Goal: Task Accomplishment & Management: Use online tool/utility

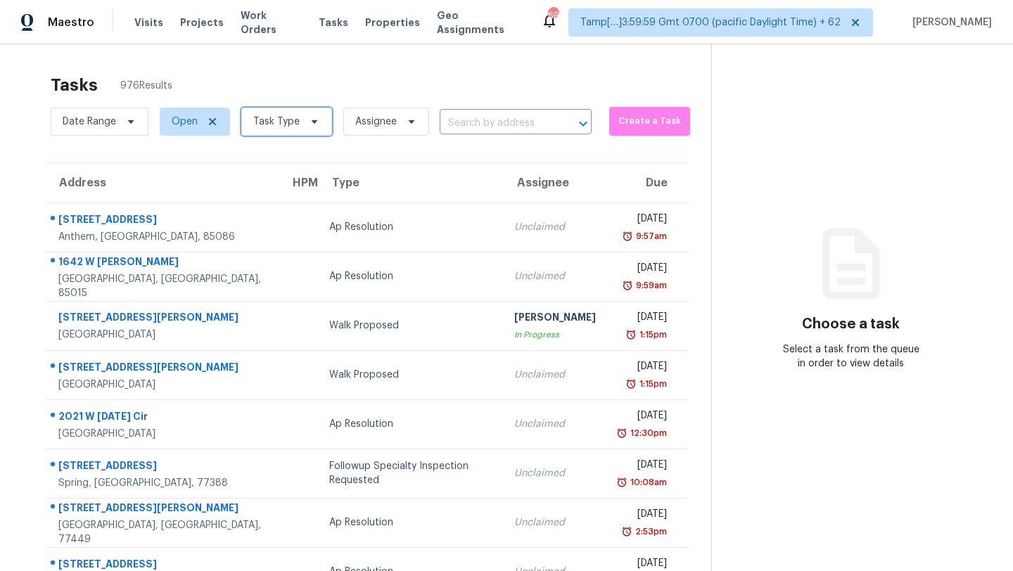
click at [289, 126] on span "Task Type" at bounding box center [276, 122] width 46 height 14
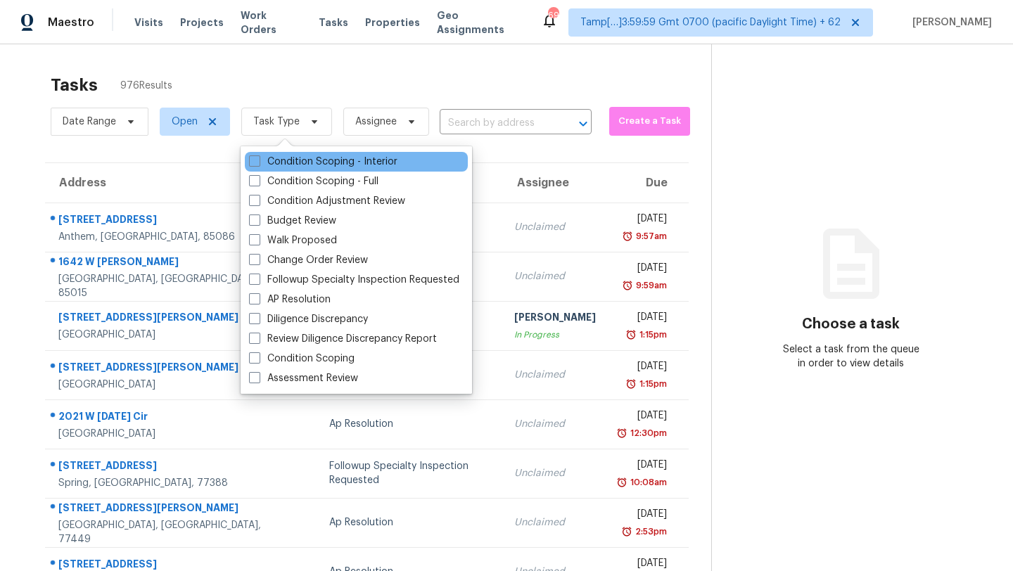
click at [289, 170] on div "Condition Scoping - Interior" at bounding box center [356, 162] width 223 height 20
click at [290, 167] on label "Condition Scoping - Interior" at bounding box center [323, 162] width 148 height 14
click at [258, 164] on input "Condition Scoping - Interior" at bounding box center [253, 159] width 9 height 9
checkbox input "true"
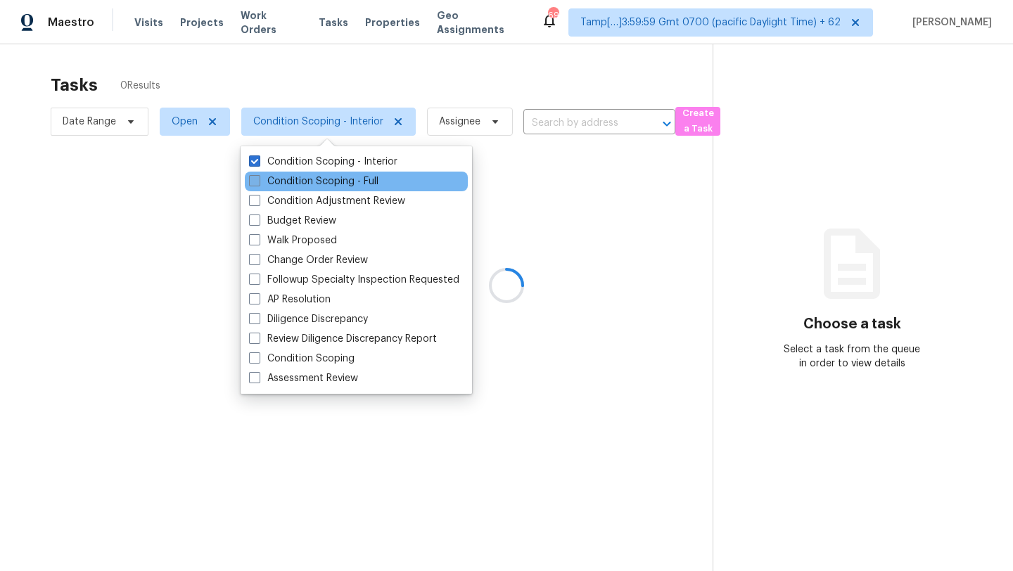
click at [333, 178] on label "Condition Scoping - Full" at bounding box center [313, 181] width 129 height 14
click at [258, 178] on input "Condition Scoping - Full" at bounding box center [253, 178] width 9 height 9
checkbox input "true"
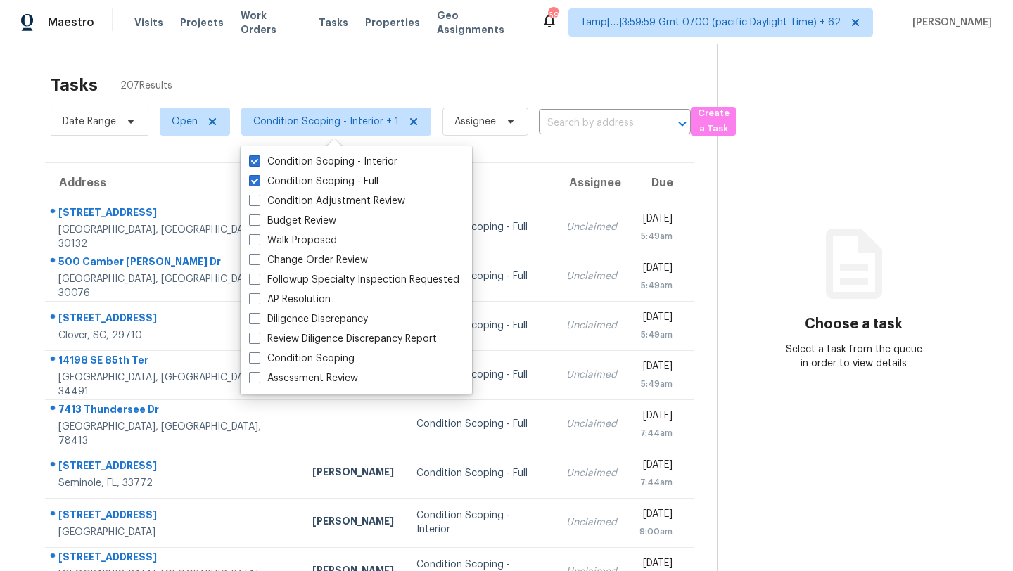
click at [381, 86] on div "Tasks 207 Results" at bounding box center [384, 85] width 666 height 37
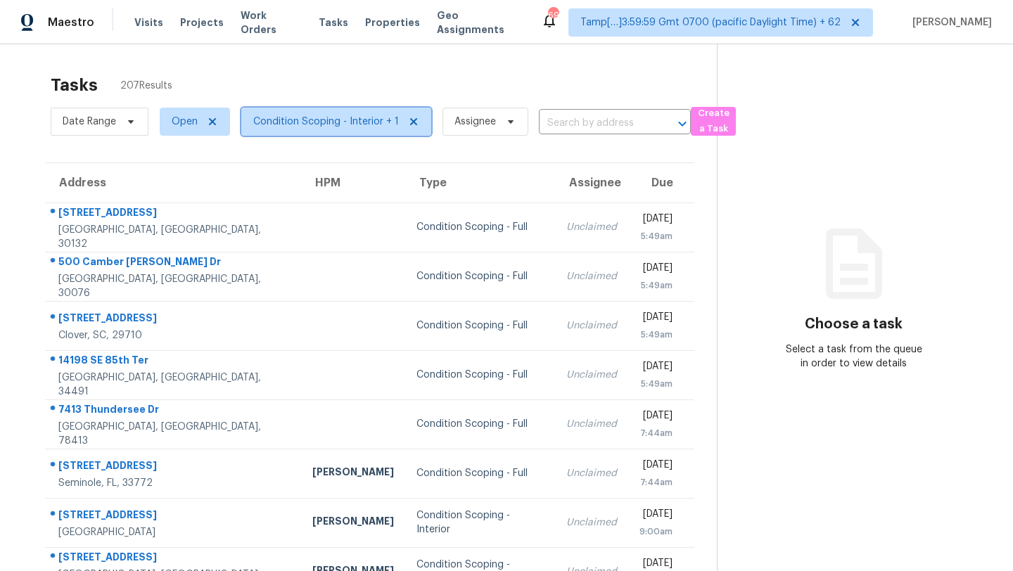
click at [295, 123] on span "Condition Scoping - Interior + 1" at bounding box center [326, 122] width 146 height 14
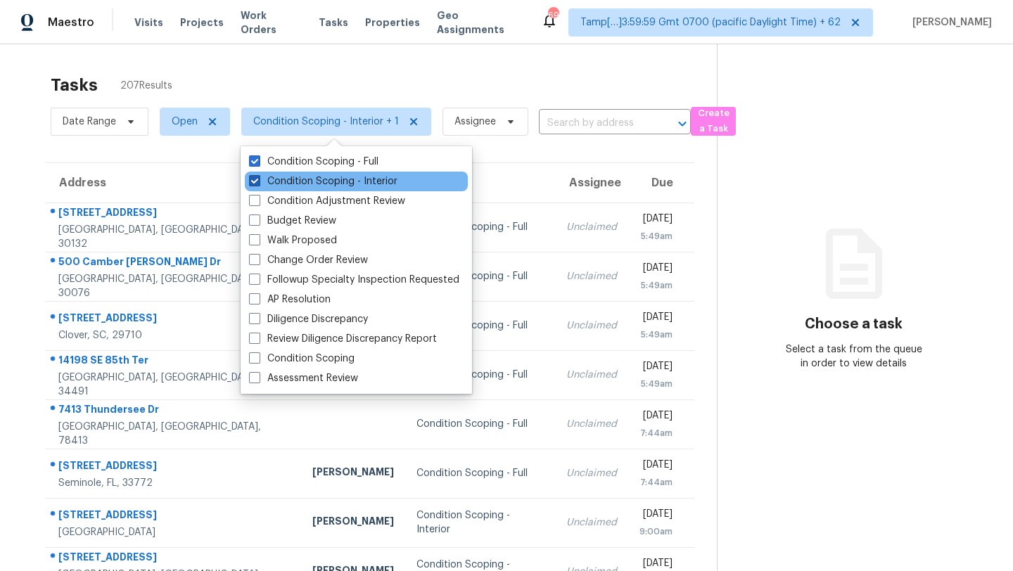
click at [297, 183] on label "Condition Scoping - Interior" at bounding box center [323, 181] width 148 height 14
click at [258, 183] on input "Condition Scoping - Interior" at bounding box center [253, 178] width 9 height 9
checkbox input "false"
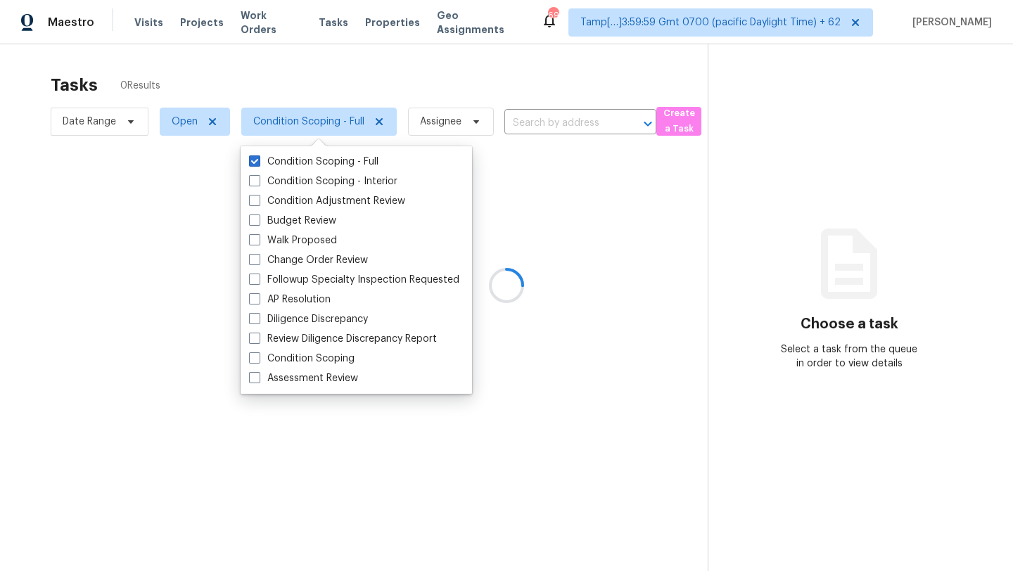
click at [305, 73] on div at bounding box center [506, 285] width 1013 height 571
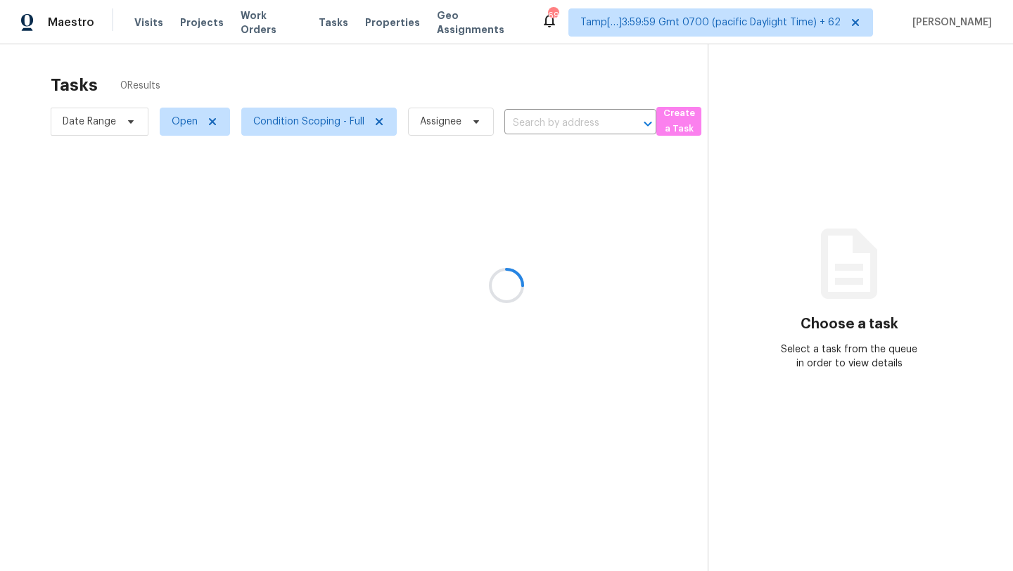
click at [456, 456] on div at bounding box center [506, 285] width 1013 height 571
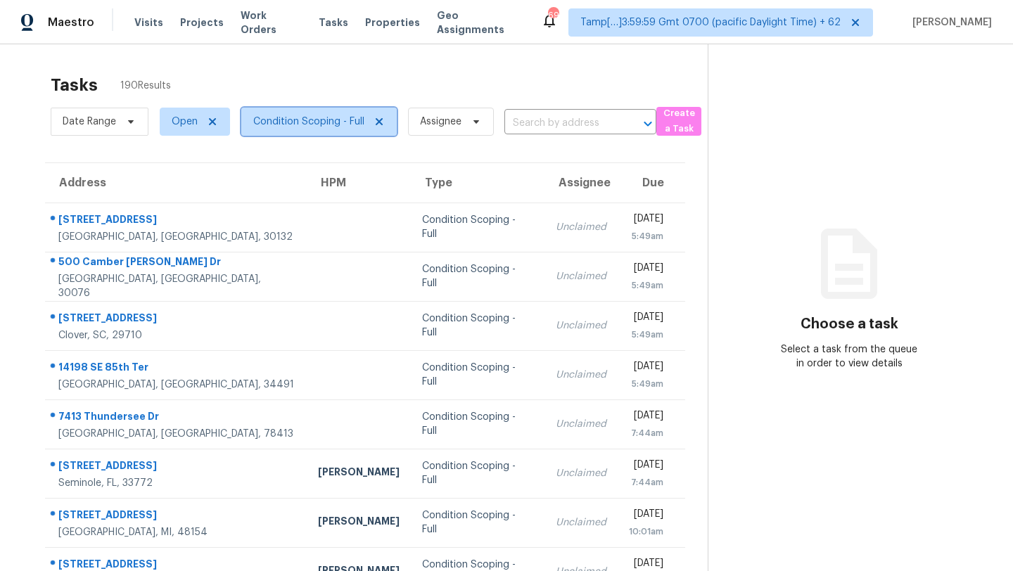
click span "Condition Scoping - Full"
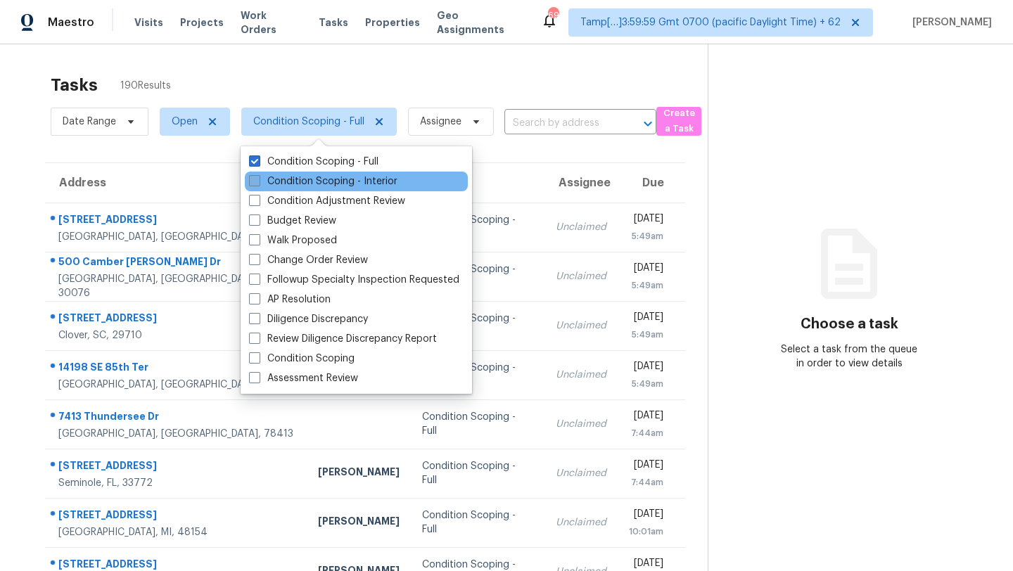
click label "Condition Scoping - Interior"
click input "Condition Scoping - Interior"
checkbox input "true"
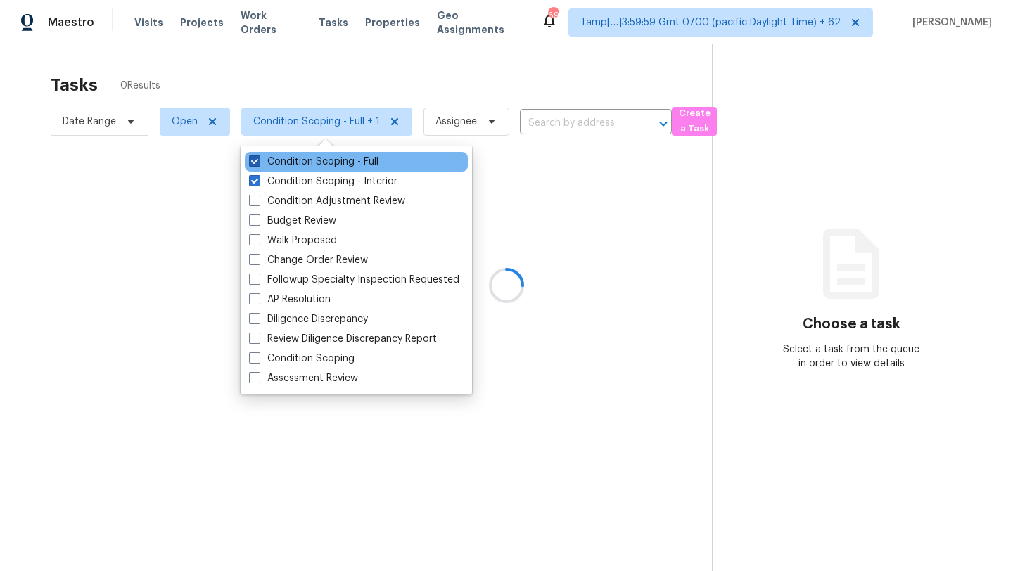
click label "Condition Scoping - Full"
click input "Condition Scoping - Full"
checkbox input "false"
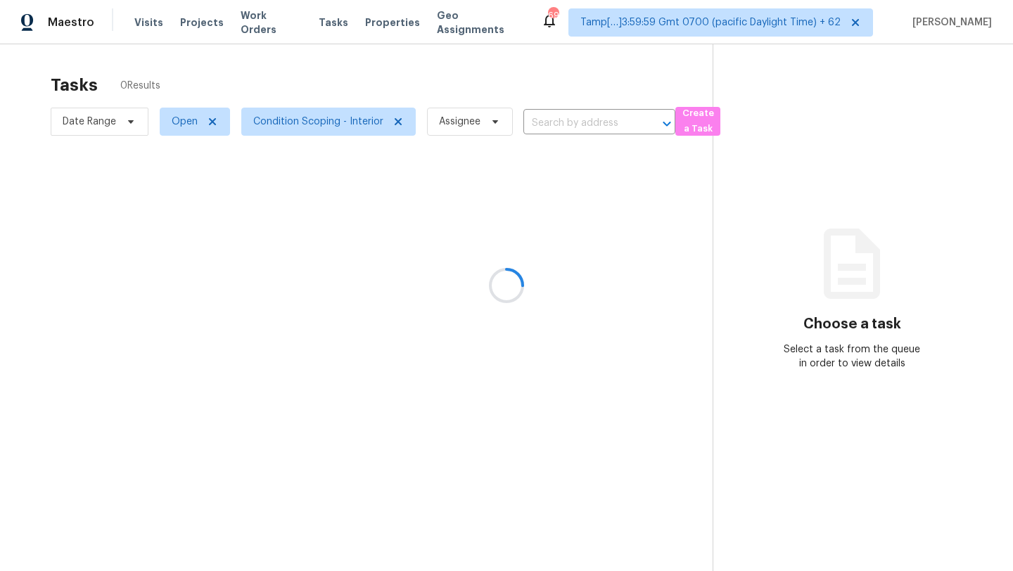
click div
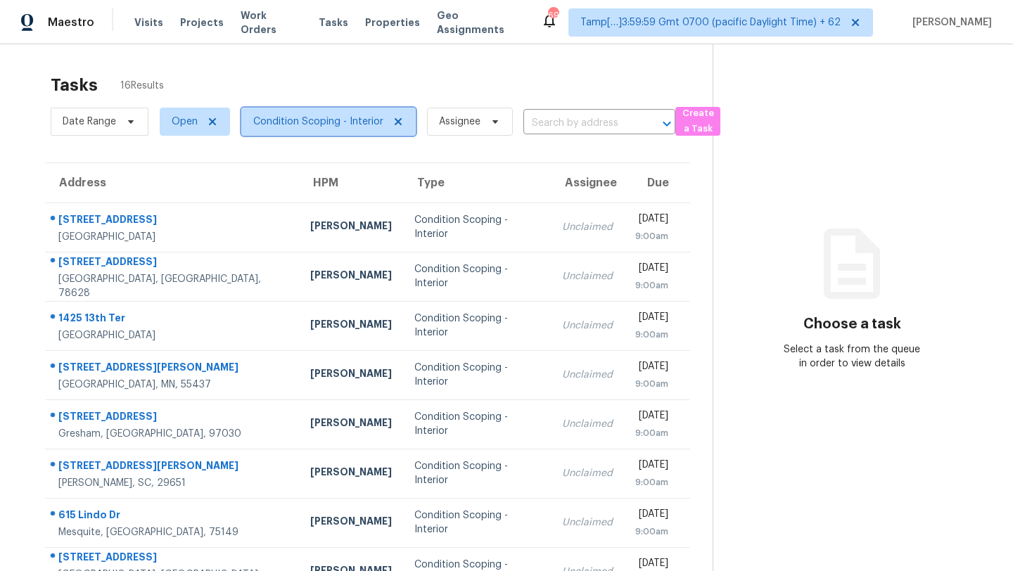
click span "Condition Scoping - Interior"
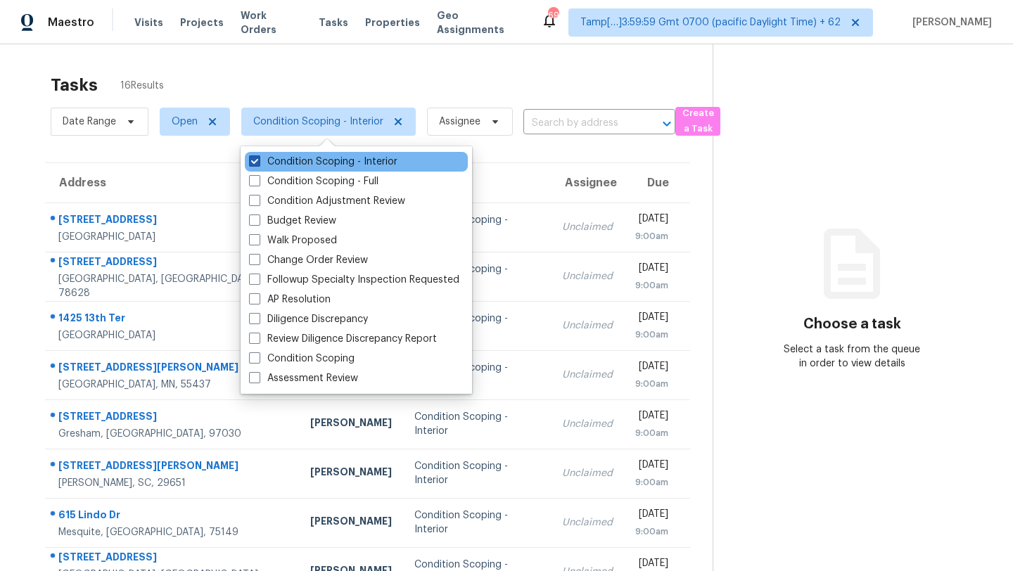
click label "Condition Scoping - Interior"
click input "Condition Scoping - Interior"
checkbox input "false"
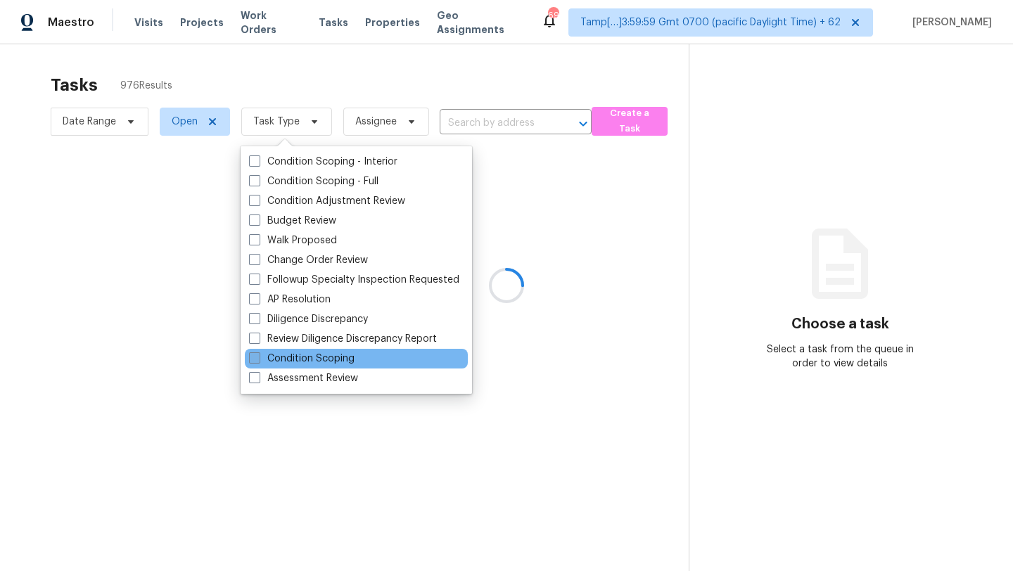
click label "Condition Scoping"
click input "Condition Scoping"
checkbox input "true"
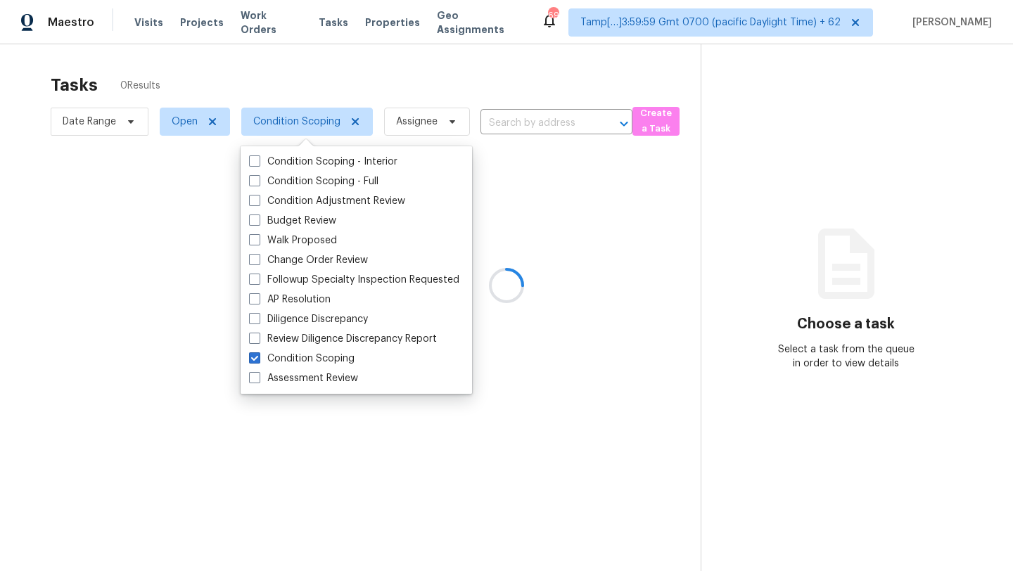
click div
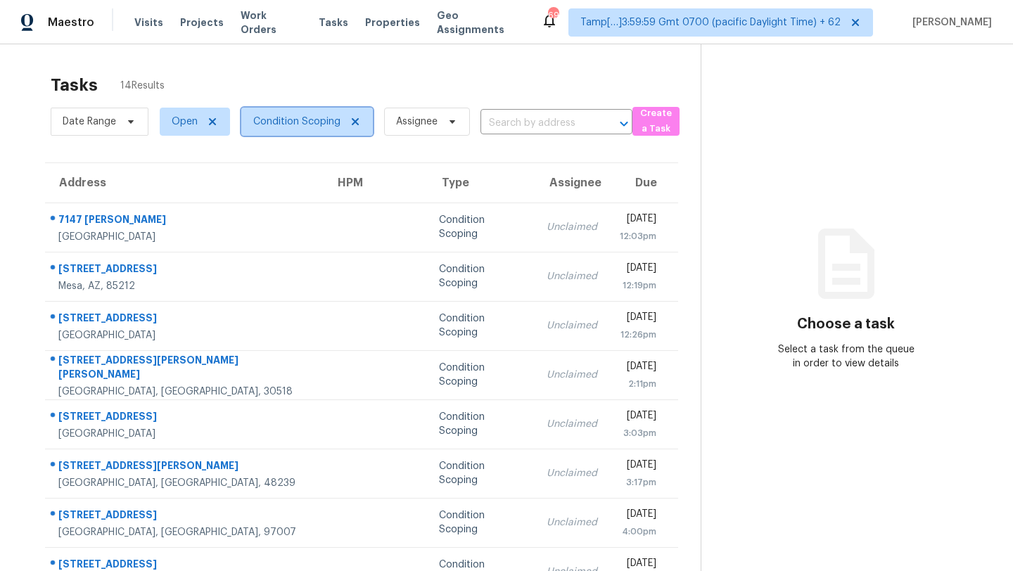
click span "Condition Scoping"
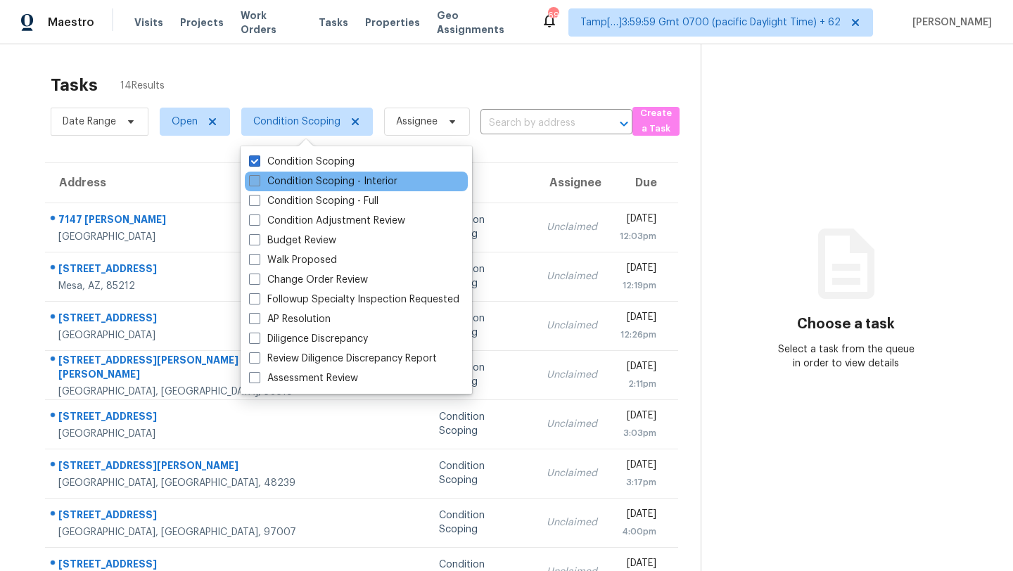
click label "Condition Scoping - Interior"
click input "Condition Scoping - Interior"
checkbox input "true"
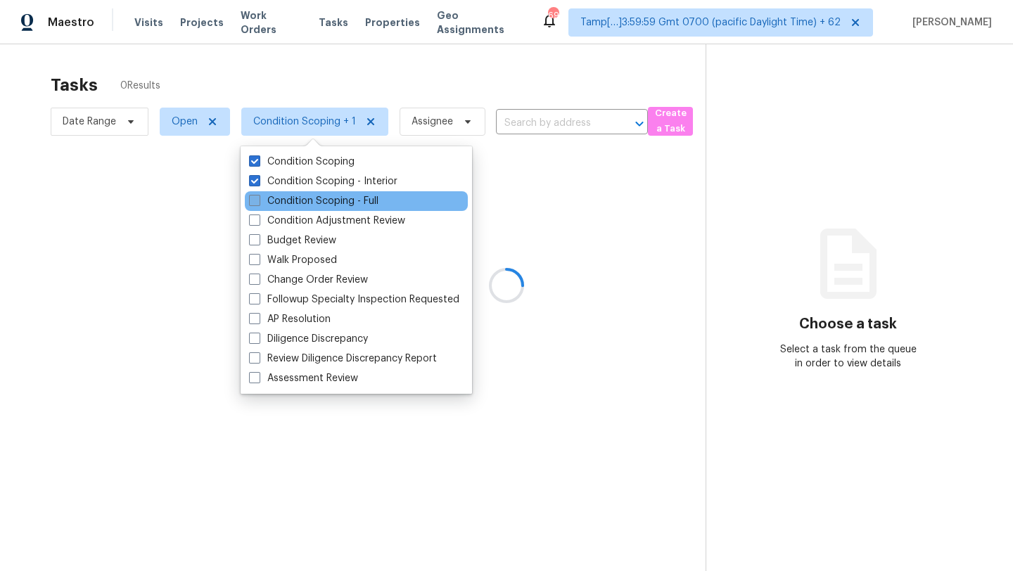
click label "Condition Scoping - Full"
click input "Condition Scoping - Full"
checkbox input "true"
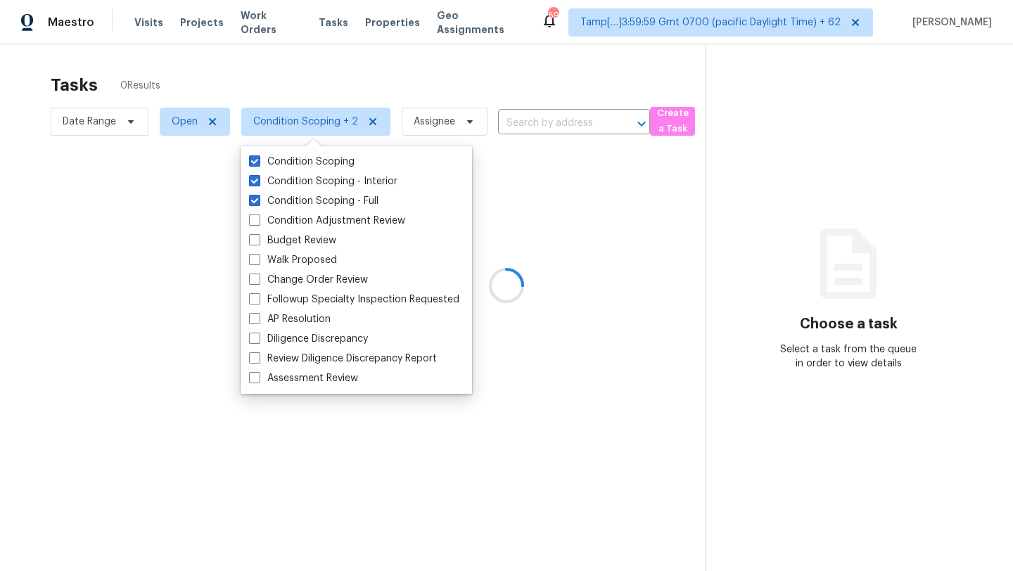
click div
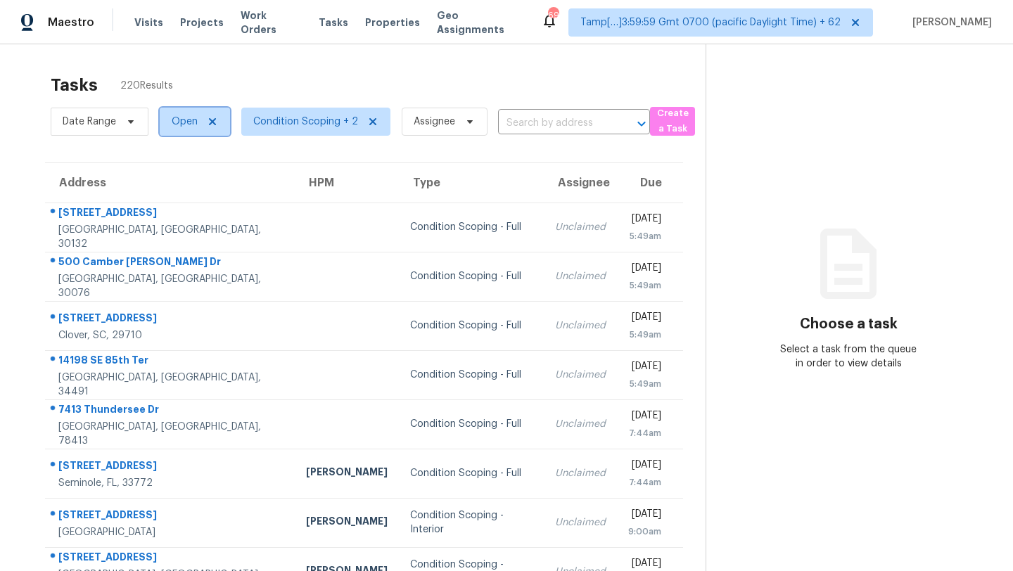
click span "Open"
click label "Blocked"
click input "Blocked"
checkbox input "true"
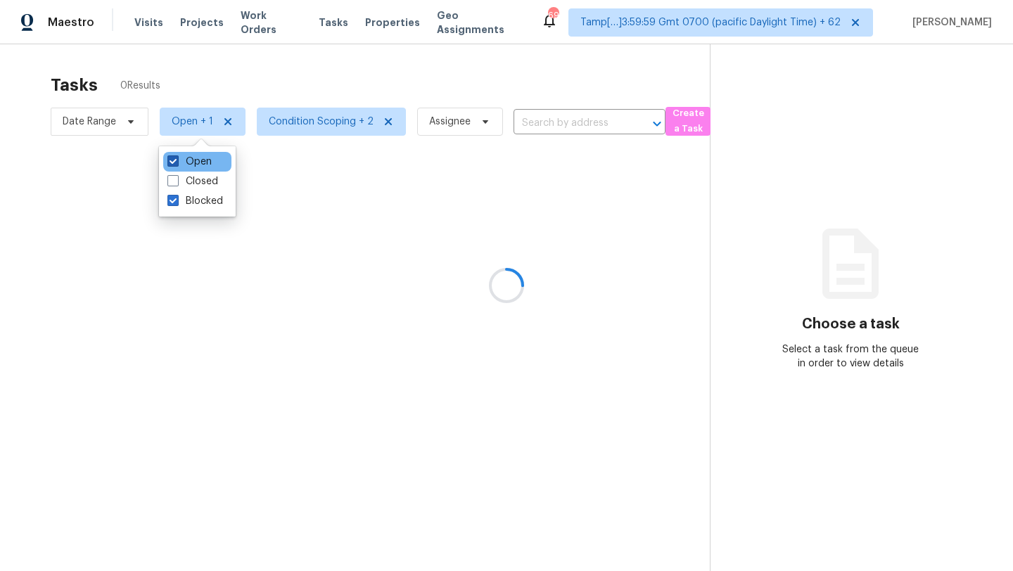
click label "Open"
click input "Open"
checkbox input "false"
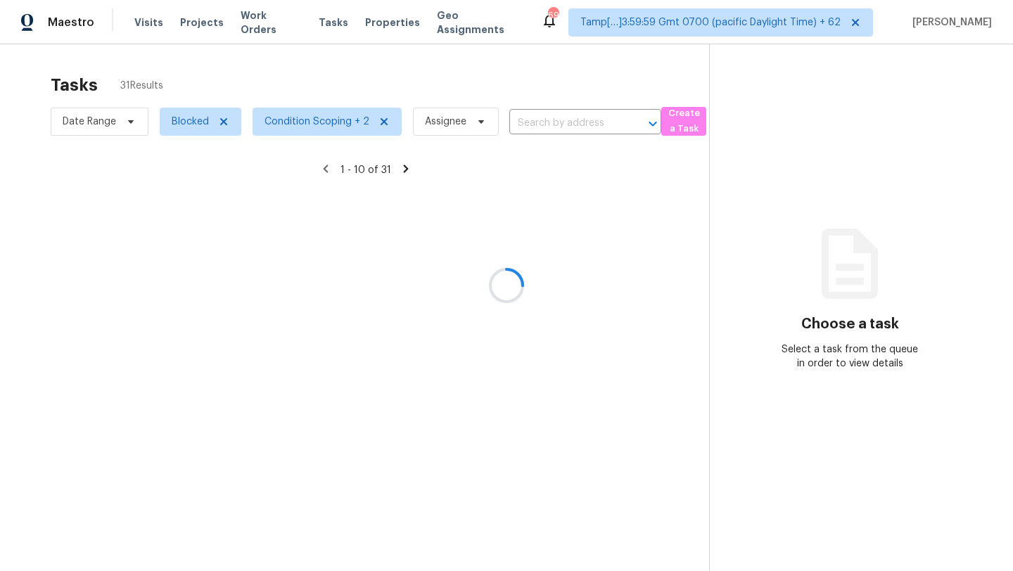
click div
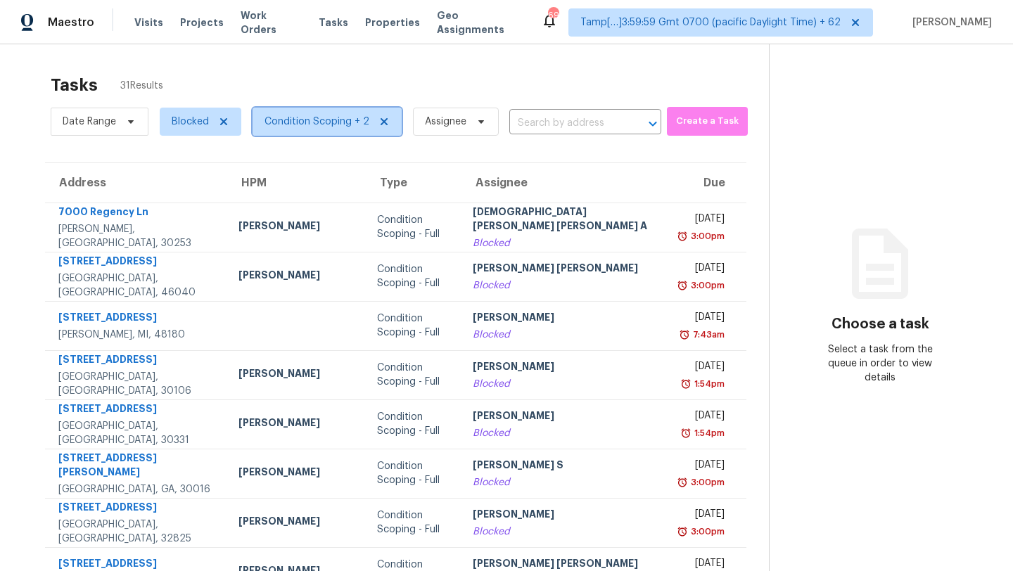
click span "Condition Scoping + 2"
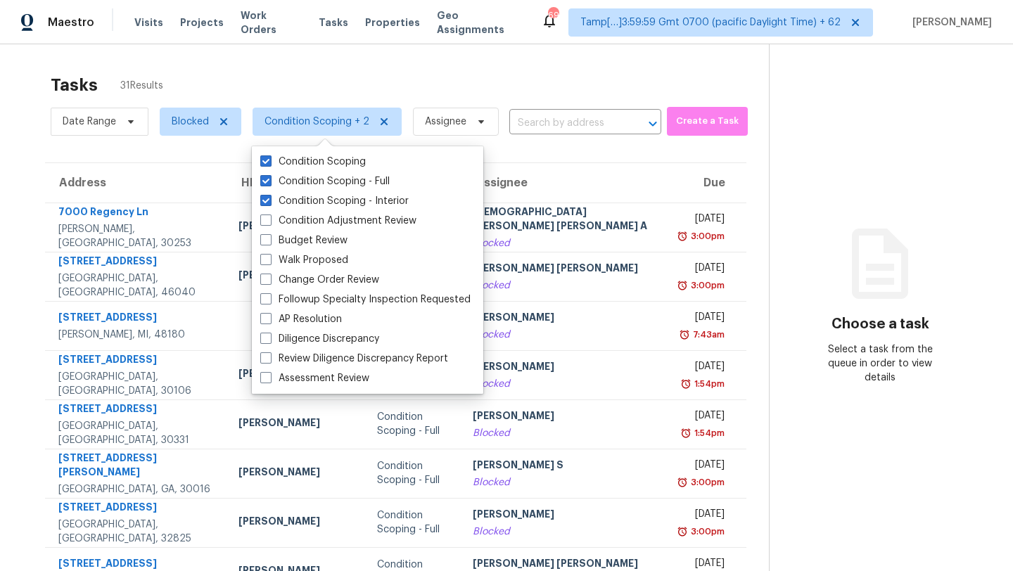
click div "Tasks 31 Results"
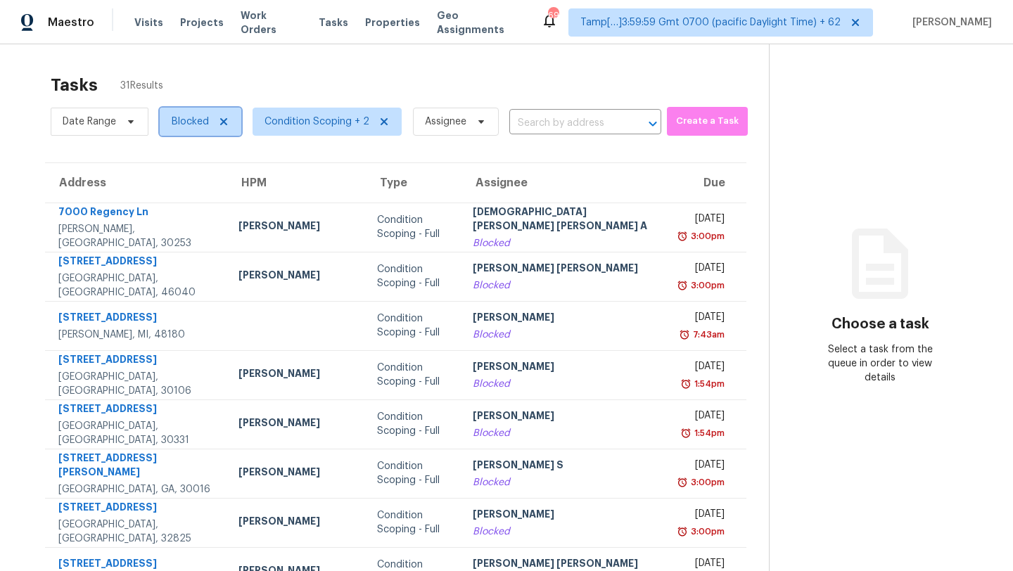
click span "Blocked"
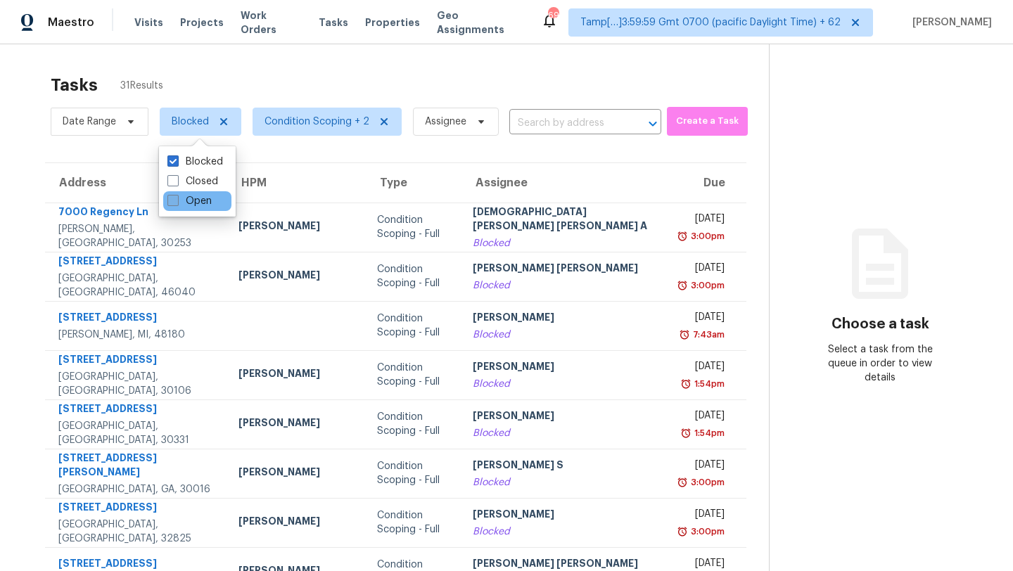
click label "Open"
click input "Open"
checkbox input "true"
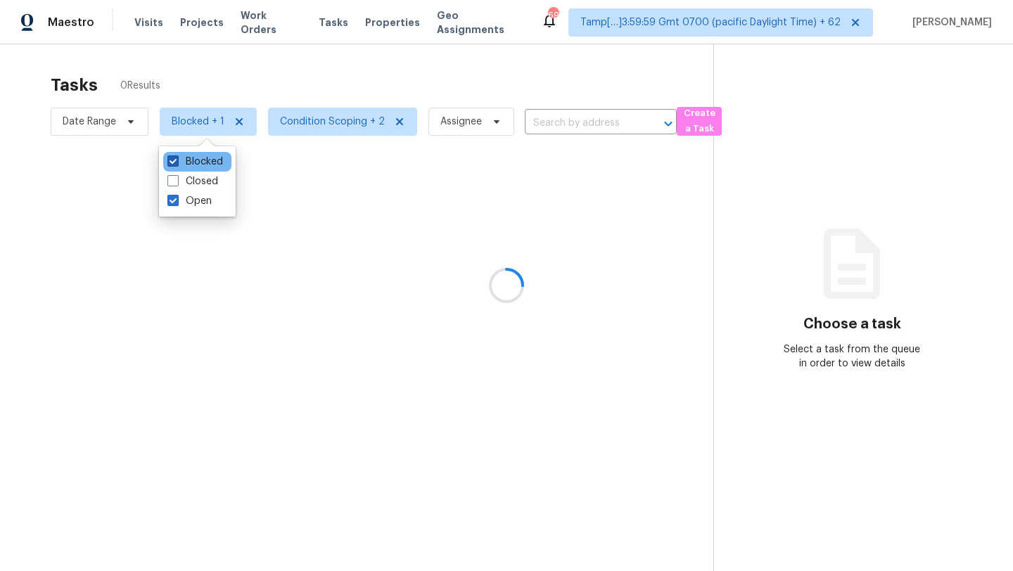
click label "Blocked"
click input "Blocked"
checkbox input "false"
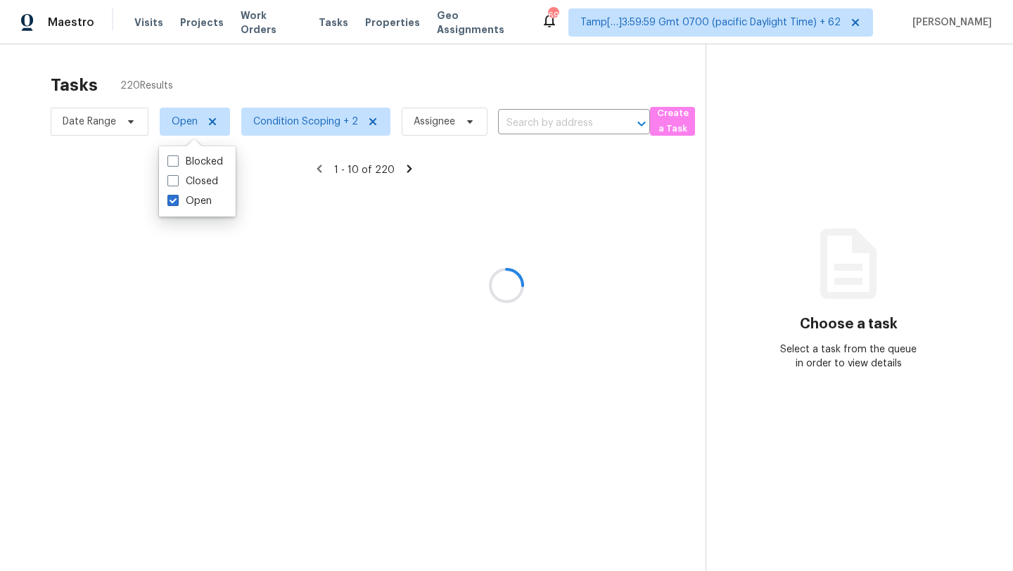
click div
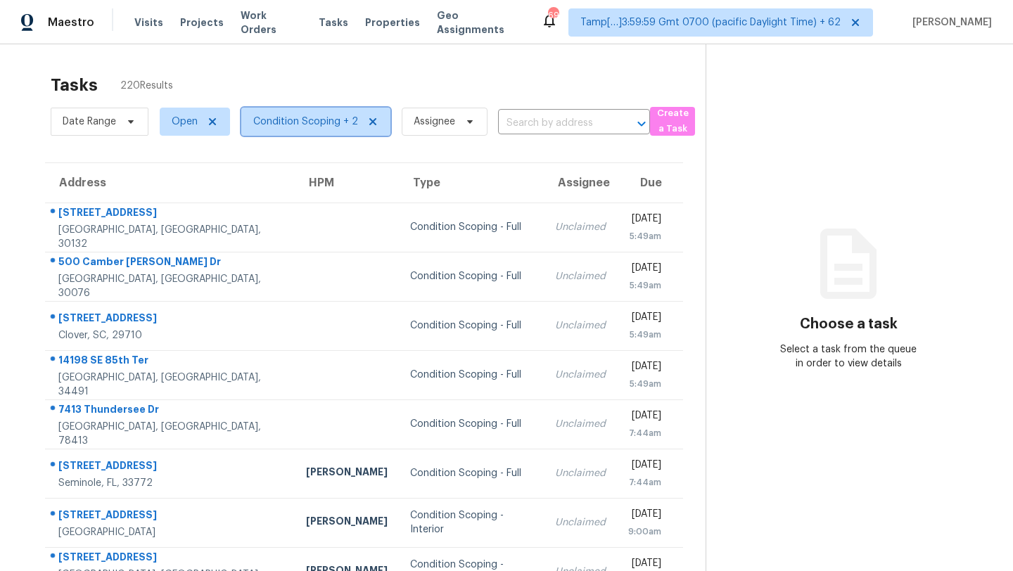
click span "Condition Scoping + 2"
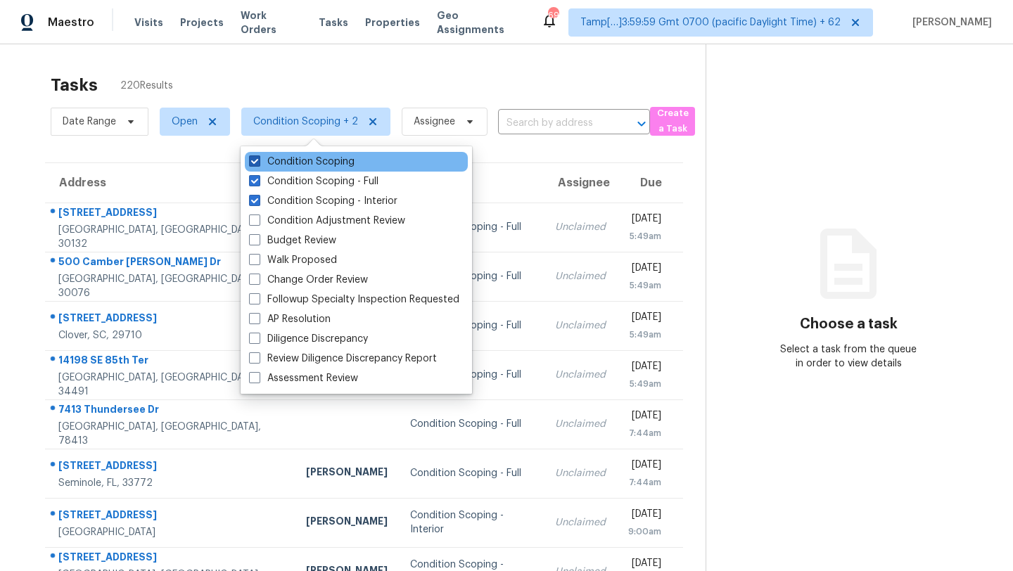
click label "Condition Scoping"
click input "Condition Scoping"
checkbox input "false"
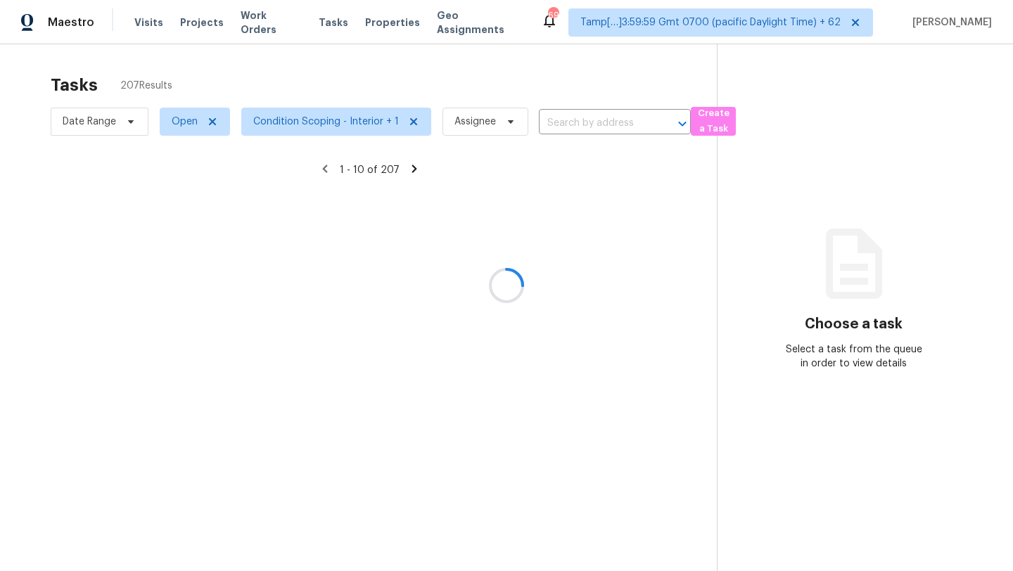
click div
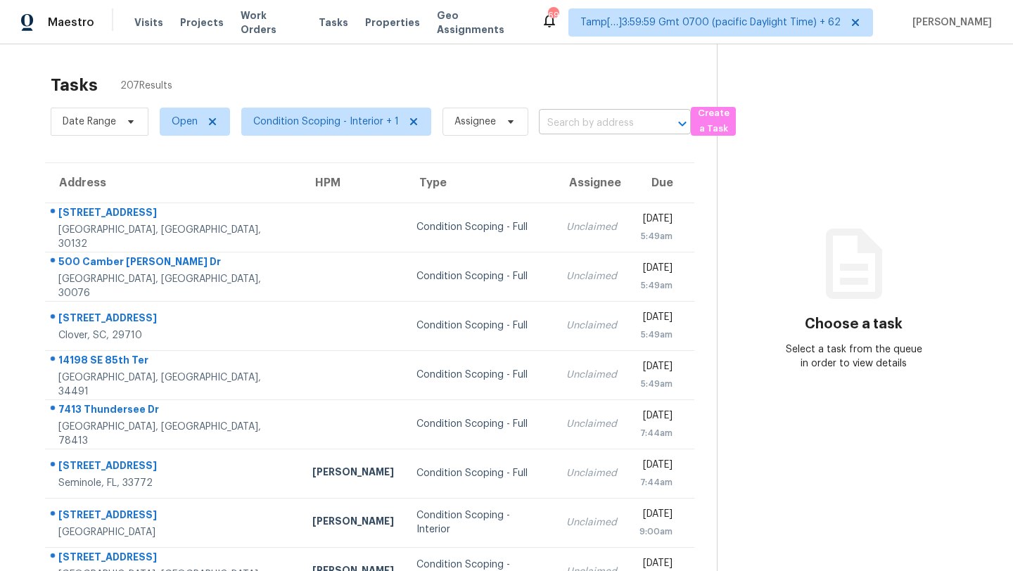
click input "text"
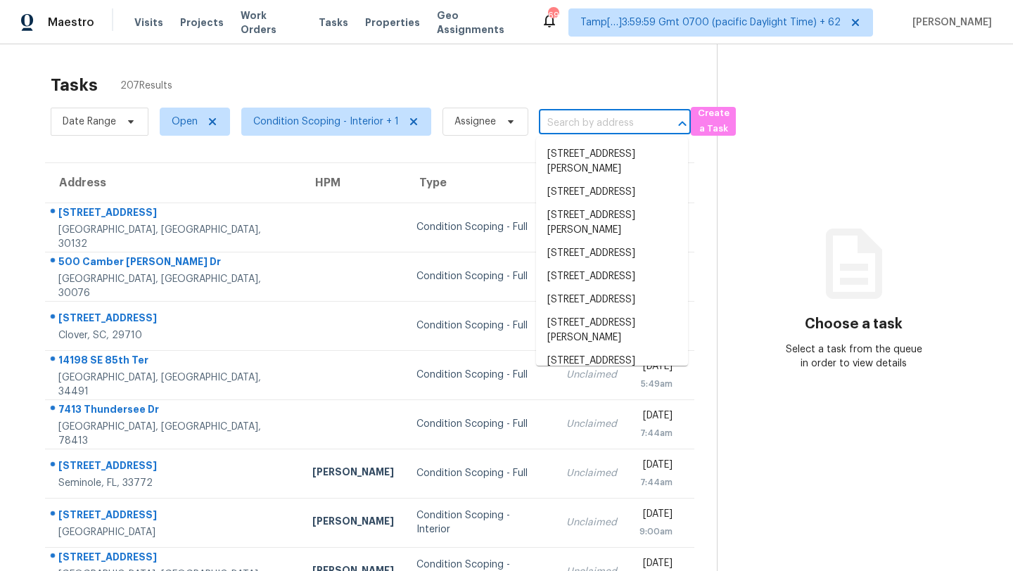
paste input "1915 Westfield Dr, Lawrenceville, GA 30043"
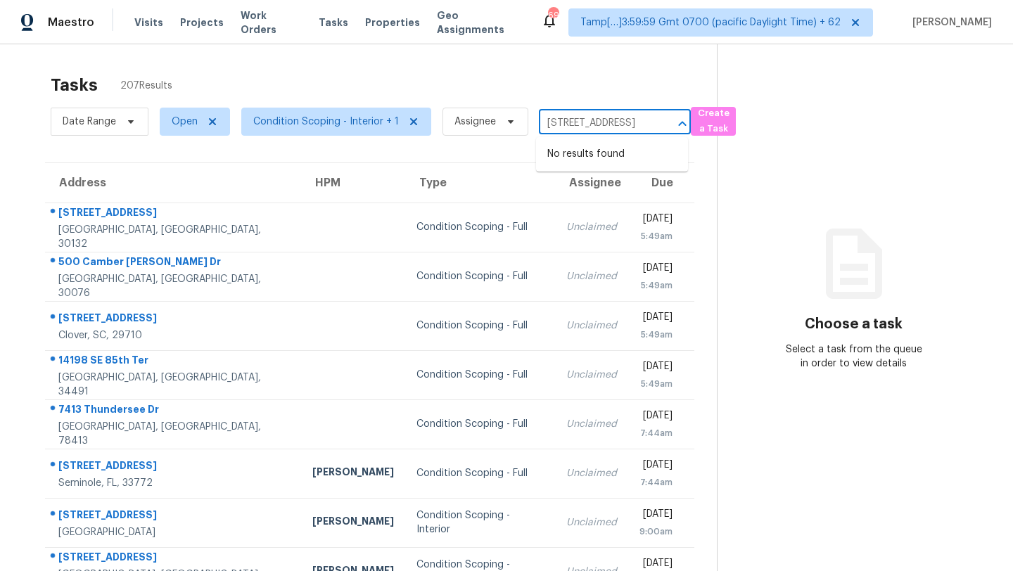
type input "1915 Westfield Dr, Lawrenceville, GA 30043"
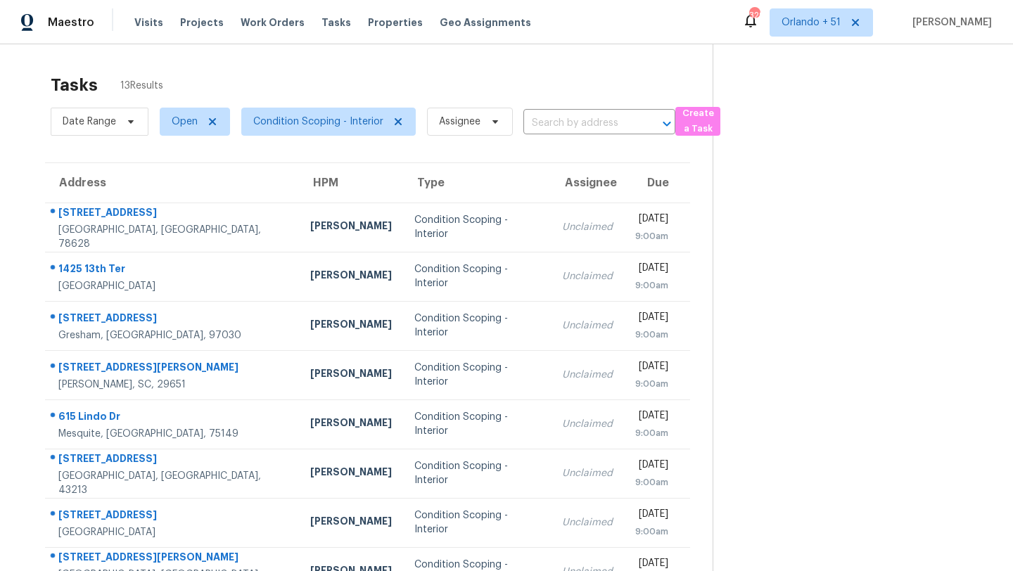
scroll to position [103, 0]
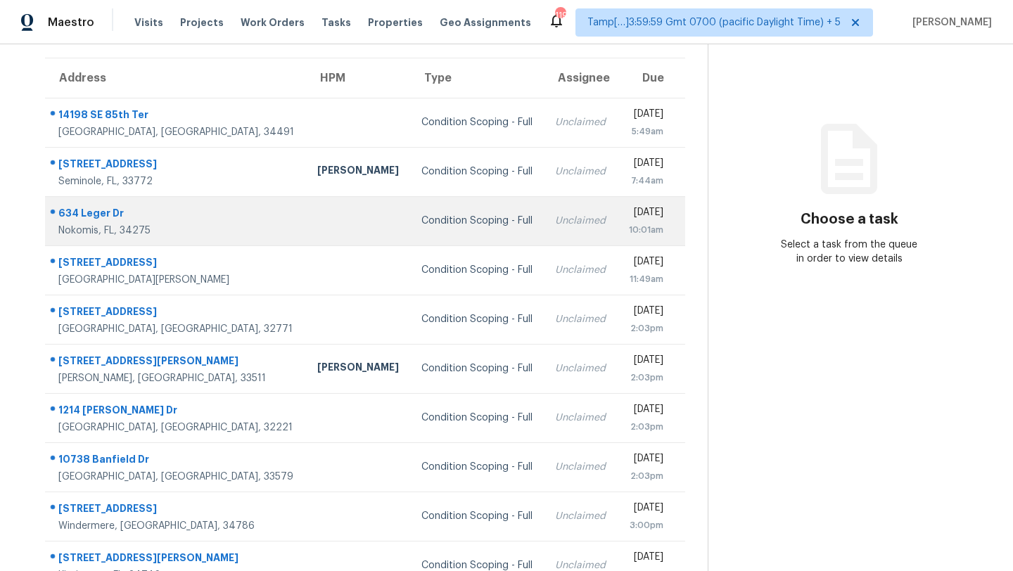
scroll to position [161, 0]
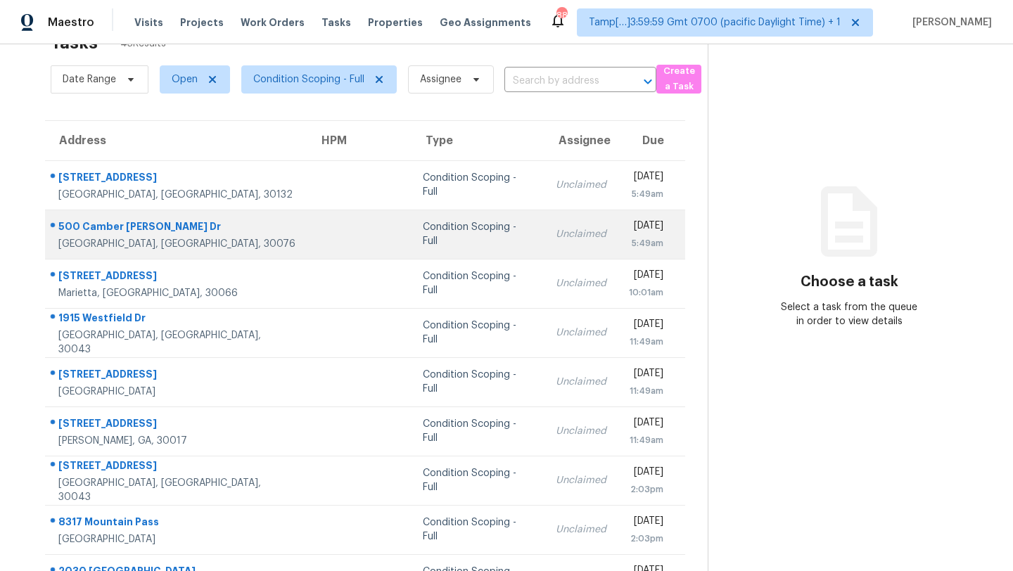
scroll to position [18, 0]
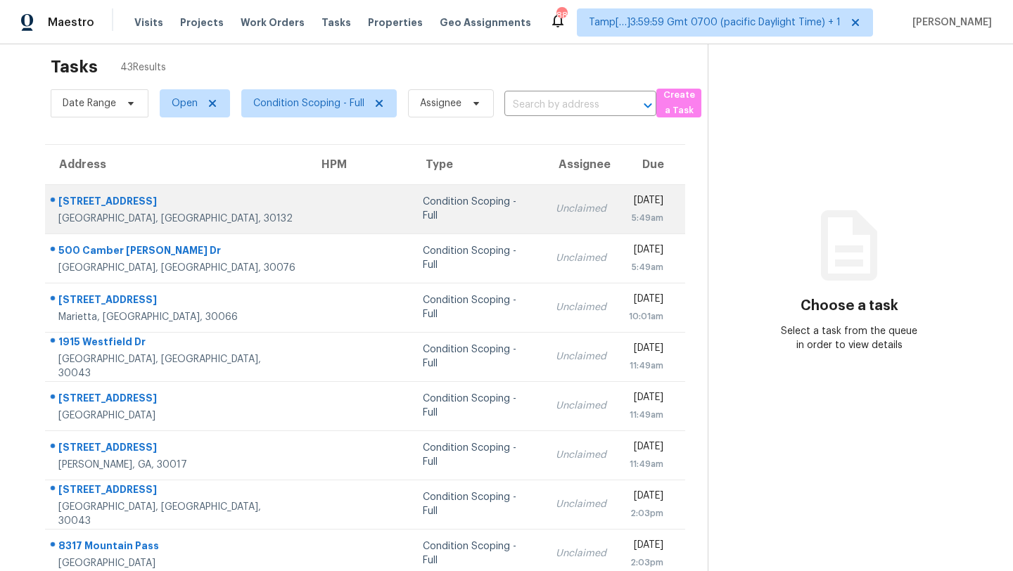
click at [544, 196] on td "Unclaimed" at bounding box center [580, 208] width 73 height 49
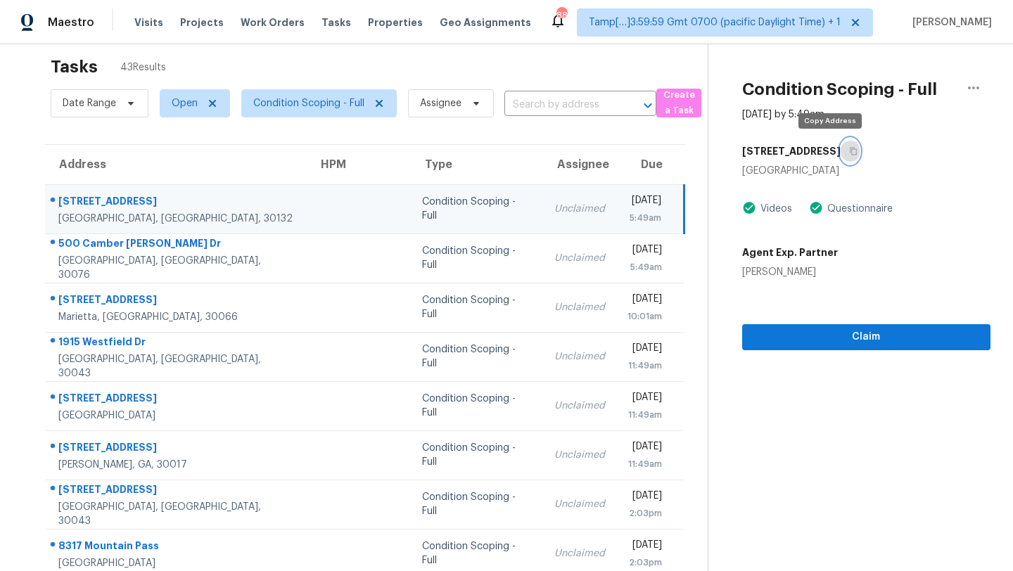
click at [850, 148] on icon "button" at bounding box center [853, 152] width 7 height 8
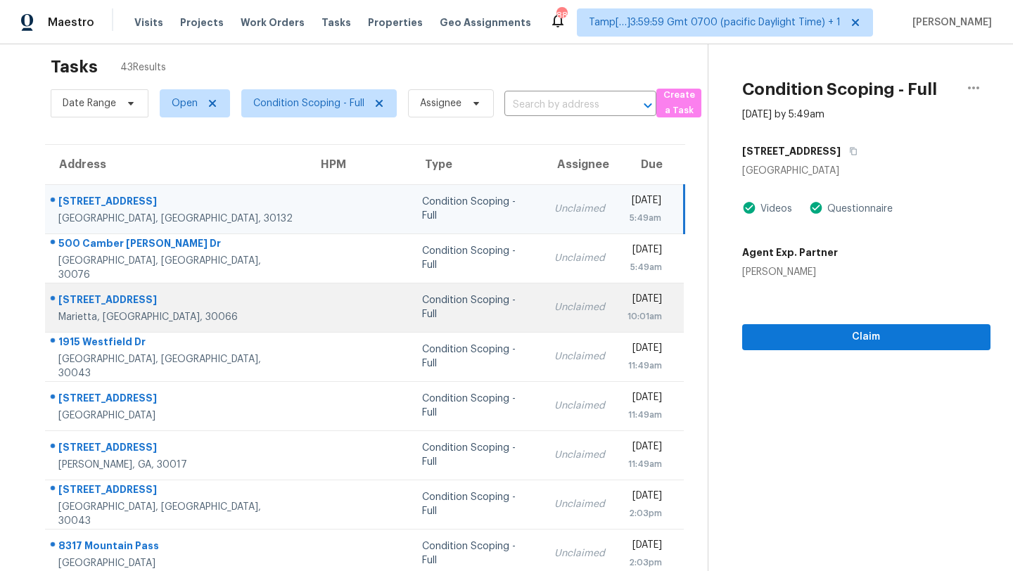
click at [434, 289] on td "Condition Scoping - Full" at bounding box center [477, 307] width 132 height 49
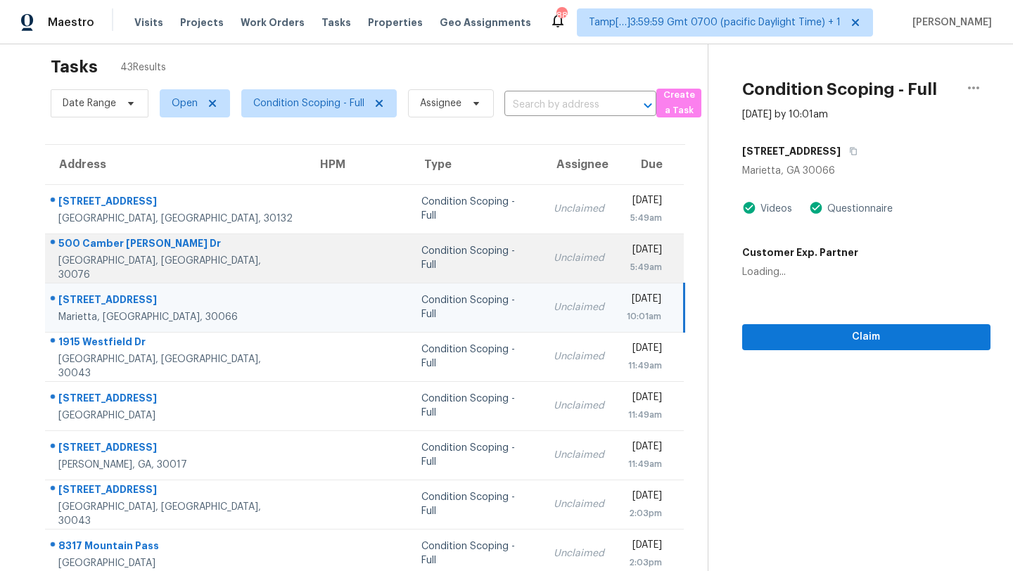
click at [542, 264] on td "Unclaimed" at bounding box center [578, 258] width 73 height 49
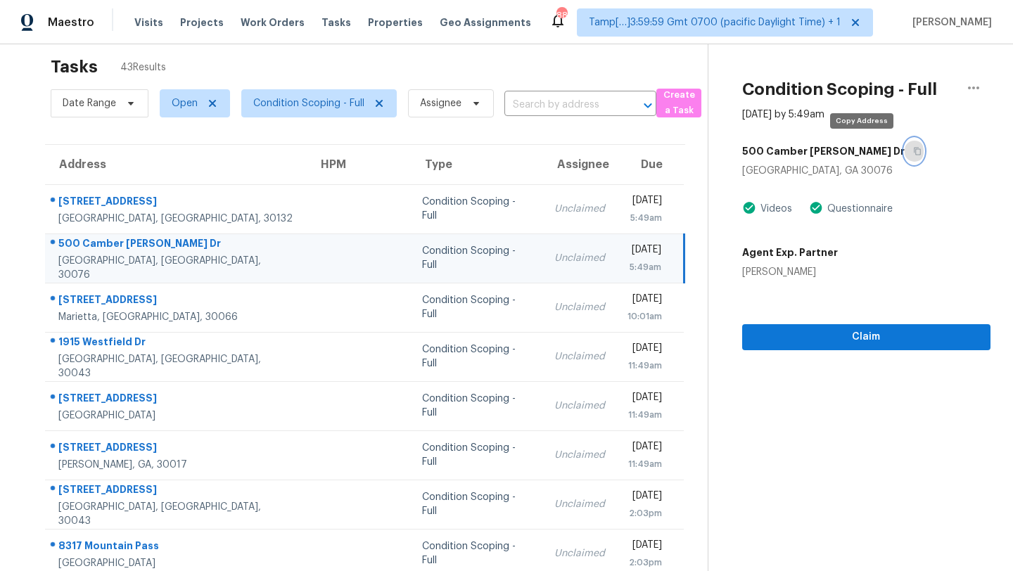
click at [913, 155] on icon "button" at bounding box center [917, 151] width 8 height 8
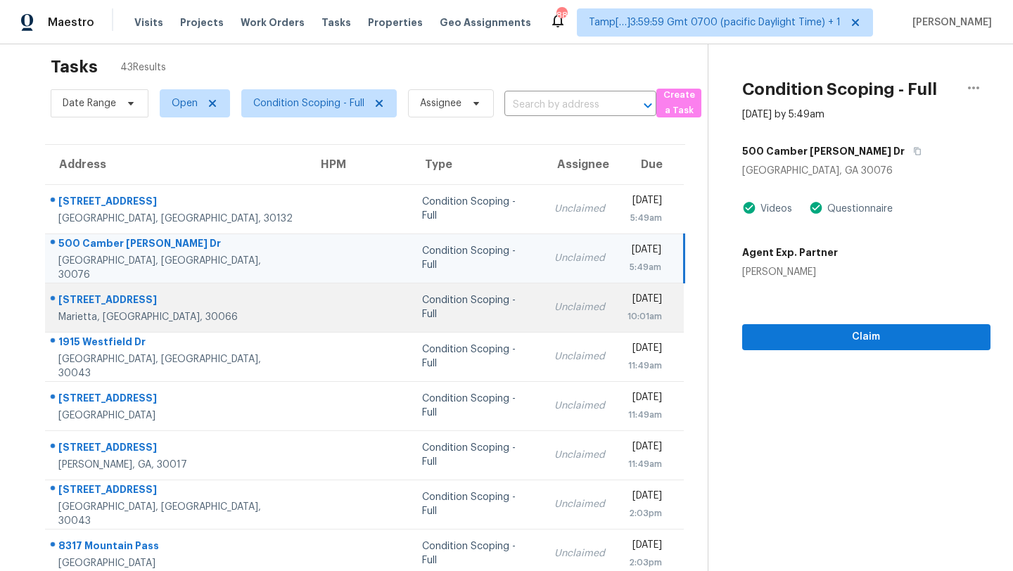
click at [543, 293] on td "Unclaimed" at bounding box center [579, 307] width 73 height 49
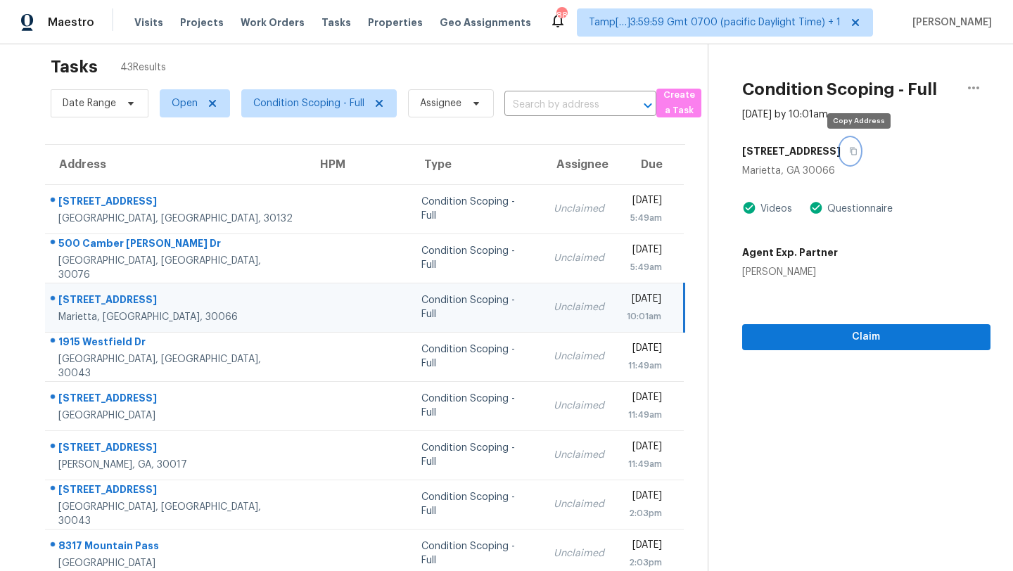
click at [857, 147] on icon "button" at bounding box center [853, 151] width 8 height 8
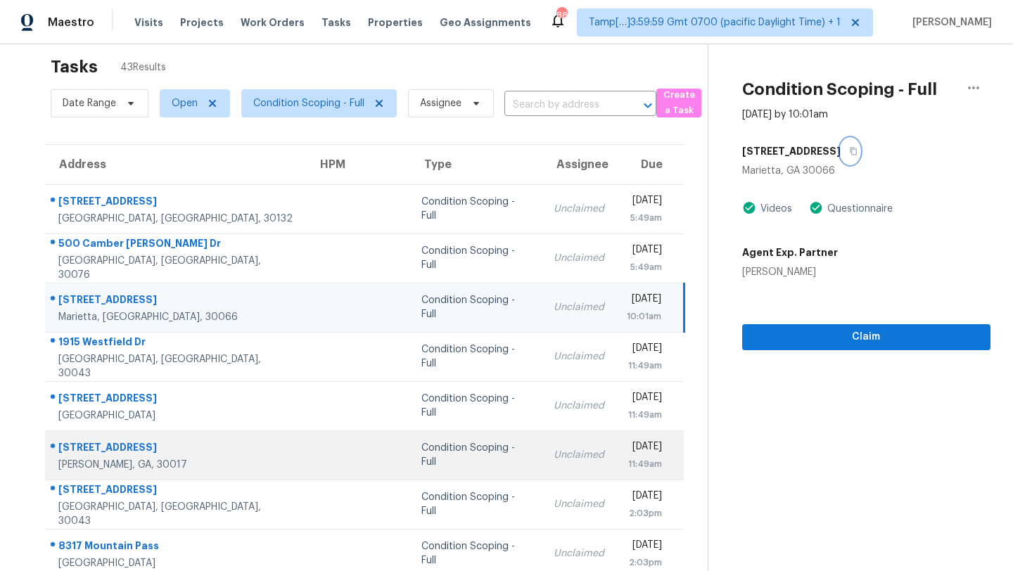
scroll to position [103, 0]
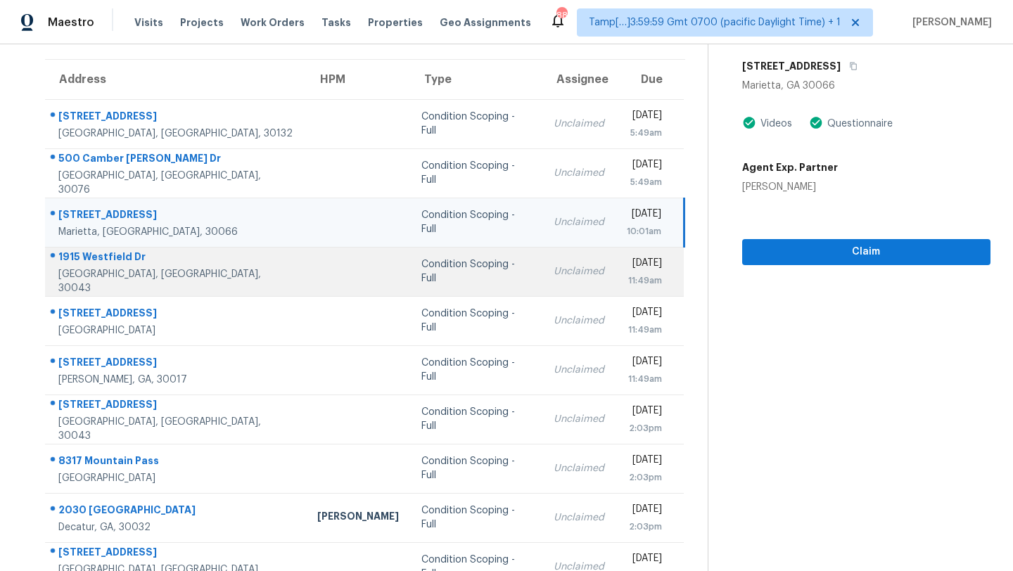
click at [542, 293] on td "Unclaimed" at bounding box center [578, 271] width 73 height 49
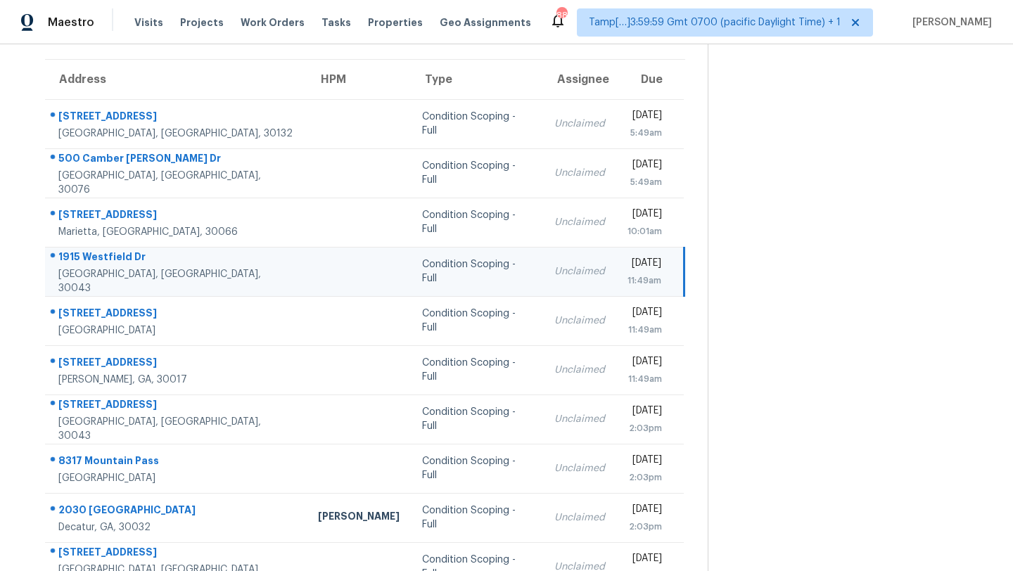
click at [543, 290] on td "Unclaimed" at bounding box center [579, 271] width 73 height 49
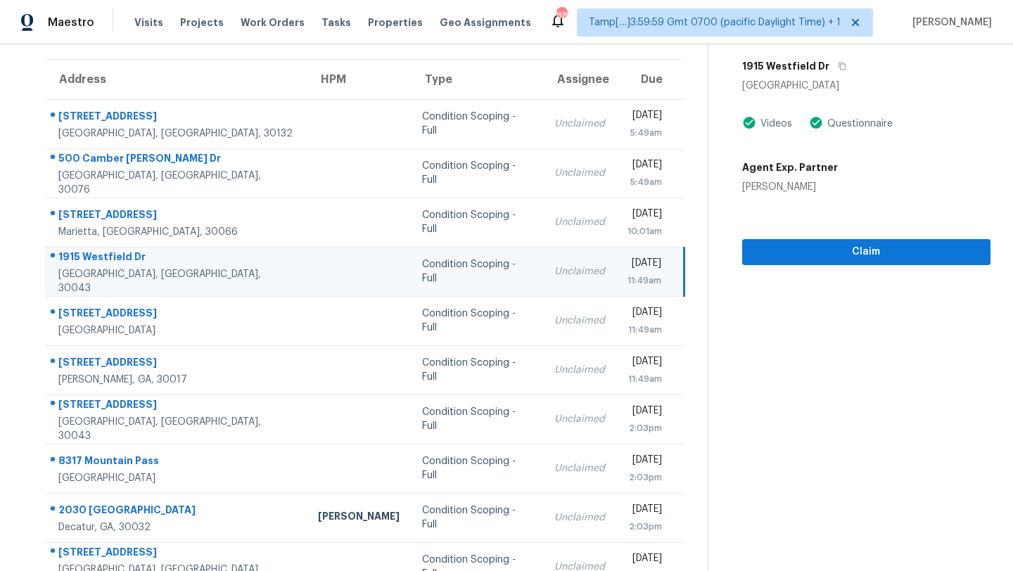
scroll to position [0, 0]
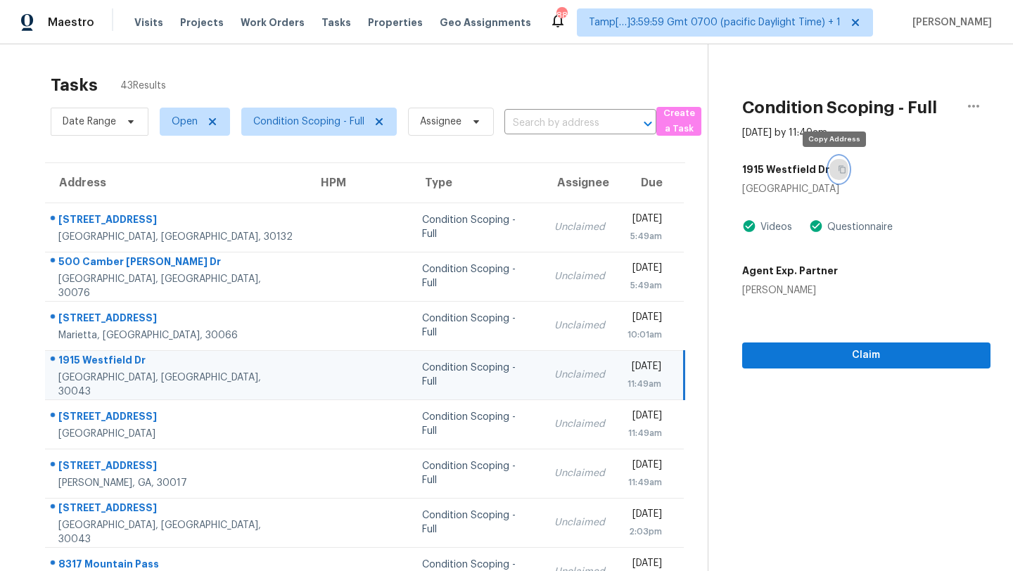
click at [838, 168] on icon "button" at bounding box center [842, 169] width 8 height 8
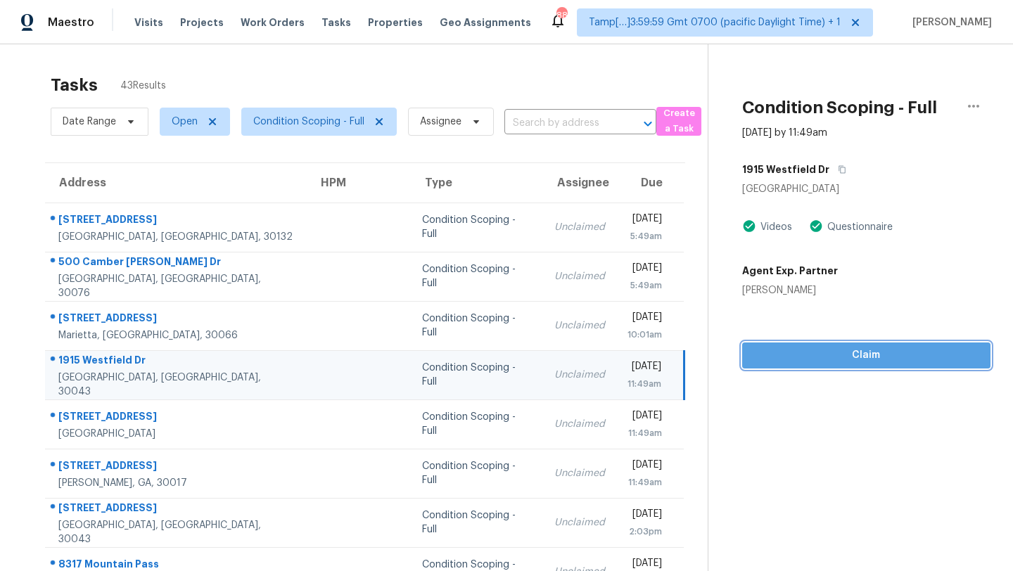
click at [822, 362] on span "Claim" at bounding box center [866, 356] width 226 height 18
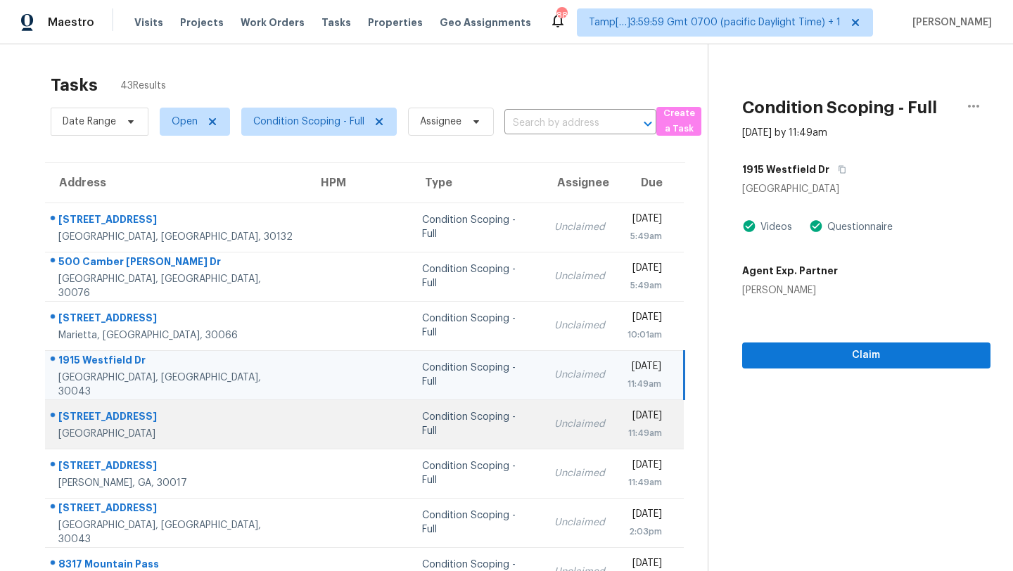
click at [543, 413] on td "Unclaimed" at bounding box center [579, 424] width 73 height 49
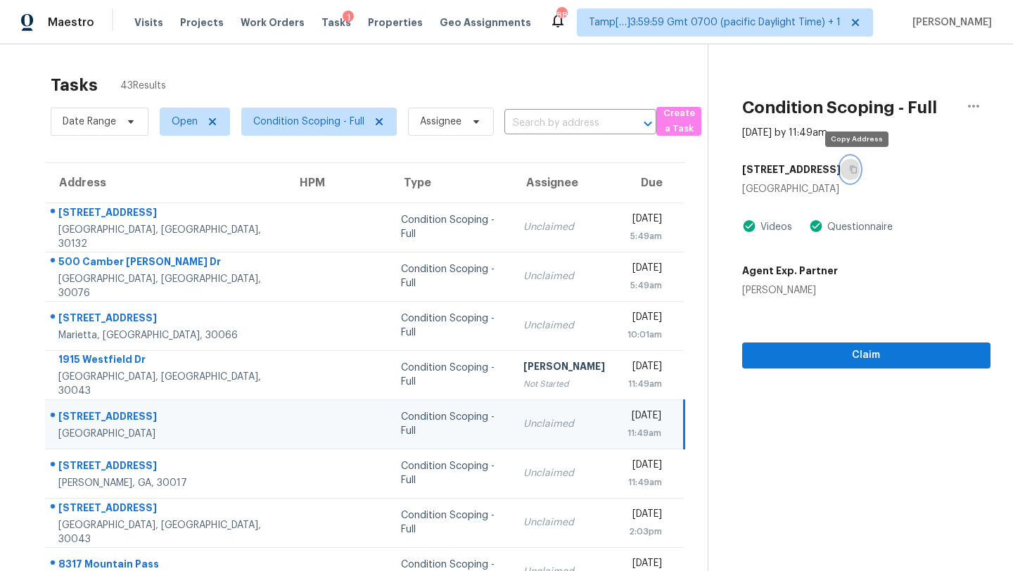
click at [854, 171] on icon "button" at bounding box center [853, 169] width 8 height 8
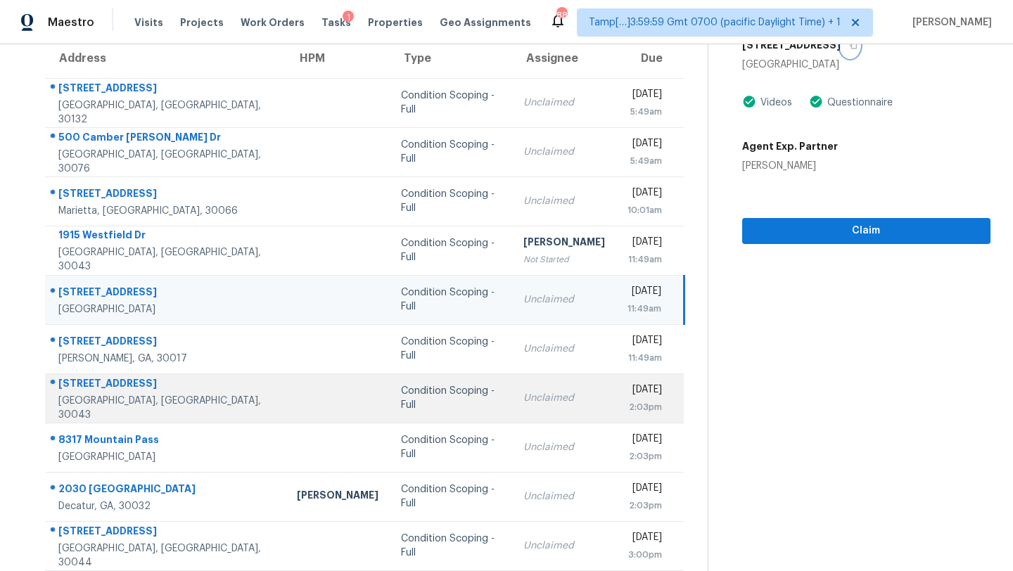
scroll to position [161, 0]
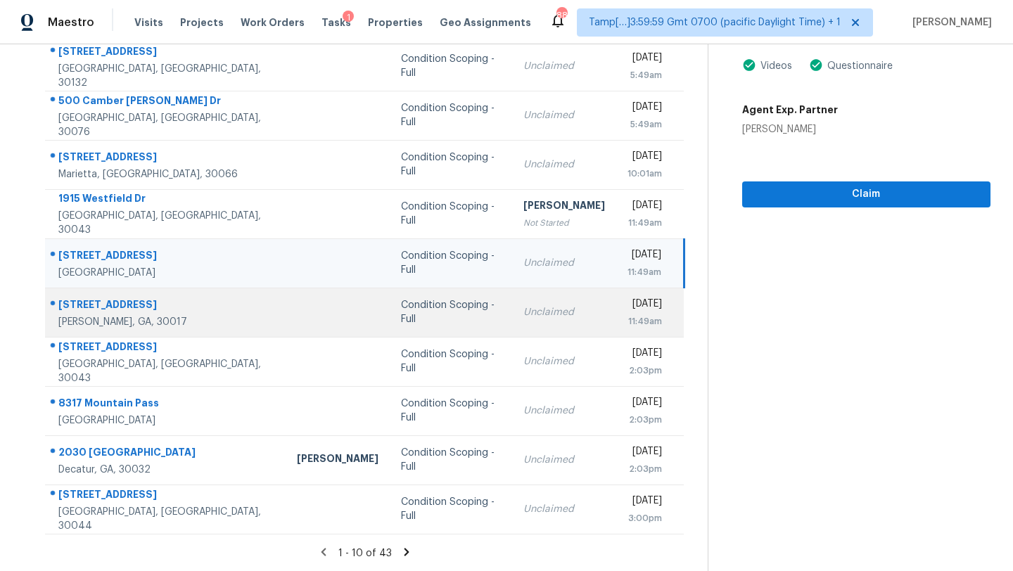
click at [523, 313] on div "Unclaimed" at bounding box center [564, 312] width 82 height 14
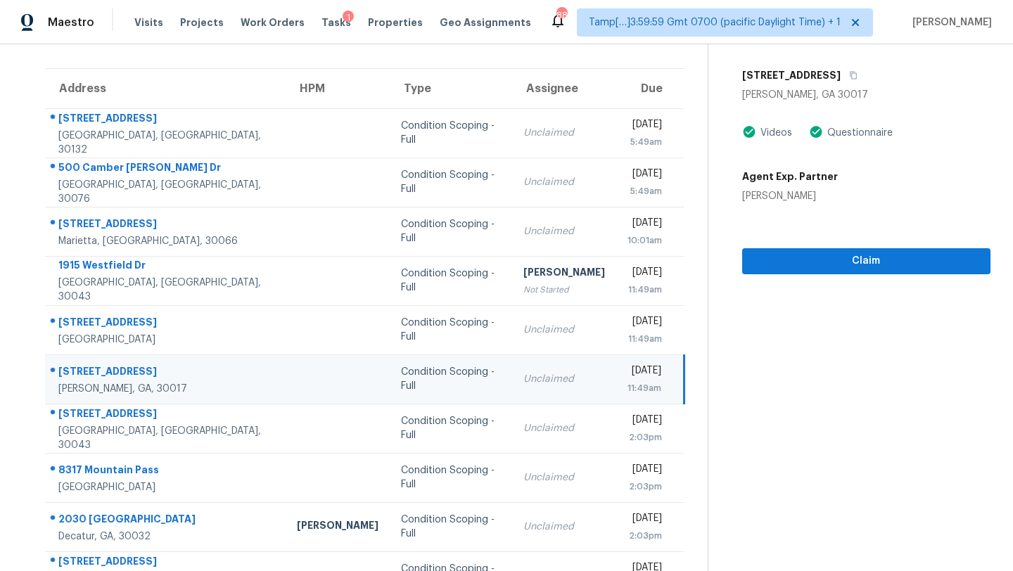
scroll to position [82, 0]
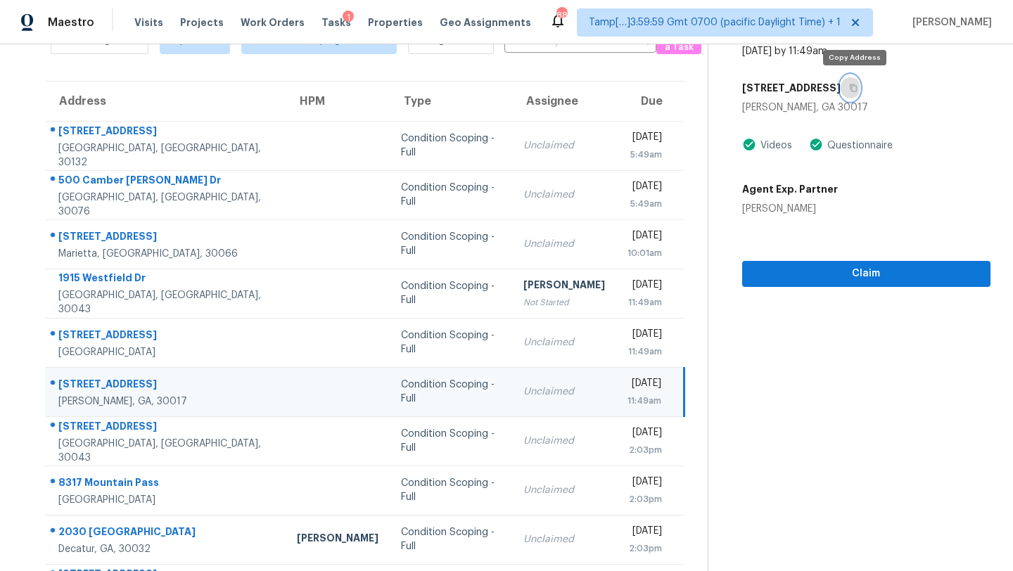
click at [856, 89] on icon "button" at bounding box center [853, 88] width 8 height 8
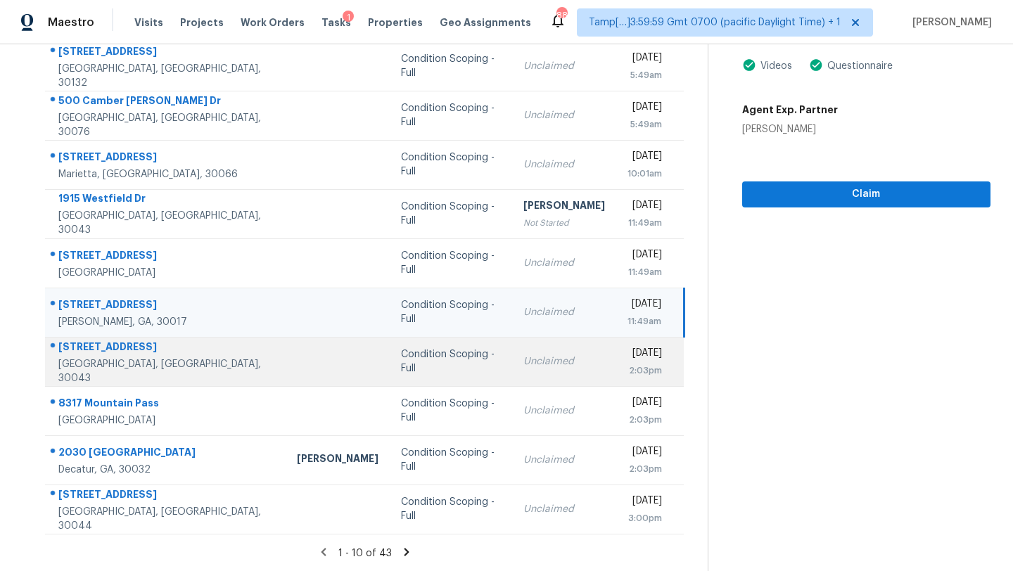
click at [512, 383] on td "Unclaimed" at bounding box center [564, 361] width 104 height 49
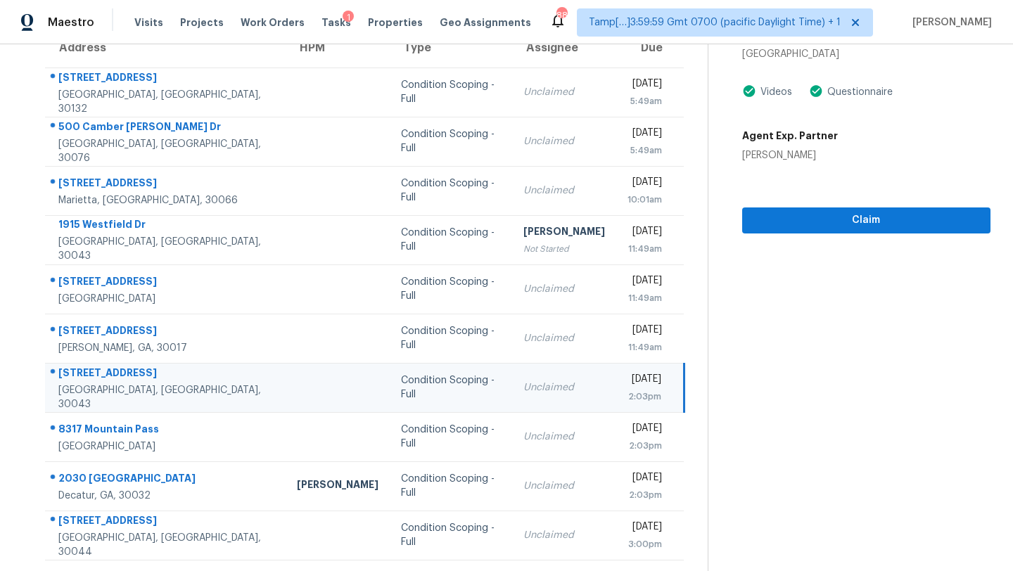
scroll to position [110, 0]
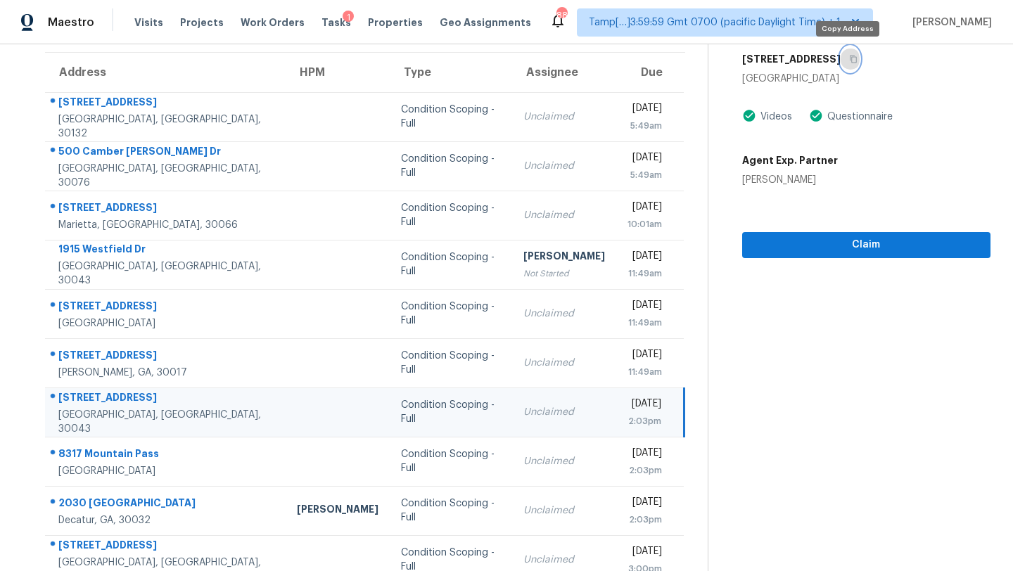
click at [850, 59] on icon "button" at bounding box center [853, 59] width 8 height 8
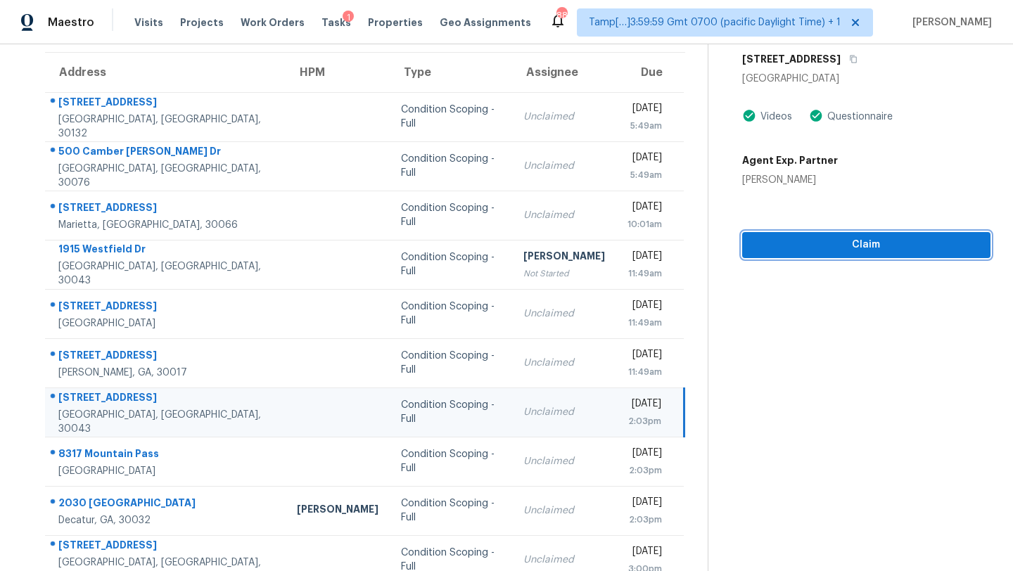
click at [810, 253] on span "Claim" at bounding box center [866, 245] width 226 height 18
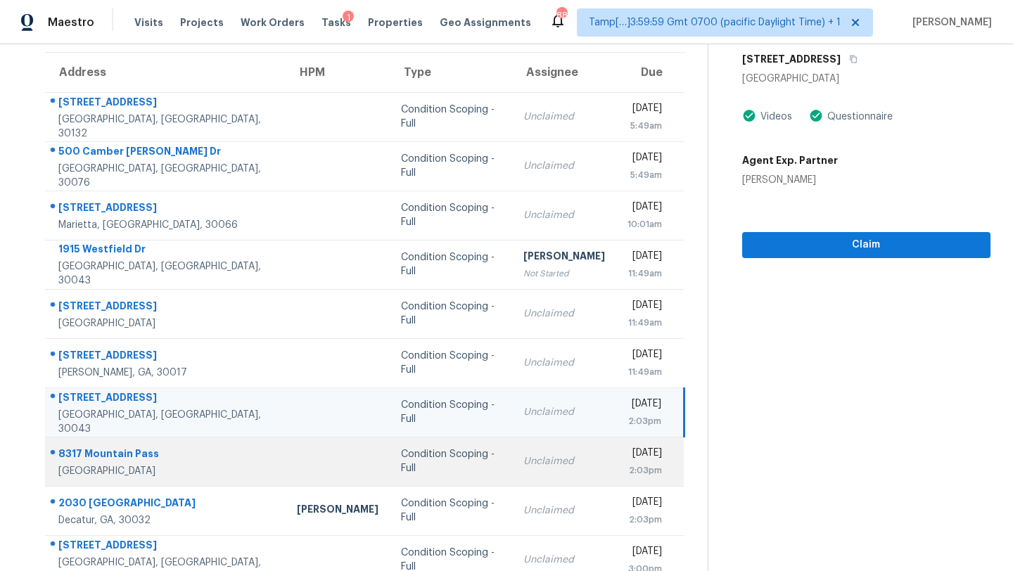
click at [627, 448] on div "[DATE]" at bounding box center [644, 455] width 34 height 18
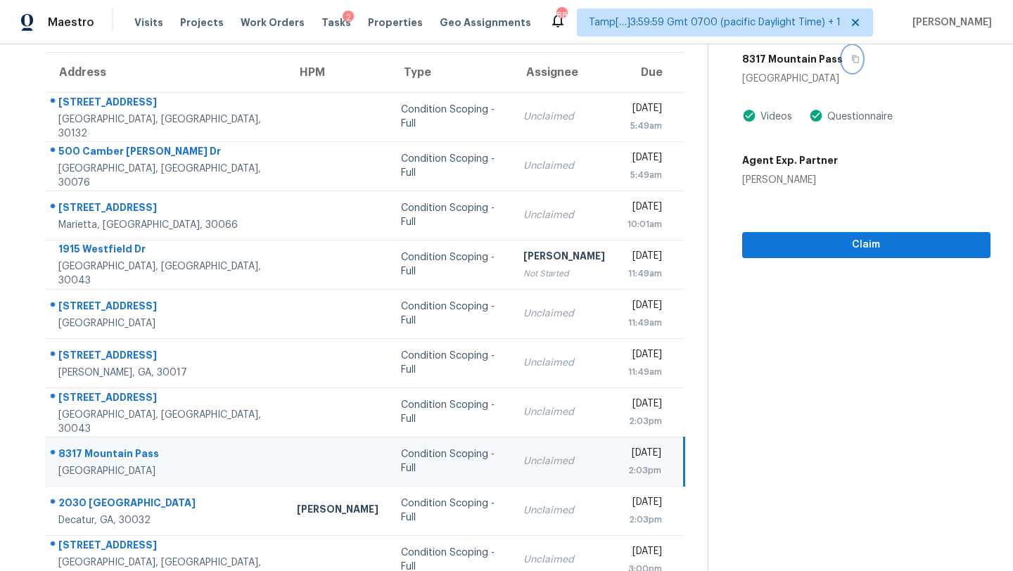
click at [849, 53] on button "button" at bounding box center [852, 58] width 19 height 25
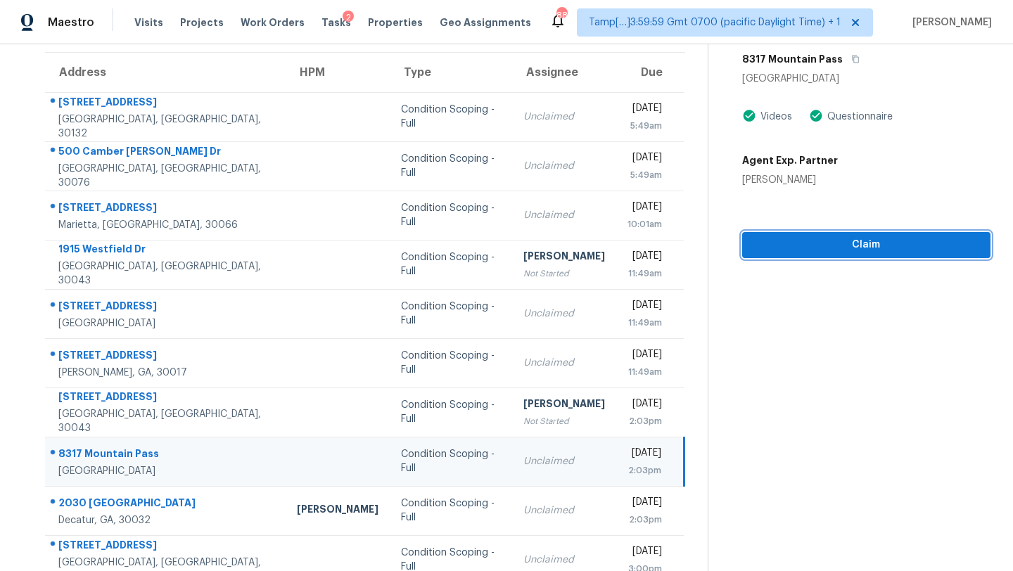
click at [829, 249] on span "Claim" at bounding box center [866, 245] width 226 height 18
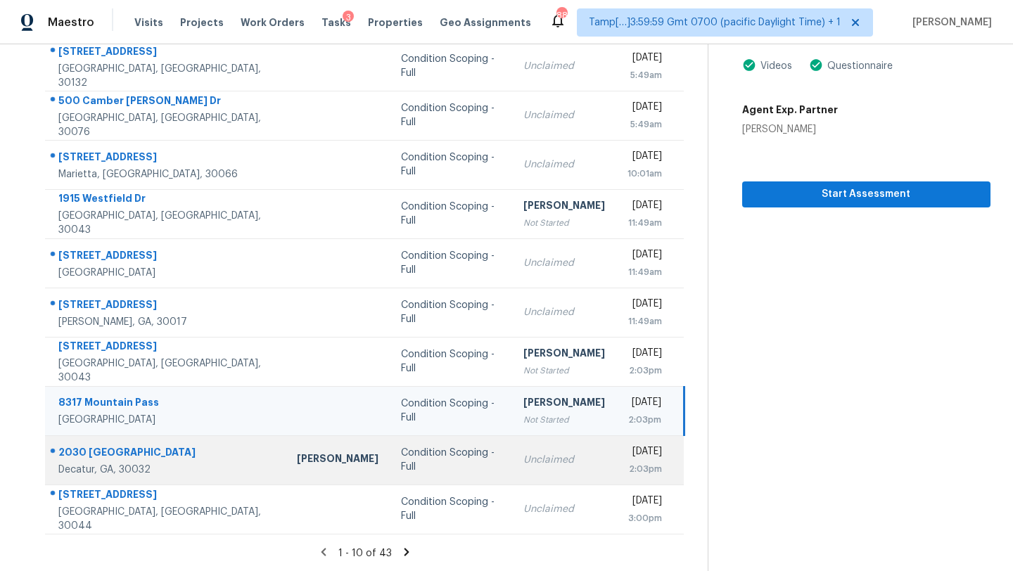
click at [512, 471] on td "Unclaimed" at bounding box center [564, 459] width 104 height 49
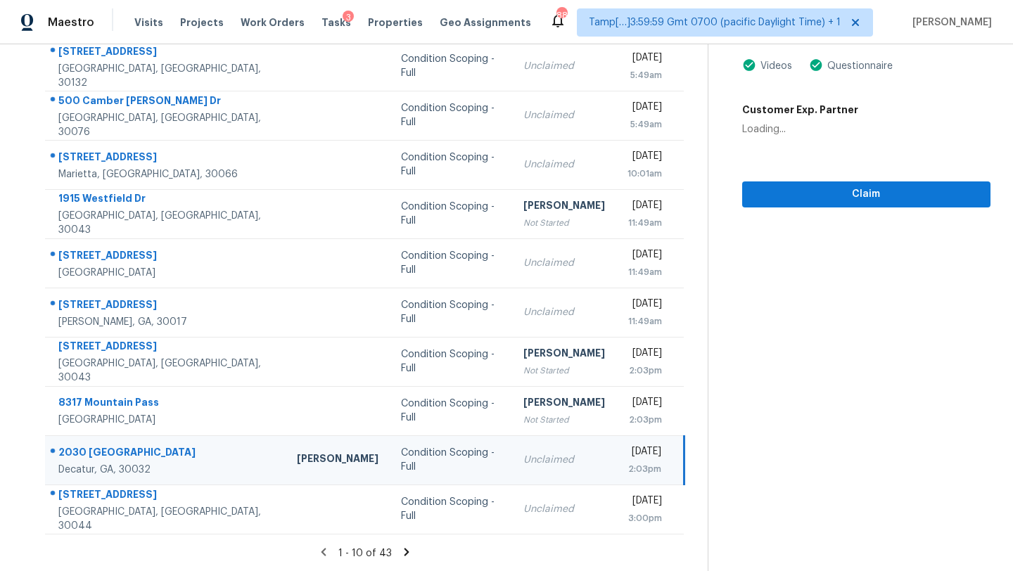
scroll to position [82, 0]
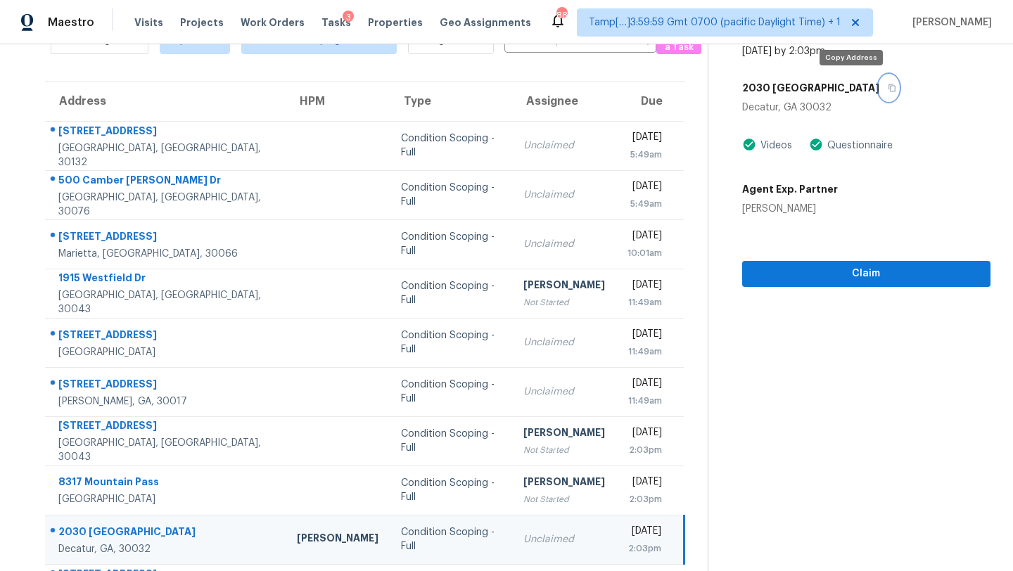
click at [879, 91] on button "button" at bounding box center [888, 87] width 19 height 25
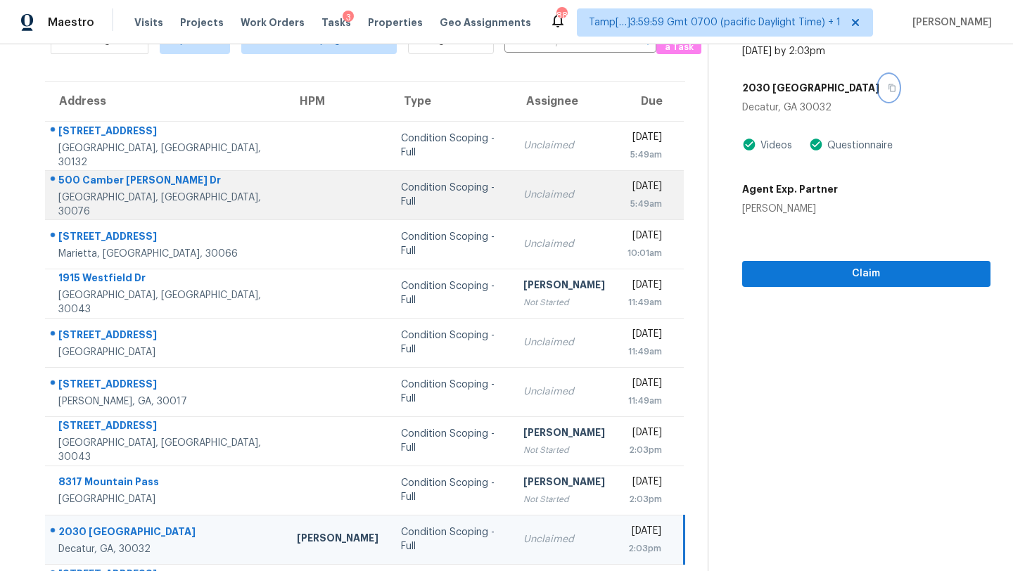
scroll to position [161, 0]
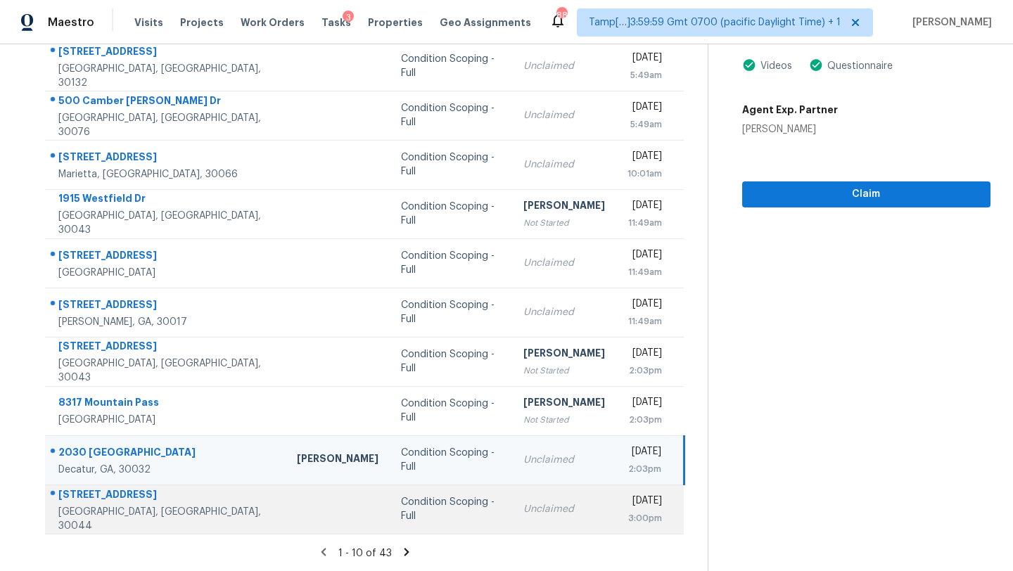
click at [418, 516] on td "Condition Scoping - Full" at bounding box center [451, 509] width 122 height 49
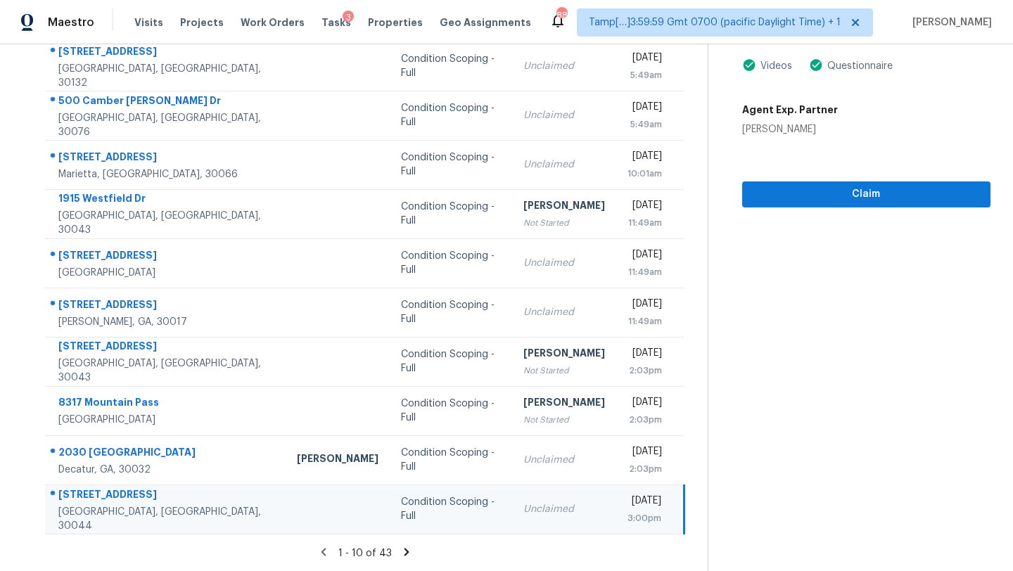
scroll to position [105, 0]
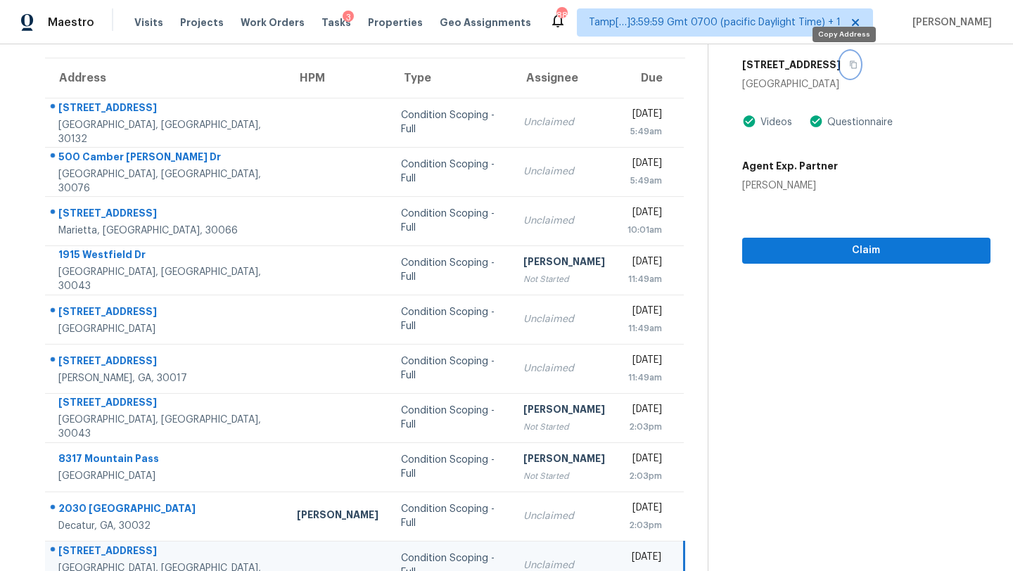
click at [849, 65] on icon "button" at bounding box center [853, 64] width 8 height 8
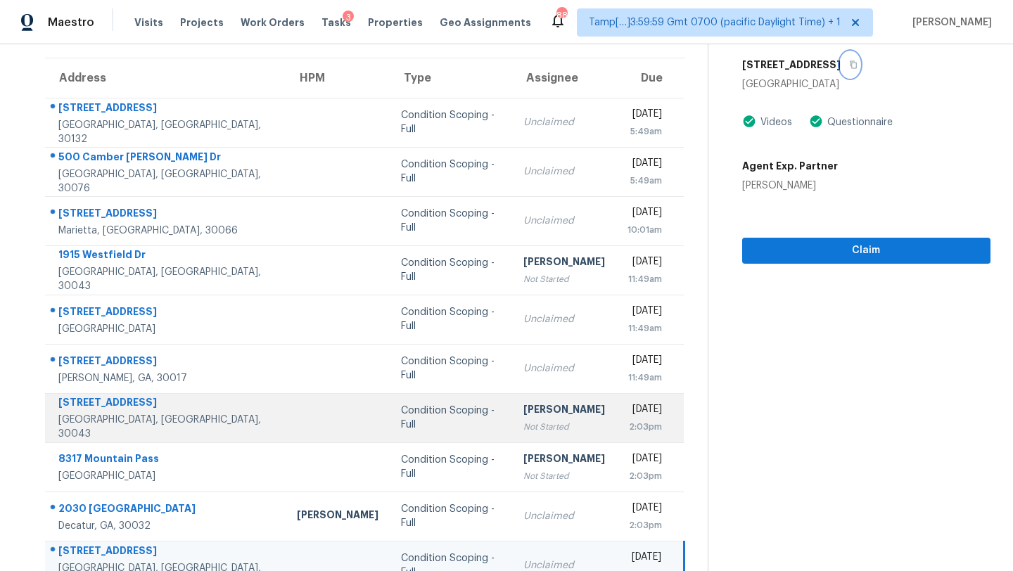
scroll to position [161, 0]
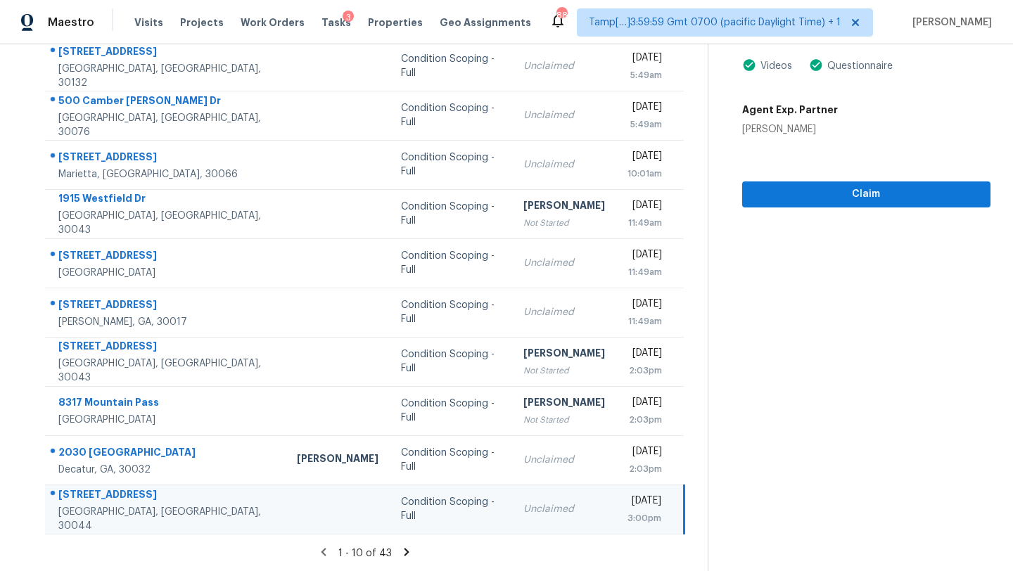
click at [404, 549] on icon at bounding box center [406, 552] width 5 height 8
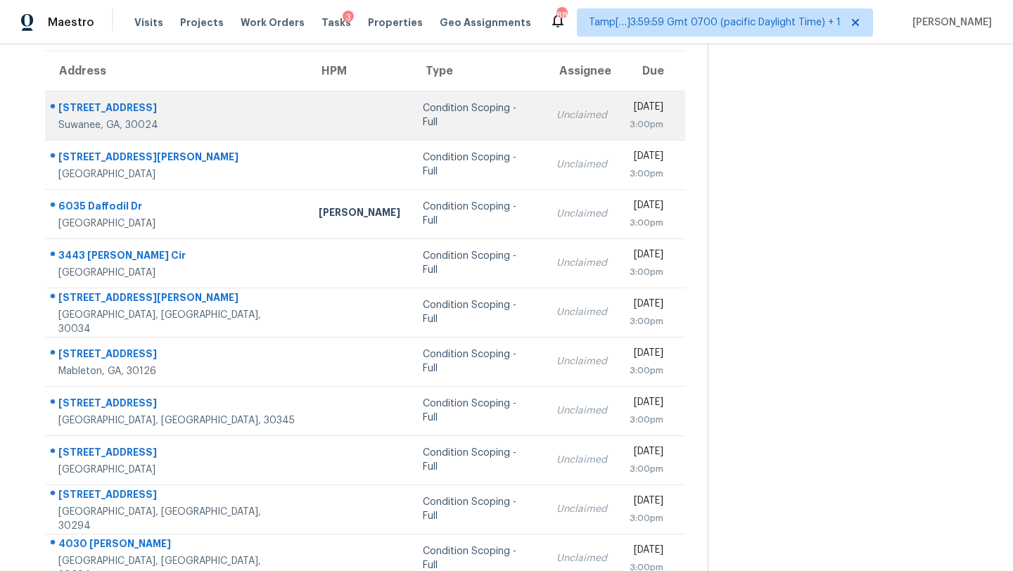
scroll to position [111, 0]
click at [428, 122] on div "Condition Scoping - Full" at bounding box center [478, 116] width 111 height 28
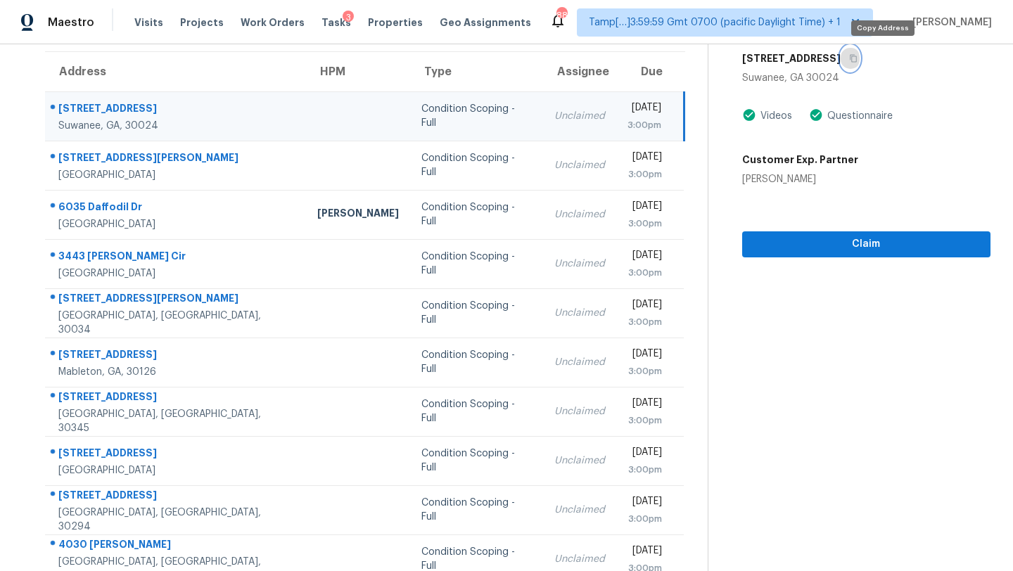
click at [860, 62] on button "button" at bounding box center [850, 58] width 19 height 25
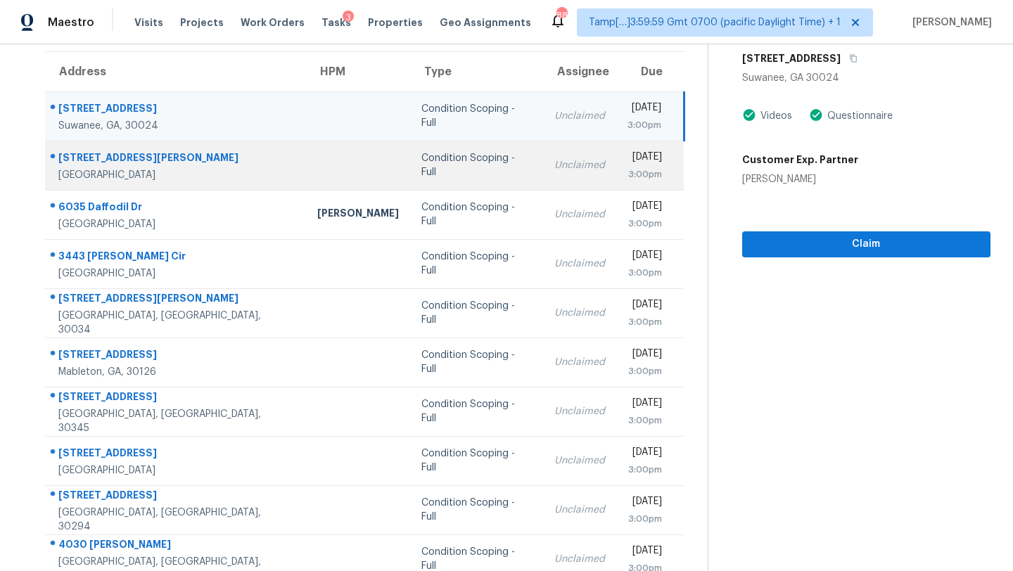
click at [456, 176] on td "Condition Scoping - Full" at bounding box center [476, 165] width 133 height 49
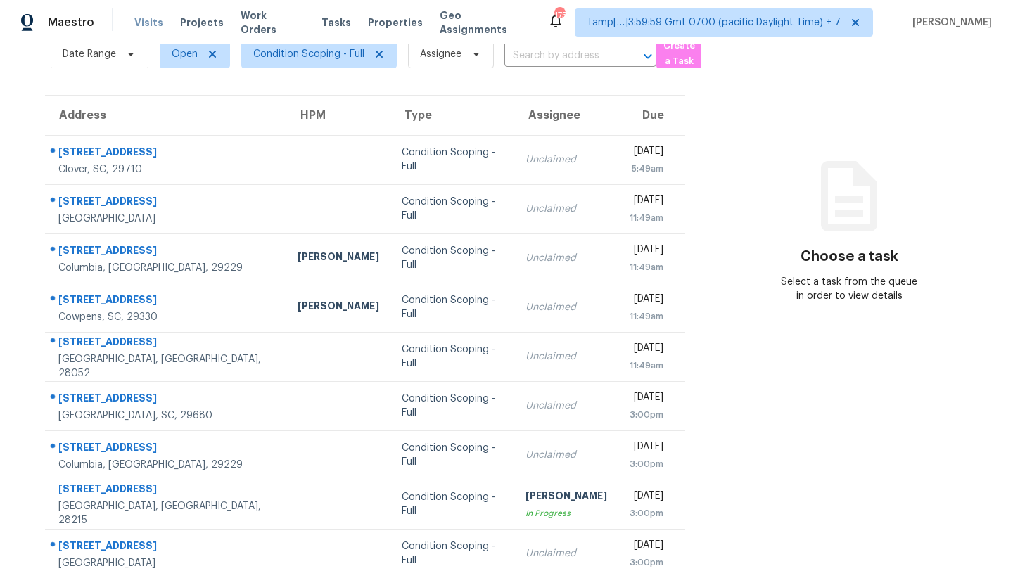
scroll to position [68, 0]
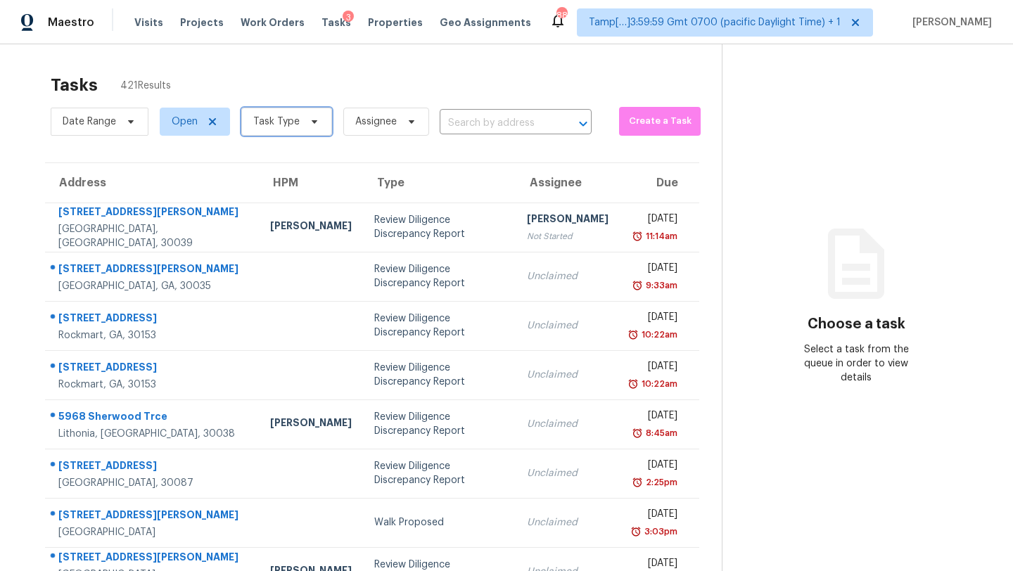
click at [269, 122] on span "Task Type" at bounding box center [276, 122] width 46 height 14
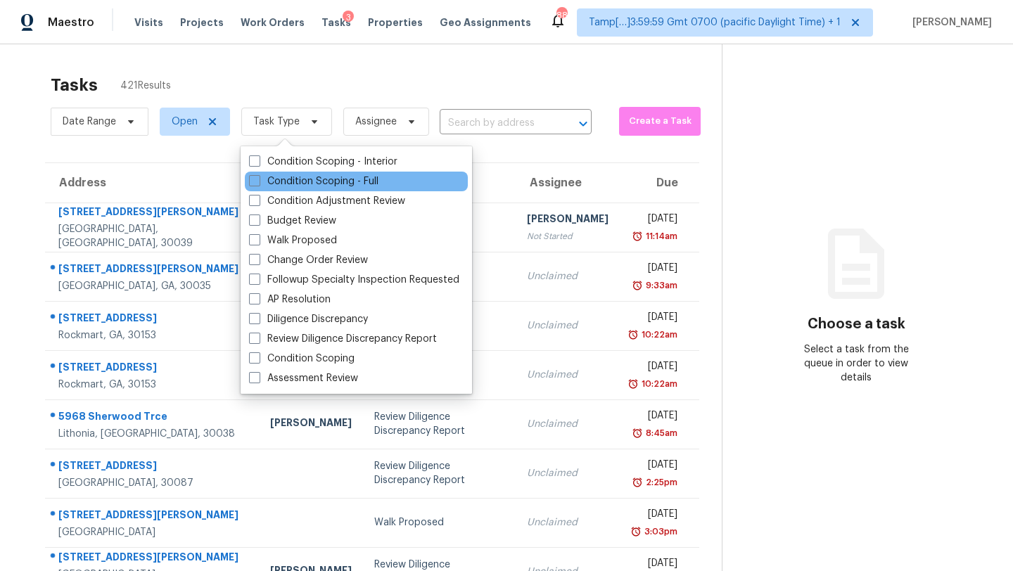
click at [289, 189] on div "Condition Scoping - Full" at bounding box center [356, 182] width 223 height 20
click at [315, 177] on label "Condition Scoping - Full" at bounding box center [313, 181] width 129 height 14
click at [258, 177] on input "Condition Scoping - Full" at bounding box center [253, 178] width 9 height 9
checkbox input "true"
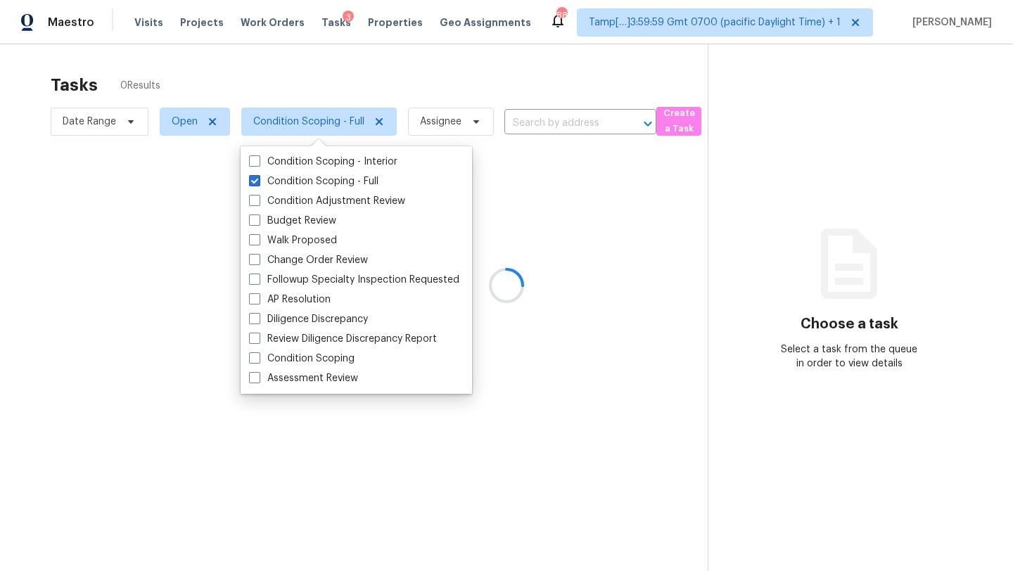
click at [394, 80] on div at bounding box center [506, 285] width 1013 height 571
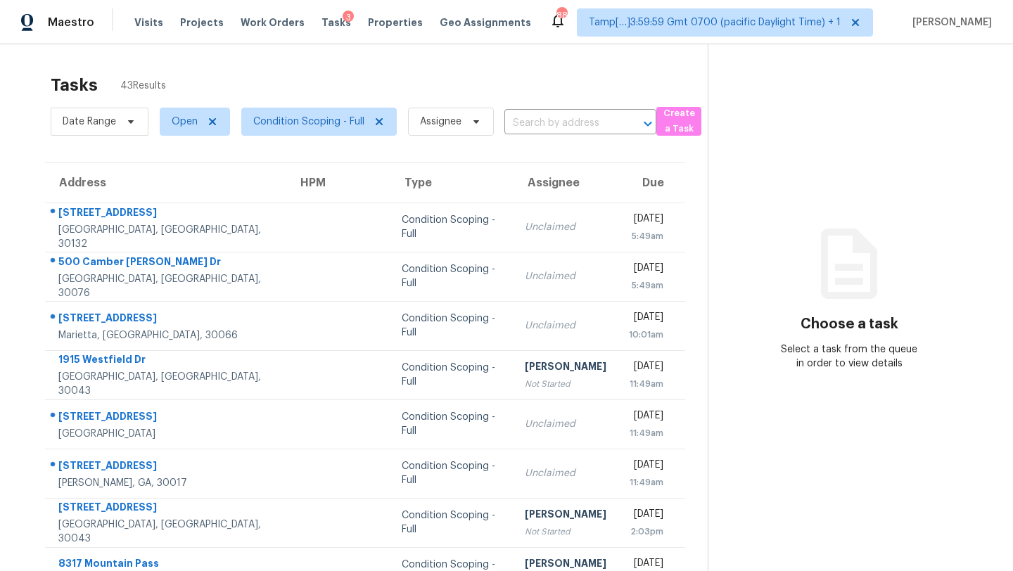
scroll to position [161, 0]
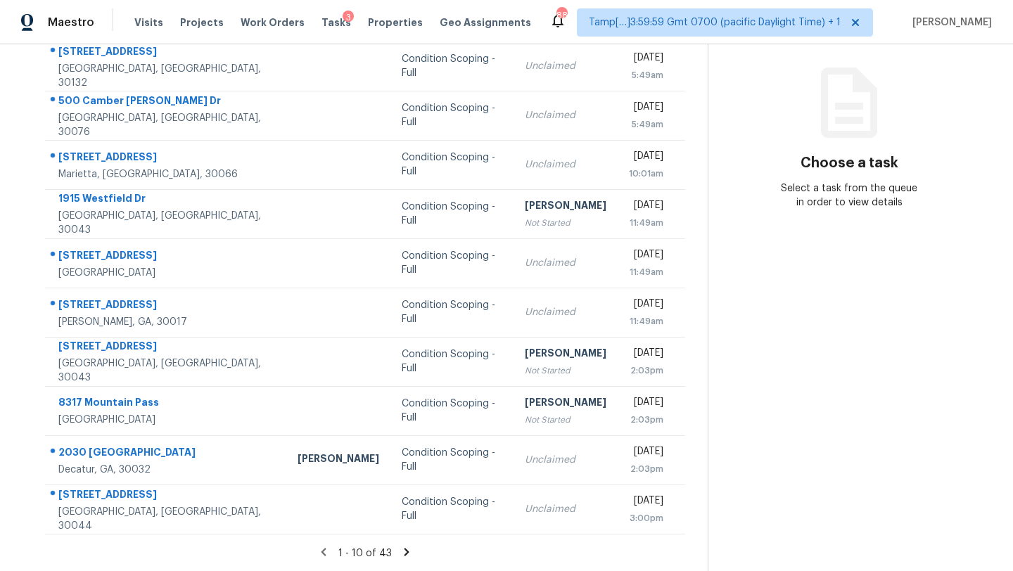
click at [404, 549] on icon at bounding box center [406, 552] width 5 height 8
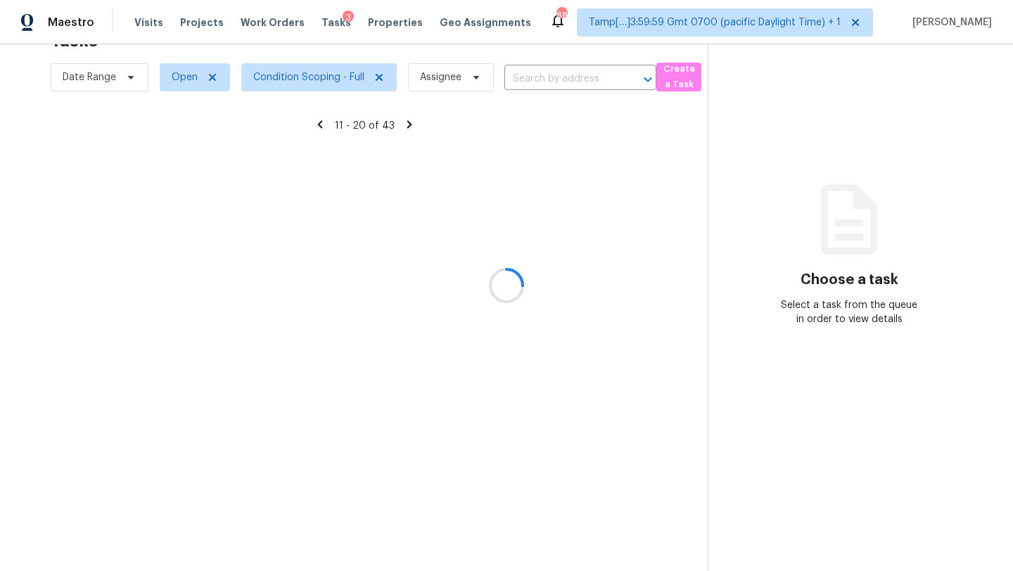
scroll to position [44, 0]
click at [475, 189] on div at bounding box center [506, 285] width 1013 height 571
click at [466, 235] on div at bounding box center [506, 285] width 1013 height 571
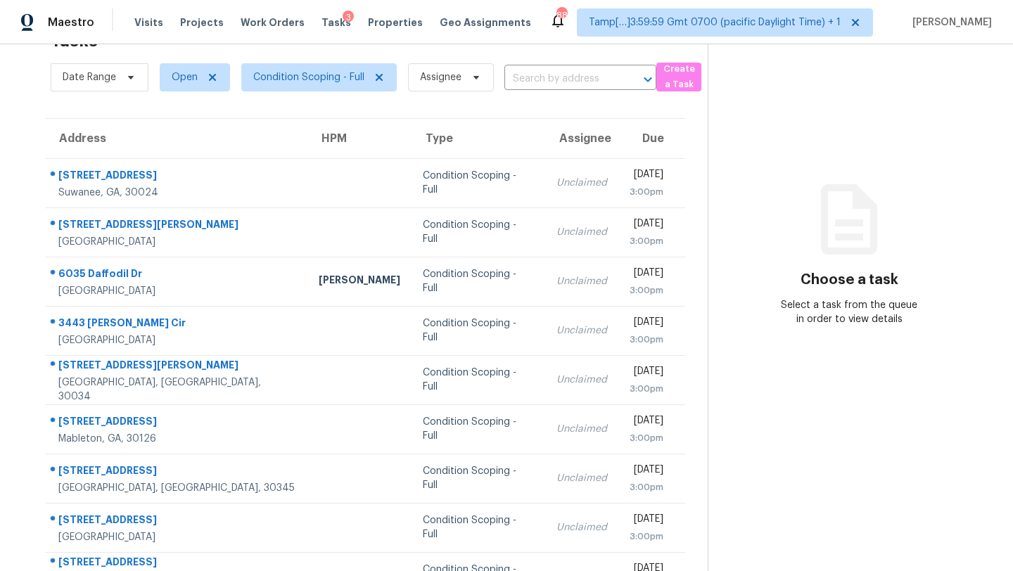
scroll to position [161, 0]
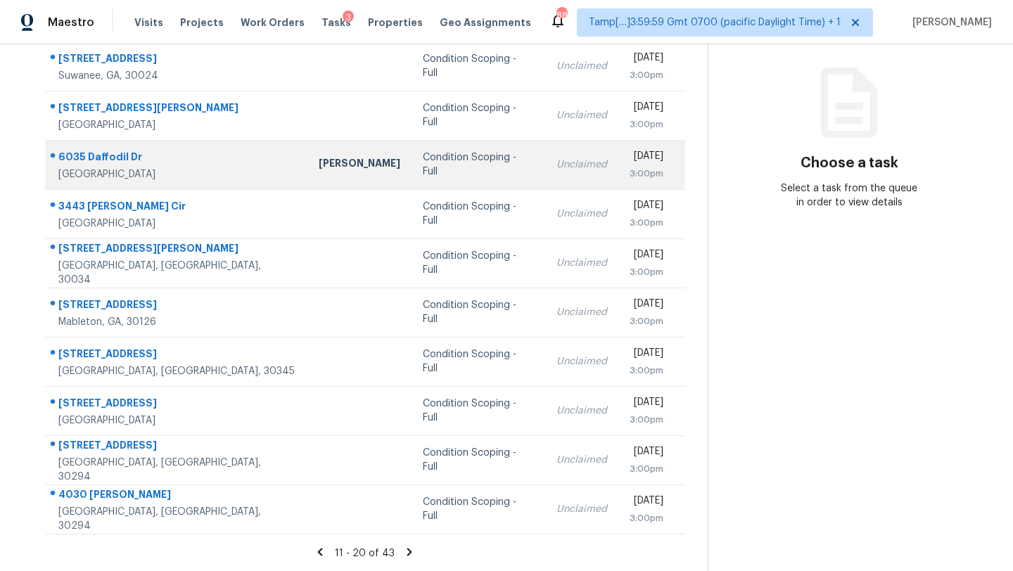
click at [556, 166] on div "Unclaimed" at bounding box center [581, 165] width 51 height 14
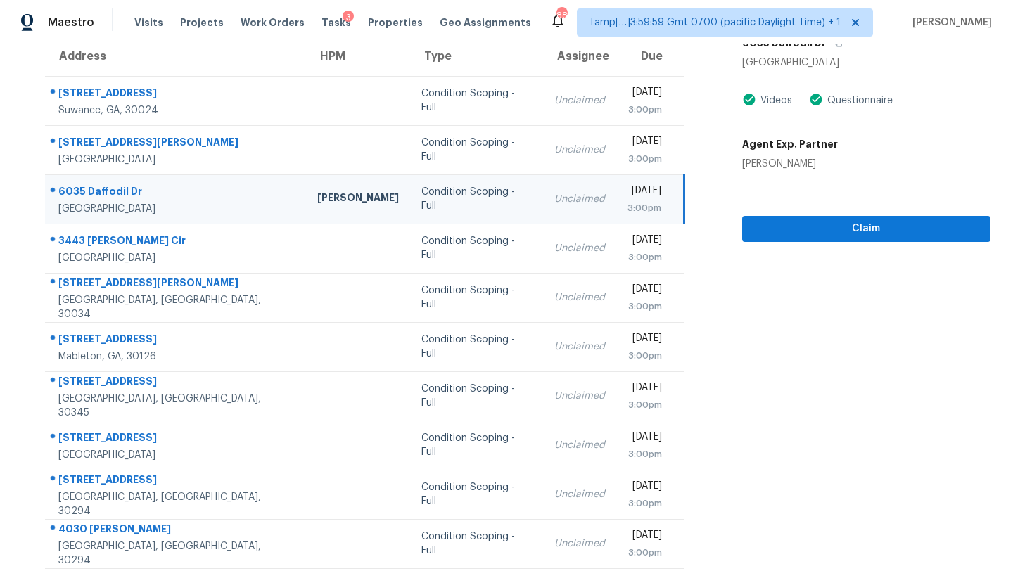
scroll to position [114, 0]
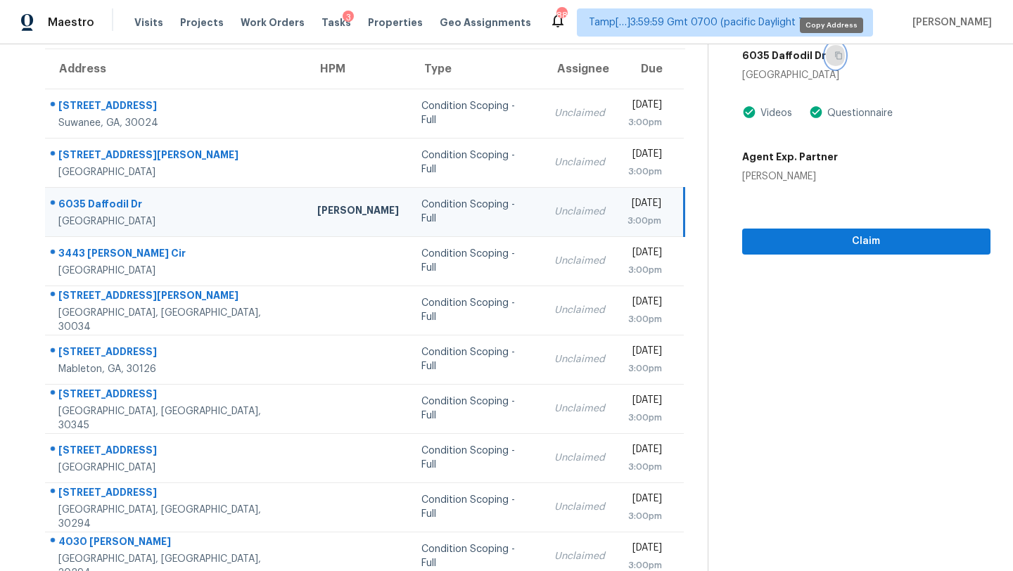
click at [836, 49] on button "button" at bounding box center [835, 55] width 19 height 25
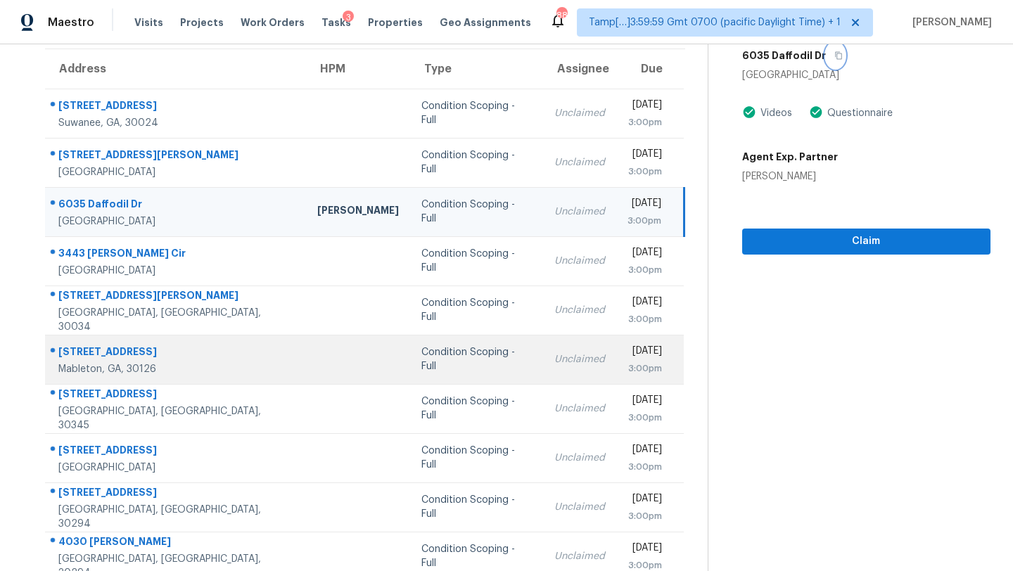
scroll to position [161, 0]
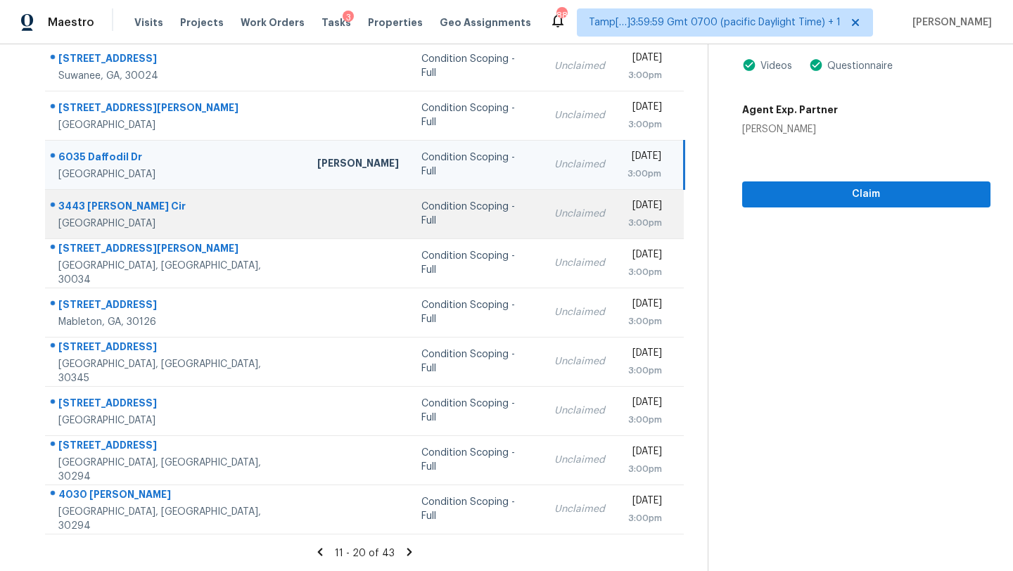
click at [543, 233] on td "Unclaimed" at bounding box center [579, 213] width 73 height 49
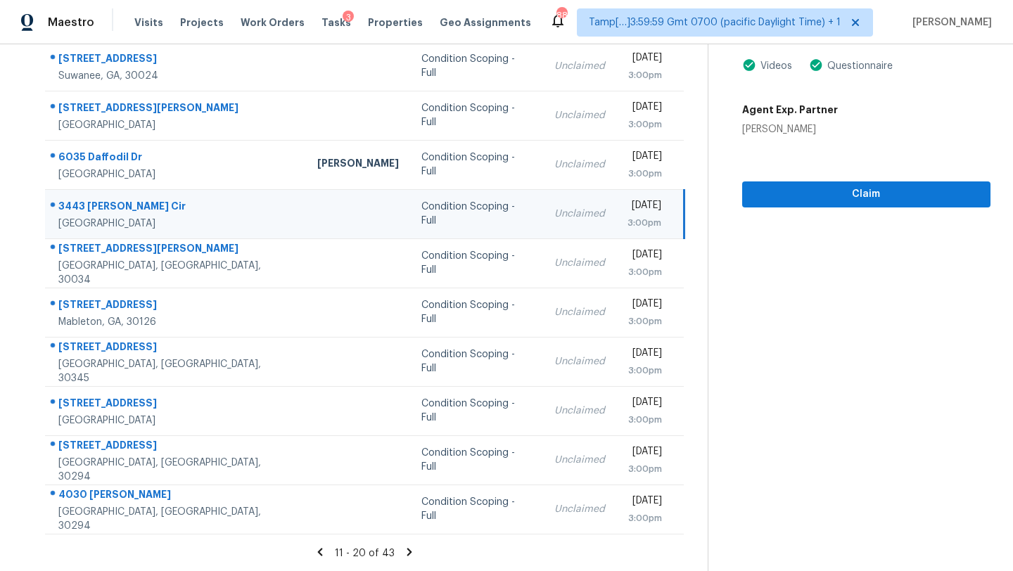
scroll to position [73, 0]
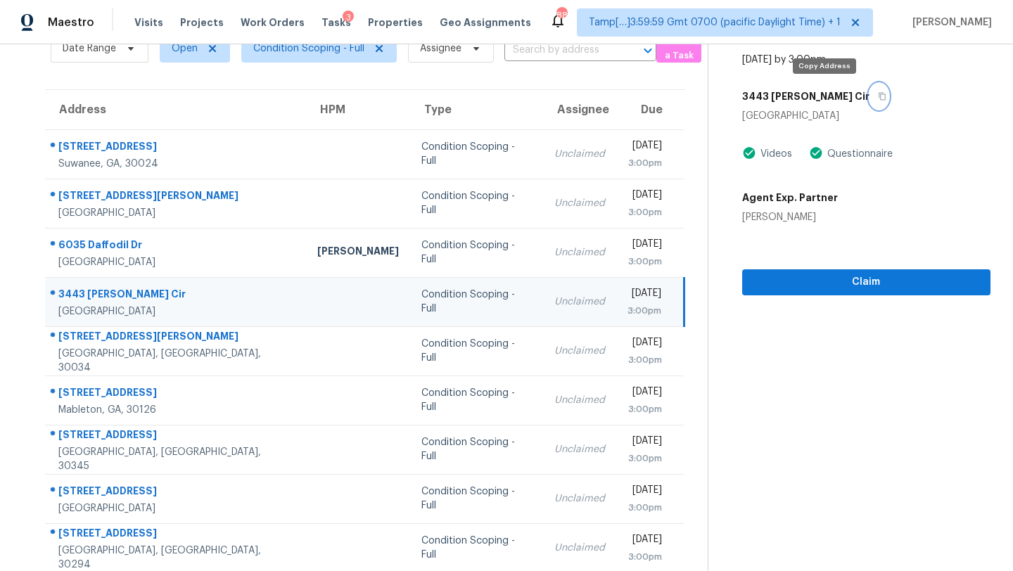
click at [869, 98] on button "button" at bounding box center [878, 96] width 19 height 25
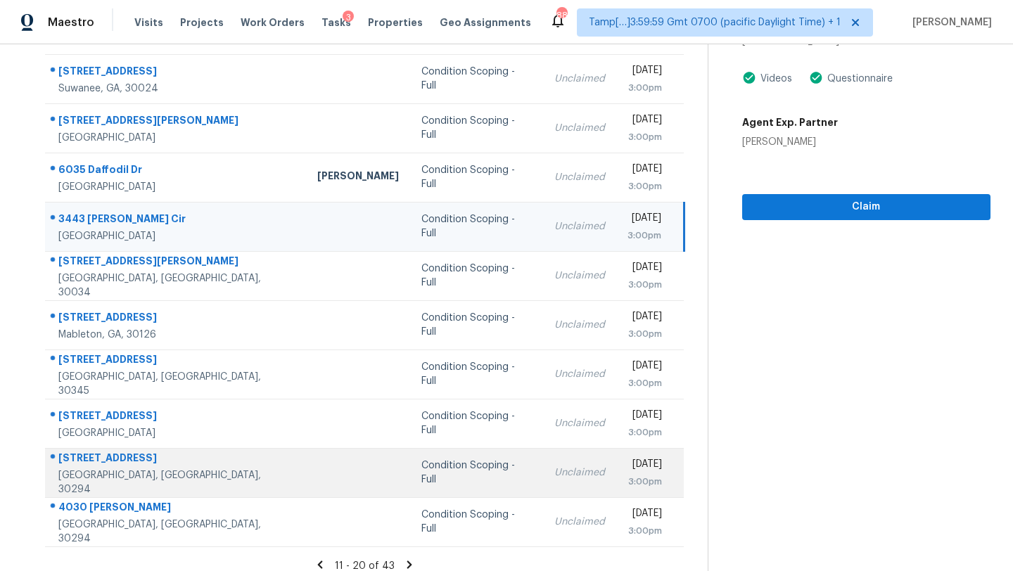
scroll to position [161, 0]
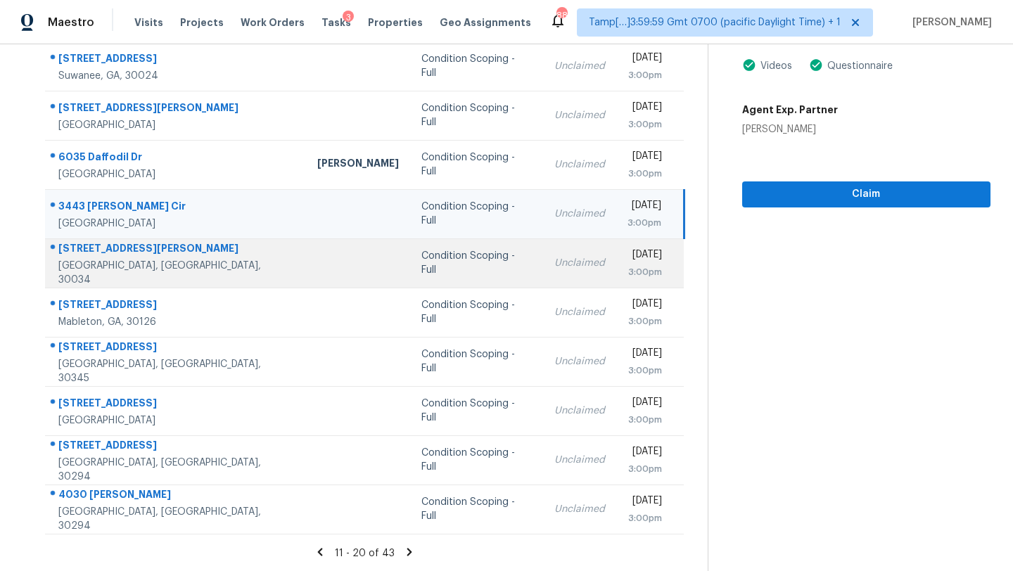
click at [543, 253] on td "Unclaimed" at bounding box center [579, 262] width 73 height 49
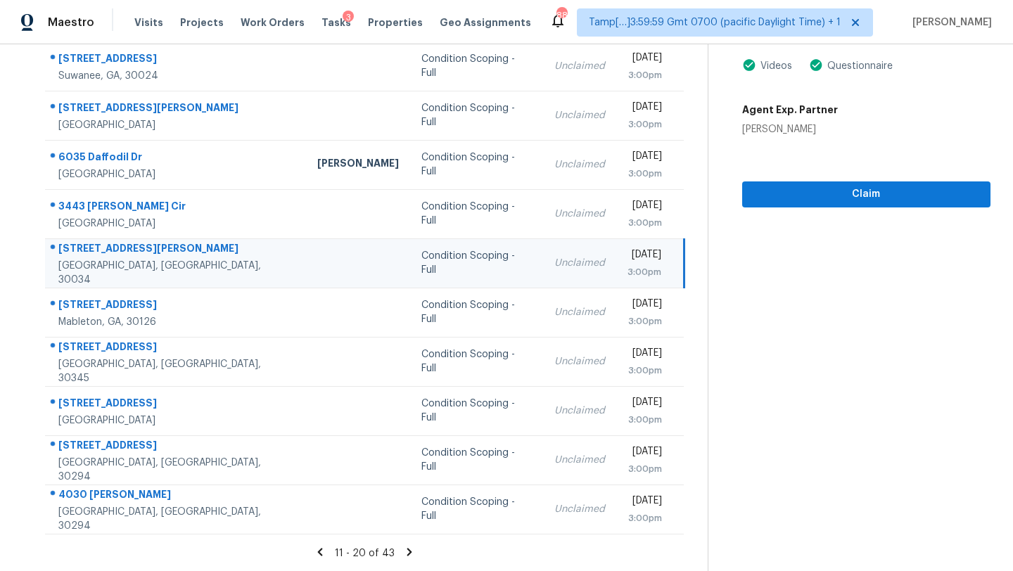
scroll to position [114, 0]
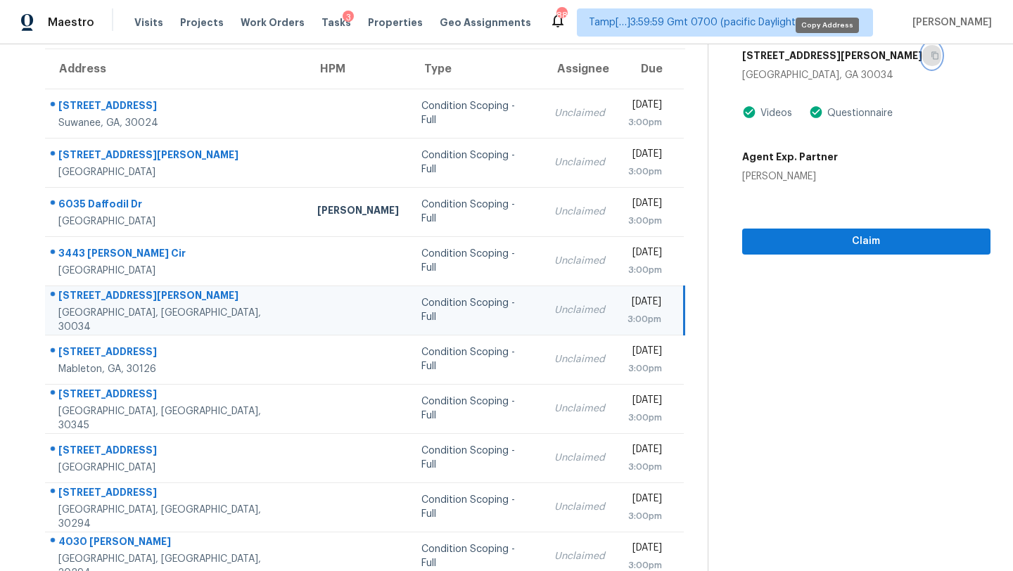
click at [922, 62] on button "button" at bounding box center [931, 55] width 19 height 25
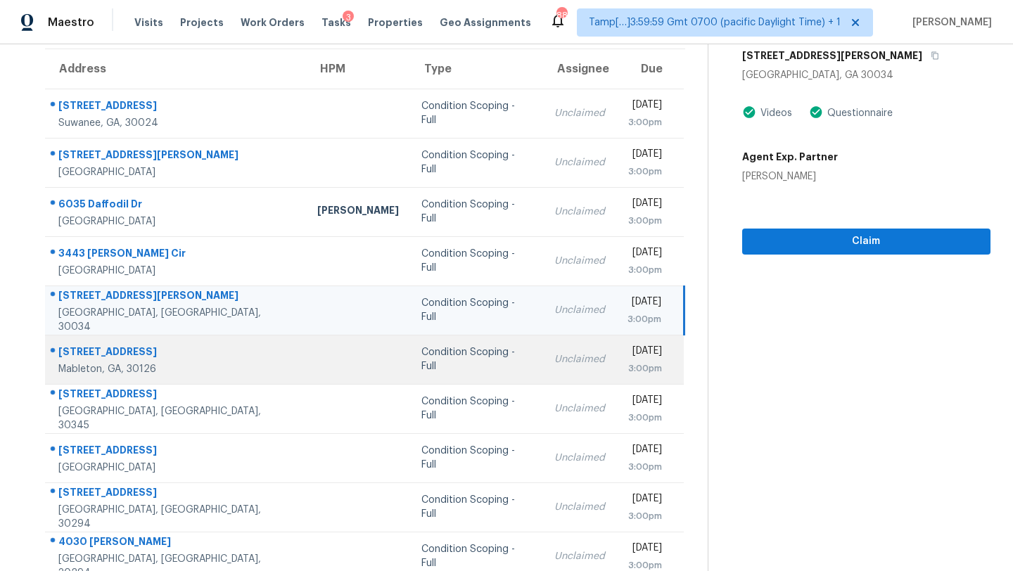
click at [543, 351] on td "Unclaimed" at bounding box center [579, 359] width 73 height 49
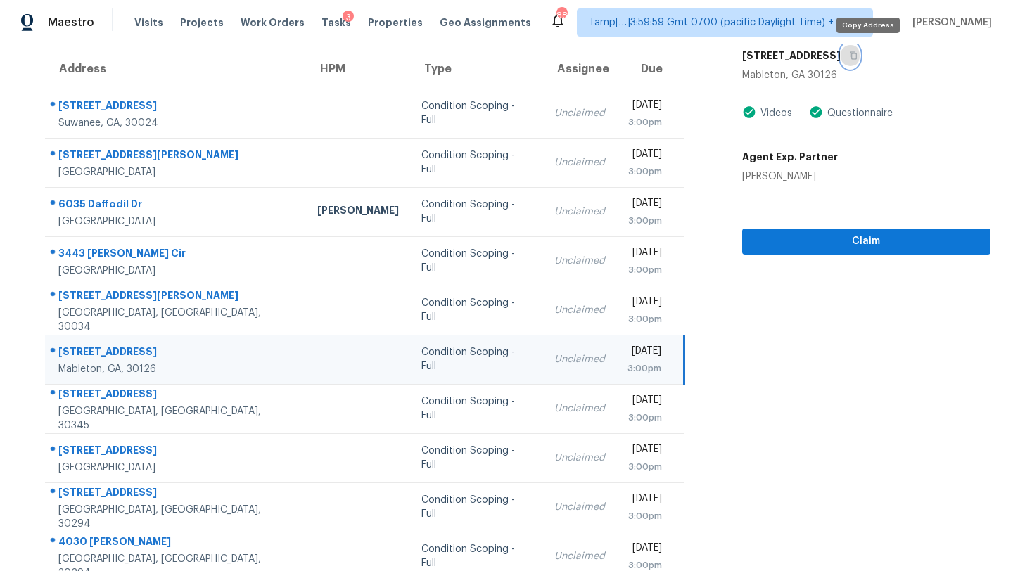
click at [857, 56] on icon "button" at bounding box center [853, 56] width 7 height 8
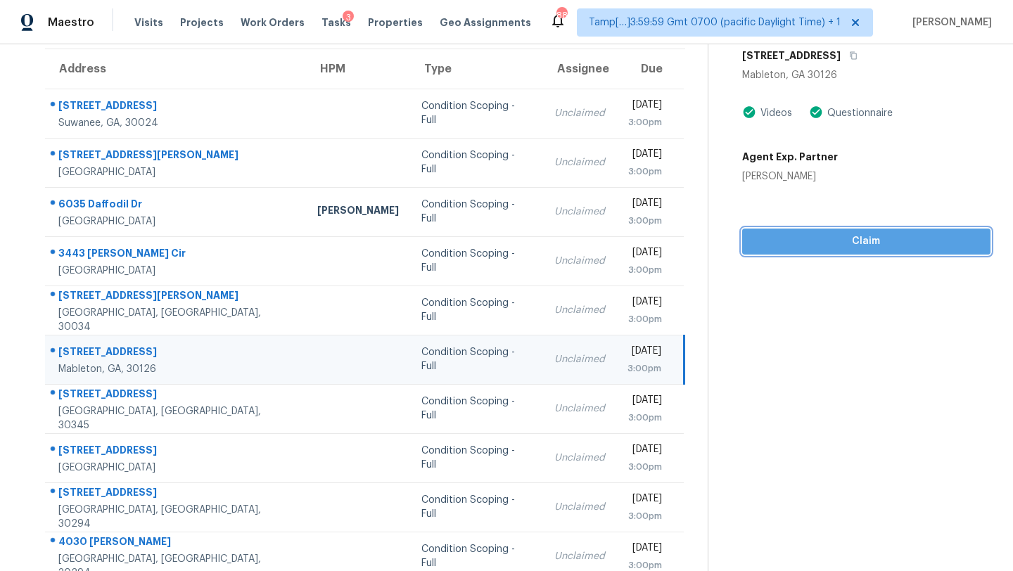
click at [772, 241] on span "Claim" at bounding box center [866, 242] width 226 height 18
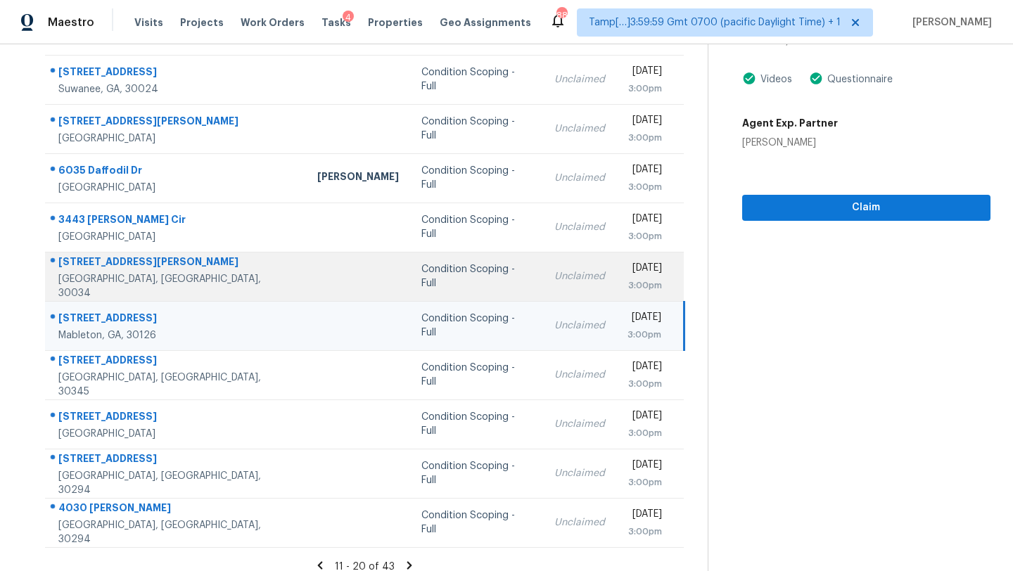
scroll to position [161, 0]
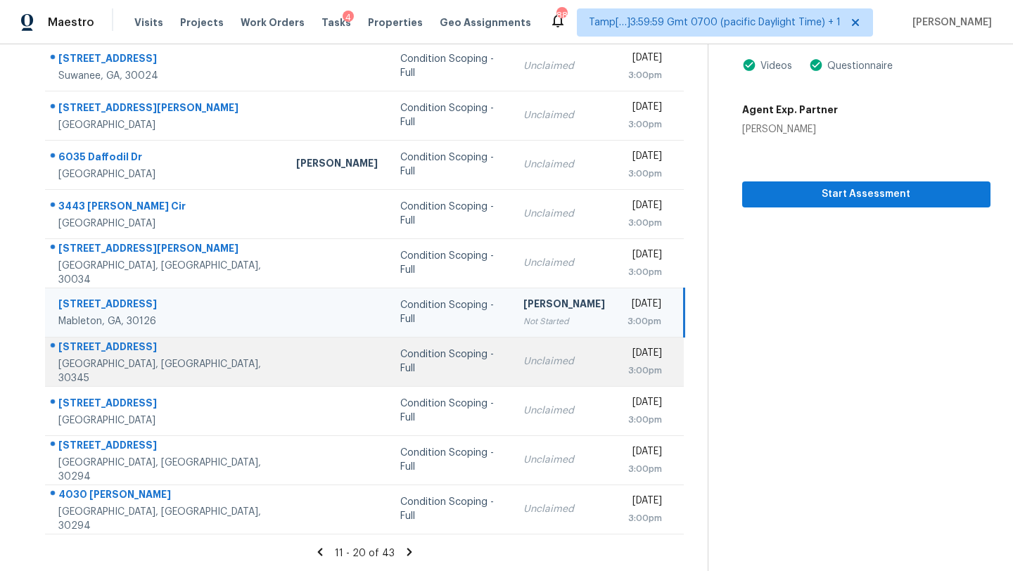
click at [523, 359] on div "Unclaimed" at bounding box center [564, 361] width 82 height 14
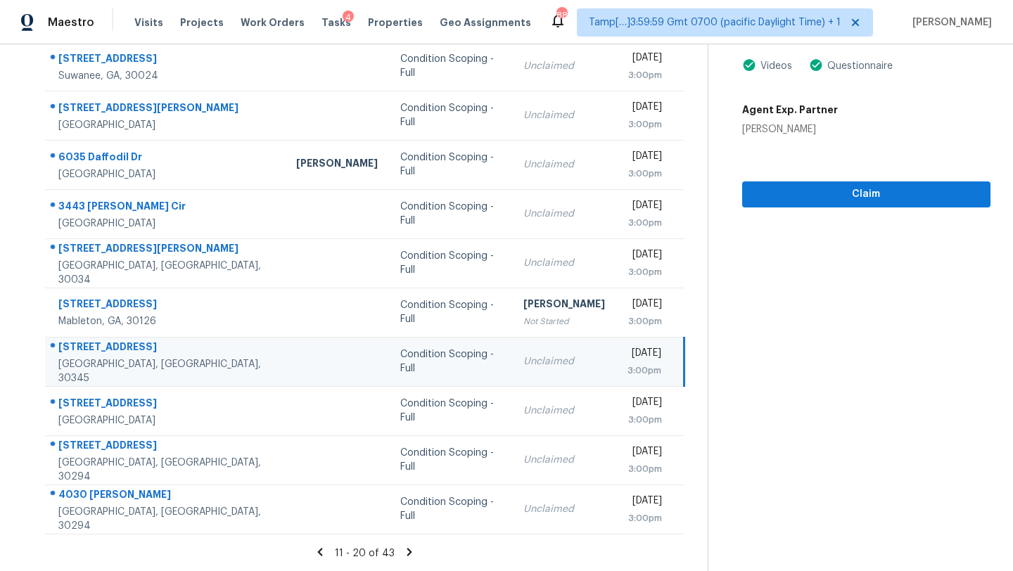
scroll to position [65, 0]
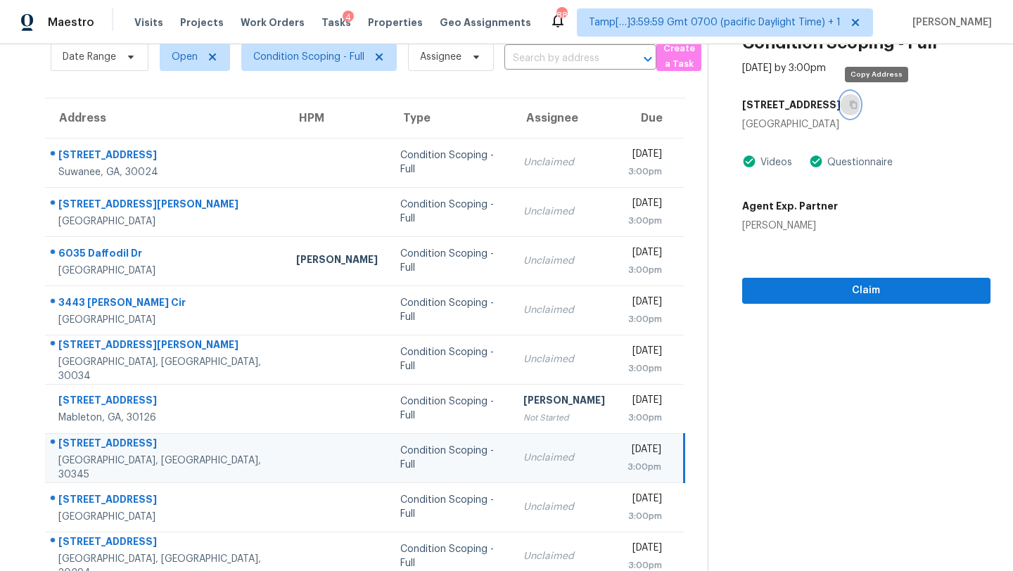
click at [857, 105] on icon "button" at bounding box center [853, 105] width 8 height 8
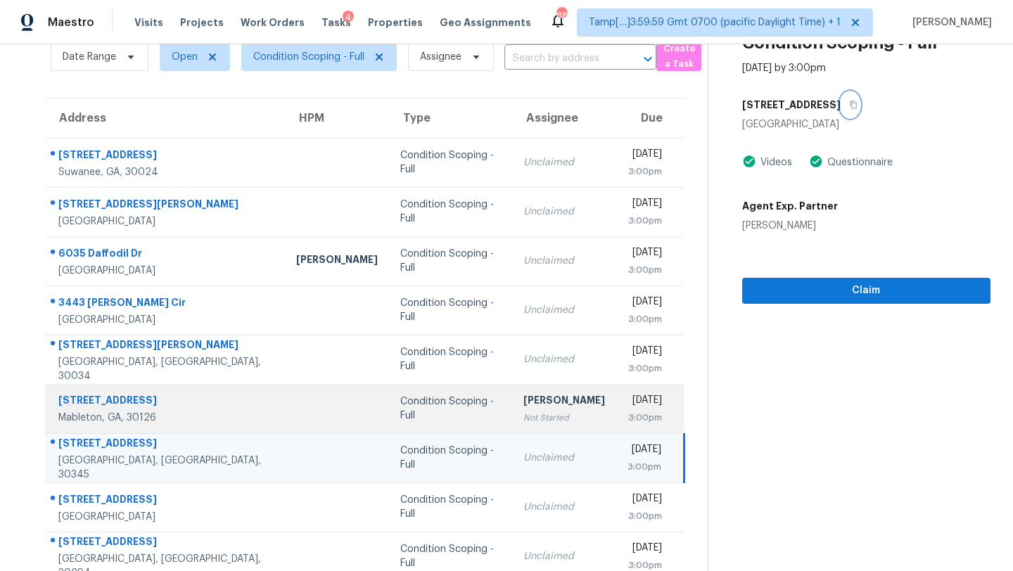
scroll to position [161, 0]
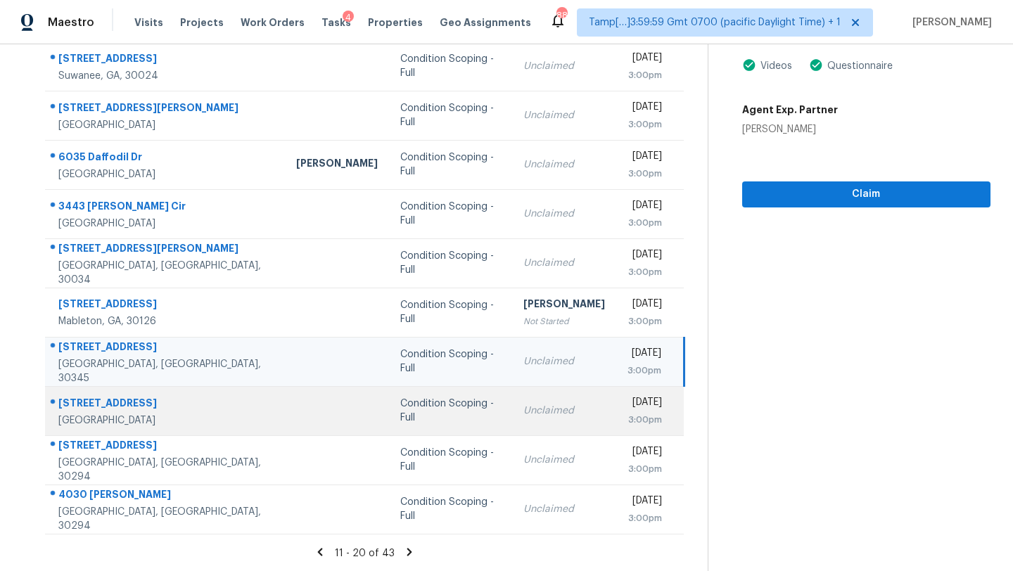
click at [523, 407] on div "Unclaimed" at bounding box center [564, 411] width 82 height 14
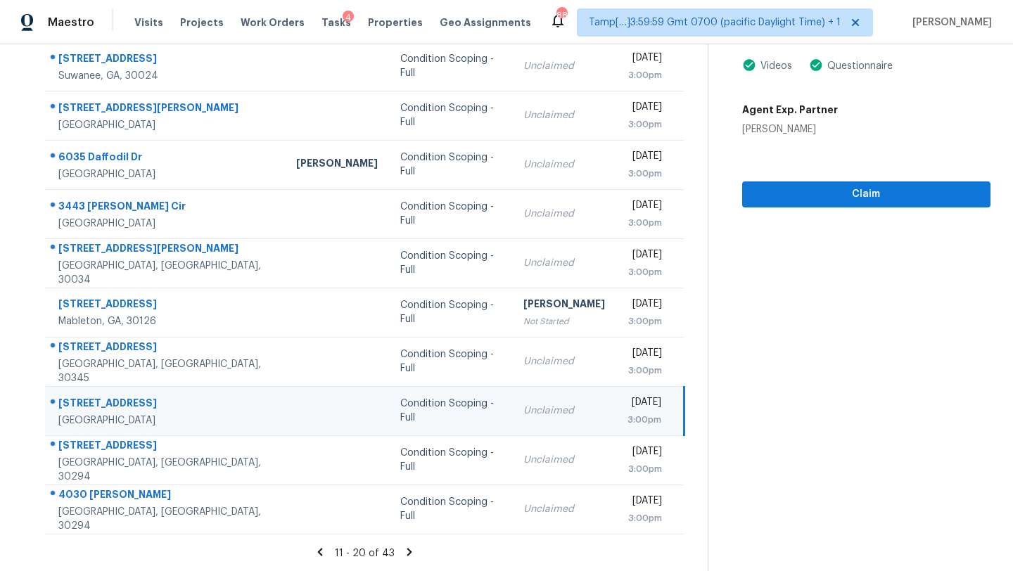
scroll to position [87, 0]
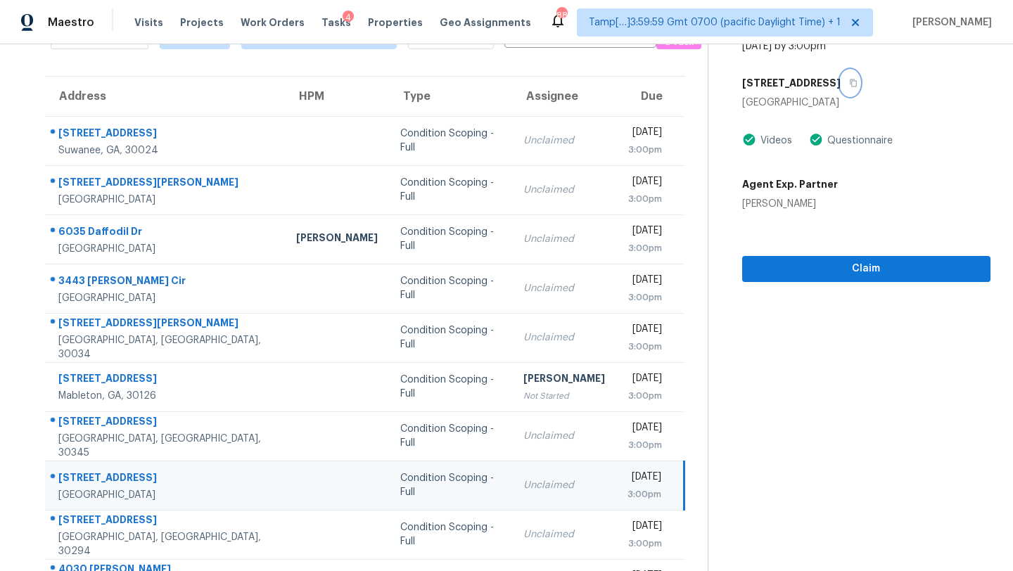
click at [849, 86] on icon "button" at bounding box center [853, 83] width 8 height 8
click at [806, 273] on span "Claim" at bounding box center [866, 269] width 226 height 18
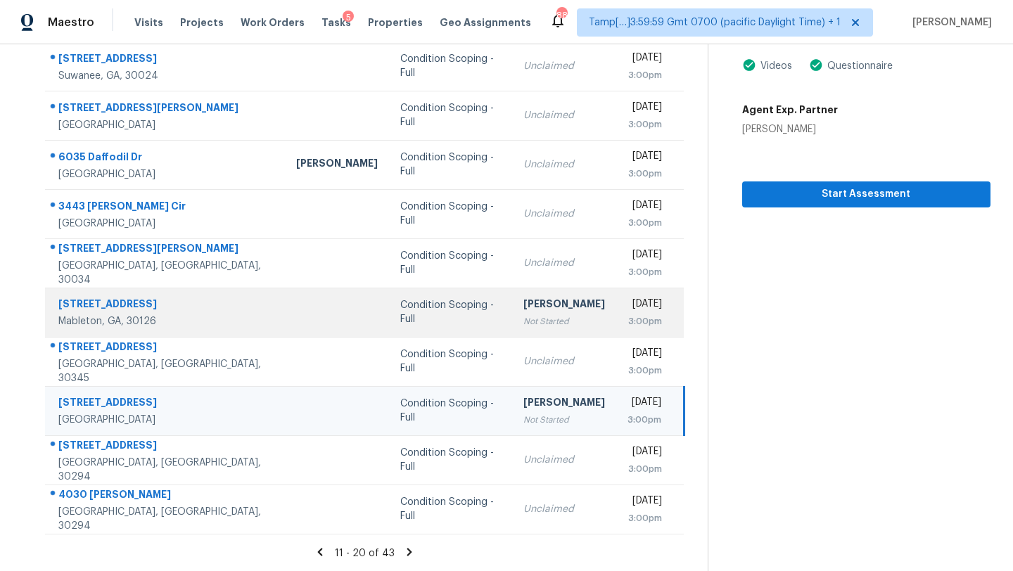
scroll to position [0, 0]
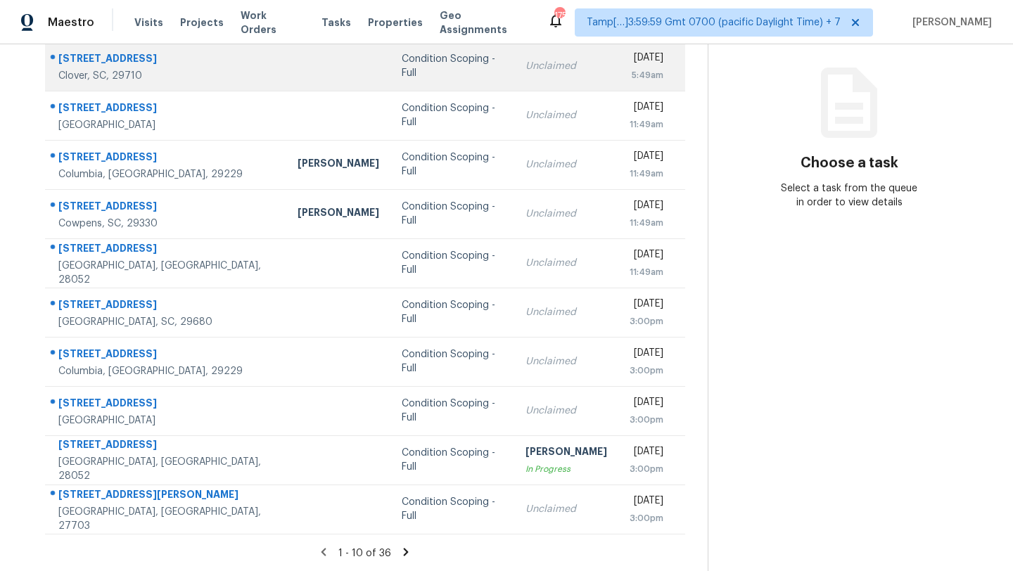
scroll to position [76, 0]
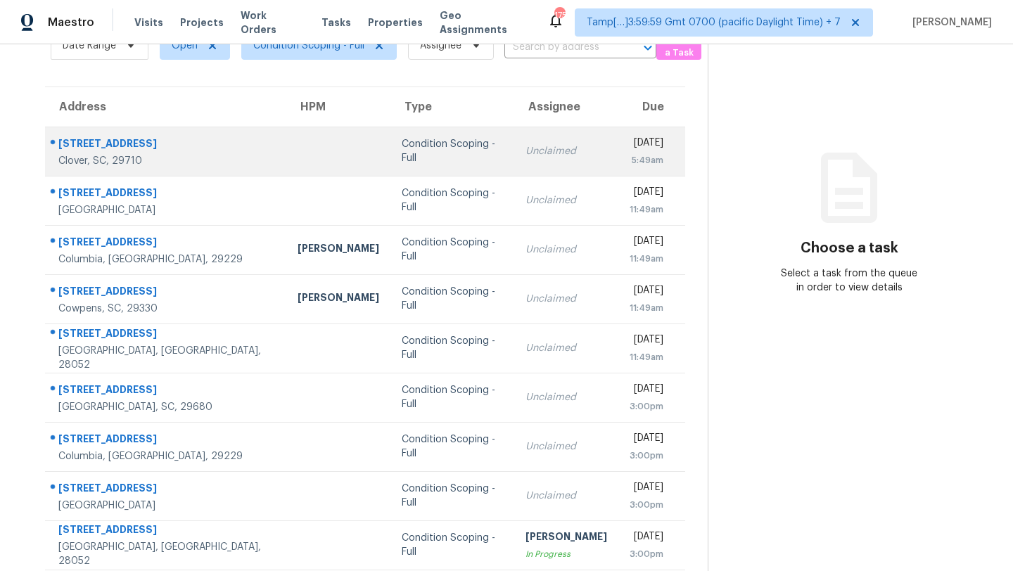
click at [514, 169] on td "Unclaimed" at bounding box center [566, 151] width 104 height 49
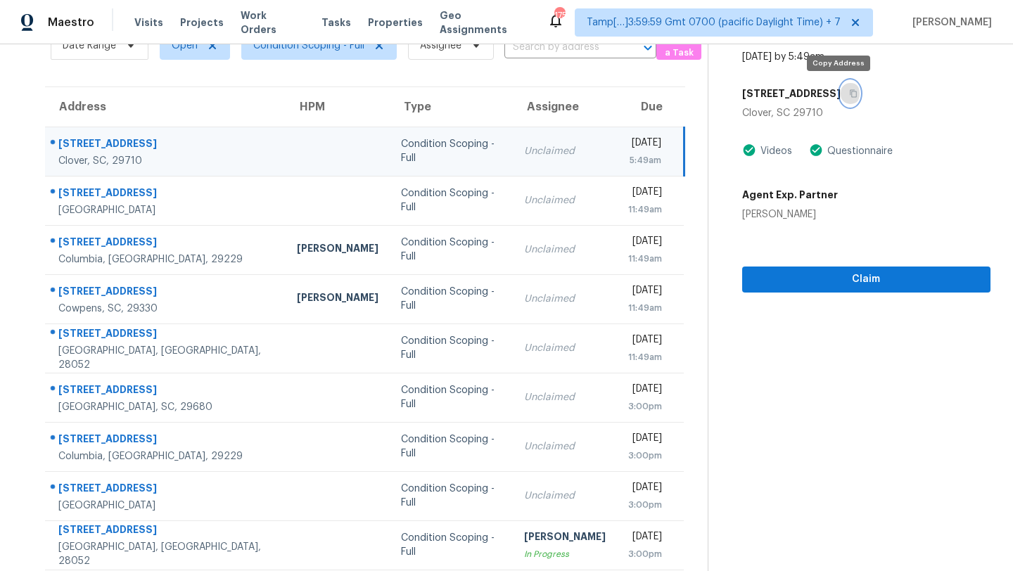
click at [844, 94] on button "button" at bounding box center [850, 93] width 19 height 25
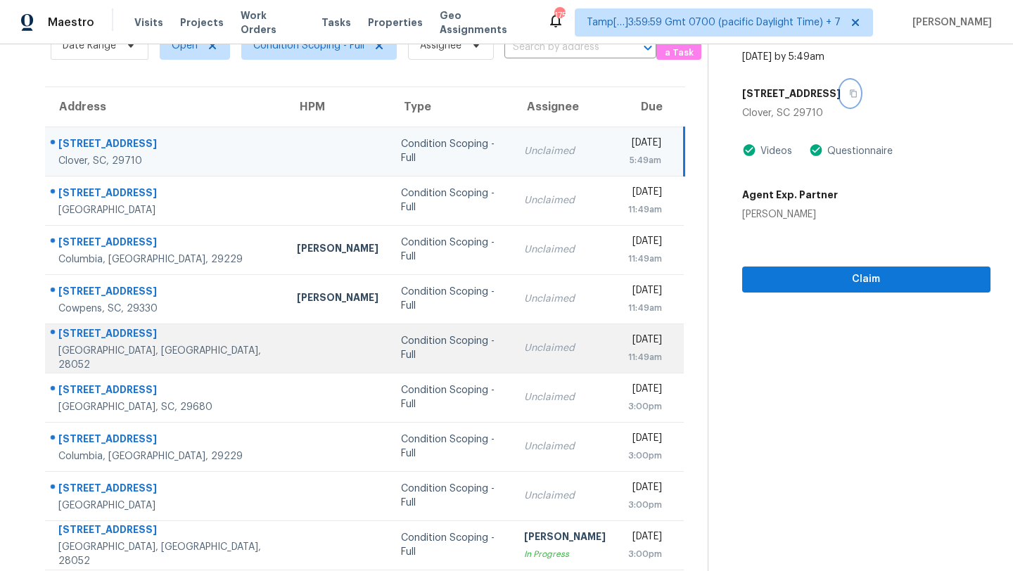
scroll to position [161, 0]
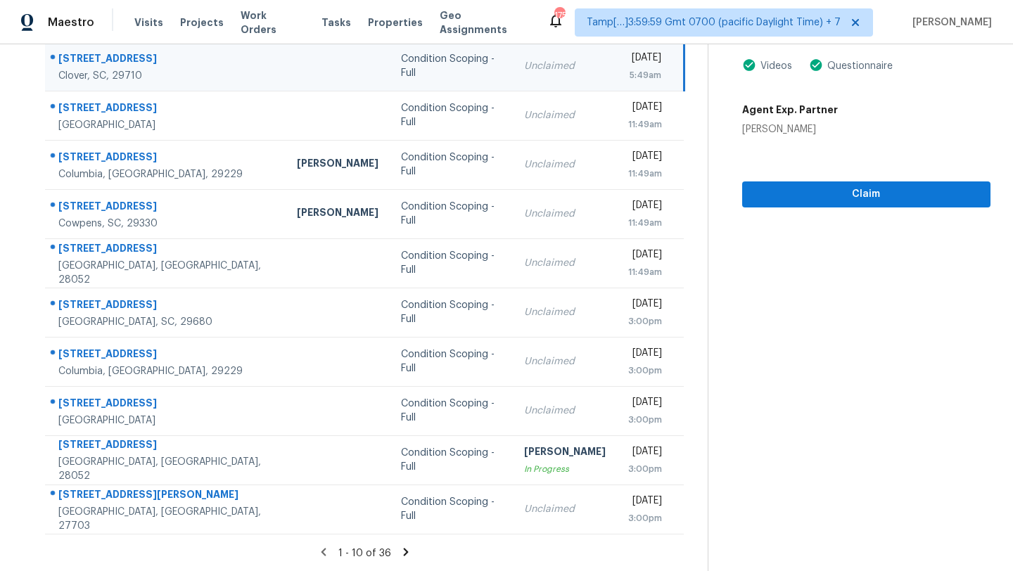
click at [409, 550] on icon at bounding box center [406, 552] width 13 height 13
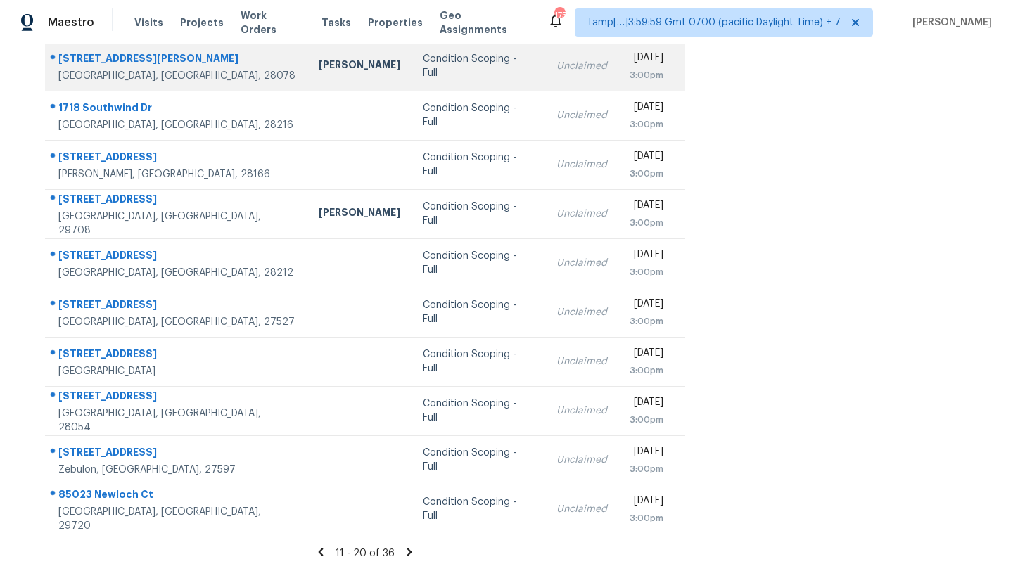
click at [545, 78] on td "Unclaimed" at bounding box center [581, 65] width 73 height 49
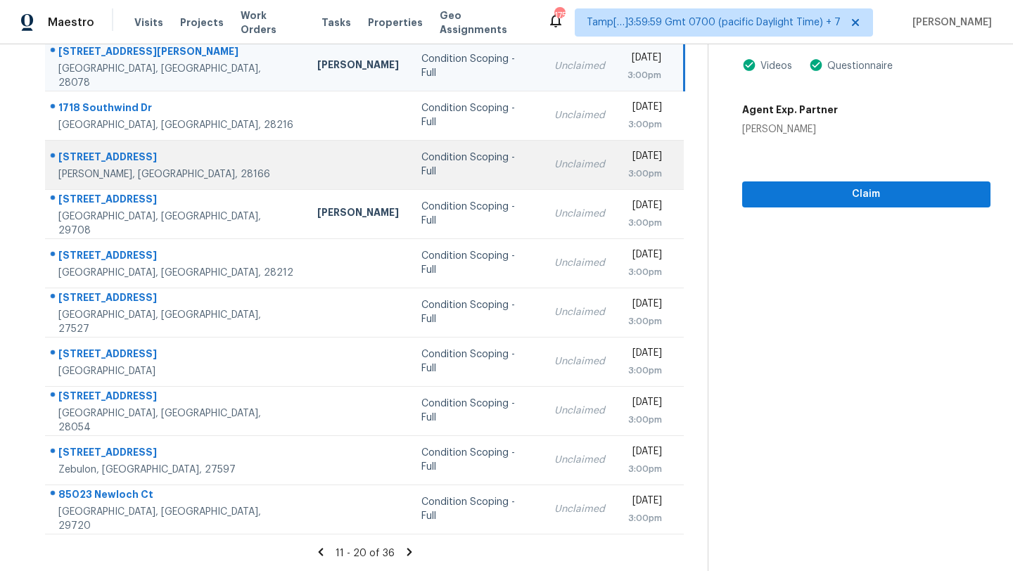
scroll to position [58, 0]
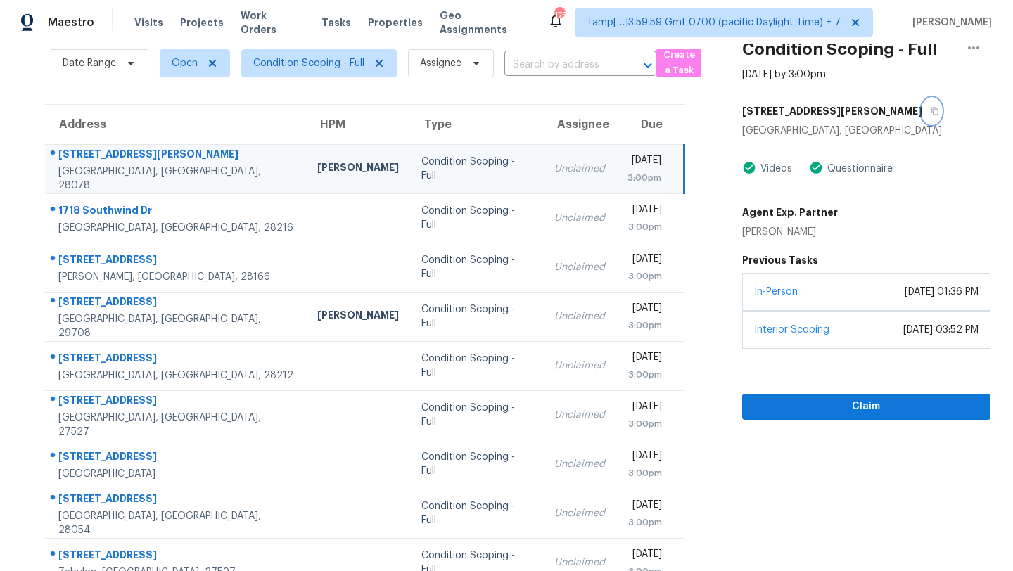
click at [931, 114] on icon "button" at bounding box center [935, 111] width 8 height 8
click at [922, 108] on button "button" at bounding box center [931, 110] width 19 height 25
click at [778, 416] on span "Claim" at bounding box center [866, 407] width 226 height 18
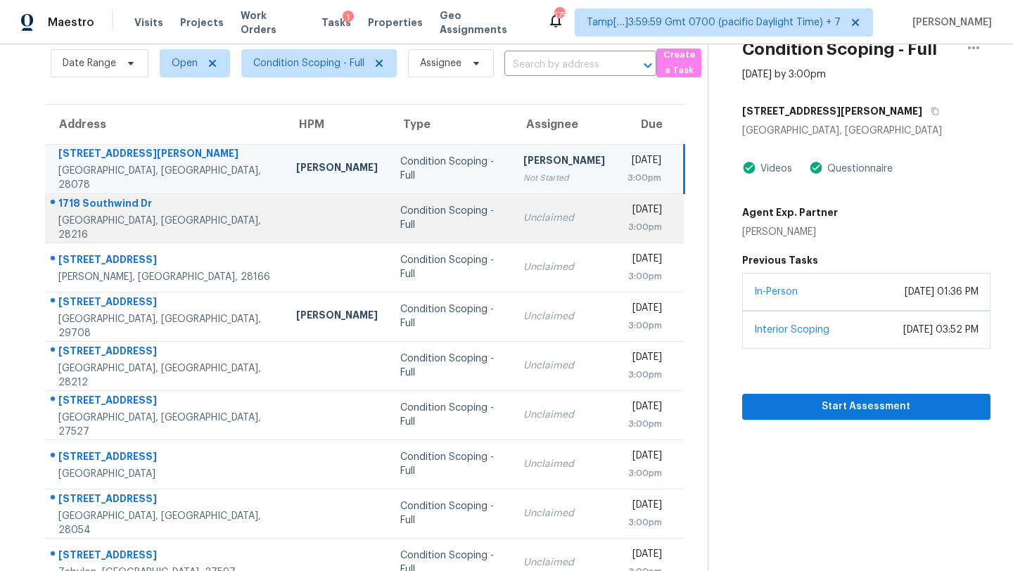
click at [435, 216] on div "Condition Scoping - Full" at bounding box center [450, 218] width 101 height 28
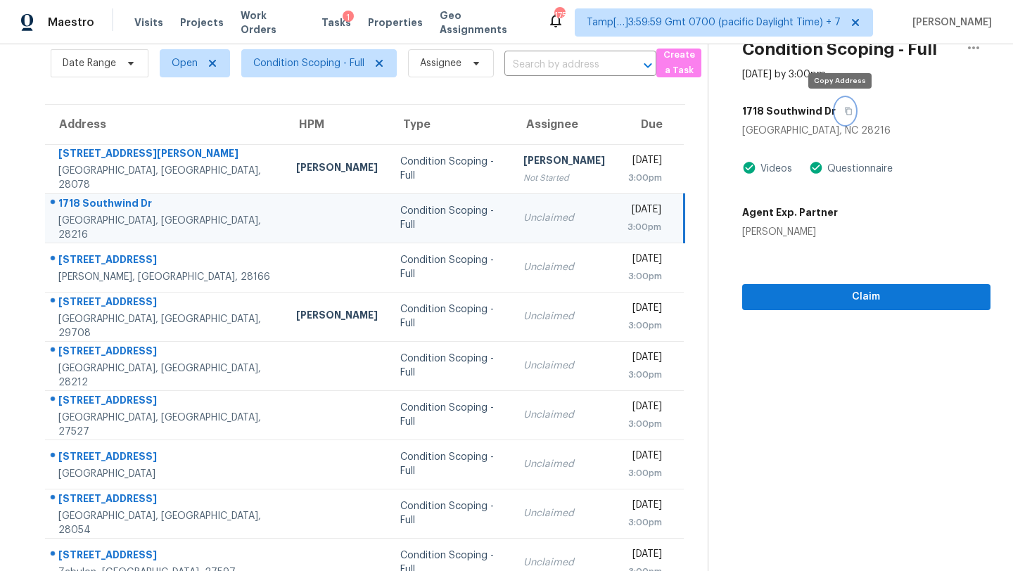
click at [844, 108] on icon "button" at bounding box center [848, 111] width 8 height 8
click at [512, 241] on td "Unclaimed" at bounding box center [564, 217] width 104 height 49
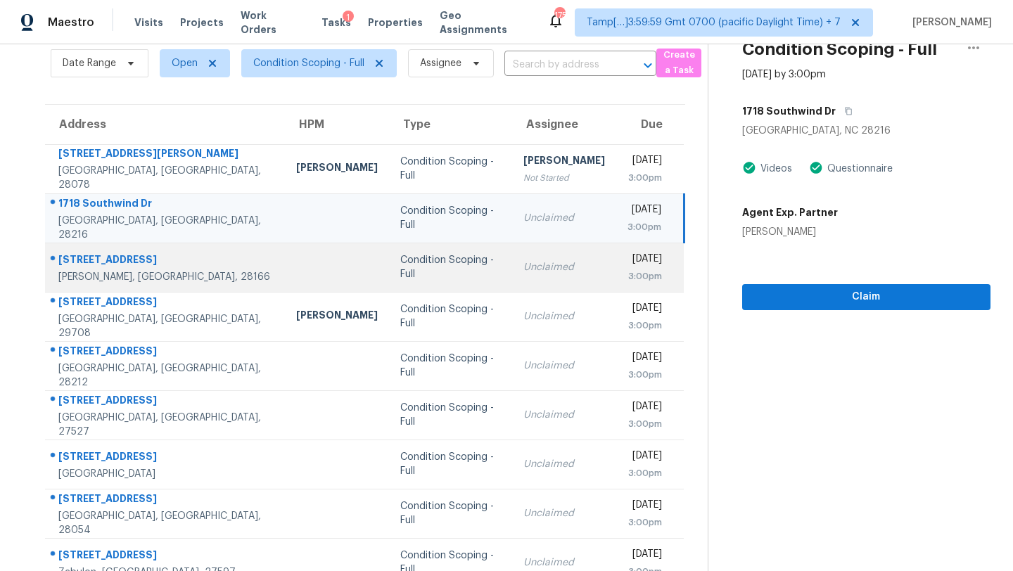
click at [523, 264] on div "Unclaimed" at bounding box center [564, 267] width 82 height 14
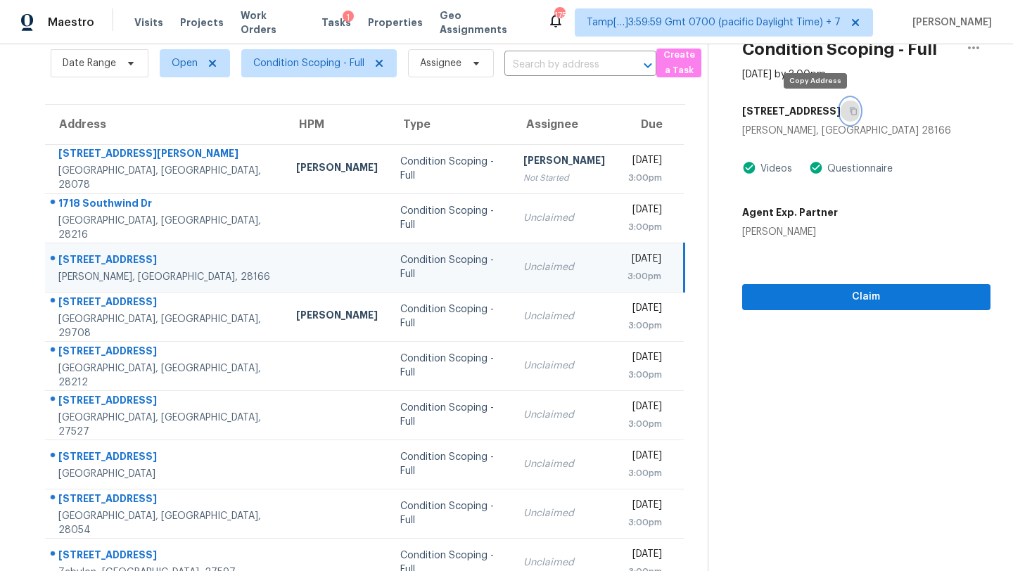
click at [841, 108] on button "button" at bounding box center [850, 110] width 19 height 25
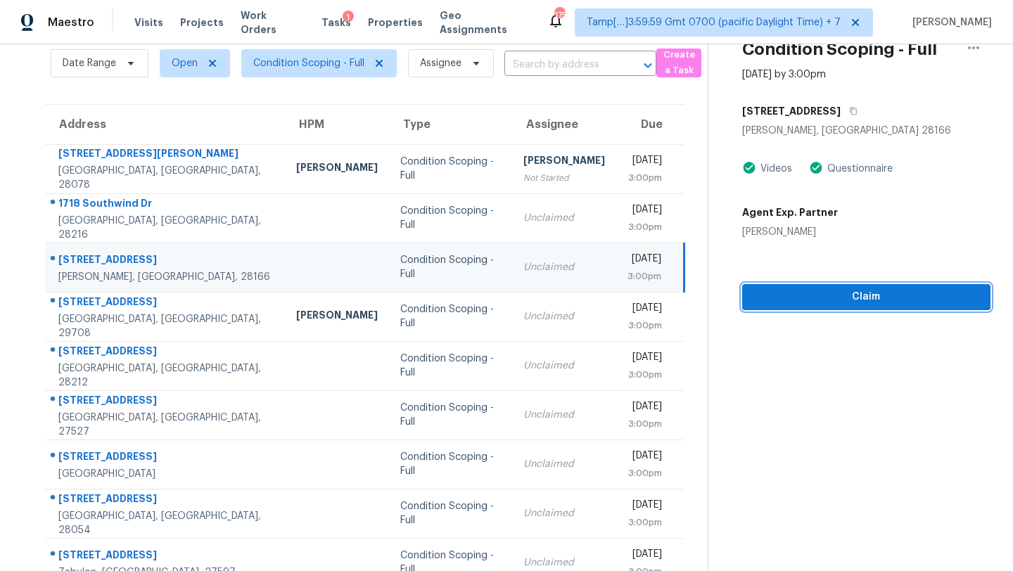
click at [815, 302] on span "Claim" at bounding box center [866, 297] width 226 height 18
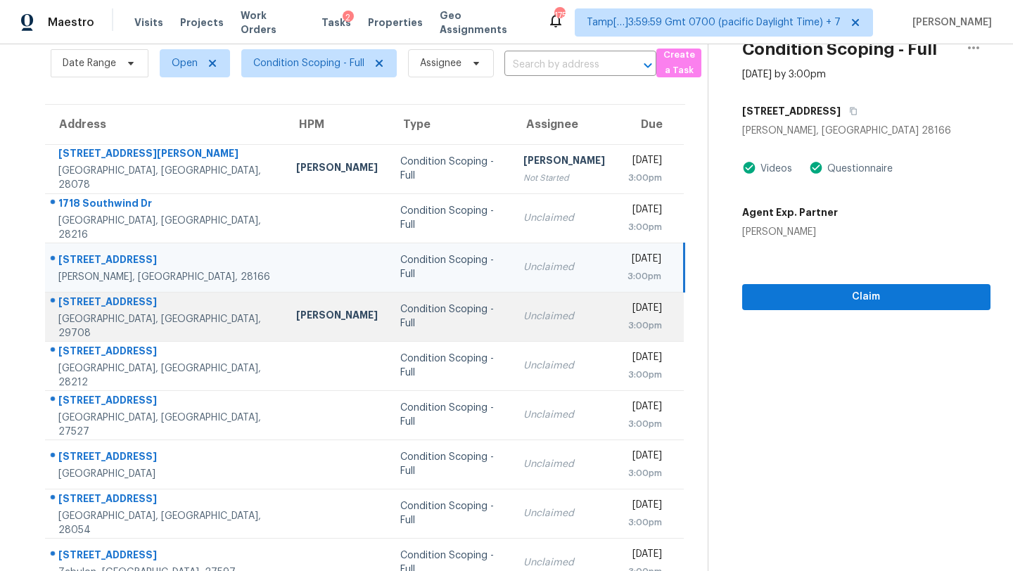
click at [523, 314] on div "Unclaimed" at bounding box center [564, 316] width 82 height 14
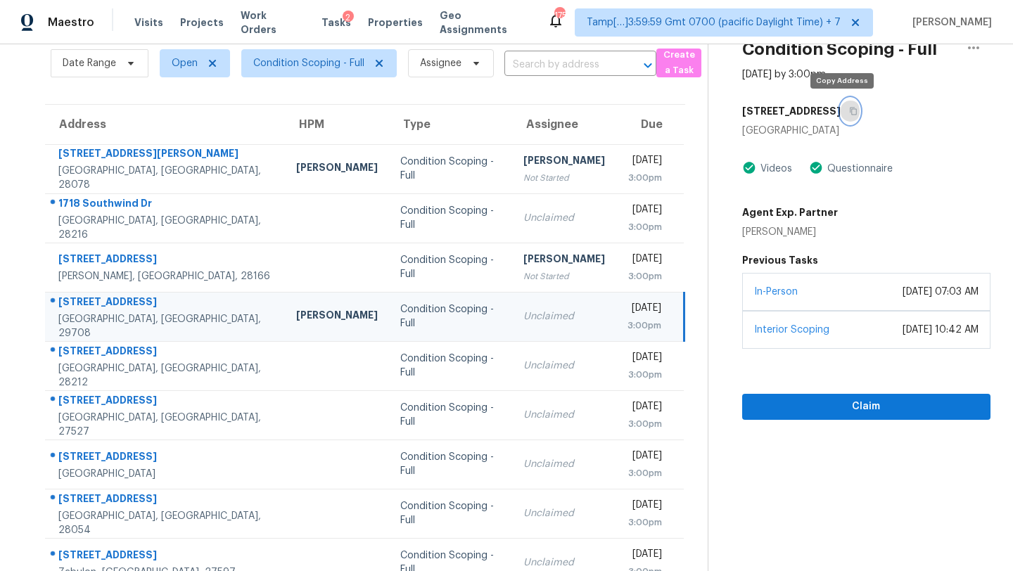
click at [848, 108] on button "button" at bounding box center [850, 110] width 19 height 25
click at [767, 414] on span "Claim" at bounding box center [866, 407] width 226 height 18
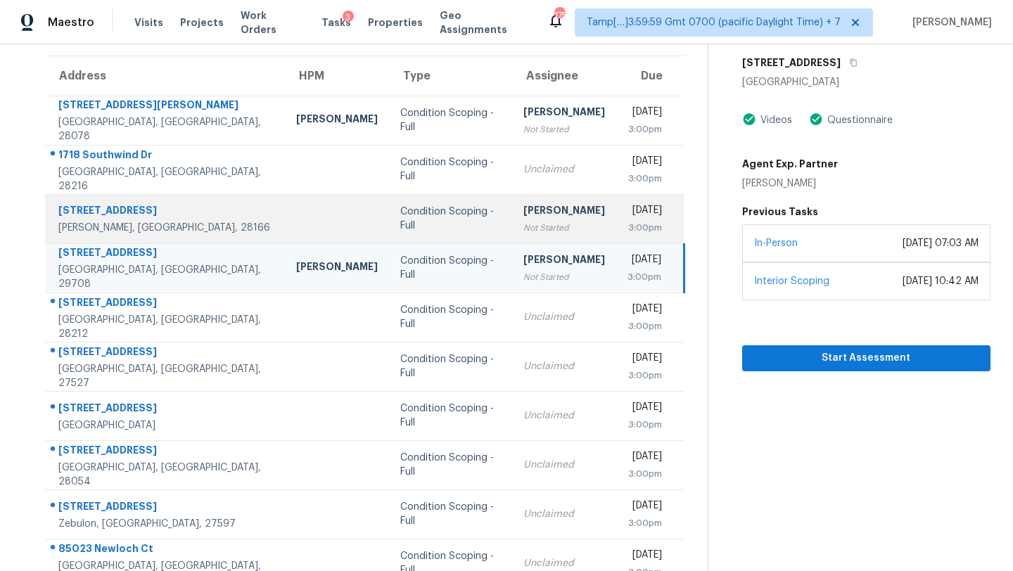
scroll to position [161, 0]
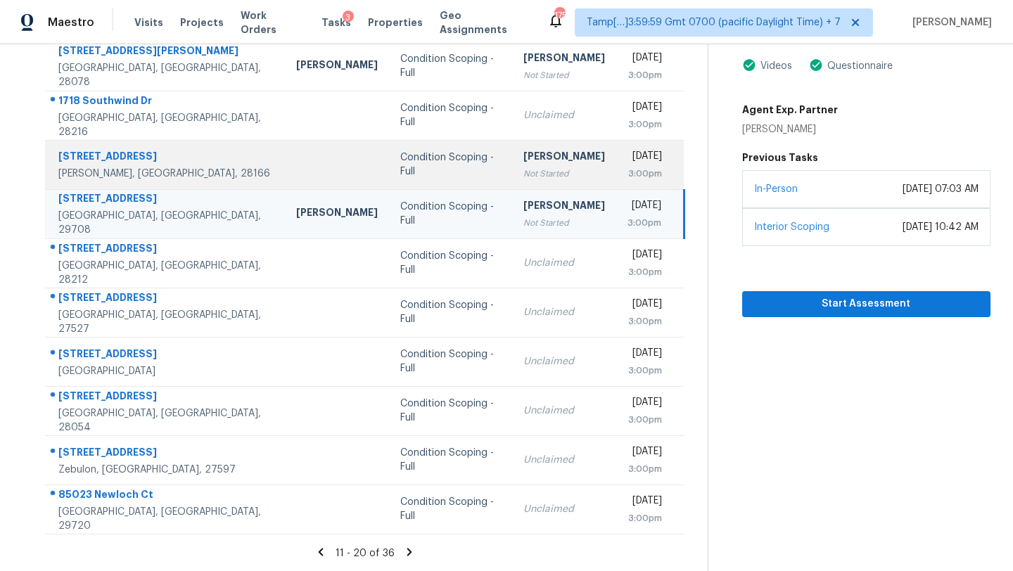
click at [534, 279] on td "Unclaimed" at bounding box center [564, 262] width 104 height 49
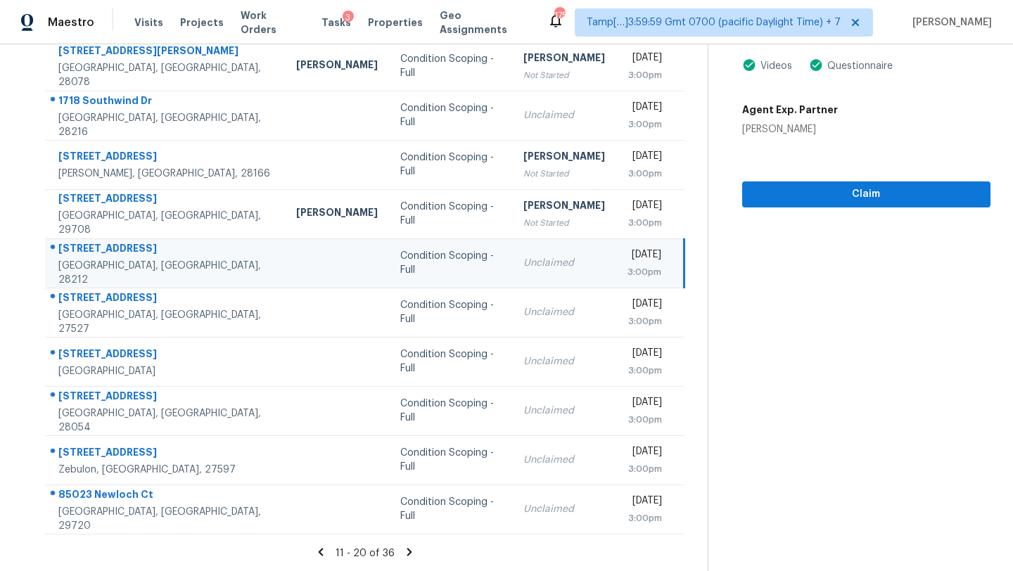
scroll to position [50, 0]
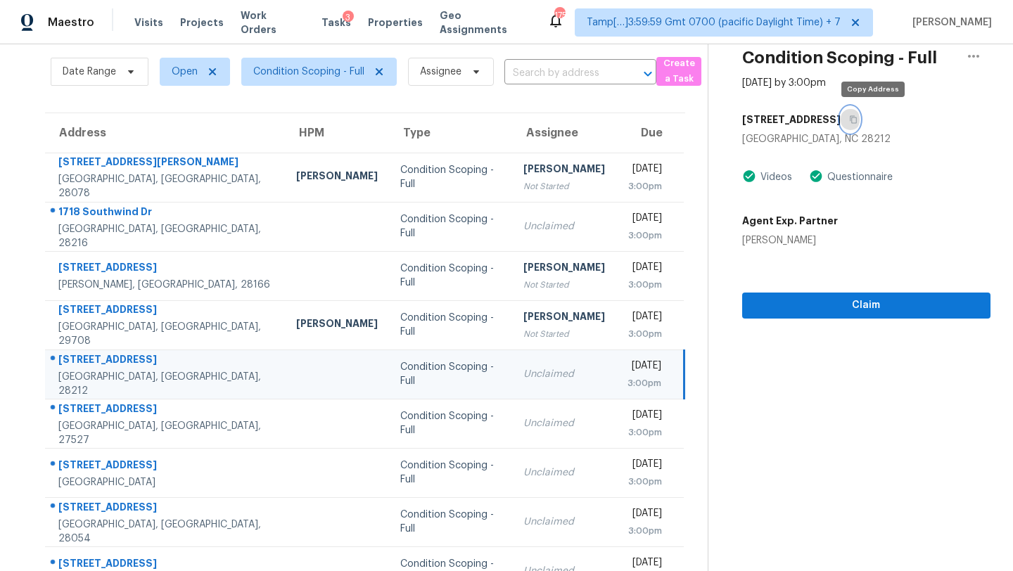
click at [857, 115] on icon "button" at bounding box center [853, 119] width 8 height 8
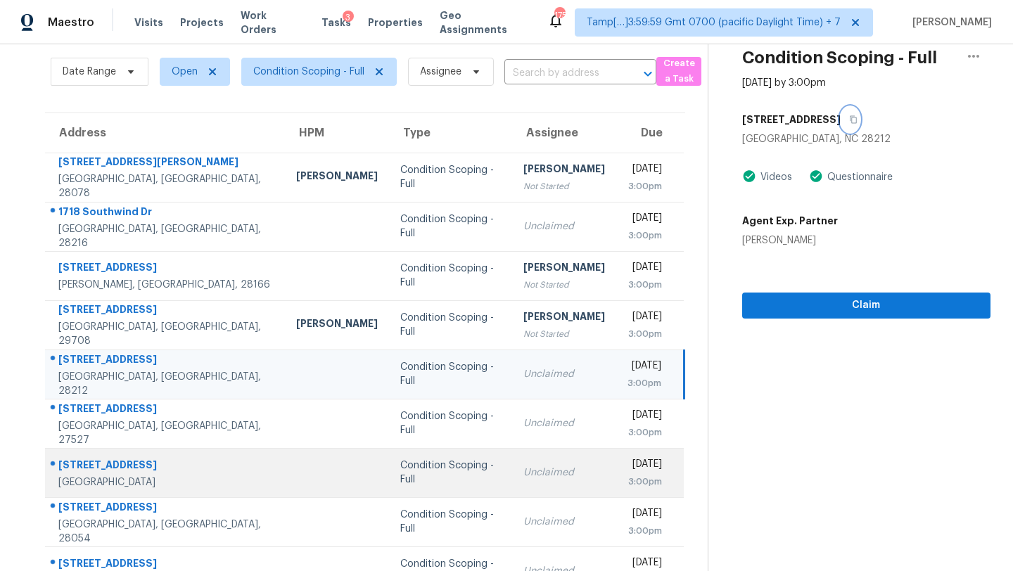
scroll to position [150, 0]
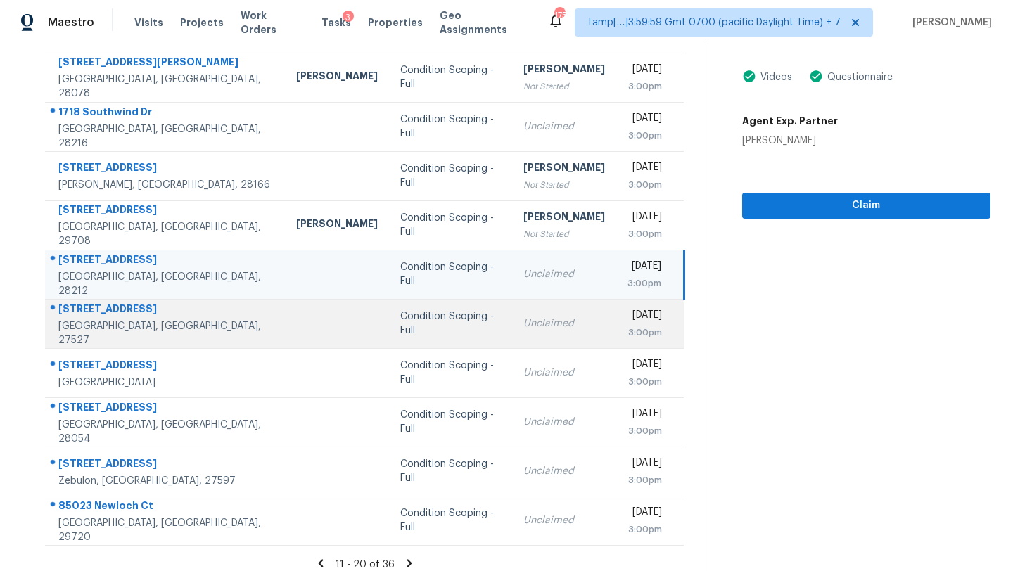
click at [512, 344] on td "Unclaimed" at bounding box center [564, 323] width 104 height 49
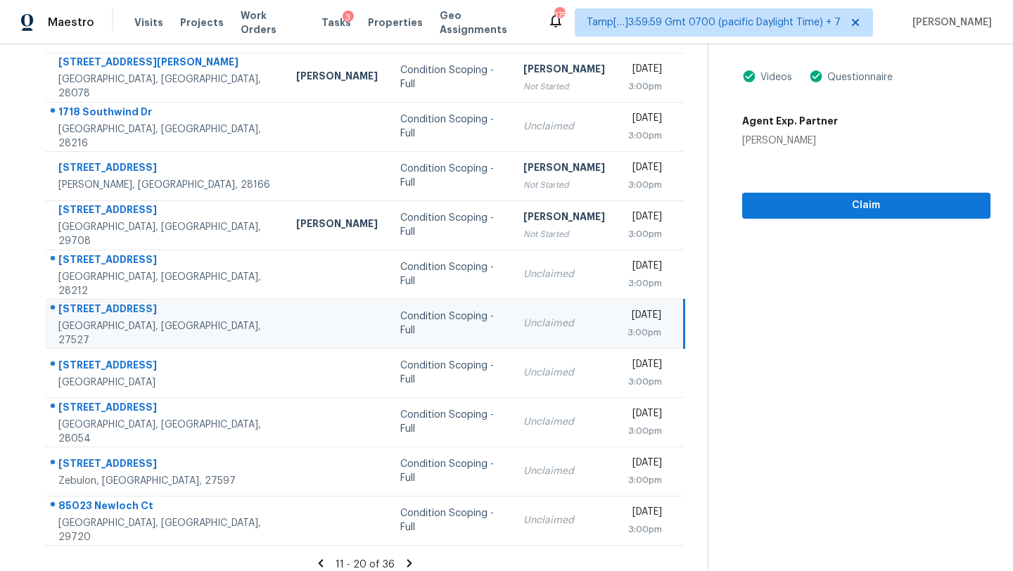
scroll to position [36, 0]
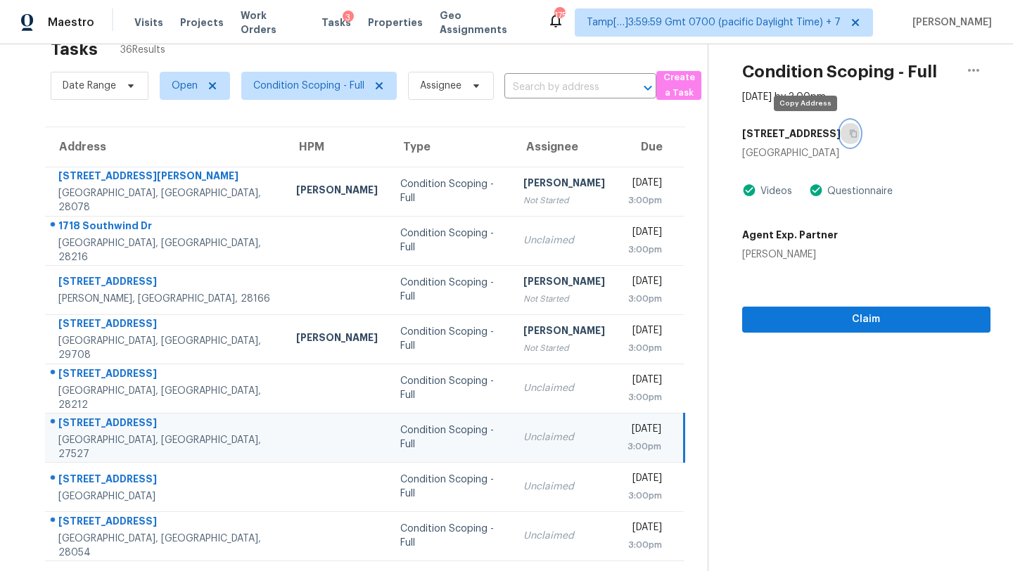
click at [850, 131] on icon "button" at bounding box center [853, 134] width 7 height 8
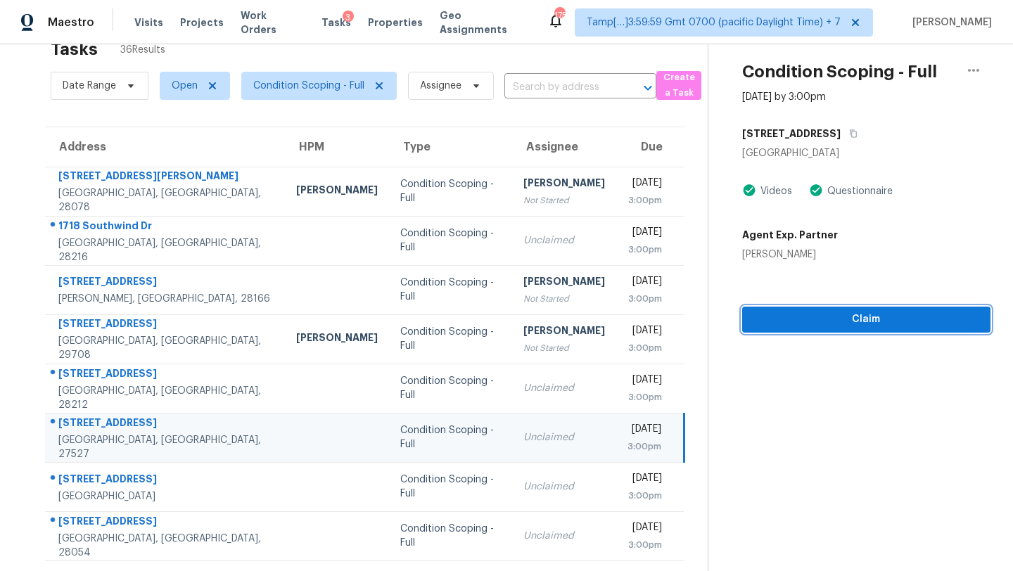
click at [803, 320] on span "Claim" at bounding box center [866, 320] width 226 height 18
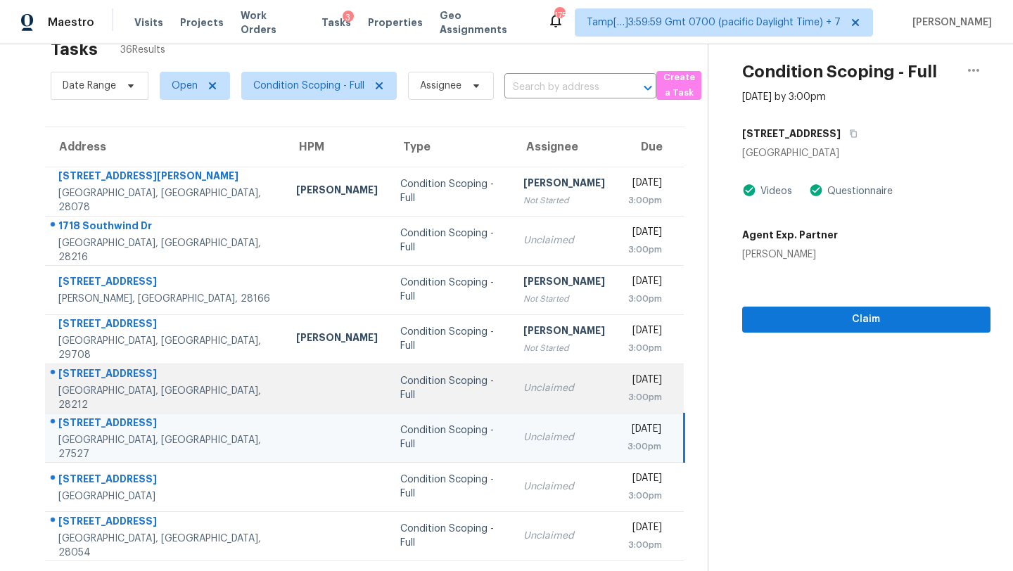
scroll to position [161, 0]
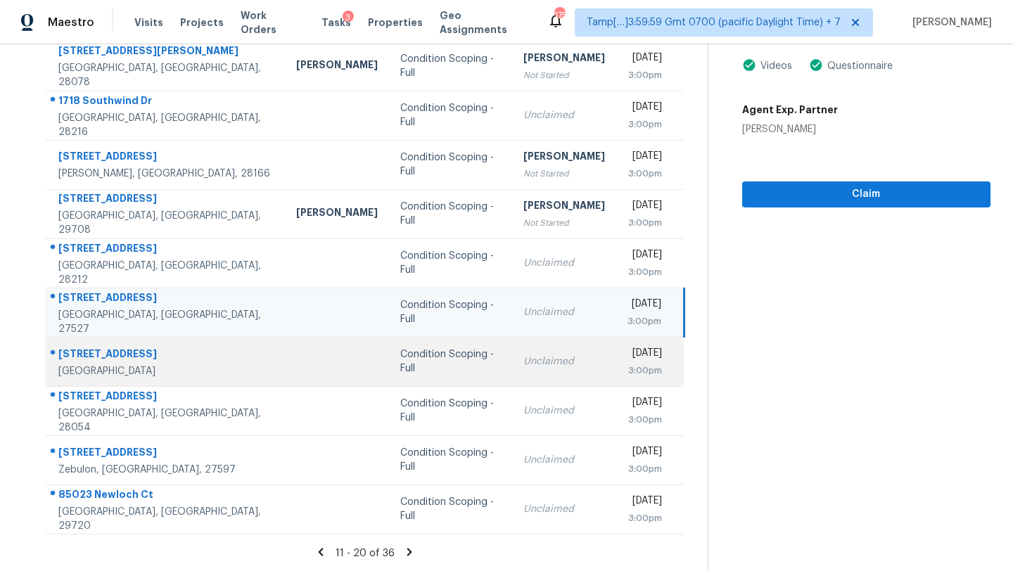
click at [512, 376] on td "Unclaimed" at bounding box center [564, 361] width 104 height 49
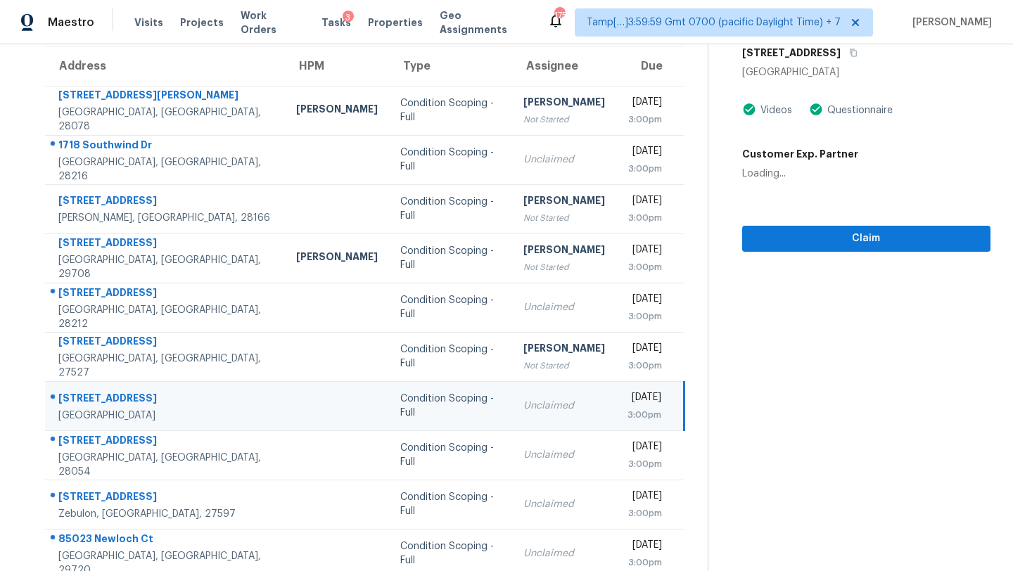
scroll to position [100, 0]
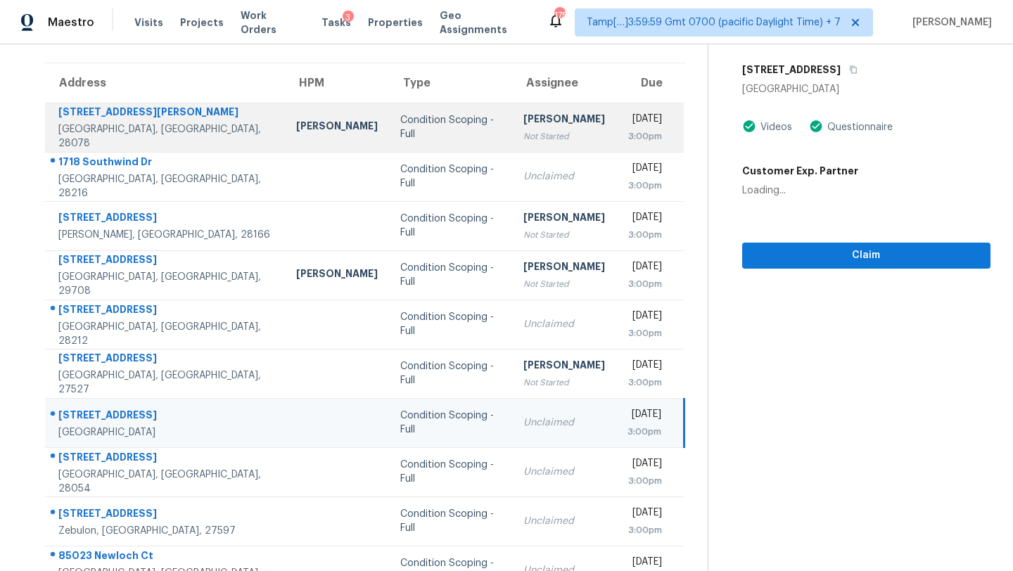
click at [429, 141] on td "Condition Scoping - Full" at bounding box center [450, 127] width 123 height 49
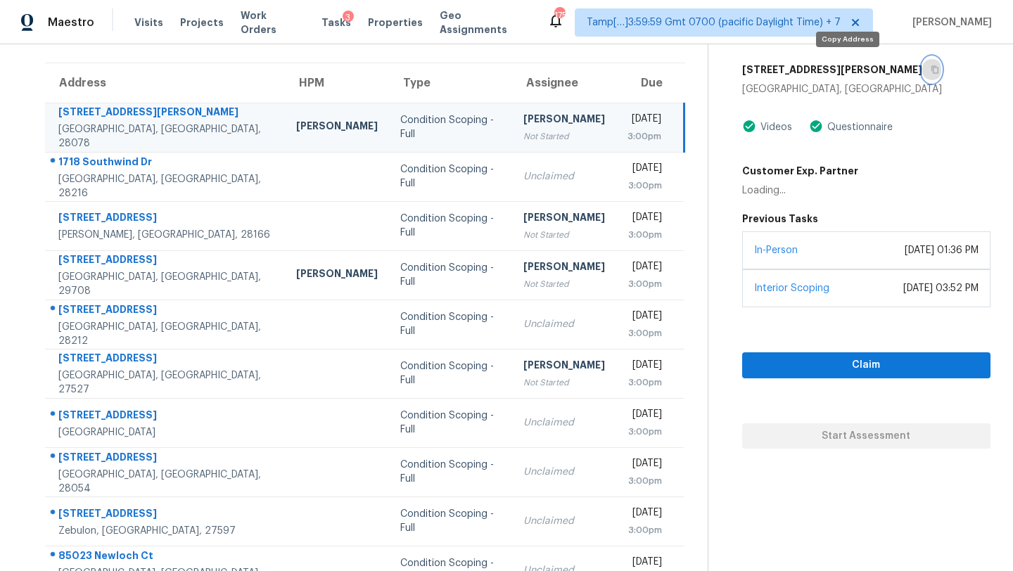
click at [931, 68] on icon "button" at bounding box center [935, 69] width 8 height 8
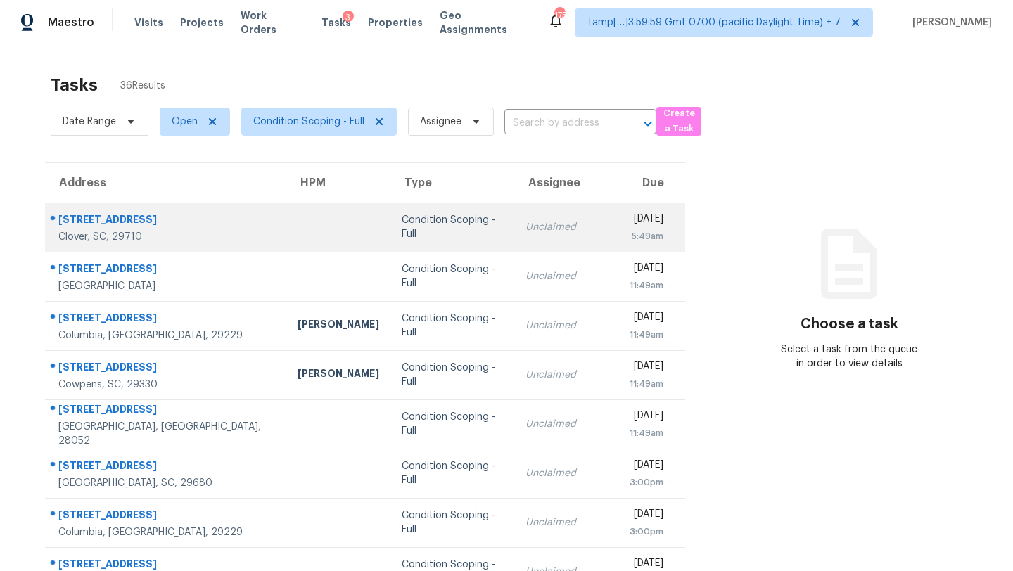
scroll to position [161, 0]
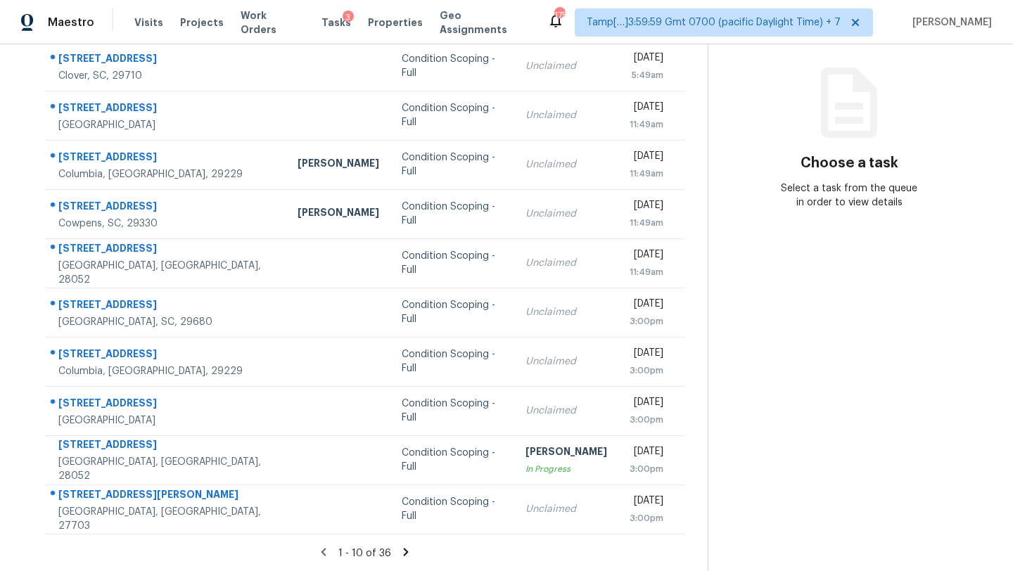
click at [404, 548] on icon at bounding box center [406, 552] width 5 height 8
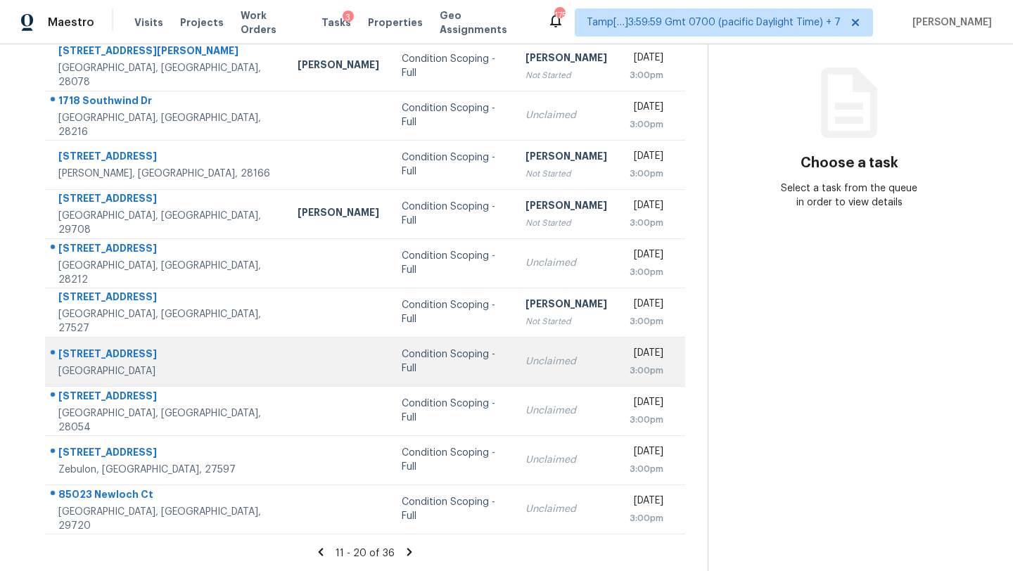
click at [525, 357] on div "Unclaimed" at bounding box center [566, 361] width 82 height 14
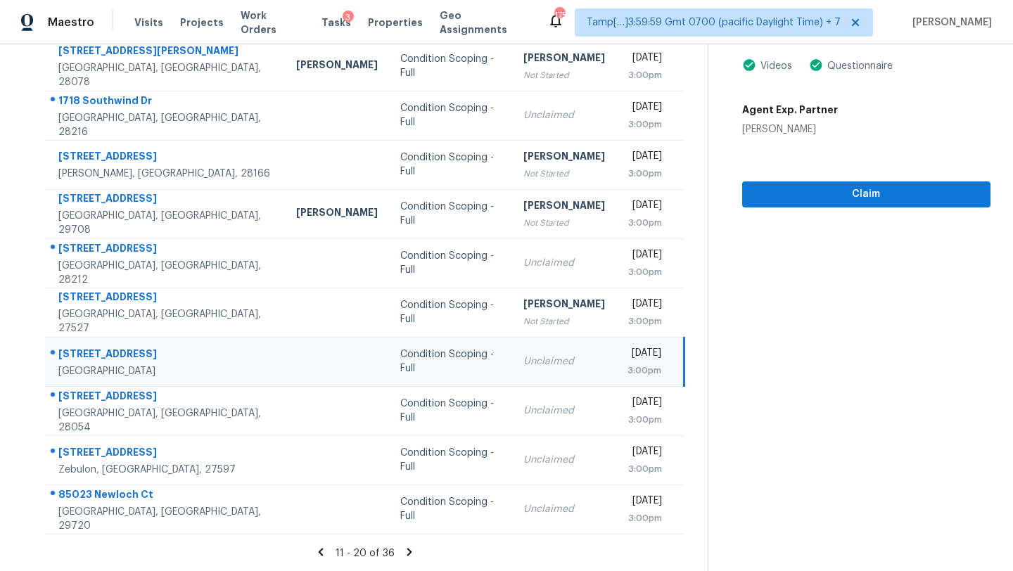
scroll to position [98, 0]
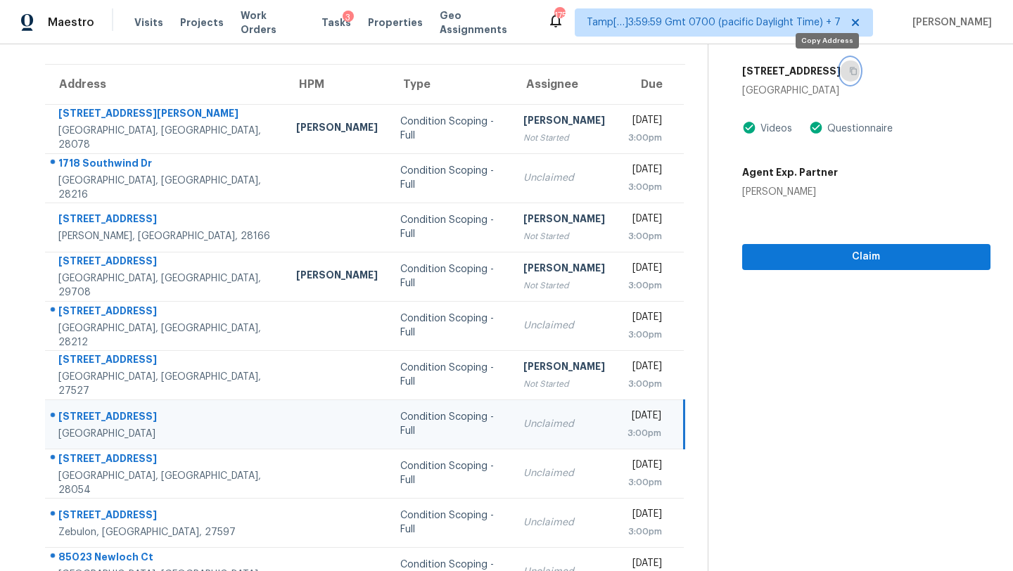
click at [849, 70] on icon "button" at bounding box center [853, 71] width 8 height 8
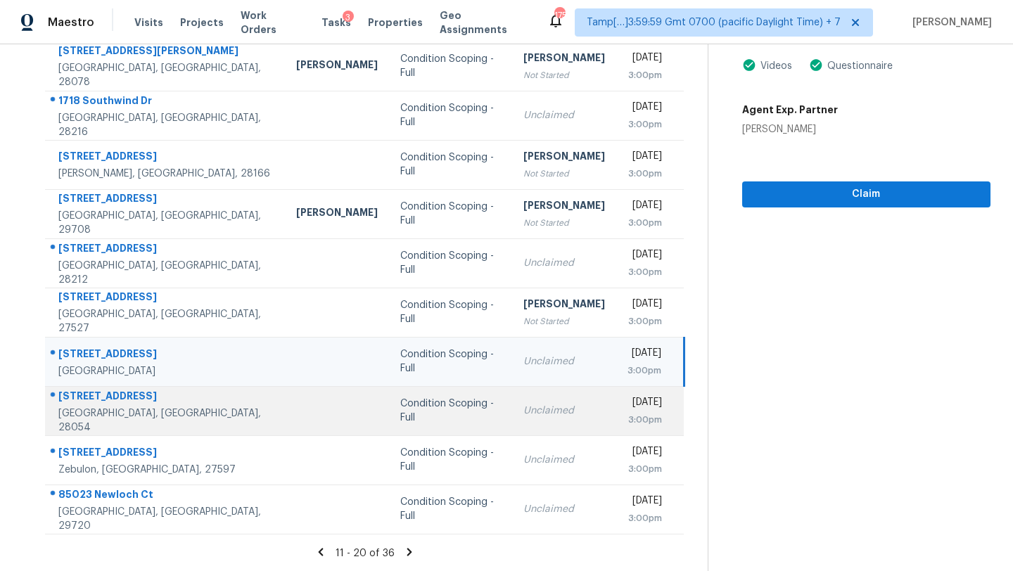
click at [512, 426] on td "Unclaimed" at bounding box center [564, 410] width 104 height 49
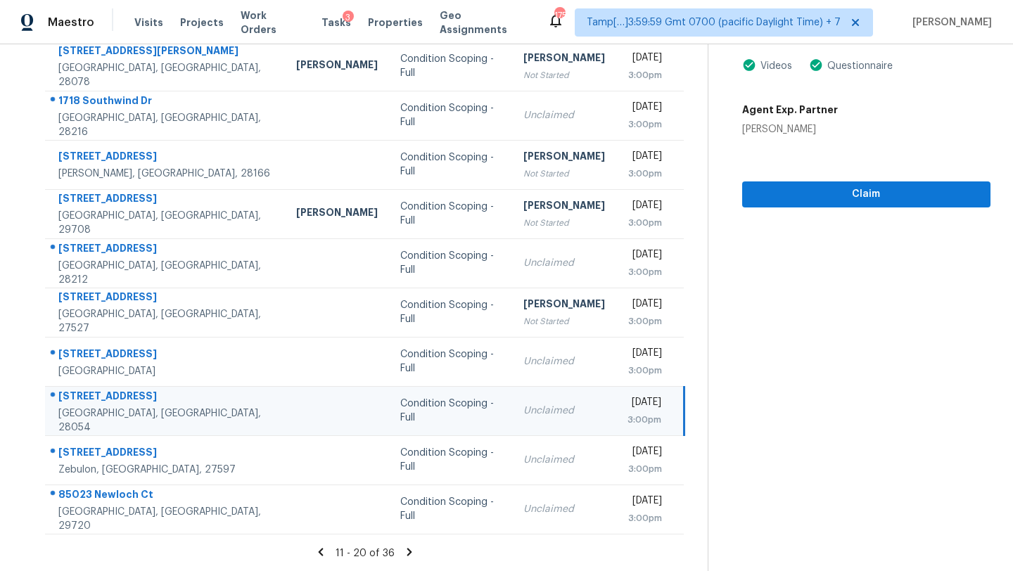
scroll to position [113, 0]
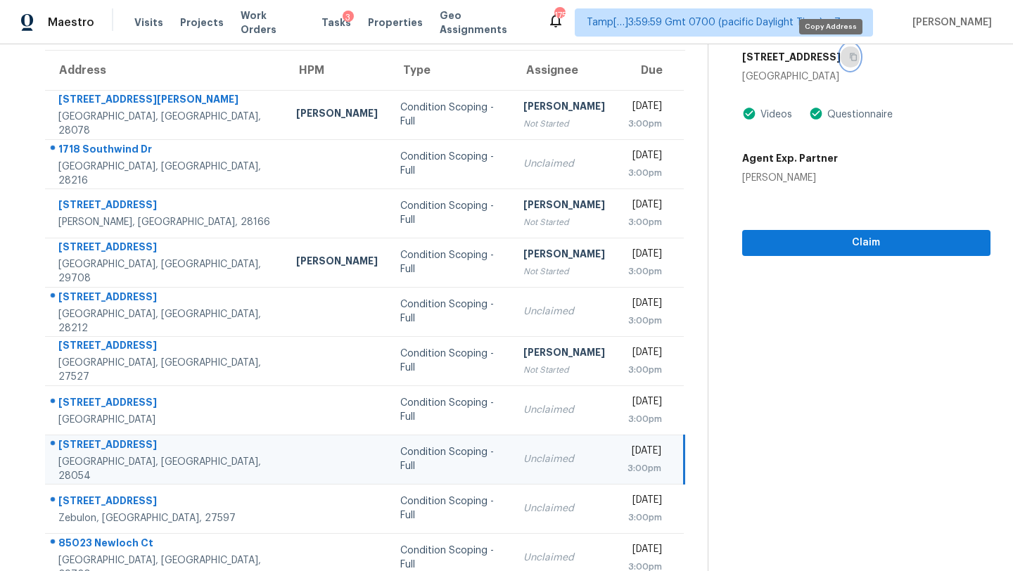
click at [849, 58] on icon "button" at bounding box center [853, 57] width 8 height 8
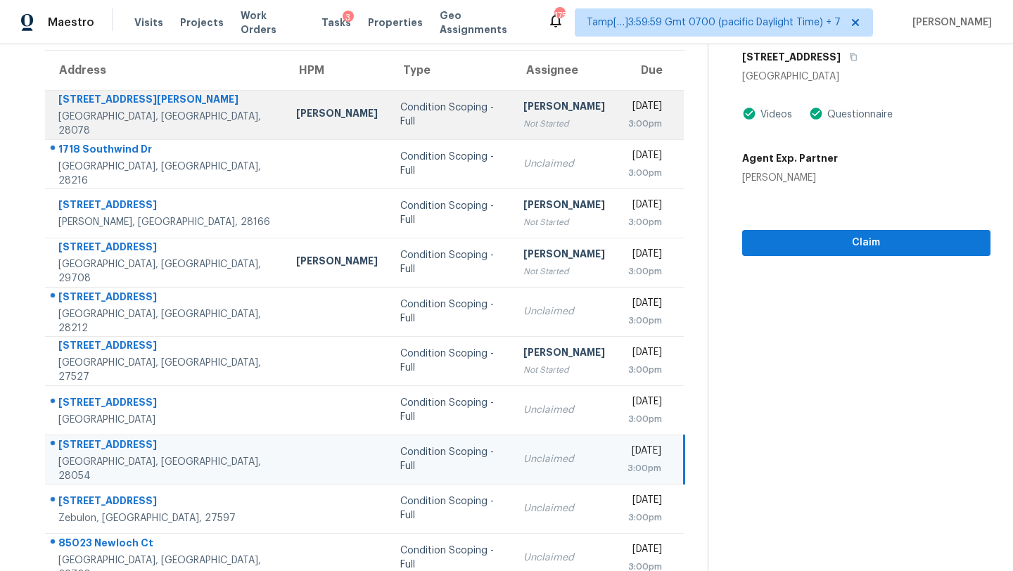
click at [512, 135] on td "Ranjith Kumar P Not Started" at bounding box center [564, 114] width 104 height 49
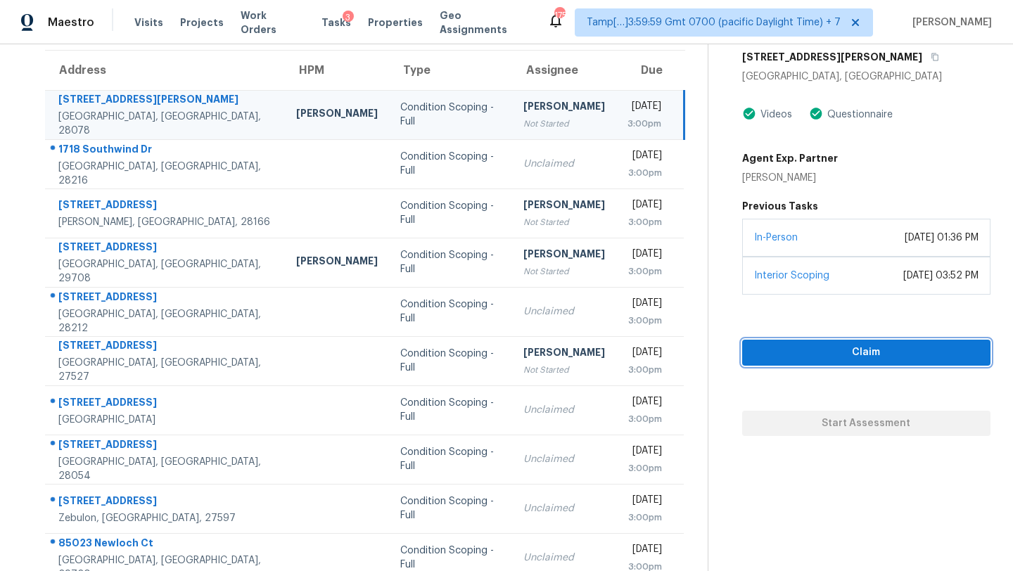
click at [799, 362] on span "Claim" at bounding box center [866, 353] width 226 height 18
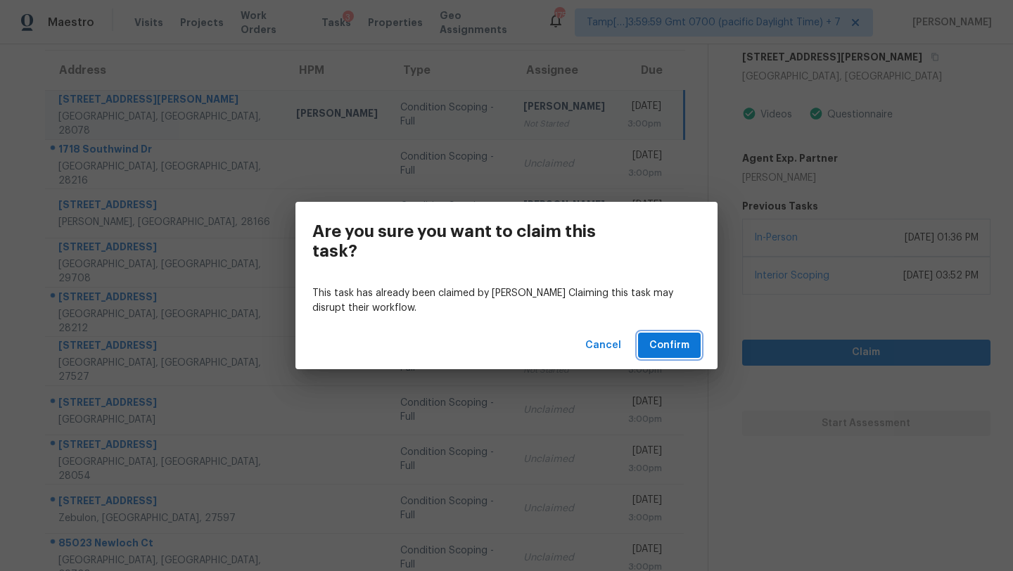
click at [667, 348] on span "Confirm" at bounding box center [669, 346] width 40 height 18
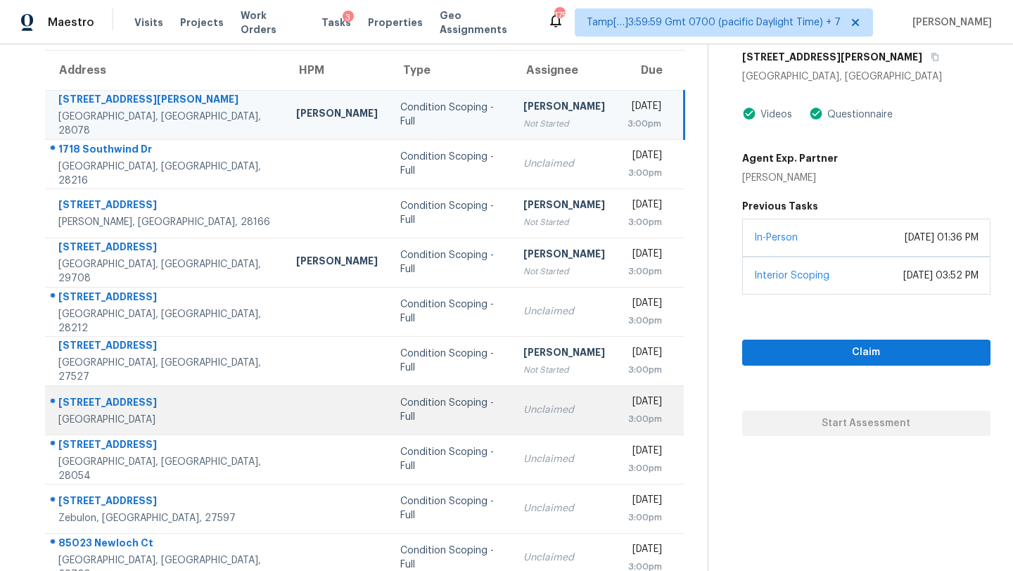
scroll to position [161, 0]
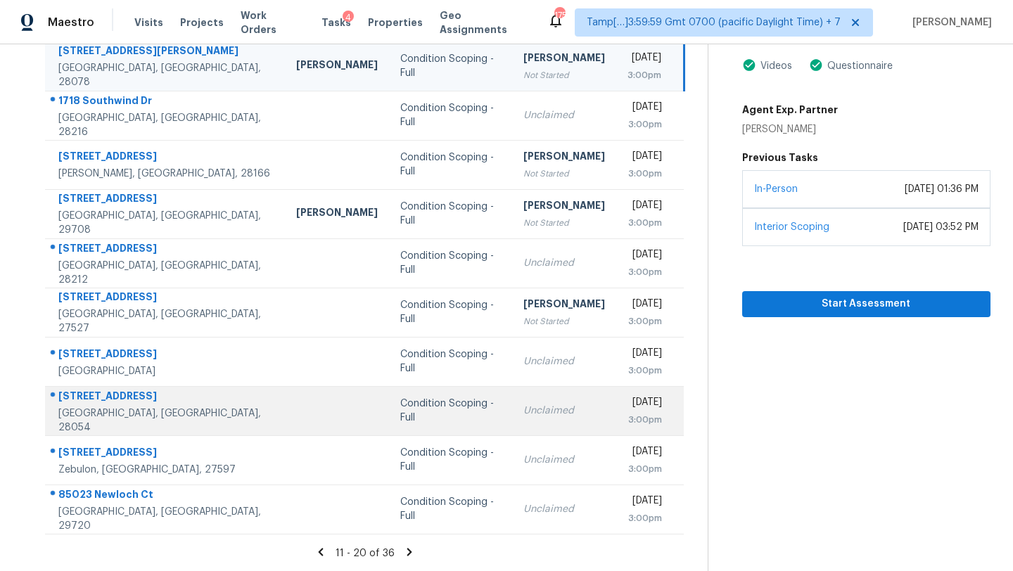
click at [512, 417] on td "Unclaimed" at bounding box center [564, 410] width 104 height 49
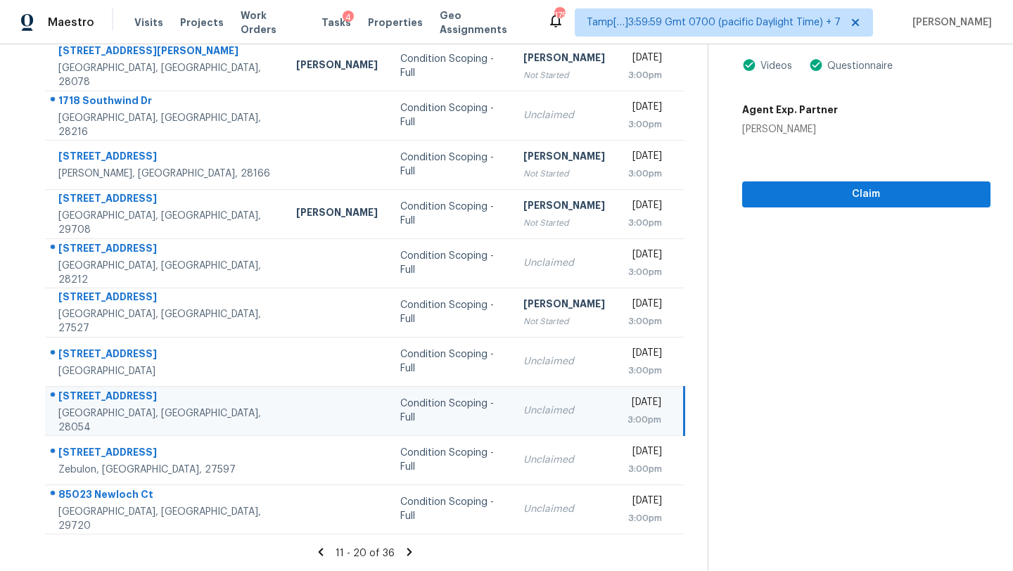
scroll to position [46, 0]
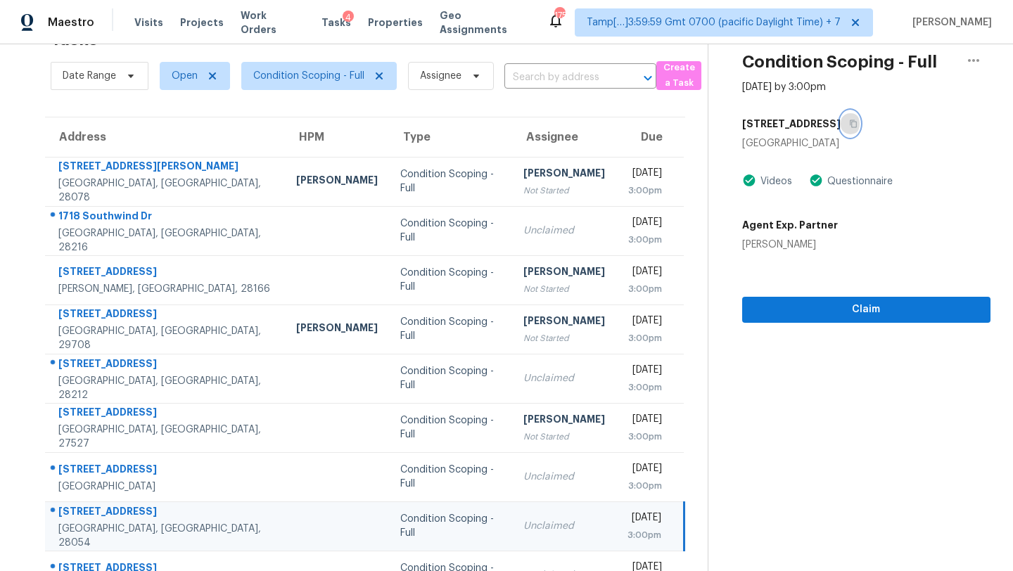
click at [849, 124] on icon "button" at bounding box center [853, 124] width 8 height 8
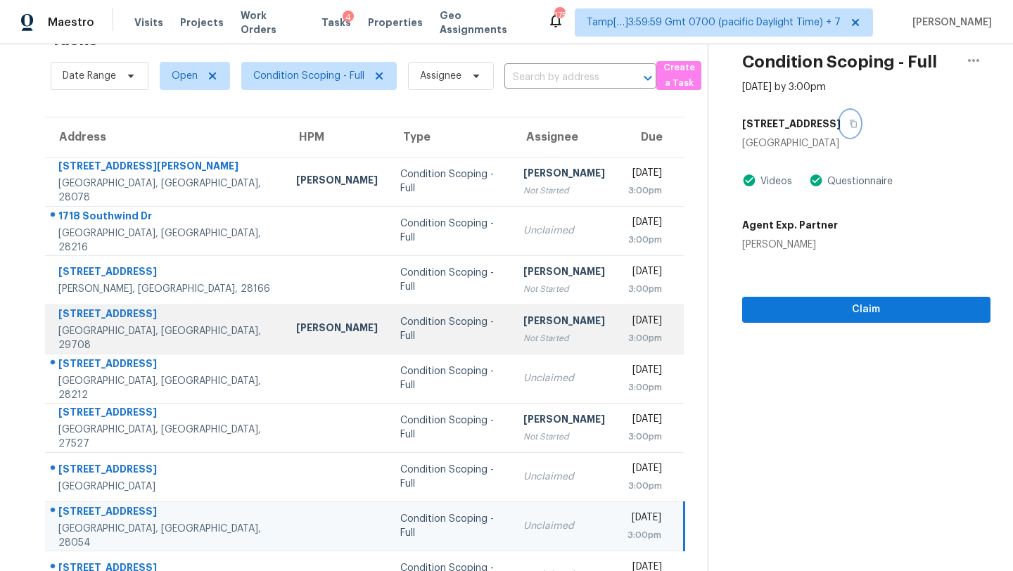
scroll to position [161, 0]
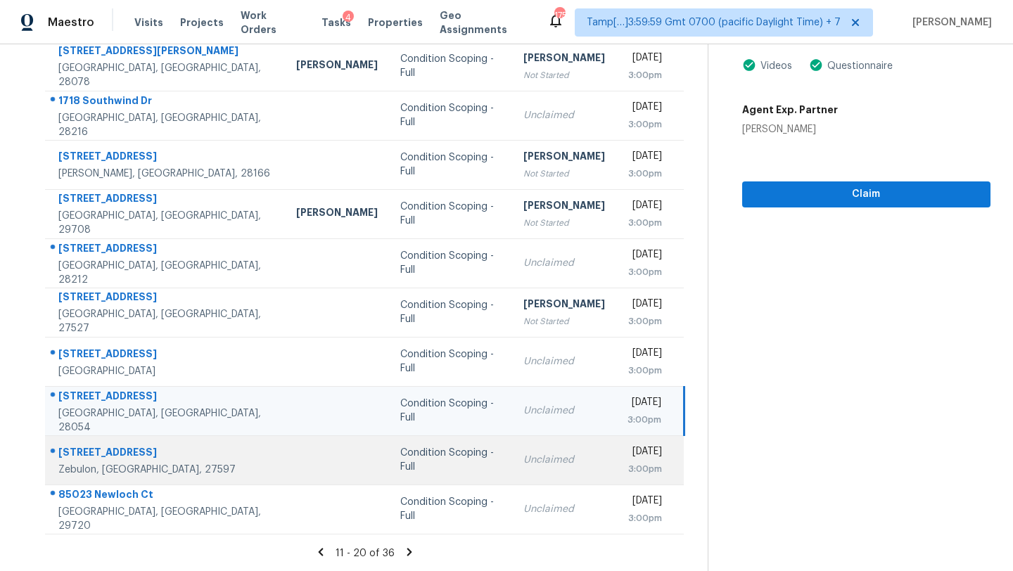
click at [523, 463] on div "Unclaimed" at bounding box center [564, 460] width 82 height 14
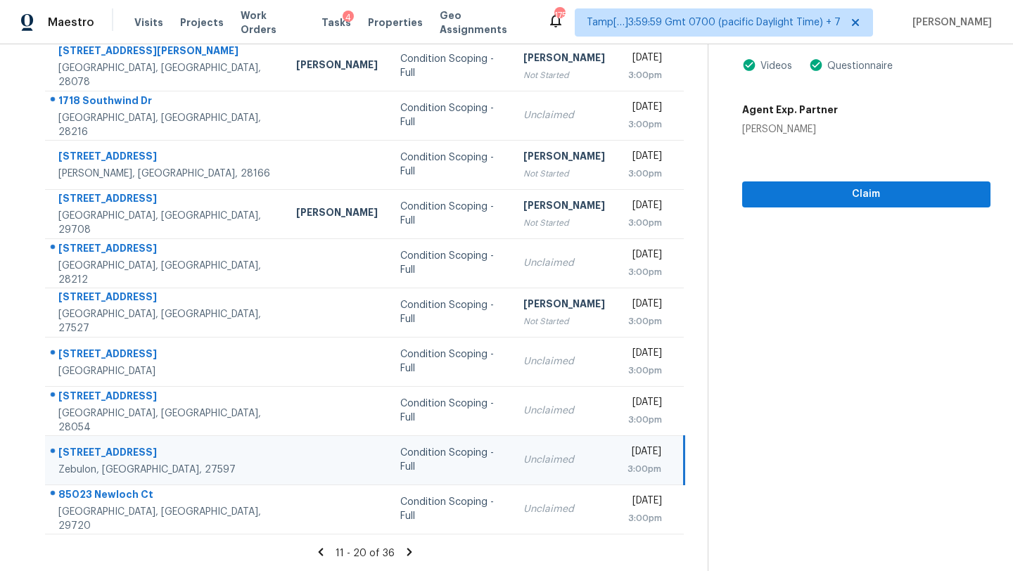
scroll to position [42, 0]
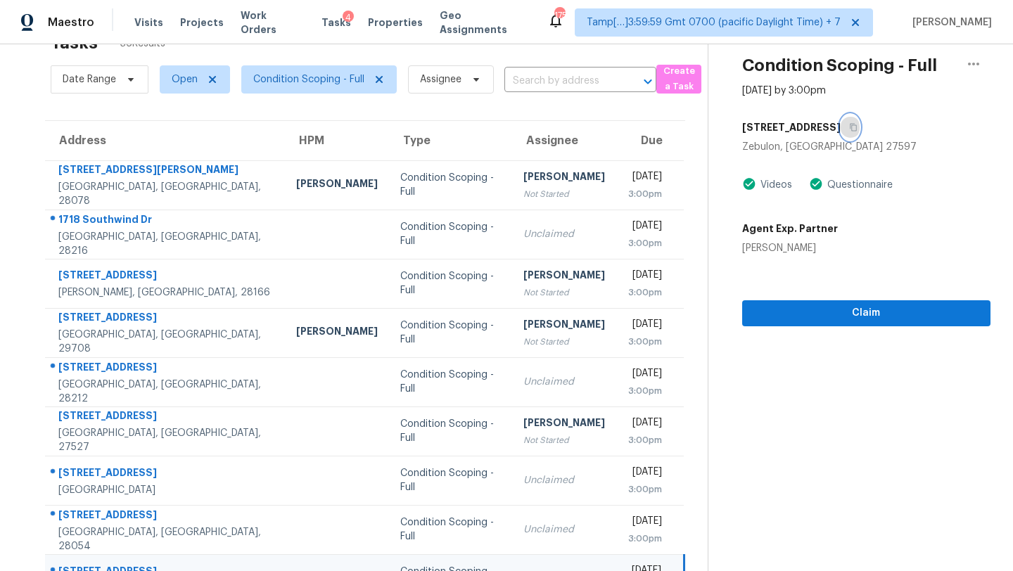
click at [850, 130] on icon "button" at bounding box center [853, 128] width 7 height 8
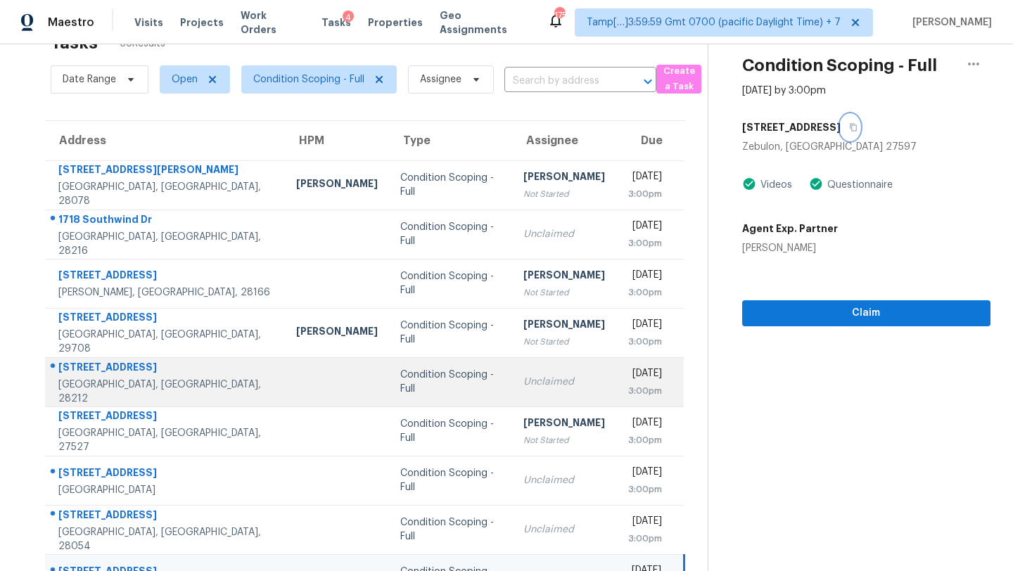
scroll to position [161, 0]
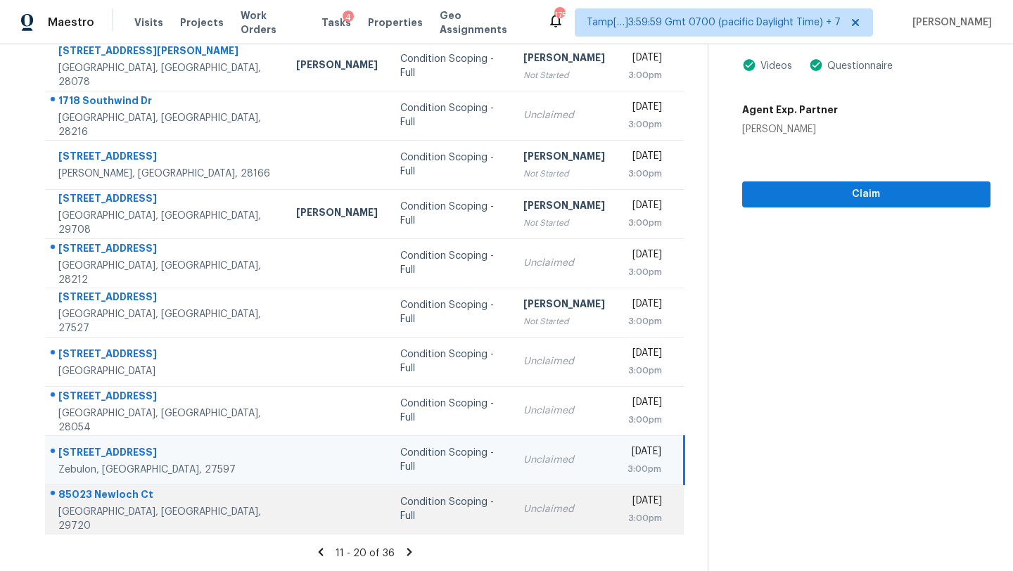
click at [523, 511] on div "Unclaimed" at bounding box center [564, 509] width 82 height 14
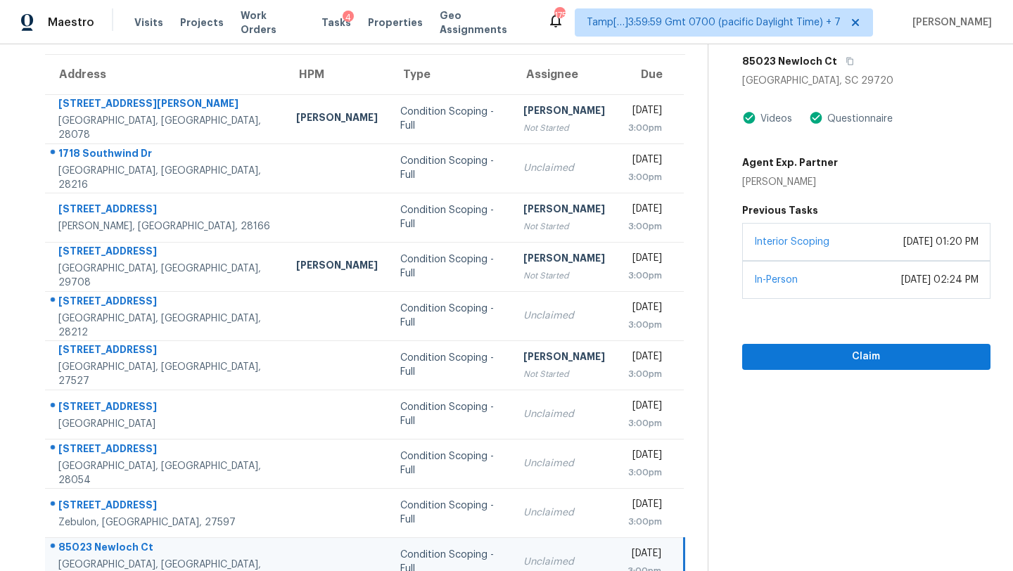
scroll to position [77, 0]
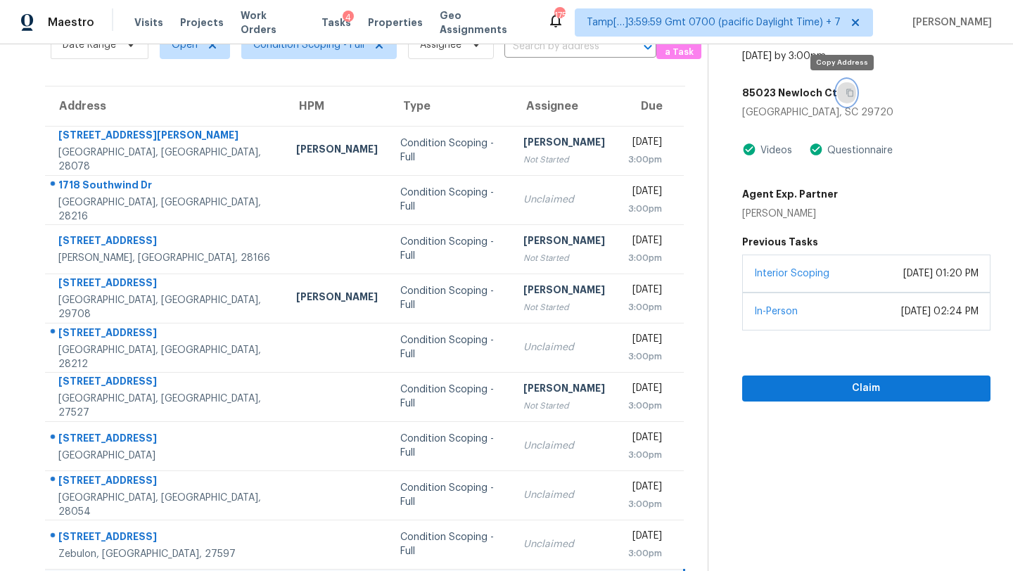
click at [845, 92] on icon "button" at bounding box center [849, 93] width 8 height 8
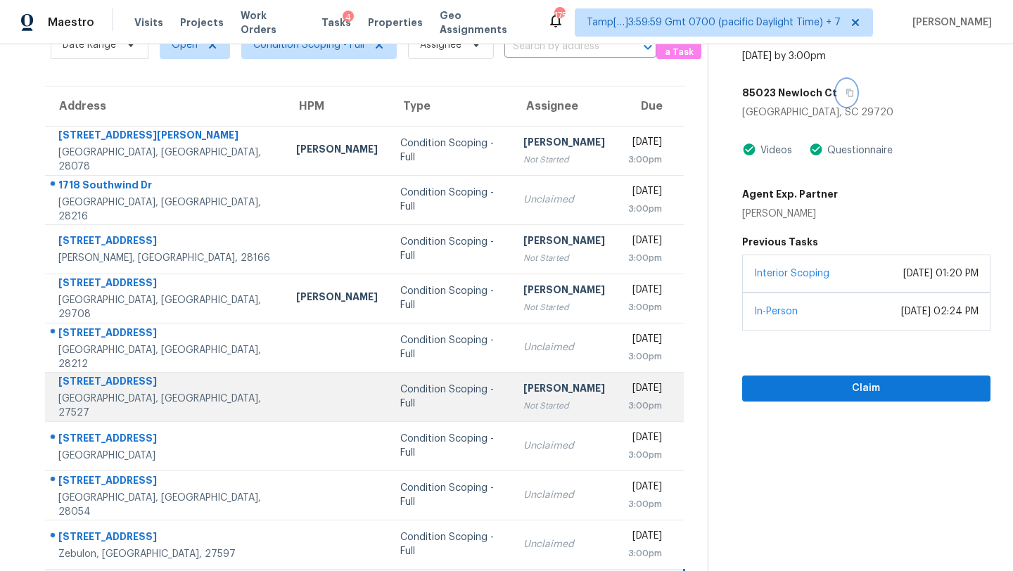
scroll to position [161, 0]
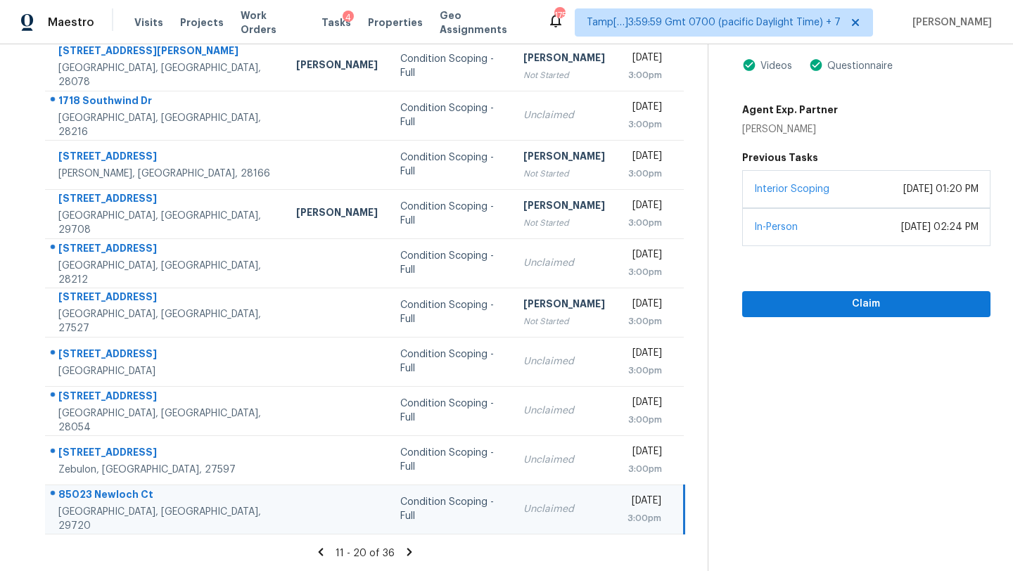
click at [854, 288] on div "Claim" at bounding box center [866, 281] width 248 height 71
click at [850, 302] on span "Claim" at bounding box center [866, 304] width 226 height 18
click at [404, 553] on icon at bounding box center [409, 552] width 13 height 13
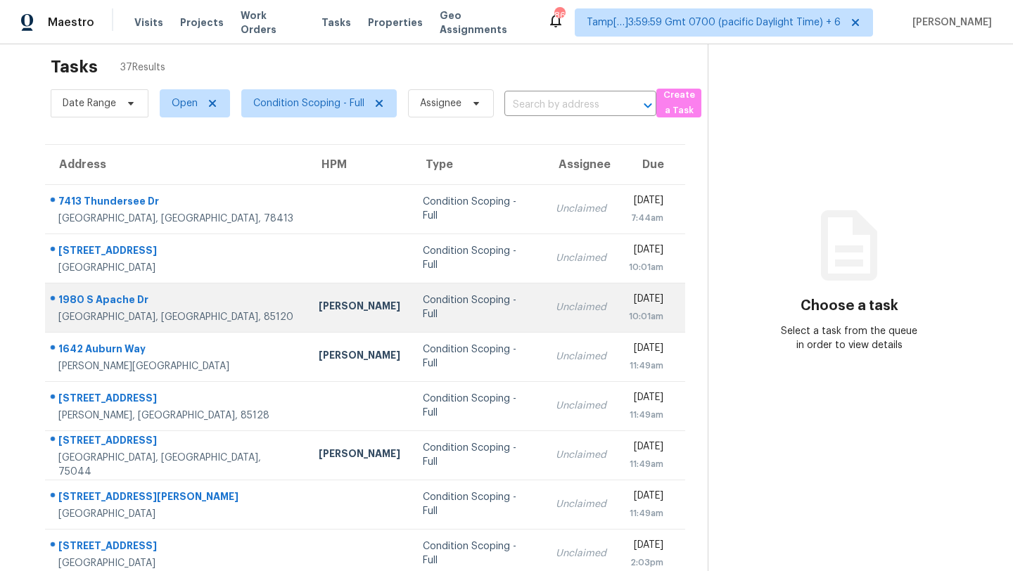
scroll to position [5, 0]
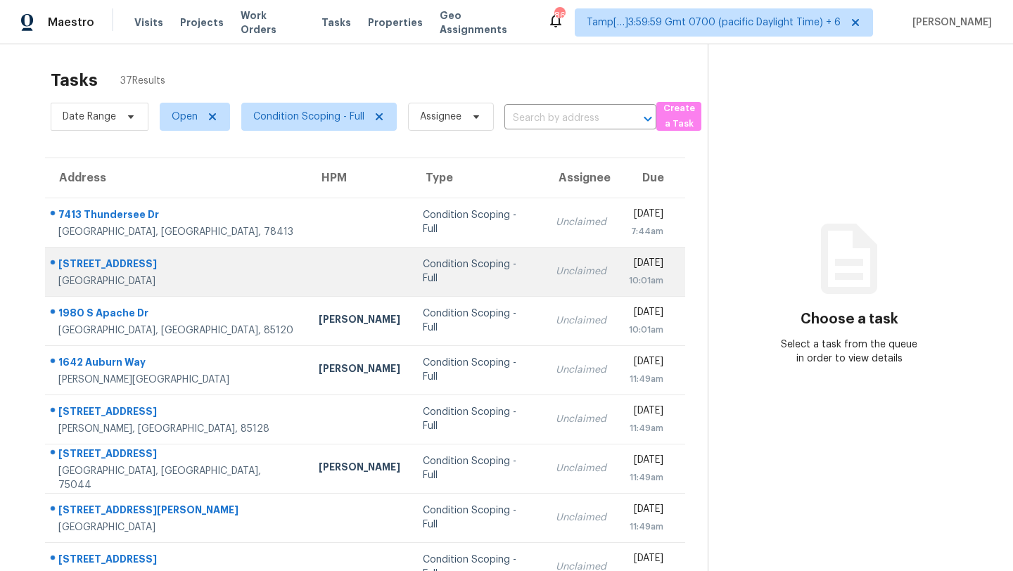
click at [456, 250] on td "Condition Scoping - Full" at bounding box center [477, 271] width 133 height 49
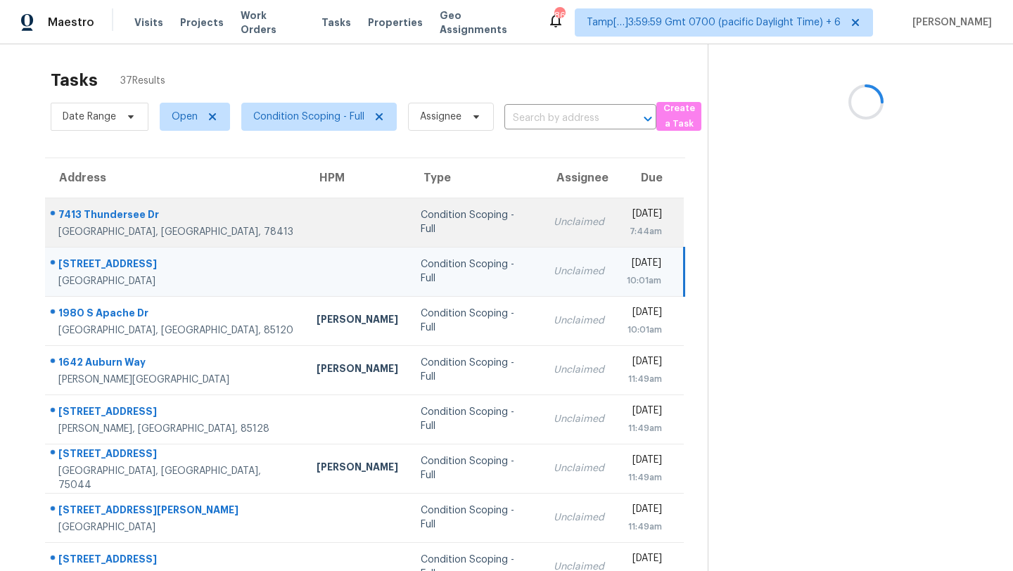
click at [468, 234] on td "Condition Scoping - Full" at bounding box center [475, 222] width 132 height 49
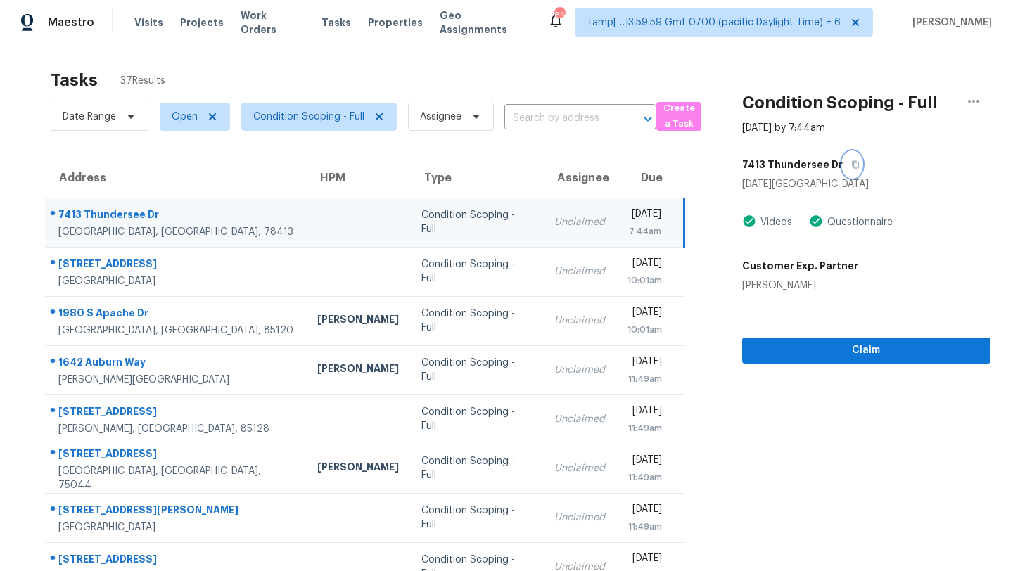
click at [851, 164] on icon "button" at bounding box center [855, 164] width 8 height 8
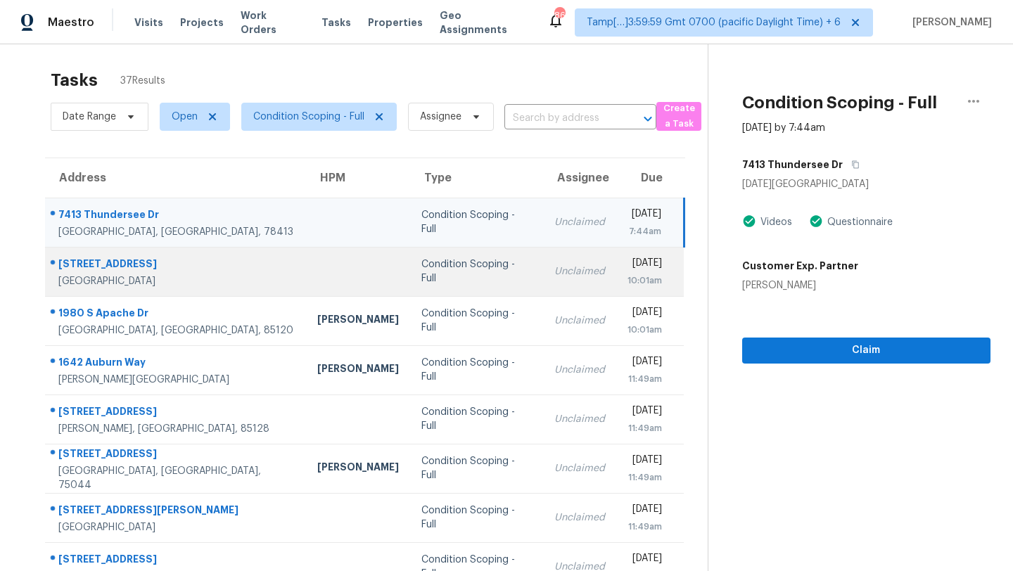
click at [480, 286] on td "Condition Scoping - Full" at bounding box center [476, 271] width 133 height 49
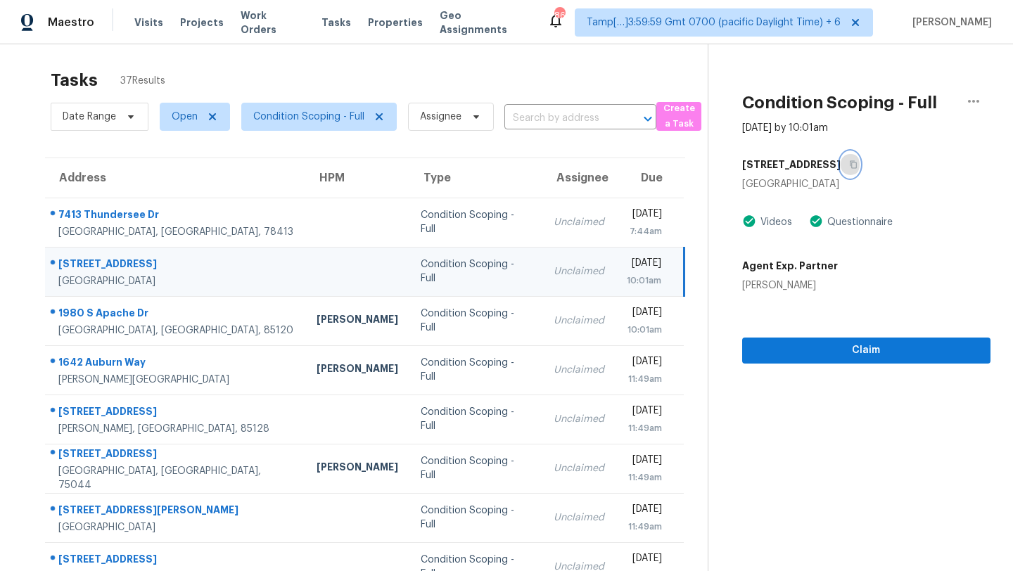
click at [849, 165] on icon "button" at bounding box center [853, 164] width 8 height 8
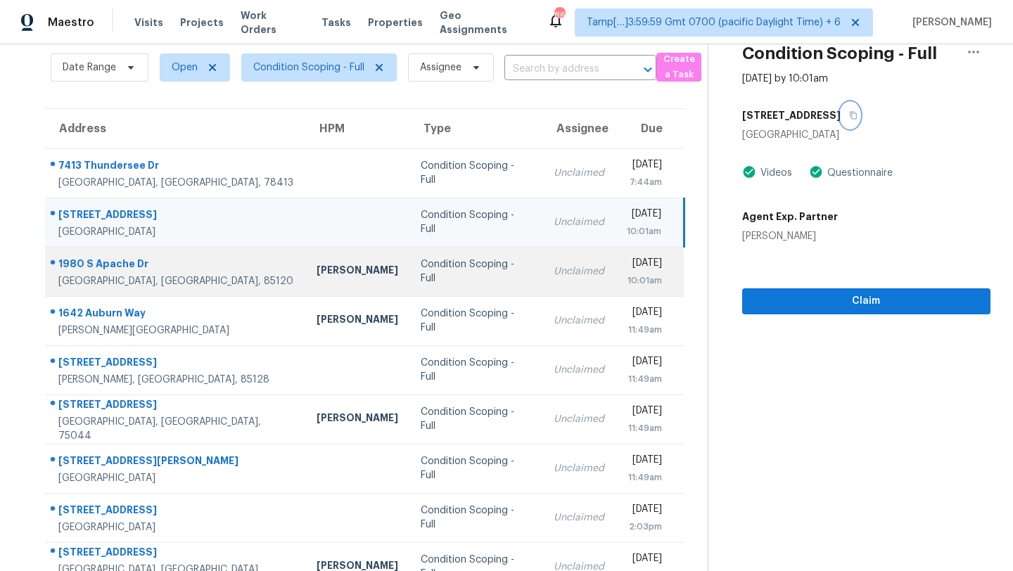
scroll to position [154, 0]
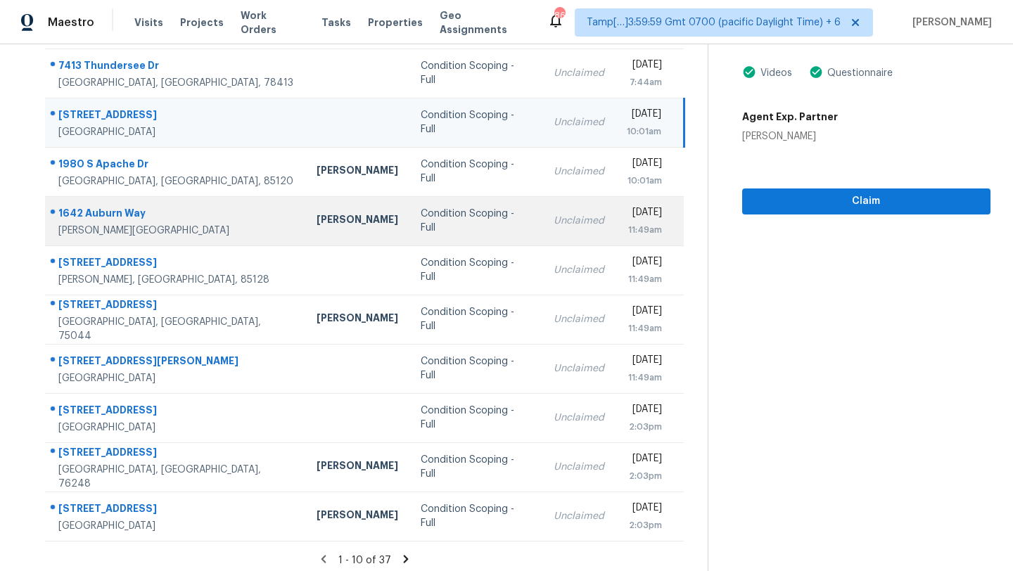
click at [542, 233] on td "Unclaimed" at bounding box center [578, 220] width 73 height 49
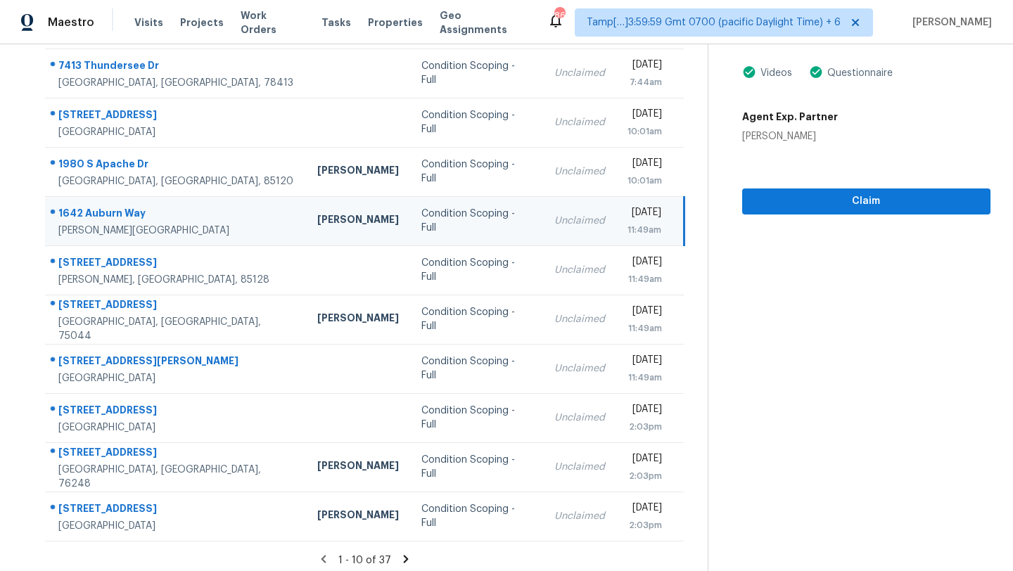
scroll to position [98, 0]
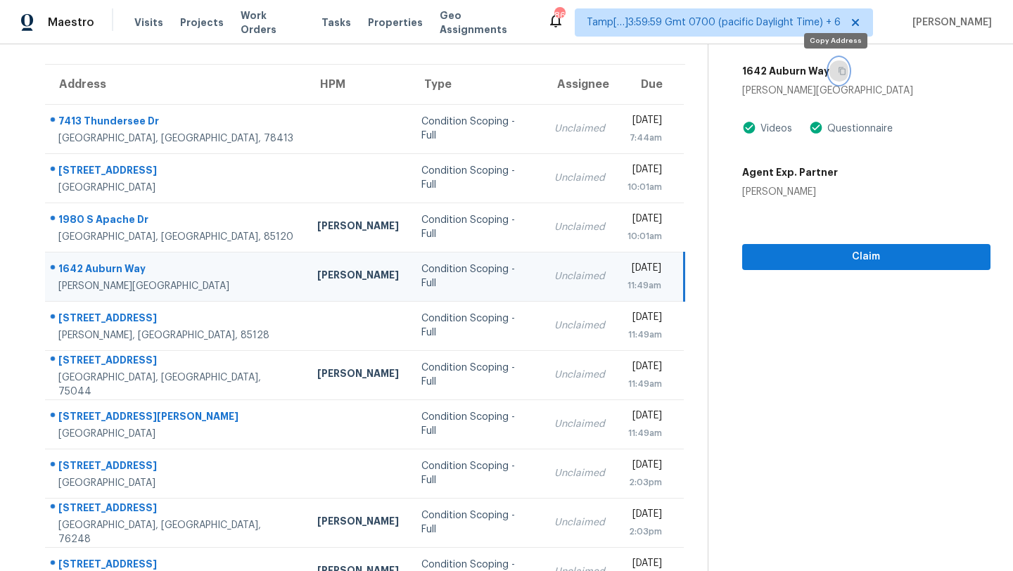
click at [841, 77] on button "button" at bounding box center [838, 70] width 19 height 25
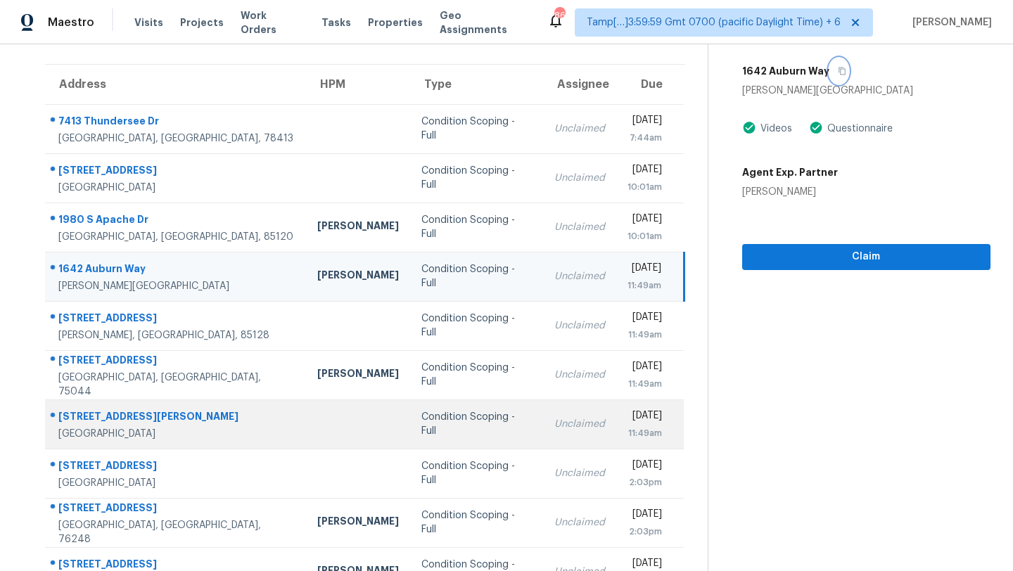
scroll to position [161, 0]
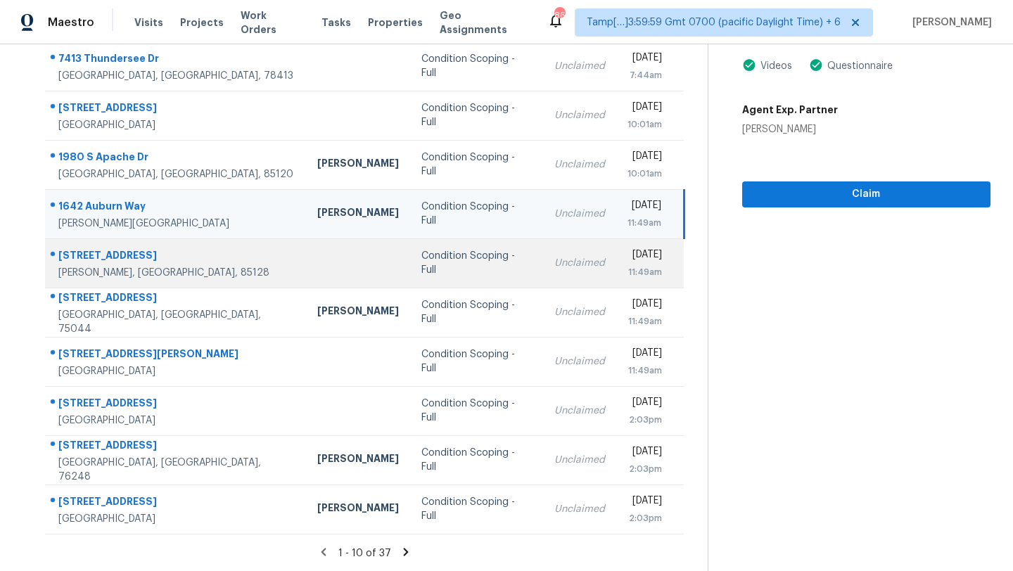
click at [554, 267] on div "Unclaimed" at bounding box center [579, 263] width 51 height 14
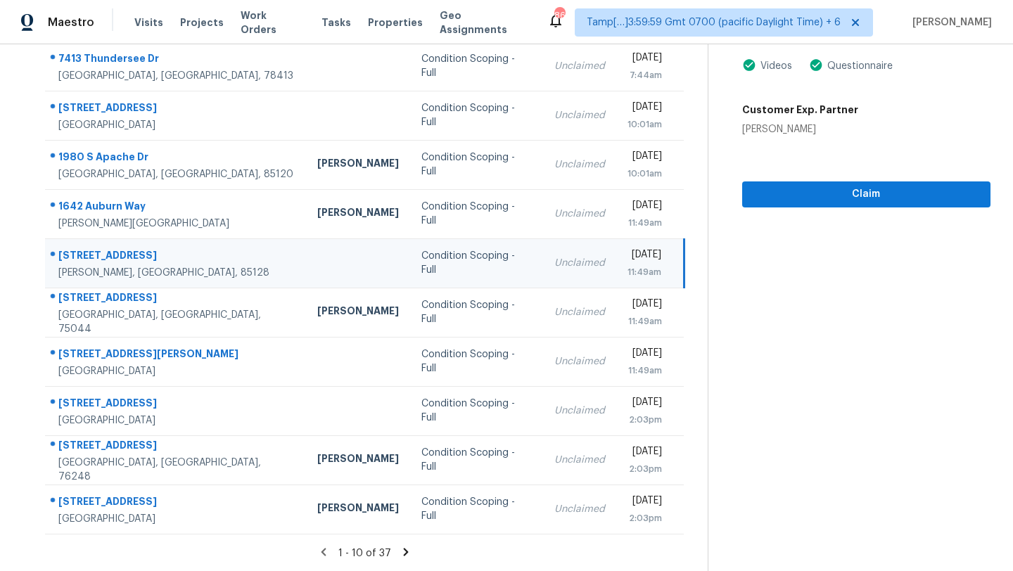
scroll to position [122, 0]
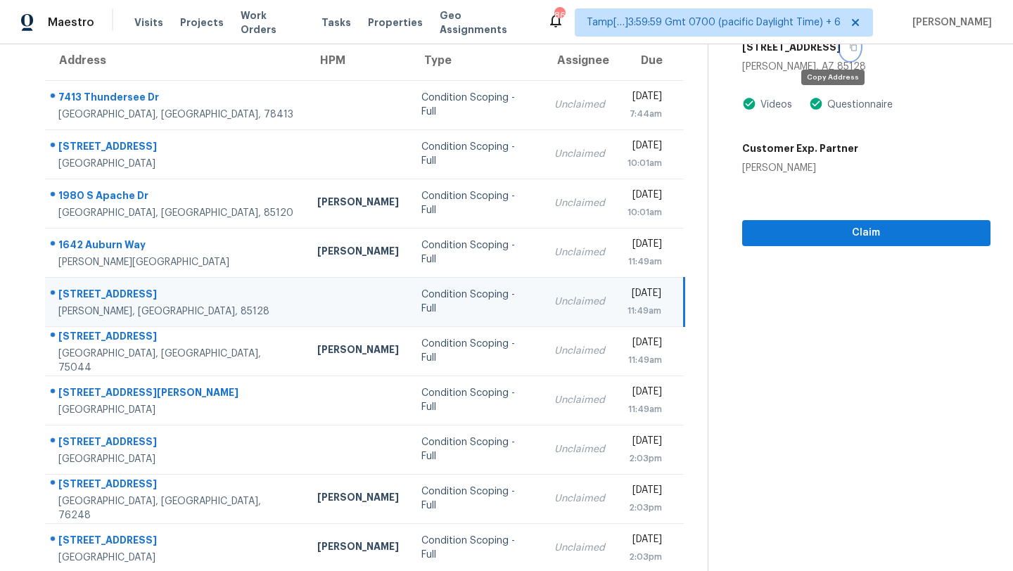
click at [849, 49] on icon "button" at bounding box center [853, 47] width 8 height 8
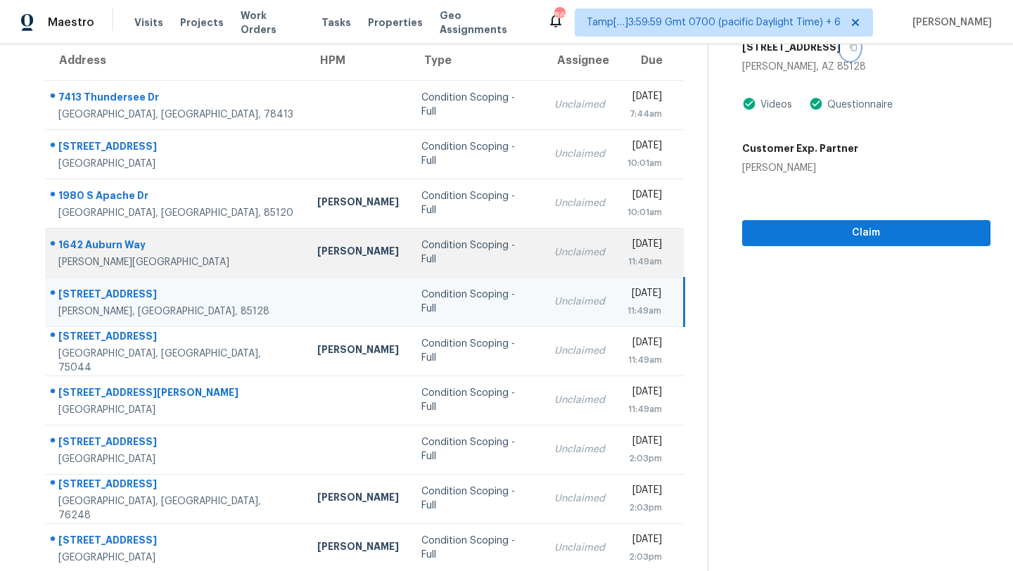
scroll to position [161, 0]
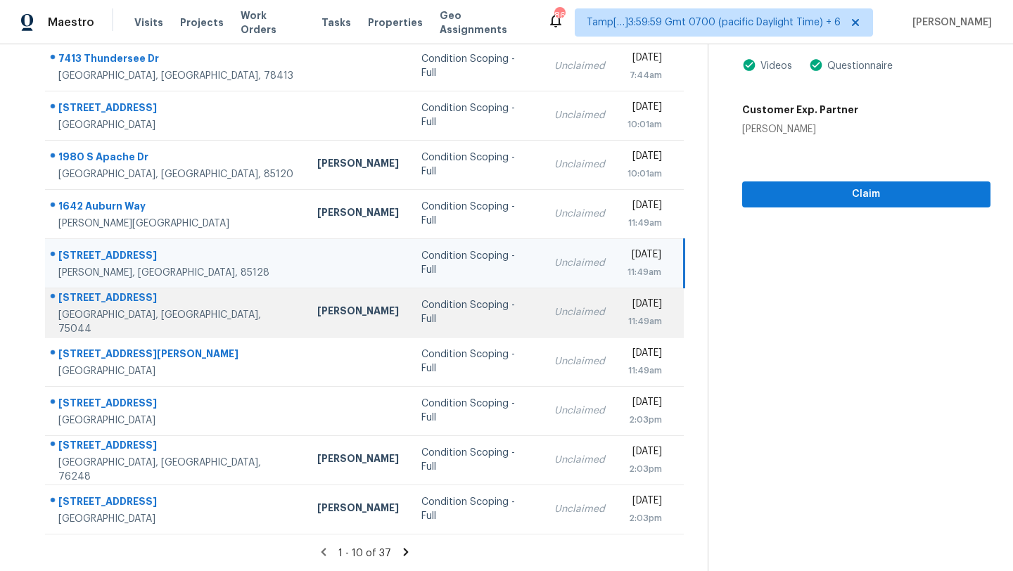
click at [616, 314] on td "[DATE] 11:49am" at bounding box center [650, 312] width 68 height 49
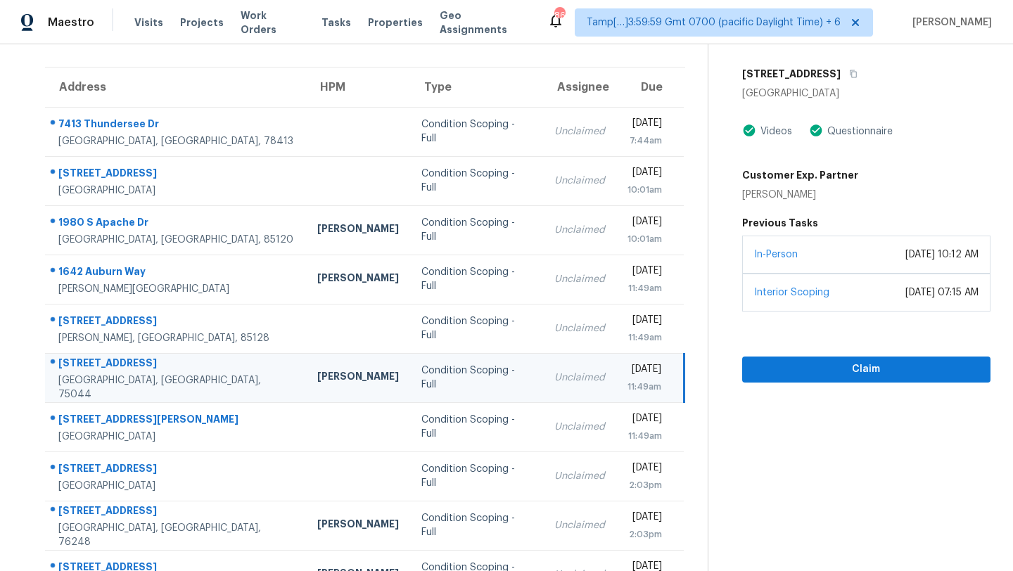
scroll to position [12, 0]
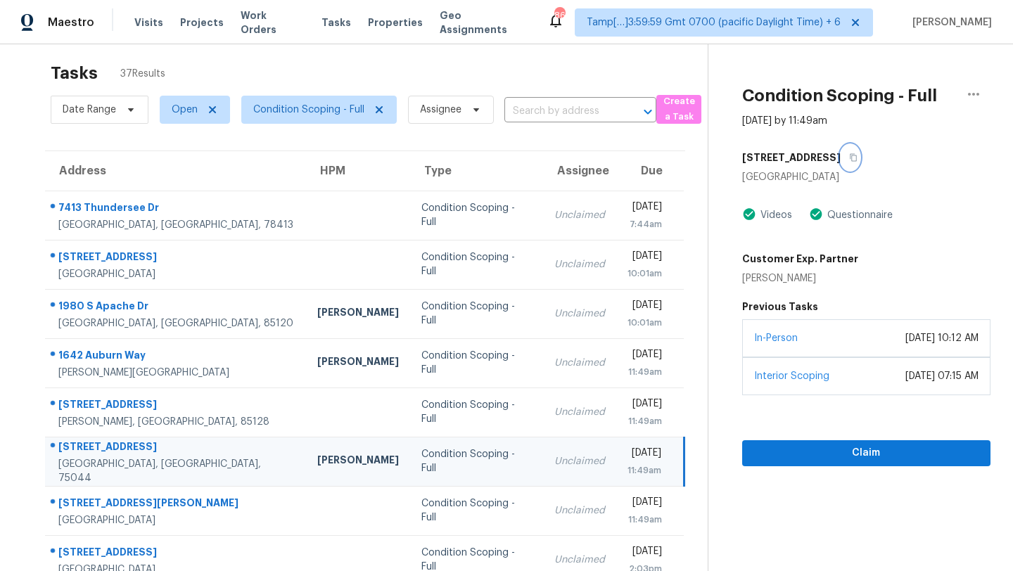
click at [849, 157] on icon "button" at bounding box center [853, 157] width 8 height 8
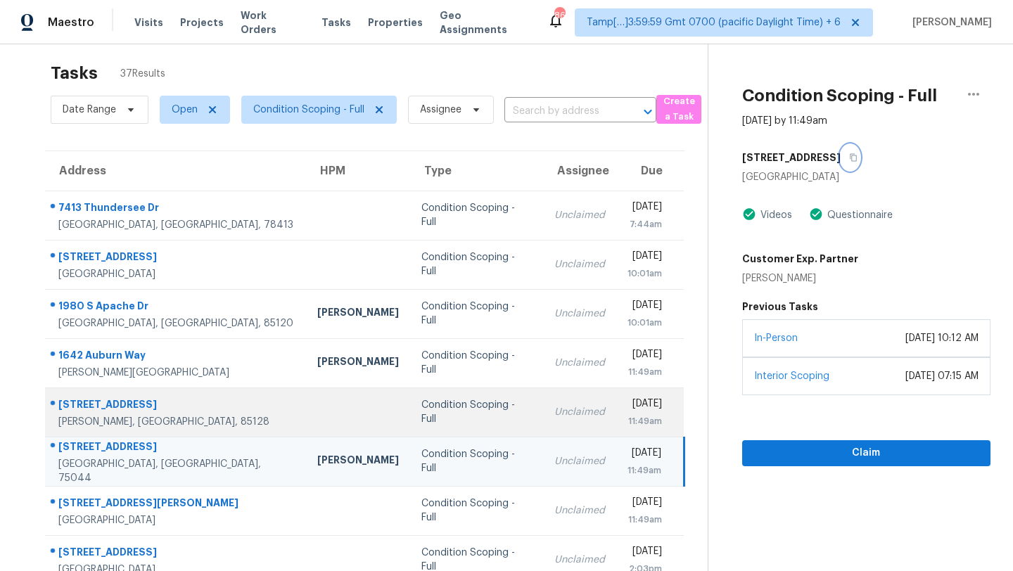
scroll to position [161, 0]
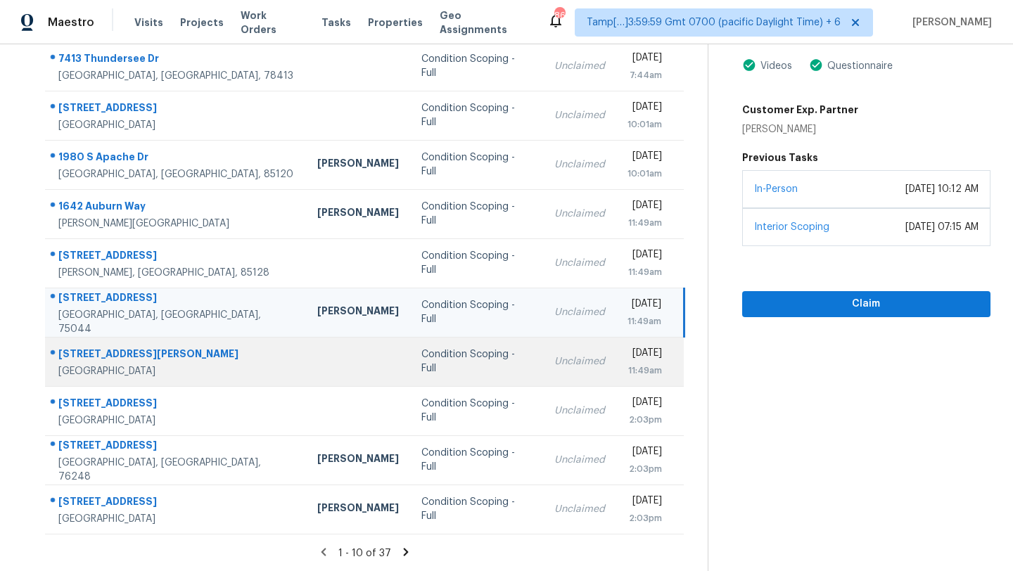
click at [543, 372] on td "Unclaimed" at bounding box center [579, 361] width 73 height 49
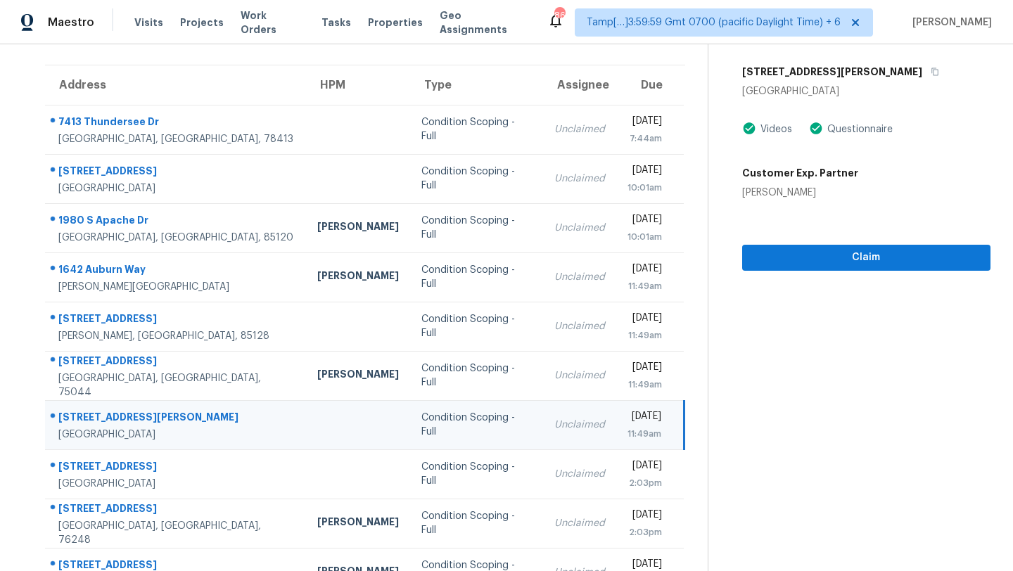
scroll to position [0, 0]
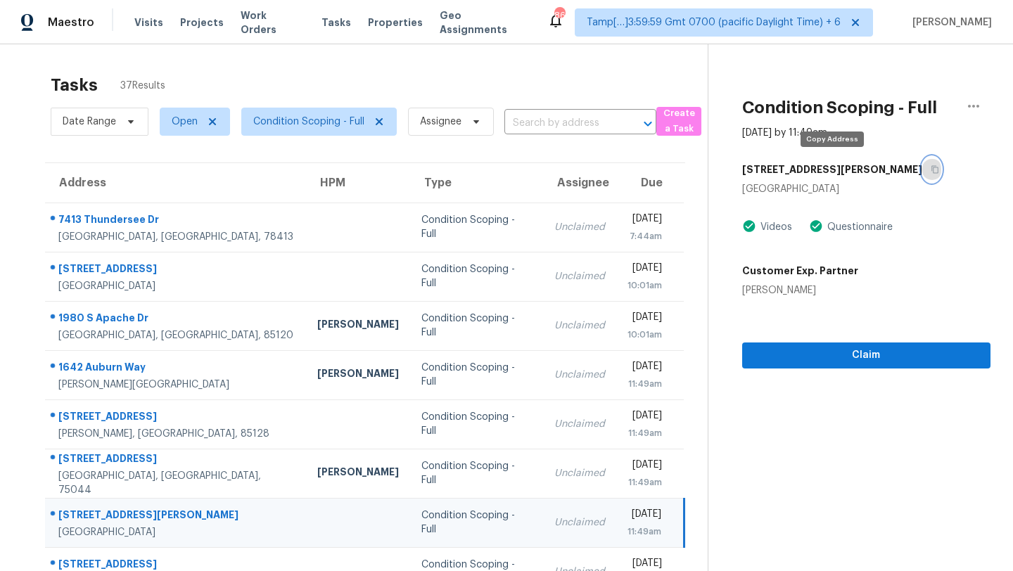
click at [931, 173] on icon "button" at bounding box center [935, 169] width 8 height 8
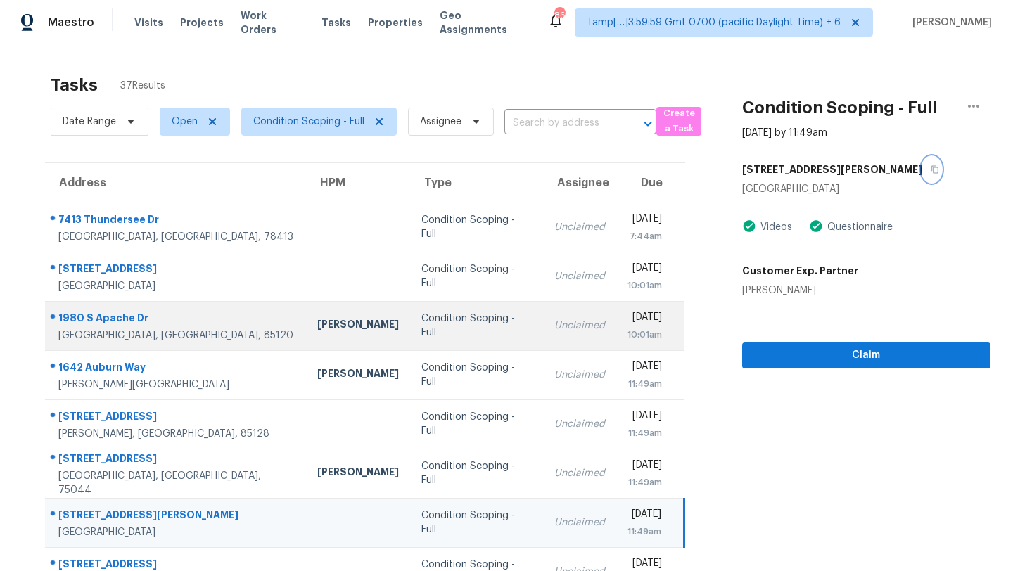
scroll to position [161, 0]
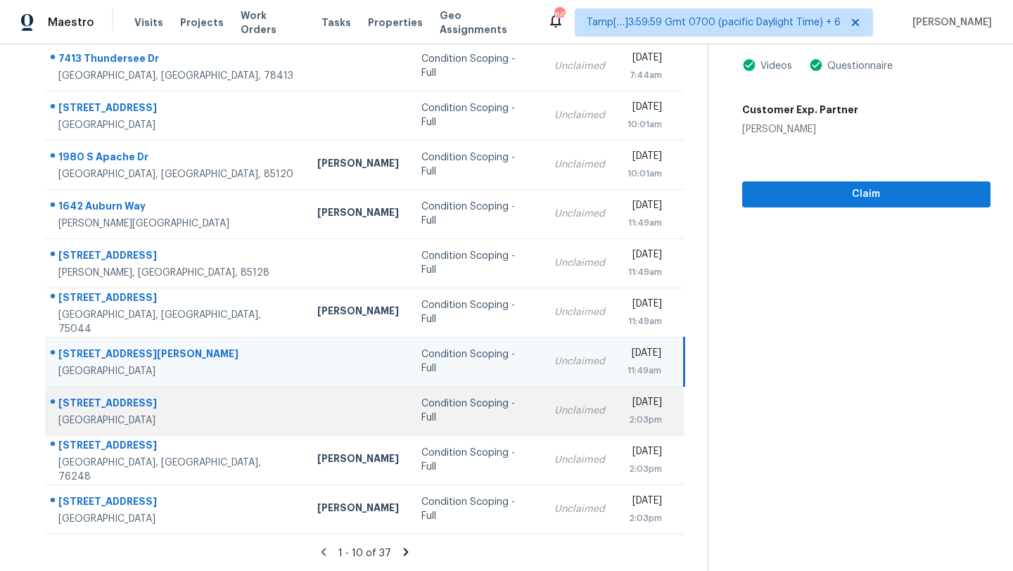
click at [544, 397] on td "Unclaimed" at bounding box center [579, 410] width 73 height 49
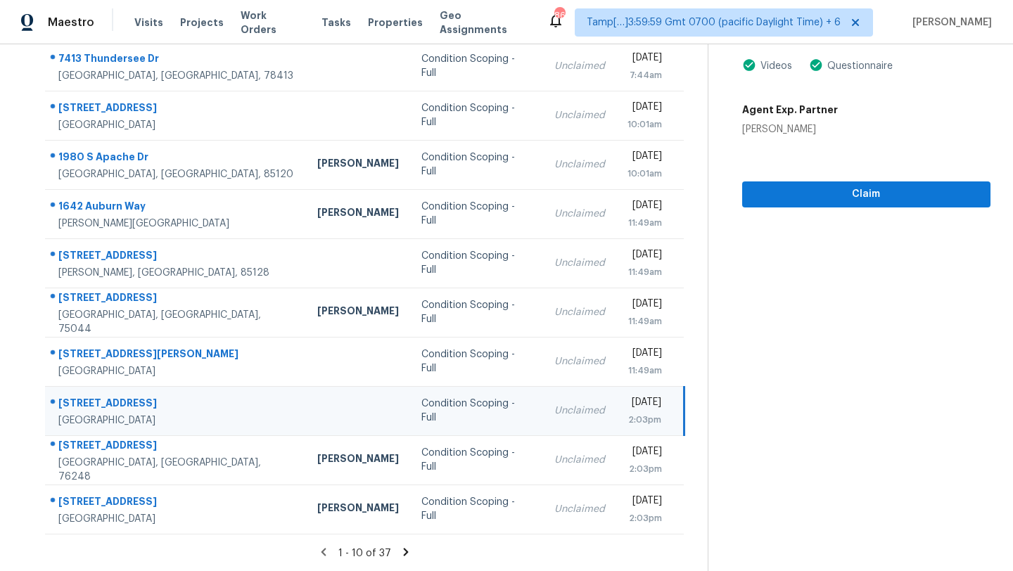
scroll to position [68, 0]
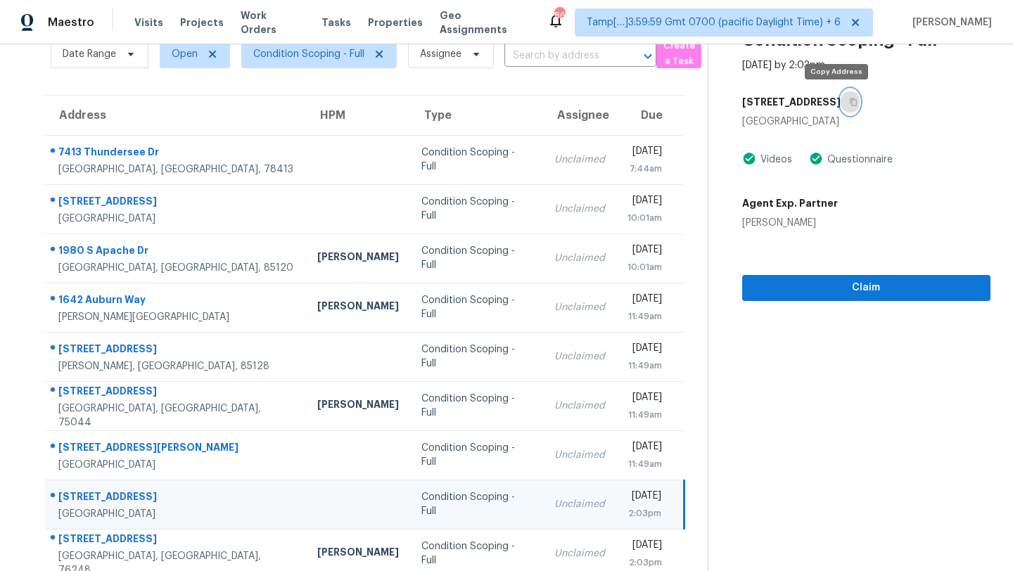
click at [841, 99] on button "button" at bounding box center [850, 101] width 19 height 25
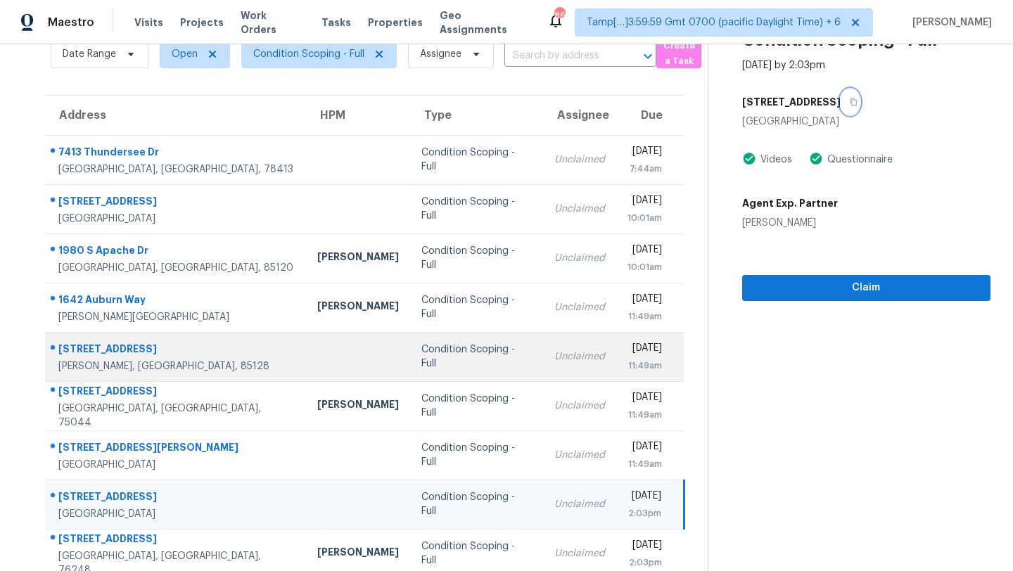
scroll to position [161, 0]
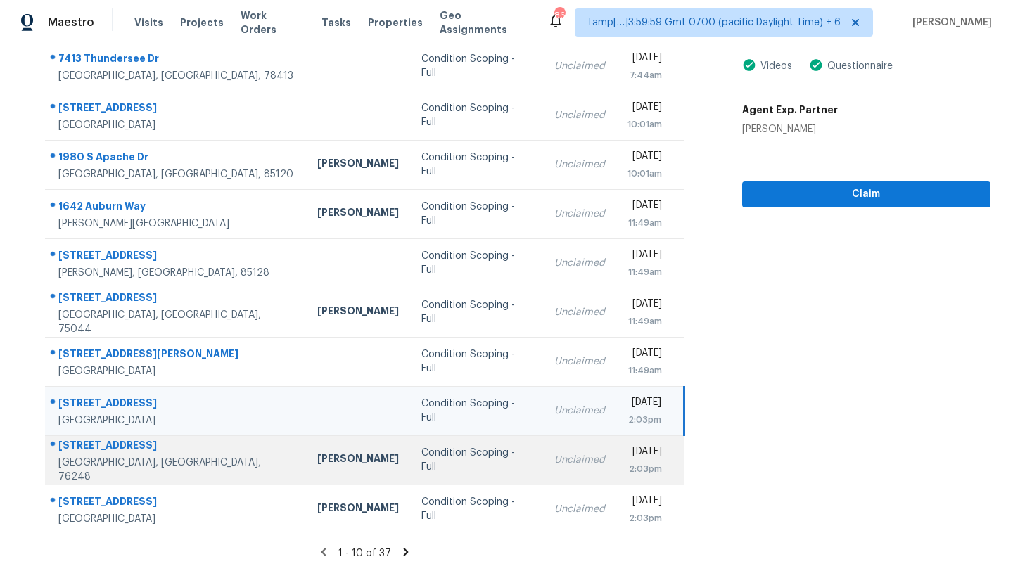
click at [543, 450] on td "Unclaimed" at bounding box center [579, 459] width 73 height 49
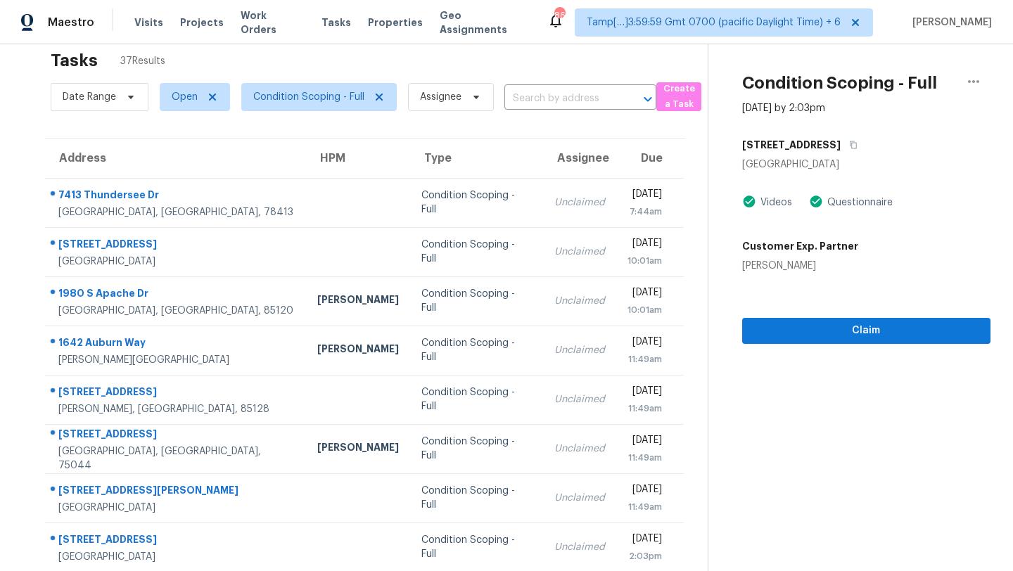
scroll to position [24, 0]
click at [841, 146] on button "button" at bounding box center [850, 145] width 19 height 25
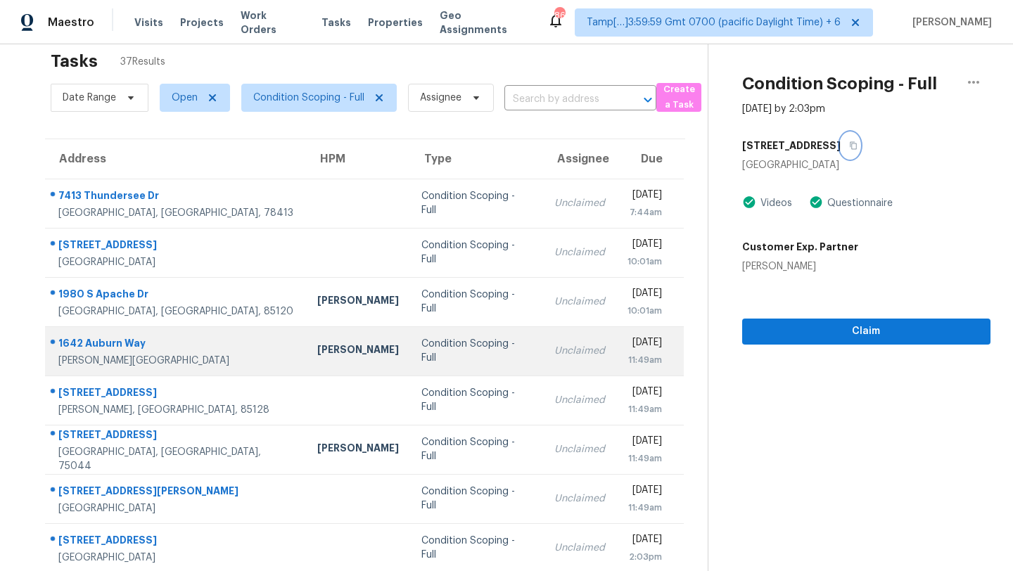
scroll to position [161, 0]
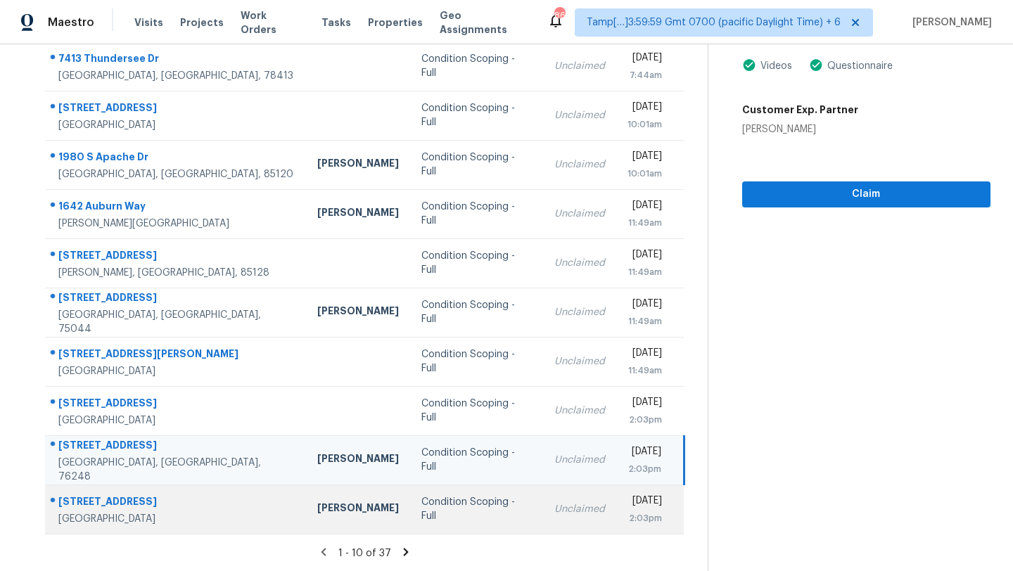
click at [466, 501] on td "Condition Scoping - Full" at bounding box center [476, 509] width 133 height 49
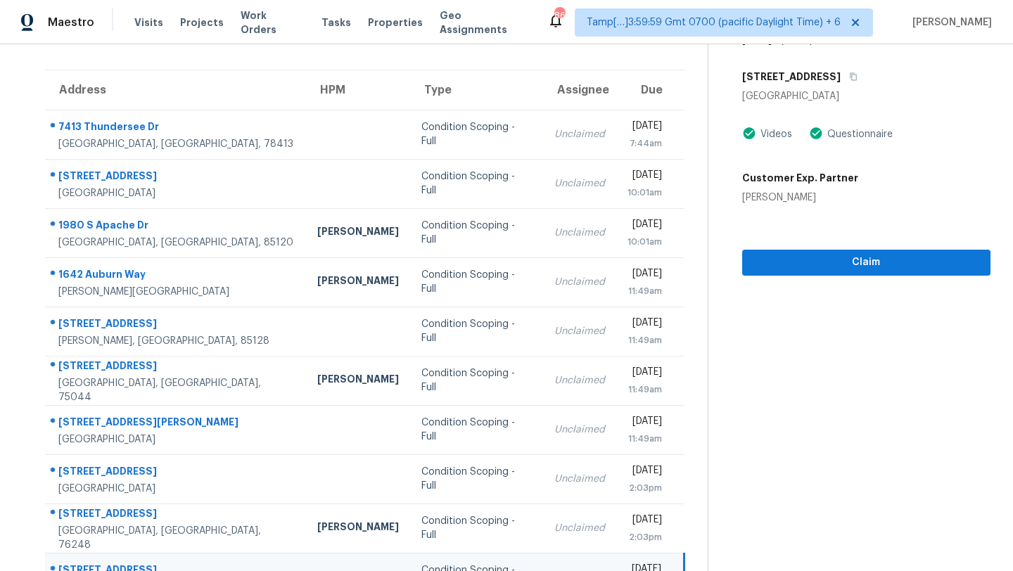
scroll to position [48, 0]
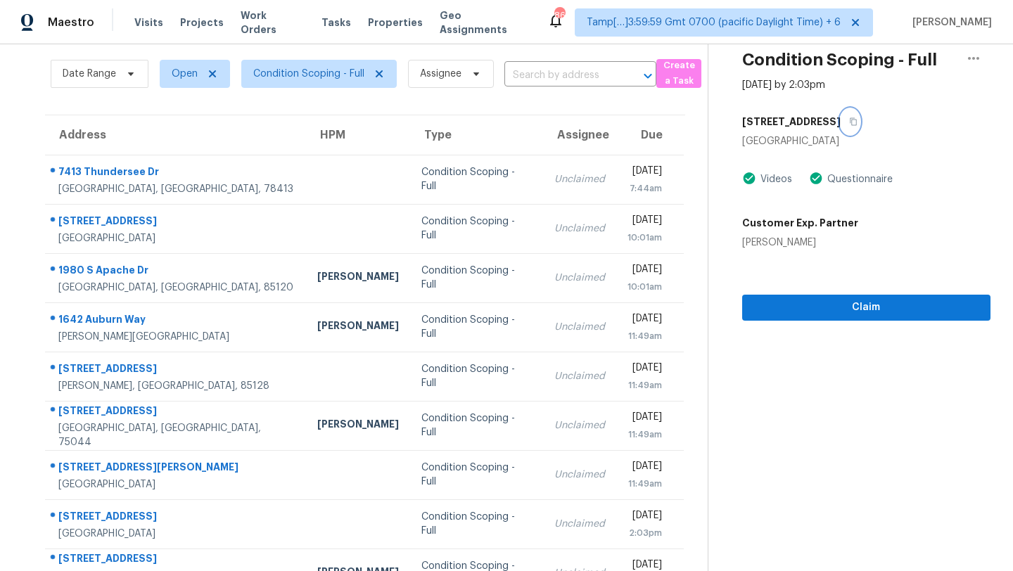
click at [841, 126] on button "button" at bounding box center [850, 121] width 19 height 25
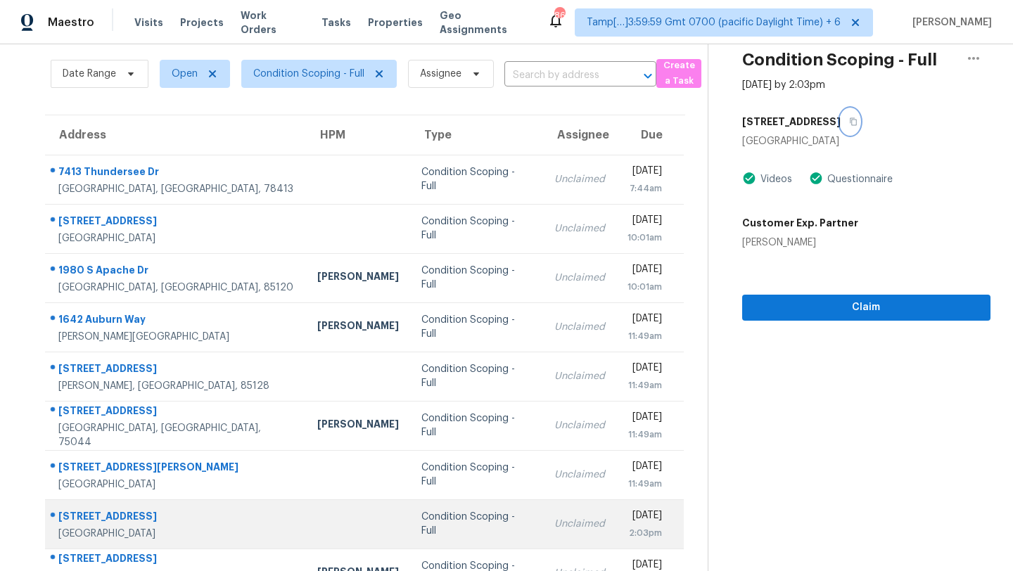
scroll to position [161, 0]
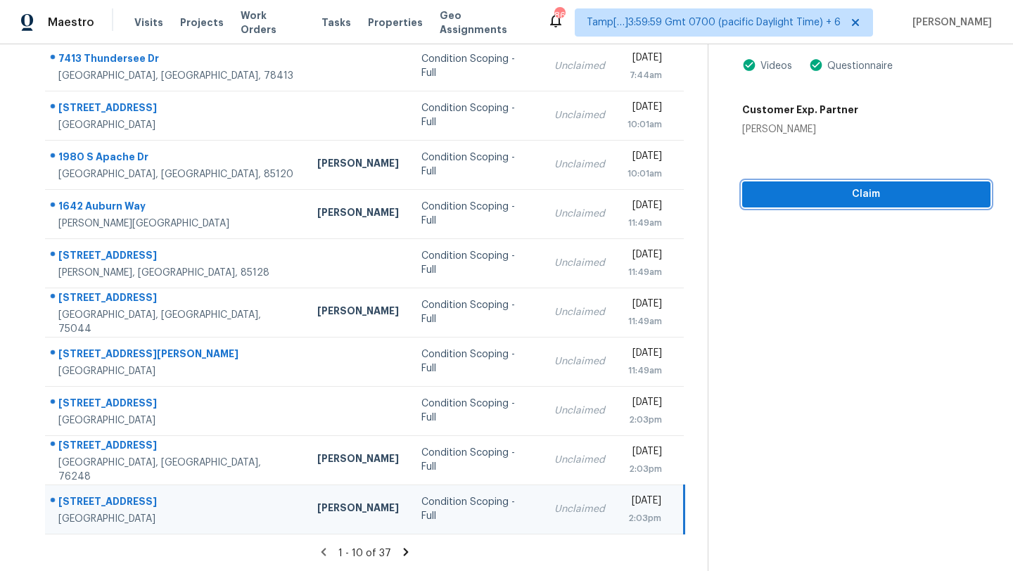
click at [771, 201] on span "Claim" at bounding box center [866, 195] width 226 height 18
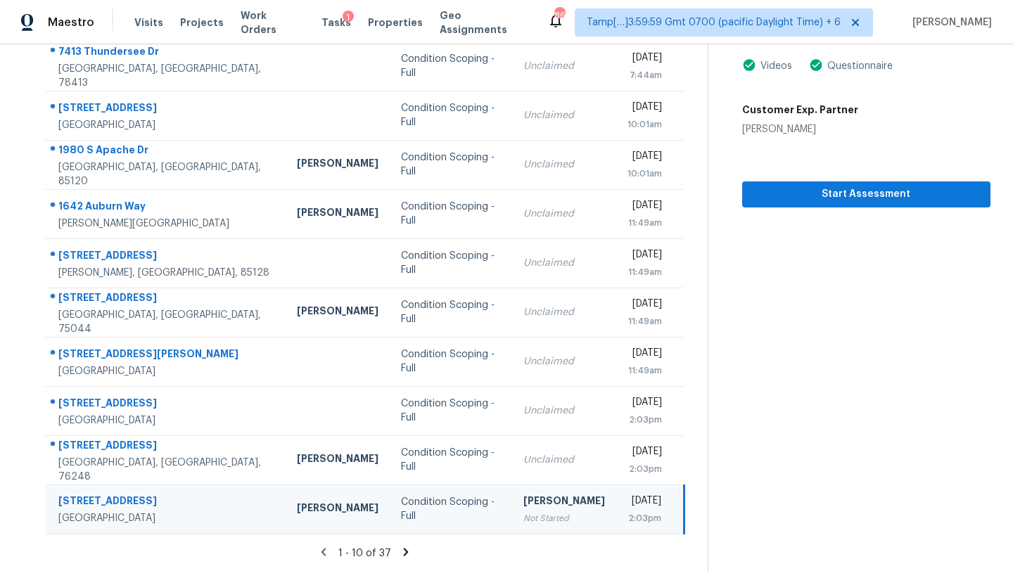
click at [402, 549] on icon at bounding box center [406, 552] width 13 height 13
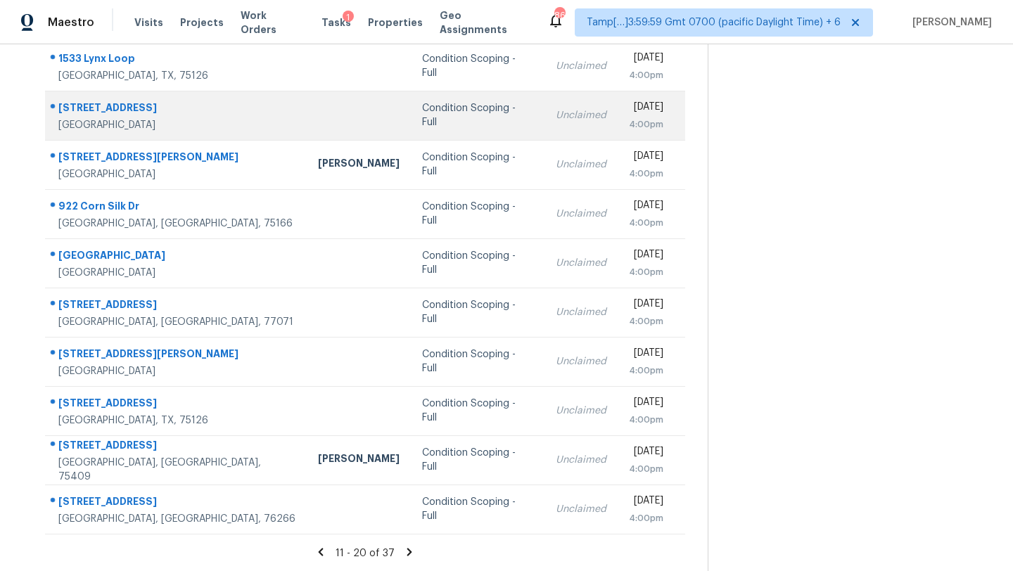
scroll to position [0, 0]
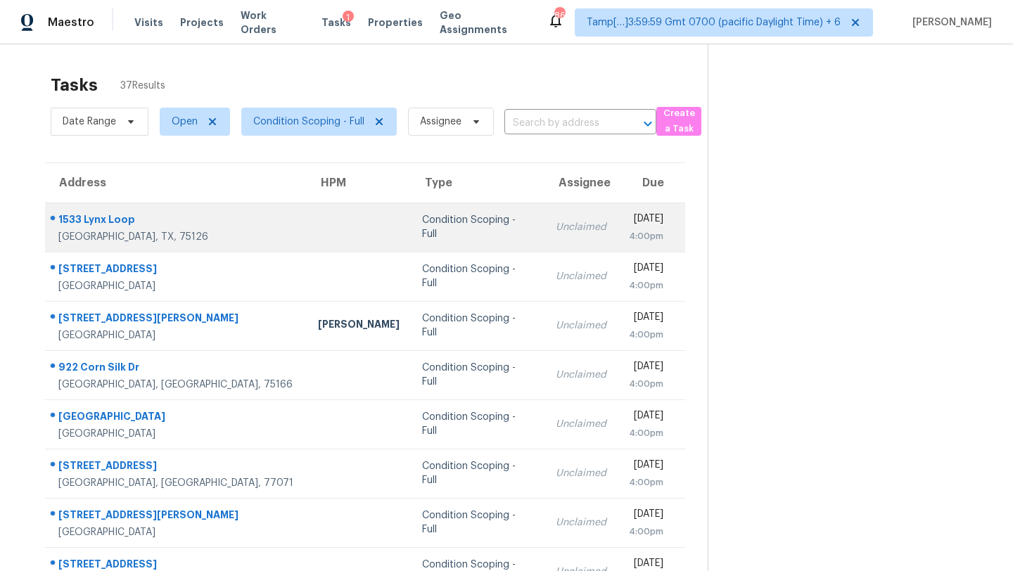
click at [544, 219] on td "Unclaimed" at bounding box center [580, 227] width 73 height 49
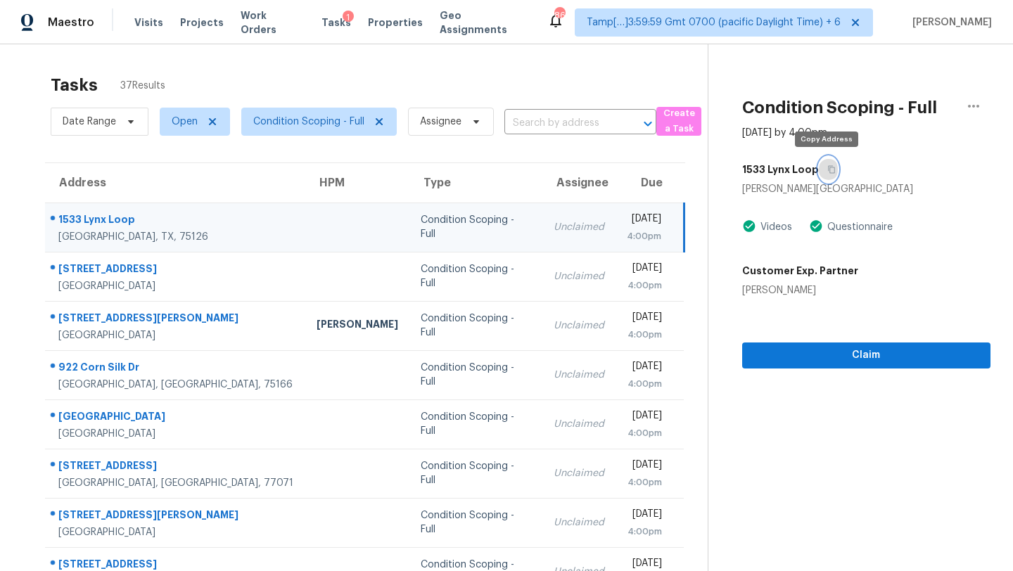
click at [831, 171] on icon "button" at bounding box center [831, 169] width 8 height 8
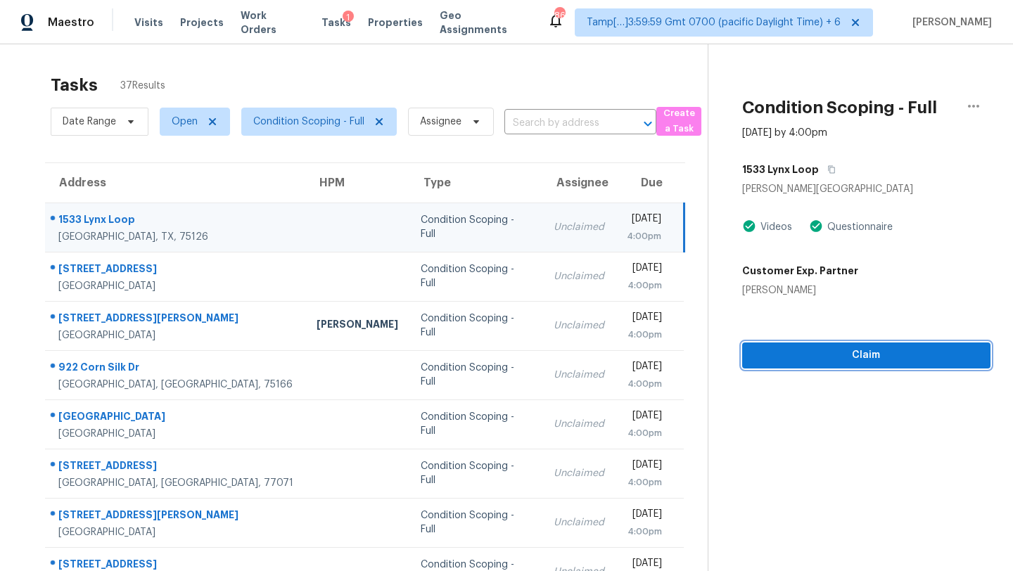
click at [765, 357] on span "Claim" at bounding box center [866, 356] width 226 height 18
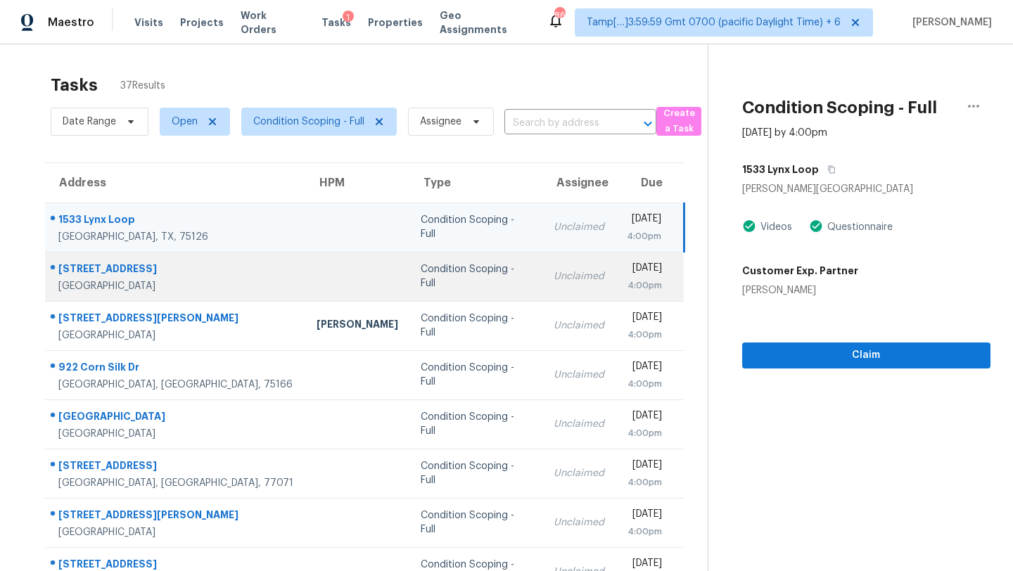
click at [554, 279] on div "Unclaimed" at bounding box center [579, 276] width 51 height 14
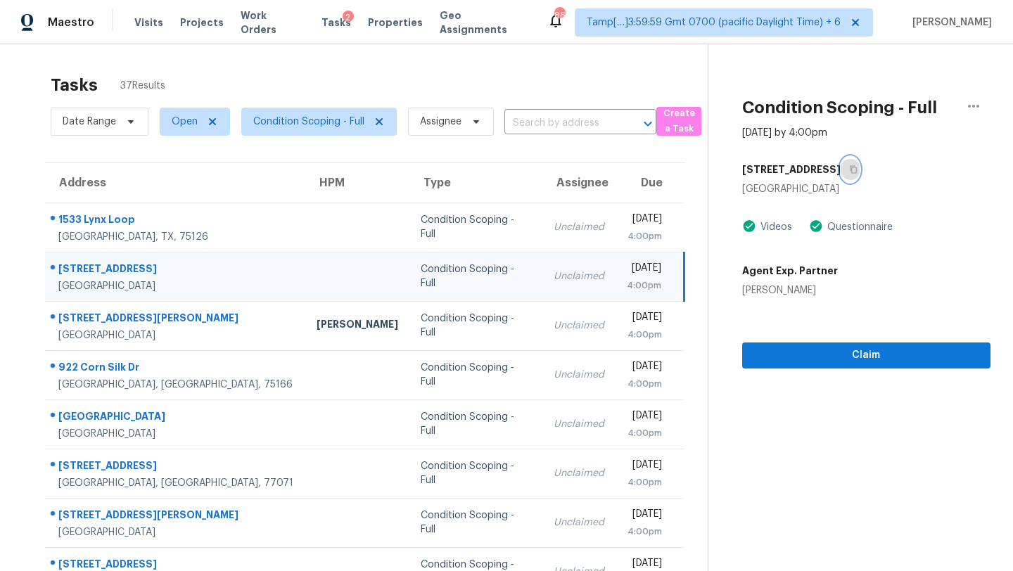
click at [849, 167] on icon "button" at bounding box center [853, 169] width 8 height 8
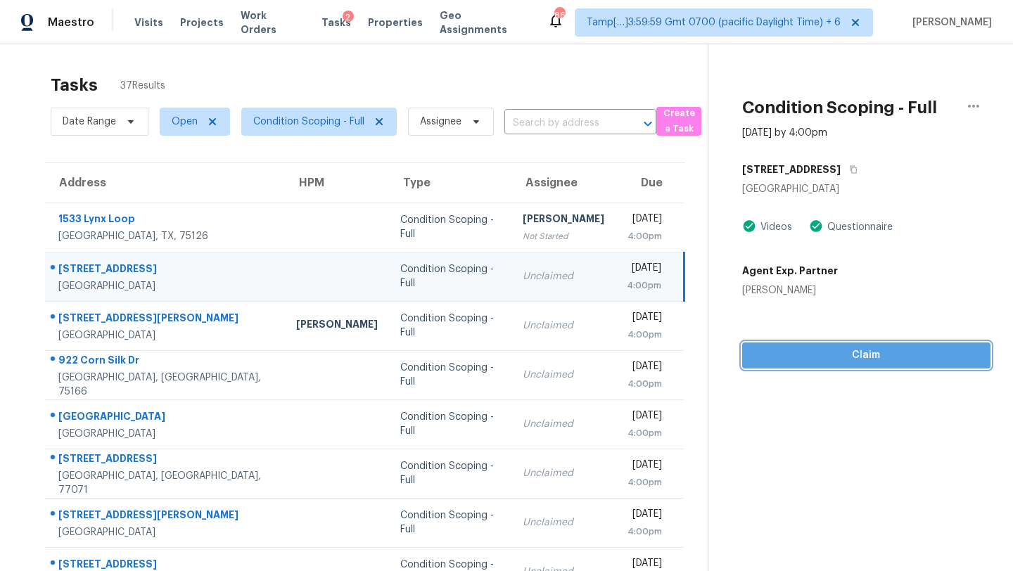
click at [811, 359] on span "Claim" at bounding box center [866, 356] width 226 height 18
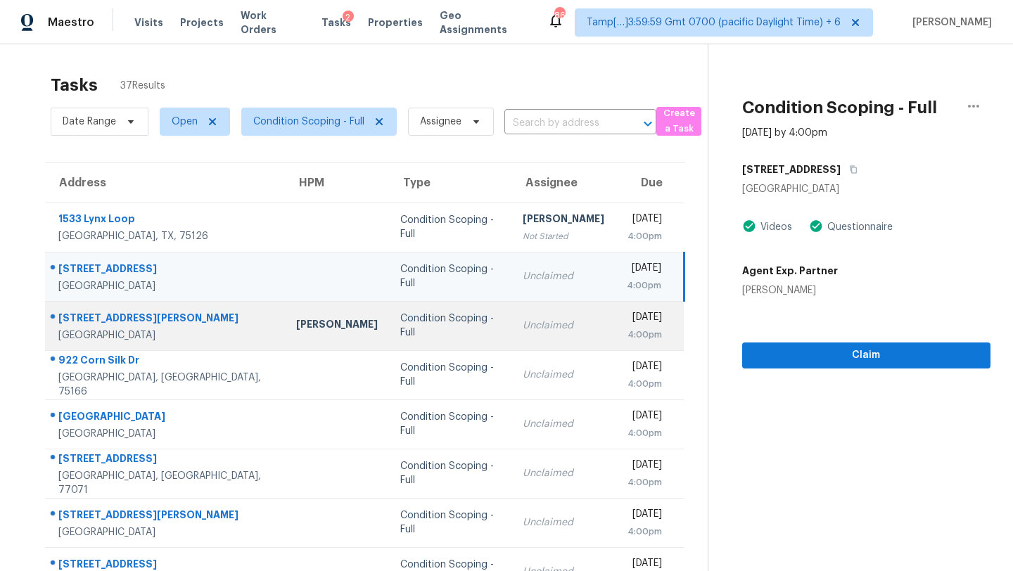
click at [513, 301] on td "Unclaimed" at bounding box center [563, 325] width 104 height 49
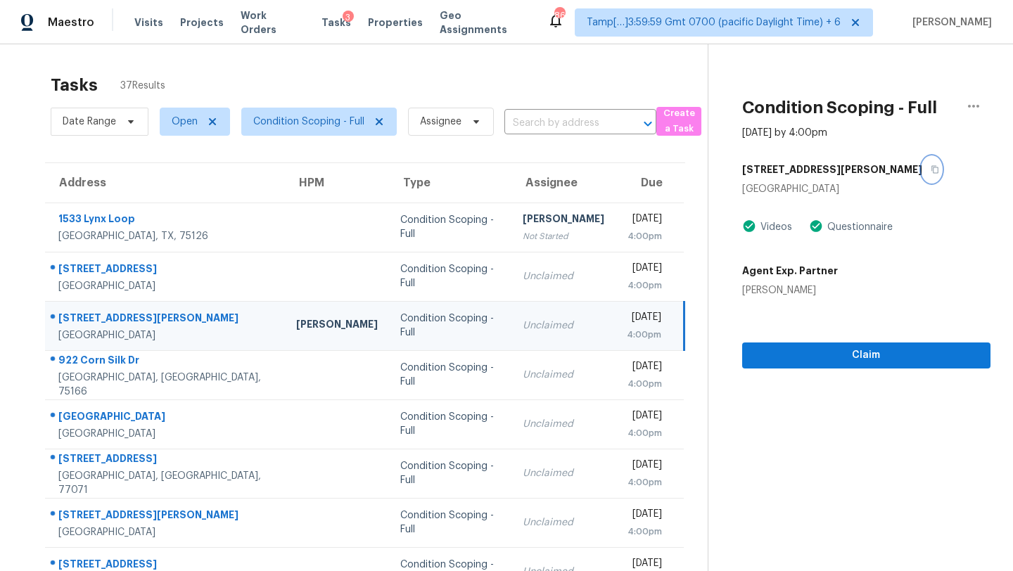
click at [931, 172] on icon "button" at bounding box center [935, 169] width 8 height 8
click at [931, 169] on icon "button" at bounding box center [935, 169] width 8 height 8
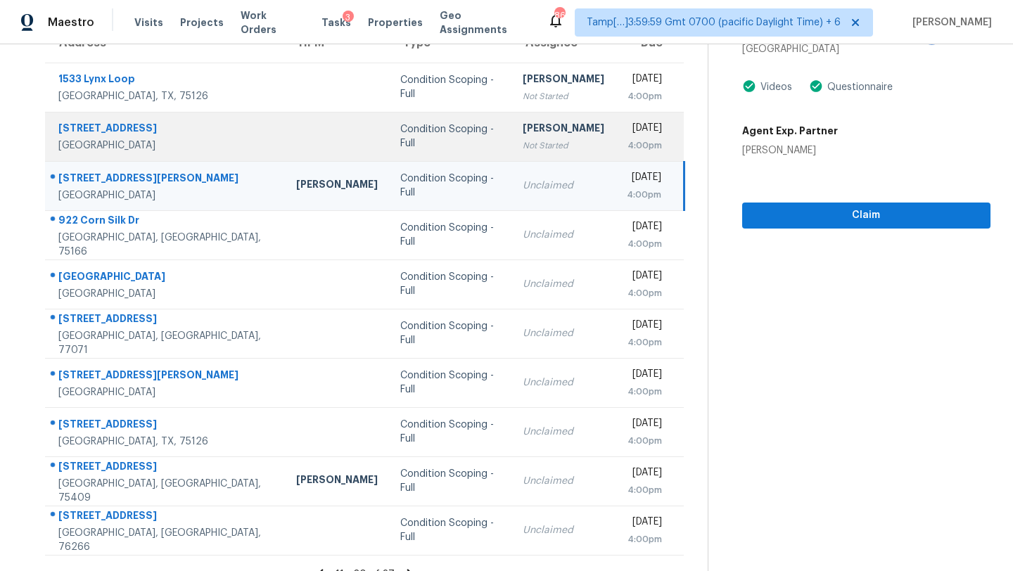
scroll to position [161, 0]
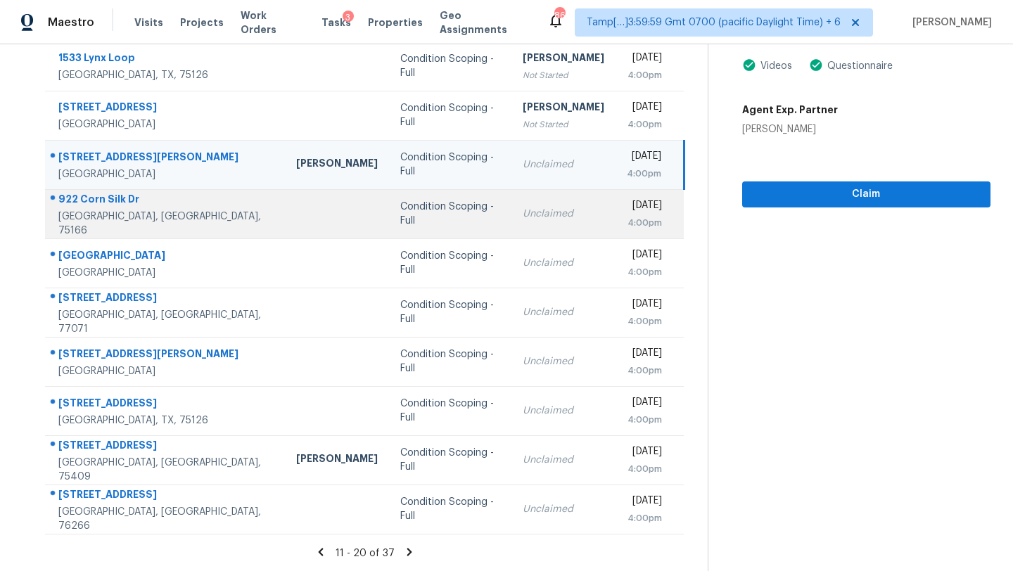
click at [523, 219] on div "Unclaimed" at bounding box center [564, 214] width 82 height 14
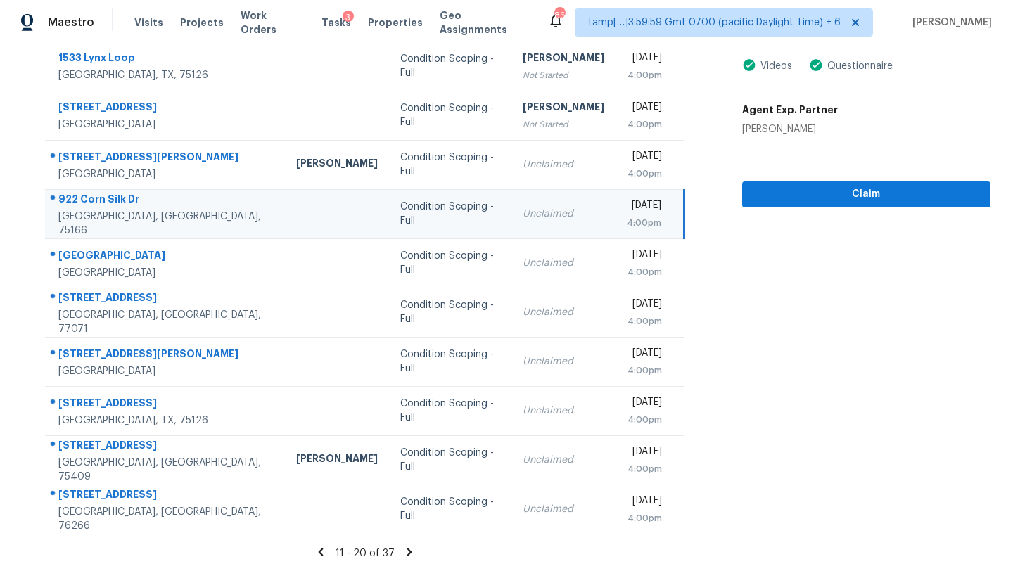
scroll to position [20, 0]
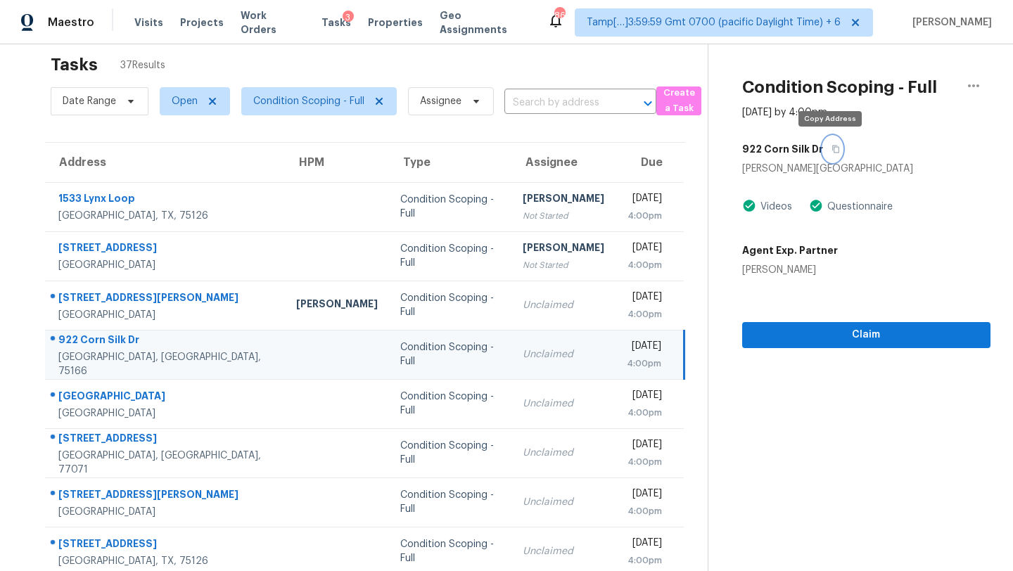
click at [825, 154] on button "button" at bounding box center [832, 148] width 19 height 25
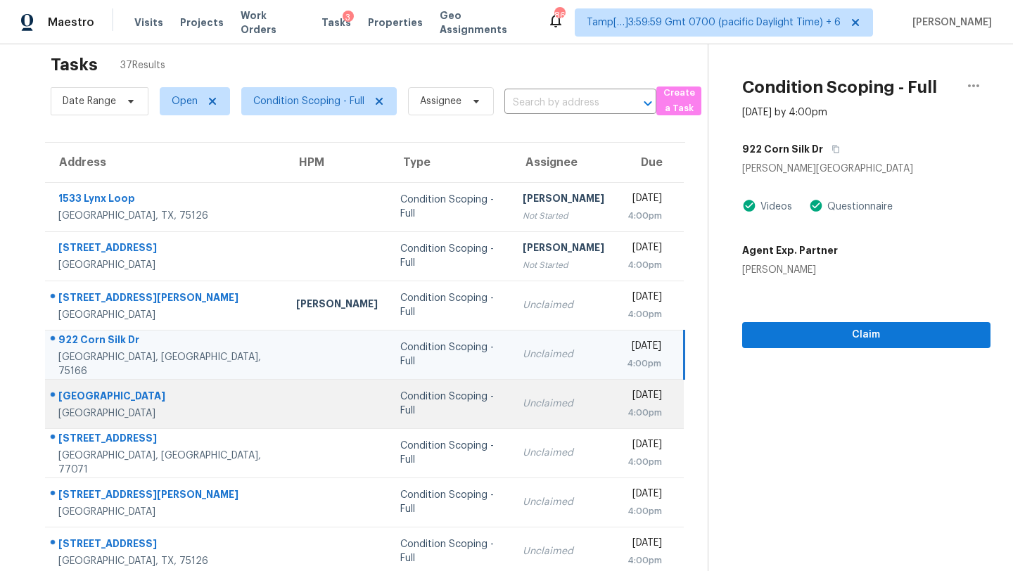
click at [615, 415] on td "[DATE] 4:00pm" at bounding box center [649, 403] width 69 height 49
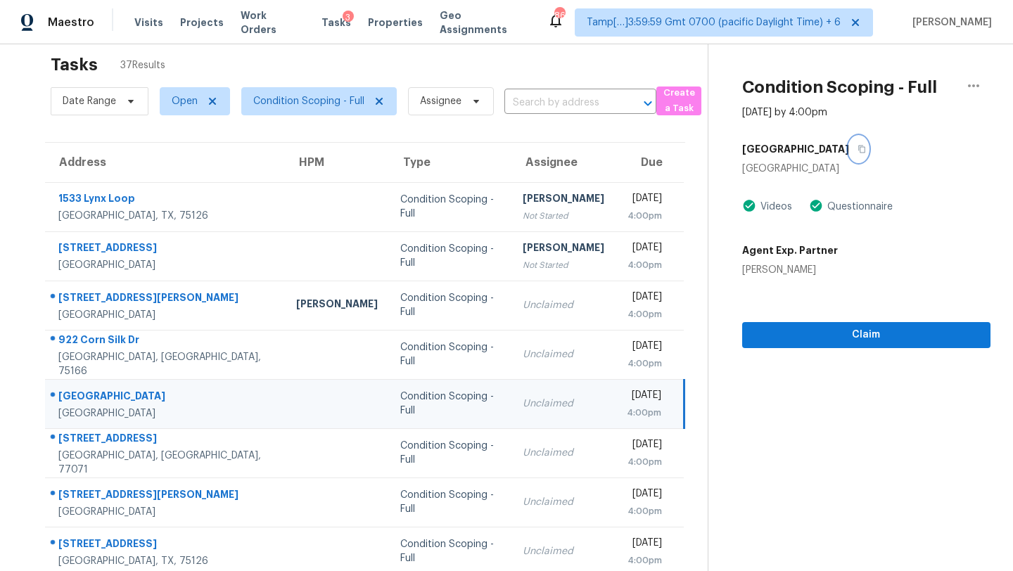
click at [857, 148] on icon "button" at bounding box center [861, 149] width 8 height 8
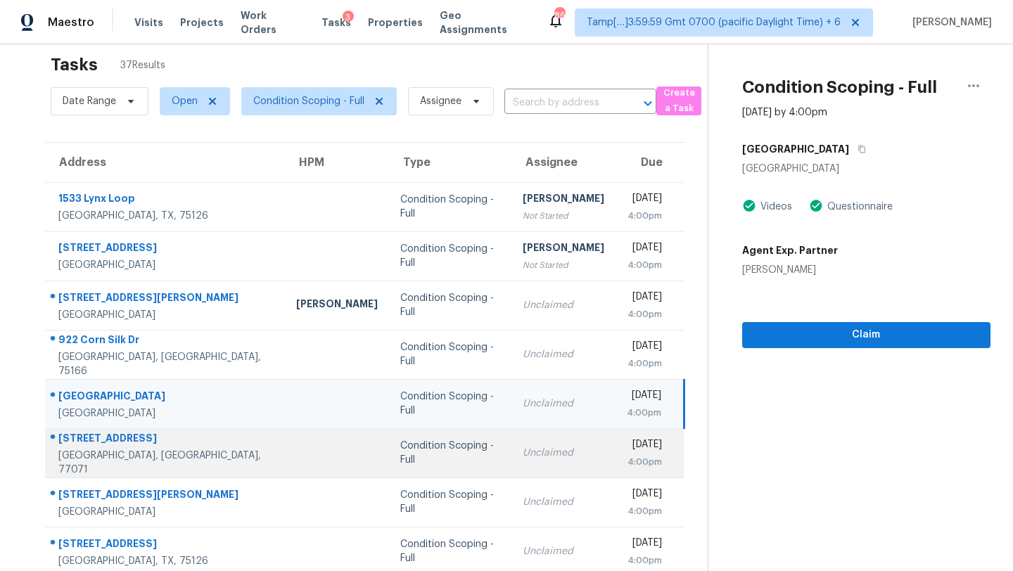
click at [541, 467] on td "Unclaimed" at bounding box center [563, 452] width 104 height 49
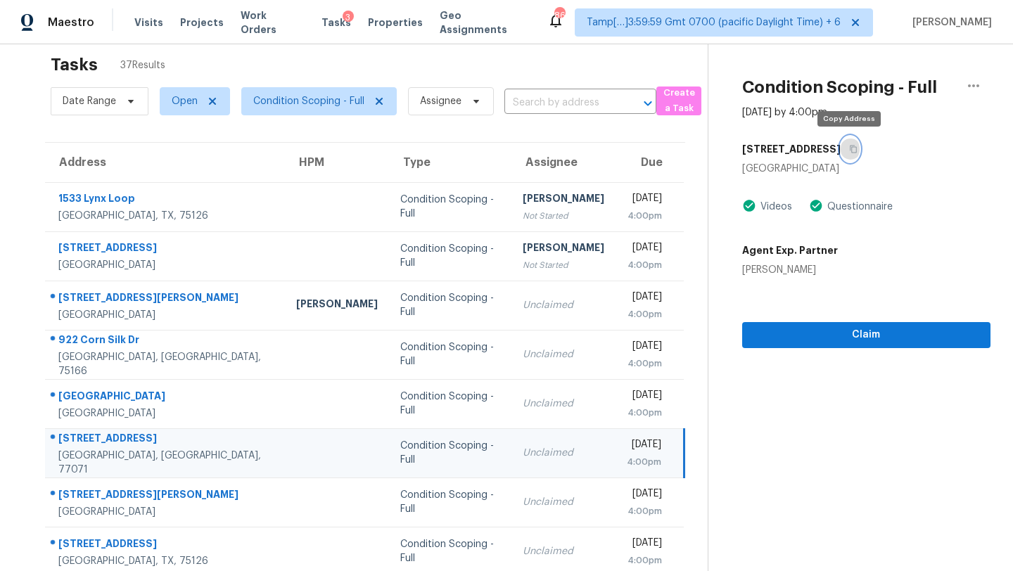
click at [854, 148] on icon "button" at bounding box center [853, 149] width 8 height 8
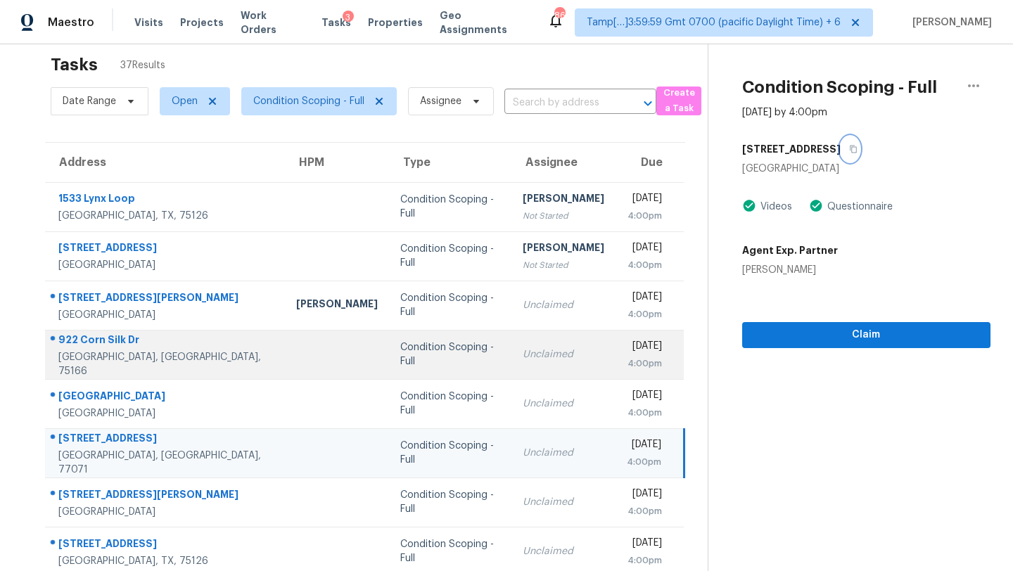
scroll to position [161, 0]
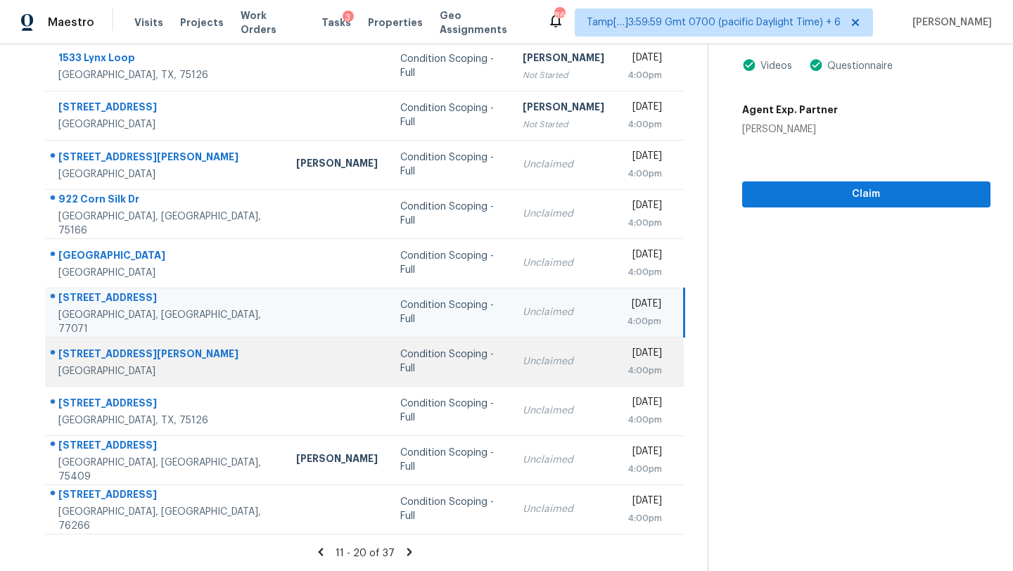
click at [547, 361] on td "Unclaimed" at bounding box center [563, 361] width 104 height 49
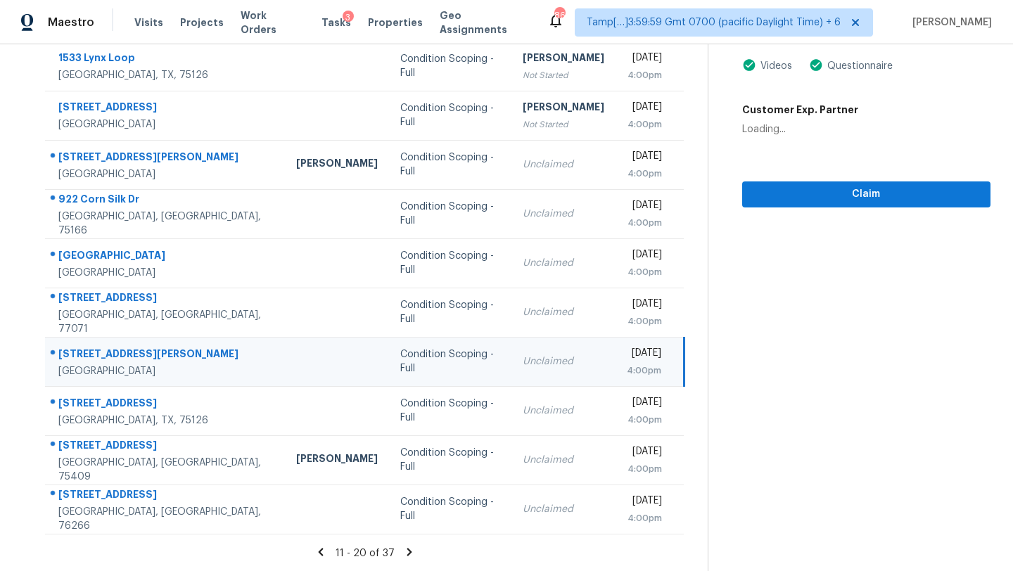
scroll to position [19, 0]
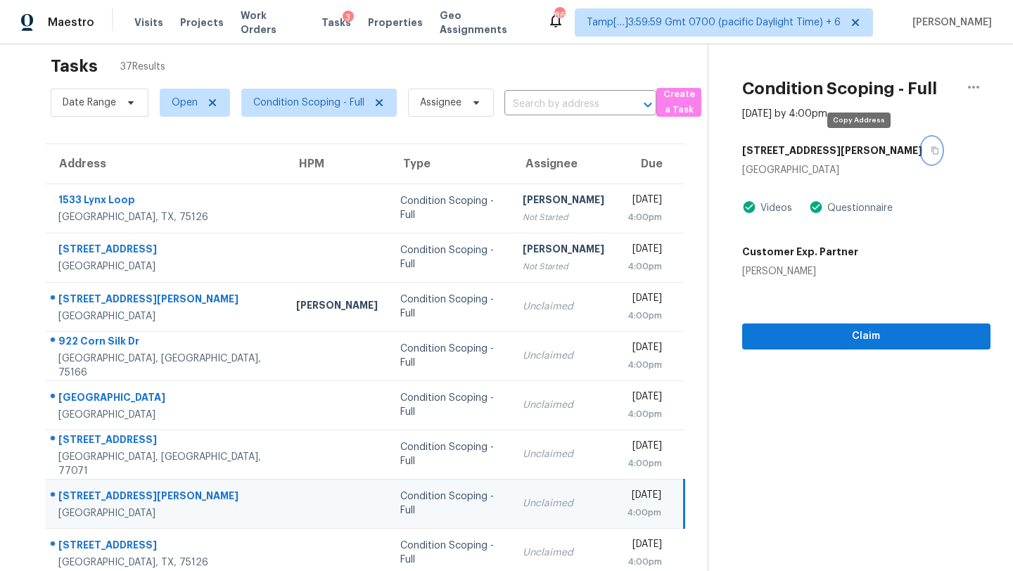
click at [931, 153] on icon "button" at bounding box center [934, 151] width 7 height 8
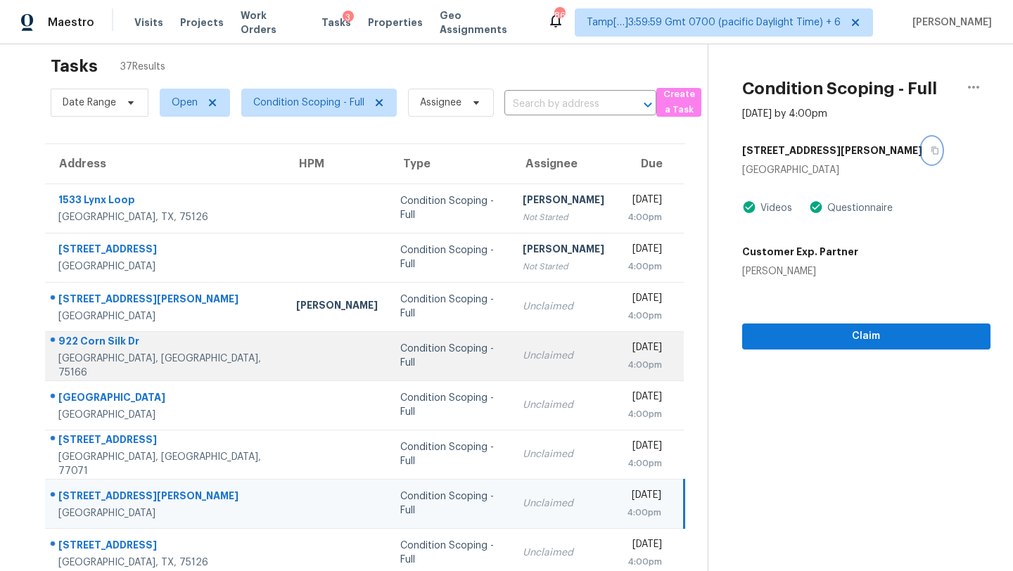
scroll to position [161, 0]
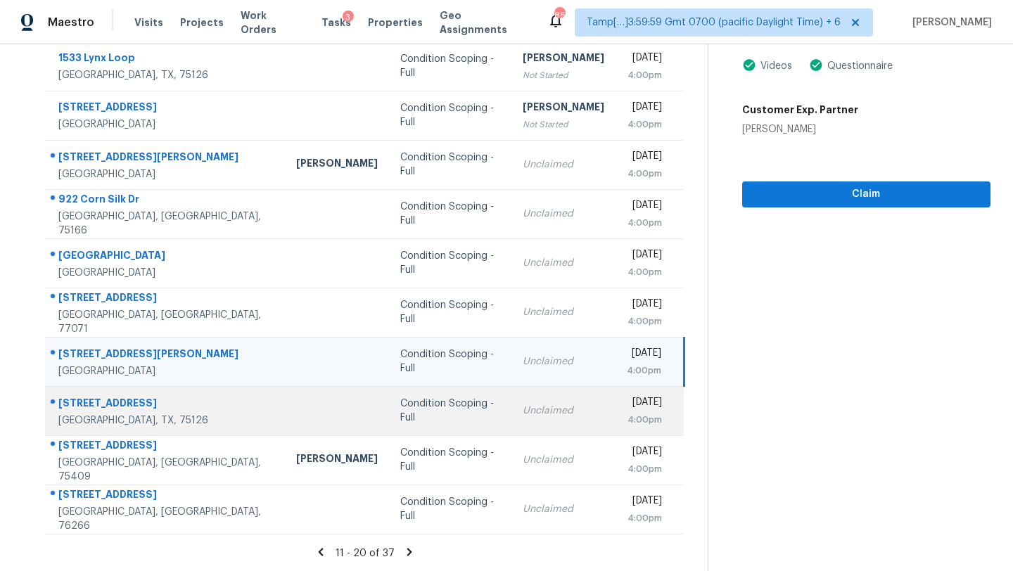
click at [523, 412] on div "Unclaimed" at bounding box center [564, 411] width 82 height 14
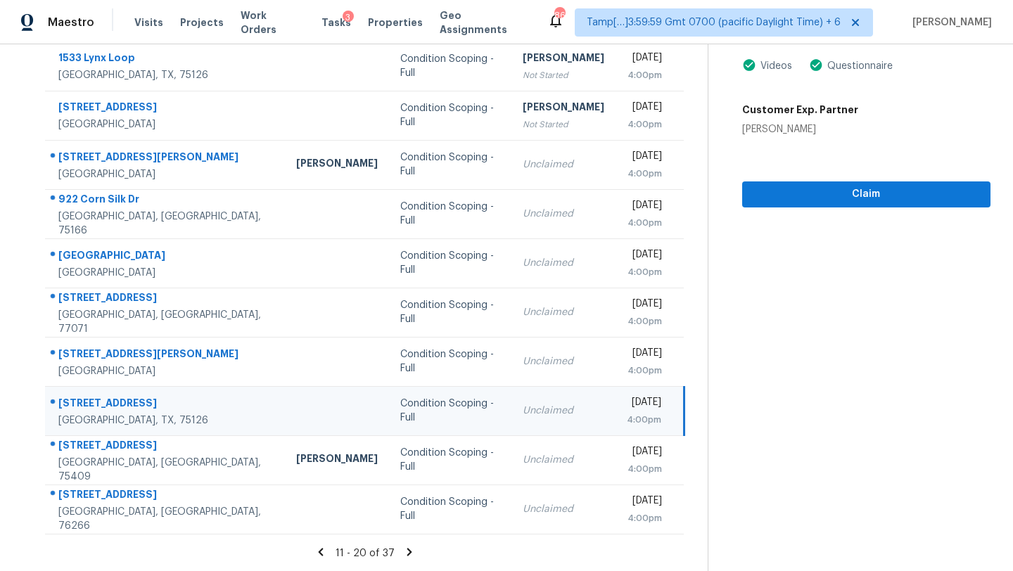
scroll to position [91, 0]
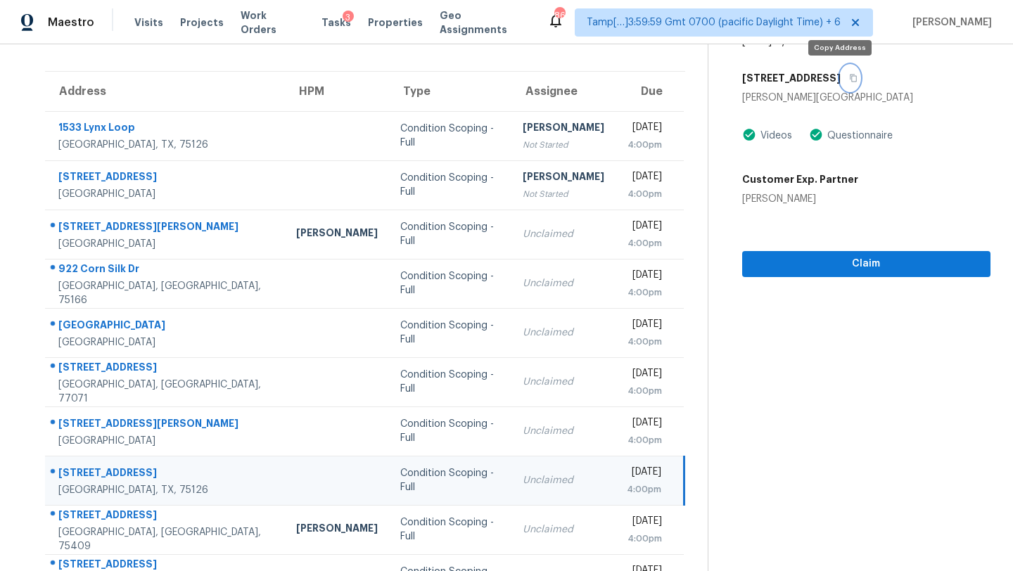
click at [841, 72] on button "button" at bounding box center [850, 77] width 19 height 25
click at [784, 272] on span "Claim" at bounding box center [866, 264] width 226 height 18
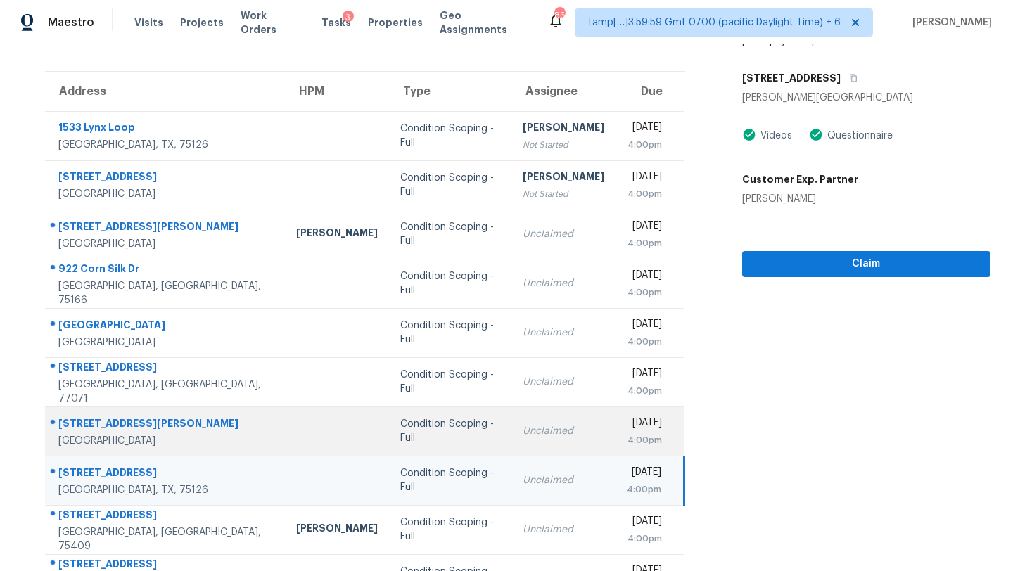
scroll to position [161, 0]
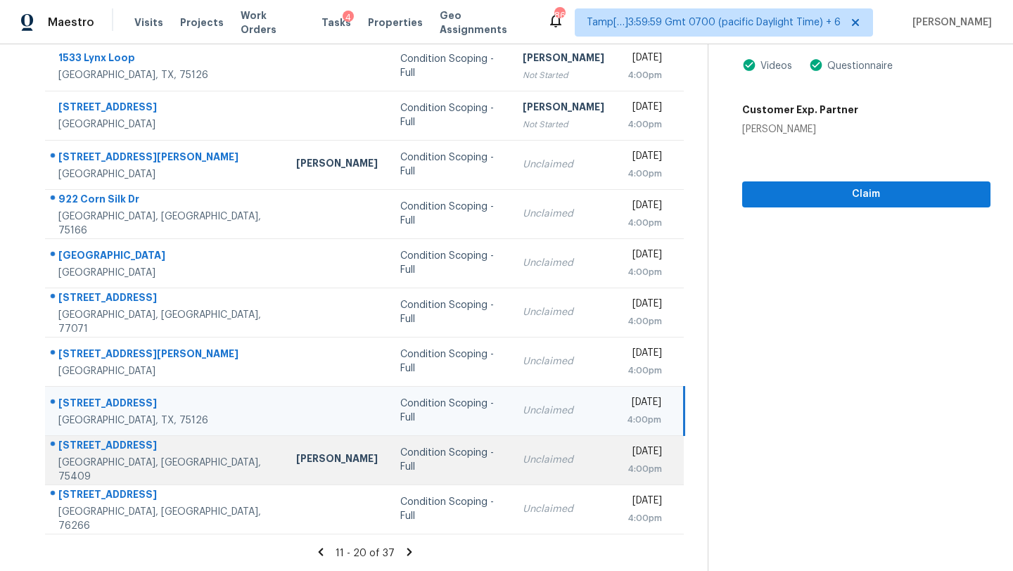
click at [523, 464] on div "Unclaimed" at bounding box center [564, 460] width 82 height 14
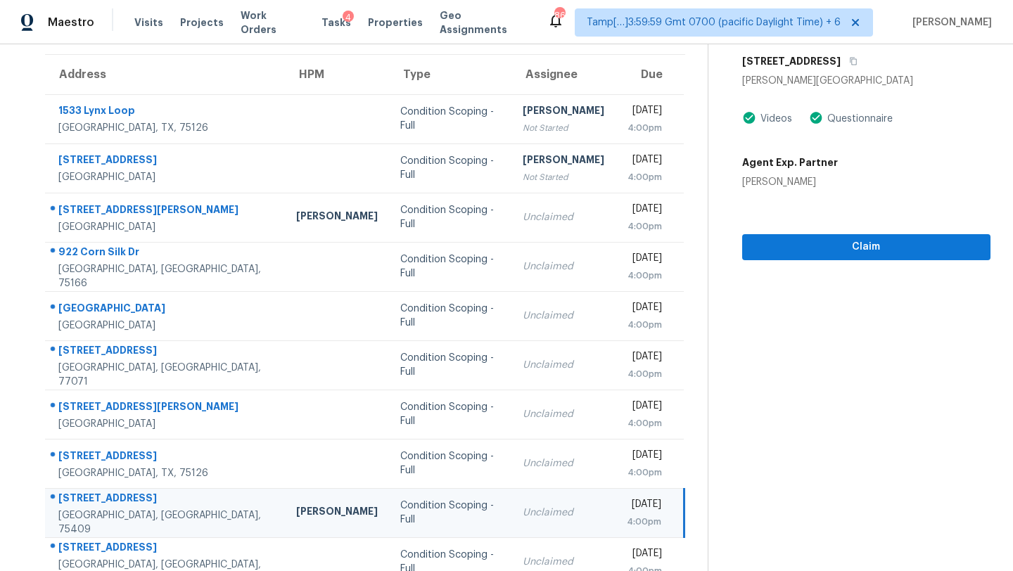
scroll to position [41, 0]
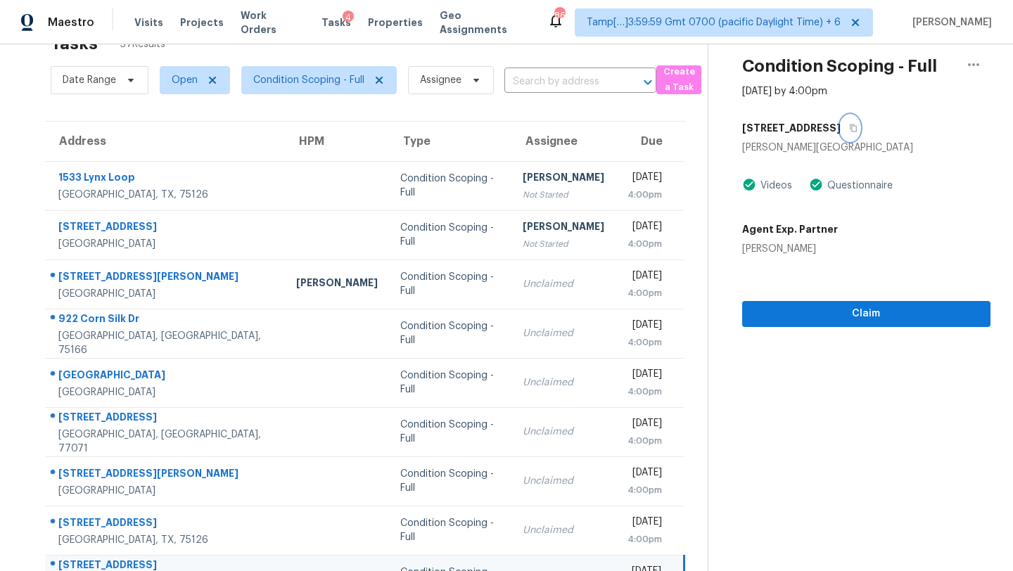
click at [849, 129] on icon "button" at bounding box center [853, 128] width 8 height 8
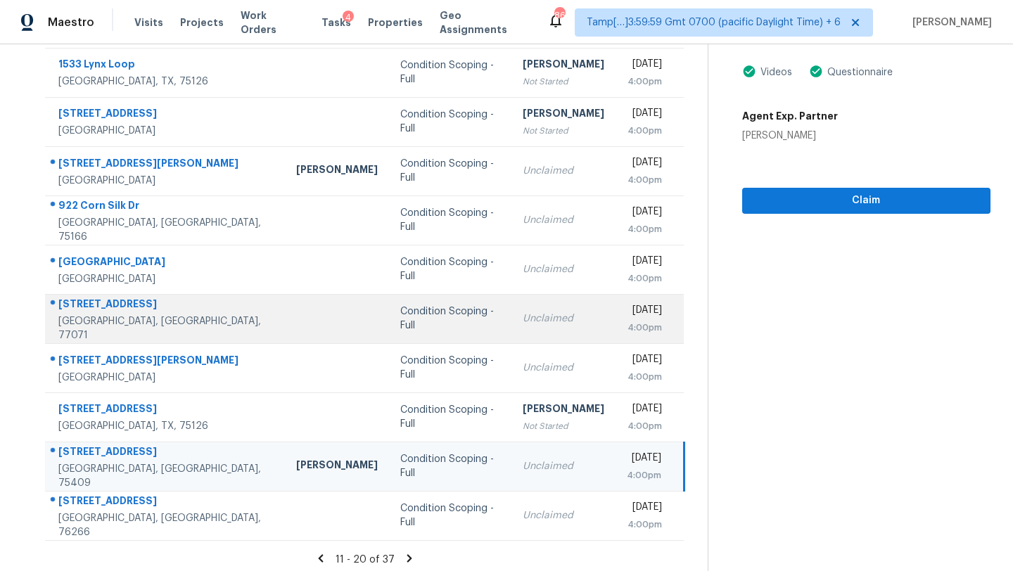
scroll to position [161, 0]
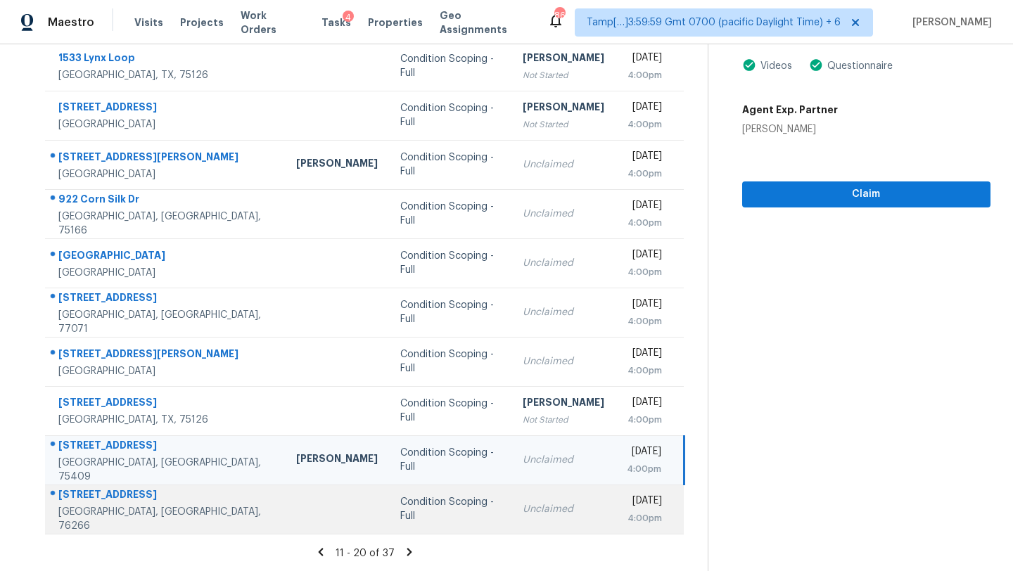
click at [547, 505] on td "Unclaimed" at bounding box center [563, 509] width 104 height 49
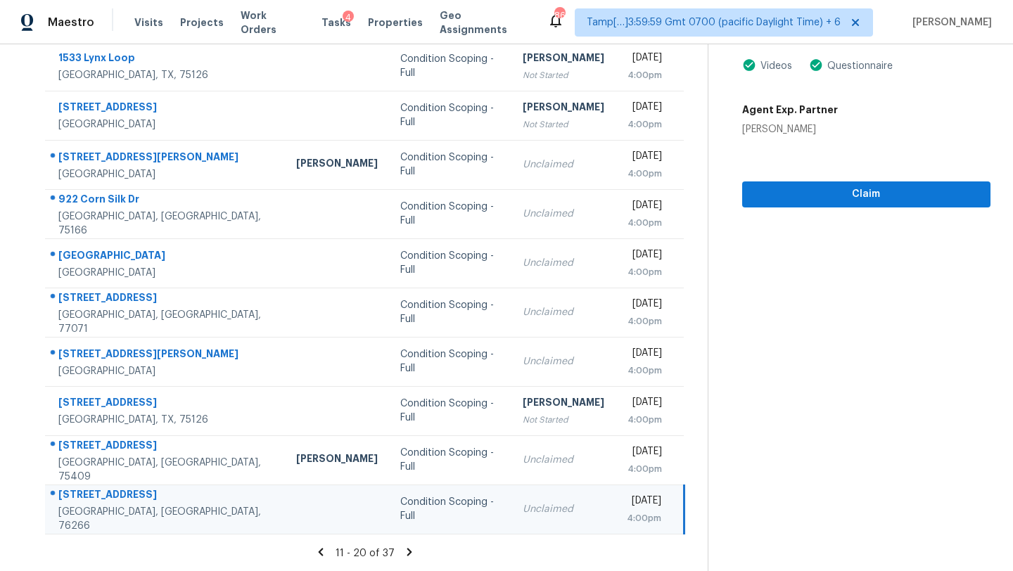
scroll to position [52, 0]
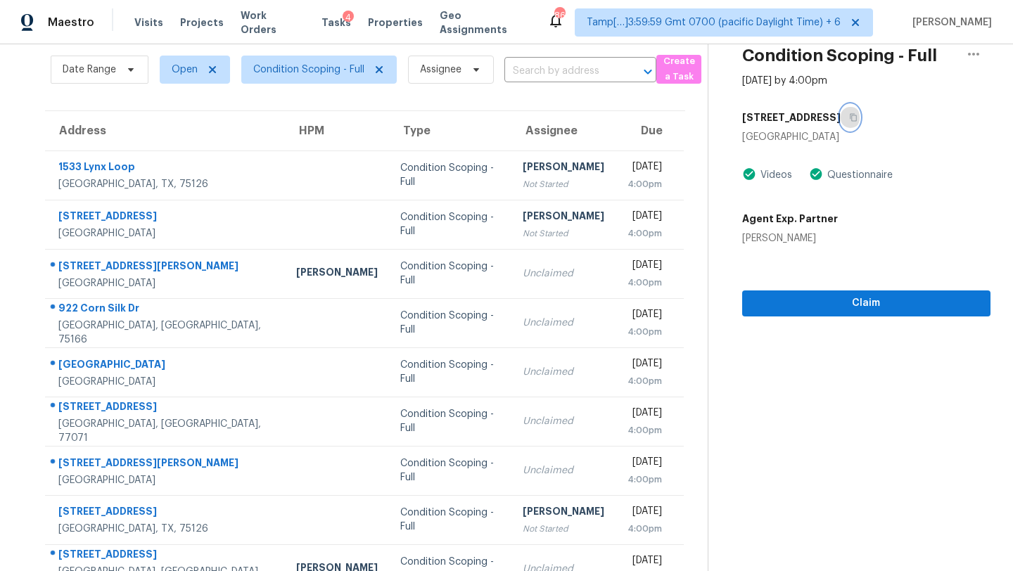
click at [850, 115] on icon "button" at bounding box center [853, 117] width 8 height 8
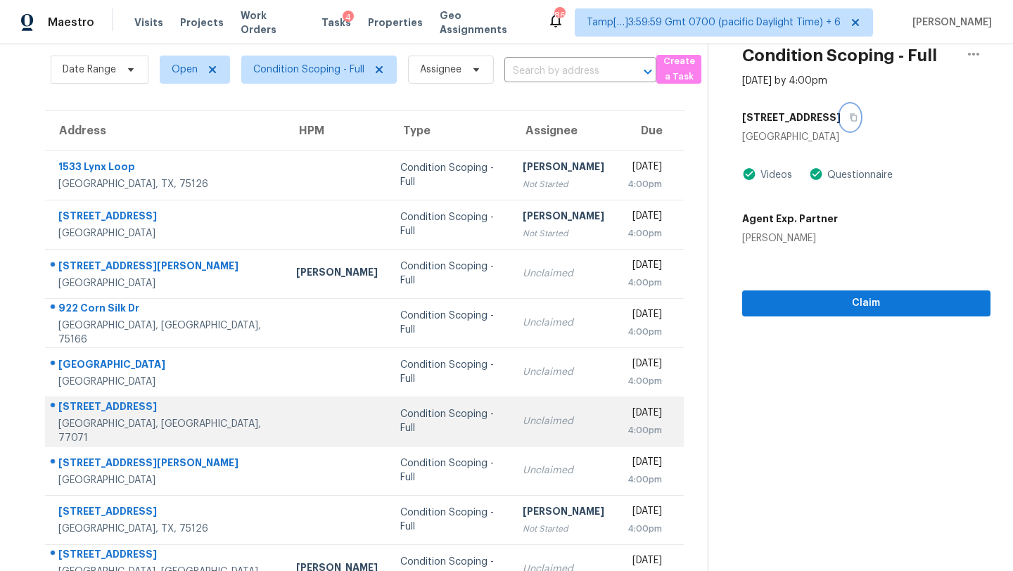
scroll to position [161, 0]
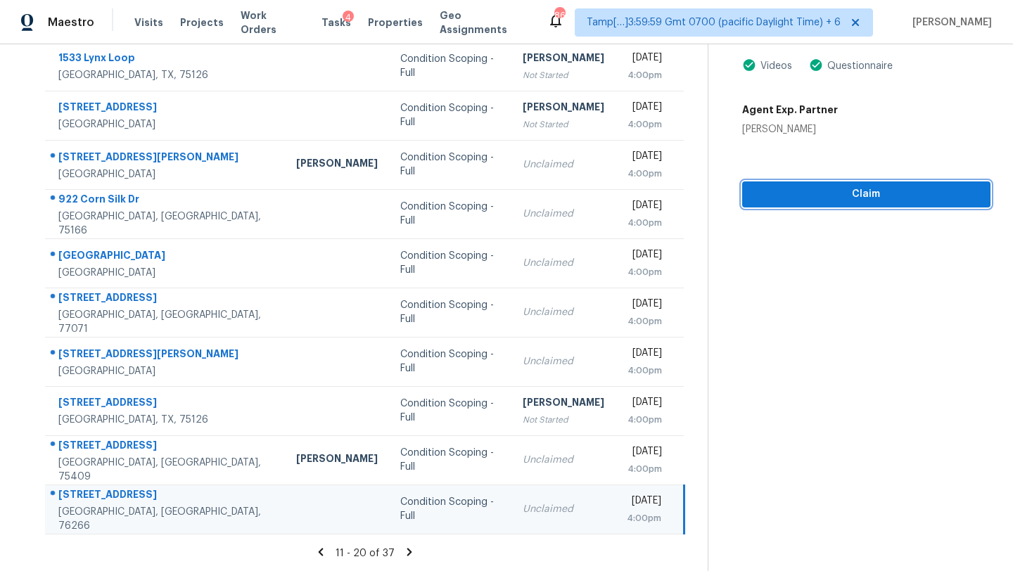
click at [842, 195] on span "Claim" at bounding box center [866, 195] width 226 height 18
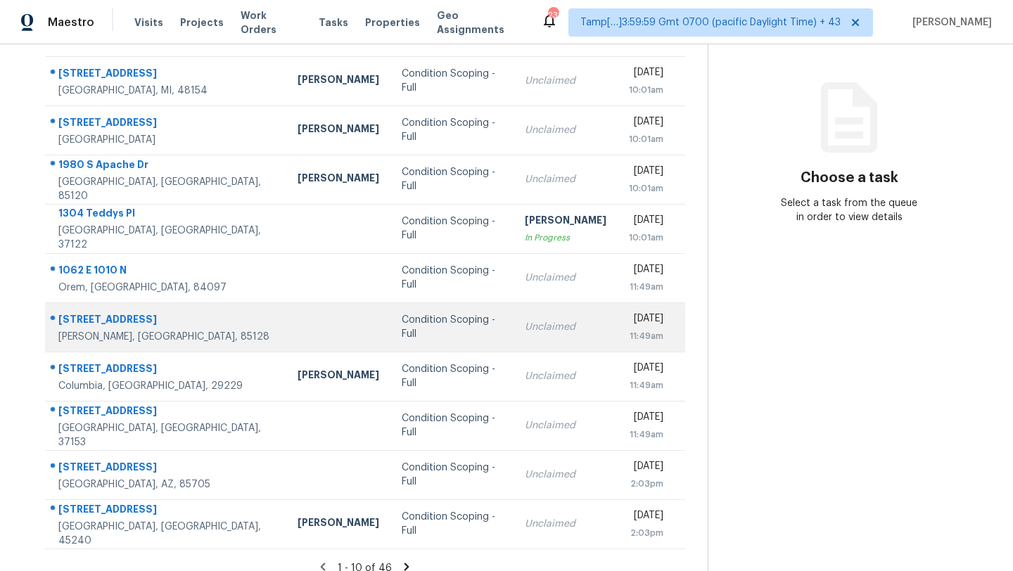
scroll to position [153, 0]
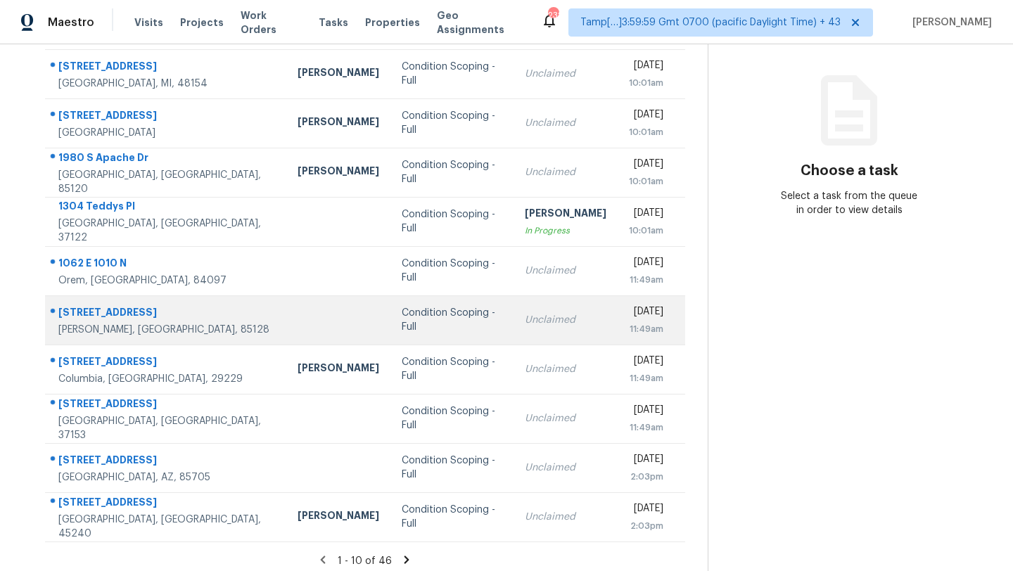
click at [525, 314] on div "Unclaimed" at bounding box center [566, 320] width 82 height 14
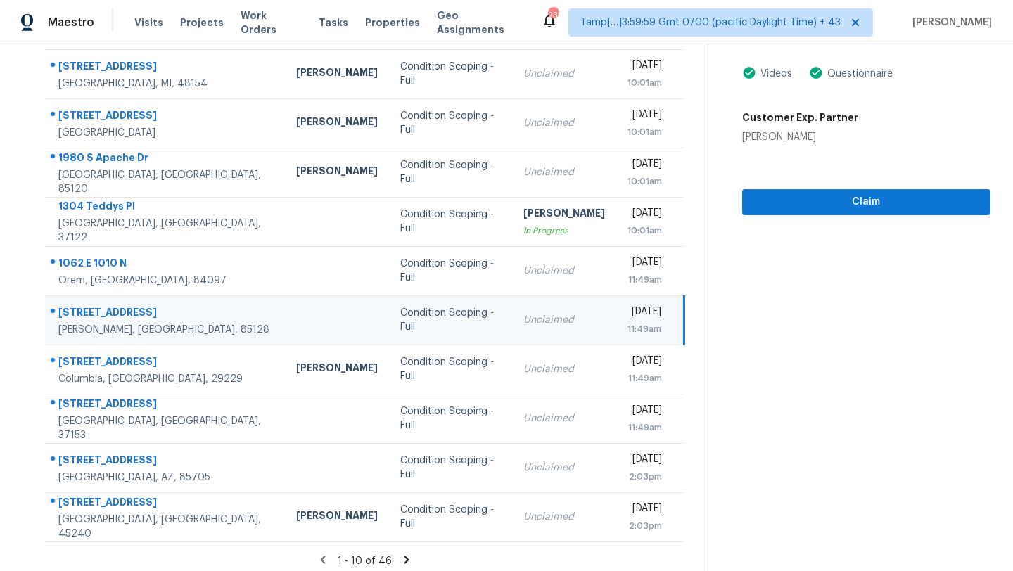
scroll to position [57, 0]
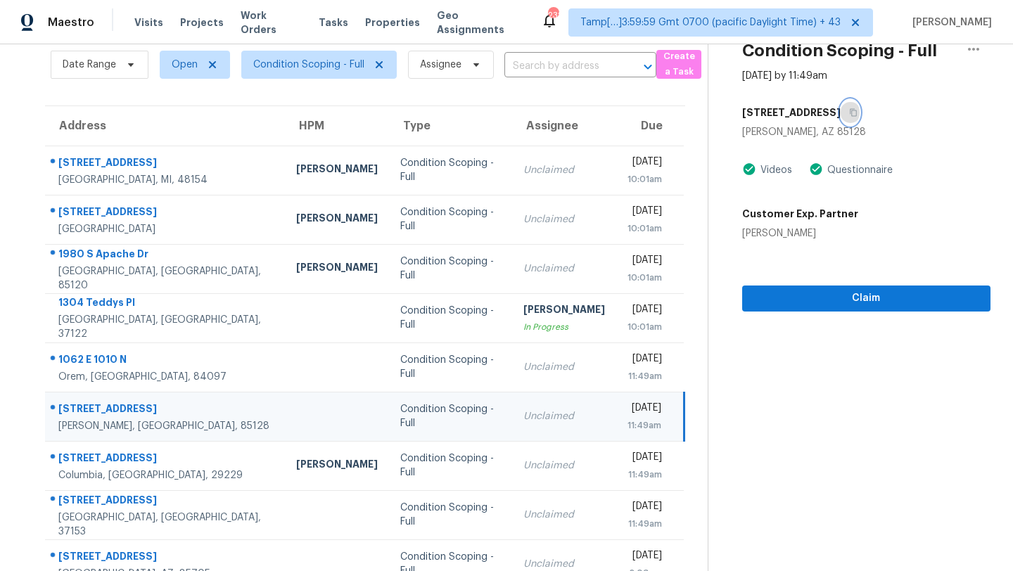
click at [849, 115] on icon "button" at bounding box center [853, 112] width 8 height 8
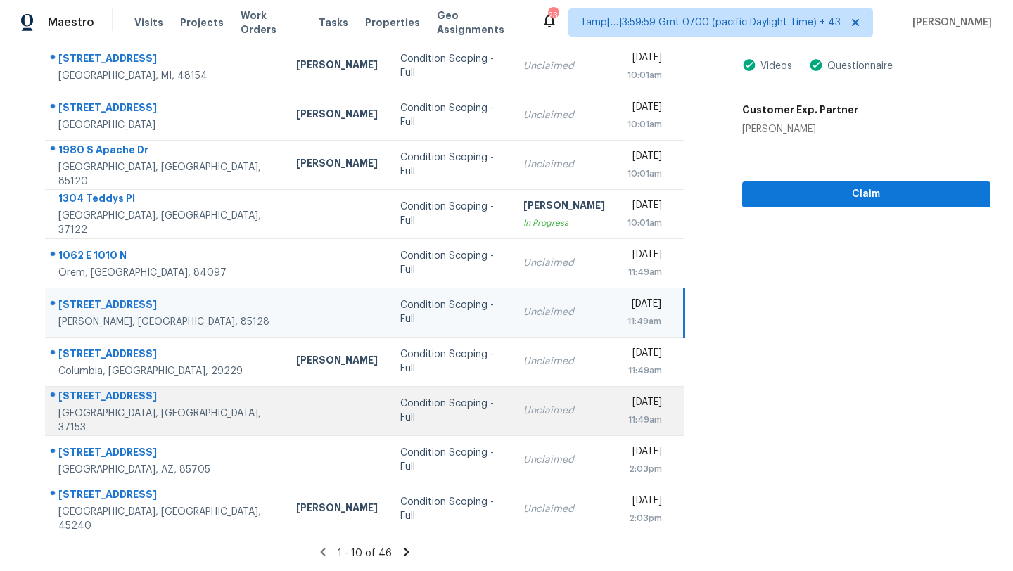
click at [512, 402] on td "Unclaimed" at bounding box center [564, 410] width 104 height 49
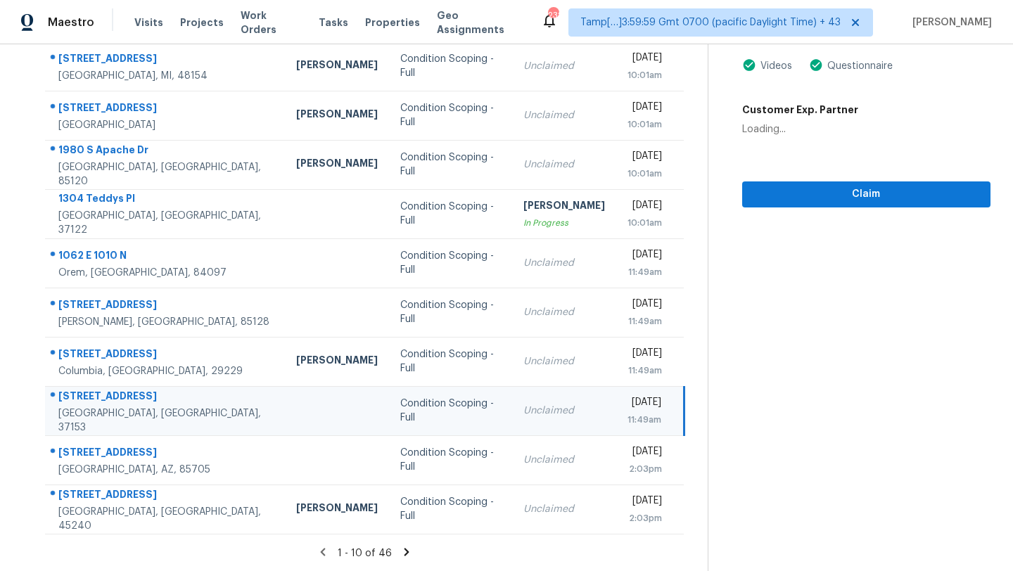
scroll to position [38, 0]
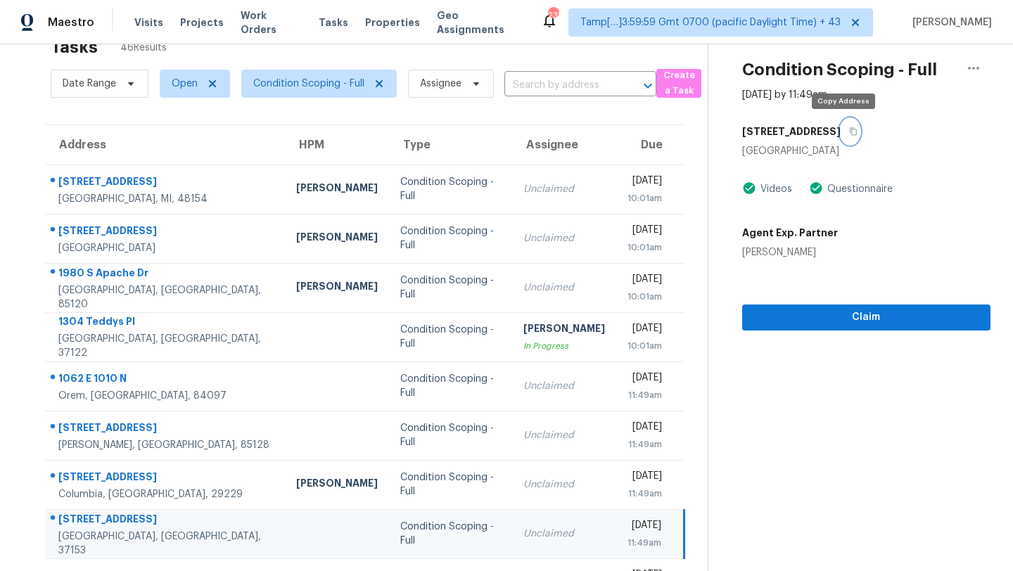
click at [844, 139] on button "button" at bounding box center [850, 131] width 19 height 25
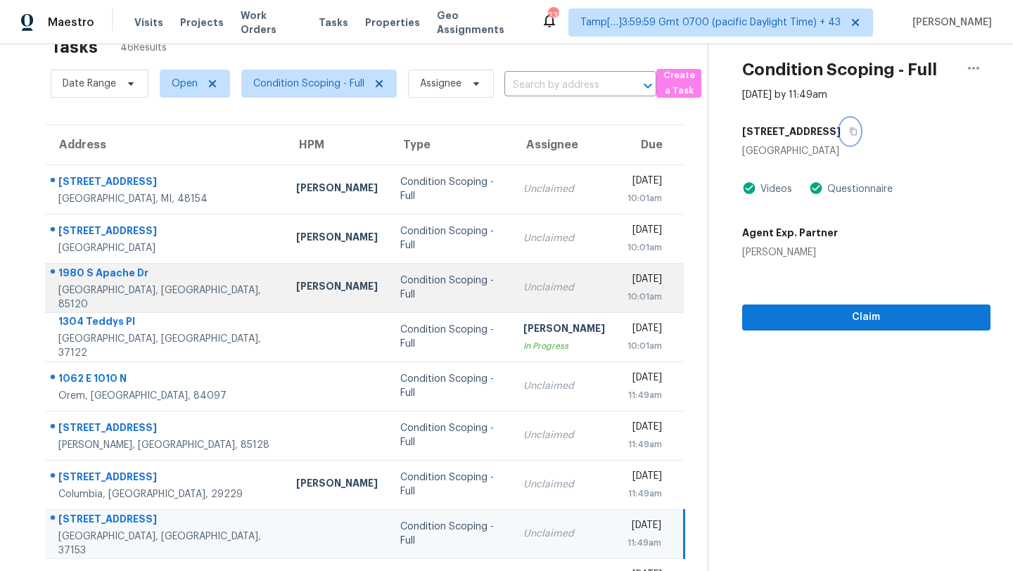
scroll to position [161, 0]
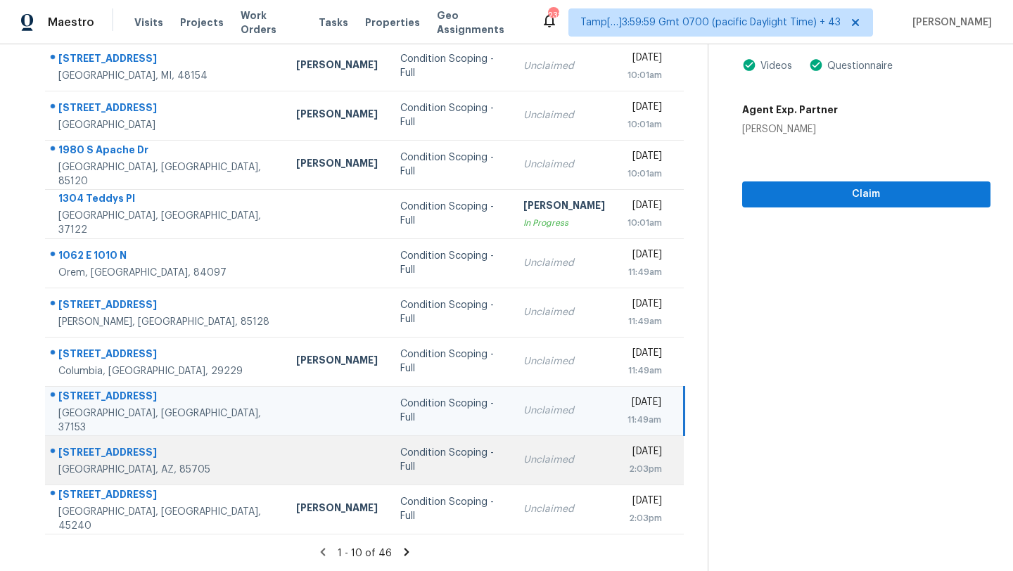
click at [523, 459] on div "Unclaimed" at bounding box center [564, 460] width 82 height 14
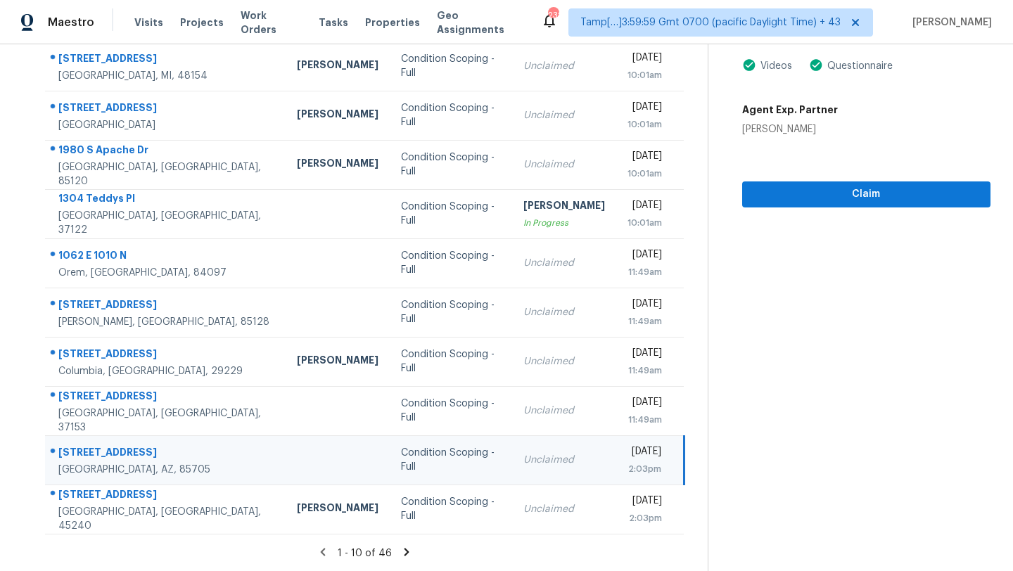
scroll to position [120, 0]
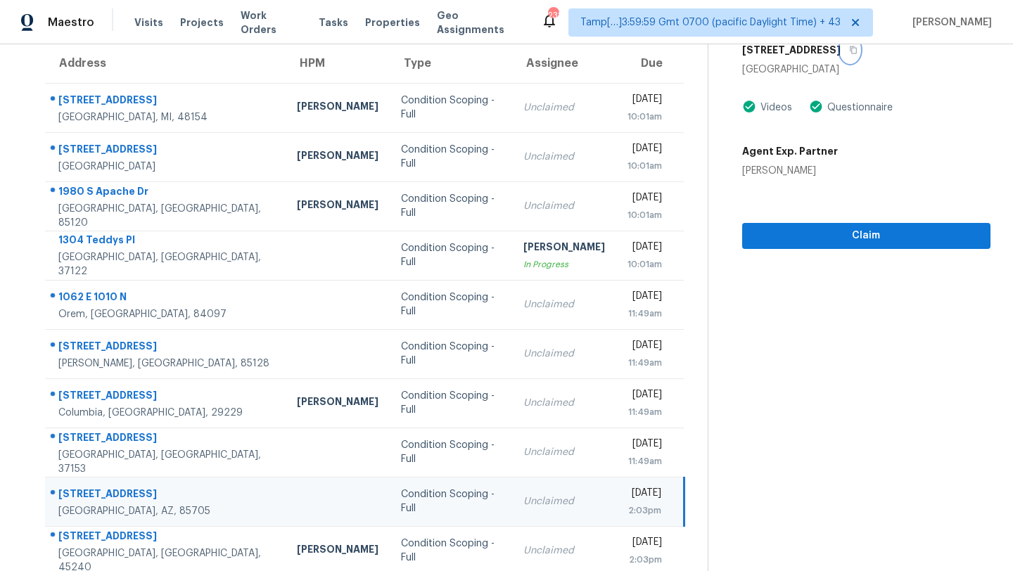
click at [841, 51] on button "button" at bounding box center [850, 49] width 19 height 25
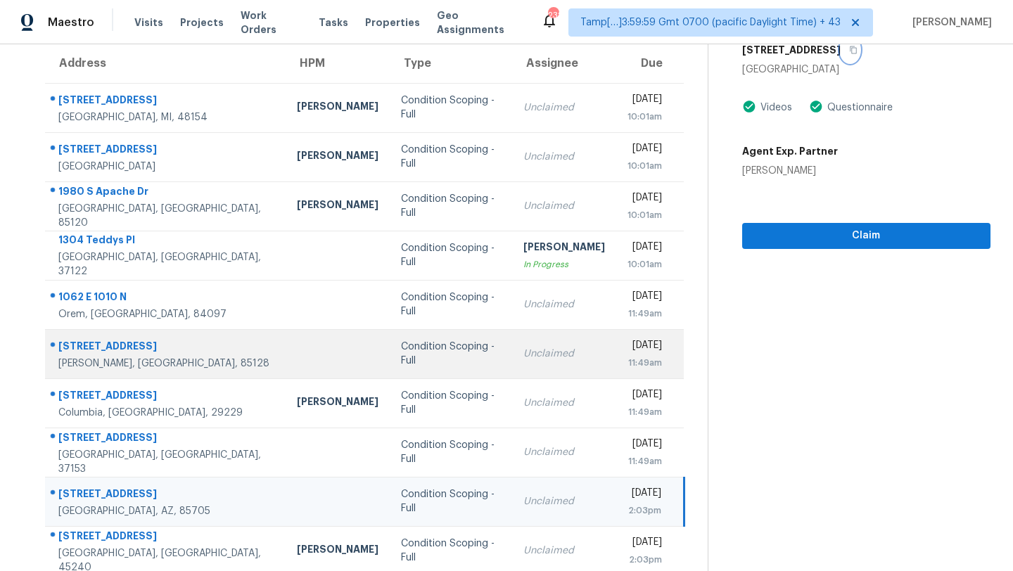
scroll to position [161, 0]
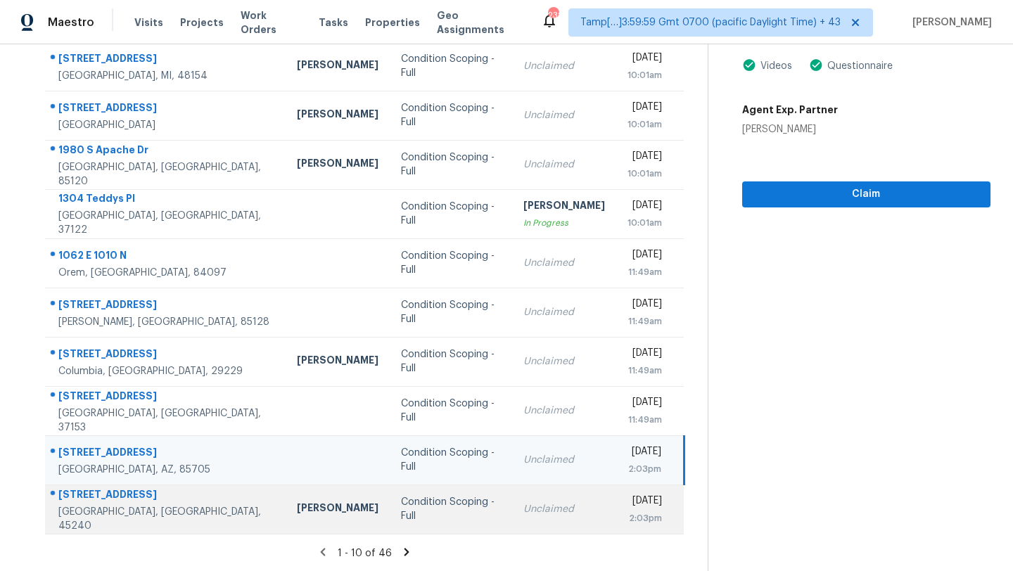
click at [523, 502] on div "Unclaimed" at bounding box center [564, 509] width 82 height 14
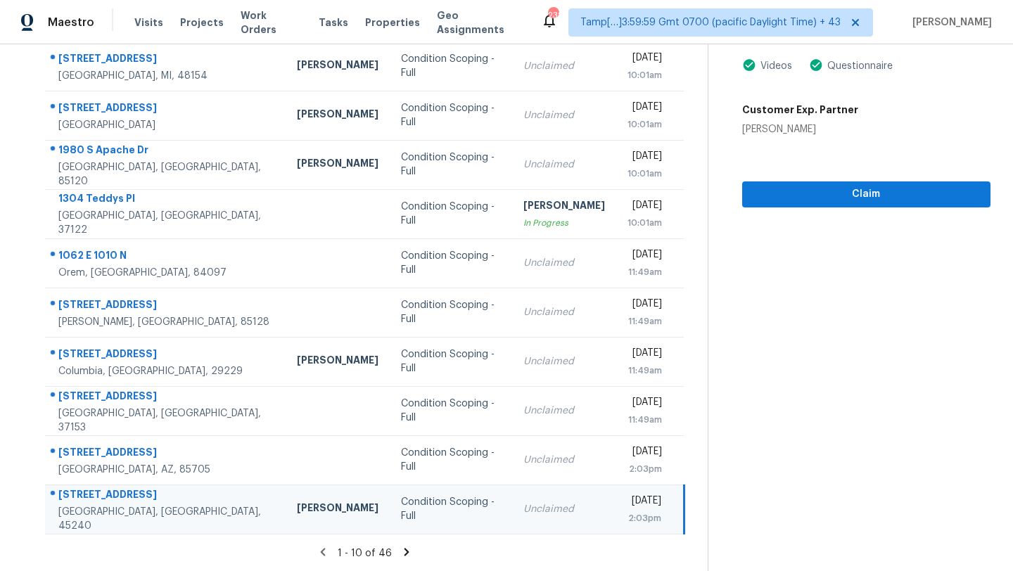
scroll to position [19, 0]
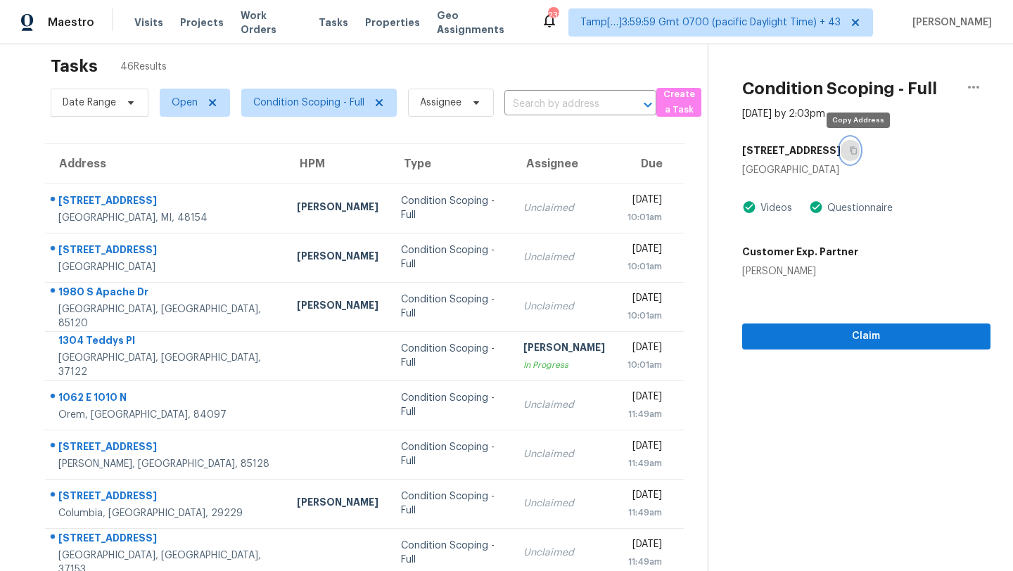
click at [860, 158] on button "button" at bounding box center [850, 150] width 19 height 25
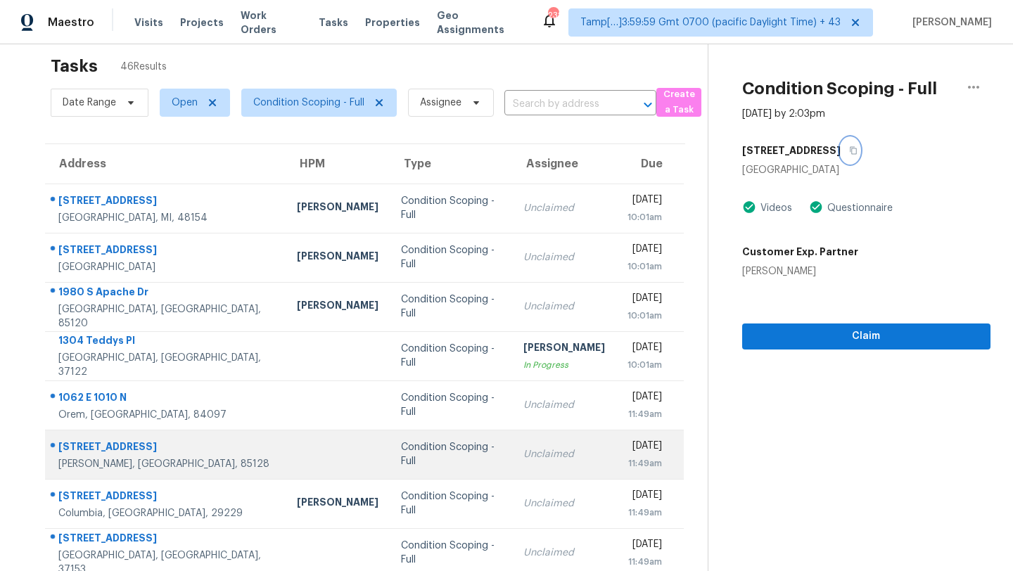
scroll to position [161, 0]
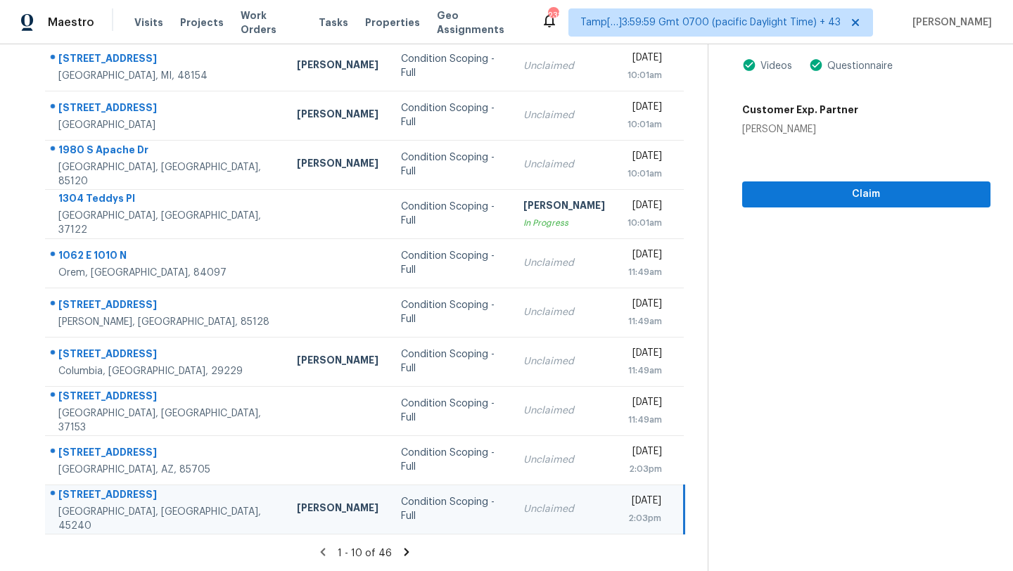
click at [402, 551] on icon at bounding box center [406, 552] width 13 height 13
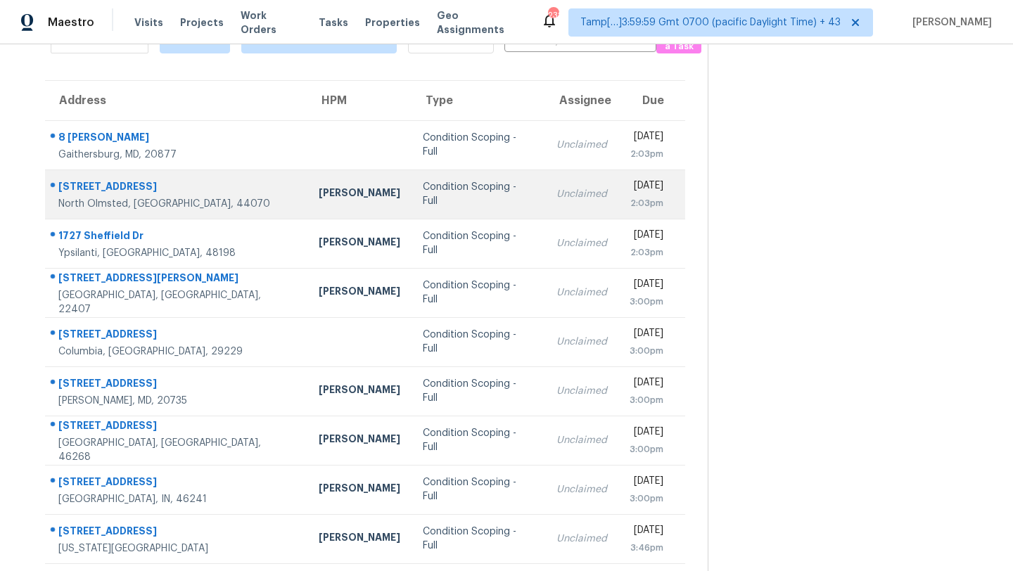
scroll to position [46, 0]
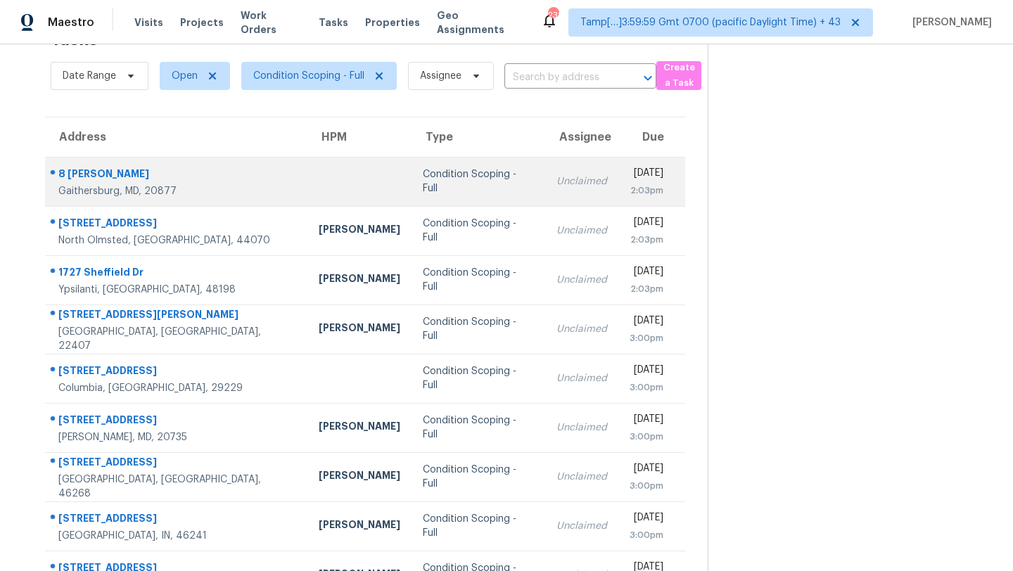
click at [545, 198] on td "Unclaimed" at bounding box center [581, 181] width 73 height 49
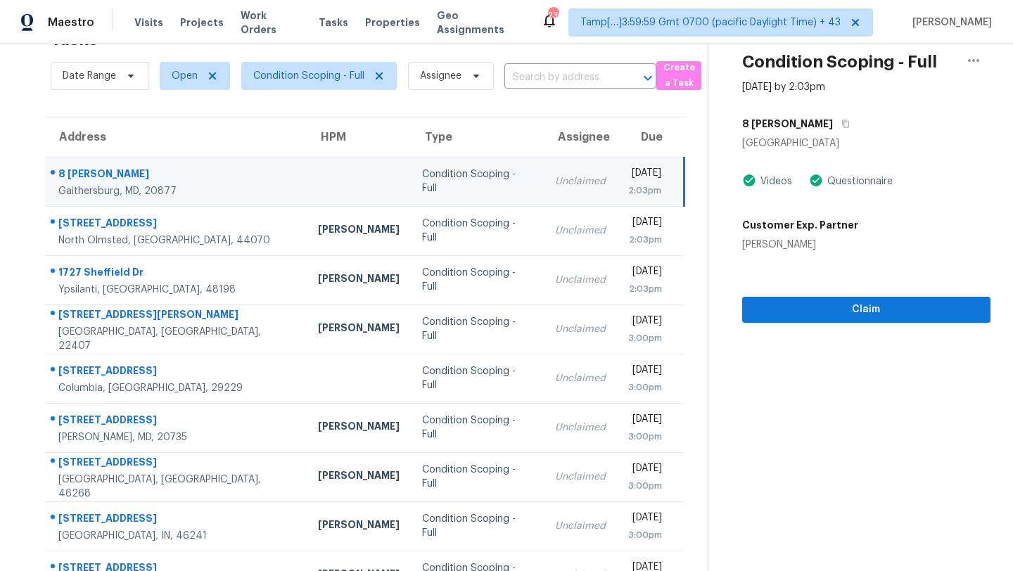
click at [804, 127] on div "8 [PERSON_NAME]" at bounding box center [866, 123] width 248 height 25
click at [842, 124] on icon "button" at bounding box center [845, 124] width 7 height 8
click at [779, 312] on span "Claim" at bounding box center [866, 310] width 226 height 18
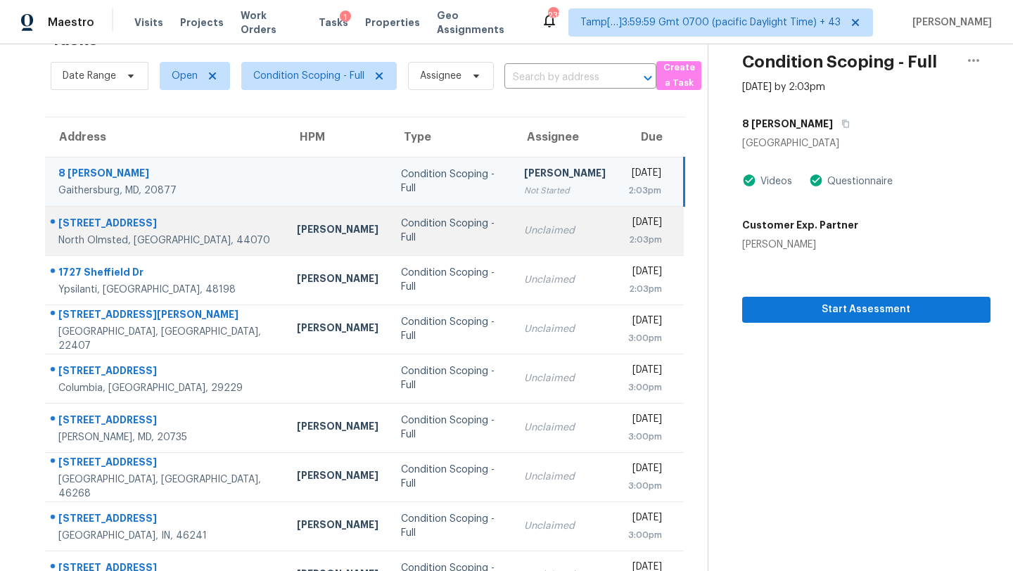
click at [513, 212] on td "Unclaimed" at bounding box center [565, 230] width 104 height 49
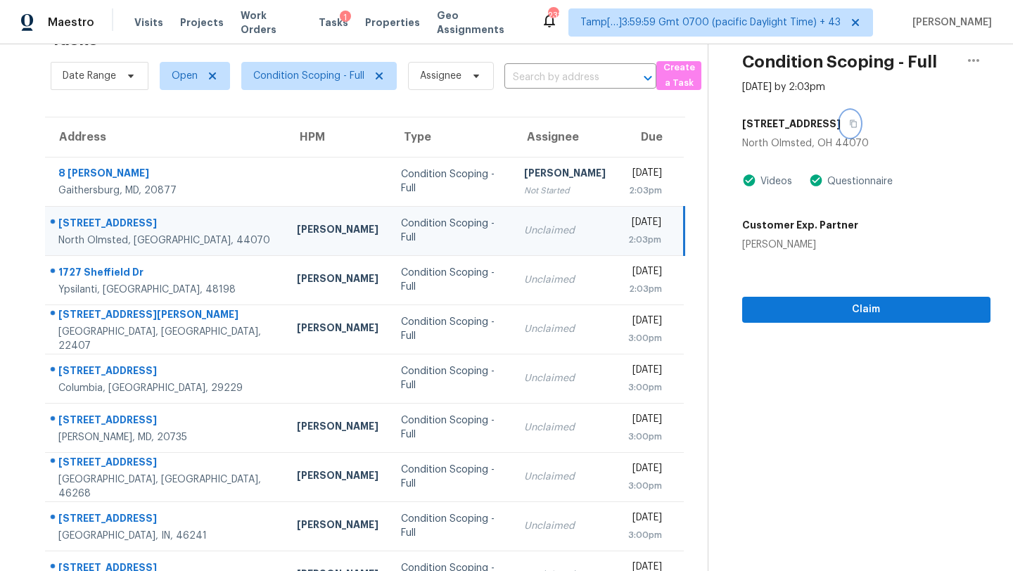
click at [845, 124] on button "button" at bounding box center [850, 123] width 19 height 25
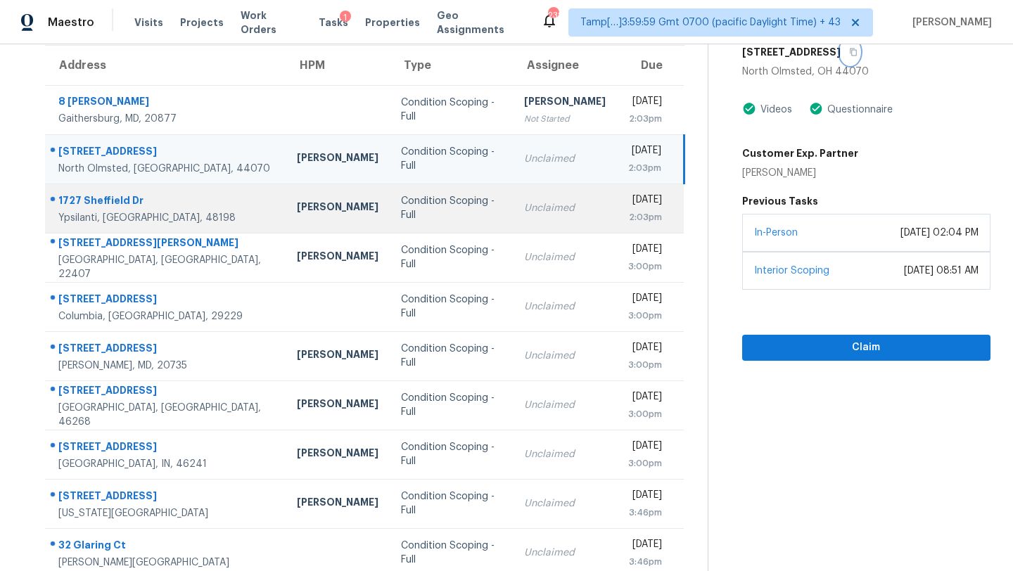
scroll to position [161, 0]
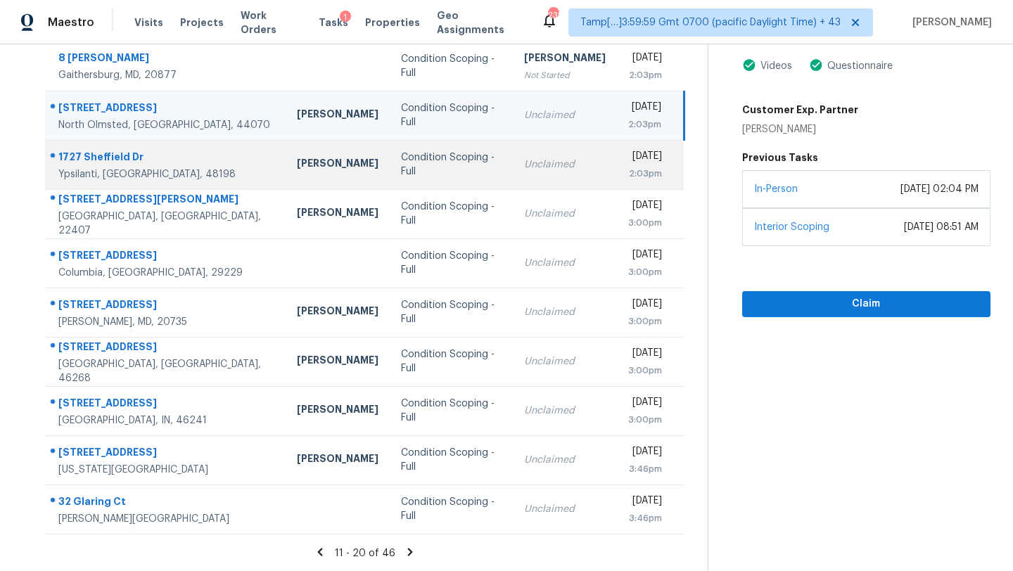
click at [524, 169] on div "Unclaimed" at bounding box center [565, 165] width 82 height 14
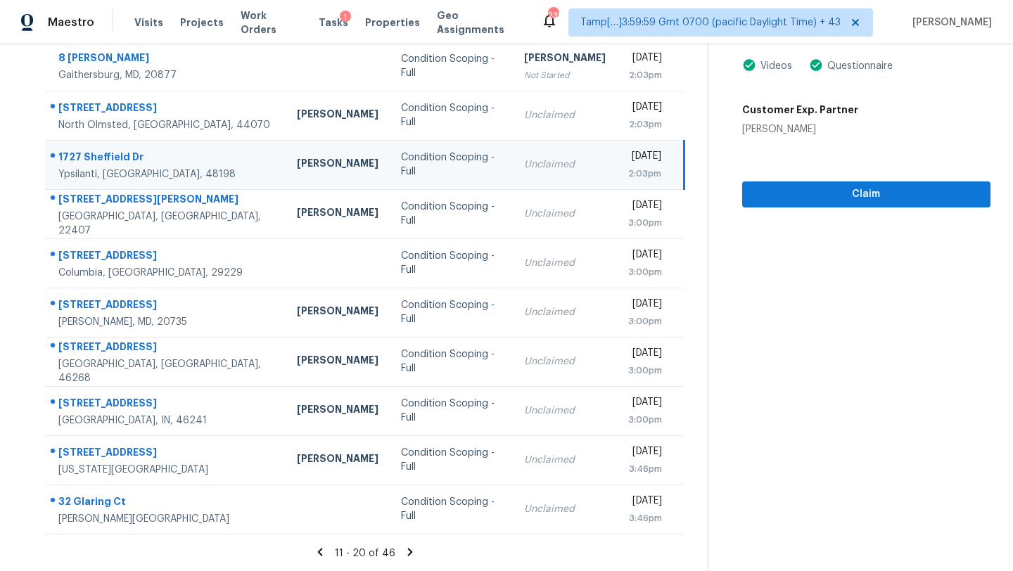
scroll to position [63, 0]
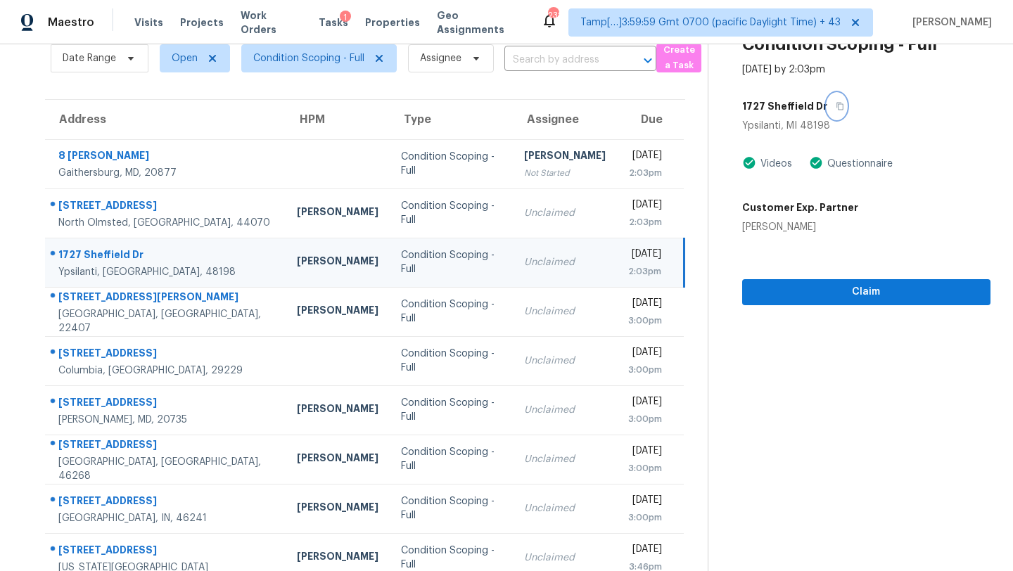
click at [836, 106] on icon "button" at bounding box center [840, 106] width 8 height 8
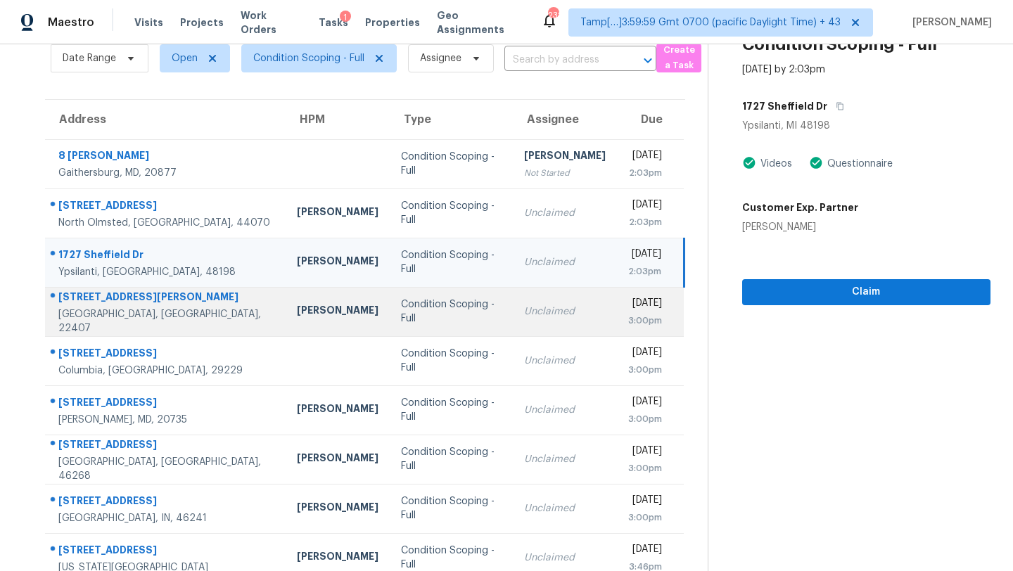
click at [537, 305] on td "Unclaimed" at bounding box center [565, 311] width 104 height 49
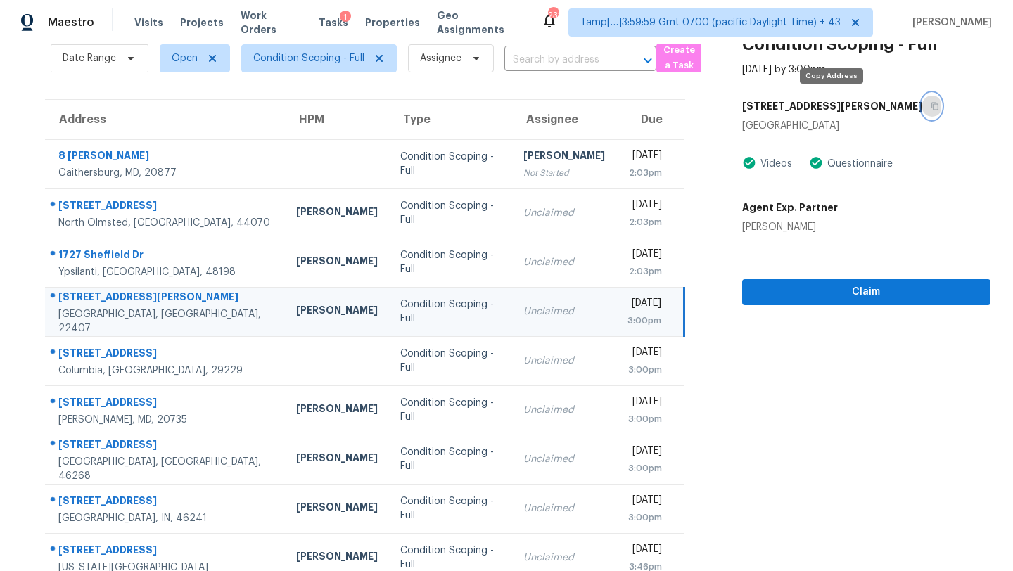
click at [931, 107] on icon "button" at bounding box center [935, 106] width 8 height 8
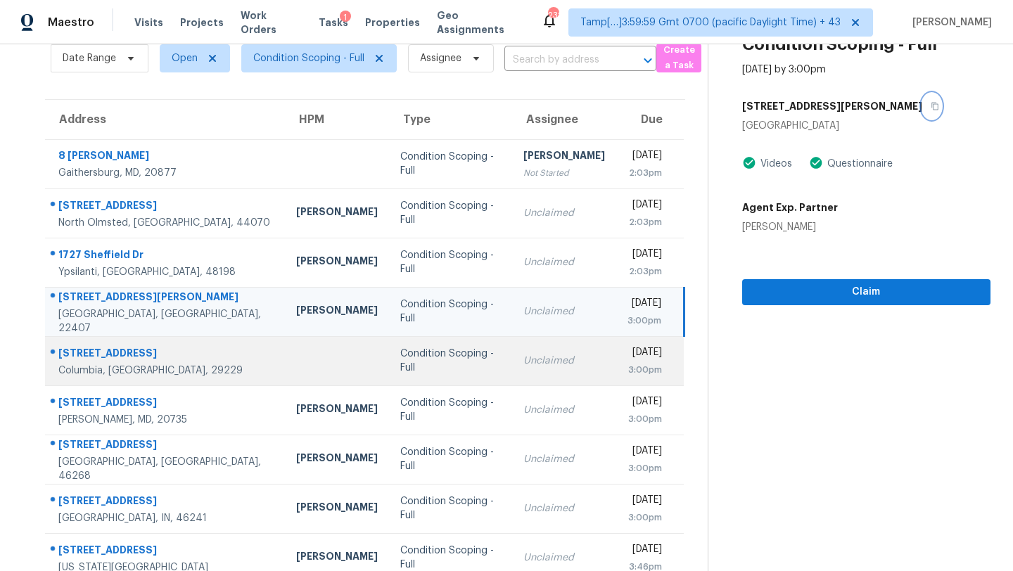
scroll to position [161, 0]
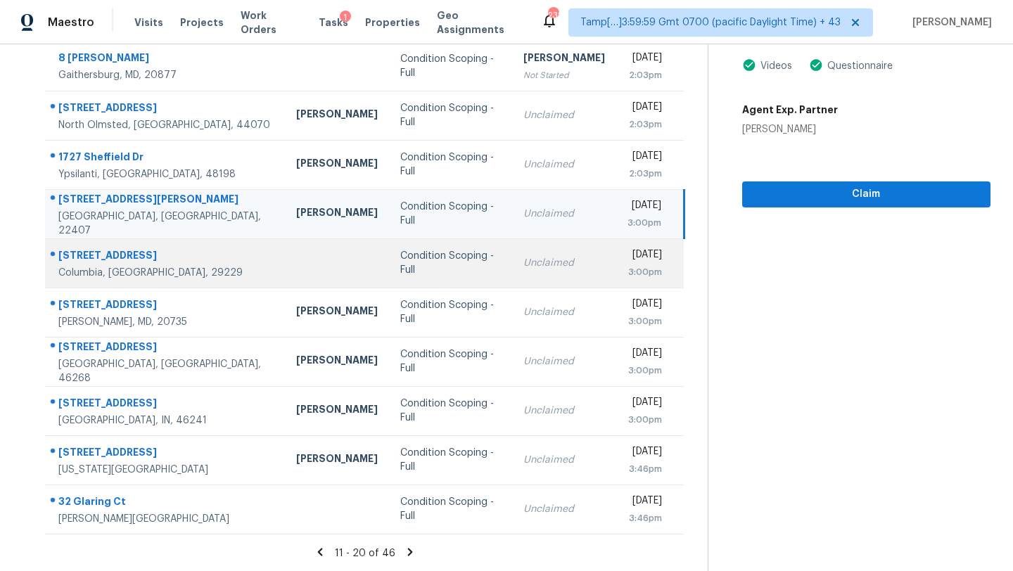
click at [513, 241] on td "Unclaimed" at bounding box center [564, 262] width 104 height 49
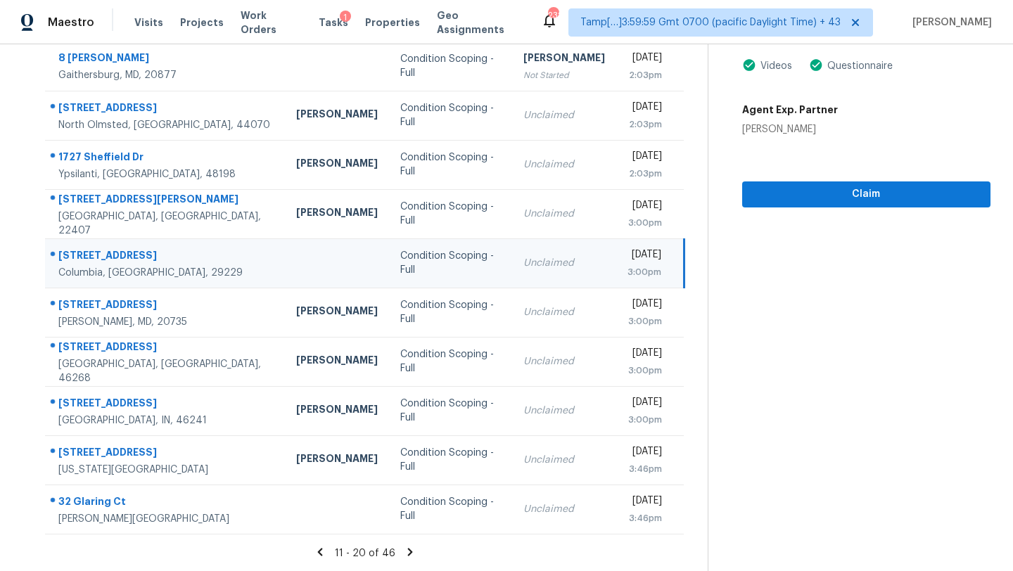
scroll to position [27, 0]
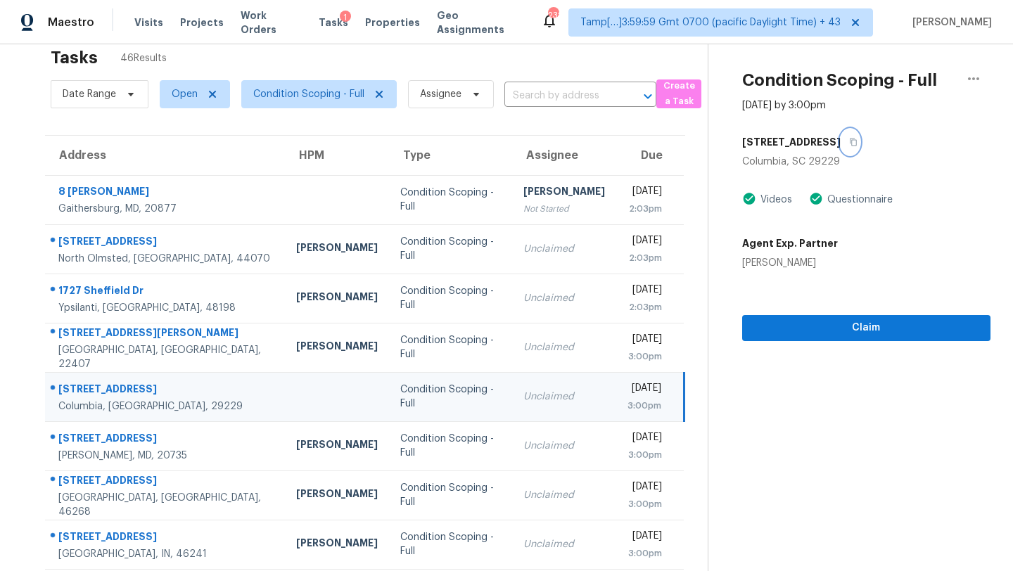
click at [841, 139] on button "button" at bounding box center [850, 141] width 19 height 25
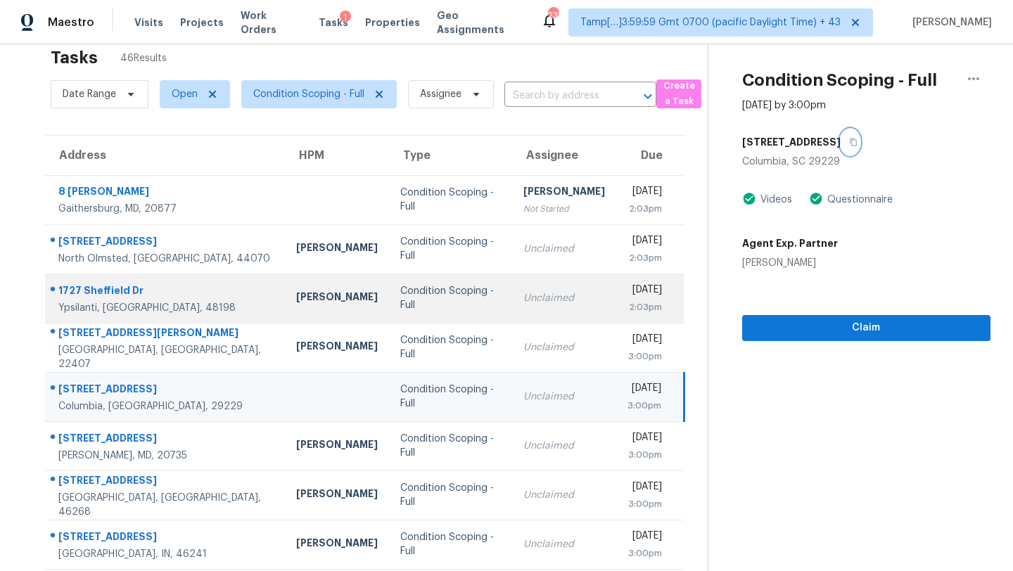
scroll to position [161, 0]
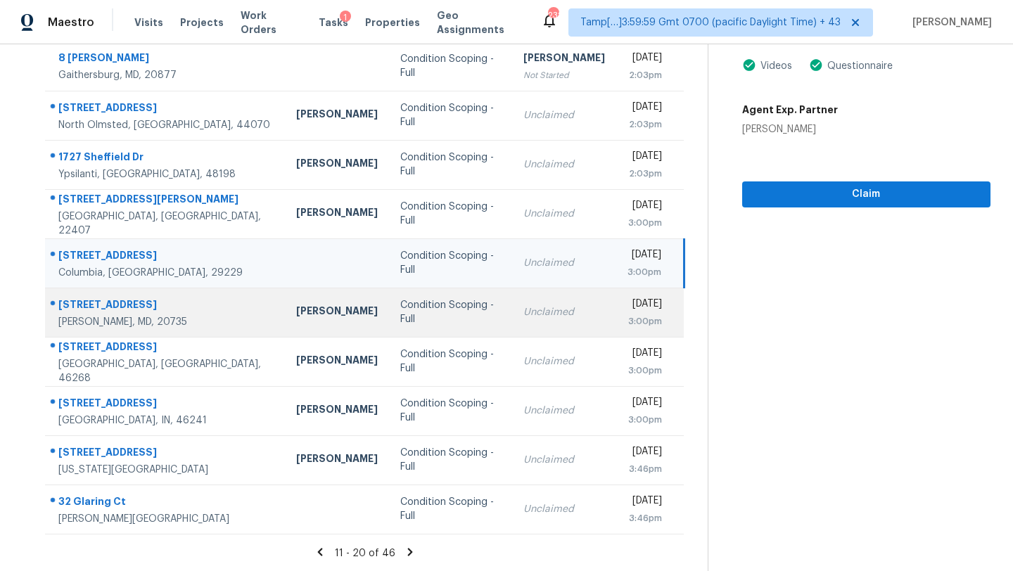
click at [523, 316] on div "Unclaimed" at bounding box center [564, 312] width 82 height 14
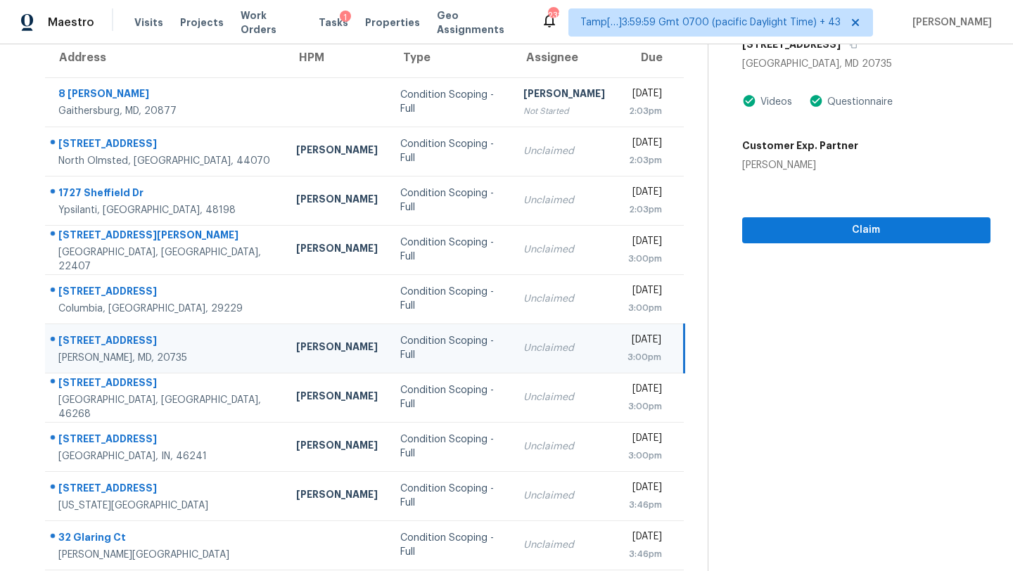
scroll to position [113, 0]
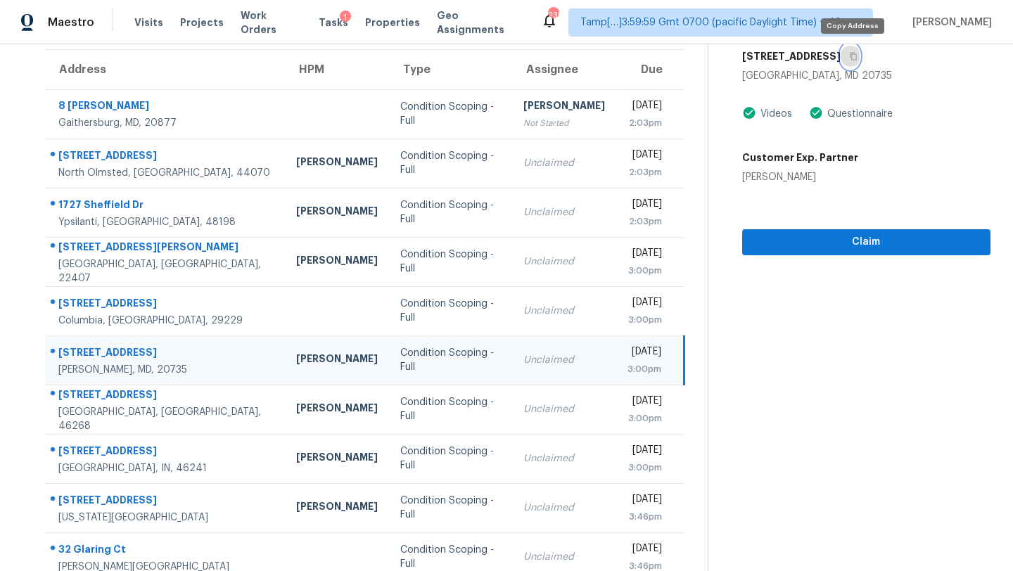
click at [858, 50] on button "button" at bounding box center [850, 56] width 19 height 25
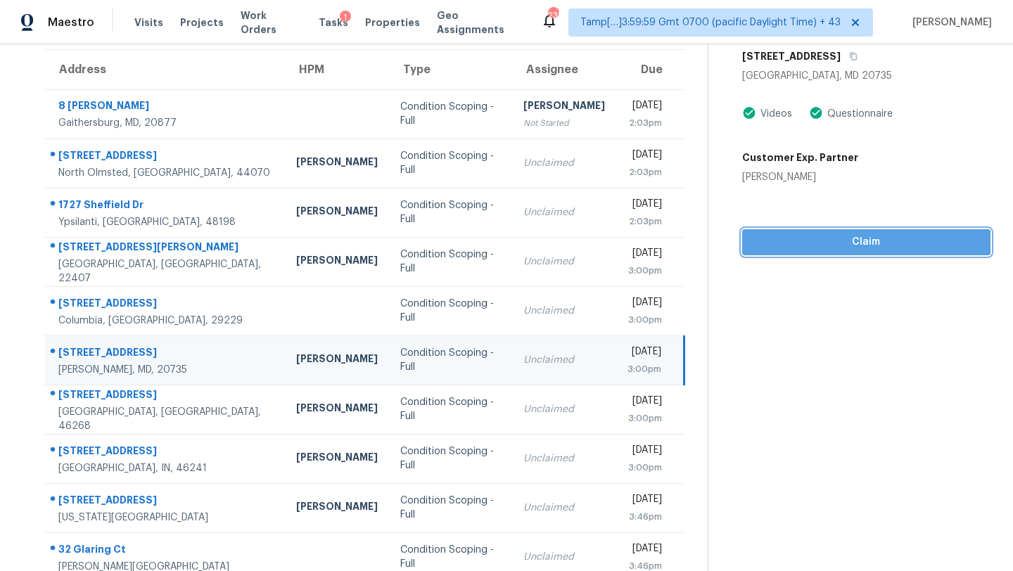
click at [792, 229] on button "Claim" at bounding box center [866, 242] width 248 height 26
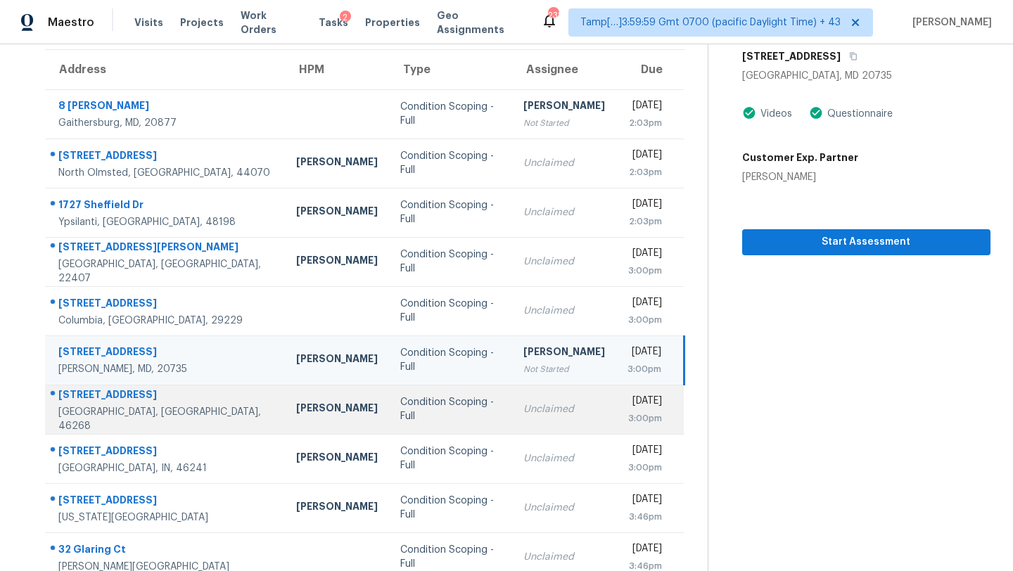
click at [616, 409] on td "Mon, Sep 29th 2025 3:00pm" at bounding box center [650, 409] width 68 height 49
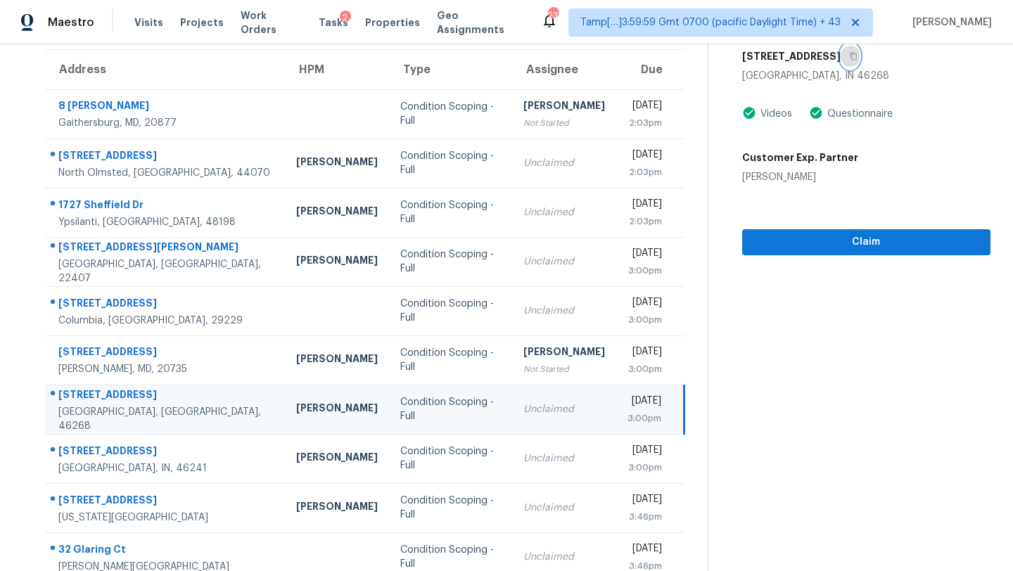
click at [850, 56] on icon "button" at bounding box center [853, 57] width 7 height 8
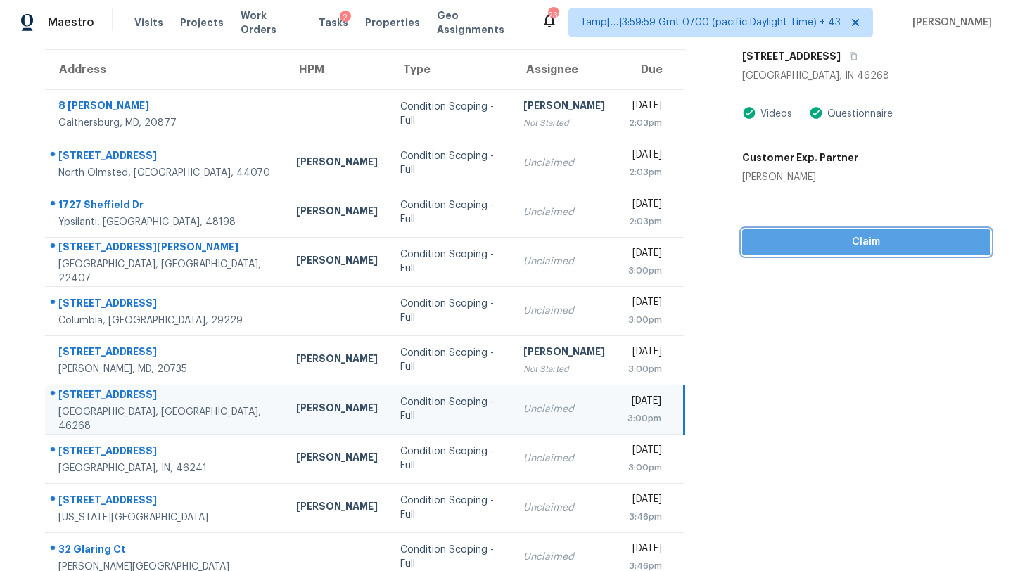
click at [781, 243] on span "Claim" at bounding box center [866, 243] width 226 height 18
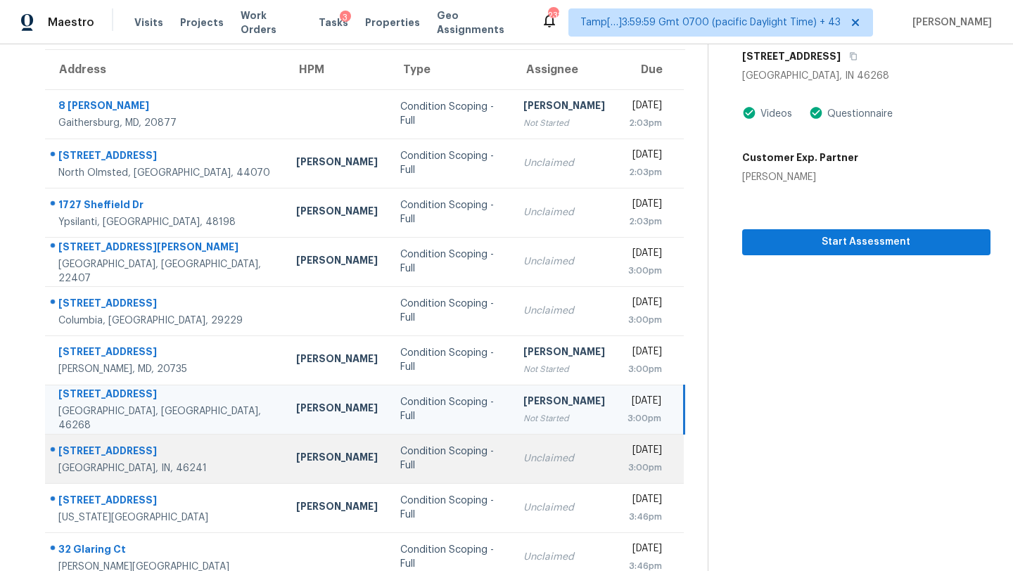
click at [520, 472] on td "Unclaimed" at bounding box center [564, 458] width 104 height 49
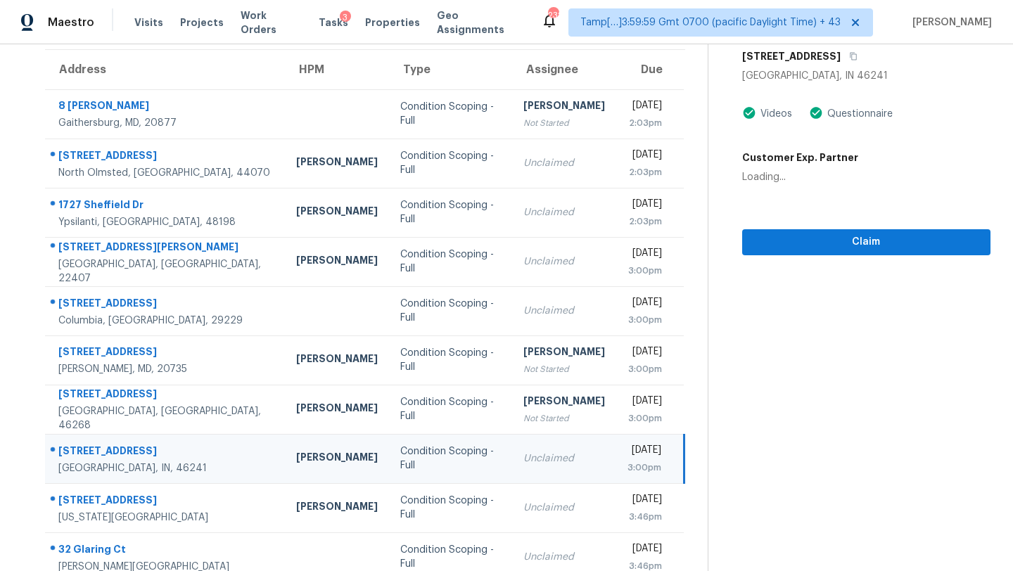
scroll to position [0, 0]
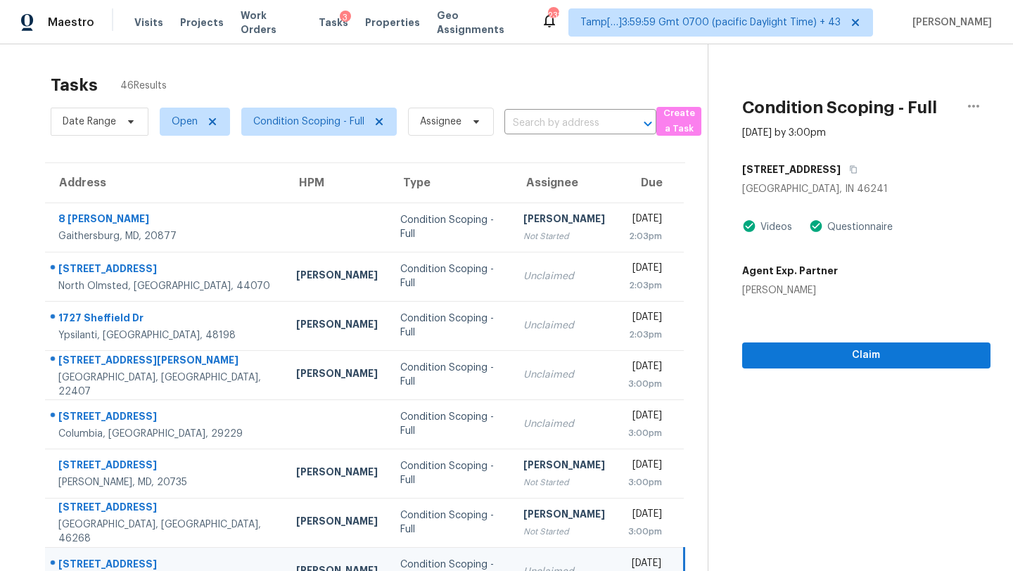
click at [847, 168] on div "[STREET_ADDRESS]" at bounding box center [866, 169] width 248 height 25
click at [849, 169] on icon "button" at bounding box center [853, 169] width 8 height 8
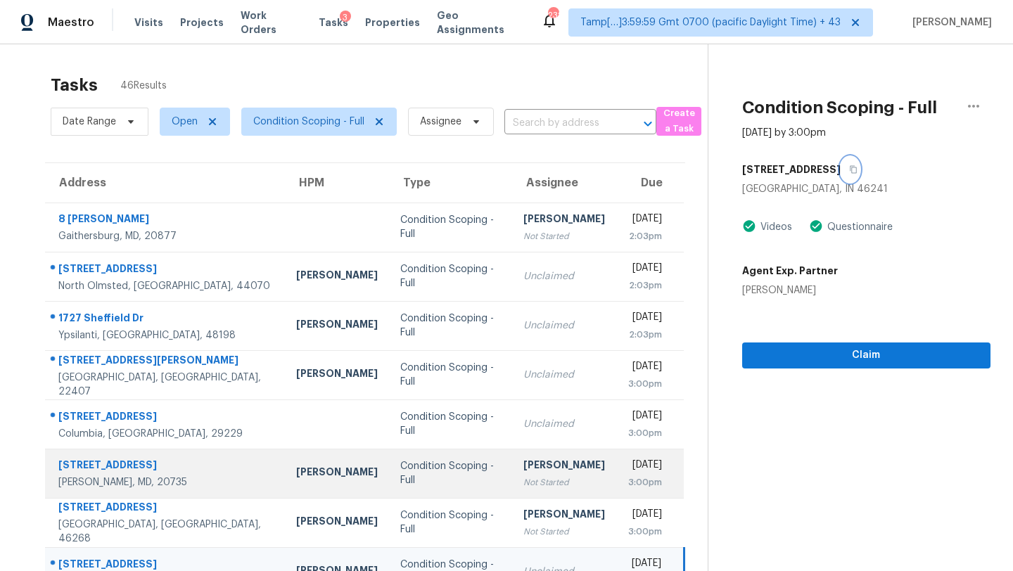
scroll to position [161, 0]
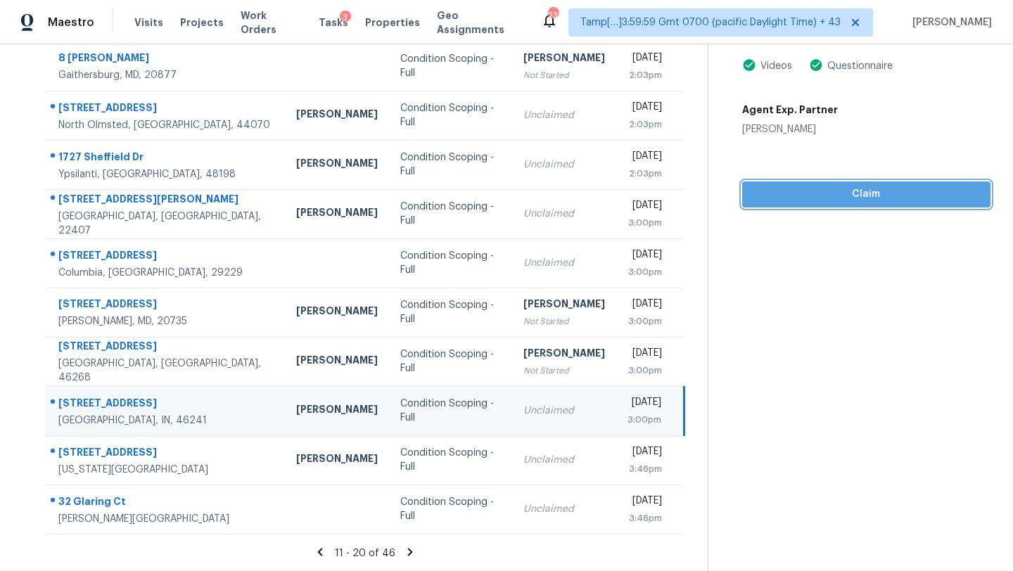
click at [772, 203] on button "Claim" at bounding box center [866, 194] width 248 height 26
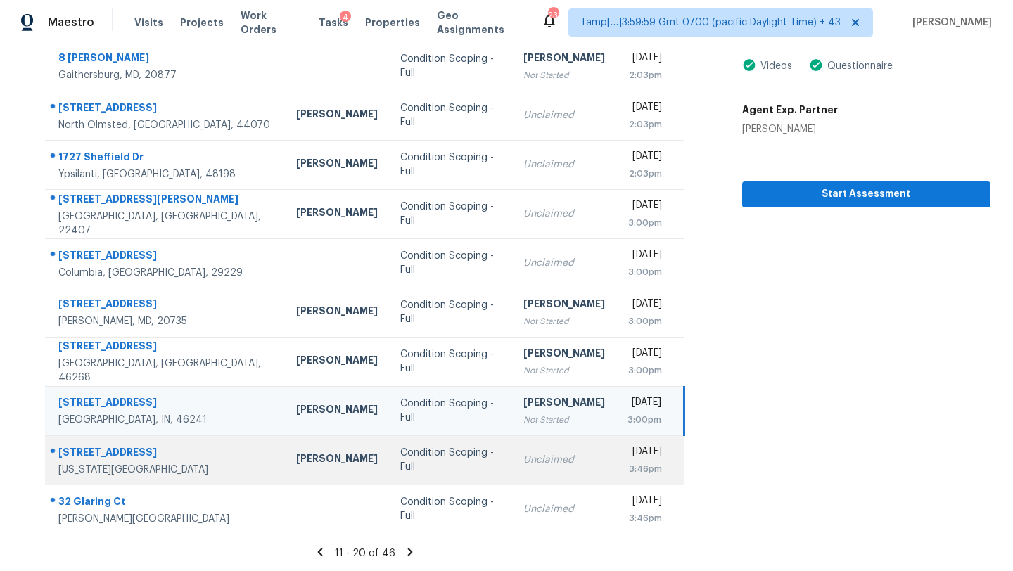
click at [512, 448] on td "Unclaimed" at bounding box center [564, 459] width 104 height 49
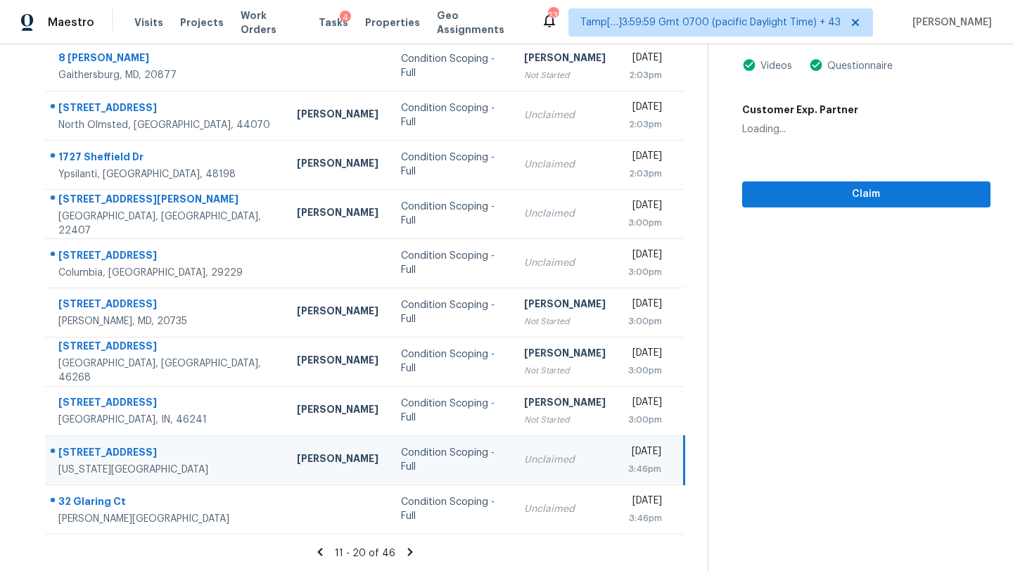
scroll to position [45, 0]
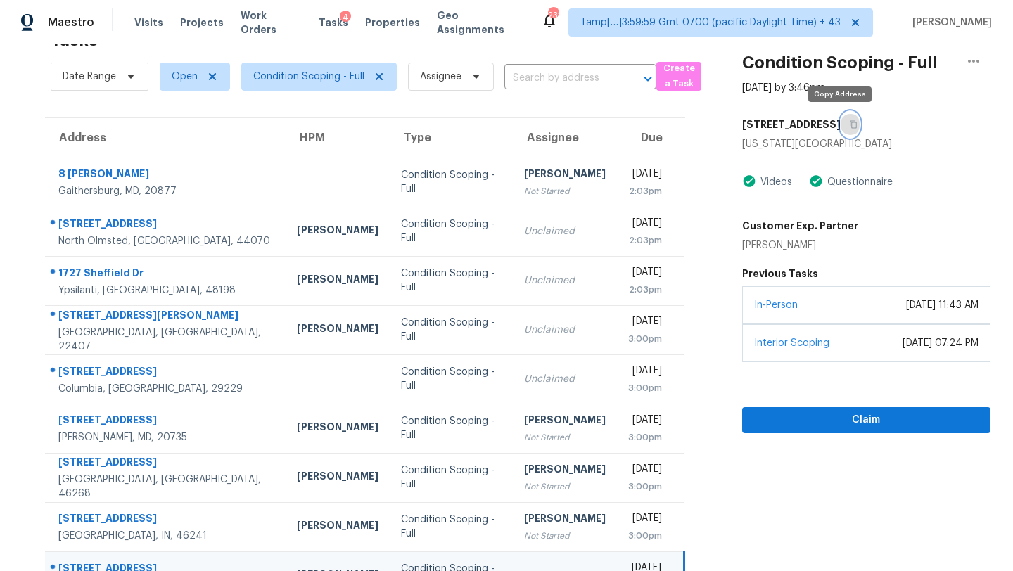
click at [845, 120] on button "button" at bounding box center [850, 124] width 19 height 25
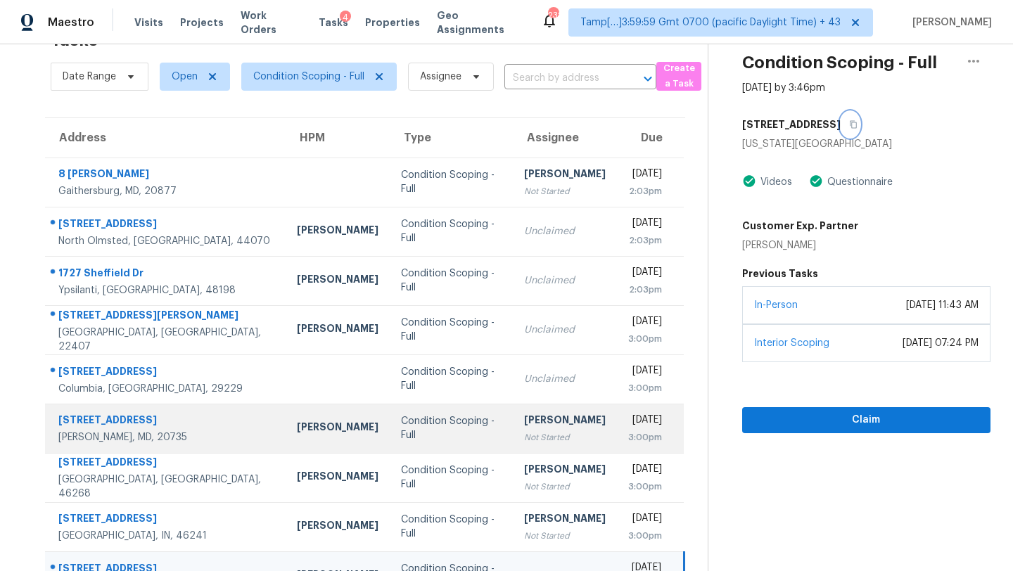
scroll to position [161, 0]
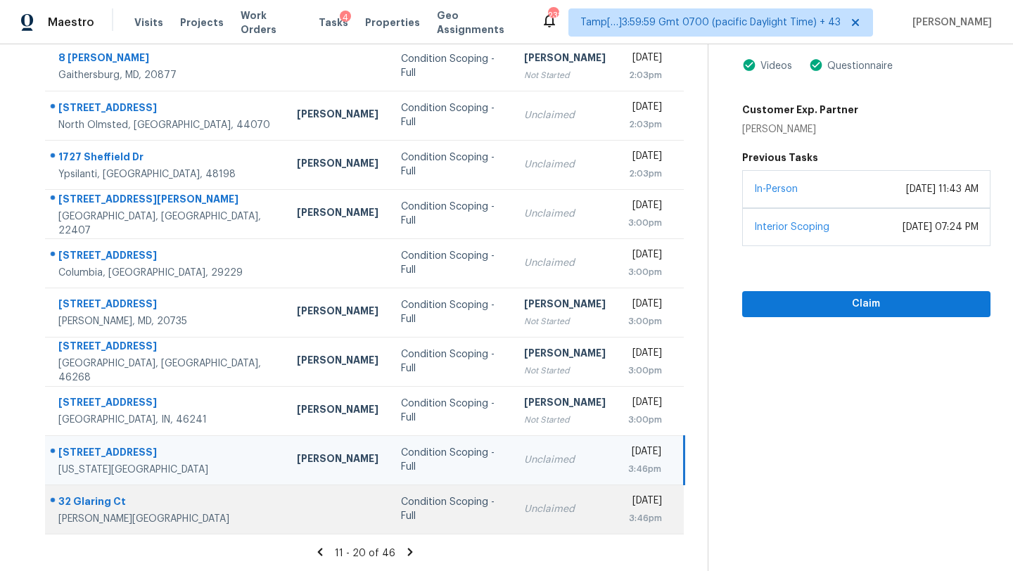
click at [524, 504] on div "Unclaimed" at bounding box center [565, 509] width 82 height 14
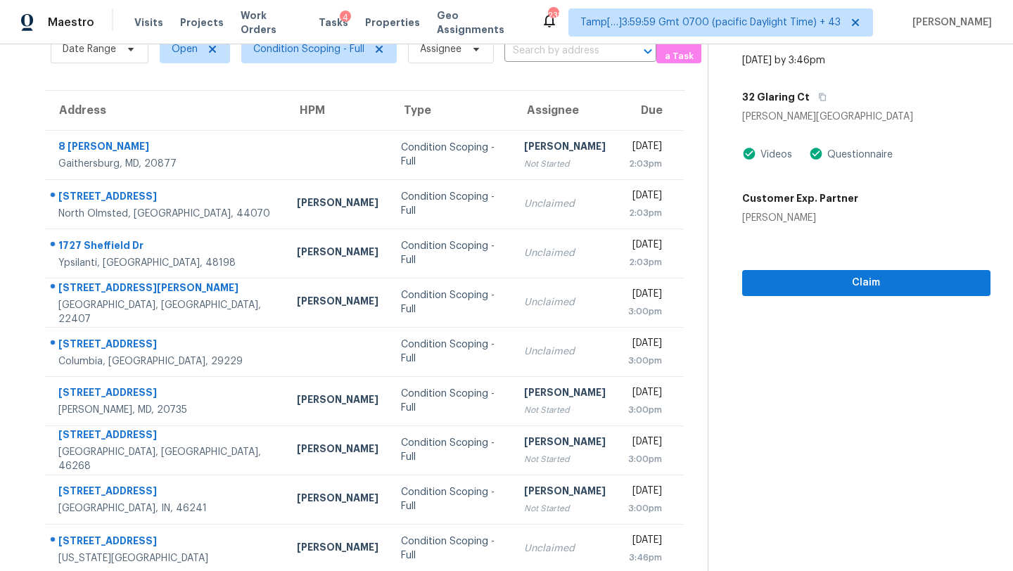
scroll to position [12, 0]
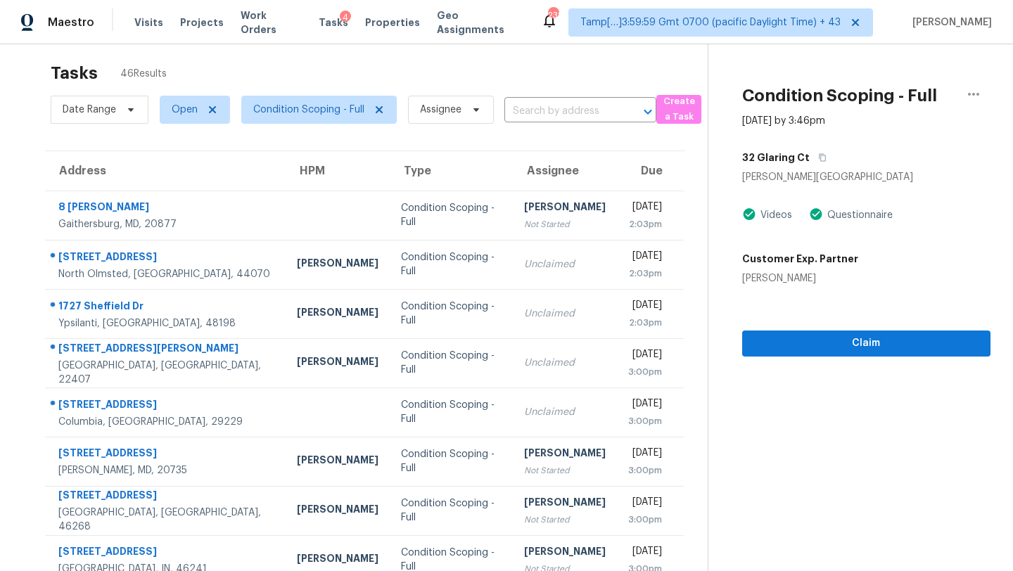
click at [824, 155] on div "32 Glaring Ct" at bounding box center [866, 157] width 248 height 25
click at [818, 154] on icon "button" at bounding box center [822, 157] width 8 height 8
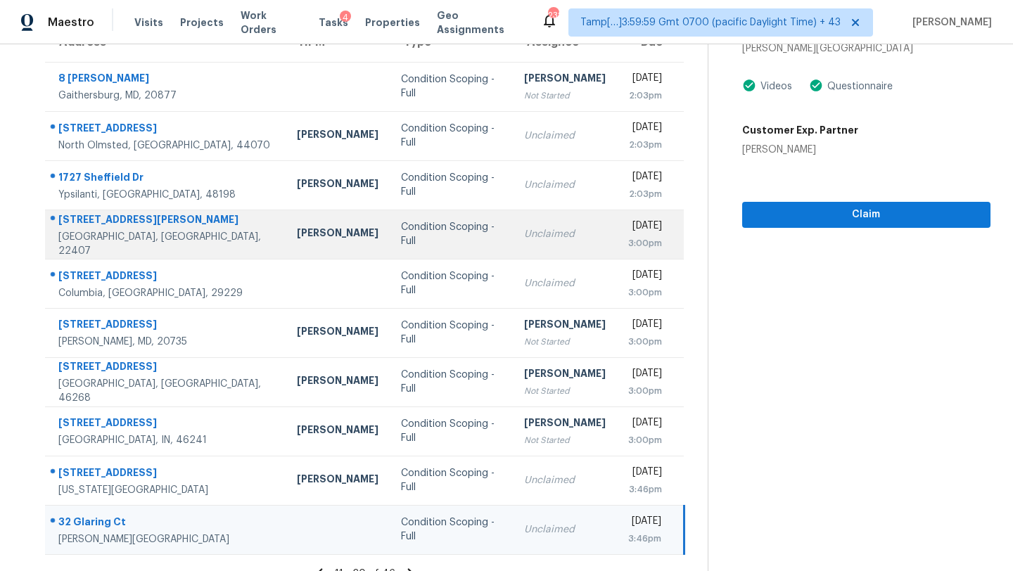
scroll to position [161, 0]
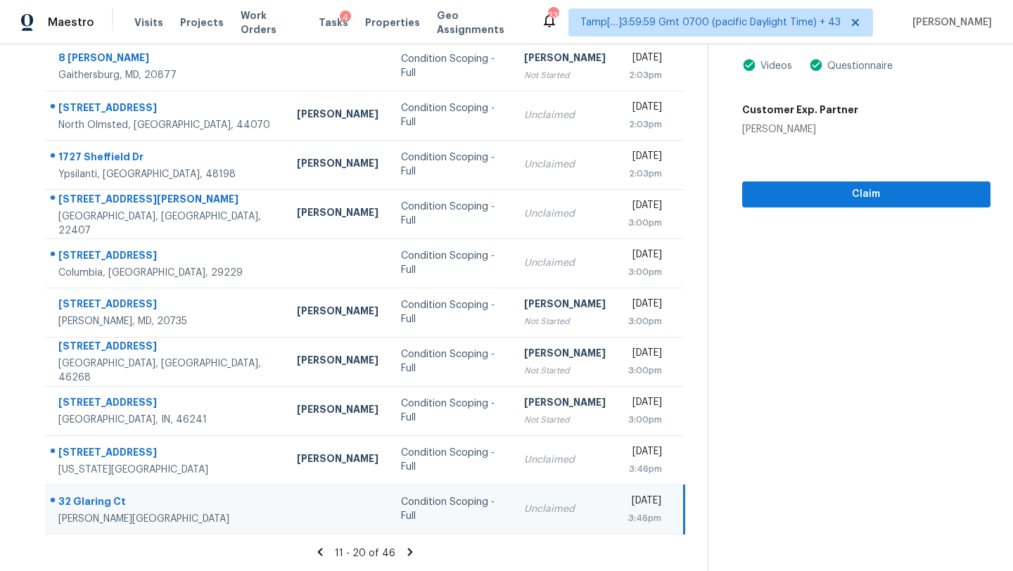
click at [408, 553] on icon at bounding box center [410, 552] width 5 height 8
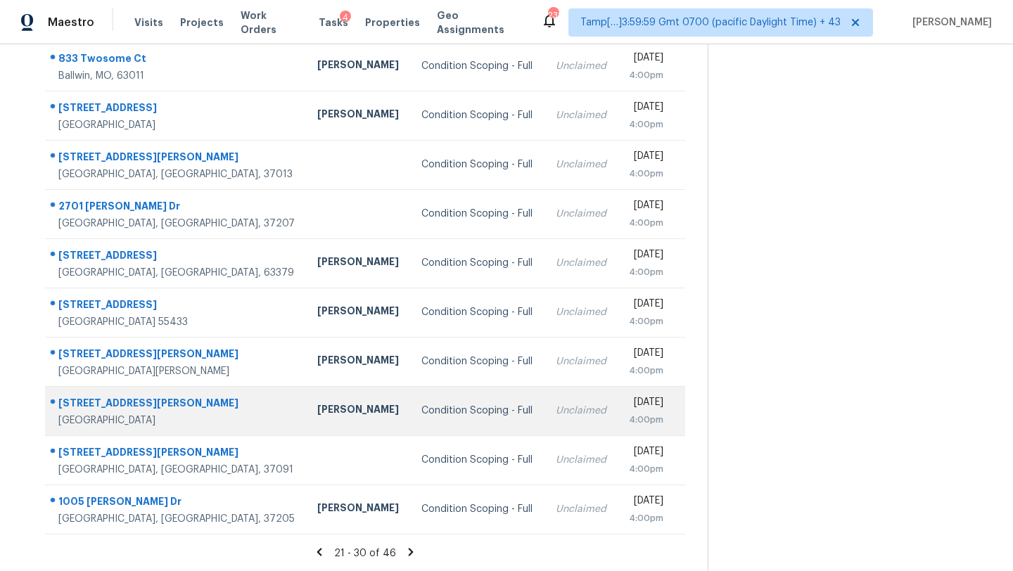
scroll to position [0, 0]
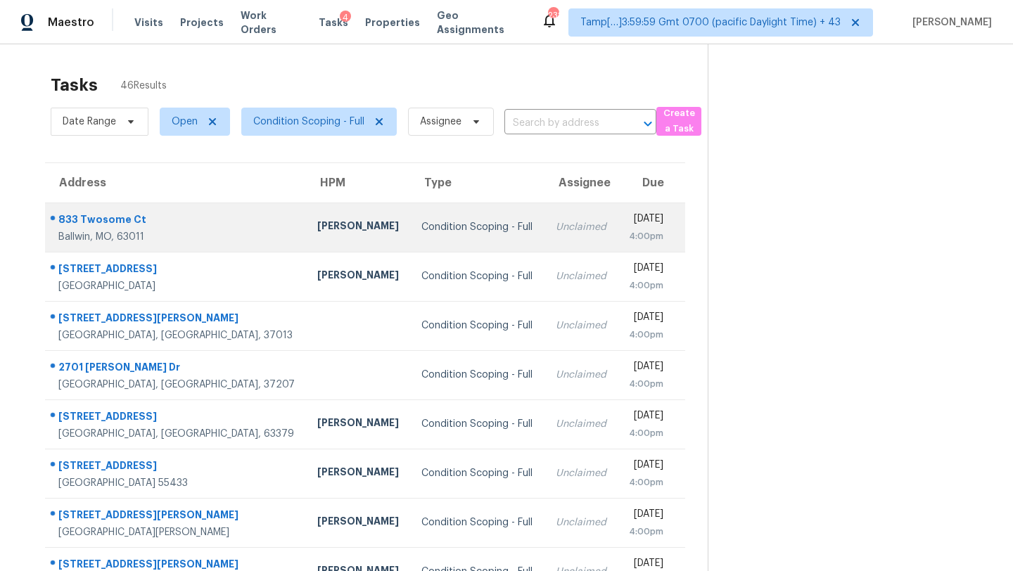
click at [544, 213] on td "Unclaimed" at bounding box center [580, 227] width 73 height 49
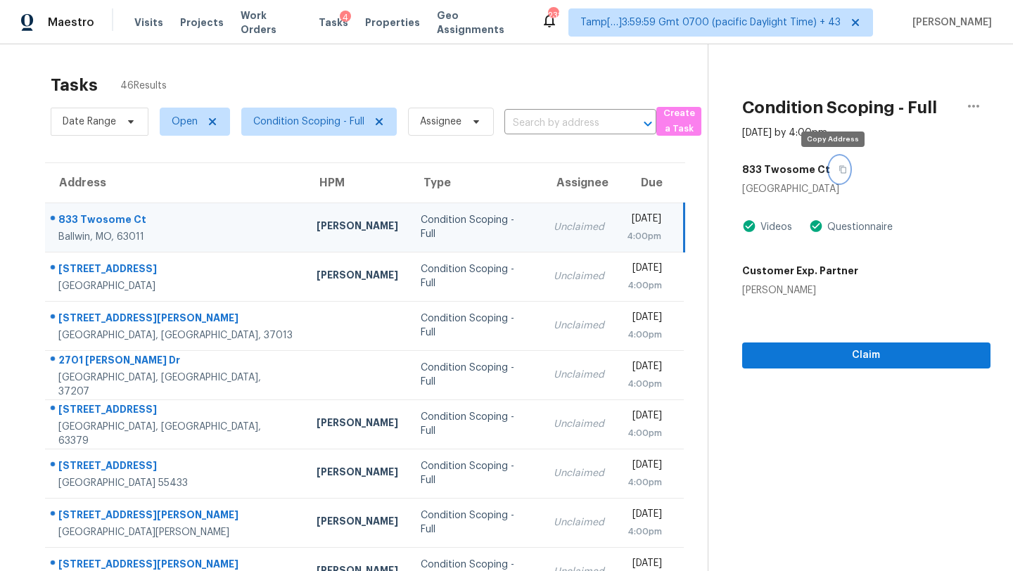
click at [839, 172] on icon "button" at bounding box center [842, 170] width 7 height 8
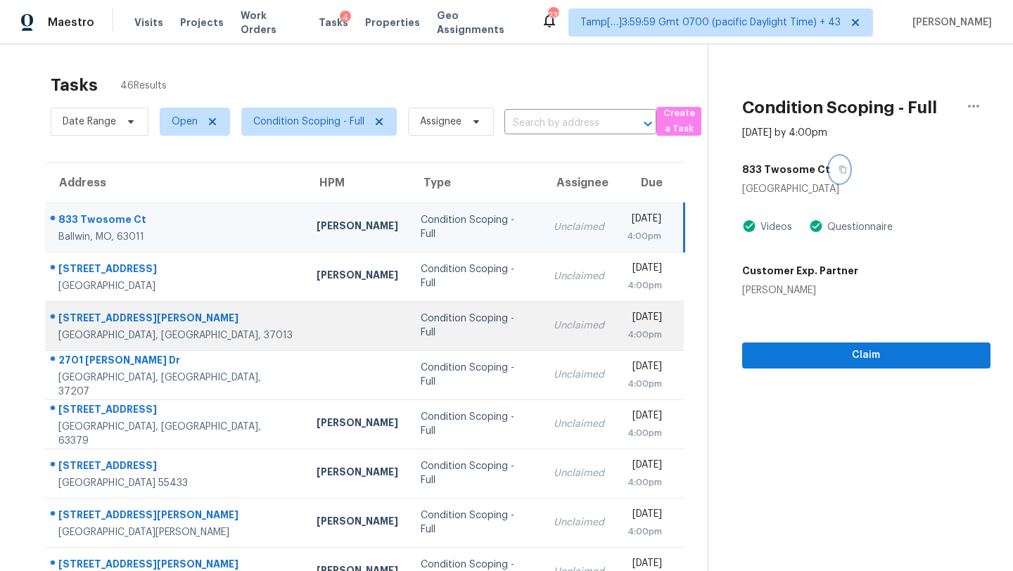
scroll to position [161, 0]
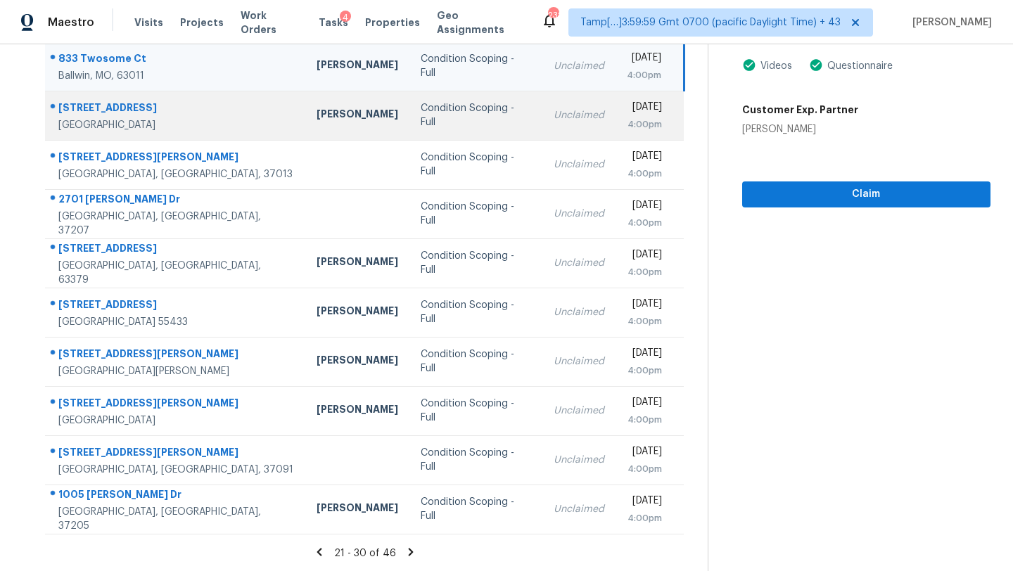
click at [554, 118] on div "Unclaimed" at bounding box center [579, 115] width 51 height 14
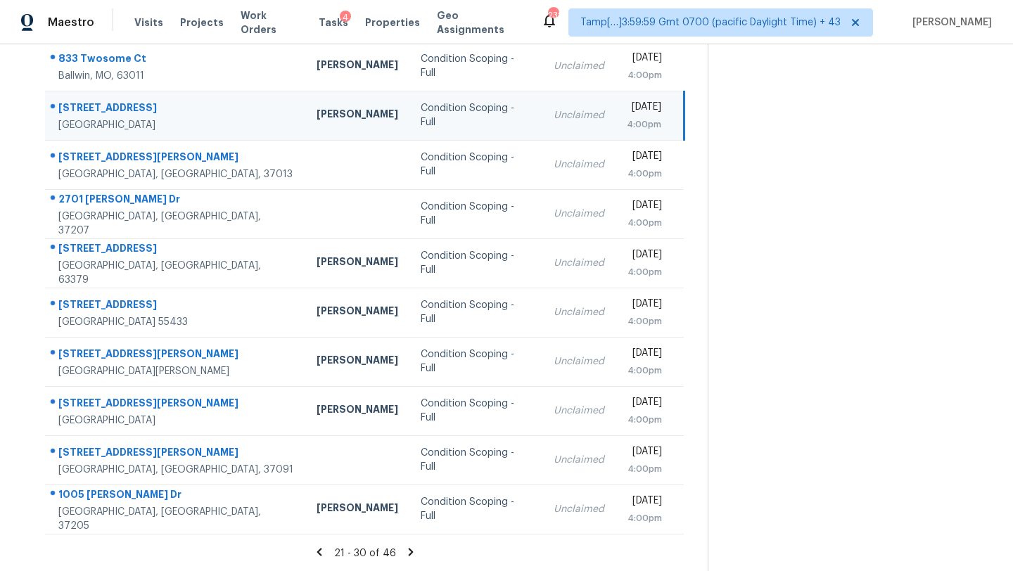
scroll to position [8, 0]
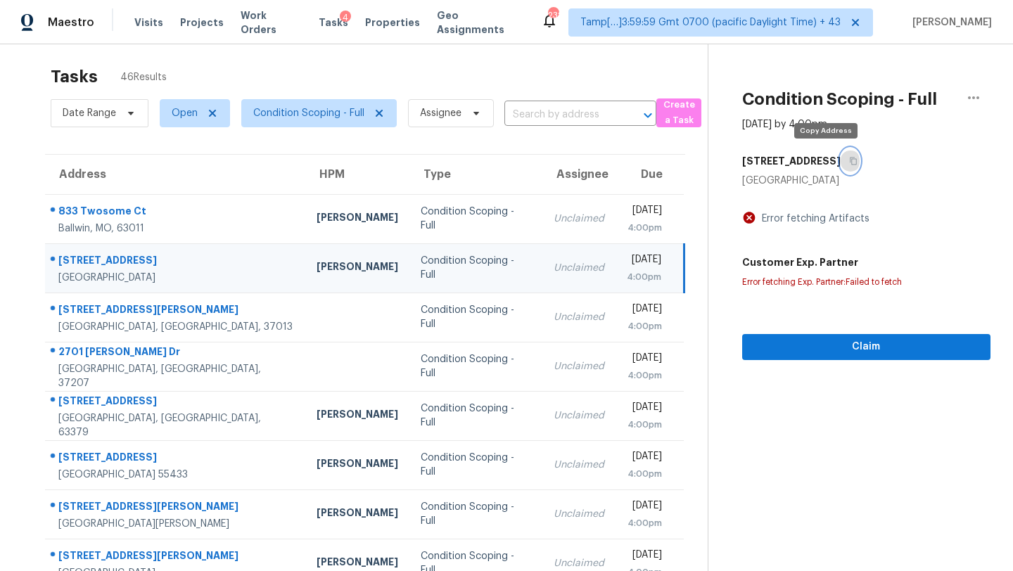
click at [850, 158] on icon "button" at bounding box center [853, 162] width 7 height 8
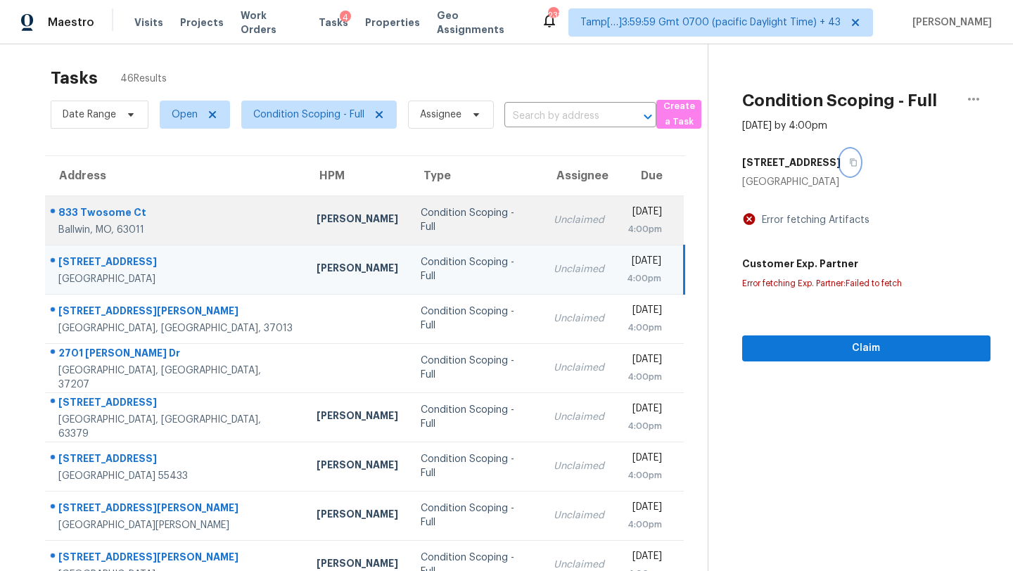
scroll to position [0, 0]
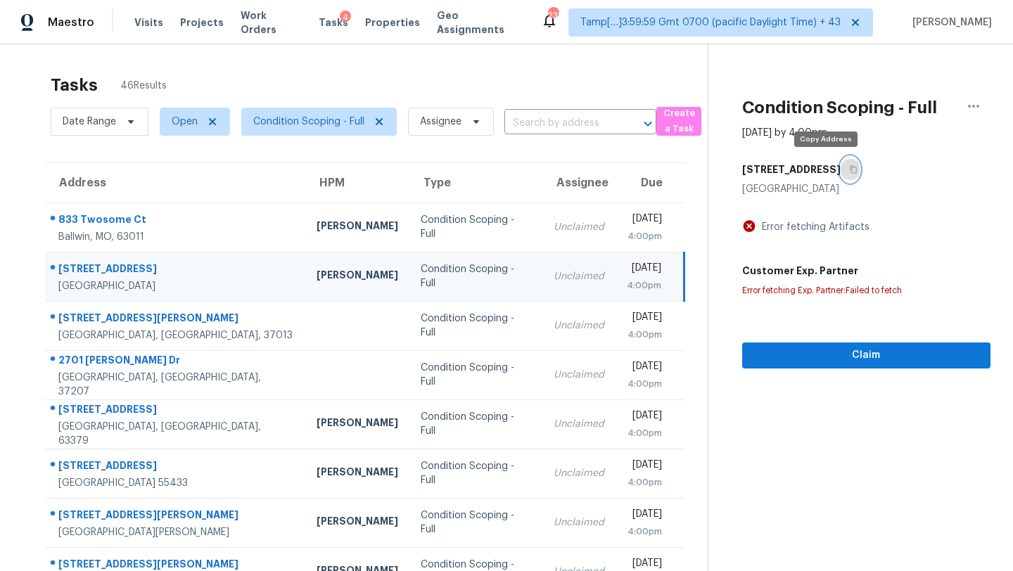
click at [841, 160] on button "button" at bounding box center [850, 169] width 19 height 25
click at [833, 172] on div "[STREET_ADDRESS]" at bounding box center [866, 169] width 248 height 25
click at [849, 170] on icon "button" at bounding box center [853, 169] width 8 height 8
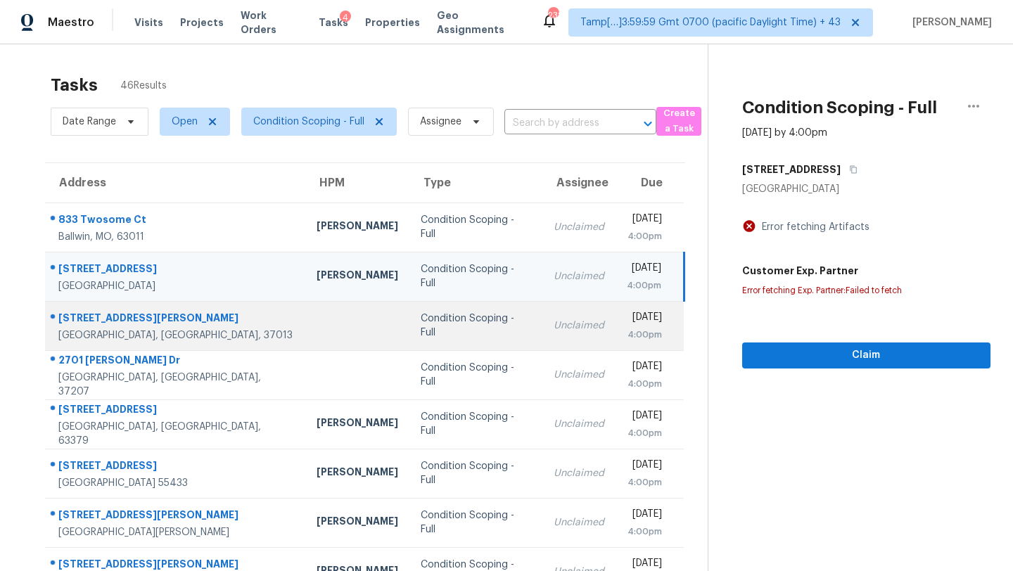
click at [554, 332] on div "Unclaimed" at bounding box center [579, 326] width 51 height 14
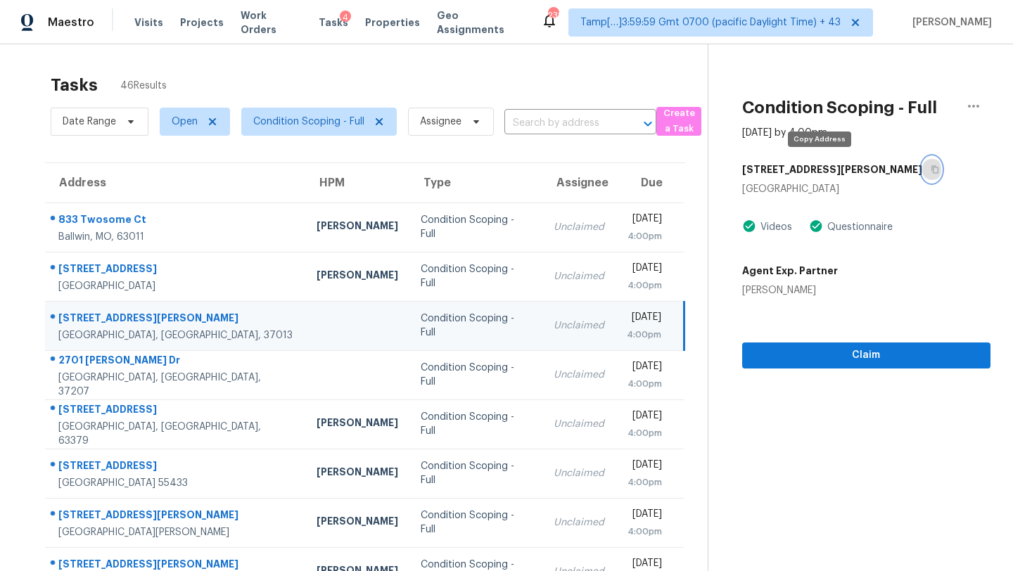
click at [931, 170] on icon "button" at bounding box center [935, 169] width 8 height 8
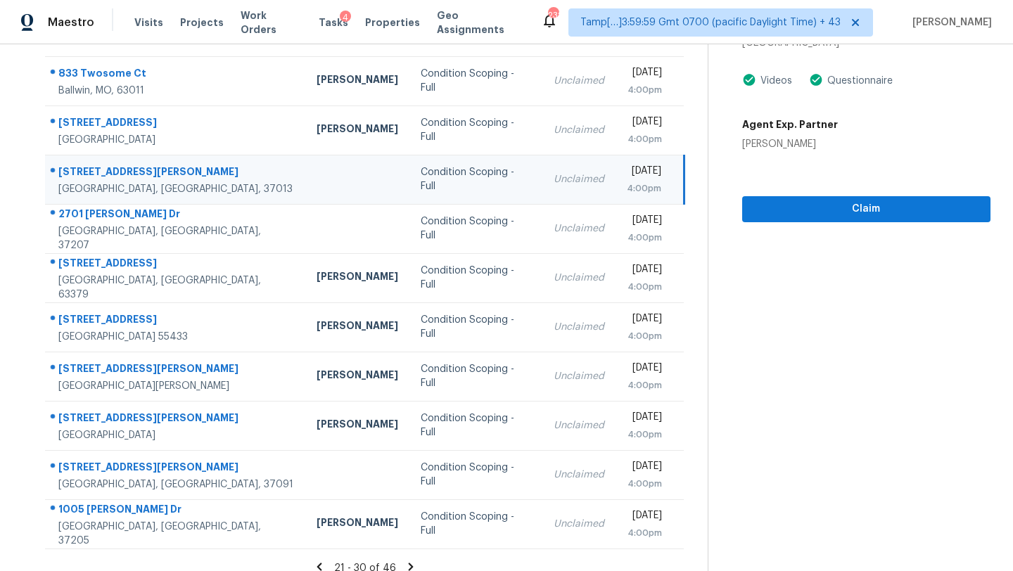
scroll to position [161, 0]
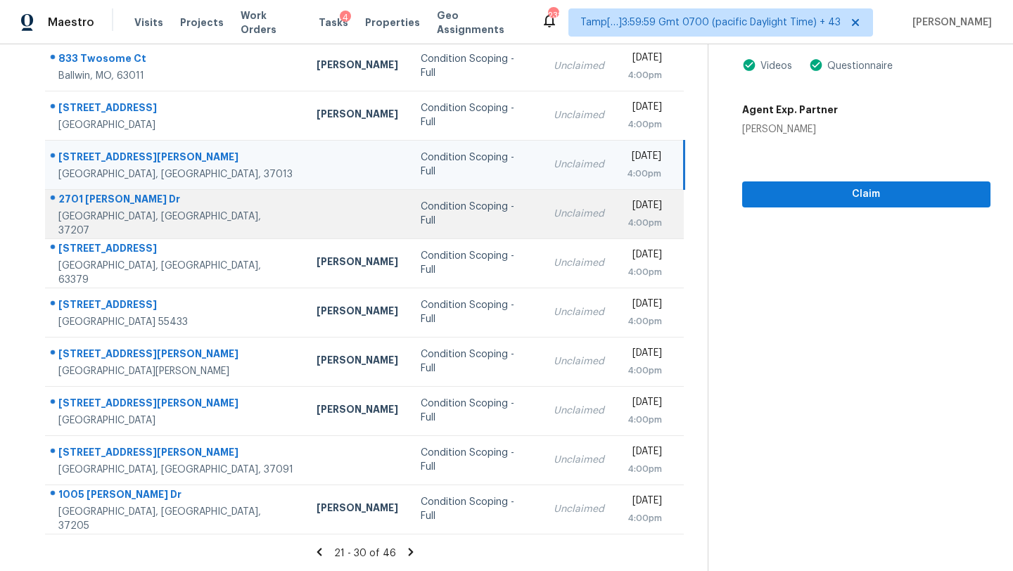
click at [554, 220] on div "Unclaimed" at bounding box center [579, 214] width 51 height 14
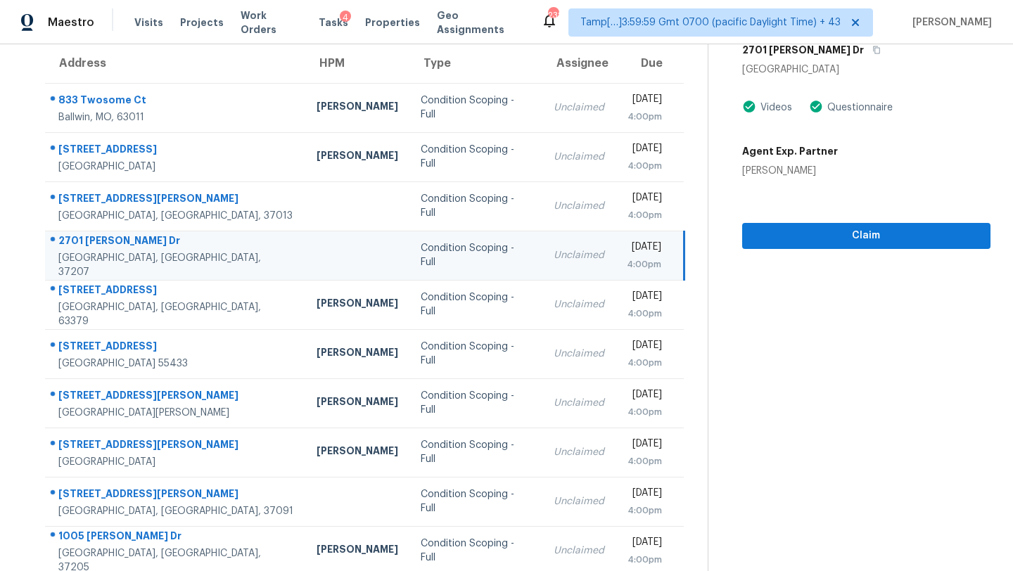
scroll to position [93, 0]
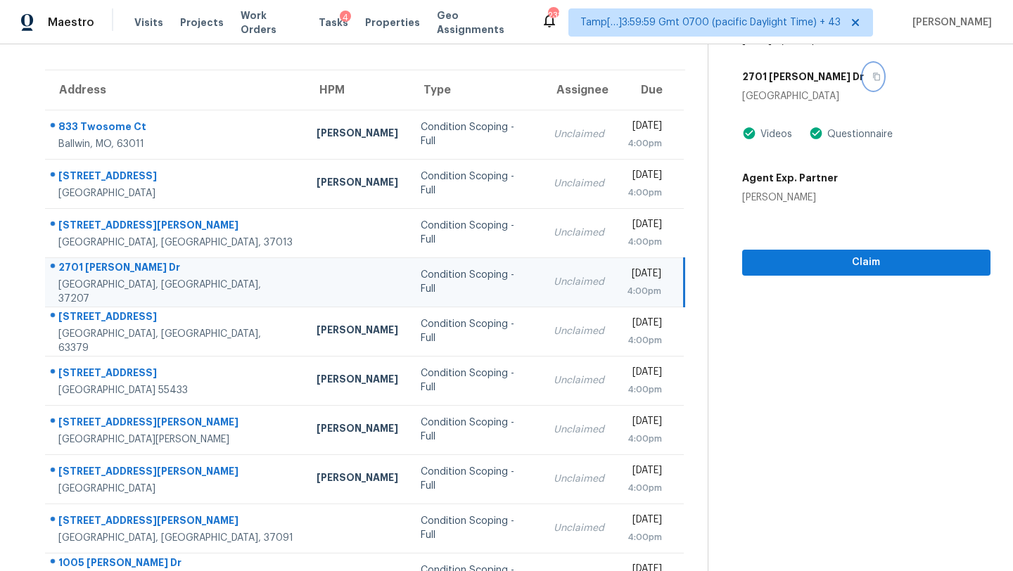
click at [864, 70] on button "button" at bounding box center [873, 76] width 19 height 25
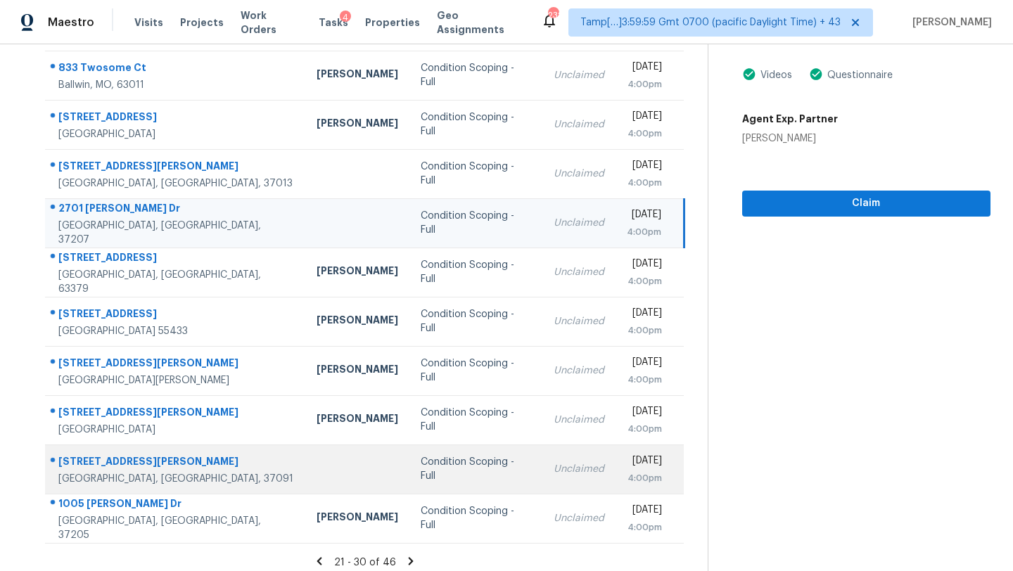
scroll to position [161, 0]
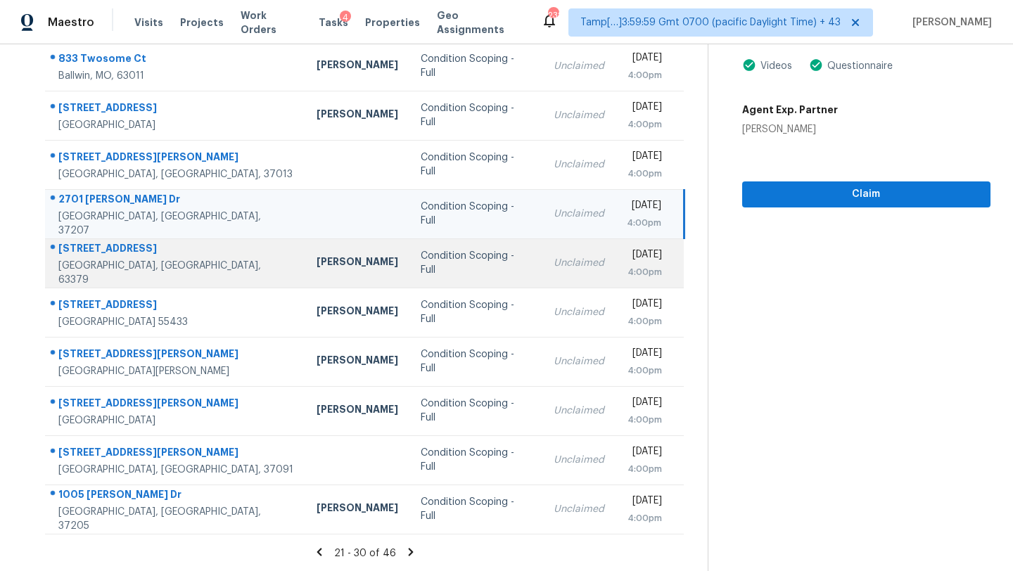
click at [554, 257] on div "Unclaimed" at bounding box center [579, 263] width 51 height 14
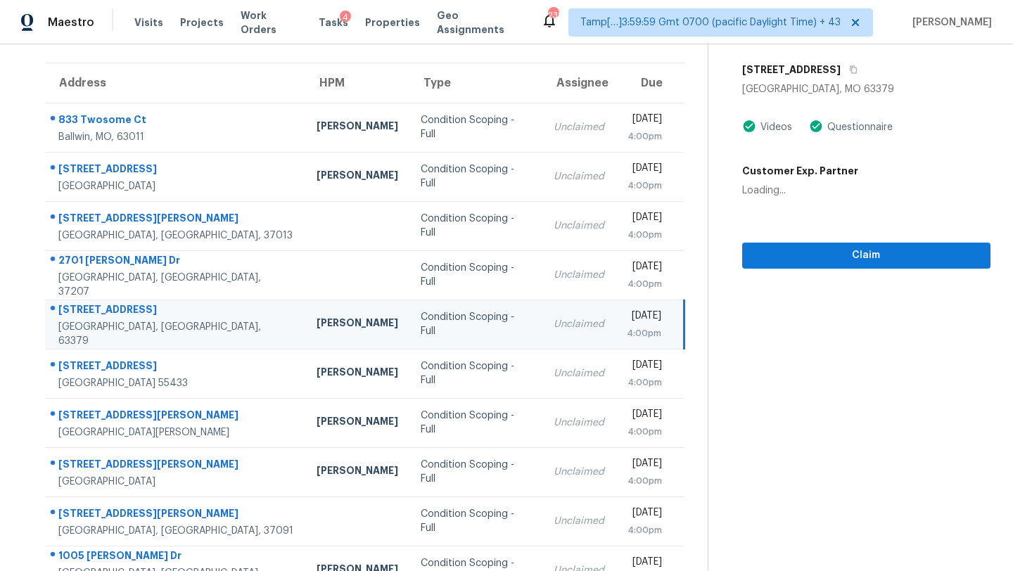
scroll to position [87, 0]
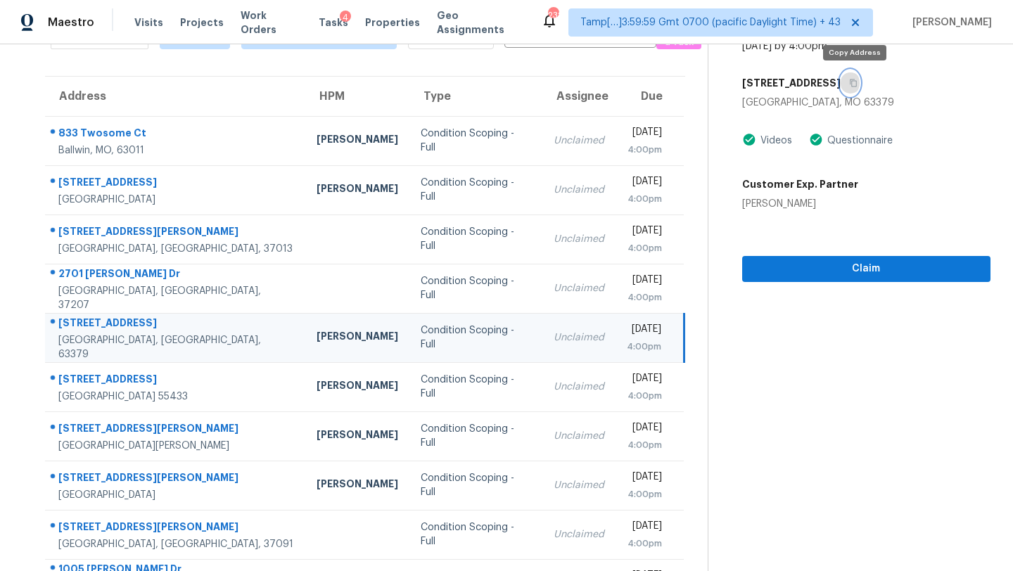
click at [858, 87] on button "button" at bounding box center [850, 82] width 19 height 25
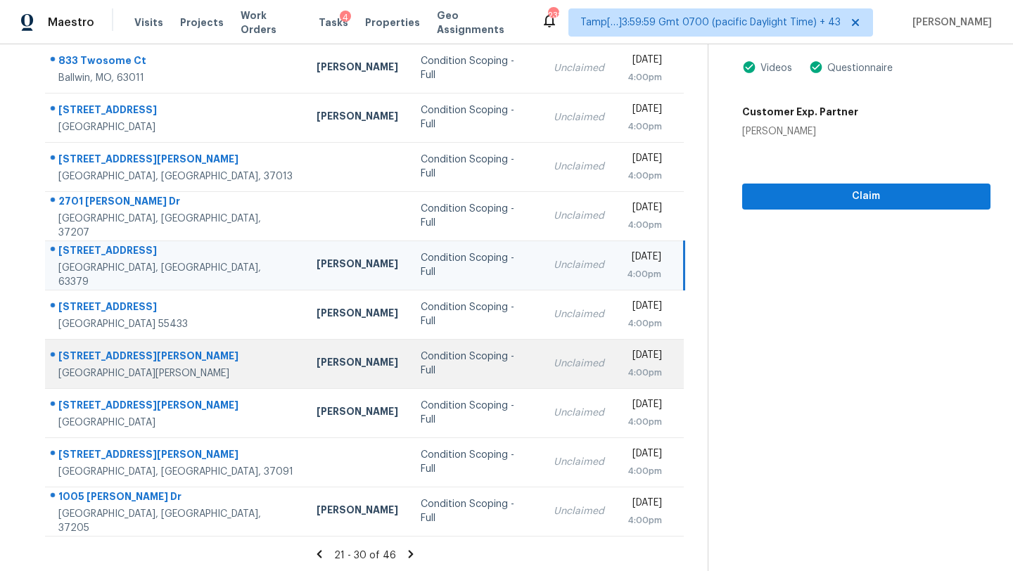
scroll to position [161, 0]
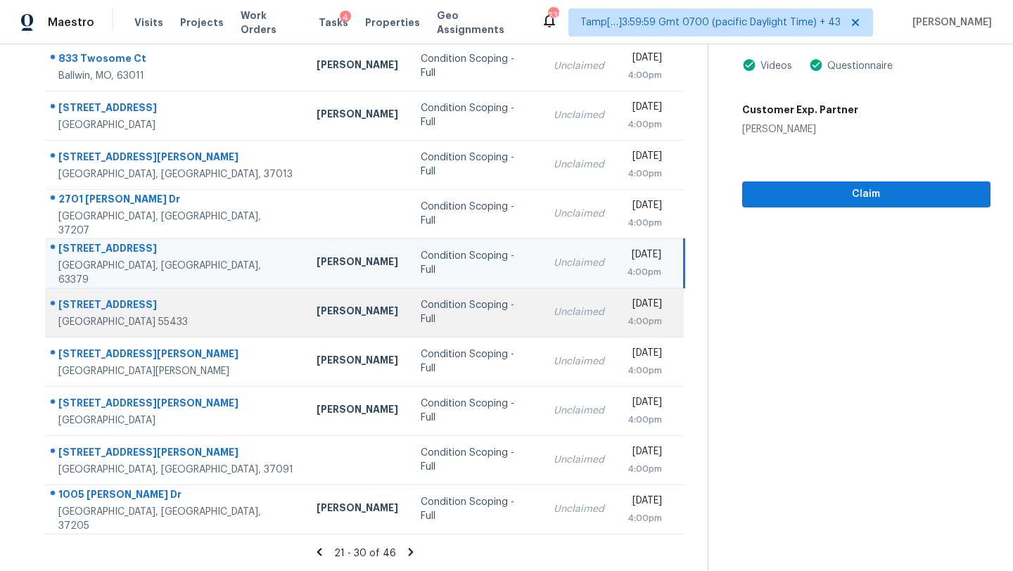
click at [542, 327] on td "Unclaimed" at bounding box center [578, 312] width 73 height 49
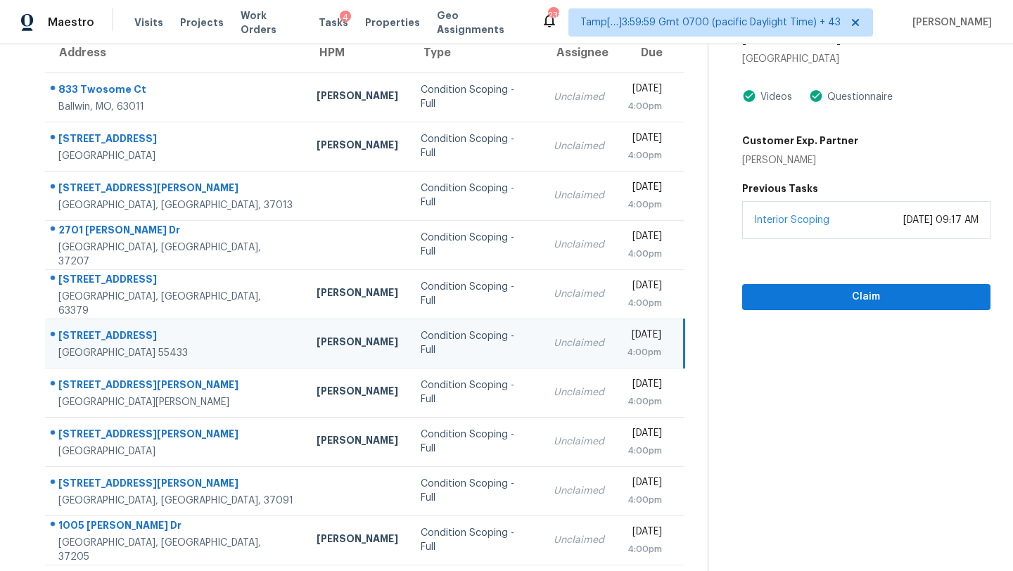
scroll to position [23, 0]
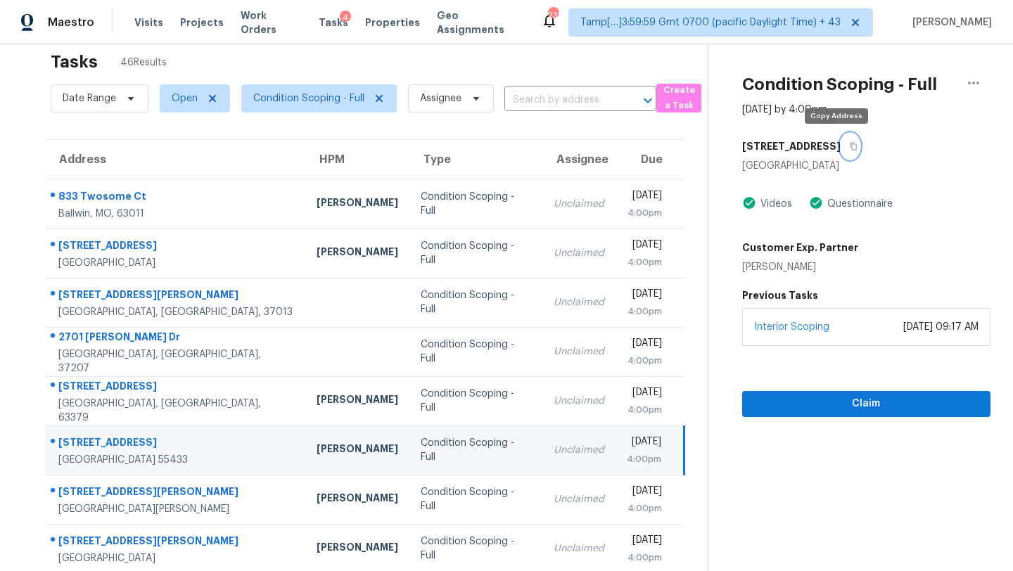
click at [849, 150] on icon "button" at bounding box center [853, 146] width 8 height 8
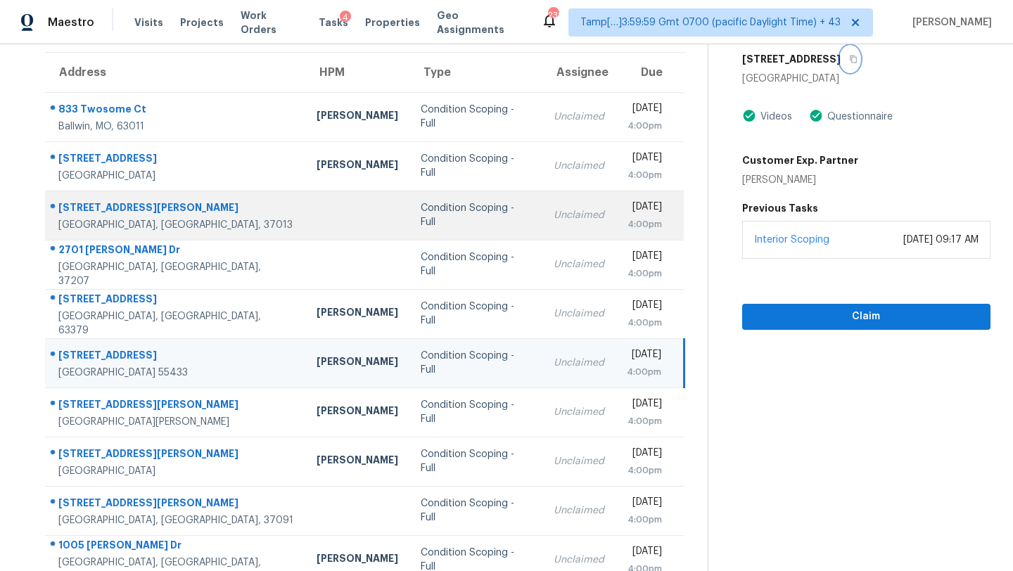
scroll to position [161, 0]
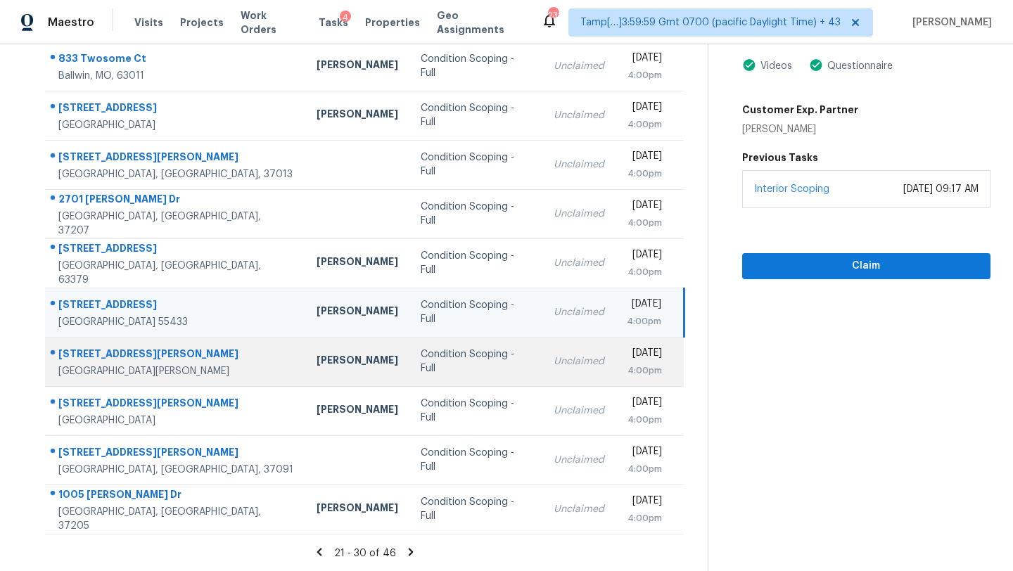
click at [542, 369] on td "Unclaimed" at bounding box center [578, 361] width 73 height 49
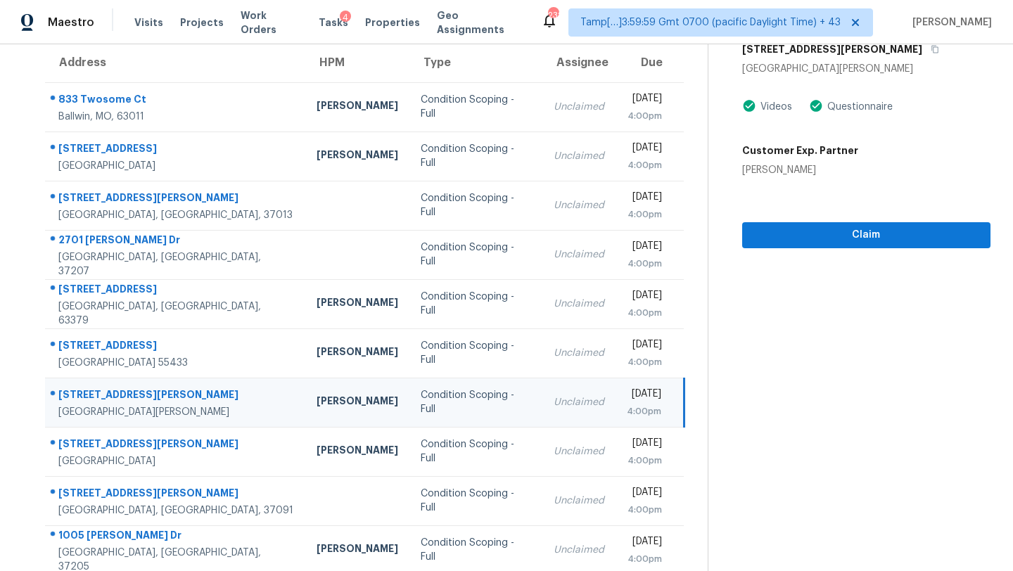
scroll to position [79, 0]
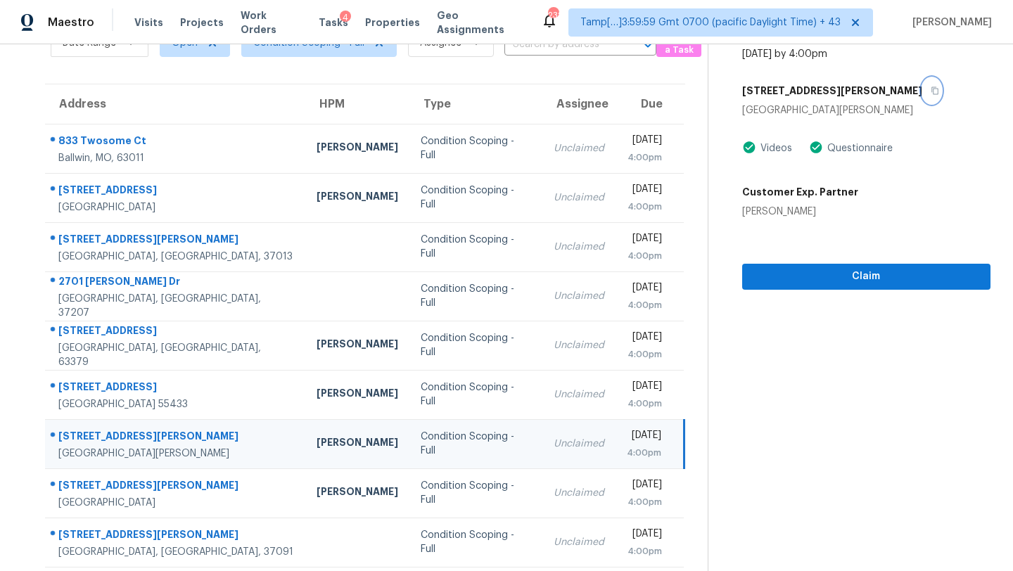
click at [931, 88] on icon "button" at bounding box center [934, 91] width 7 height 8
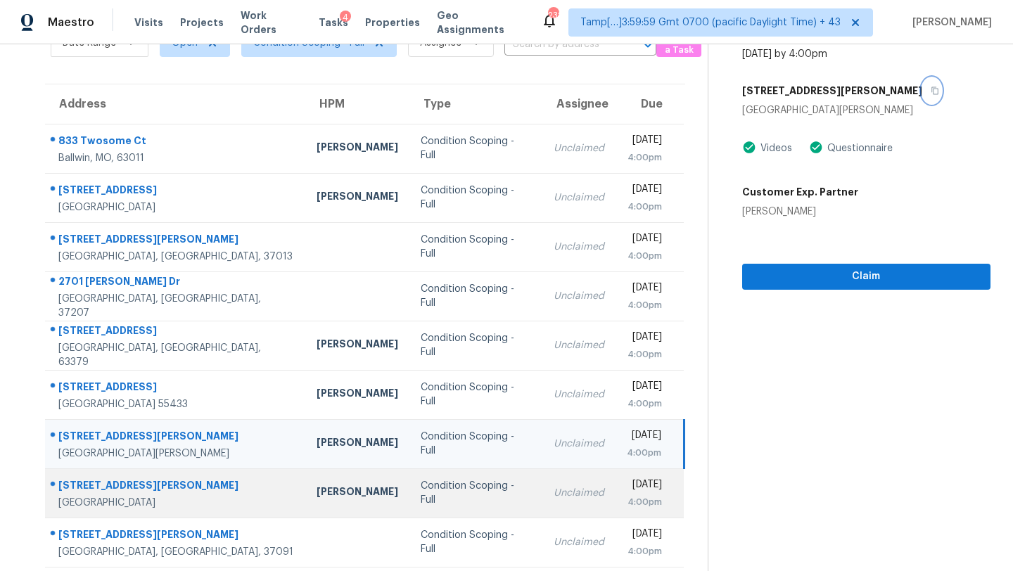
scroll to position [161, 0]
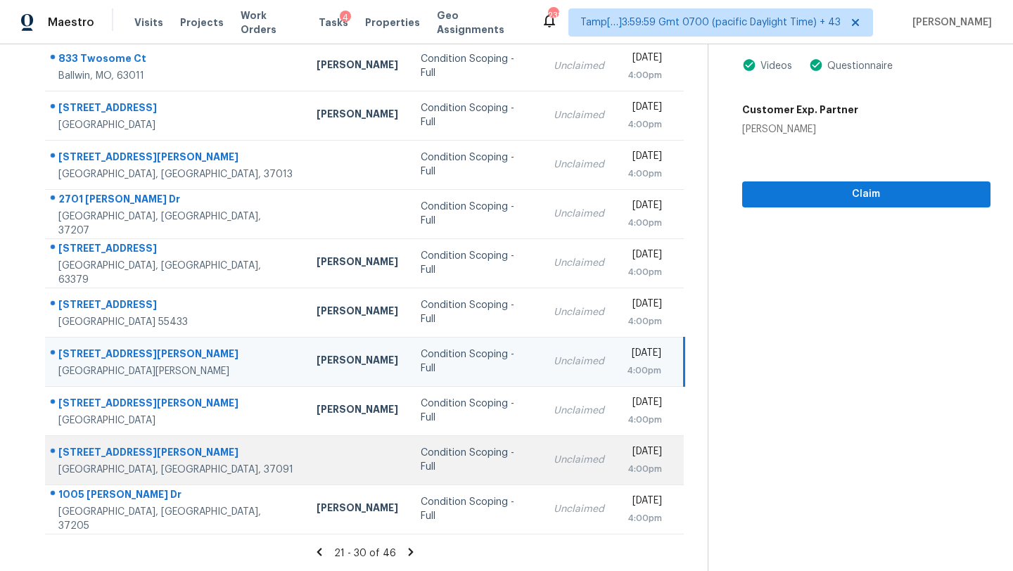
click at [554, 466] on div "Unclaimed" at bounding box center [579, 460] width 51 height 14
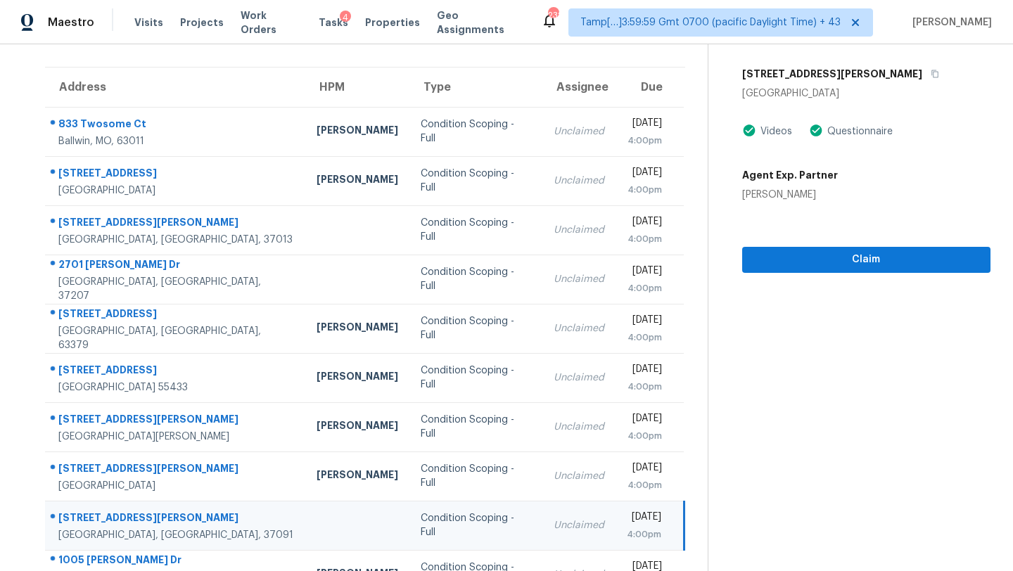
scroll to position [30, 0]
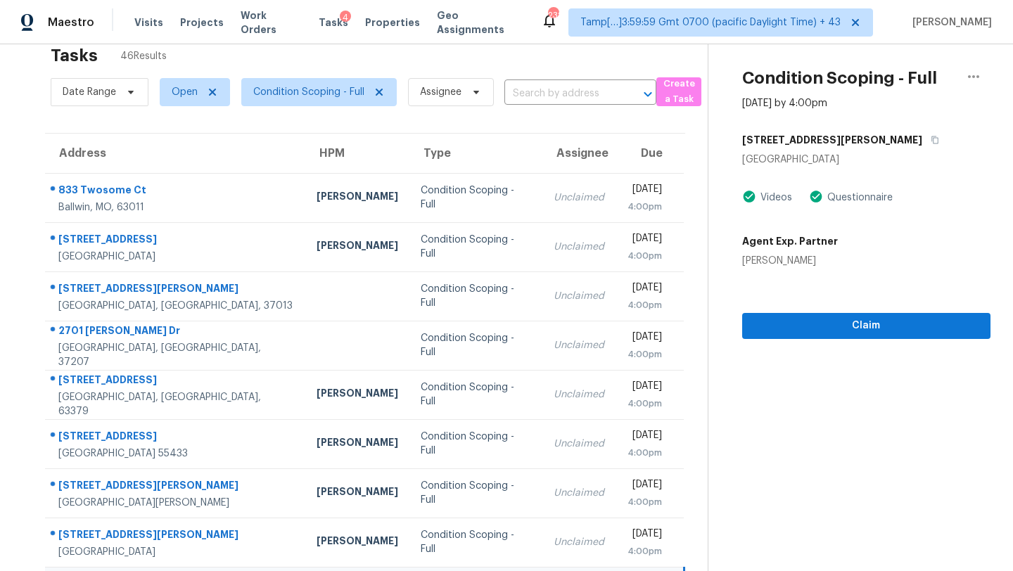
click at [836, 141] on div "1025 Glenn Ave" at bounding box center [866, 139] width 248 height 25
click at [922, 141] on button "button" at bounding box center [931, 139] width 19 height 25
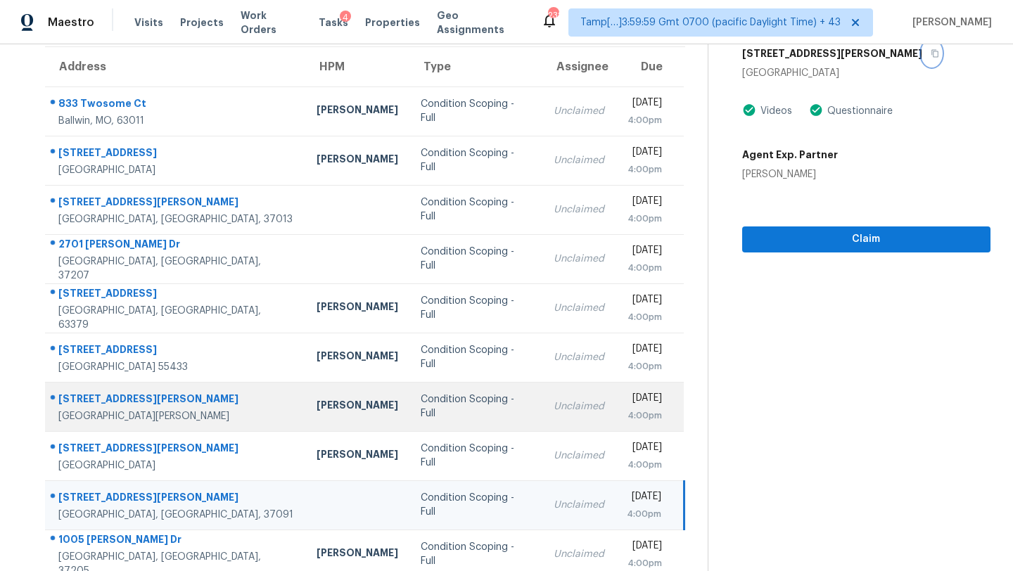
scroll to position [161, 0]
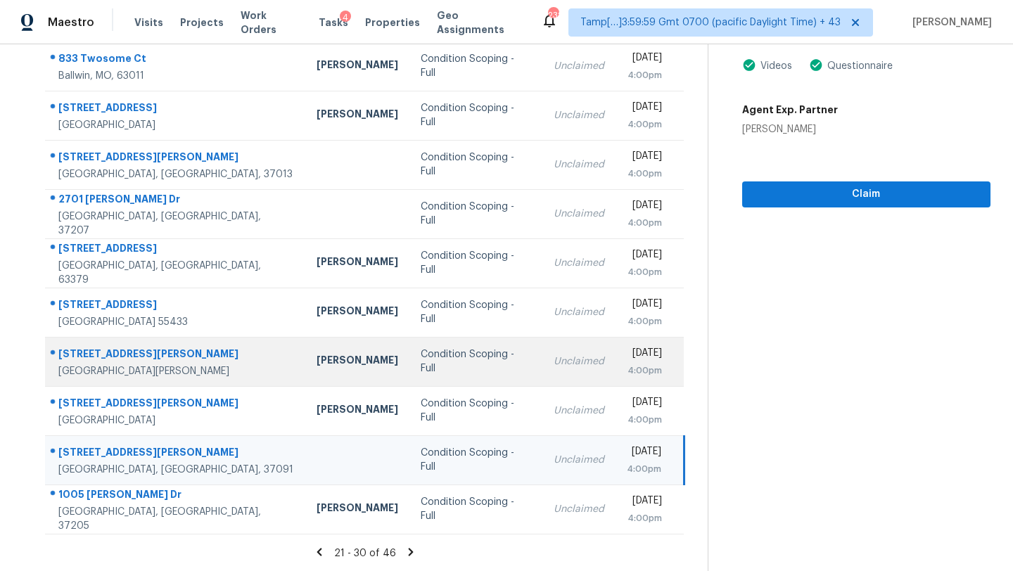
click at [542, 498] on td "Unclaimed" at bounding box center [578, 509] width 73 height 49
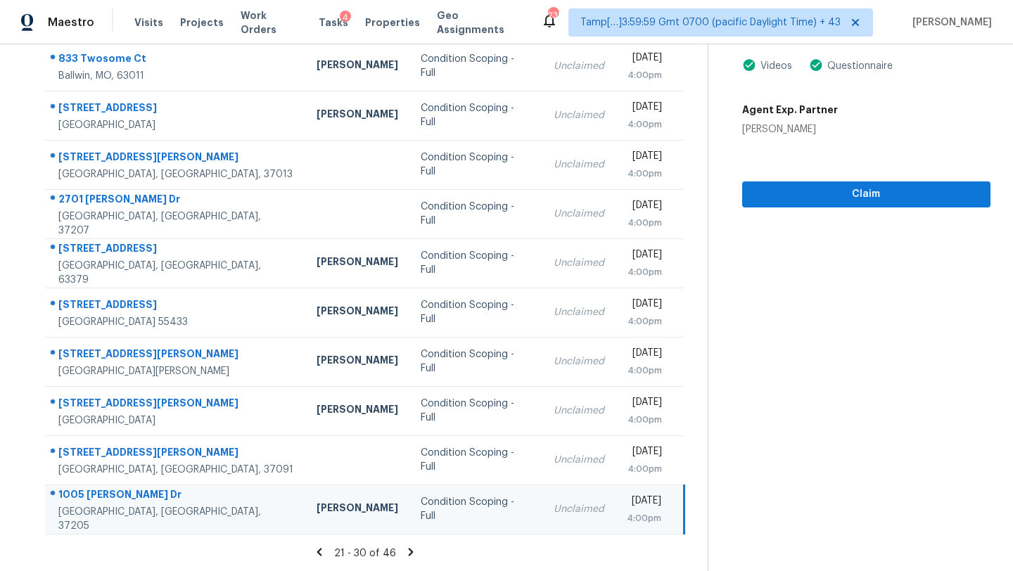
scroll to position [0, 0]
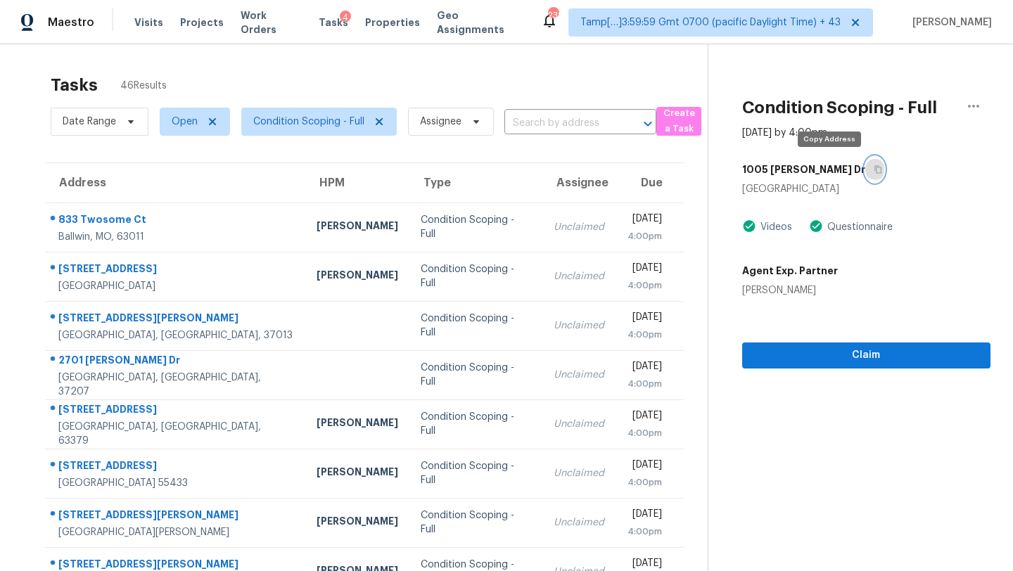
click at [874, 171] on icon "button" at bounding box center [878, 169] width 8 height 8
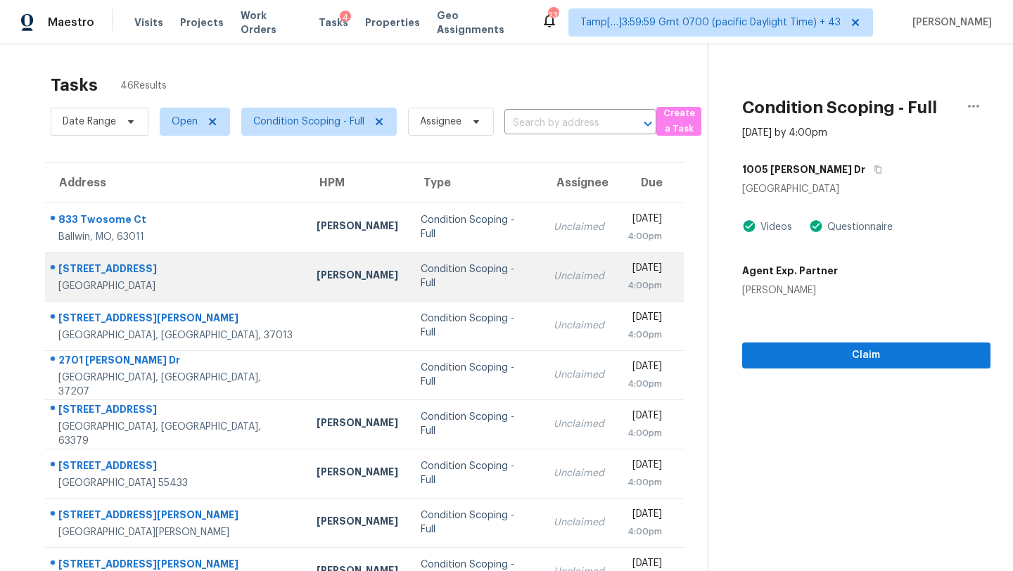
click at [542, 290] on td "Unclaimed" at bounding box center [578, 276] width 73 height 49
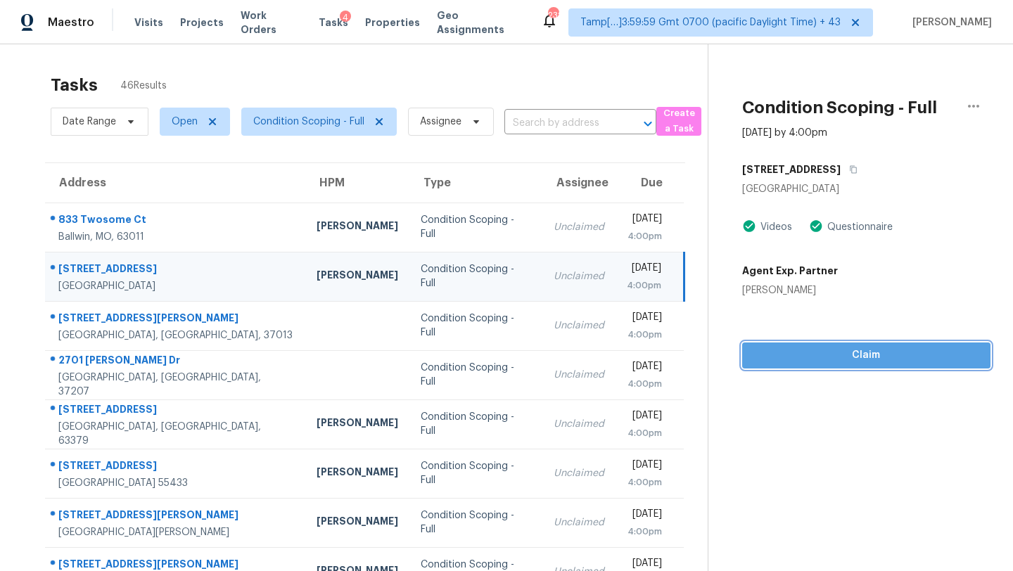
click at [838, 348] on span "Claim" at bounding box center [866, 356] width 226 height 18
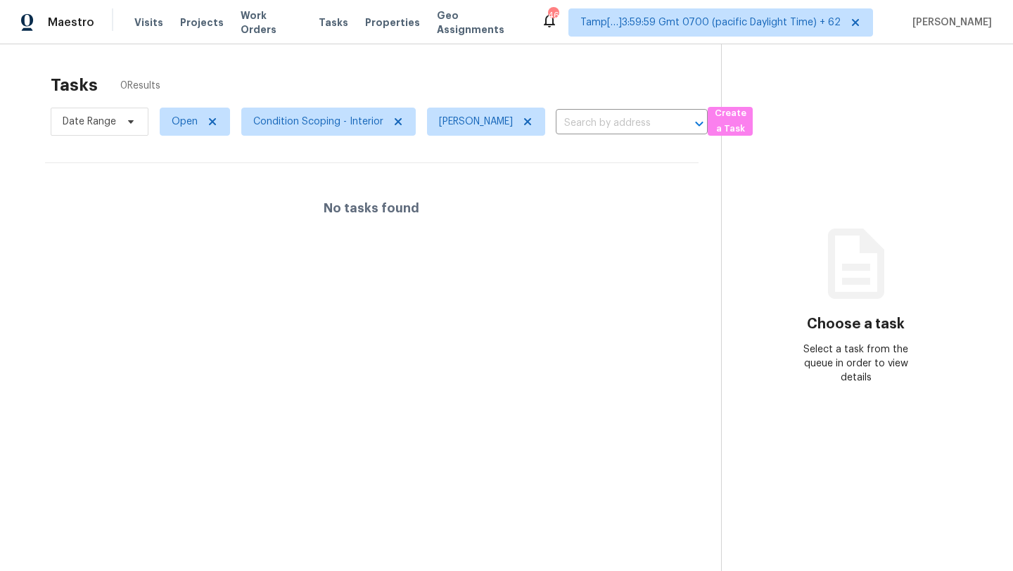
click at [284, 127] on span "Condition Scoping - Interior" at bounding box center [318, 122] width 130 height 14
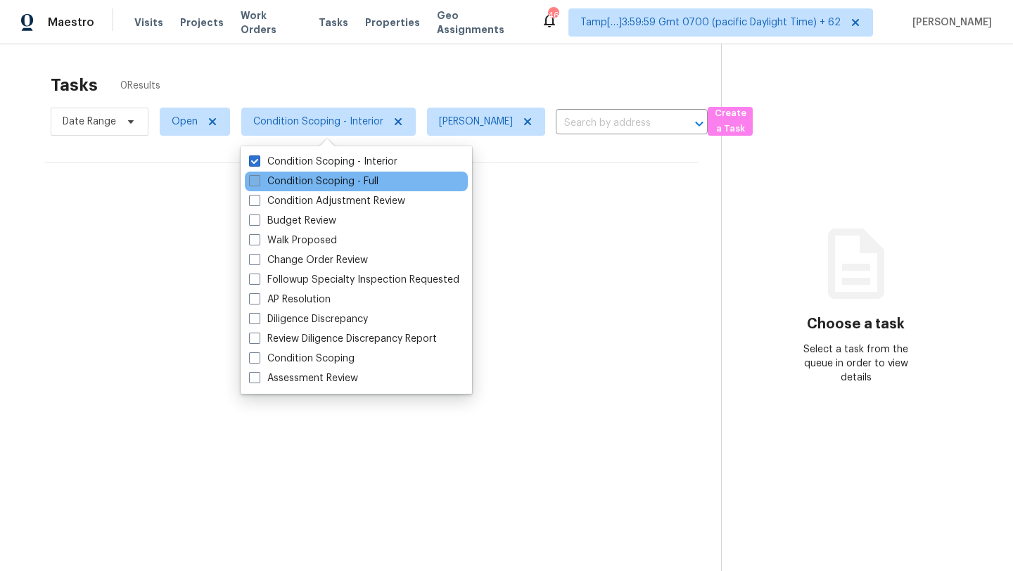
click at [298, 181] on label "Condition Scoping - Full" at bounding box center [313, 181] width 129 height 14
click at [258, 181] on input "Condition Scoping - Full" at bounding box center [253, 178] width 9 height 9
checkbox input "true"
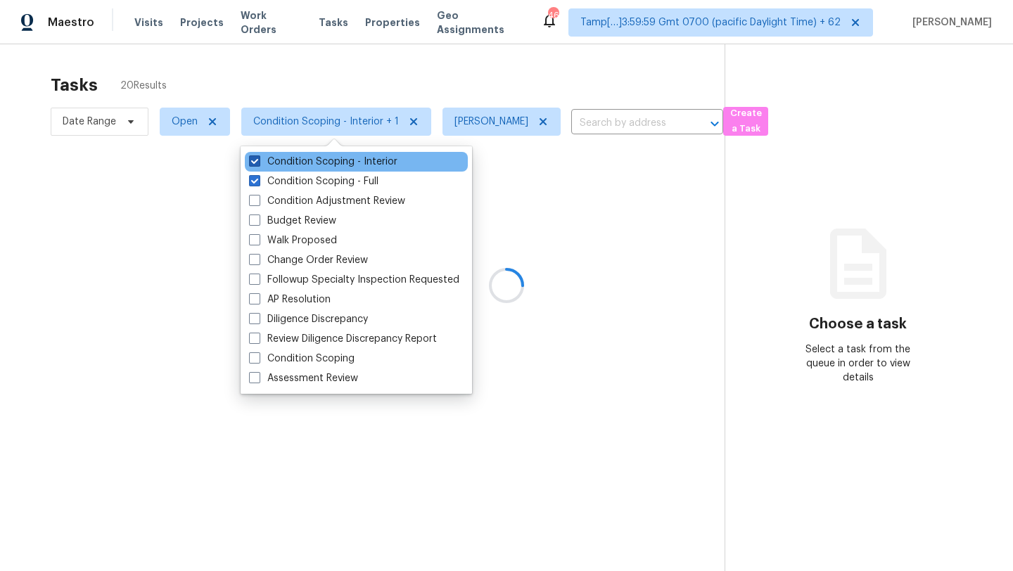
click at [299, 167] on label "Condition Scoping - Interior" at bounding box center [323, 162] width 148 height 14
click at [258, 164] on input "Condition Scoping - Interior" at bounding box center [253, 159] width 9 height 9
checkbox input "false"
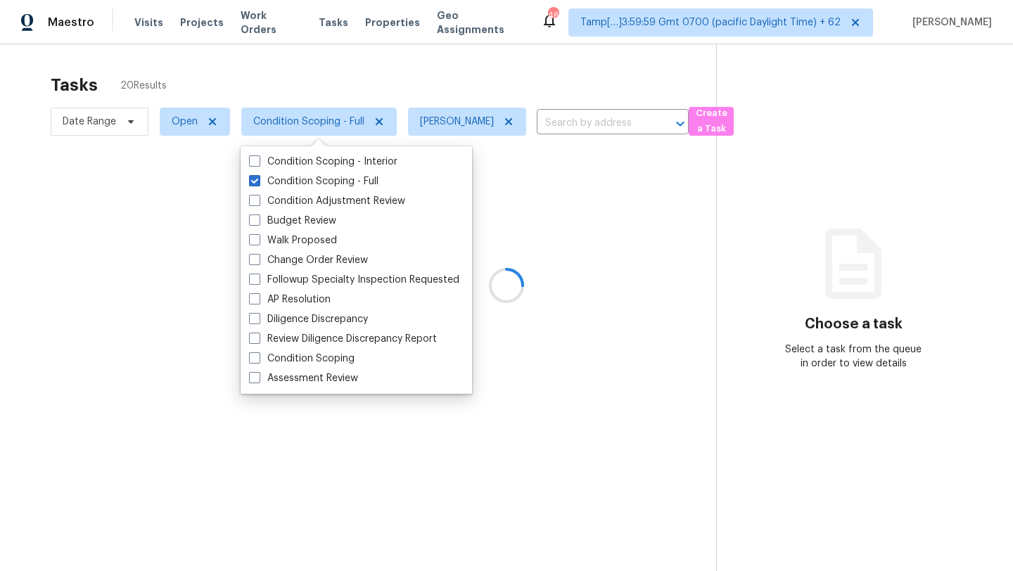
click at [321, 94] on div at bounding box center [506, 285] width 1013 height 571
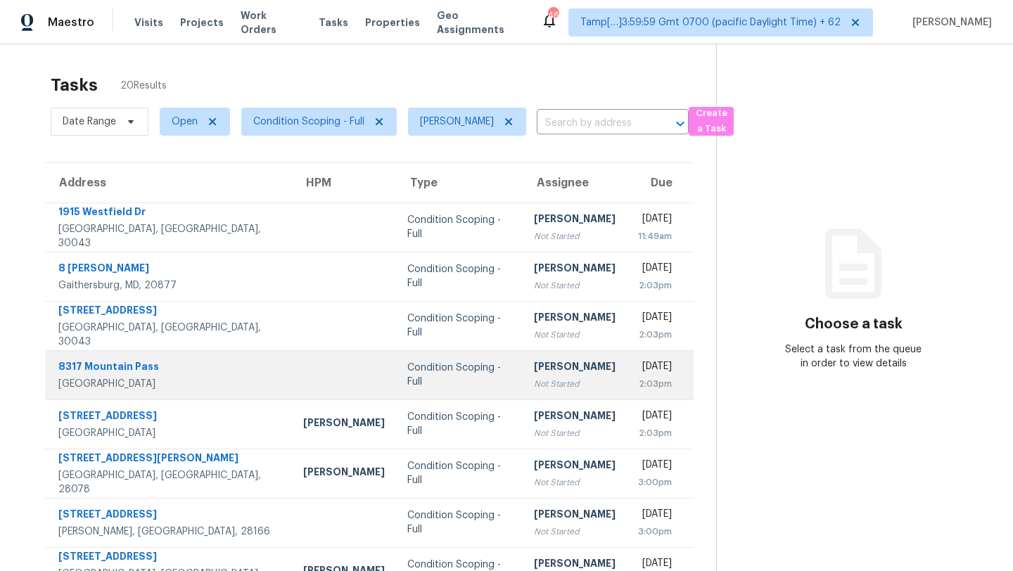
scroll to position [161, 0]
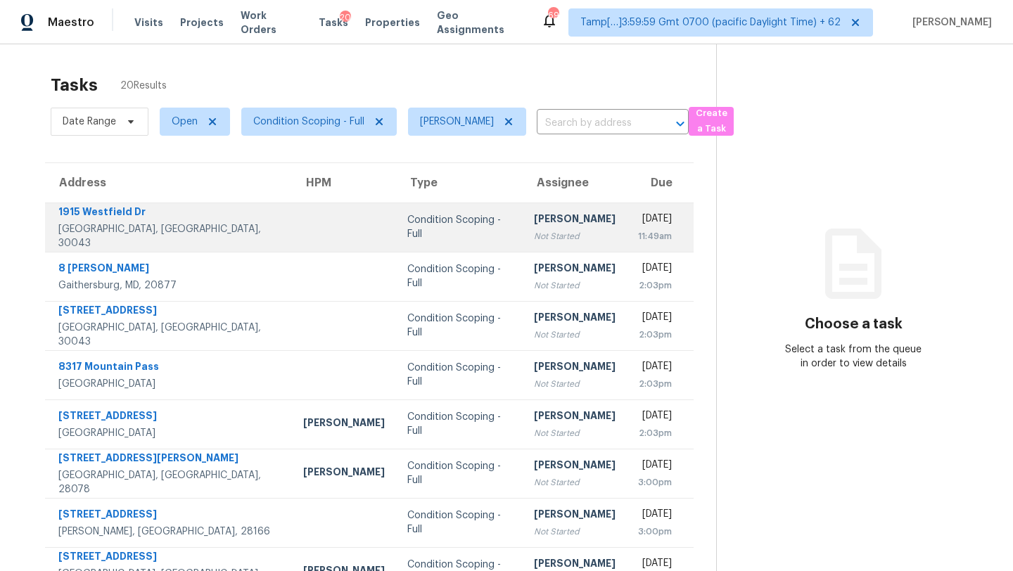
click at [627, 209] on td "[DATE] 11:49am" at bounding box center [660, 227] width 67 height 49
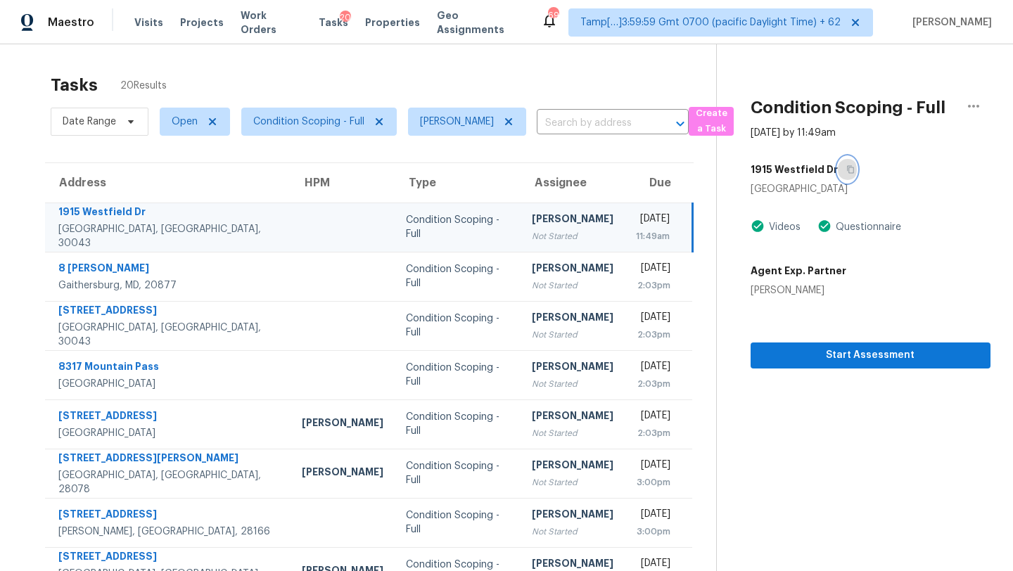
click at [846, 169] on icon "button" at bounding box center [850, 169] width 8 height 8
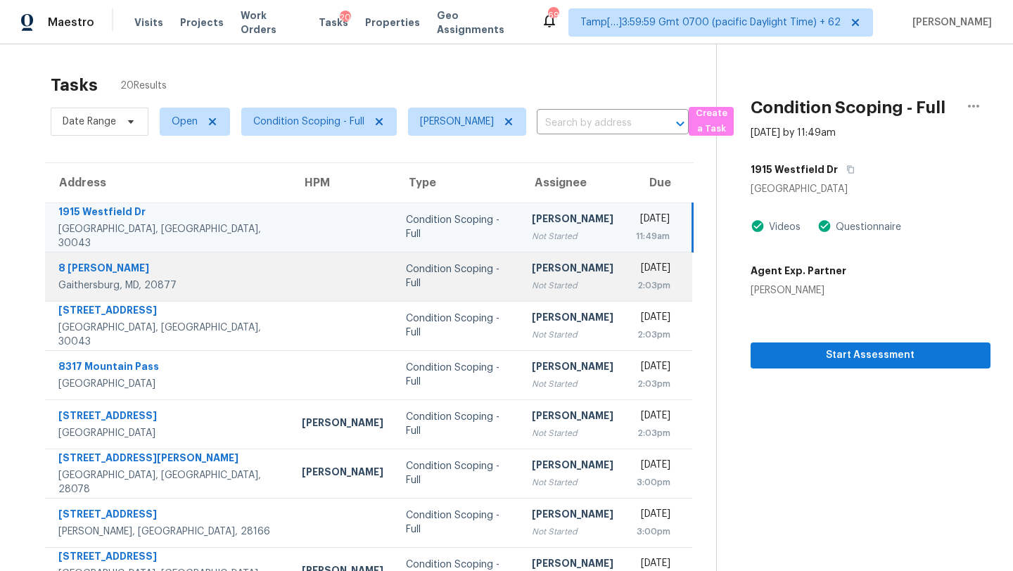
click at [625, 295] on td "[DATE] 2:03pm" at bounding box center [659, 276] width 68 height 49
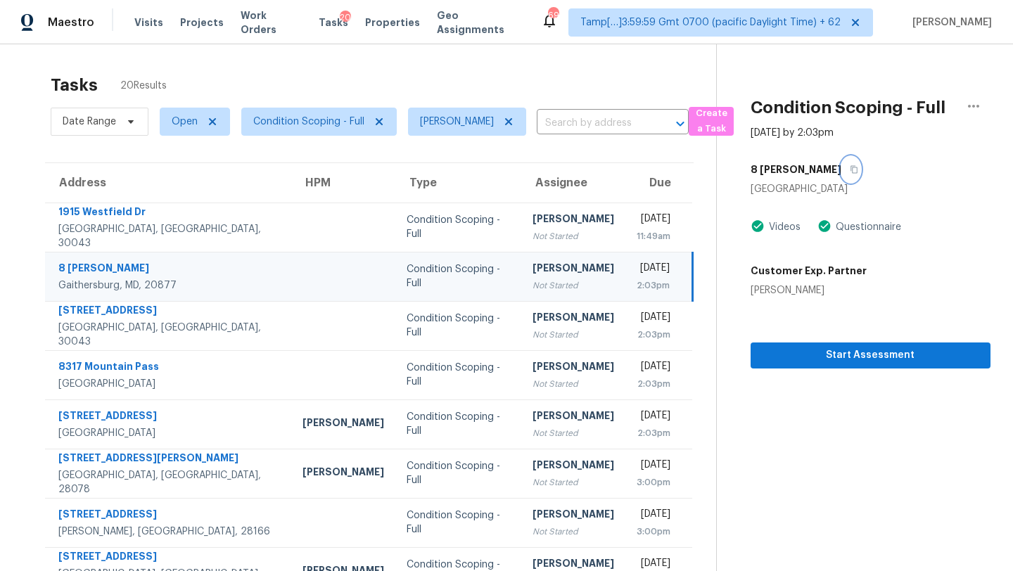
click at [850, 170] on icon "button" at bounding box center [853, 170] width 7 height 8
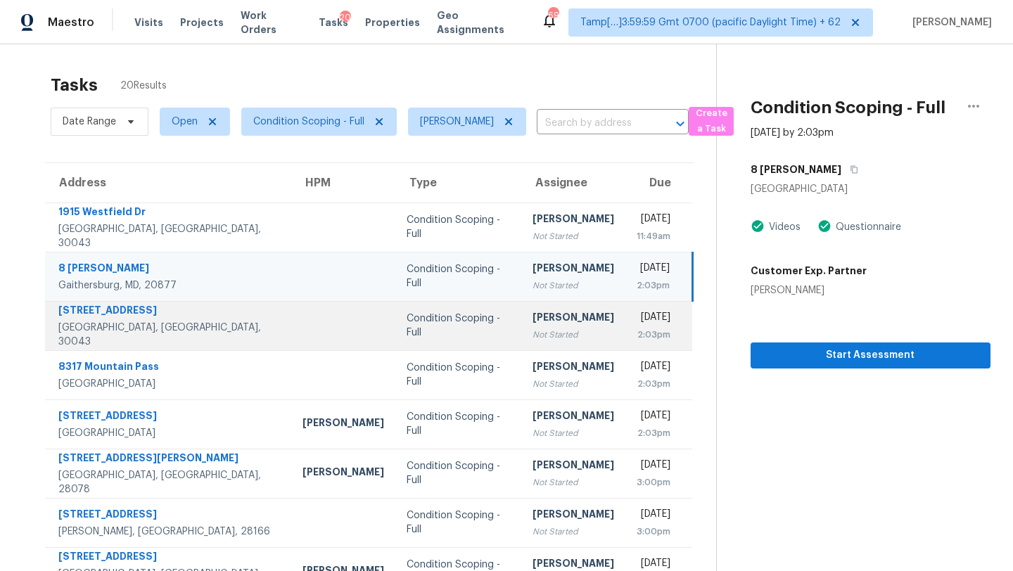
click at [637, 333] on div "2:03pm" at bounding box center [654, 335] width 34 height 14
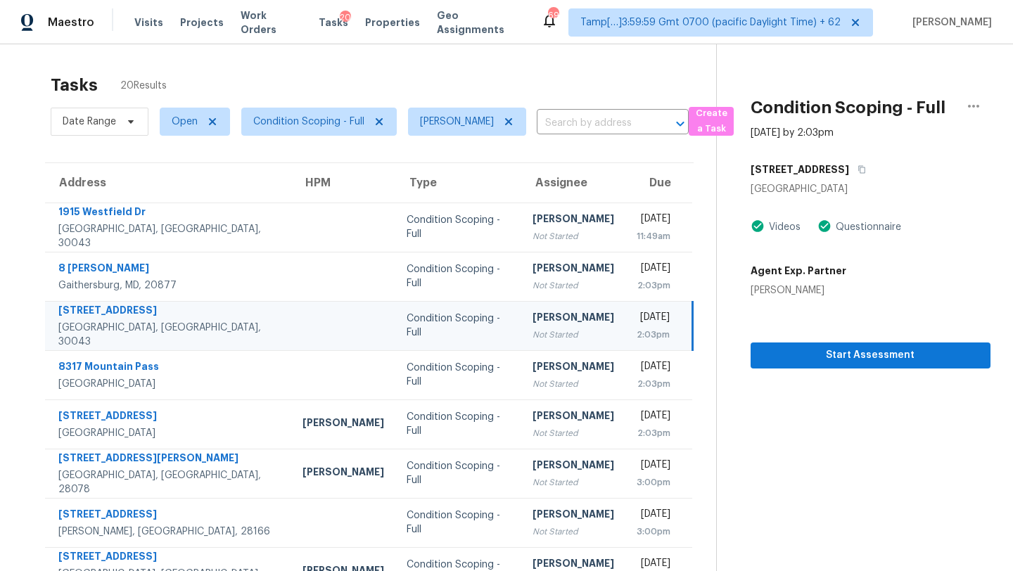
click at [860, 162] on div "[STREET_ADDRESS]" at bounding box center [870, 169] width 240 height 25
click at [858, 167] on icon "button" at bounding box center [861, 170] width 7 height 8
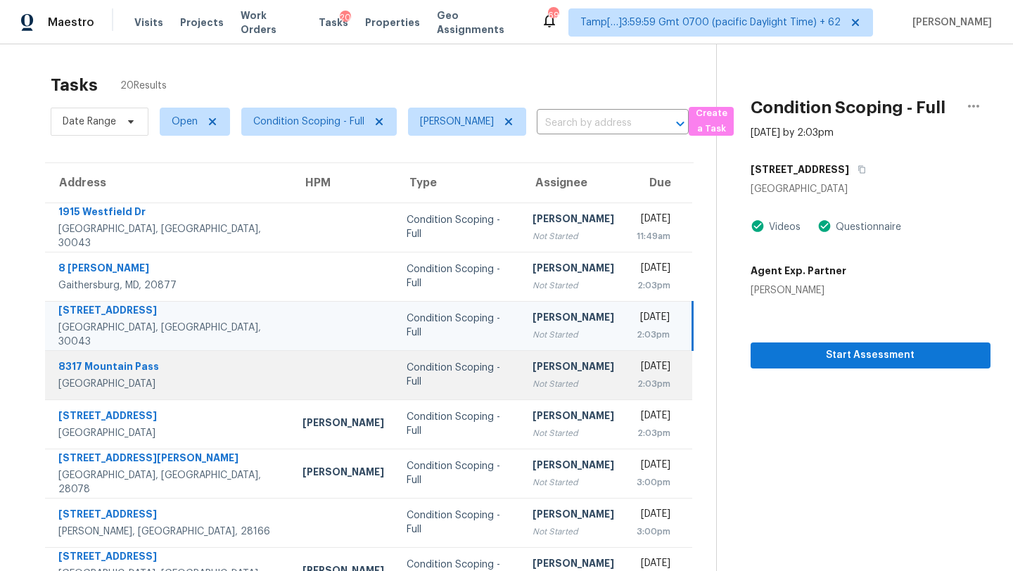
click at [637, 378] on div "2:03pm" at bounding box center [654, 384] width 34 height 14
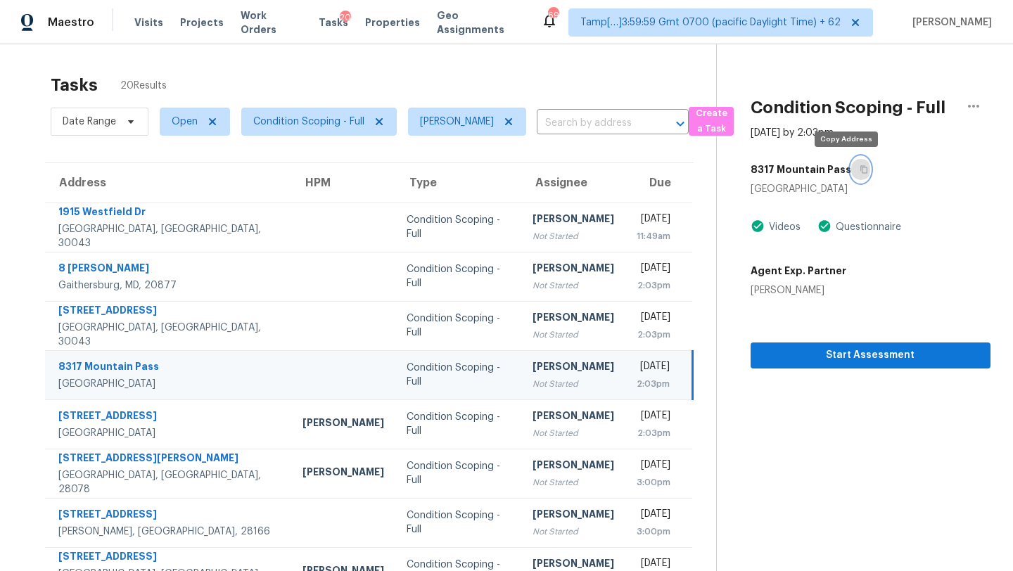
click at [860, 169] on icon "button" at bounding box center [864, 169] width 8 height 8
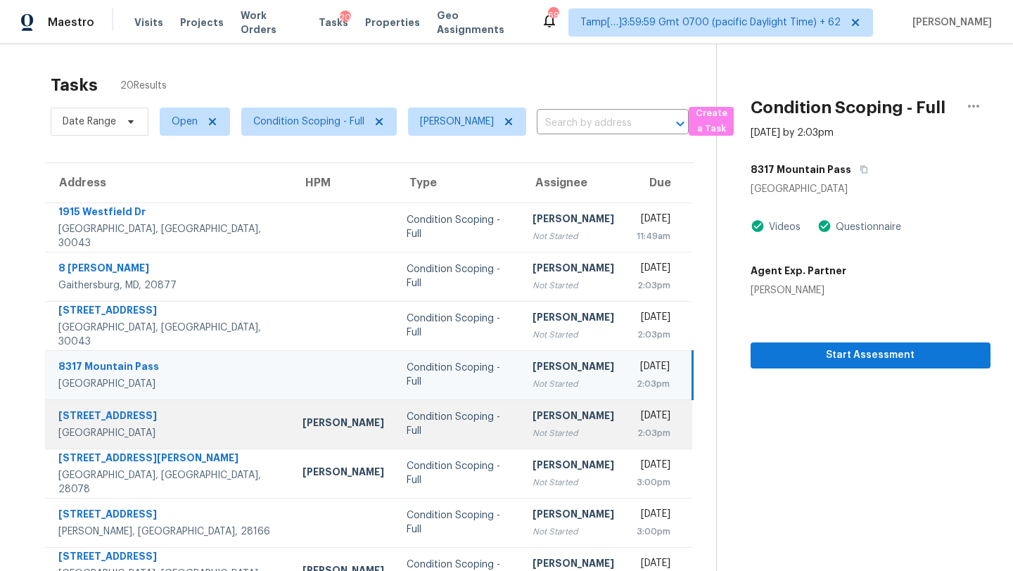
click at [532, 423] on div "[PERSON_NAME]" at bounding box center [573, 418] width 82 height 18
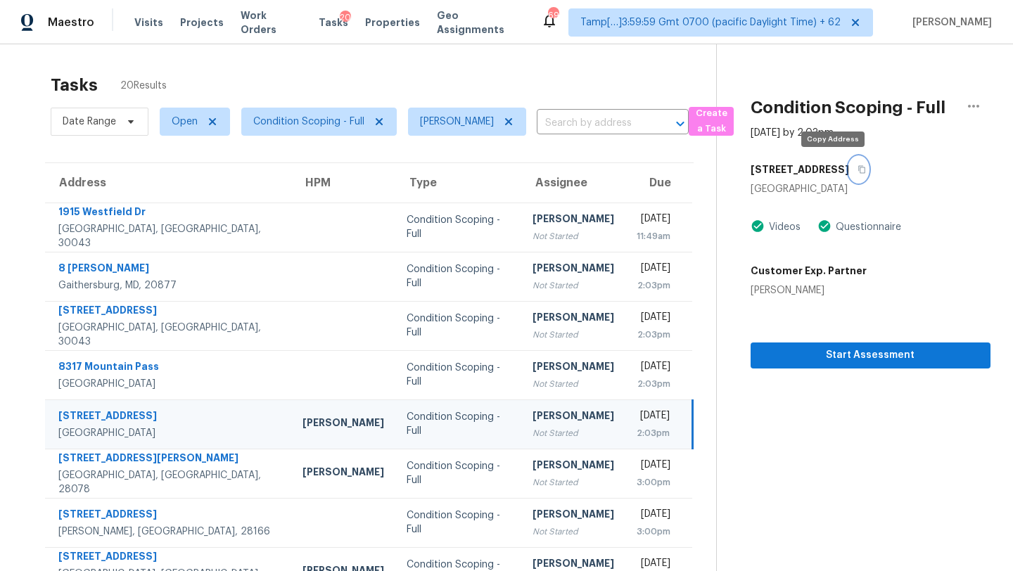
click at [858, 167] on icon "button" at bounding box center [861, 170] width 7 height 8
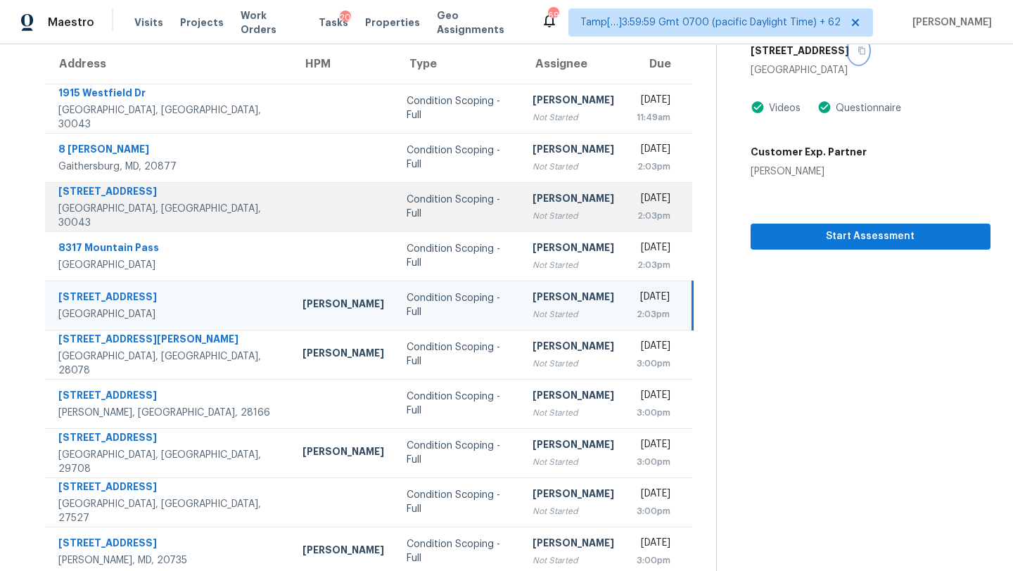
scroll to position [161, 0]
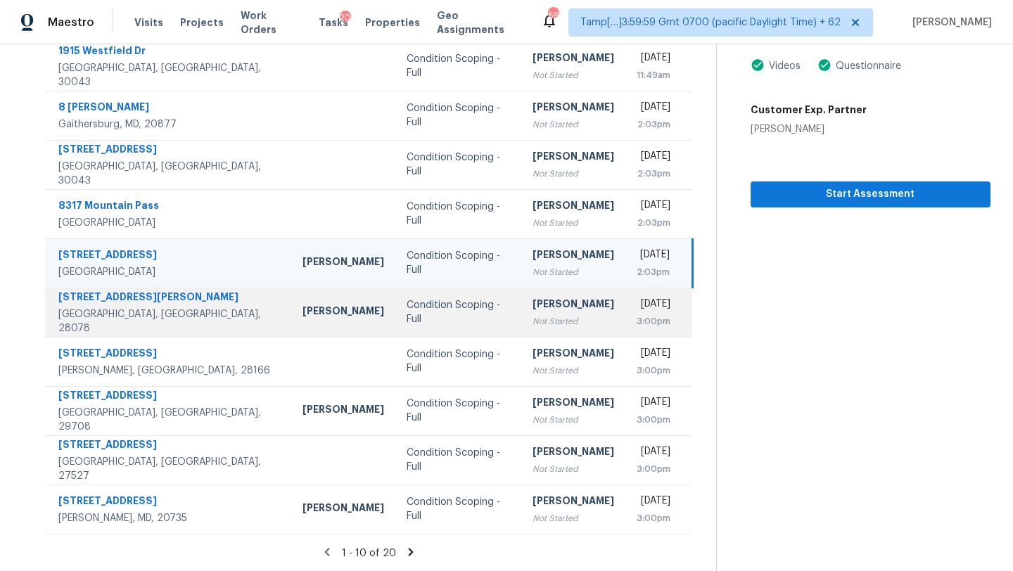
click at [521, 328] on td "[PERSON_NAME] Not Started" at bounding box center [573, 312] width 104 height 49
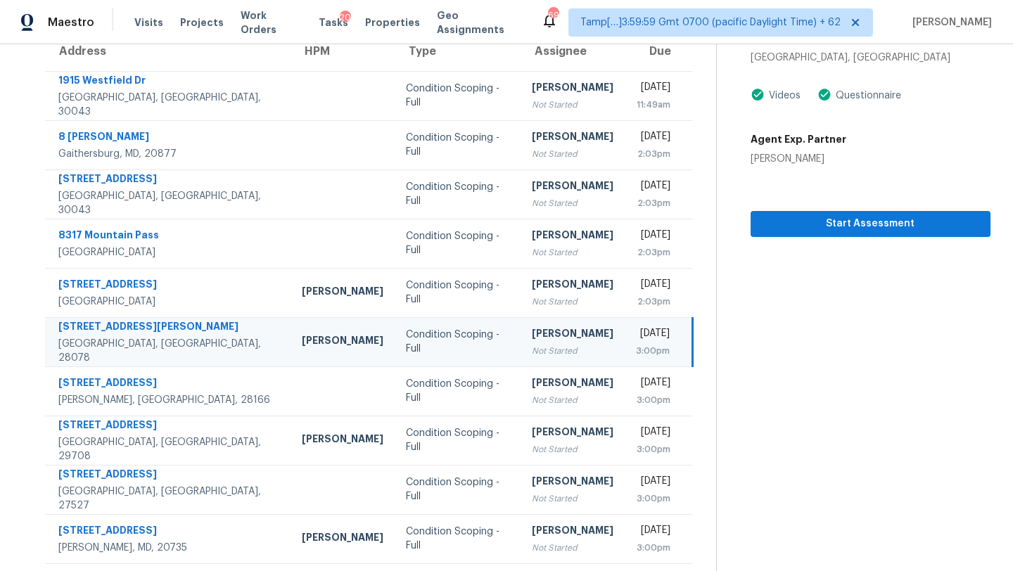
scroll to position [108, 0]
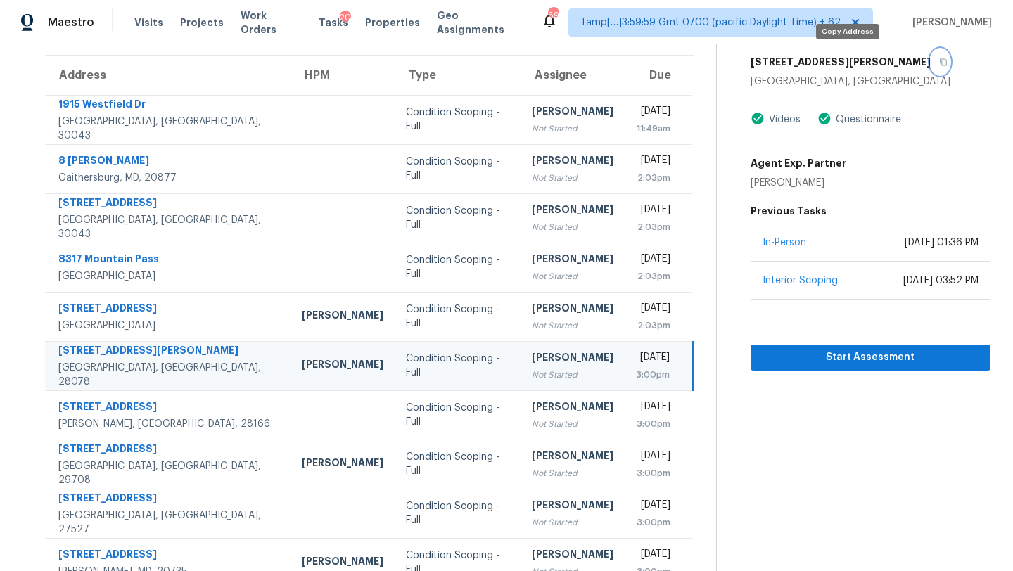
click at [939, 61] on icon "button" at bounding box center [943, 62] width 8 height 8
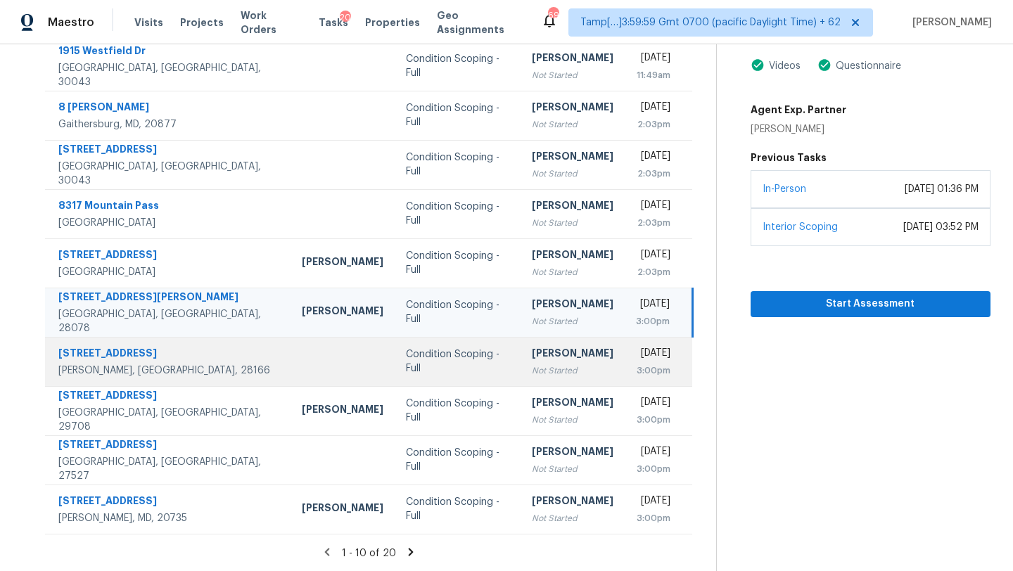
click at [625, 340] on td "[DATE] 3:00pm" at bounding box center [659, 361] width 68 height 49
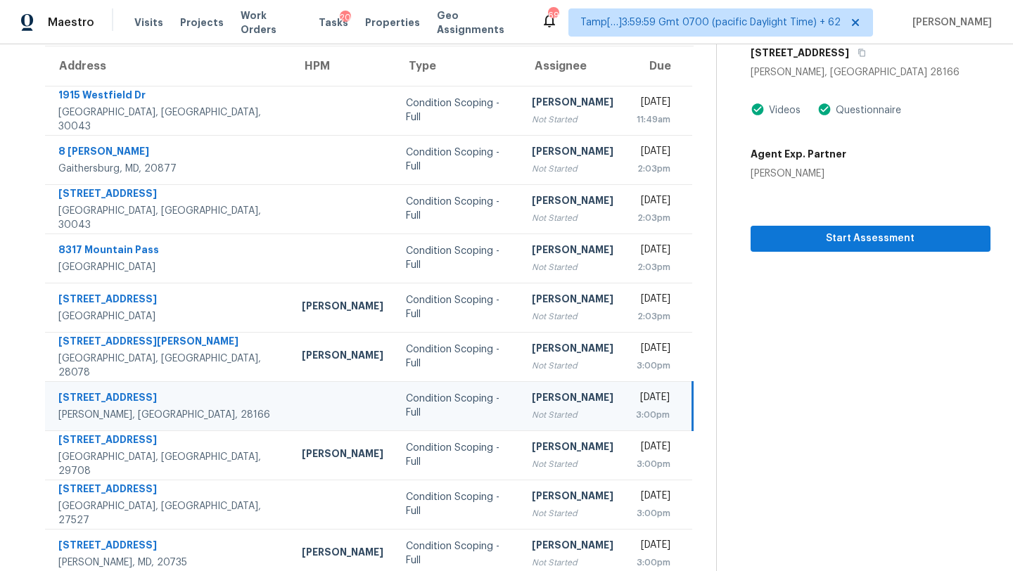
scroll to position [113, 0]
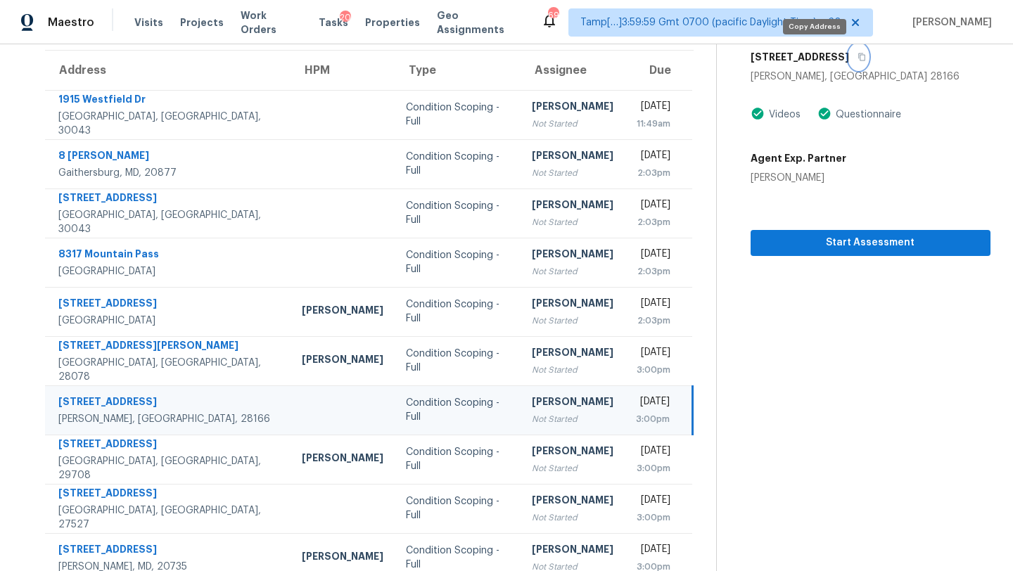
click at [858, 56] on icon "button" at bounding box center [861, 57] width 7 height 8
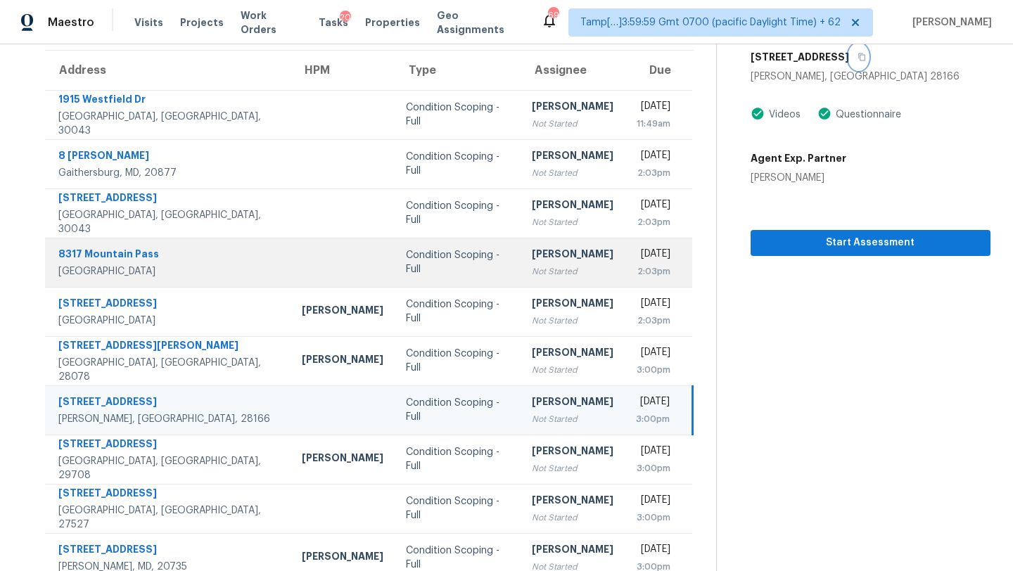
scroll to position [161, 0]
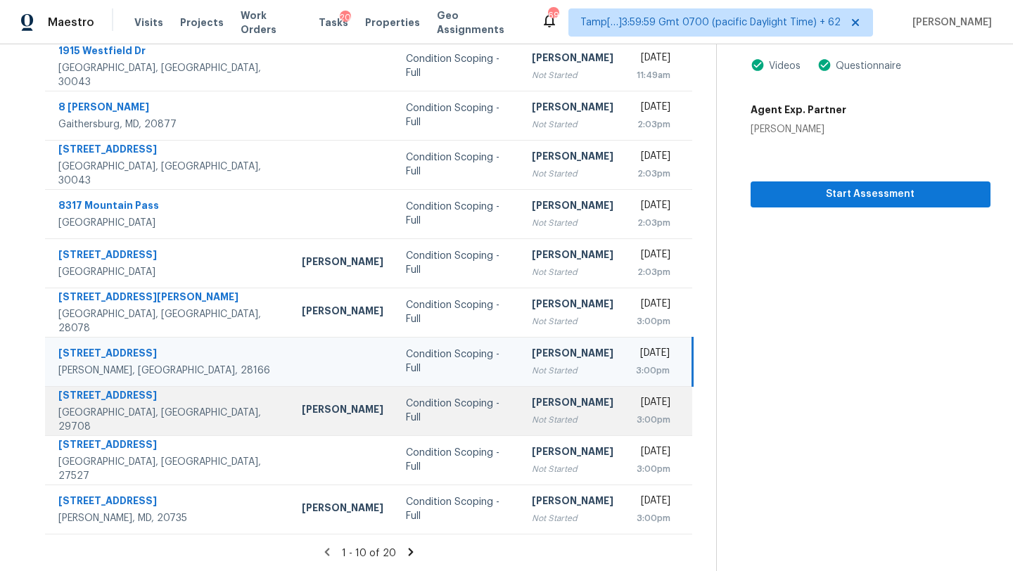
click at [532, 414] on div "Not Started" at bounding box center [573, 420] width 82 height 14
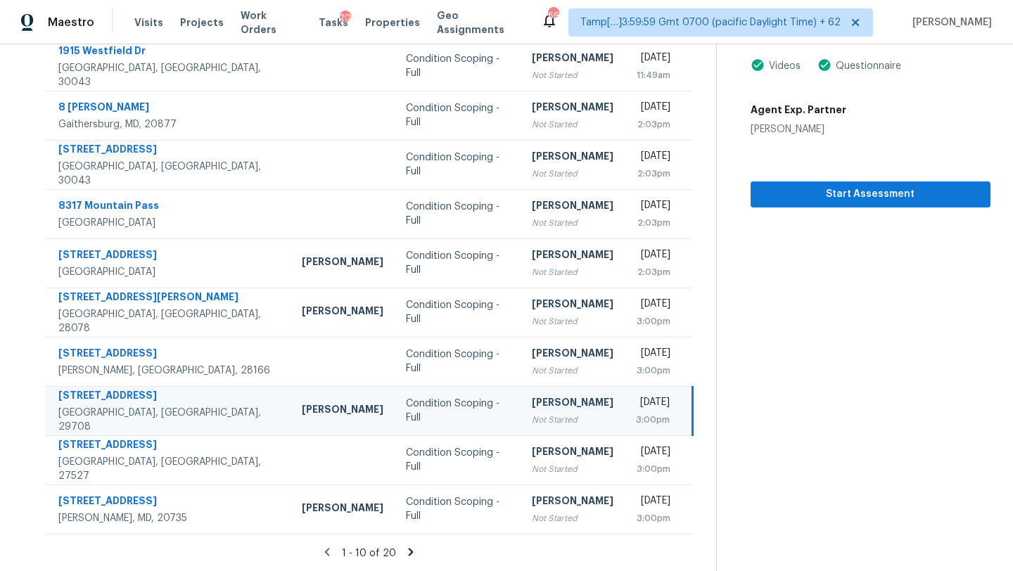
scroll to position [50, 0]
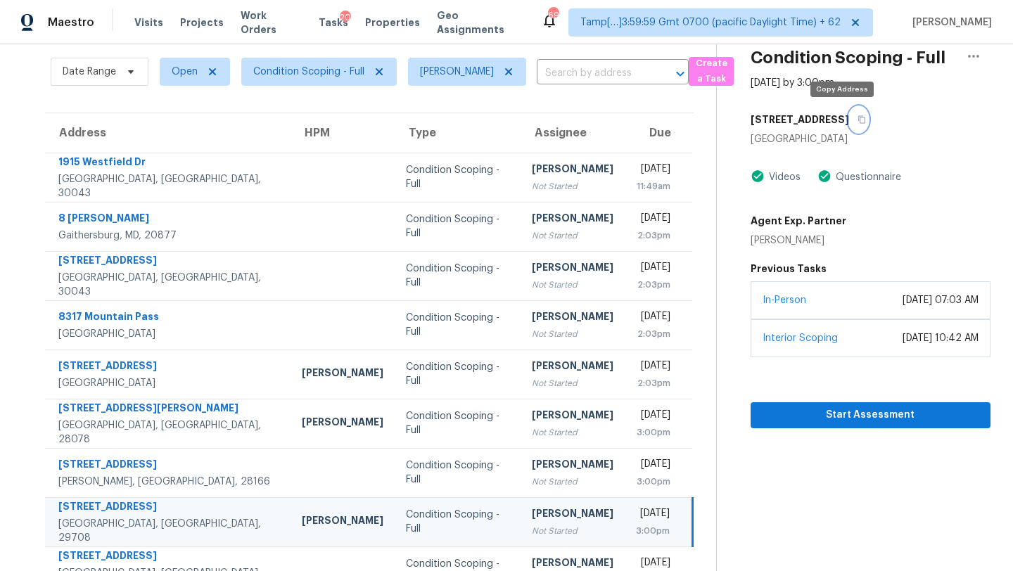
click at [849, 112] on button "button" at bounding box center [858, 119] width 19 height 25
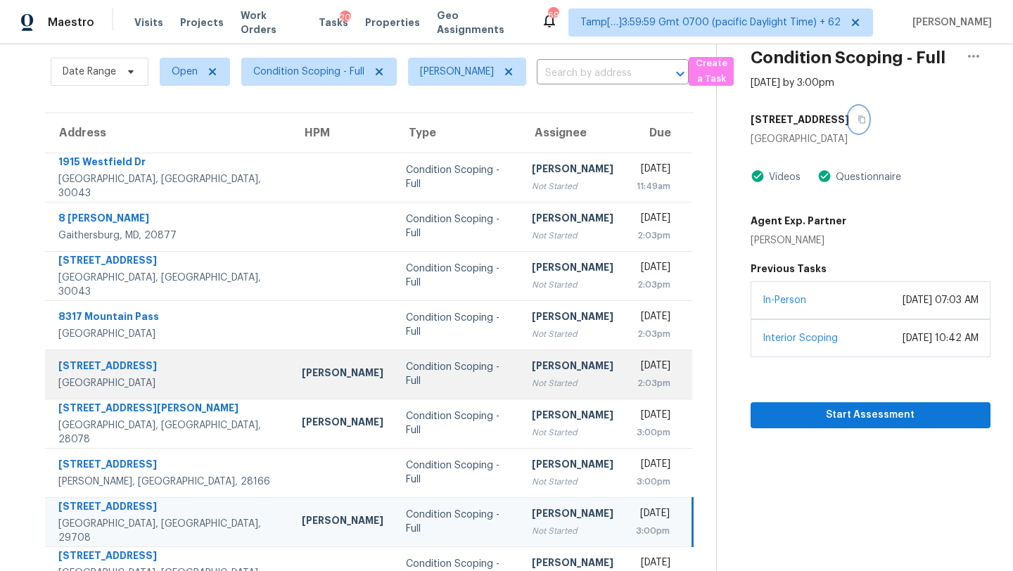
scroll to position [161, 0]
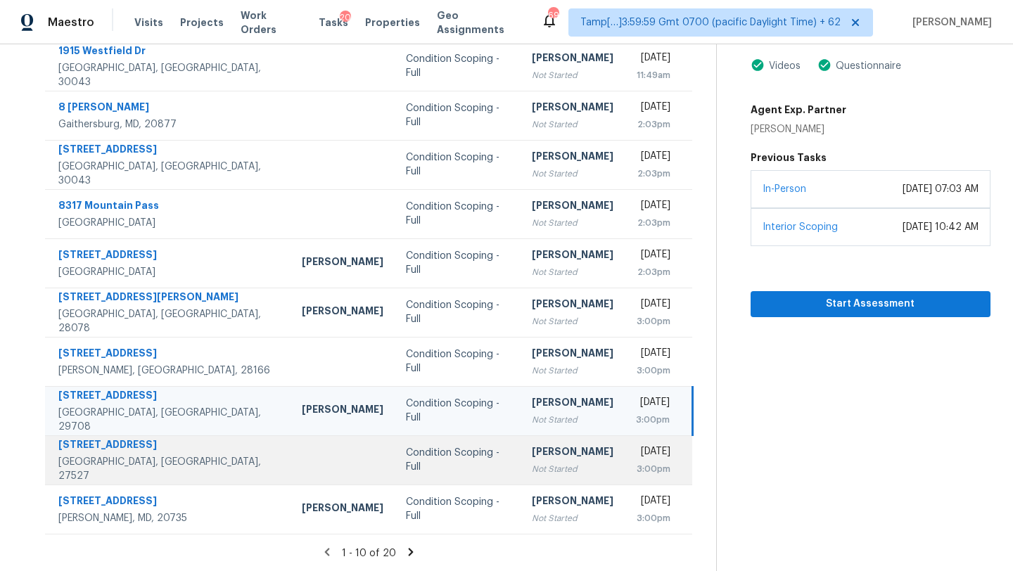
click at [532, 462] on div "Not Started" at bounding box center [573, 469] width 82 height 14
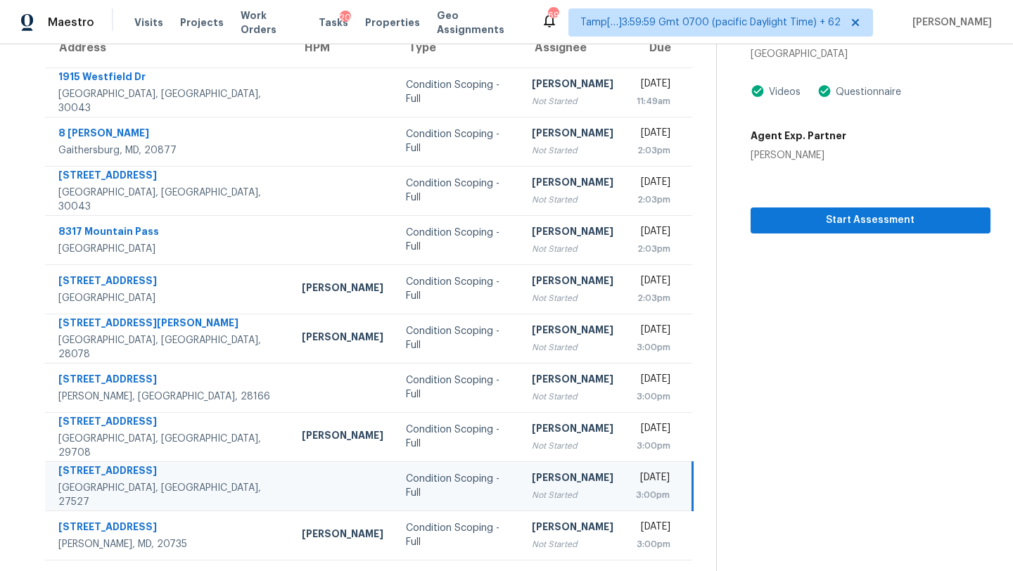
scroll to position [101, 0]
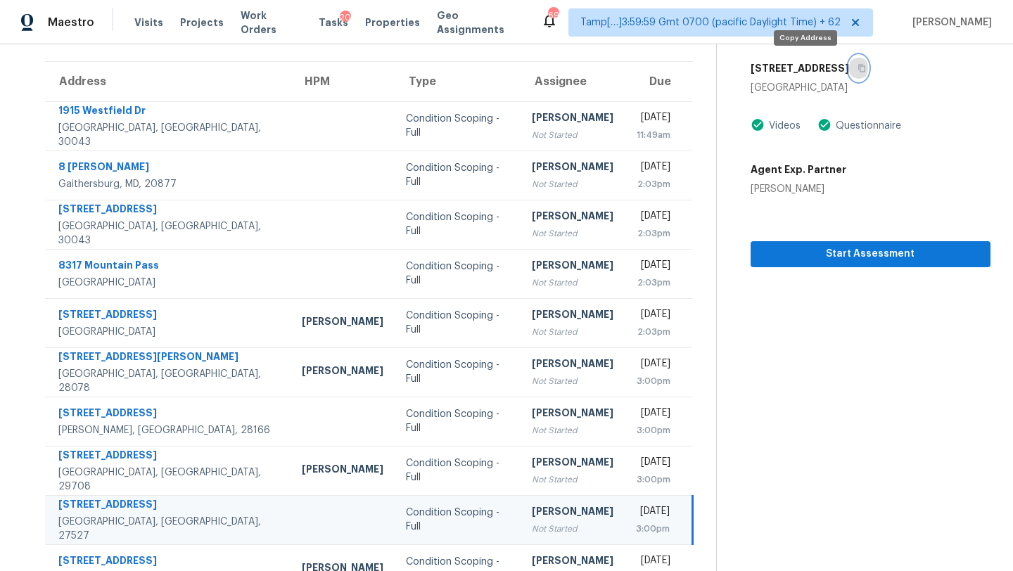
click at [849, 66] on button "button" at bounding box center [858, 68] width 19 height 25
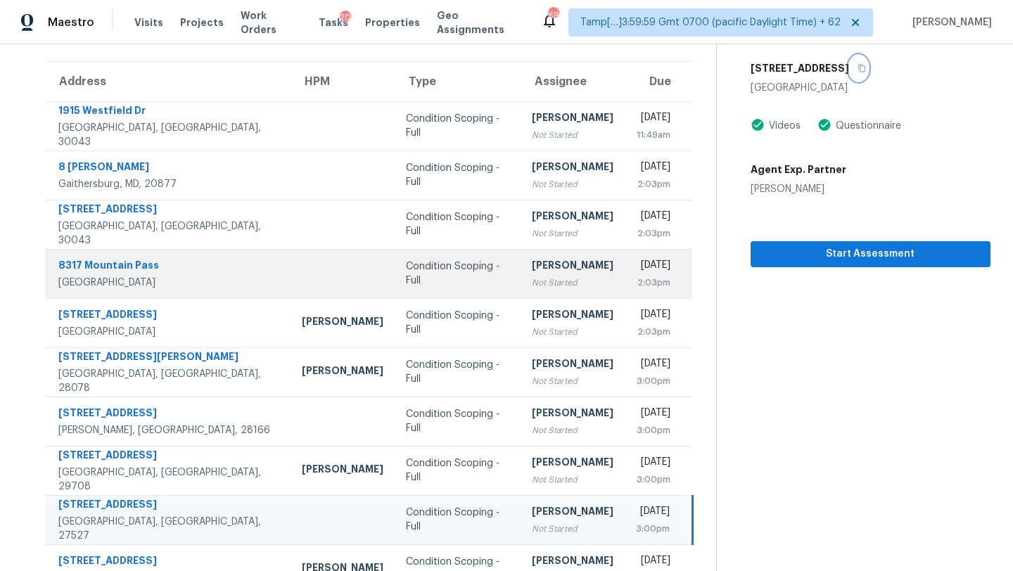
scroll to position [161, 0]
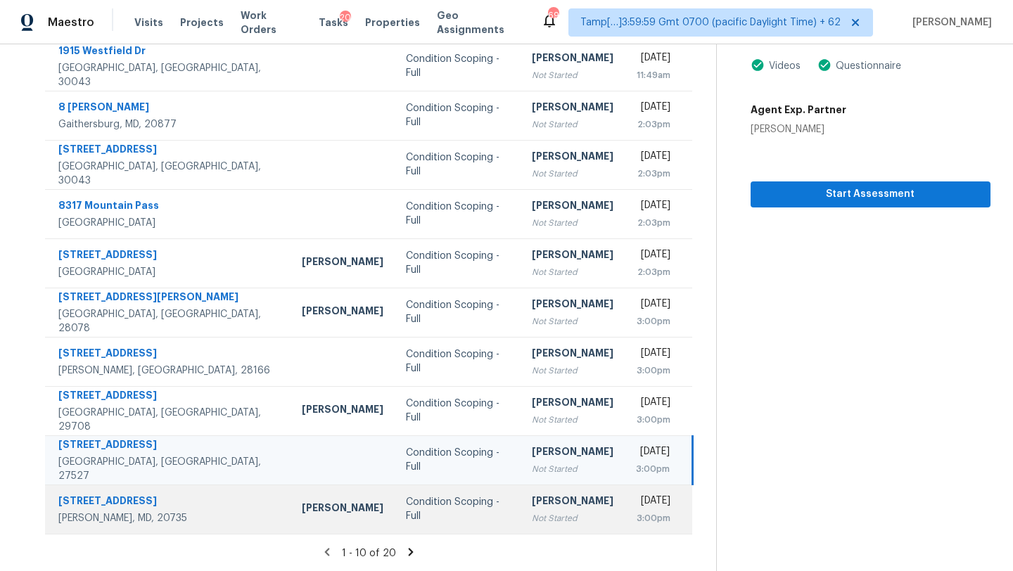
click at [532, 523] on div "Not Started" at bounding box center [573, 518] width 82 height 14
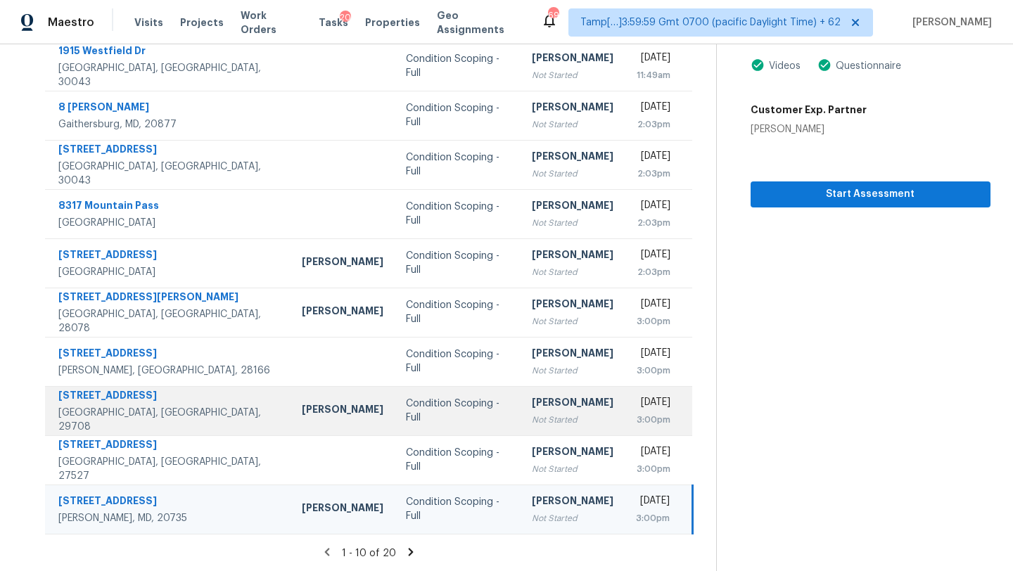
scroll to position [23, 0]
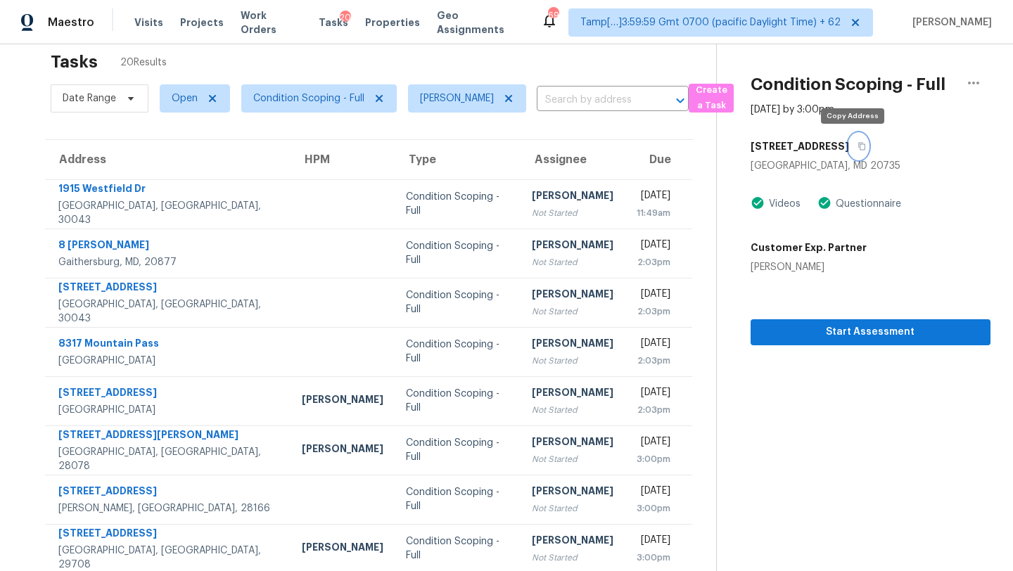
click at [857, 150] on button "button" at bounding box center [858, 146] width 19 height 25
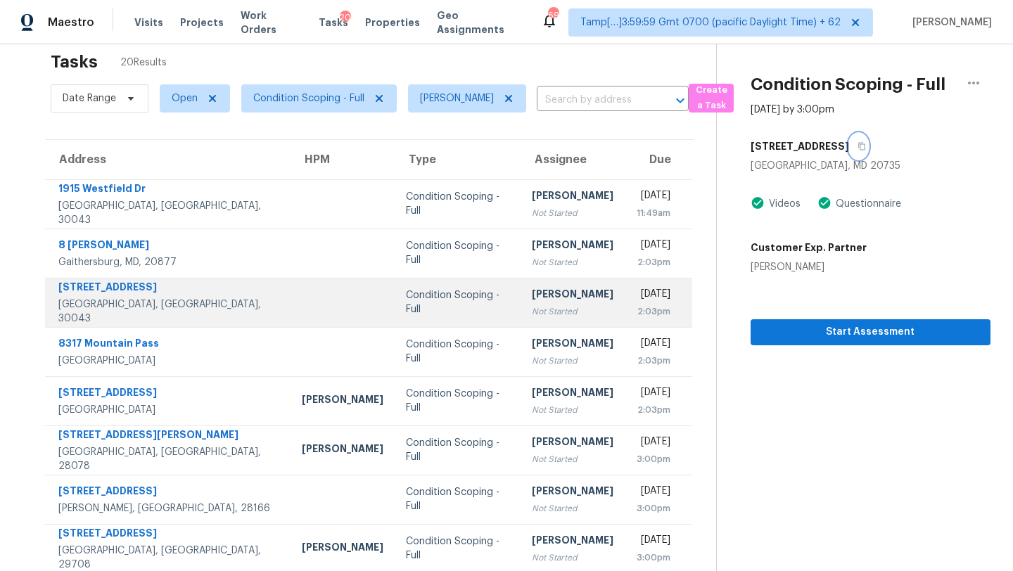
scroll to position [161, 0]
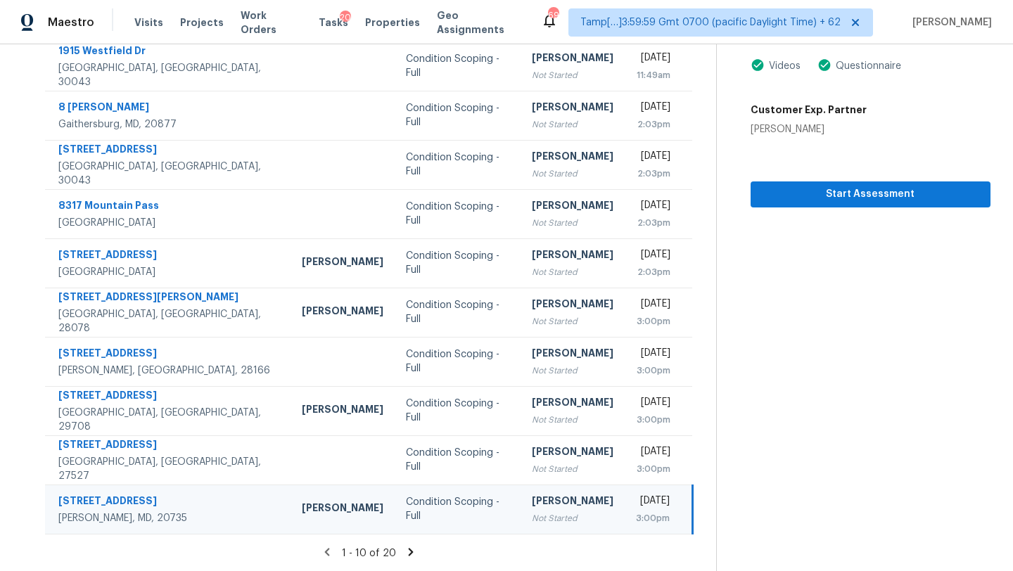
click at [406, 548] on icon at bounding box center [410, 552] width 13 height 13
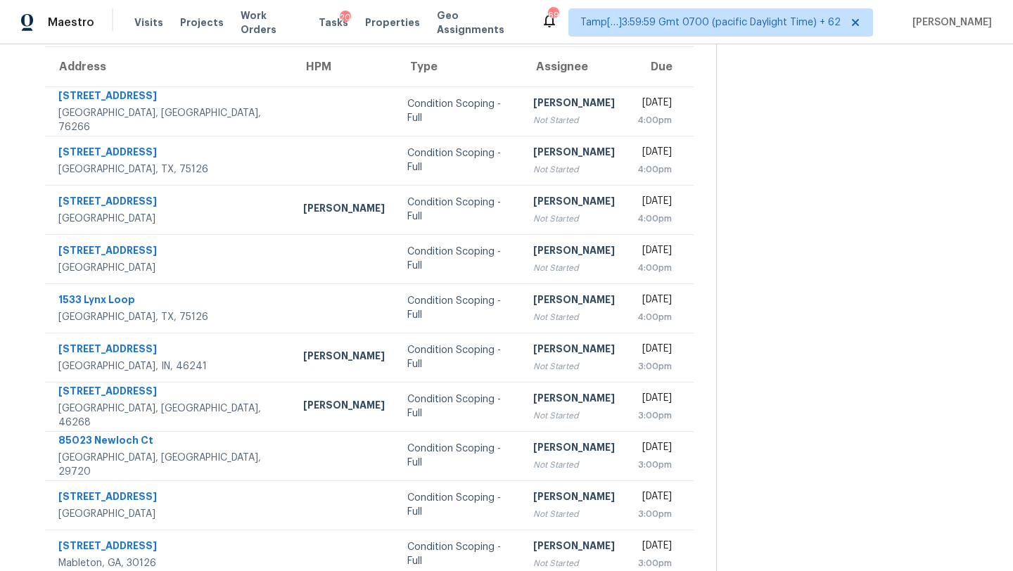
scroll to position [20, 0]
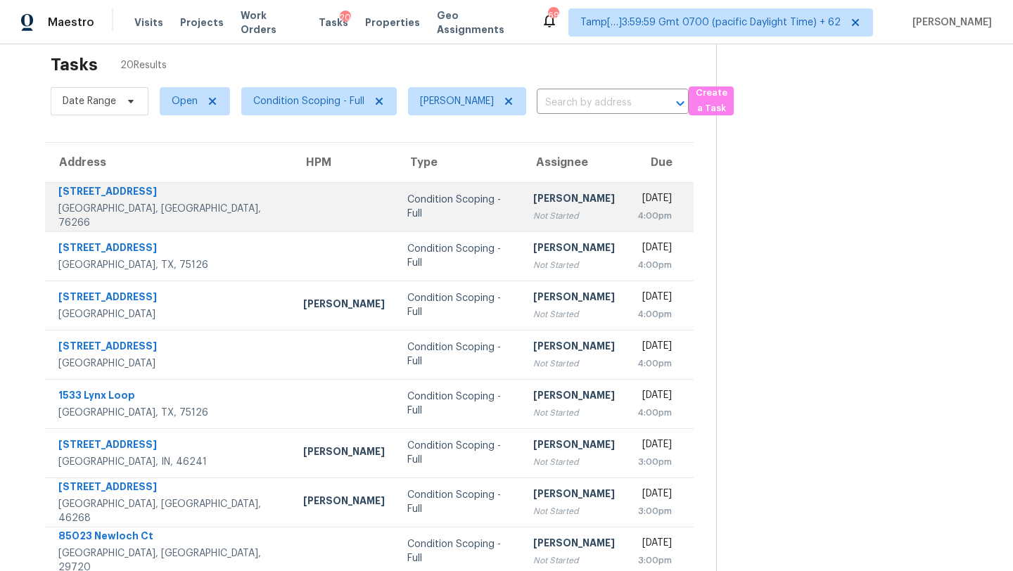
click at [454, 197] on td "Condition Scoping - Full" at bounding box center [459, 206] width 126 height 49
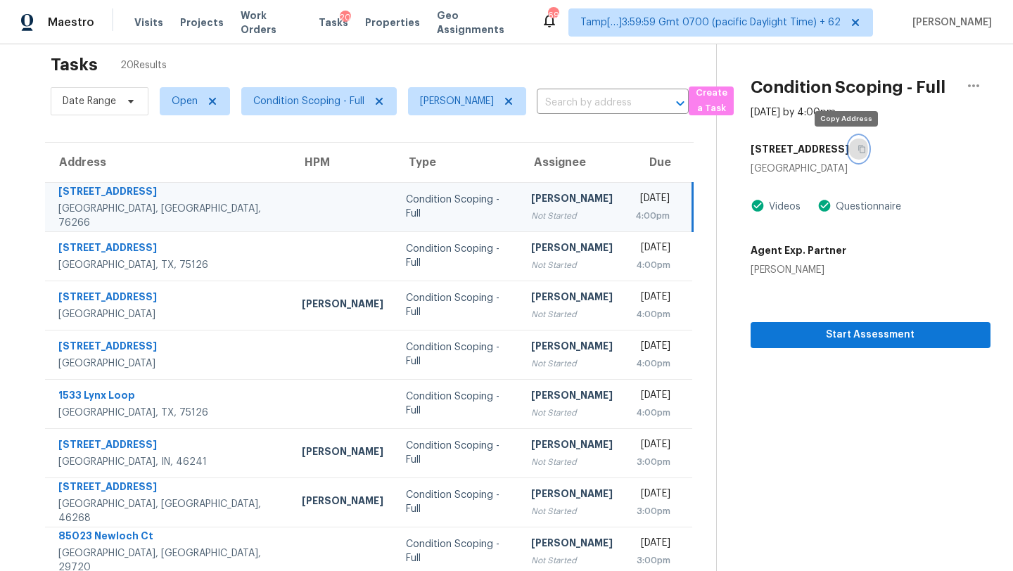
click at [857, 148] on icon "button" at bounding box center [861, 149] width 8 height 8
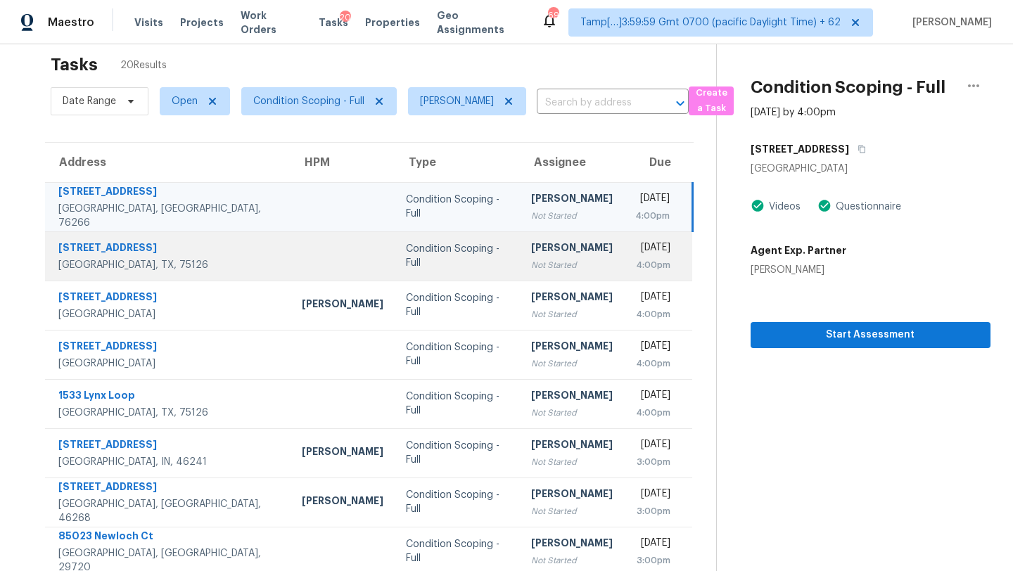
click at [624, 272] on td "[DATE] 4:00pm" at bounding box center [658, 255] width 69 height 49
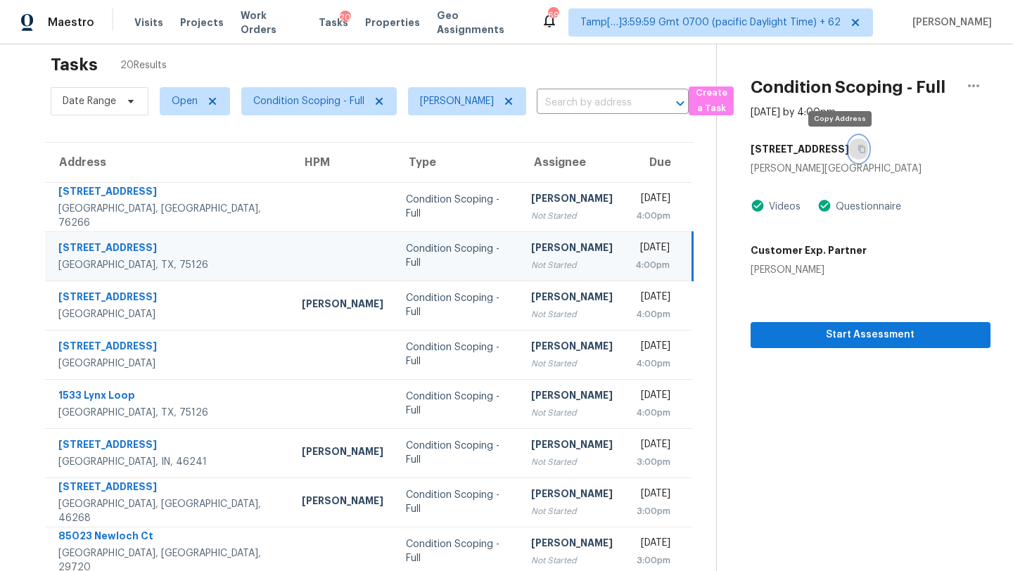
click at [857, 148] on icon "button" at bounding box center [861, 149] width 8 height 8
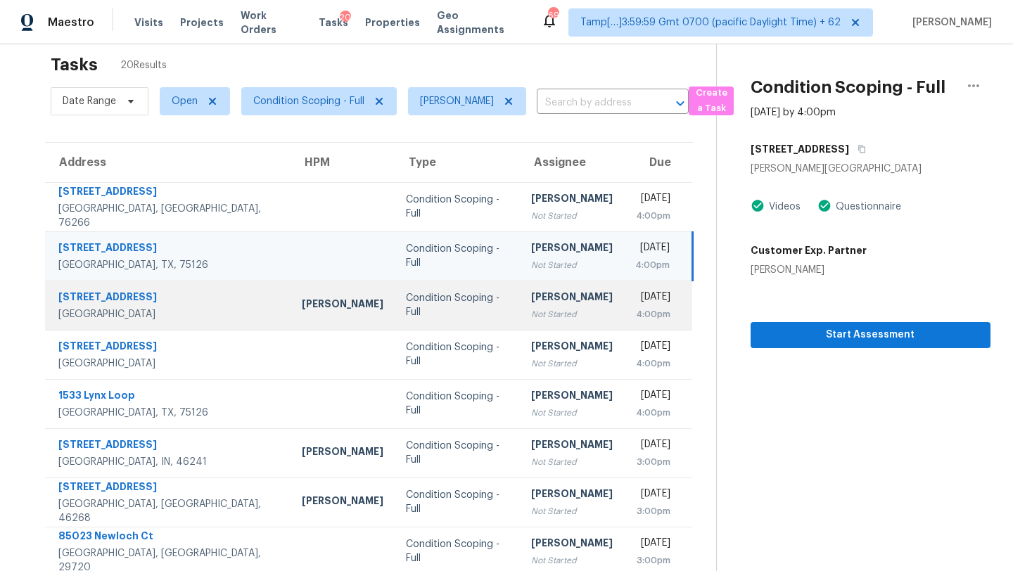
click at [635, 302] on div "[DATE]" at bounding box center [653, 299] width 36 height 18
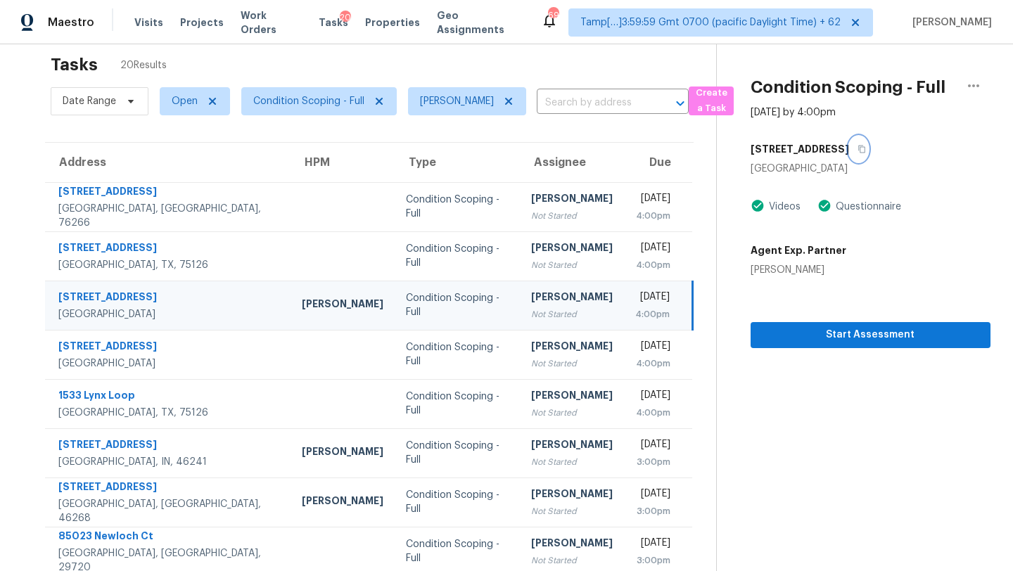
click at [858, 151] on icon "button" at bounding box center [861, 150] width 7 height 8
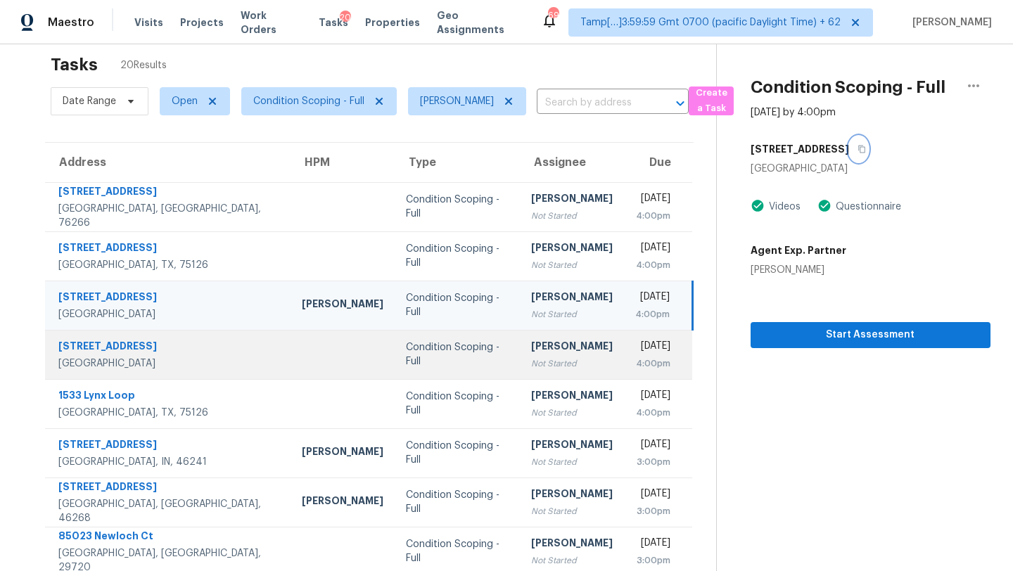
scroll to position [121, 0]
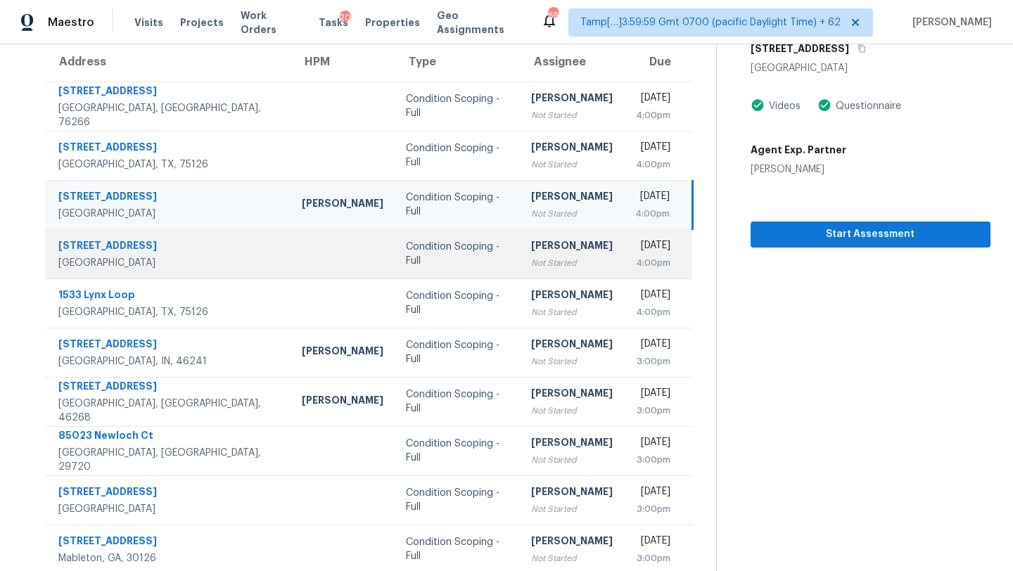
click at [531, 263] on div "Not Started" at bounding box center [572, 263] width 82 height 14
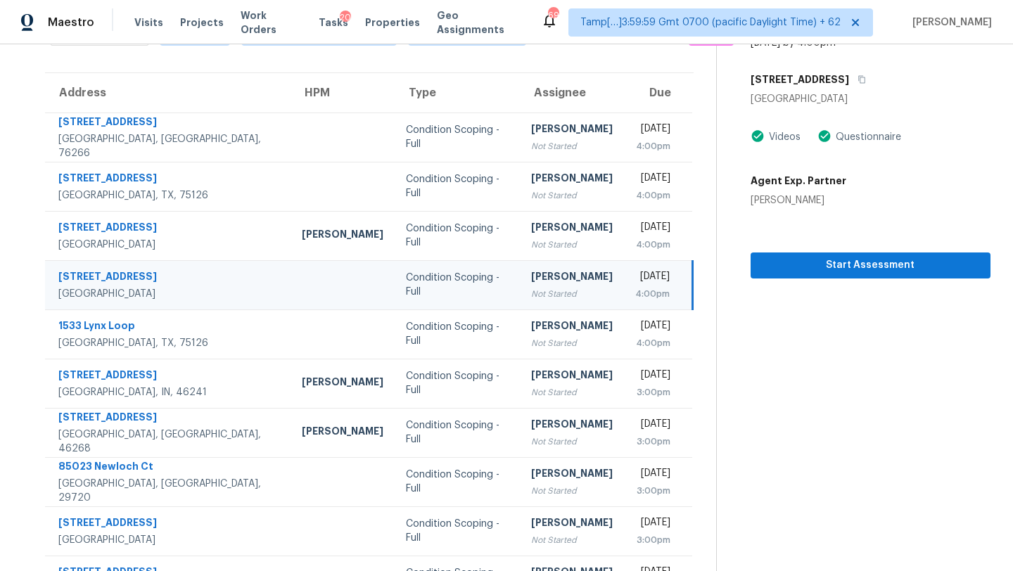
scroll to position [75, 0]
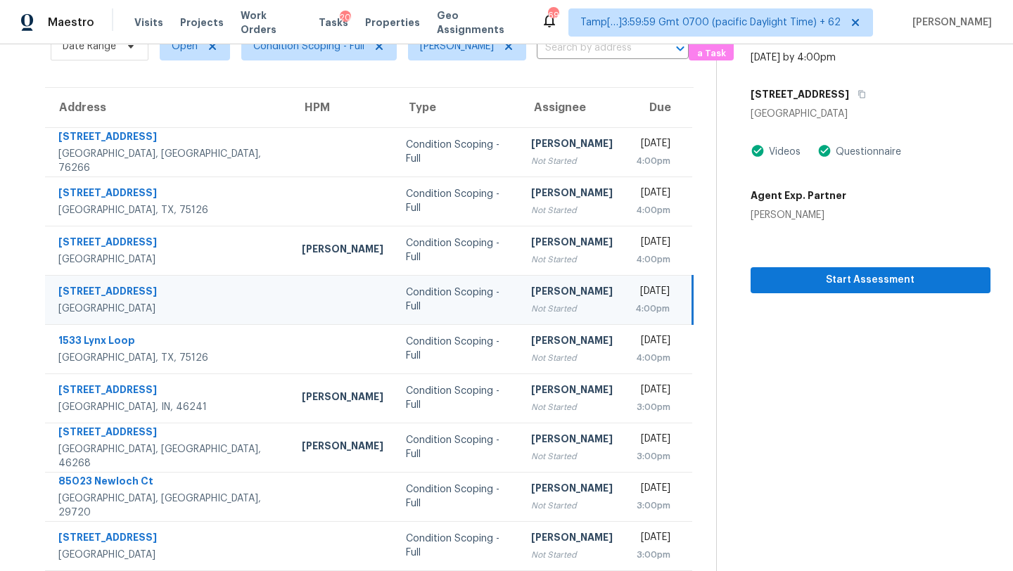
click at [843, 104] on div "[STREET_ADDRESS]" at bounding box center [870, 94] width 240 height 25
click at [849, 88] on button "button" at bounding box center [858, 94] width 19 height 25
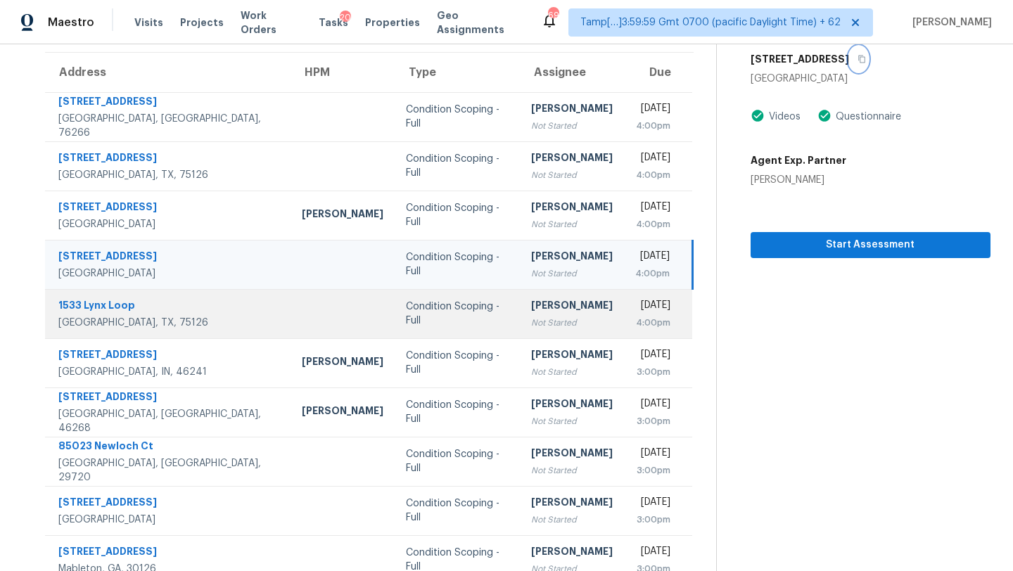
scroll to position [158, 0]
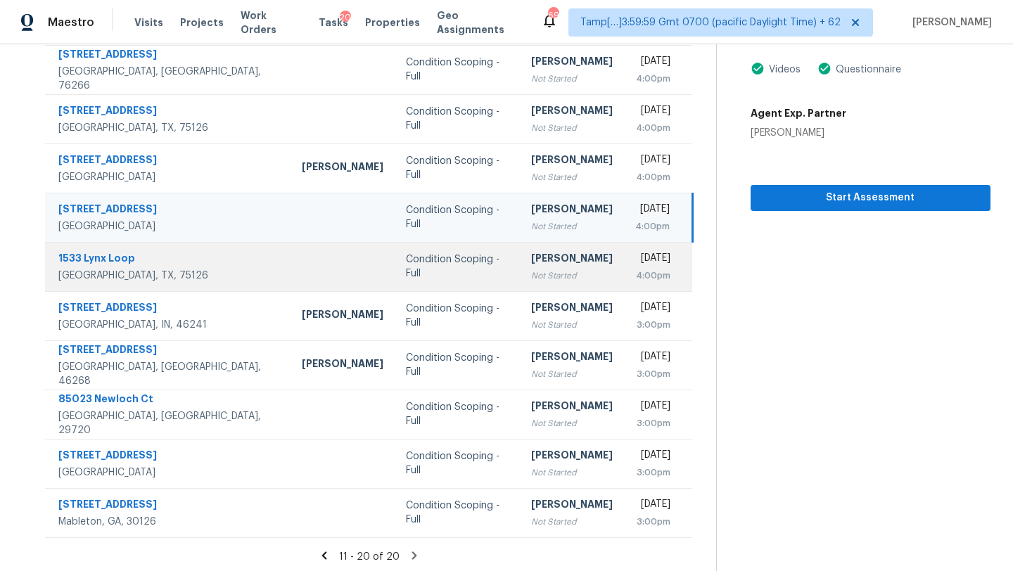
click at [624, 279] on td "[DATE] 4:00pm" at bounding box center [658, 266] width 69 height 49
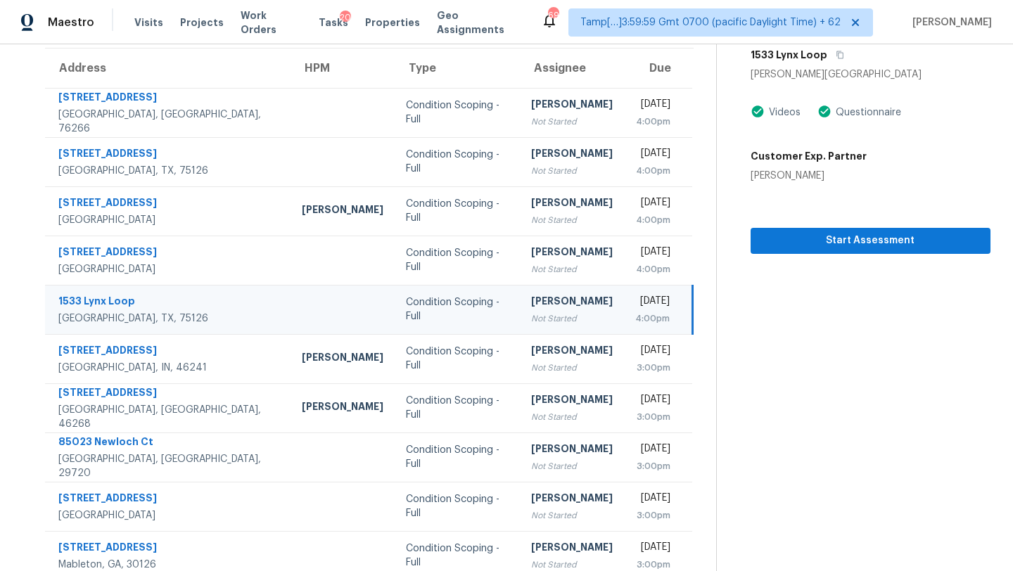
scroll to position [101, 0]
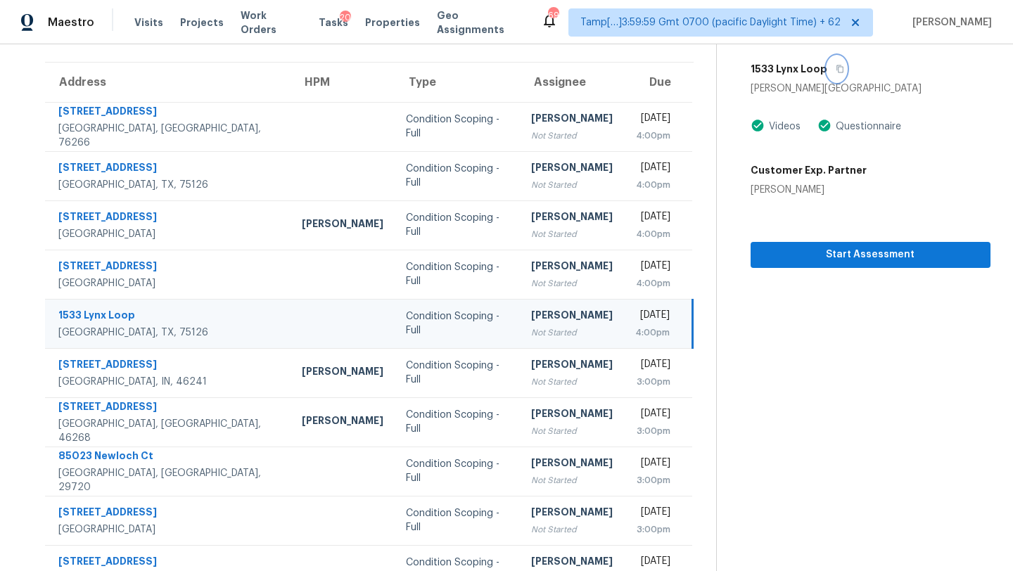
click at [836, 71] on icon "button" at bounding box center [840, 69] width 8 height 8
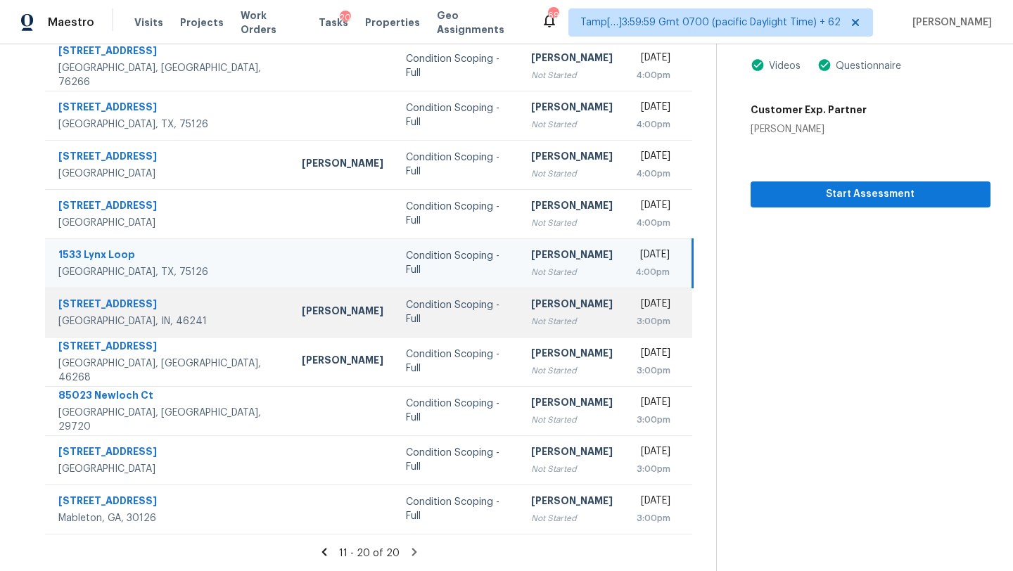
click at [624, 306] on td "[DATE] 3:00pm" at bounding box center [658, 312] width 69 height 49
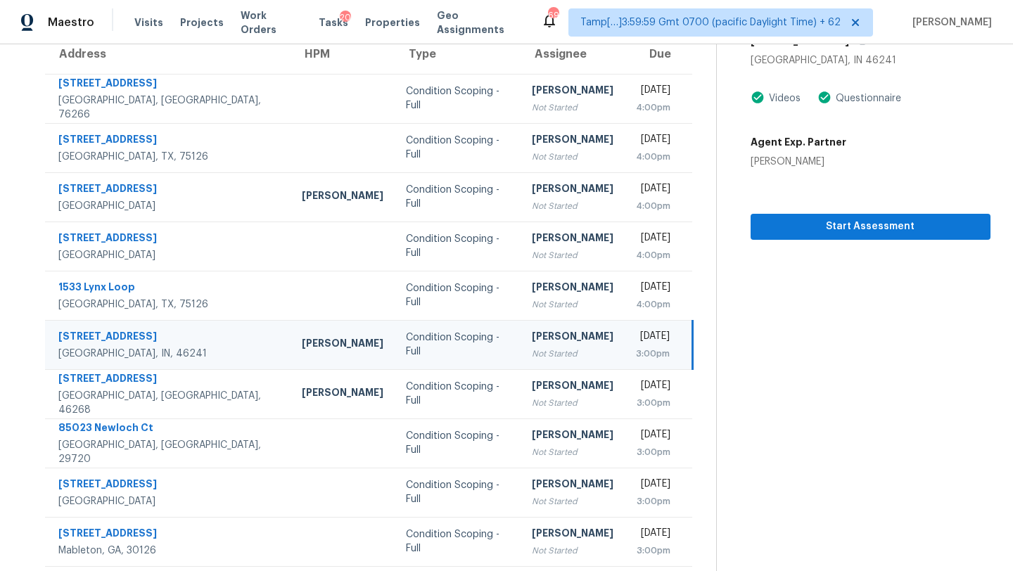
scroll to position [94, 0]
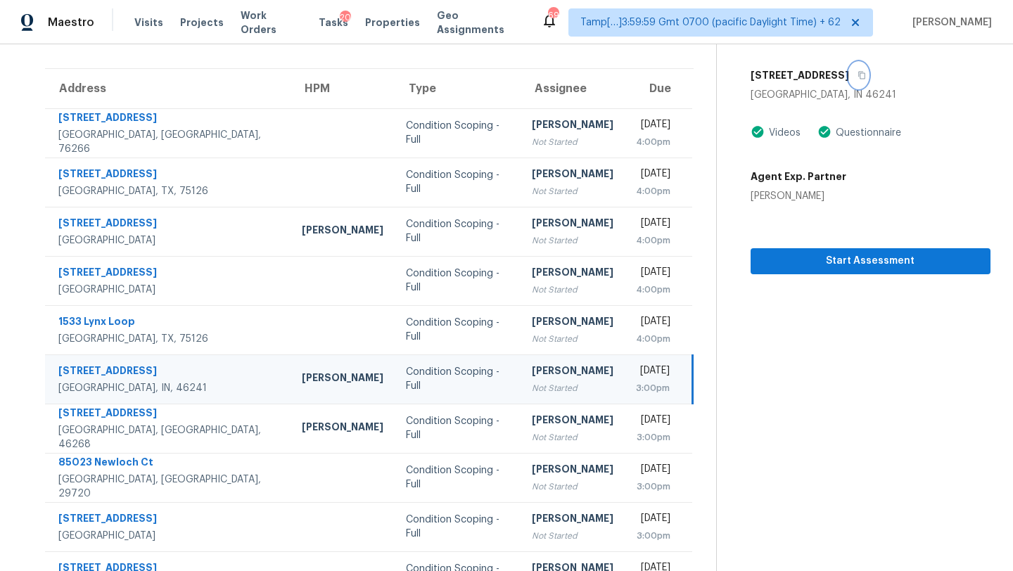
click at [858, 72] on icon "button" at bounding box center [861, 76] width 7 height 8
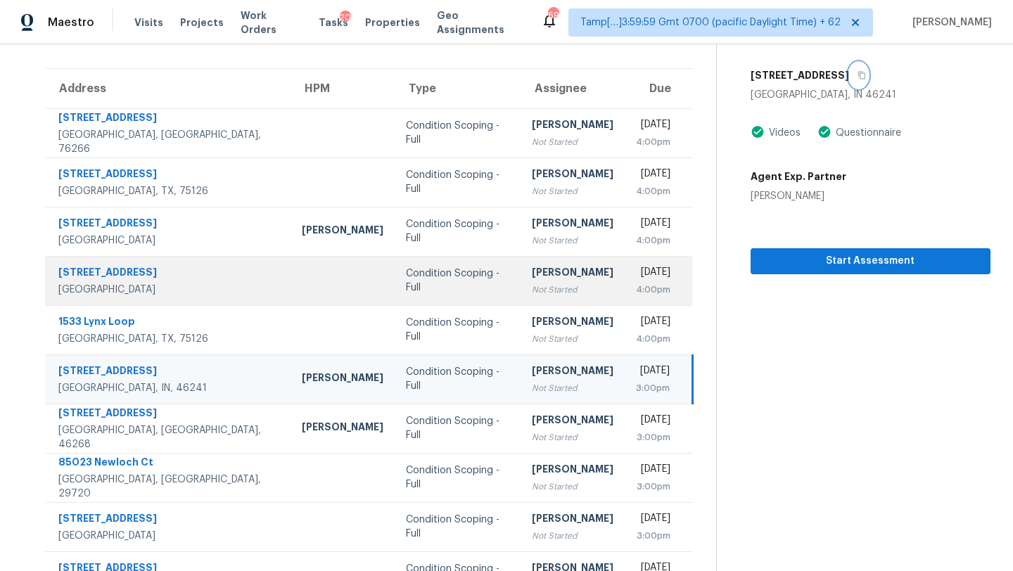
scroll to position [161, 0]
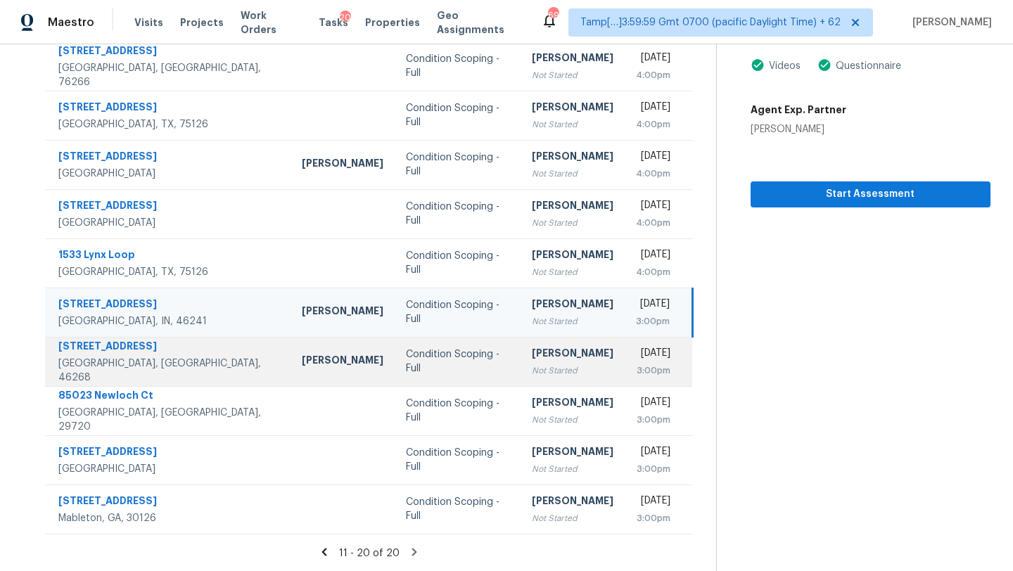
click at [532, 355] on div "[PERSON_NAME]" at bounding box center [573, 355] width 82 height 18
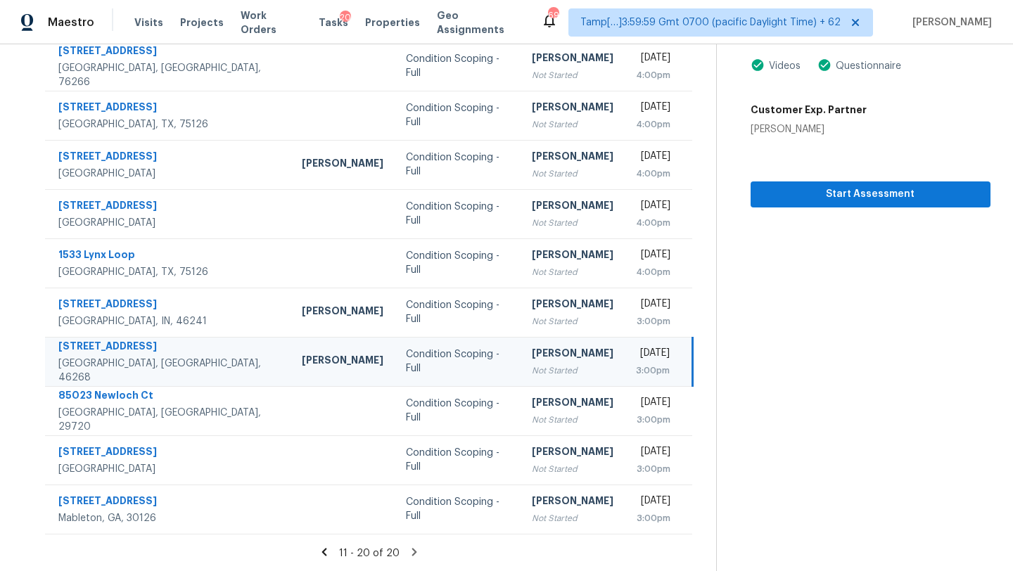
scroll to position [108, 0]
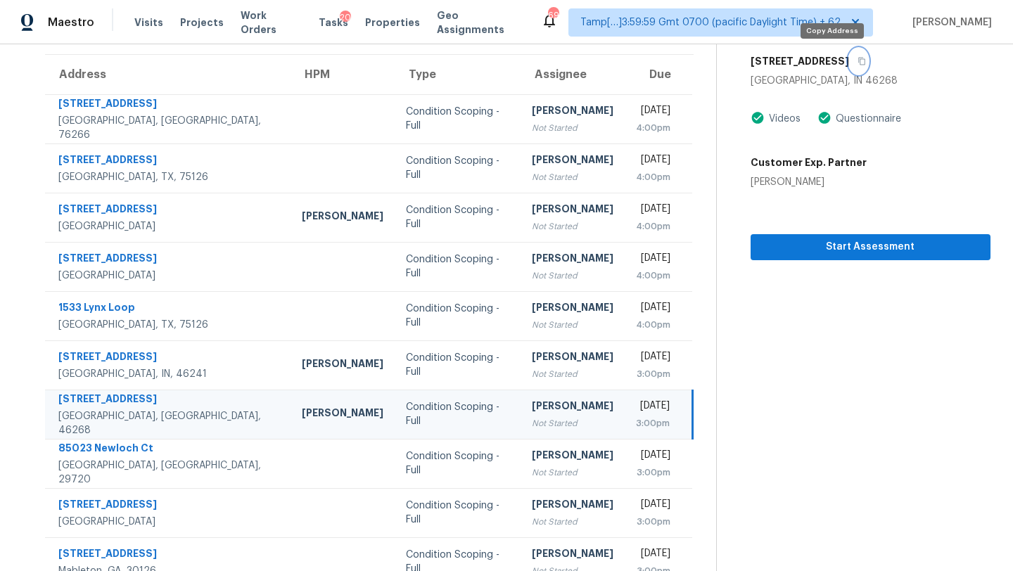
click at [857, 58] on icon "button" at bounding box center [861, 61] width 8 height 8
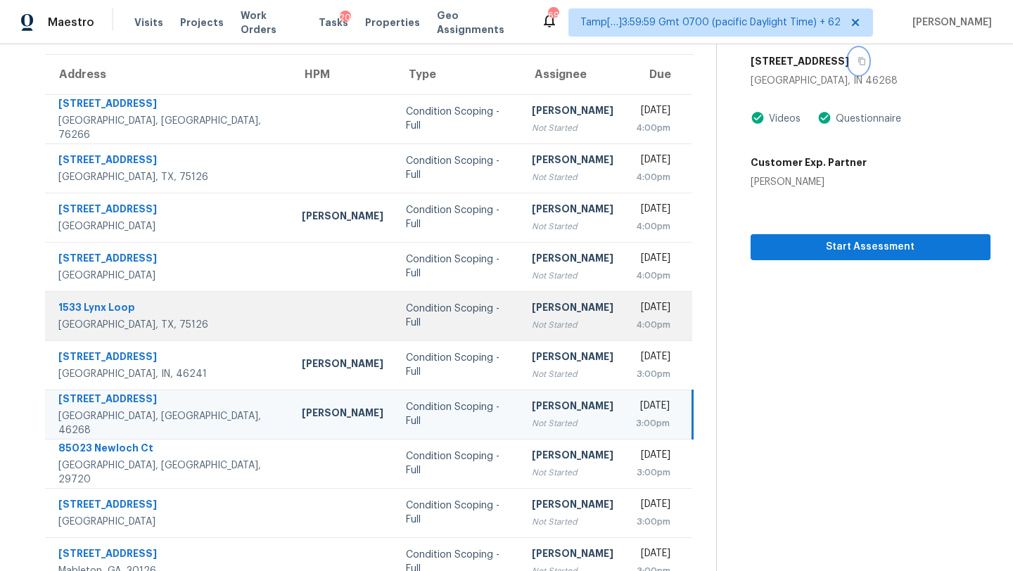
scroll to position [161, 0]
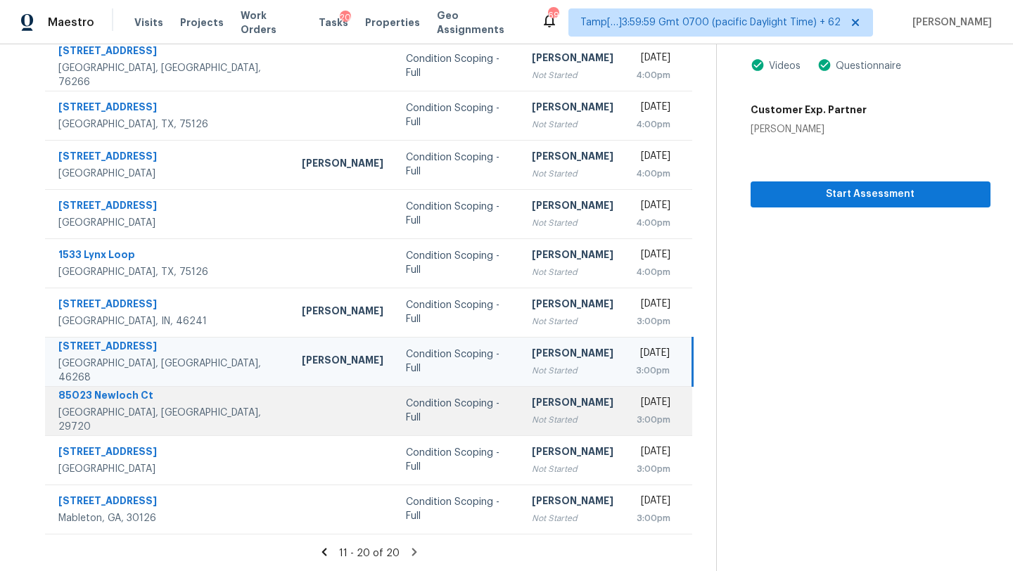
click at [532, 408] on div "[PERSON_NAME]" at bounding box center [573, 404] width 82 height 18
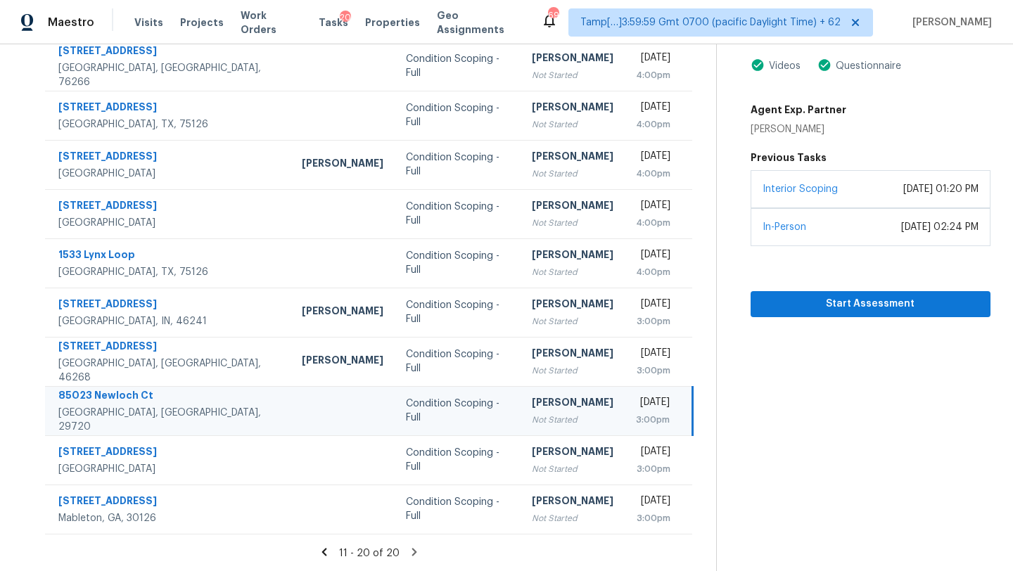
scroll to position [89, 0]
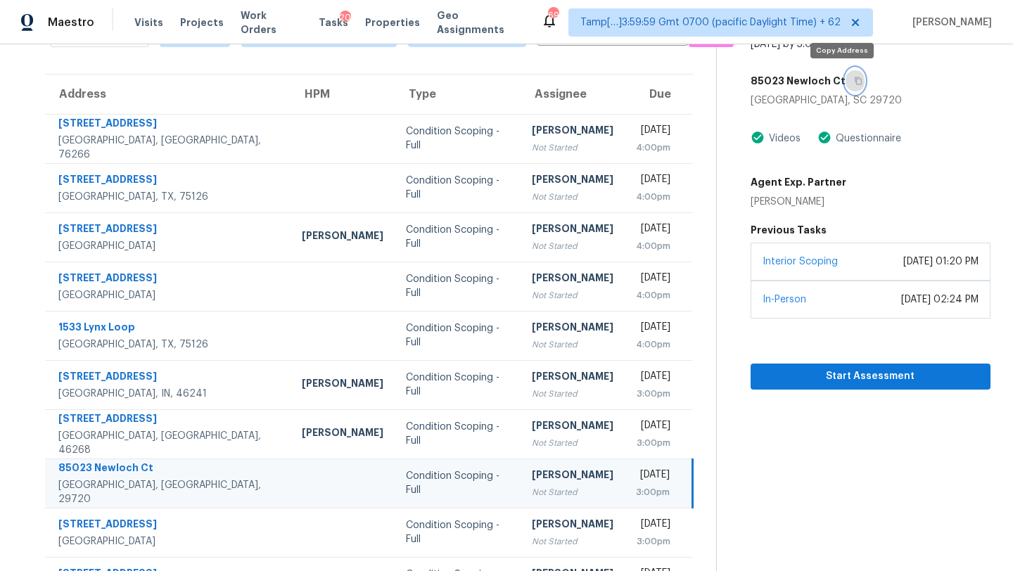
click at [854, 83] on icon "button" at bounding box center [858, 81] width 8 height 8
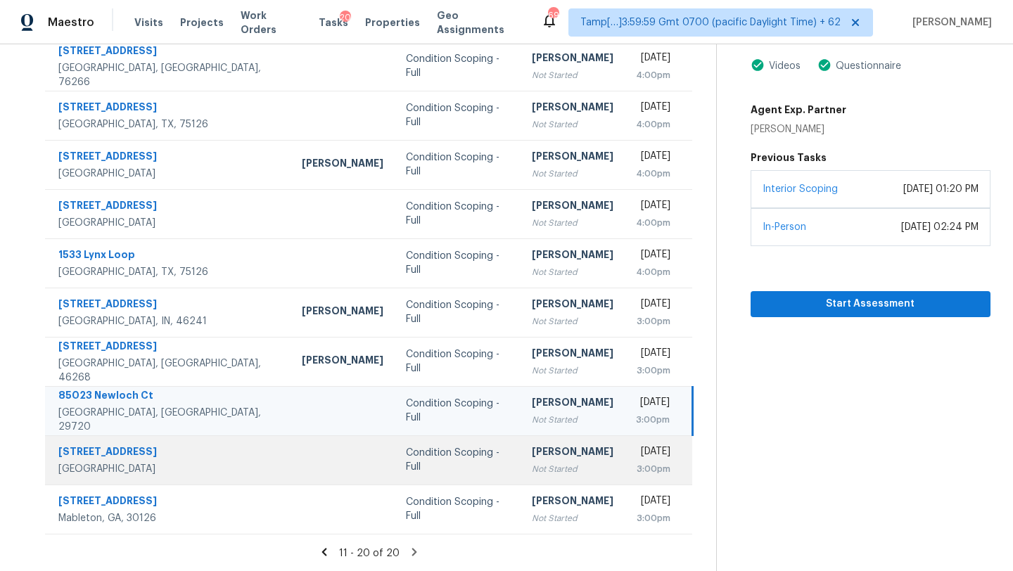
click at [532, 472] on div "Not Started" at bounding box center [573, 469] width 82 height 14
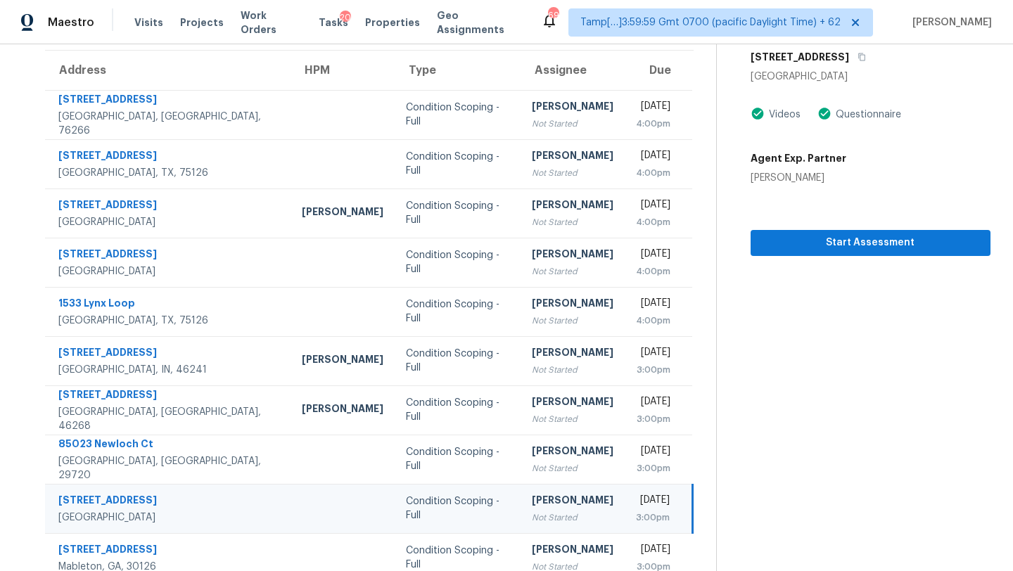
scroll to position [31, 0]
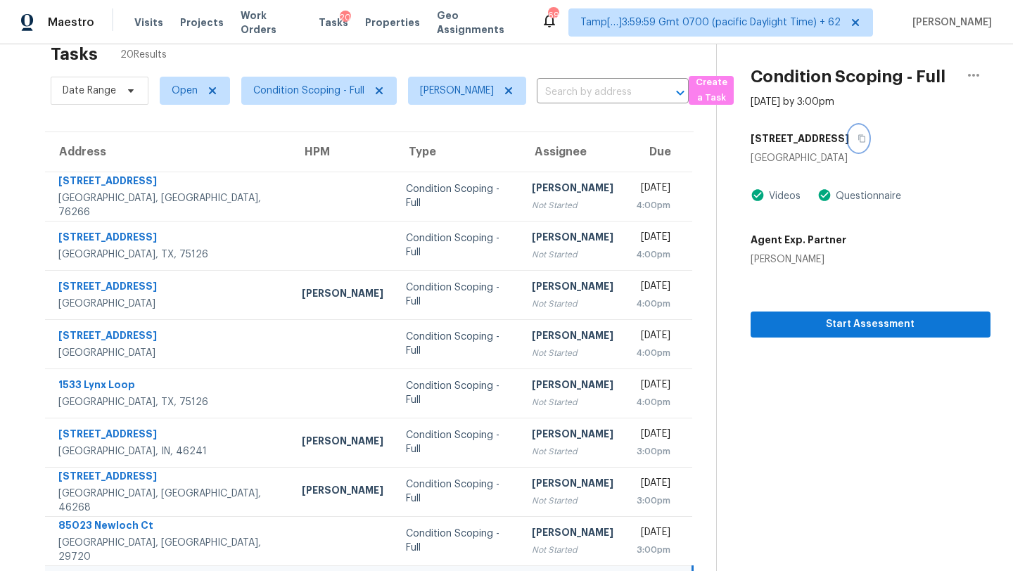
click at [857, 135] on icon "button" at bounding box center [861, 138] width 8 height 8
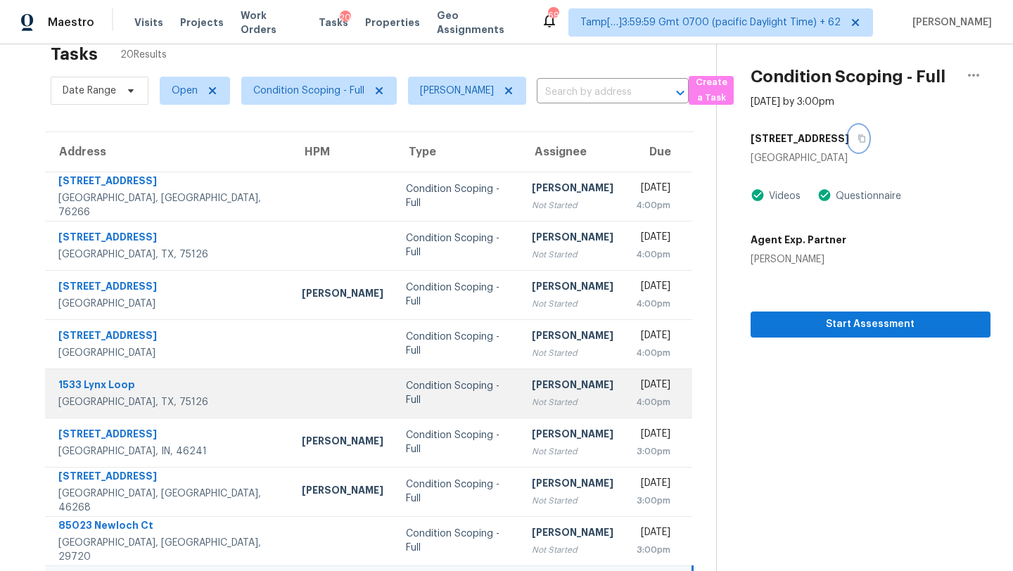
scroll to position [161, 0]
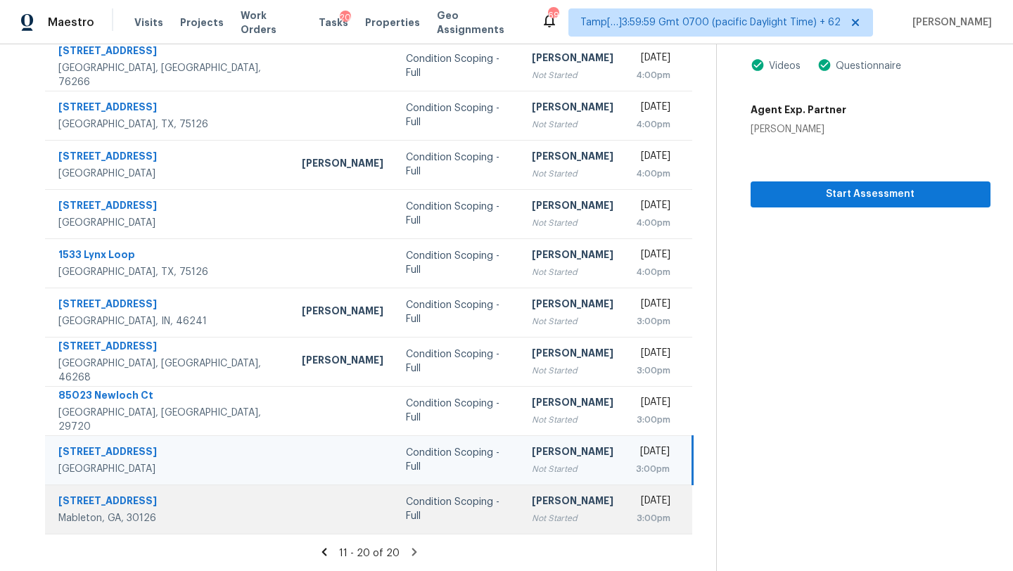
click at [539, 527] on td "[PERSON_NAME] Not Started" at bounding box center [572, 509] width 104 height 49
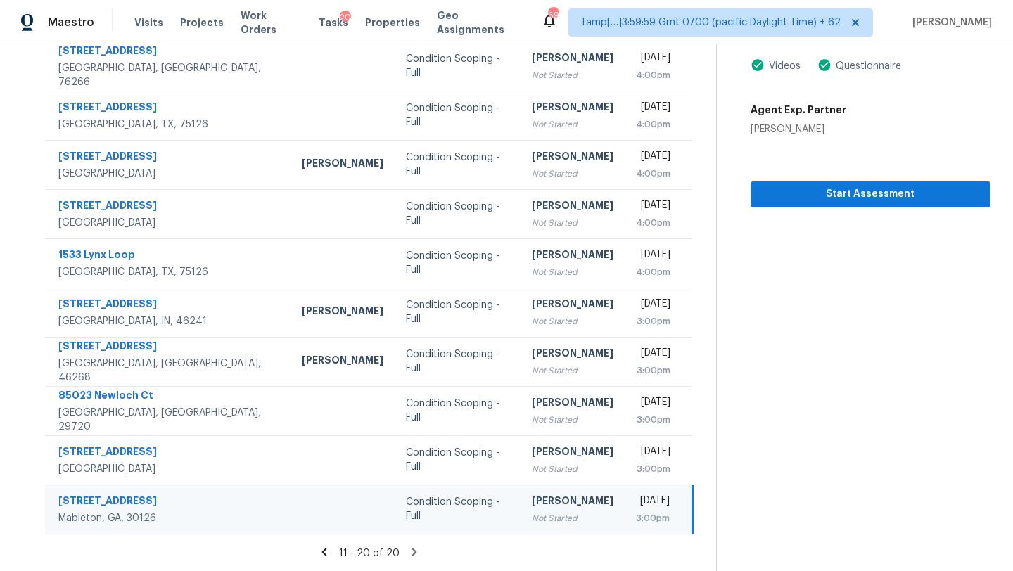
scroll to position [0, 0]
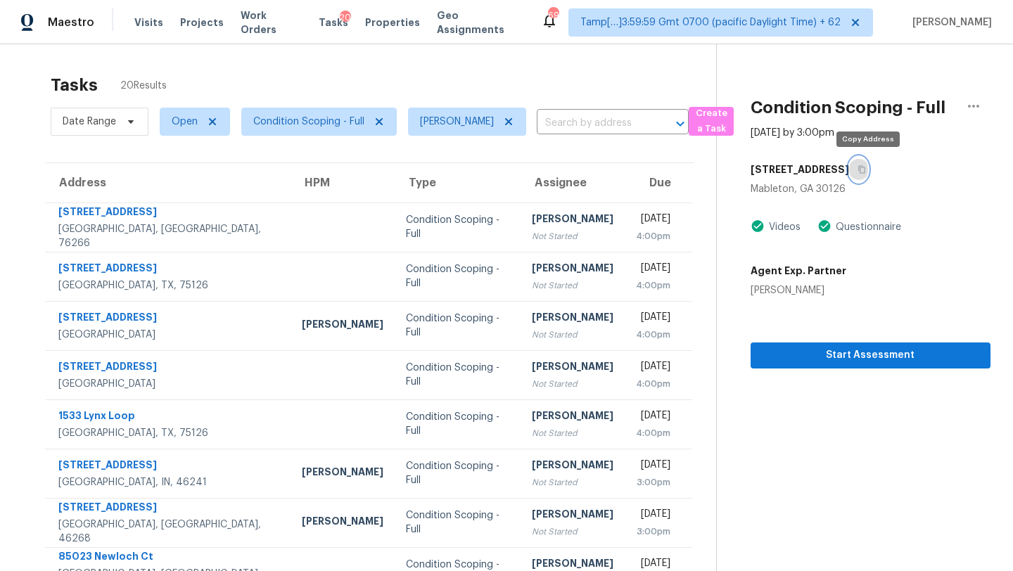
click at [866, 165] on icon "button" at bounding box center [861, 169] width 8 height 8
click at [865, 167] on icon "button" at bounding box center [861, 170] width 7 height 8
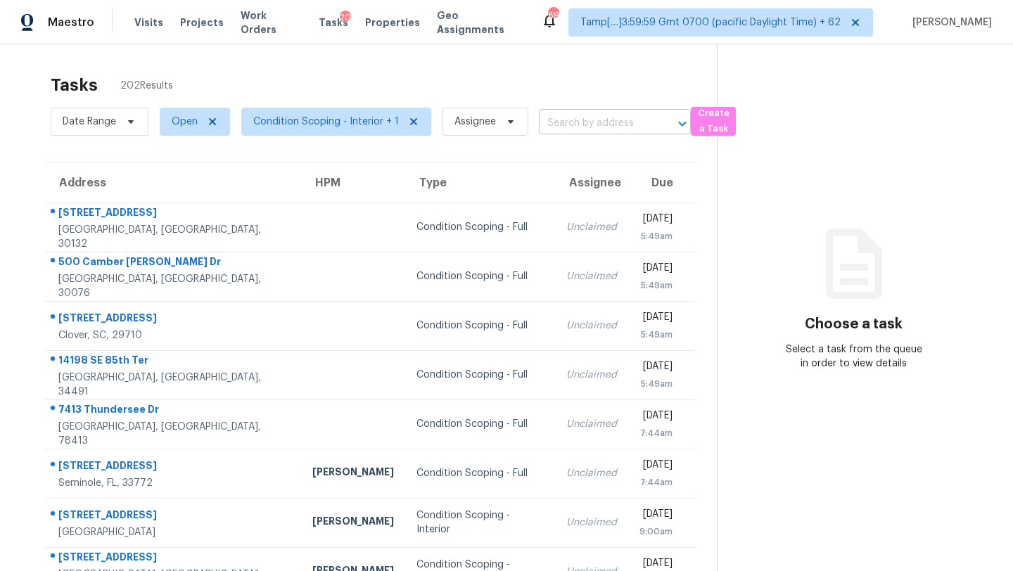
click at [551, 122] on input "text" at bounding box center [595, 124] width 113 height 22
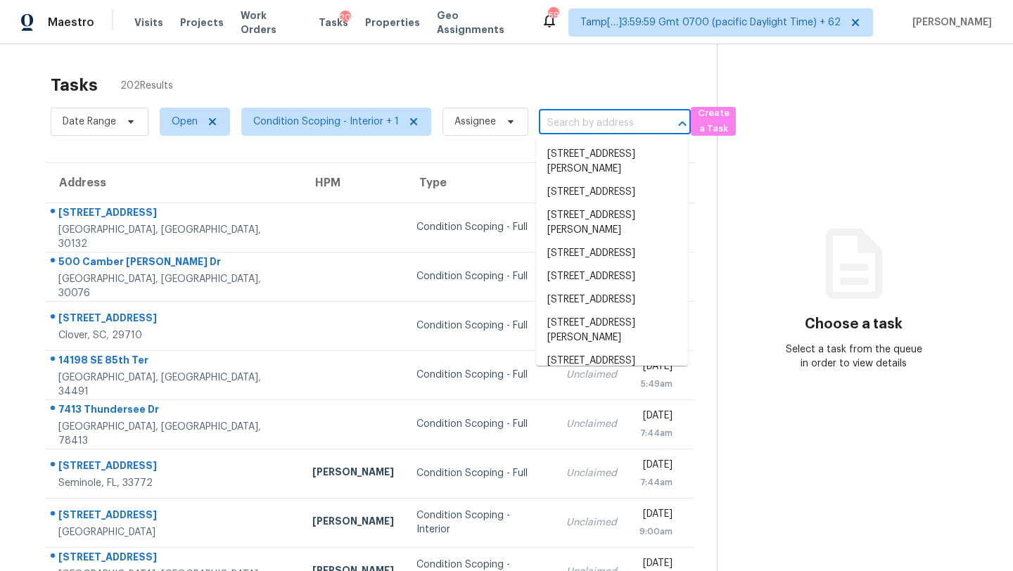
paste input "[STREET_ADDRESS]"
type input "[STREET_ADDRESS]"
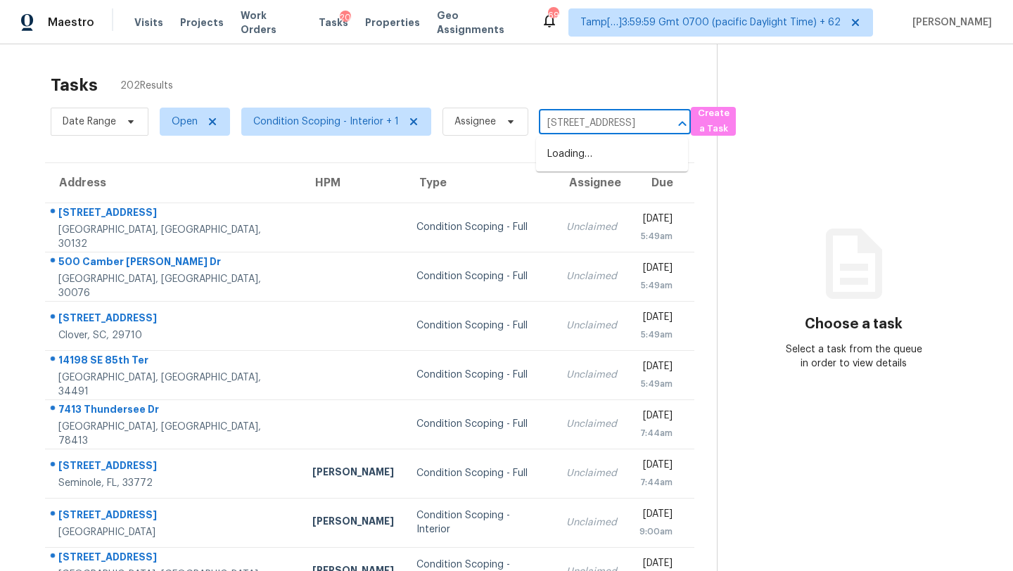
scroll to position [0, 106]
click at [587, 153] on li "[STREET_ADDRESS]" at bounding box center [612, 154] width 152 height 23
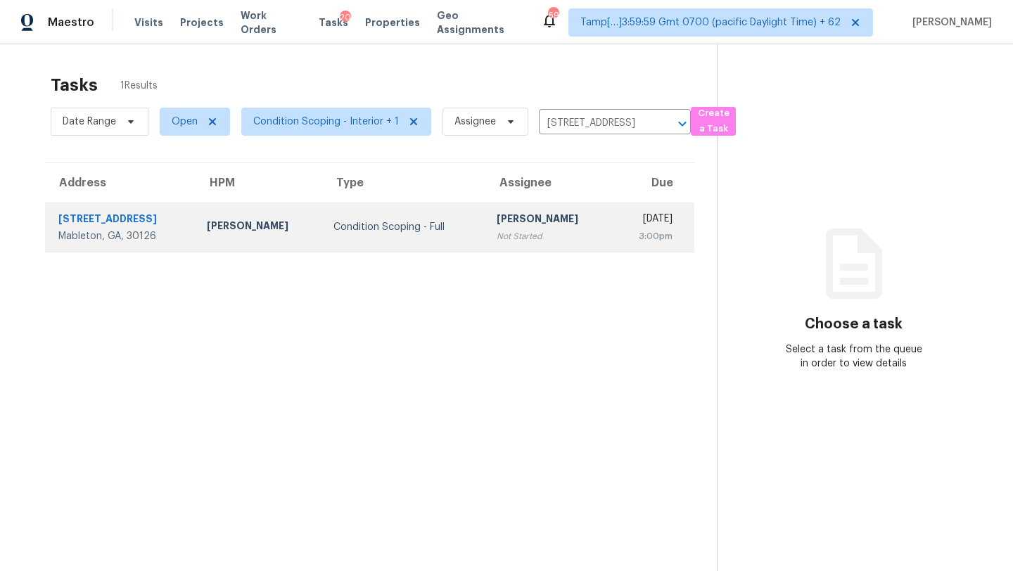
click at [497, 236] on div "Not Started" at bounding box center [549, 236] width 105 height 14
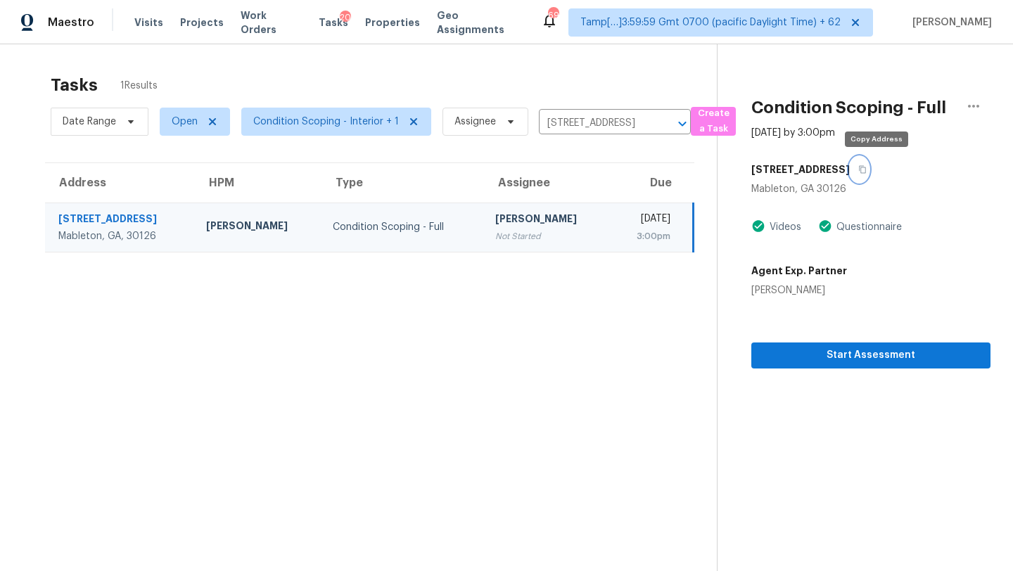
click at [867, 169] on icon "button" at bounding box center [862, 169] width 8 height 8
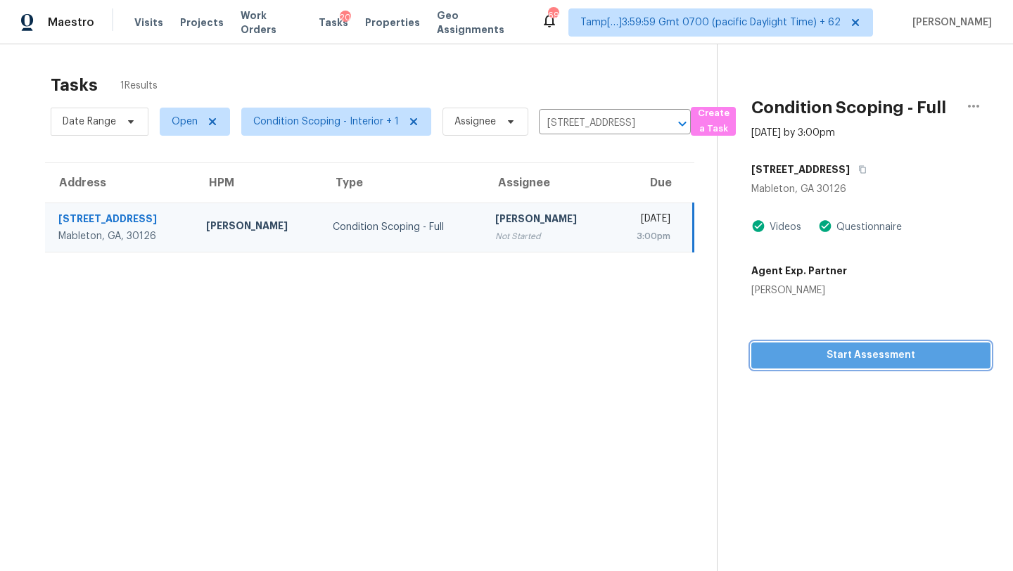
click at [803, 363] on span "Start Assessment" at bounding box center [870, 356] width 217 height 18
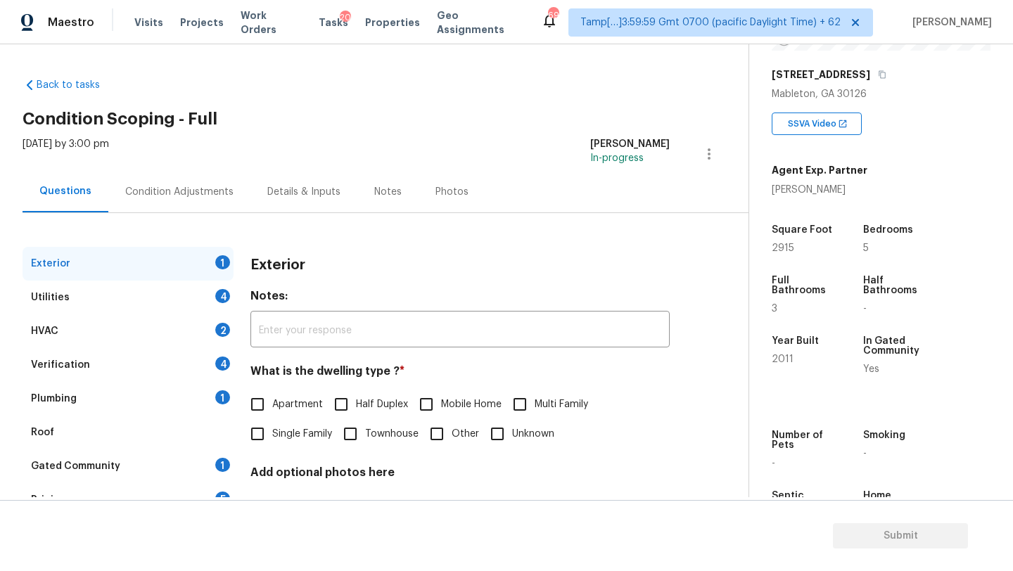
scroll to position [235, 0]
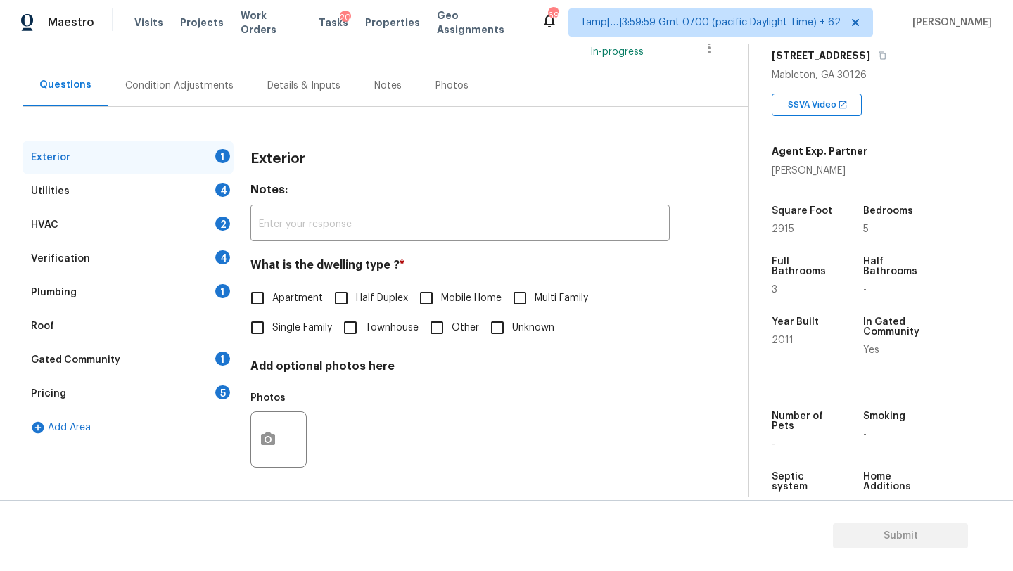
click at [136, 354] on div "Gated Community 1" at bounding box center [128, 360] width 211 height 34
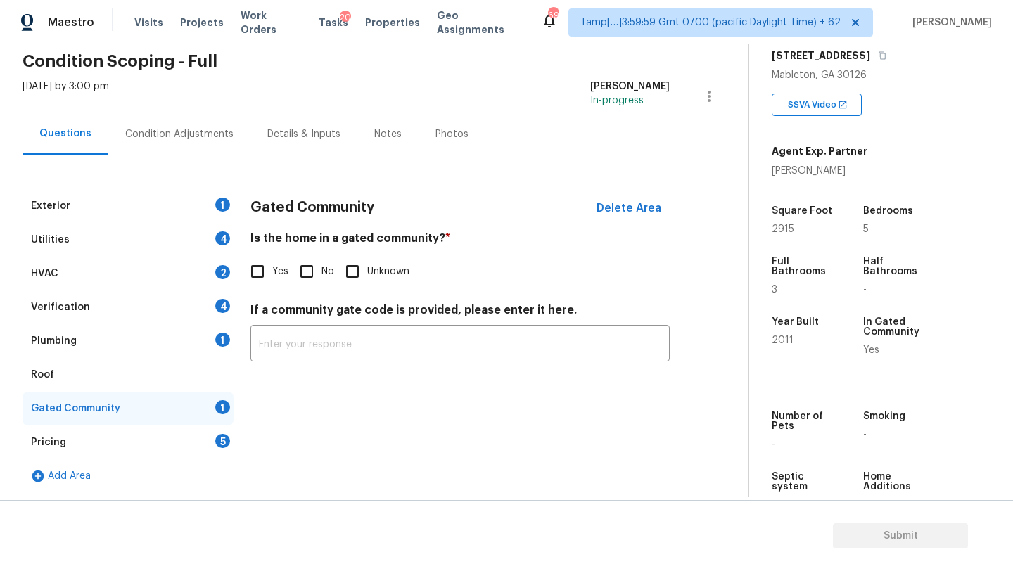
click at [302, 277] on input "No" at bounding box center [307, 272] width 30 height 30
checkbox input "true"
click at [91, 440] on div "Pricing 5" at bounding box center [128, 443] width 211 height 34
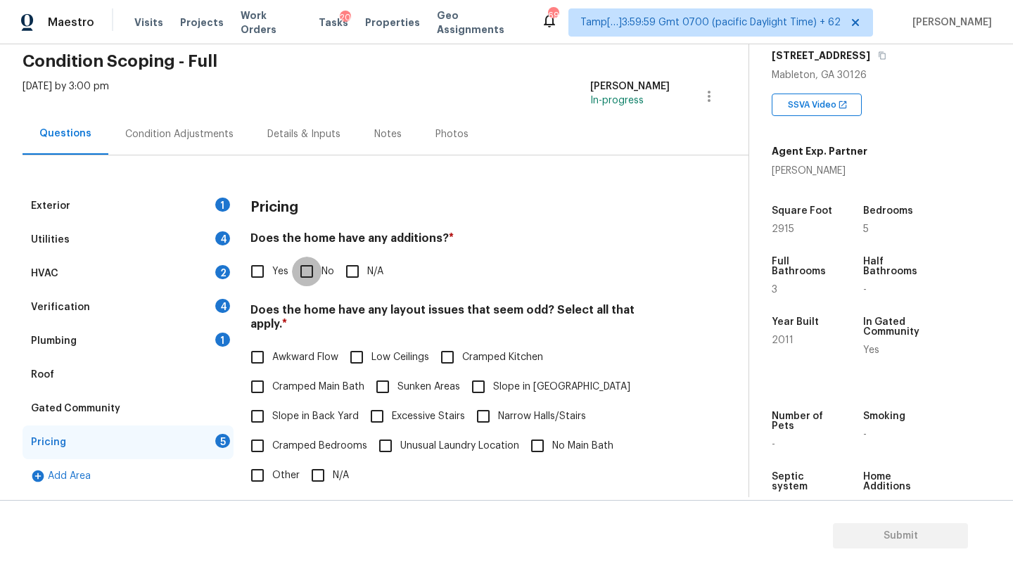
click at [302, 262] on input "No" at bounding box center [307, 272] width 30 height 30
checkbox input "true"
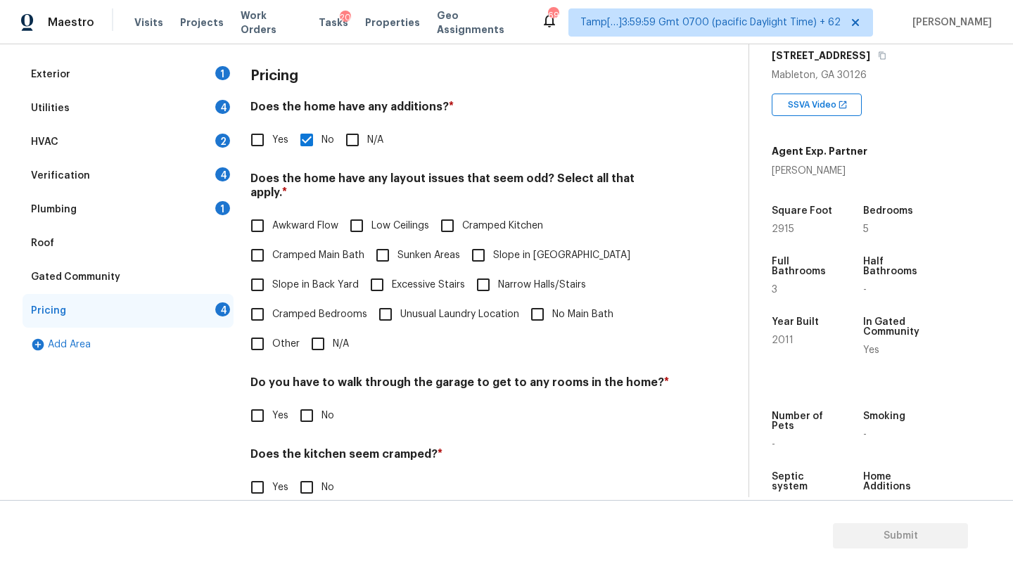
scroll to position [273, 0]
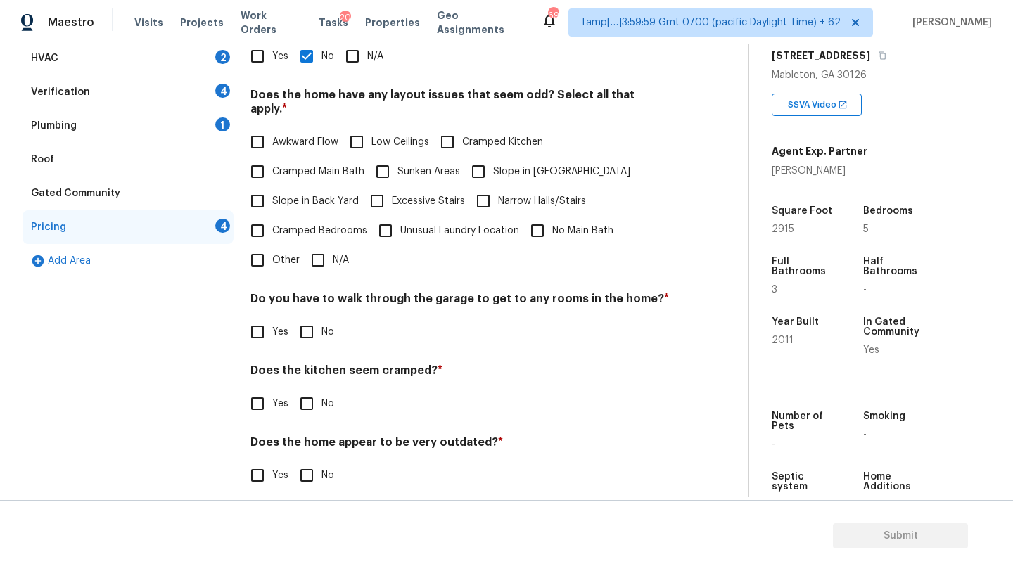
click at [327, 245] on input "N/A" at bounding box center [318, 260] width 30 height 30
checkbox input "true"
click at [307, 323] on input "No" at bounding box center [307, 334] width 30 height 30
checkbox input "true"
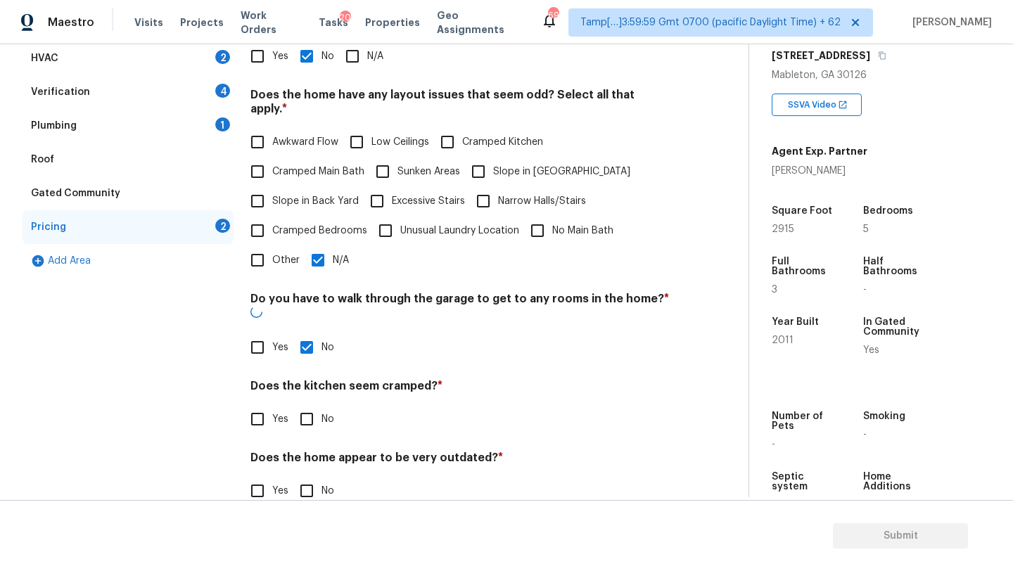
click at [307, 404] on input "No" at bounding box center [307, 419] width 30 height 30
checkbox input "true"
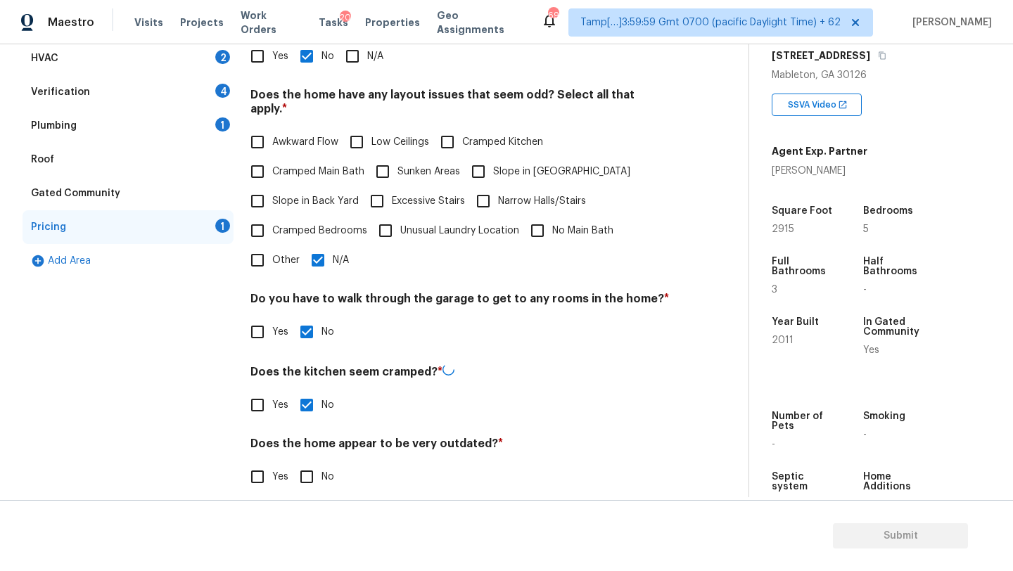
click at [308, 468] on input "No" at bounding box center [307, 477] width 30 height 30
checkbox input "true"
click at [40, 148] on div "Roof" at bounding box center [128, 160] width 211 height 34
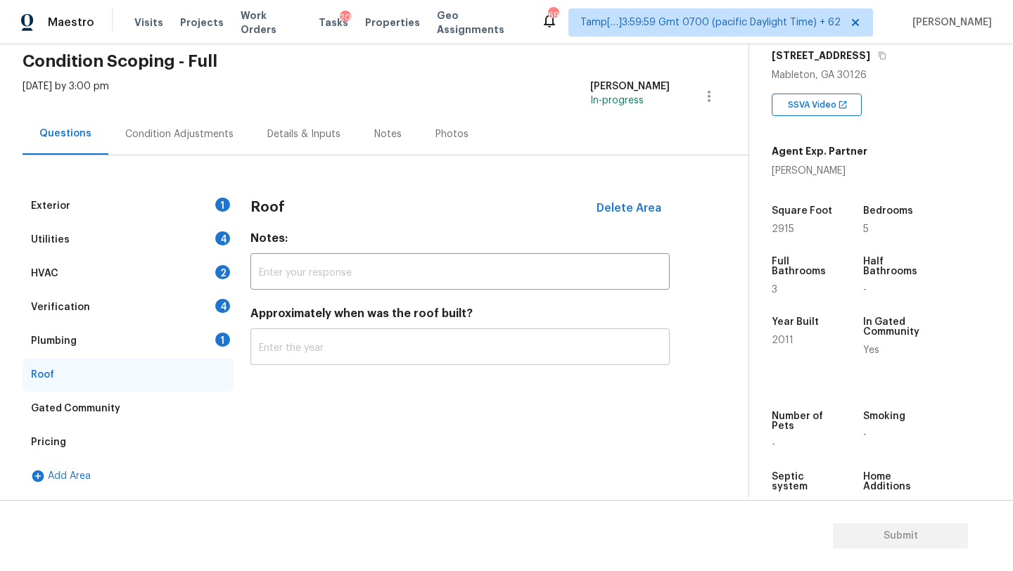
click at [305, 359] on input "text" at bounding box center [459, 348] width 419 height 33
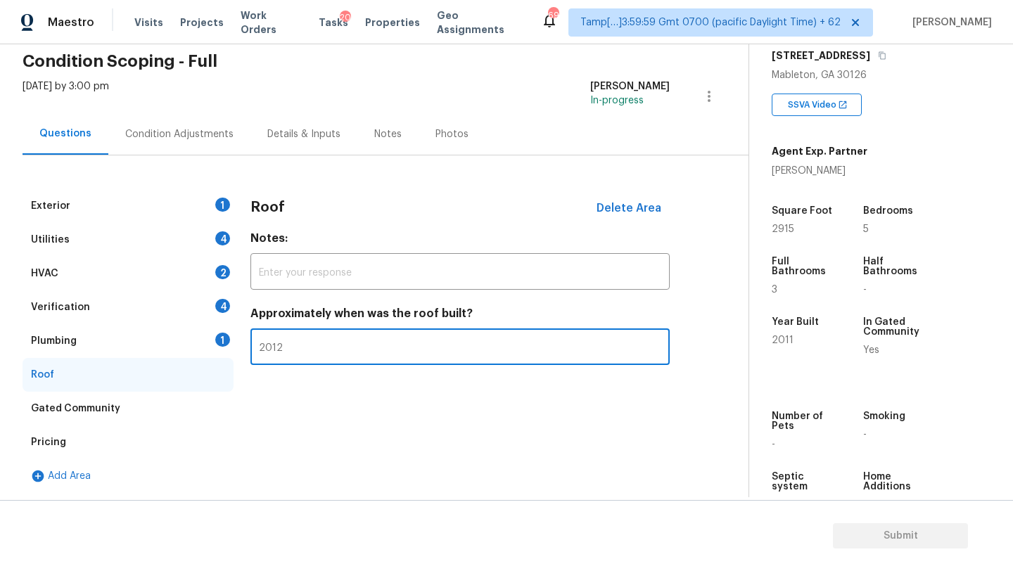
type input "2012"
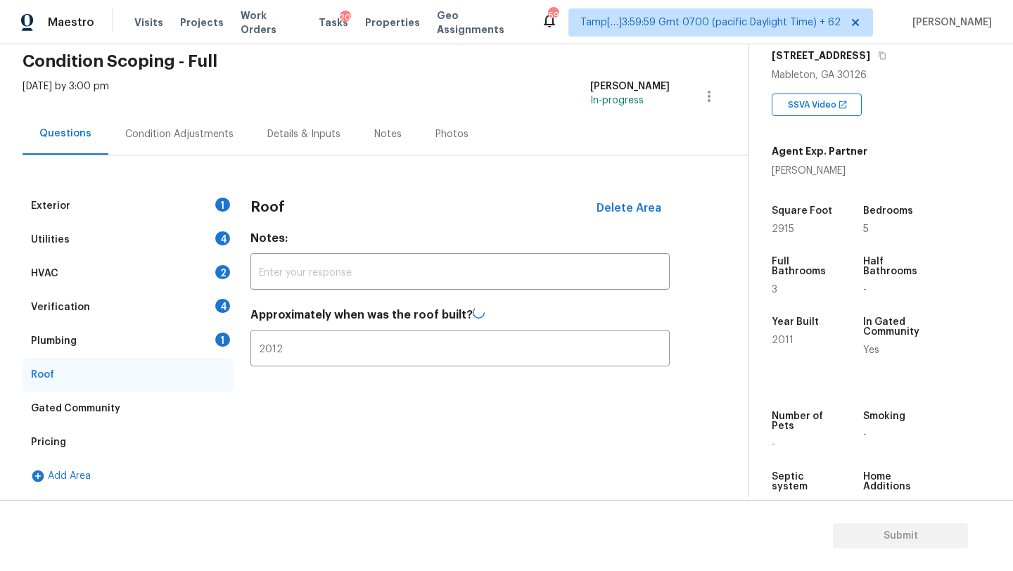
click at [172, 343] on div "Plumbing 1" at bounding box center [128, 341] width 211 height 34
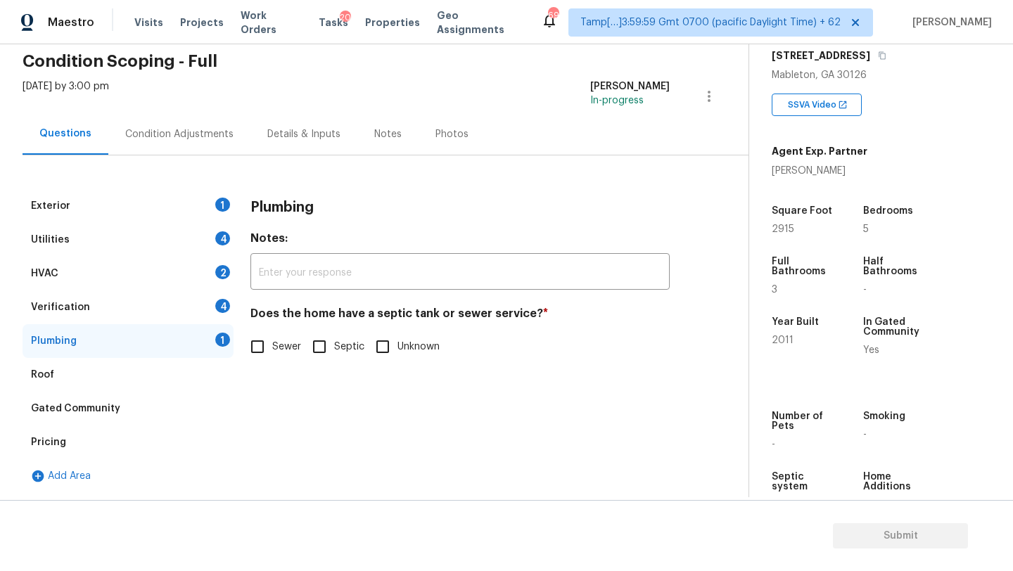
click at [241, 343] on div "Exterior 1 Utilities 4 HVAC 2 Verification 4 Plumbing 1 Roof Gated Community Pr…" at bounding box center [369, 341] width 692 height 304
click at [276, 348] on span "Sewer" at bounding box center [286, 347] width 29 height 15
click at [272, 348] on input "Sewer" at bounding box center [258, 347] width 30 height 30
checkbox input "true"
click at [196, 312] on div "Verification 4" at bounding box center [128, 307] width 211 height 34
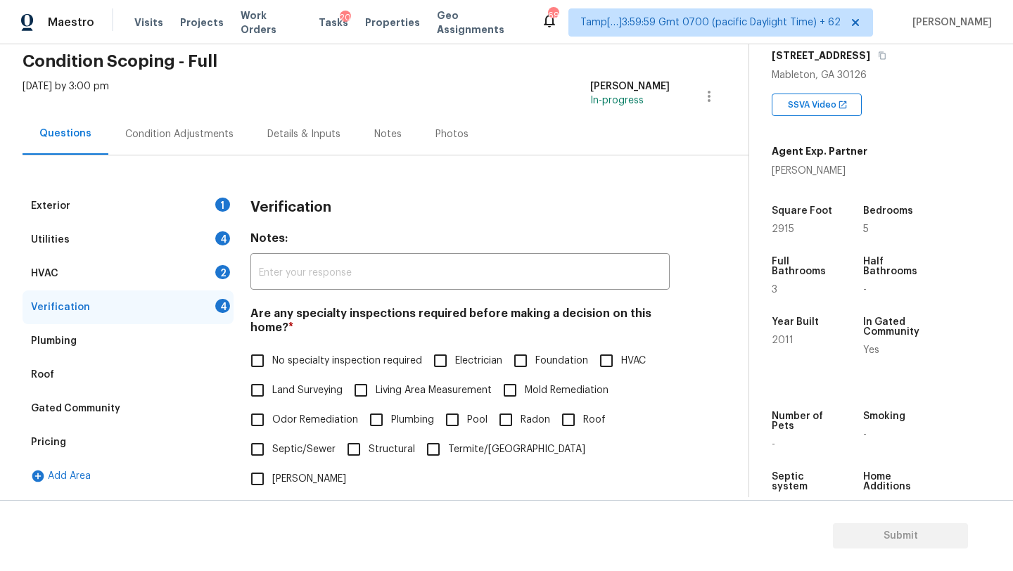
click at [289, 358] on span "No specialty inspection required" at bounding box center [347, 361] width 150 height 15
click at [272, 358] on input "No specialty inspection required" at bounding box center [258, 361] width 30 height 30
checkbox input "true"
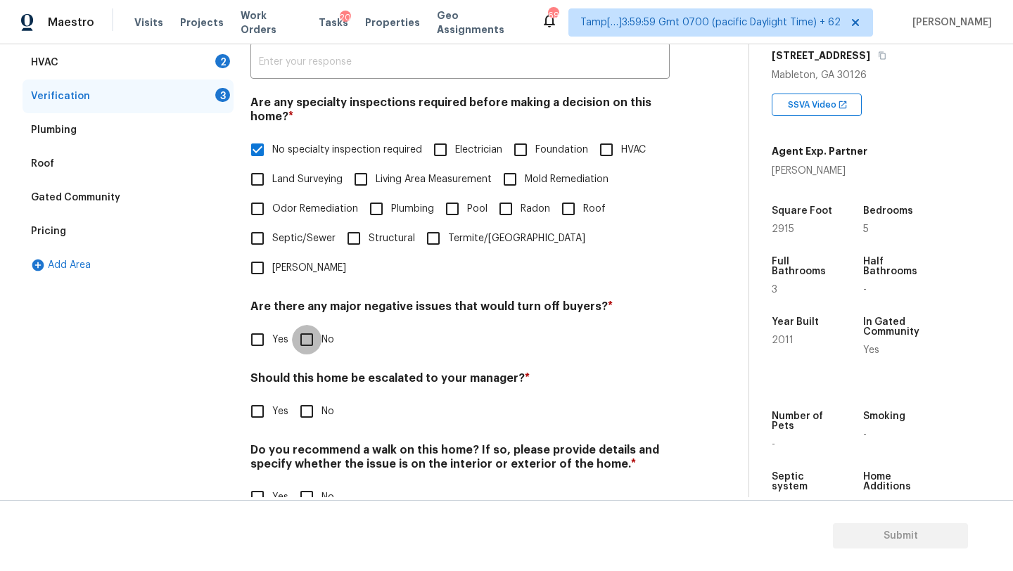
click at [313, 325] on input "No" at bounding box center [307, 340] width 30 height 30
checkbox input "true"
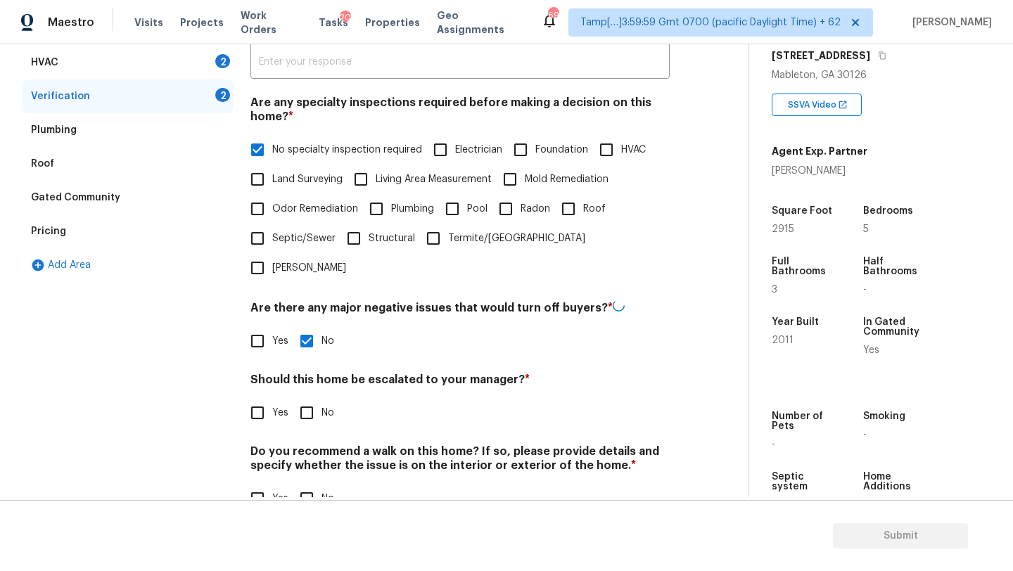
click at [313, 398] on input "No" at bounding box center [307, 413] width 30 height 30
checkbox input "true"
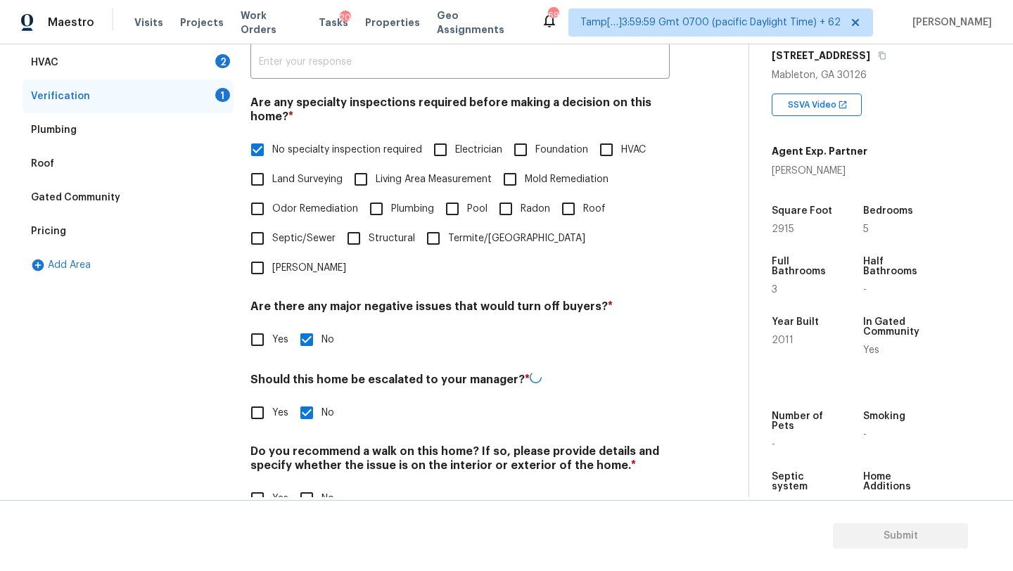
click at [313, 484] on input "No" at bounding box center [307, 499] width 30 height 30
checkbox input "true"
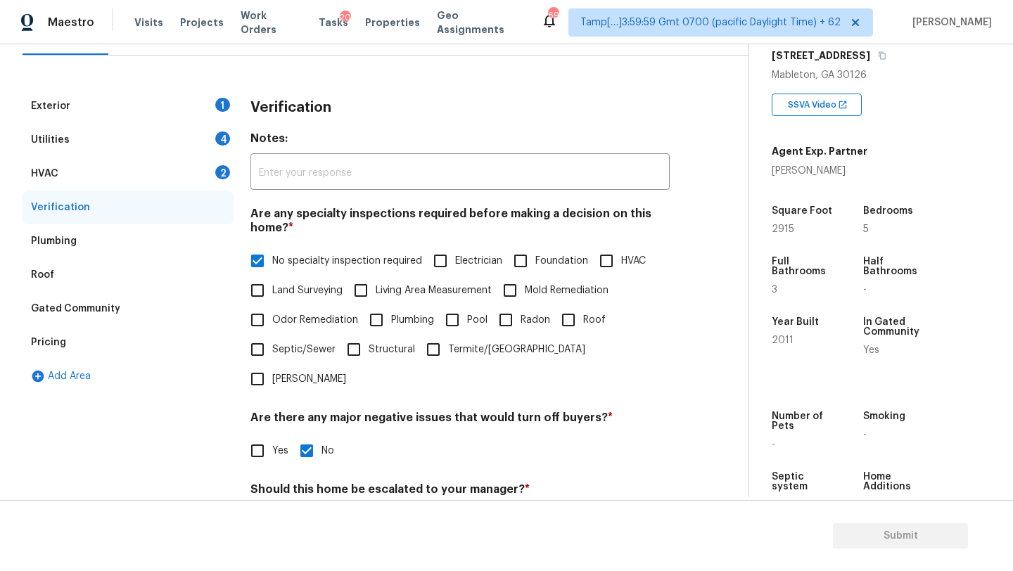
scroll to position [144, 0]
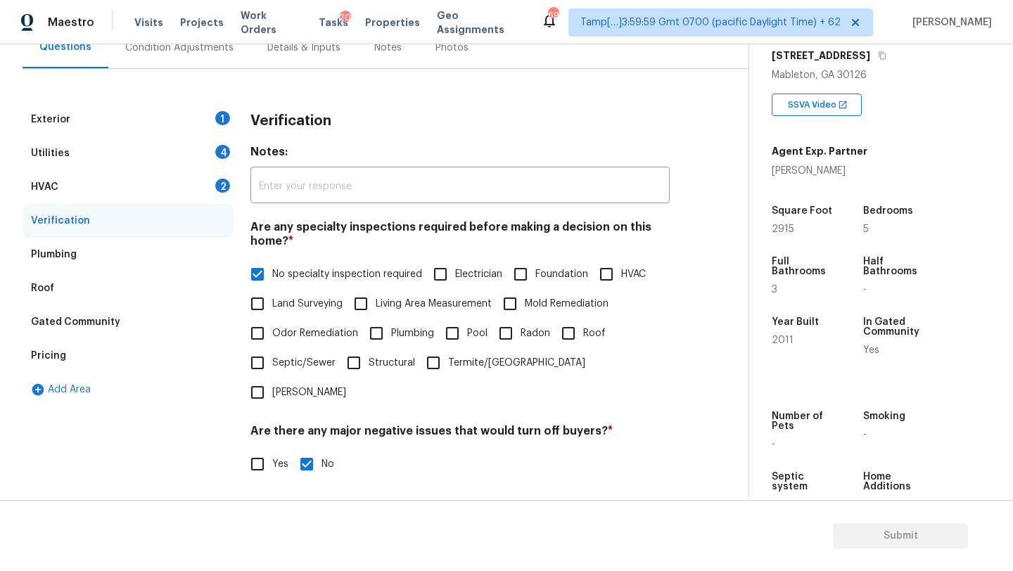
click at [53, 198] on div "HVAC 2" at bounding box center [128, 187] width 211 height 34
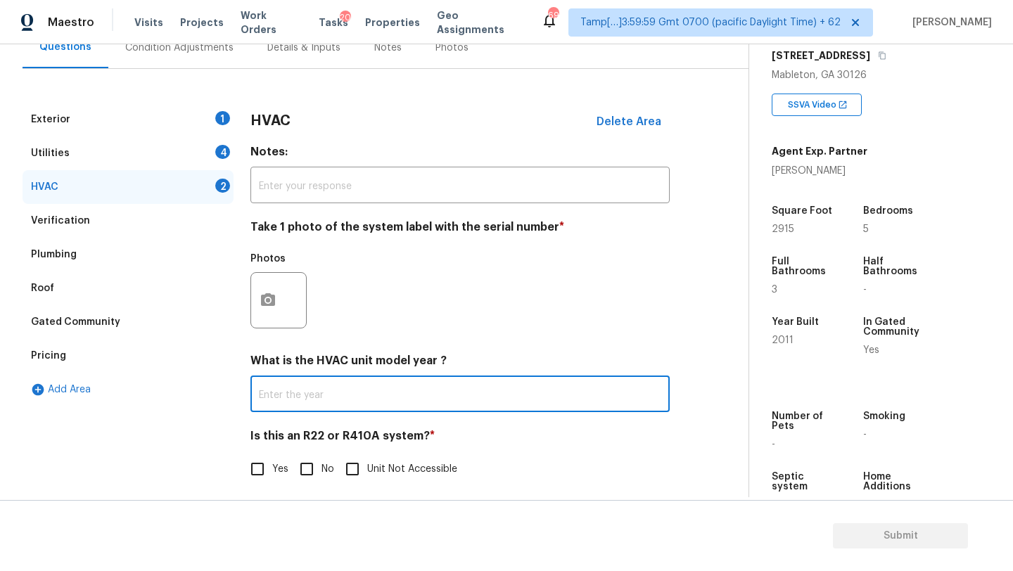
click at [279, 391] on input "text" at bounding box center [459, 395] width 419 height 33
type input "2012"
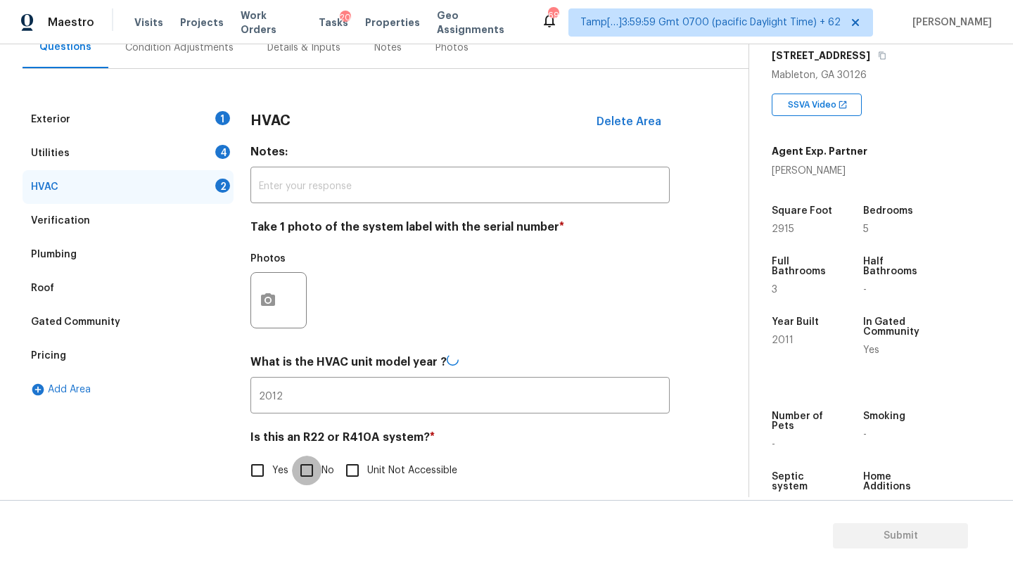
click at [309, 466] on input "No" at bounding box center [307, 471] width 30 height 30
checkbox input "true"
click at [98, 152] on div "Utilities 4" at bounding box center [128, 153] width 211 height 34
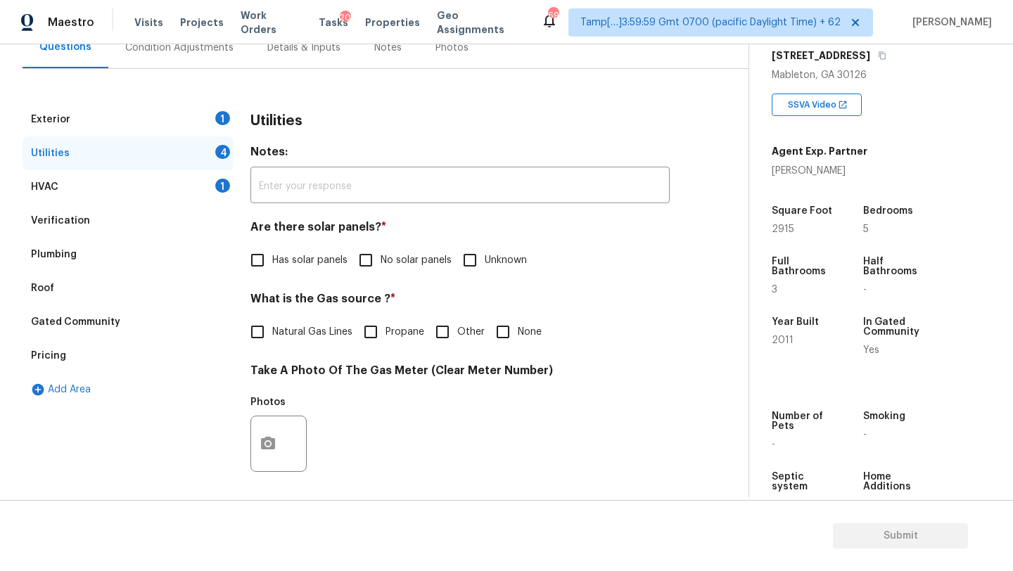
click at [373, 257] on input "No solar panels" at bounding box center [366, 260] width 30 height 30
checkbox input "true"
click at [292, 331] on span "Natural Gas Lines" at bounding box center [312, 332] width 80 height 15
click at [272, 331] on input "Natural Gas Lines" at bounding box center [258, 332] width 30 height 30
checkbox input "true"
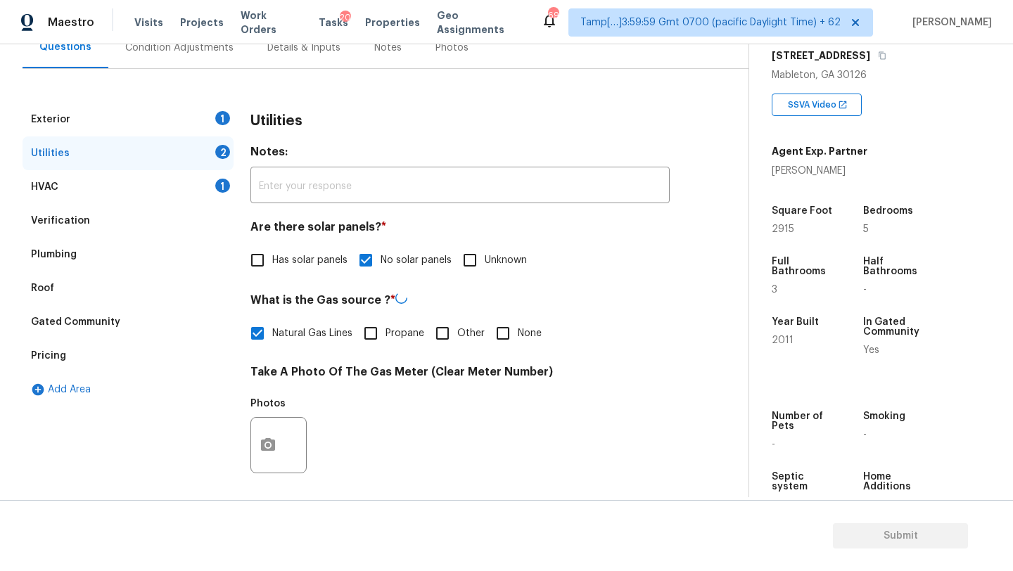
scroll to position [487, 0]
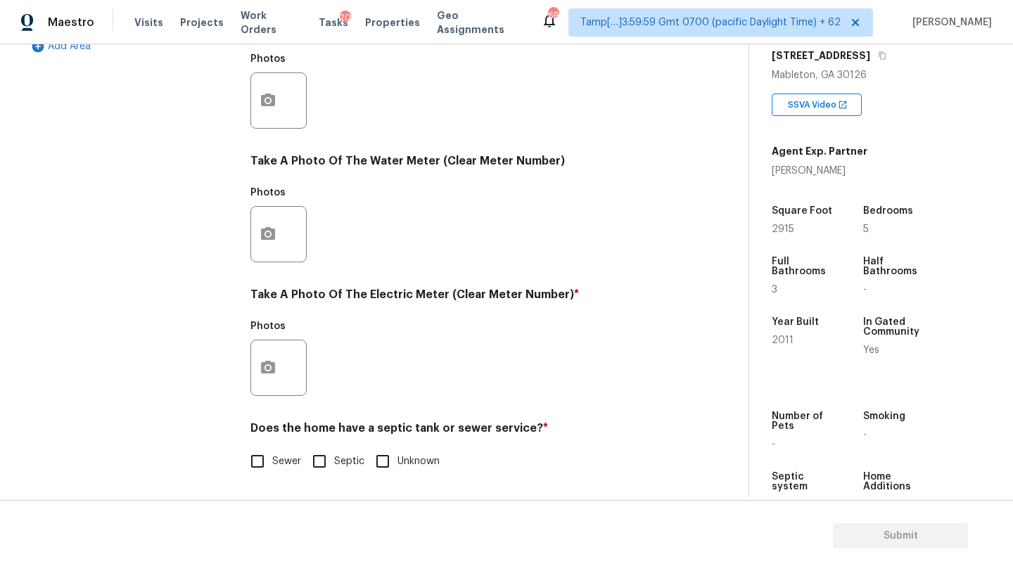
click at [275, 473] on label "Sewer" at bounding box center [272, 462] width 58 height 30
click at [272, 473] on input "Sewer" at bounding box center [258, 462] width 30 height 30
checkbox input "true"
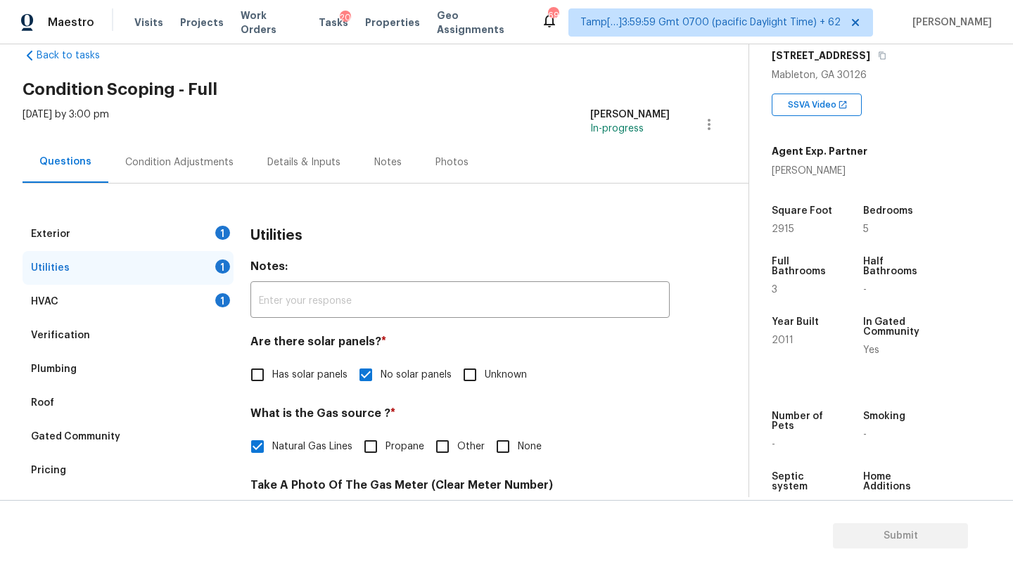
scroll to position [0, 0]
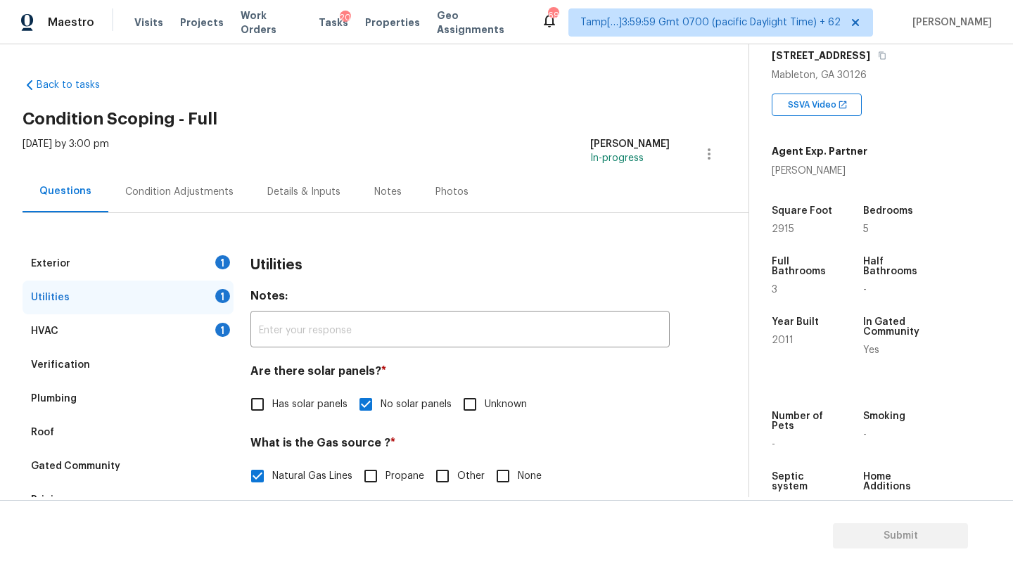
click at [148, 251] on div "Exterior 1" at bounding box center [128, 264] width 211 height 34
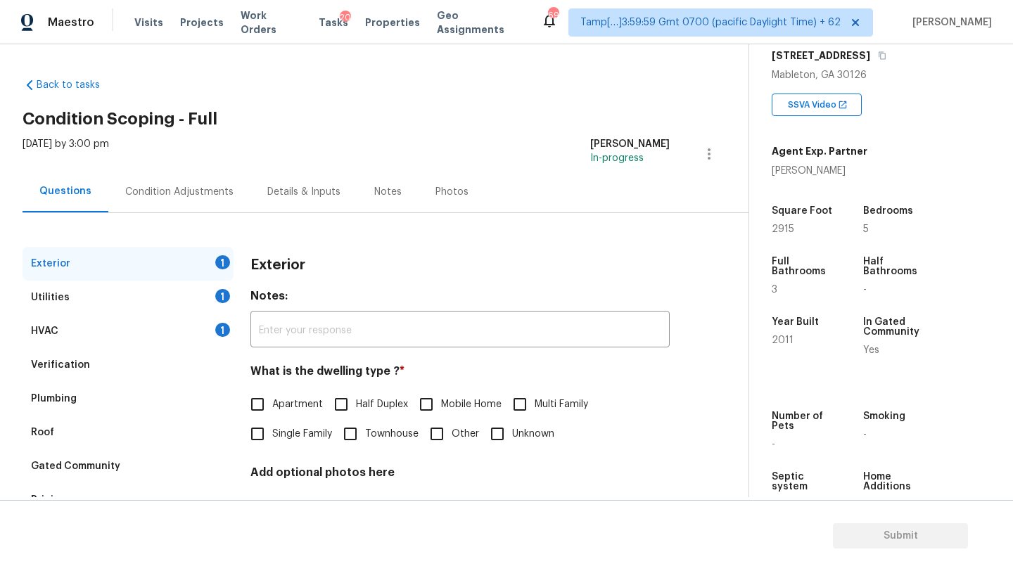
click at [285, 434] on span "Single Family" at bounding box center [302, 434] width 60 height 15
click at [272, 434] on input "Single Family" at bounding box center [258, 434] width 30 height 30
checkbox input "true"
click at [115, 337] on div "HVAC 1" at bounding box center [128, 331] width 211 height 34
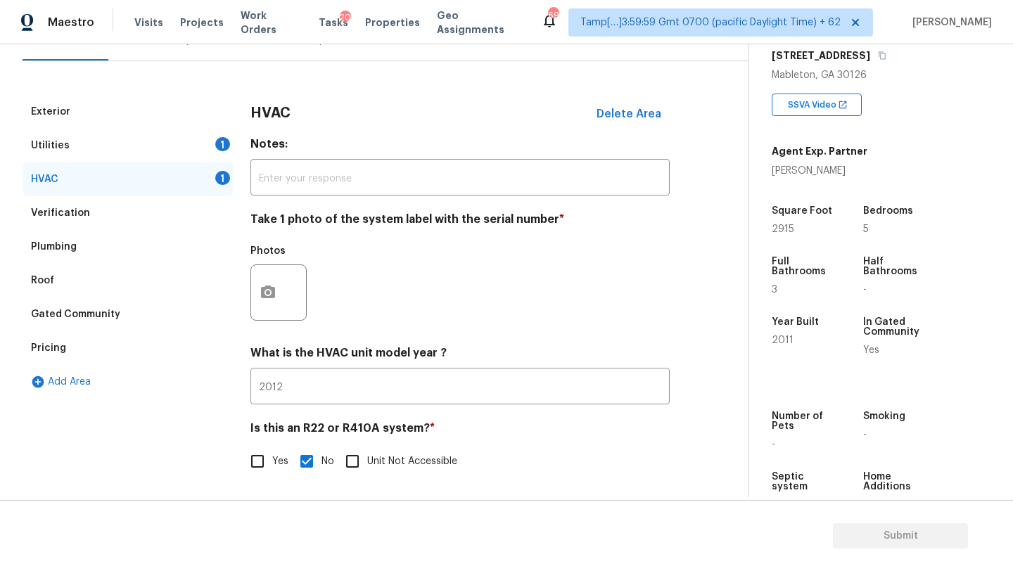
scroll to position [119, 0]
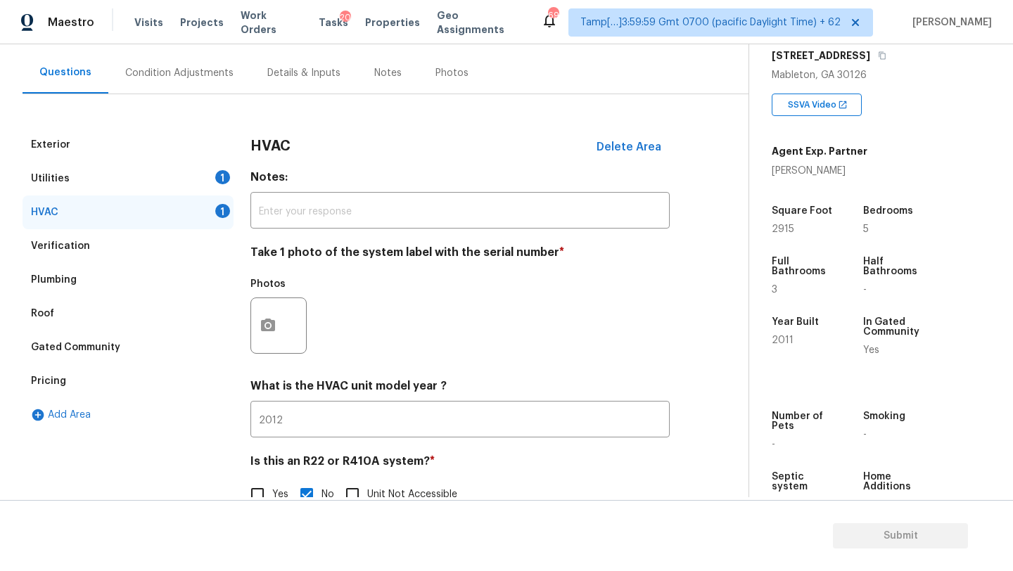
click at [164, 78] on div "Condition Adjustments" at bounding box center [179, 73] width 108 height 14
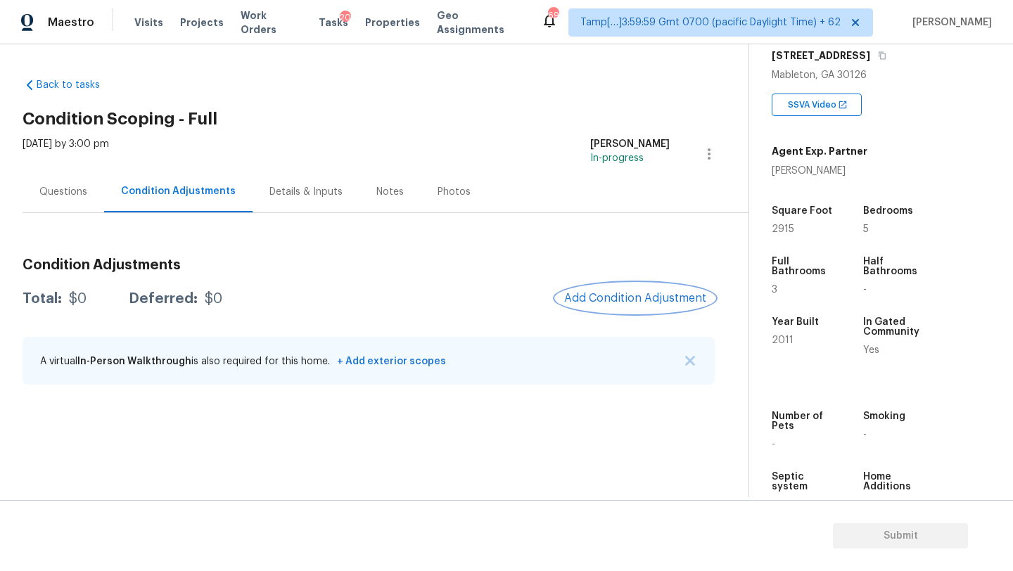
click at [646, 298] on span "Add Condition Adjustment" at bounding box center [635, 298] width 142 height 13
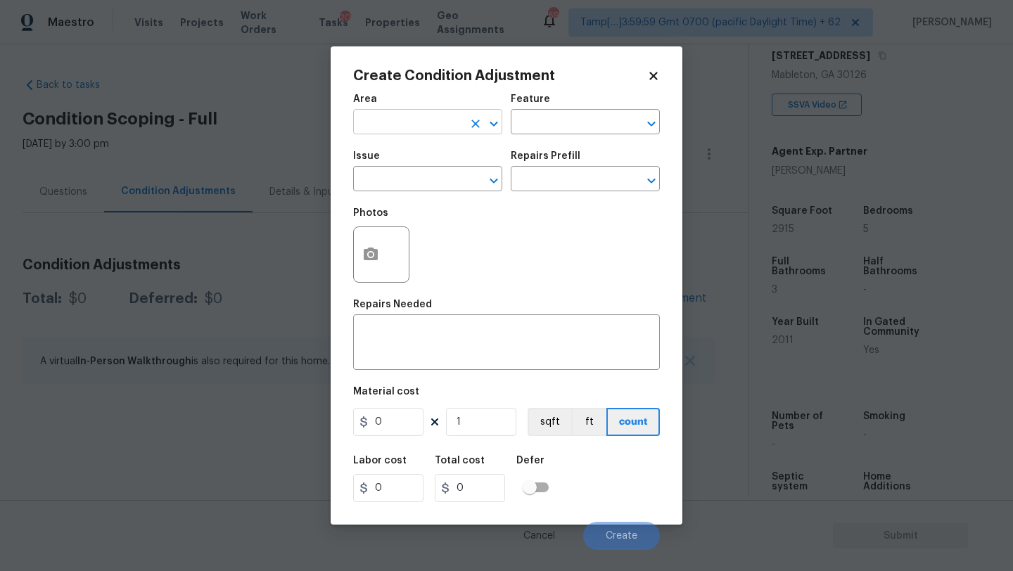
click at [423, 113] on input "text" at bounding box center [408, 124] width 110 height 22
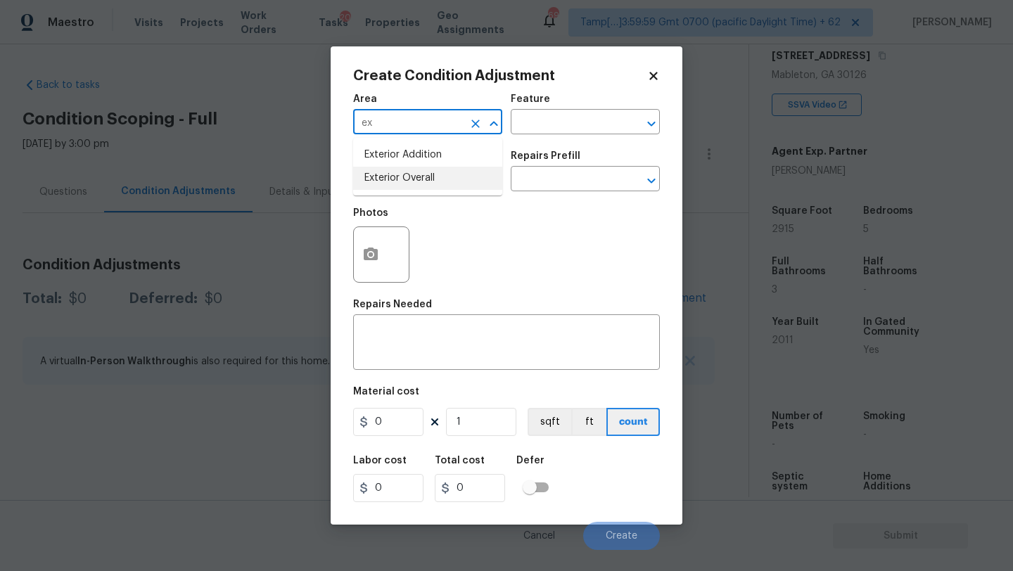
click at [428, 181] on li "Exterior Overall" at bounding box center [427, 178] width 149 height 23
type input "Exterior Overall"
click at [549, 117] on input "text" at bounding box center [566, 124] width 110 height 22
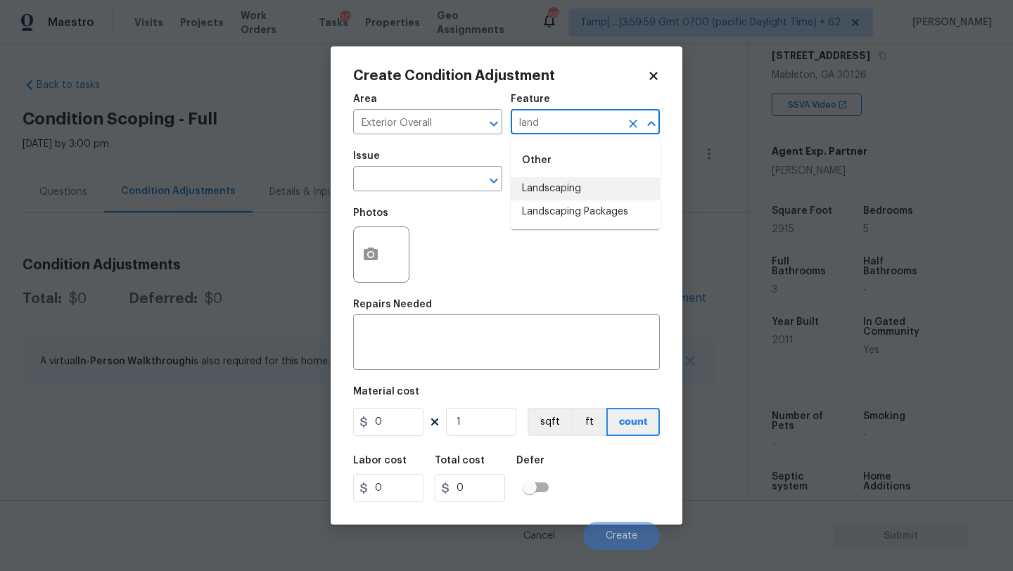
click at [555, 212] on li "Landscaping Packages" at bounding box center [585, 211] width 149 height 23
type input "Landscaping Packages"
click at [408, 185] on input "text" at bounding box center [408, 181] width 110 height 22
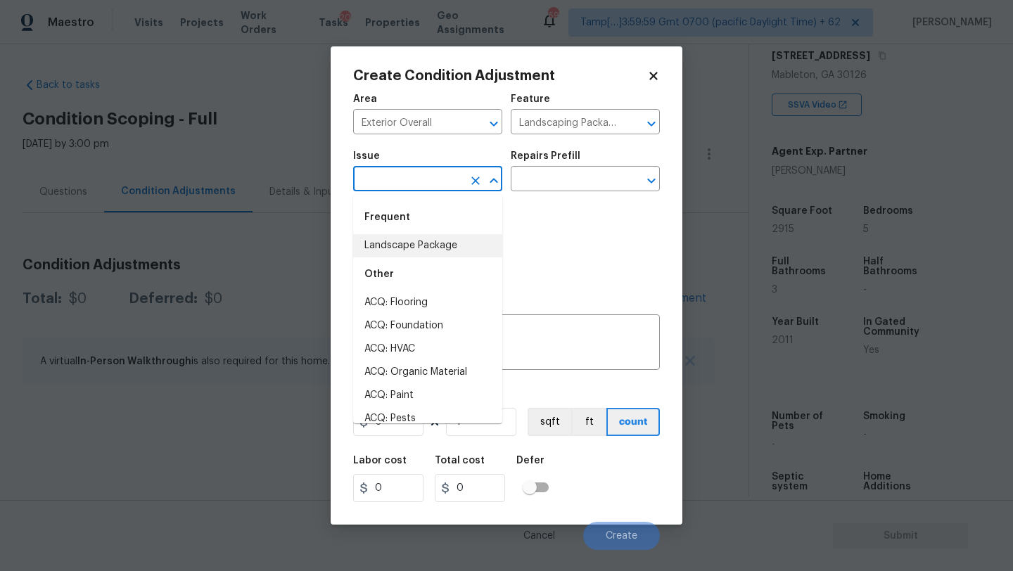
click at [410, 253] on li "Landscape Package" at bounding box center [427, 245] width 149 height 23
type input "Landscape Package"
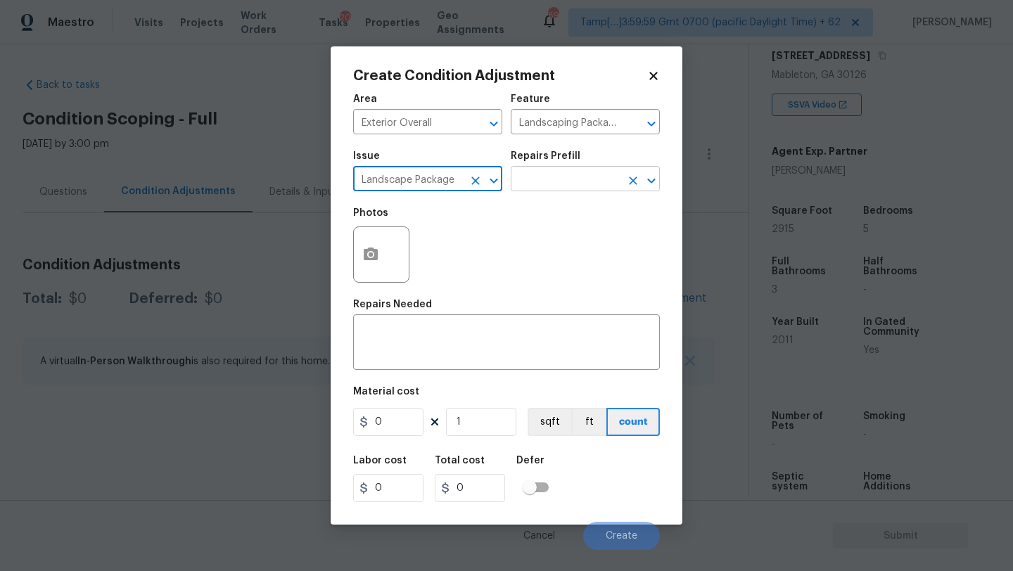
click at [518, 185] on input "text" at bounding box center [566, 181] width 110 height 22
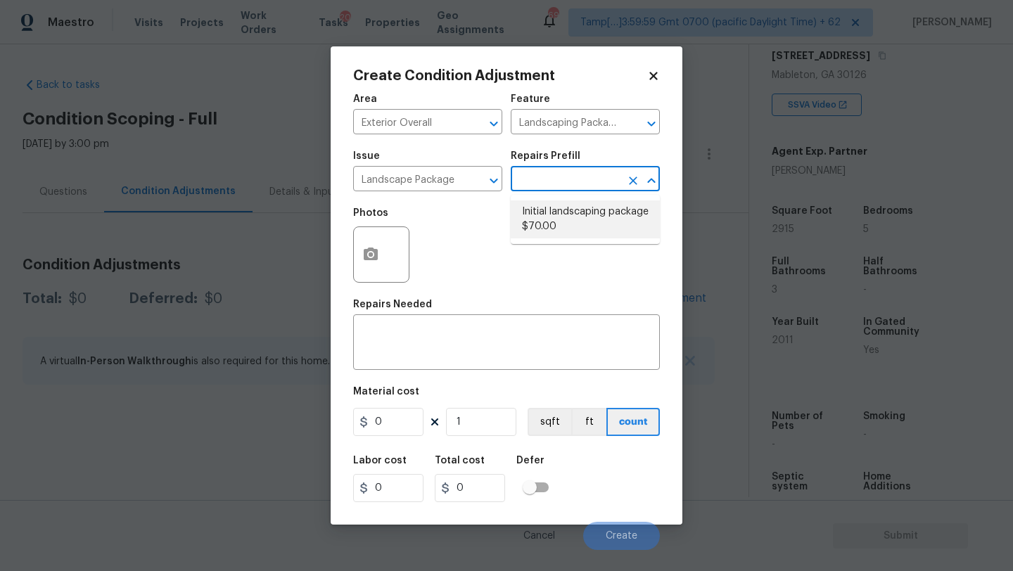
click at [536, 222] on li "Initial landscaping package $70.00" at bounding box center [585, 219] width 149 height 38
type input "Home Readiness Packages"
type textarea "Mowing of grass up to 6" in height. Mow, edge along driveways & sidewalks, trim…"
type input "70"
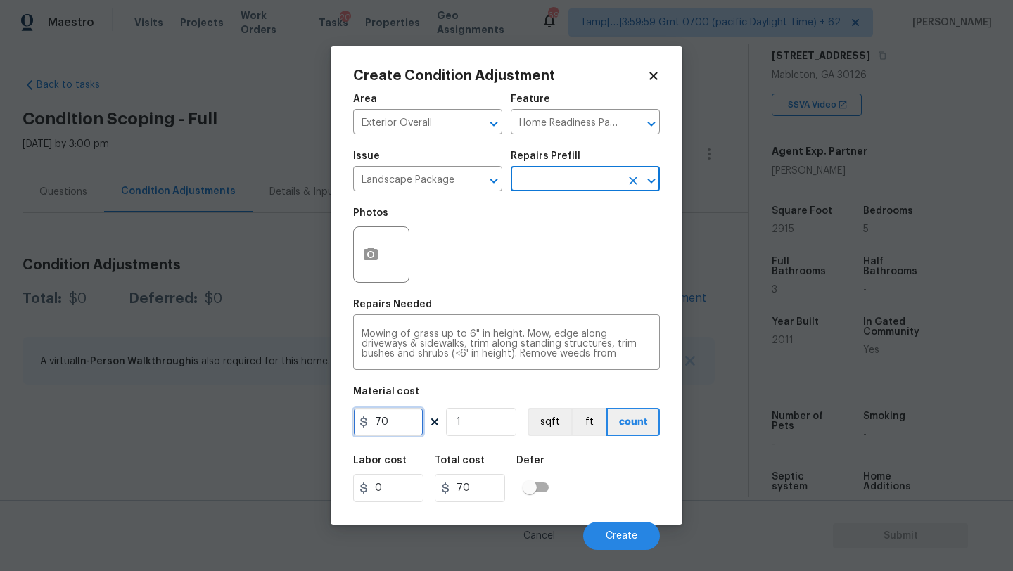
click at [405, 432] on input "70" at bounding box center [388, 422] width 70 height 28
type input "300"
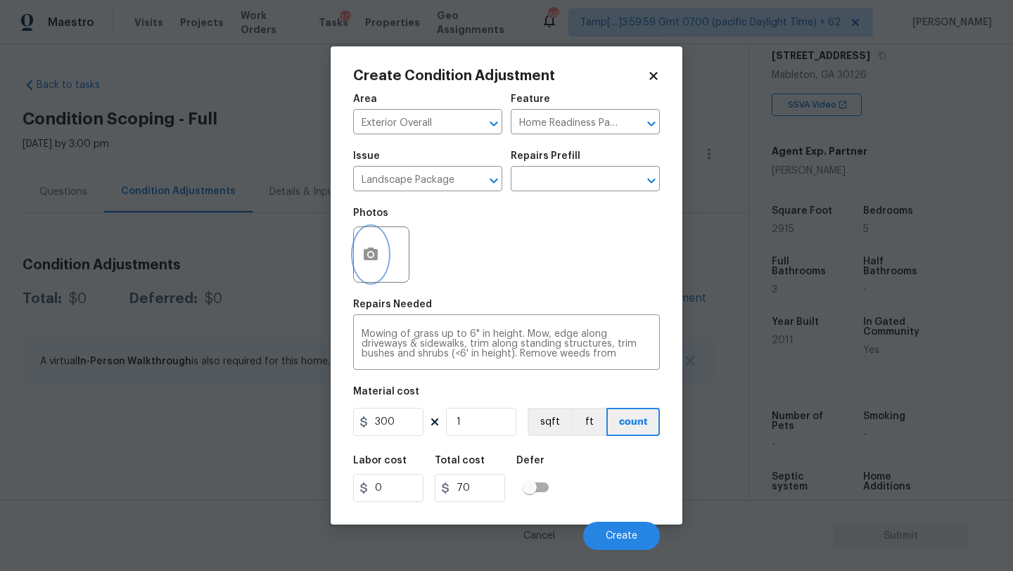
type input "300"
click at [367, 255] on icon "button" at bounding box center [371, 254] width 14 height 13
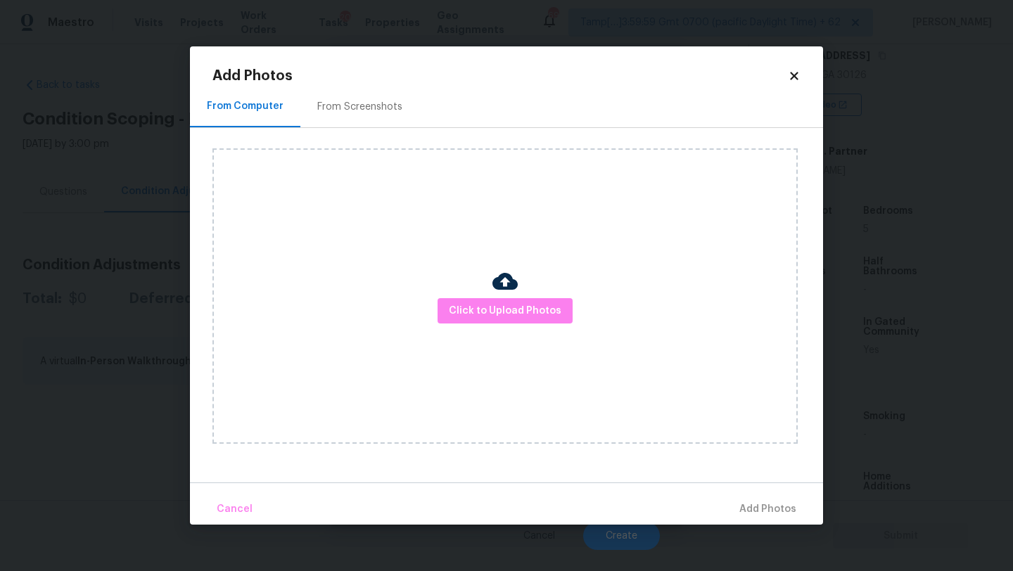
click at [362, 116] on div "From Screenshots" at bounding box center [359, 106] width 119 height 41
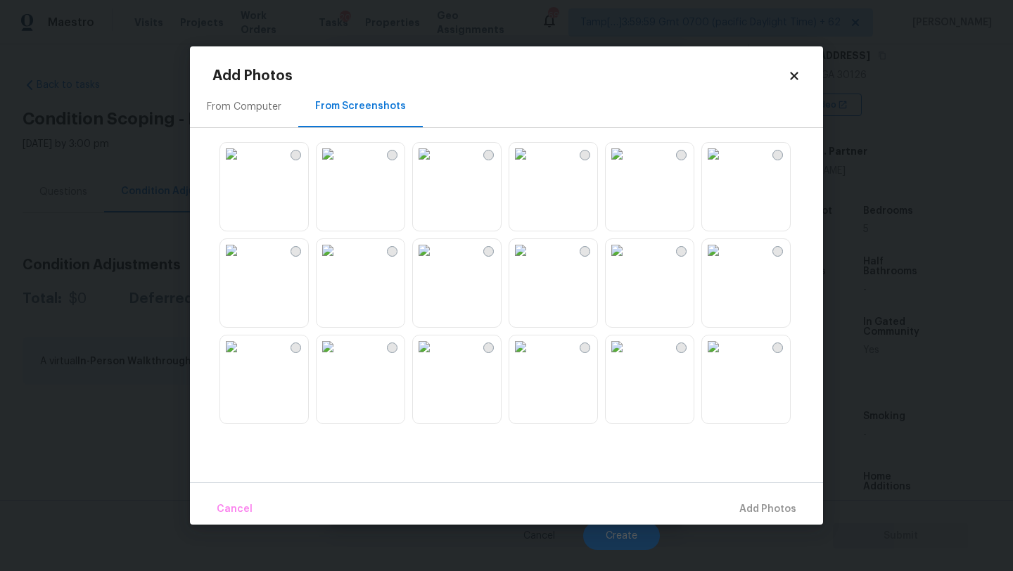
click at [628, 358] on img at bounding box center [617, 347] width 23 height 23
click at [719, 358] on img at bounding box center [713, 347] width 23 height 23
click at [754, 496] on button "Add 2 Photo(s)" at bounding box center [760, 509] width 83 height 30
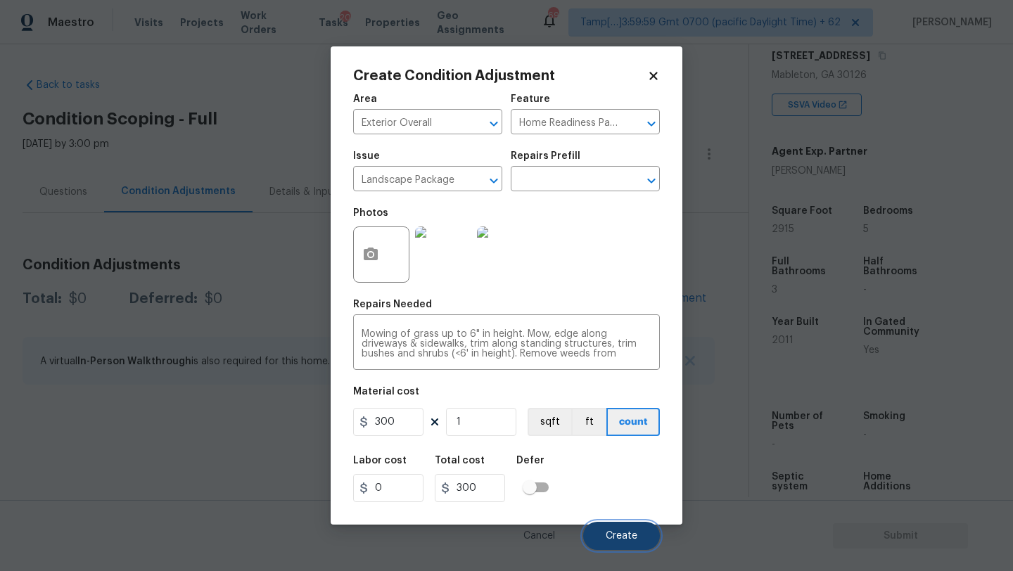
click at [613, 535] on span "Create" at bounding box center [622, 536] width 32 height 11
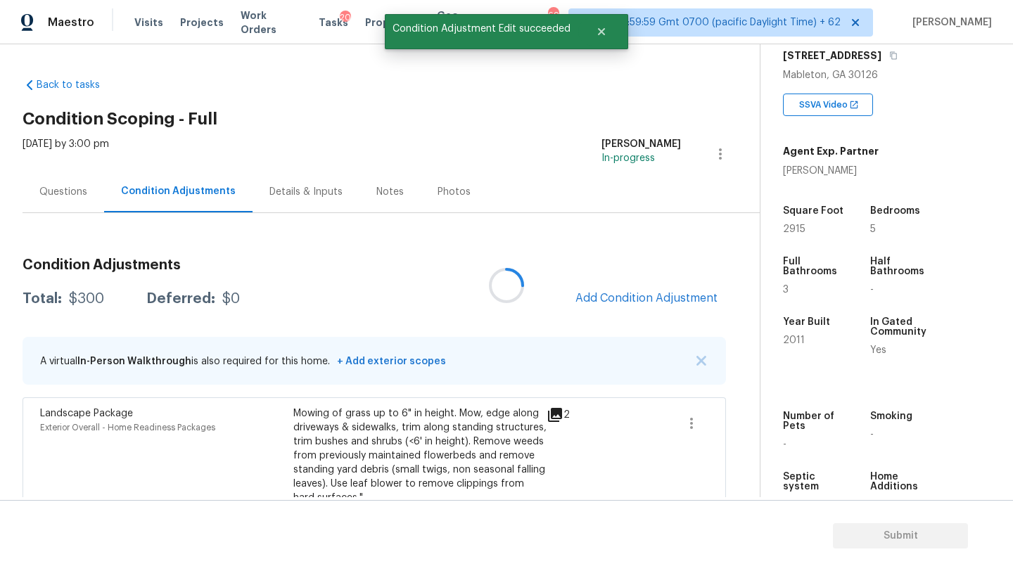
click at [56, 185] on div at bounding box center [506, 285] width 1013 height 571
click at [56, 185] on div "Questions" at bounding box center [63, 192] width 48 height 14
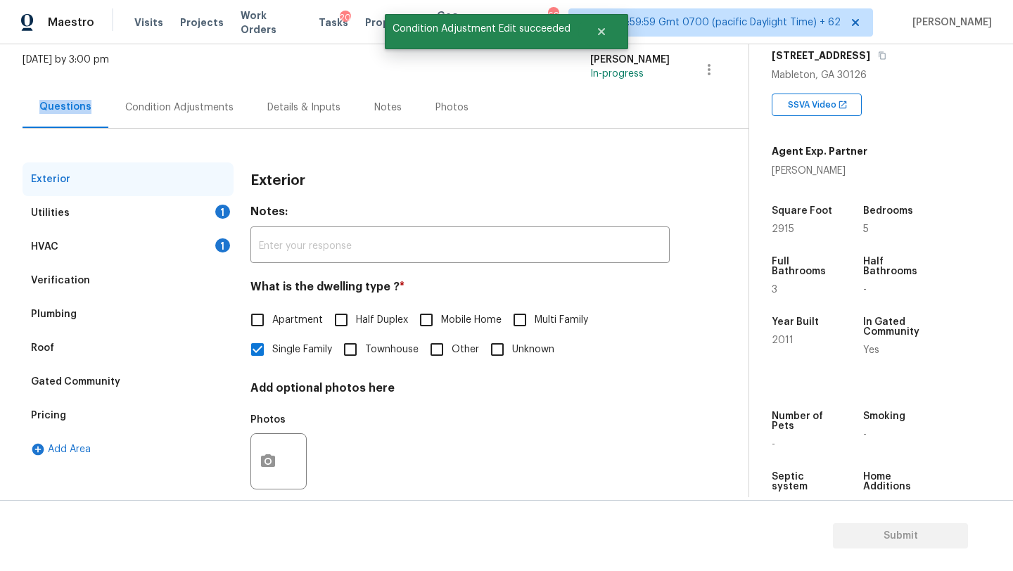
scroll to position [106, 0]
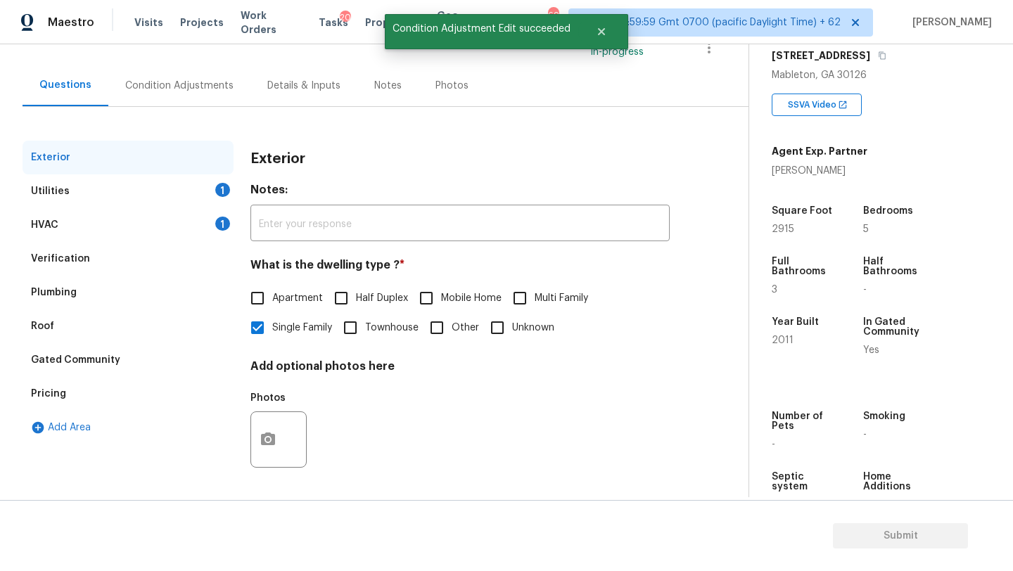
drag, startPoint x: 61, startPoint y: 385, endPoint x: 158, endPoint y: 369, distance: 97.7
click at [61, 385] on div "Pricing" at bounding box center [128, 394] width 211 height 34
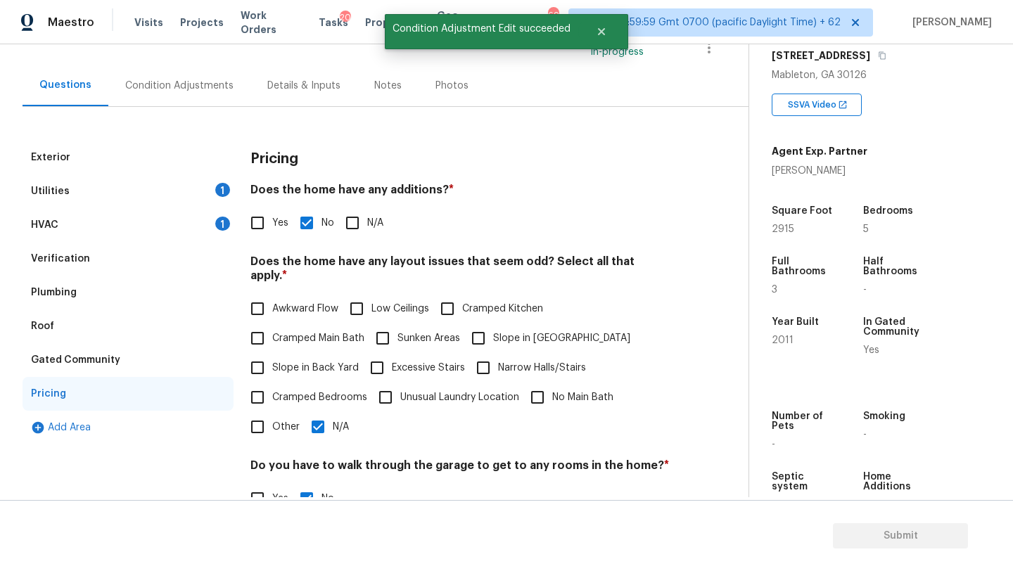
scroll to position [228, 0]
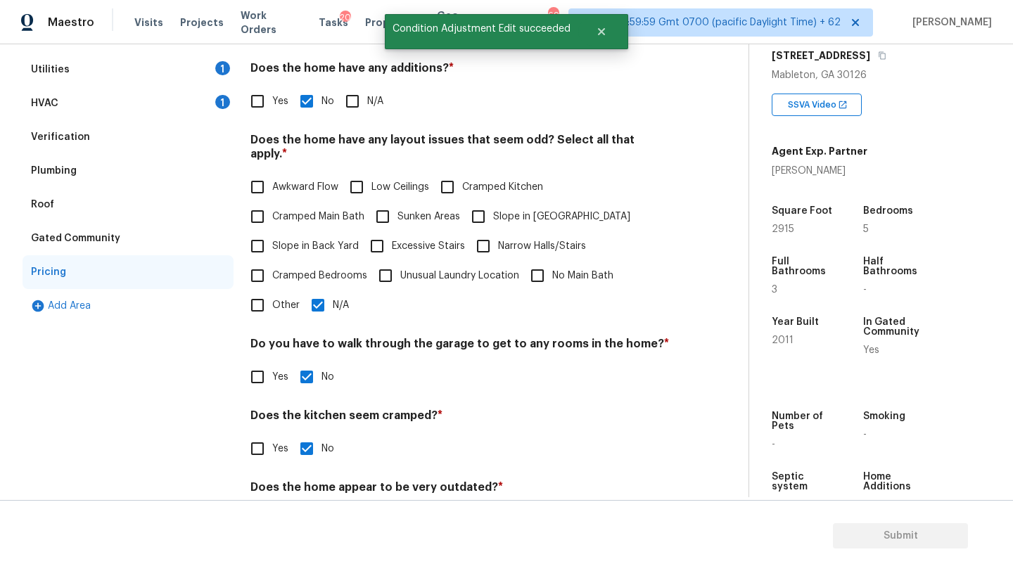
click at [497, 210] on span "Slope in [GEOGRAPHIC_DATA]" at bounding box center [561, 217] width 137 height 15
click at [493, 203] on input "Slope in [GEOGRAPHIC_DATA]" at bounding box center [479, 217] width 30 height 30
checkbox input "true"
click at [305, 239] on span "Slope in Back Yard" at bounding box center [315, 246] width 87 height 15
click at [272, 231] on input "Slope in Back Yard" at bounding box center [258, 246] width 30 height 30
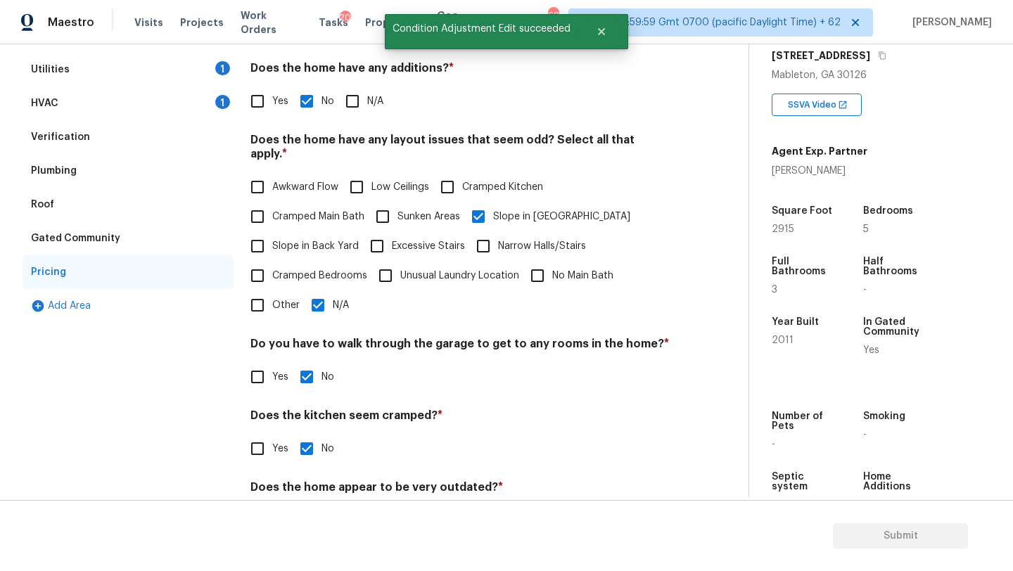
checkbox input "true"
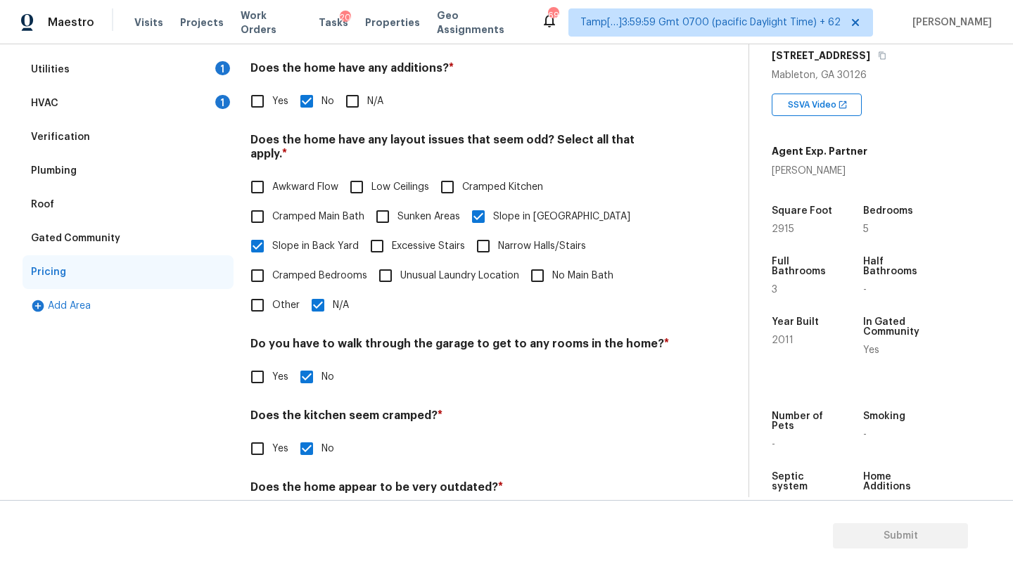
click at [313, 293] on input "N/A" at bounding box center [318, 305] width 30 height 30
checkbox input "false"
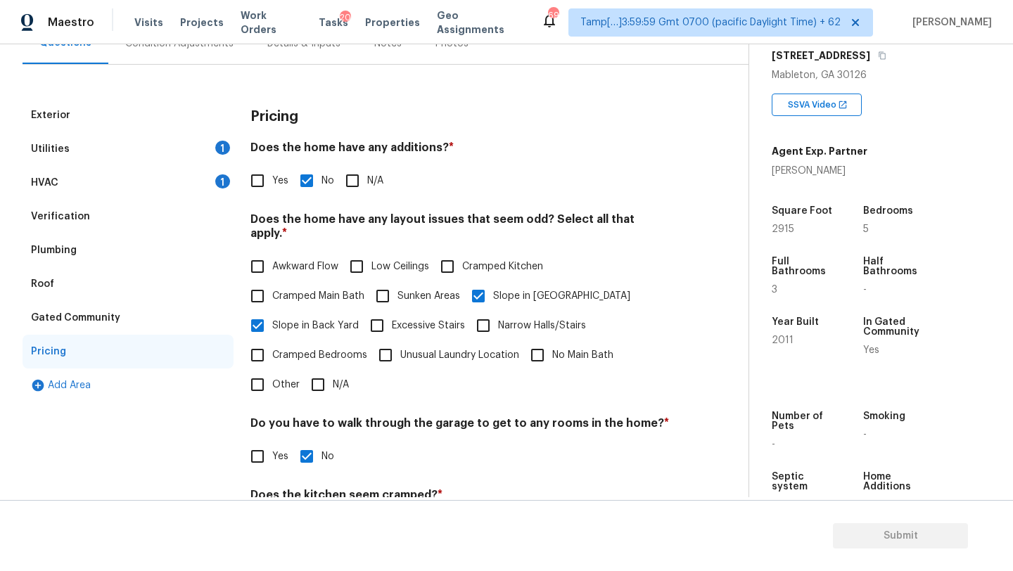
click at [116, 189] on div "HVAC 1" at bounding box center [128, 183] width 211 height 34
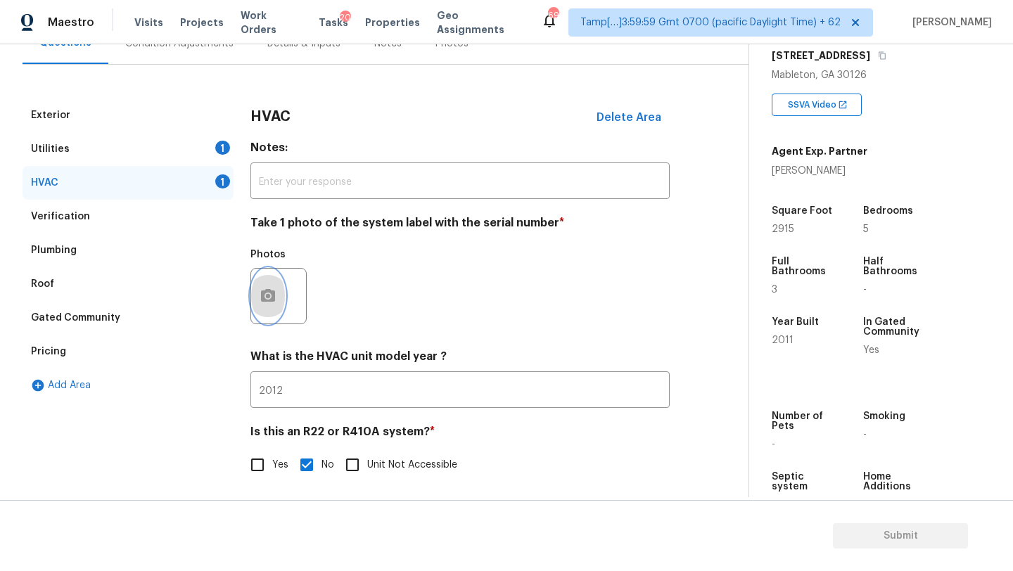
click at [274, 300] on icon "button" at bounding box center [268, 295] width 14 height 13
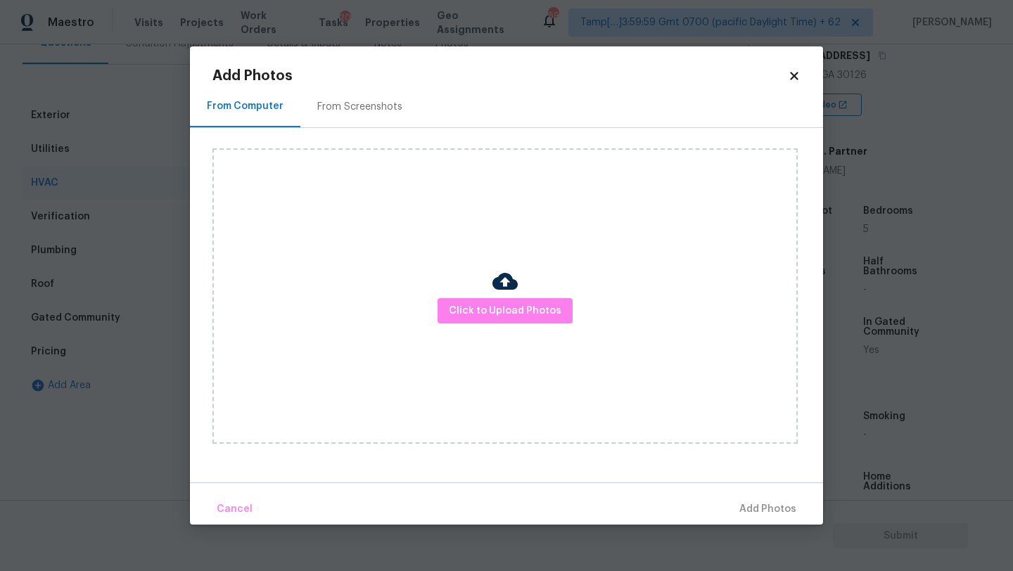
click at [487, 296] on div "Click to Upload Photos" at bounding box center [504, 295] width 585 height 295
click at [524, 226] on div "Click to Upload Photos" at bounding box center [504, 295] width 585 height 295
click at [502, 321] on button "Click to Upload Photos" at bounding box center [504, 311] width 135 height 26
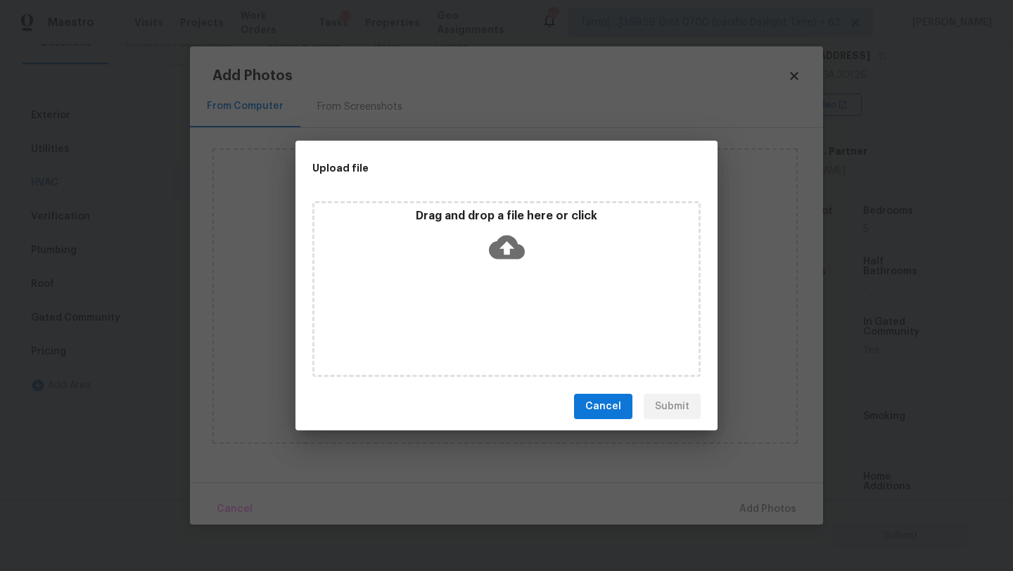
click at [502, 286] on div "Drag and drop a file here or click" at bounding box center [506, 289] width 388 height 176
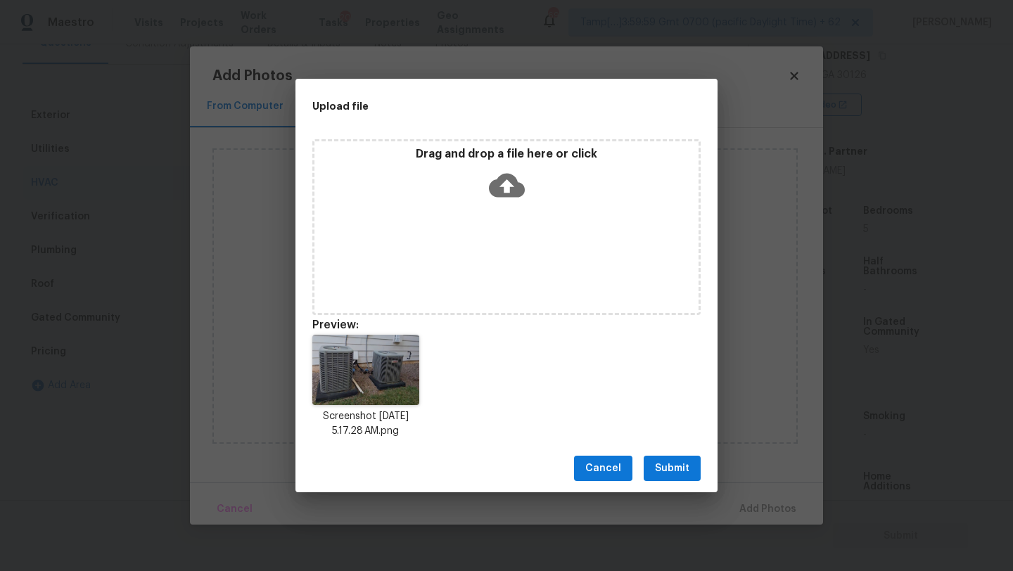
click at [674, 461] on span "Submit" at bounding box center [672, 469] width 34 height 18
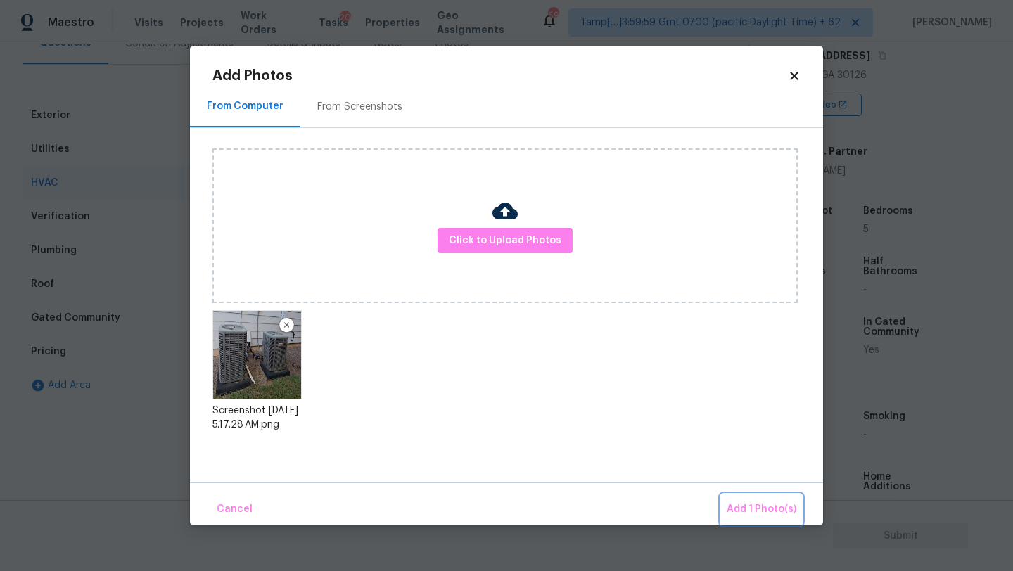
click at [743, 504] on span "Add 1 Photo(s)" at bounding box center [762, 510] width 70 height 18
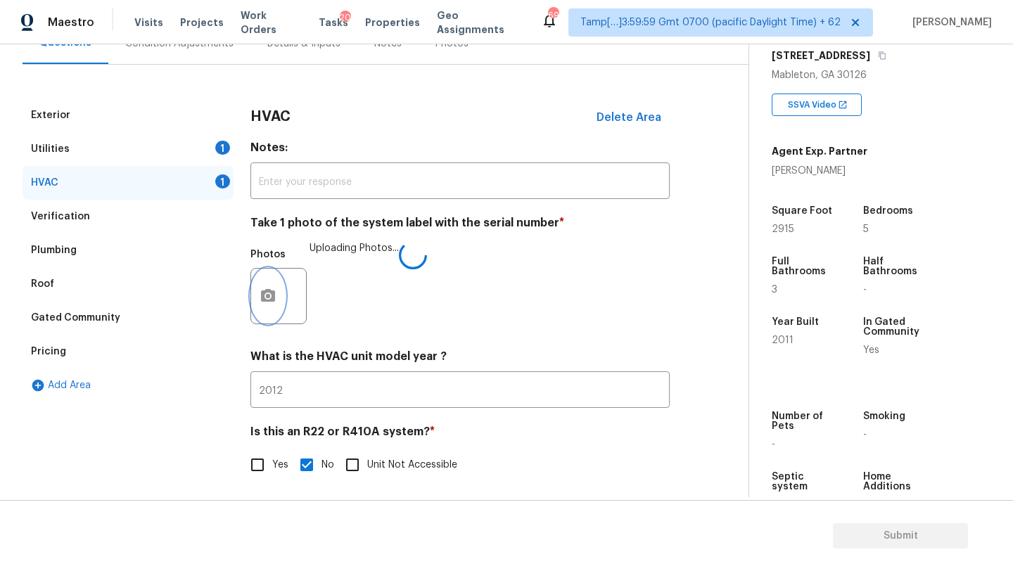
scroll to position [153, 0]
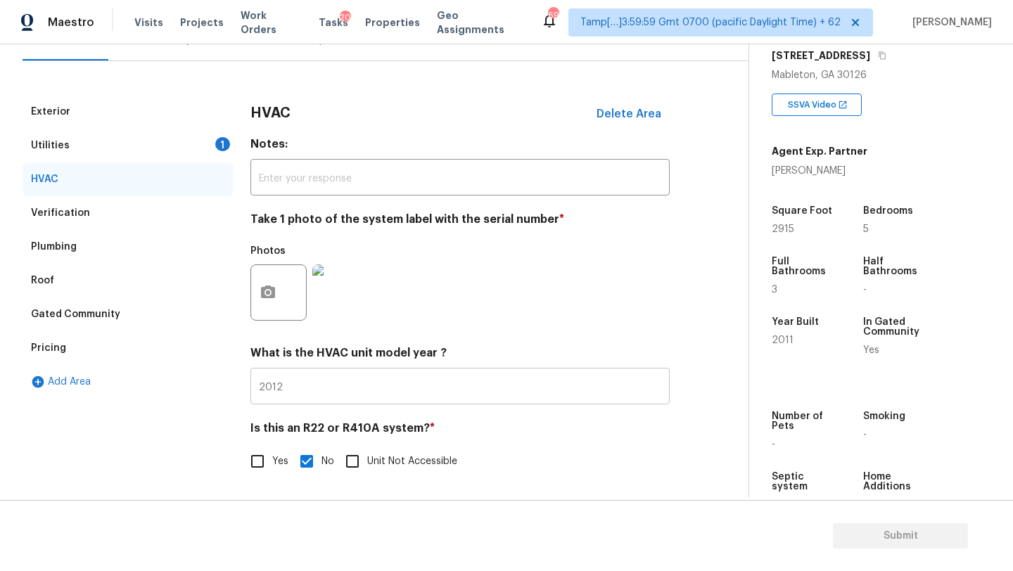
click at [336, 389] on input "2012" at bounding box center [459, 387] width 419 height 33
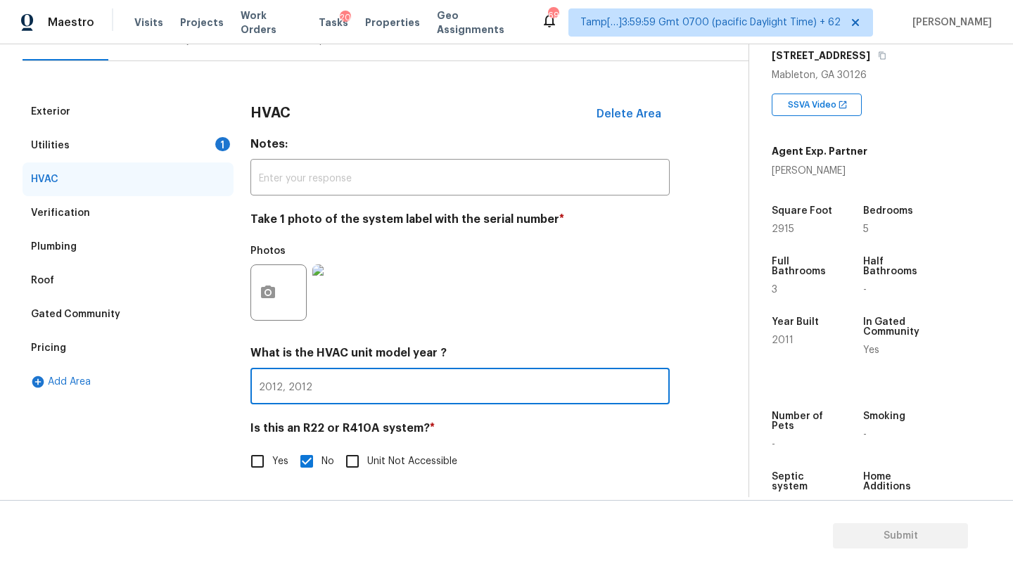
type input "2012, 2012"
click at [123, 148] on div "Utilities 1" at bounding box center [128, 146] width 211 height 34
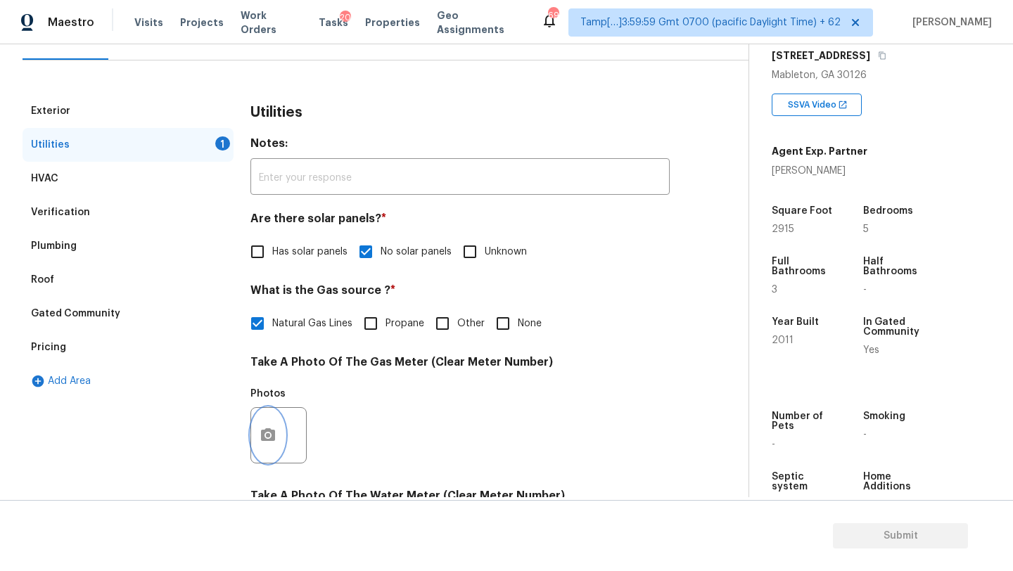
click at [268, 430] on icon "button" at bounding box center [268, 434] width 14 height 13
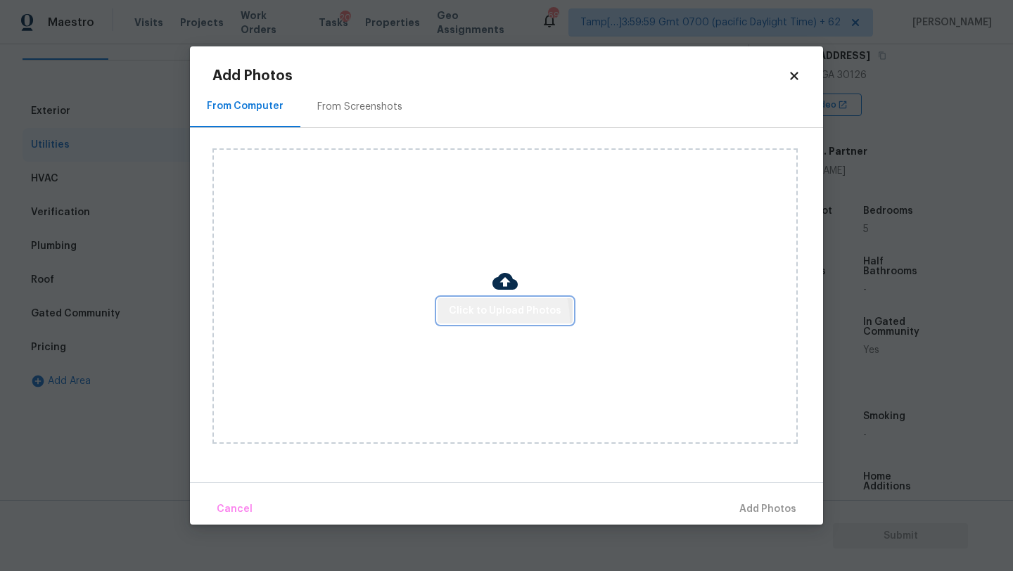
click at [488, 319] on button "Click to Upload Photos" at bounding box center [504, 311] width 135 height 26
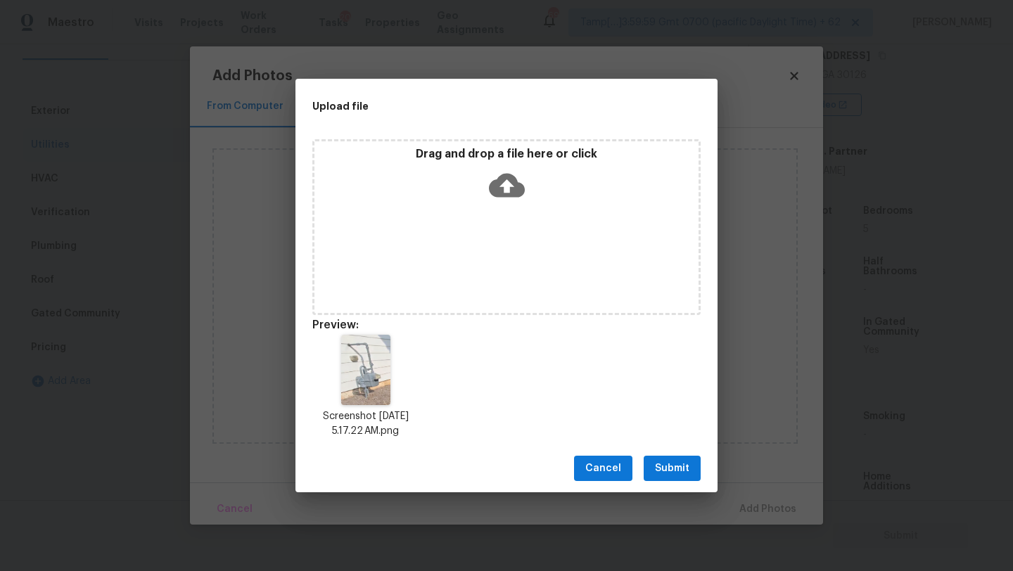
click at [673, 464] on span "Submit" at bounding box center [672, 469] width 34 height 18
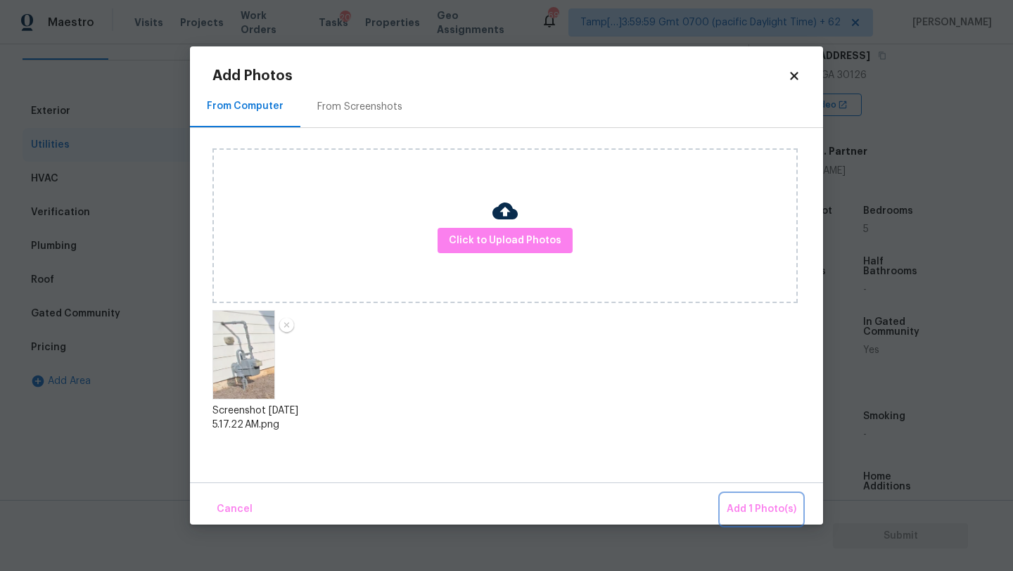
click at [739, 501] on span "Add 1 Photo(s)" at bounding box center [762, 510] width 70 height 18
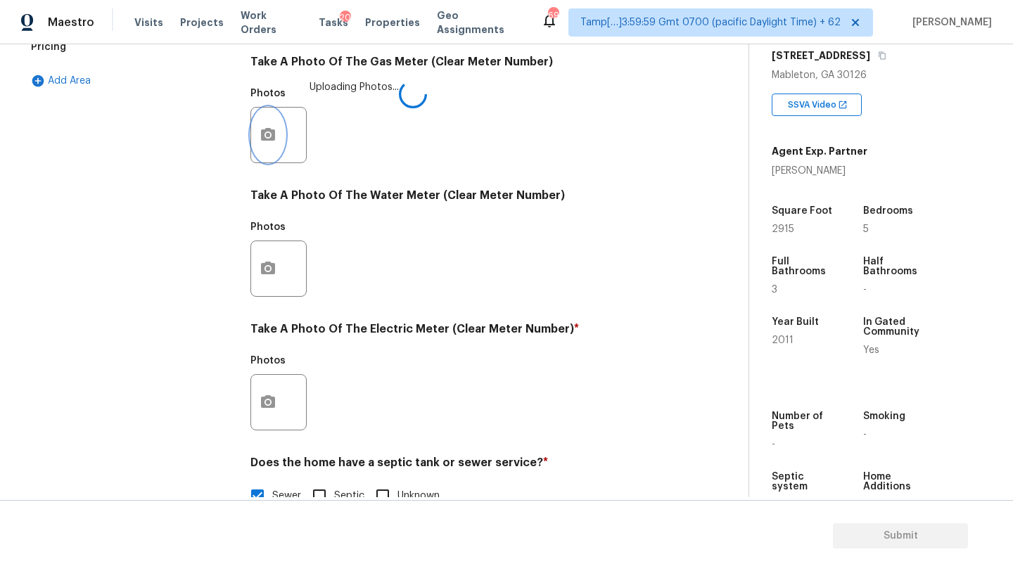
scroll to position [487, 0]
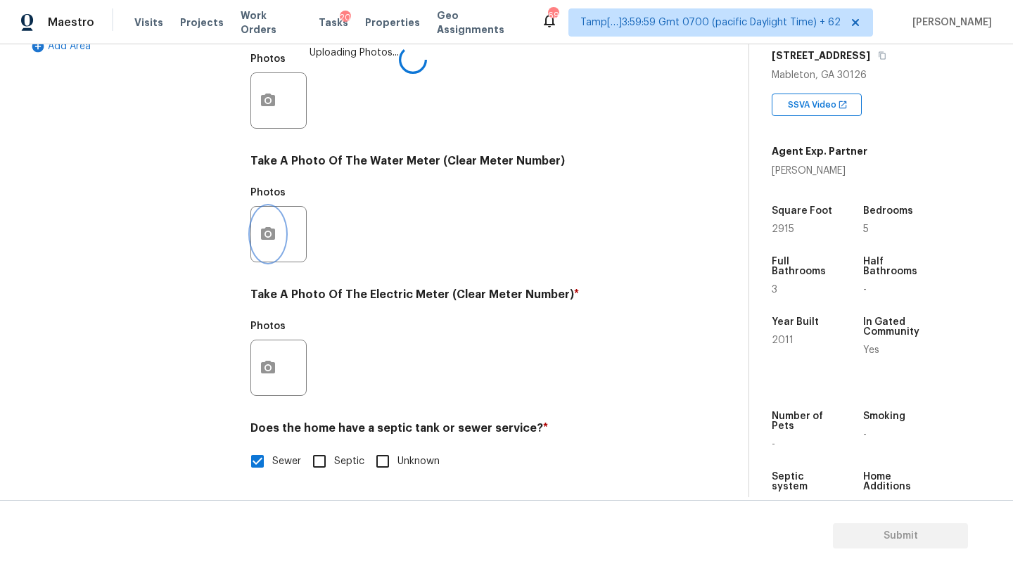
click at [257, 218] on button "button" at bounding box center [268, 234] width 34 height 55
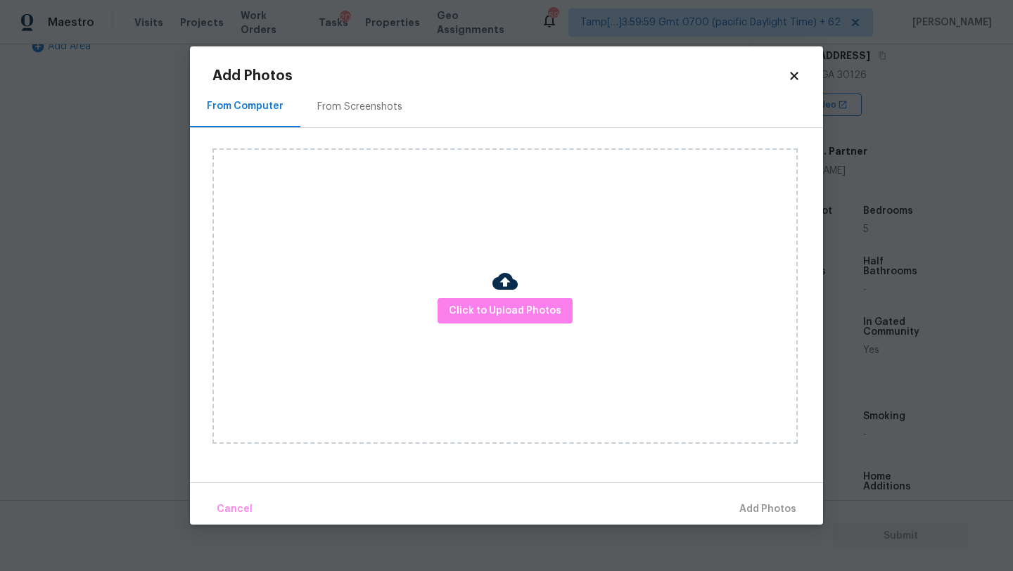
click at [338, 125] on div "From Screenshots" at bounding box center [359, 106] width 119 height 41
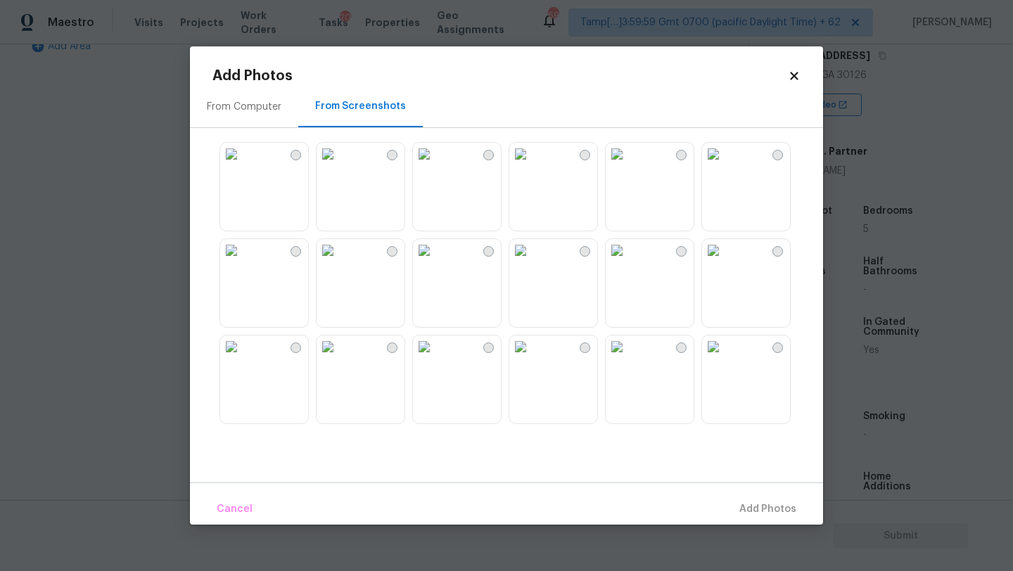
click at [628, 358] on img at bounding box center [617, 347] width 23 height 23
click at [771, 516] on span "Add 1 Photo(s)" at bounding box center [762, 510] width 70 height 18
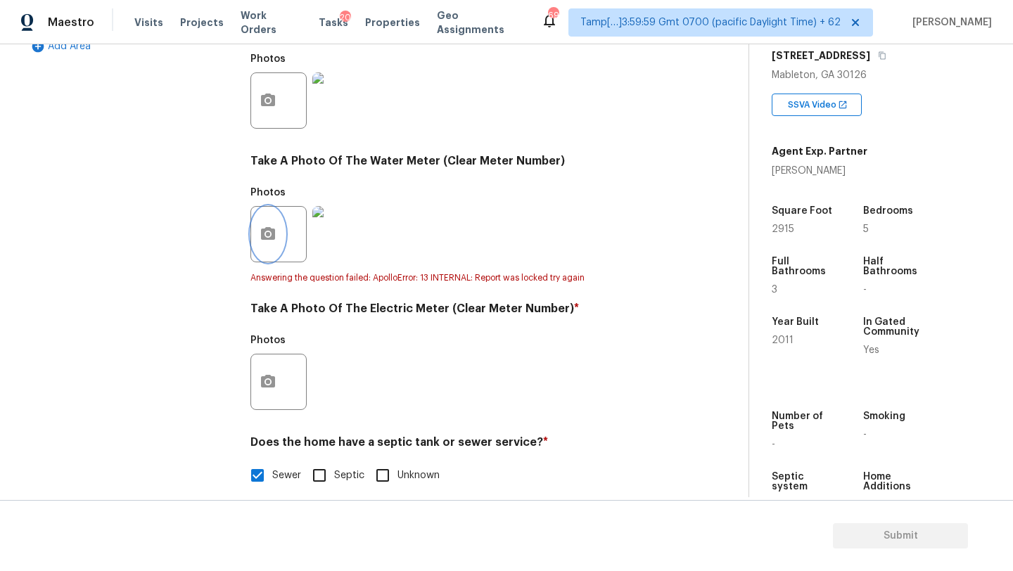
scroll to position [502, 0]
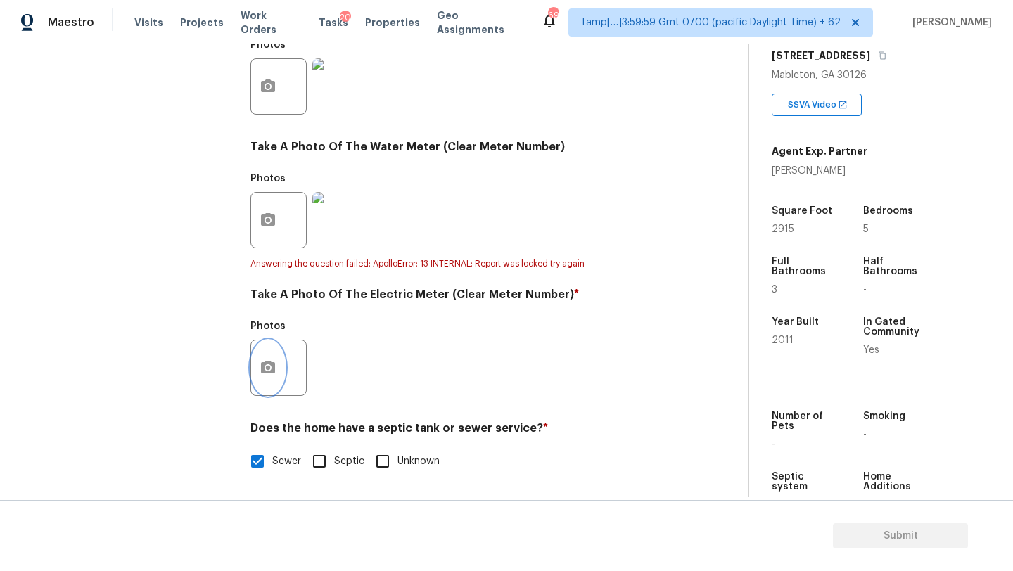
click at [282, 372] on button "button" at bounding box center [268, 367] width 34 height 55
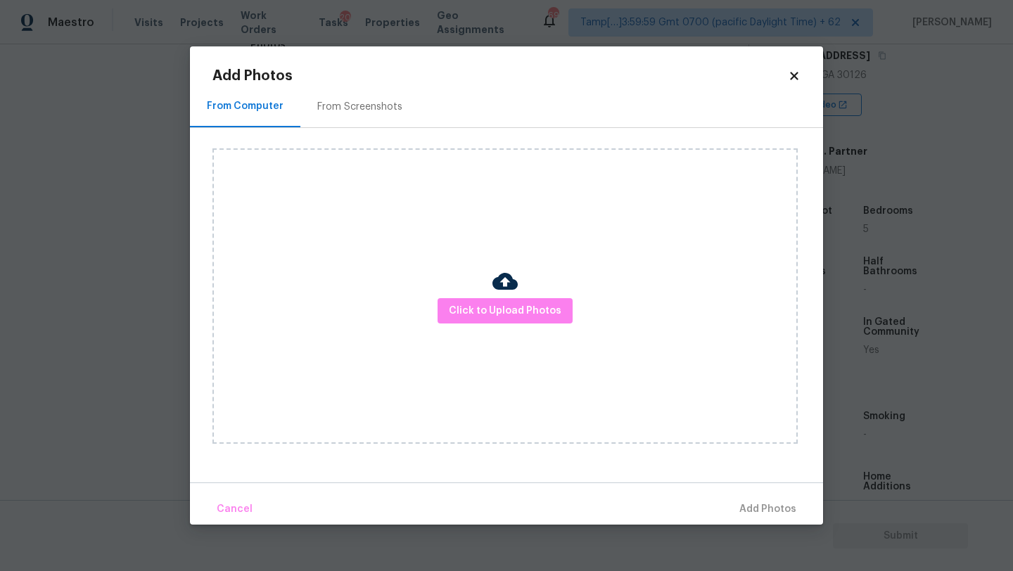
click at [355, 110] on div "From Screenshots" at bounding box center [359, 107] width 85 height 14
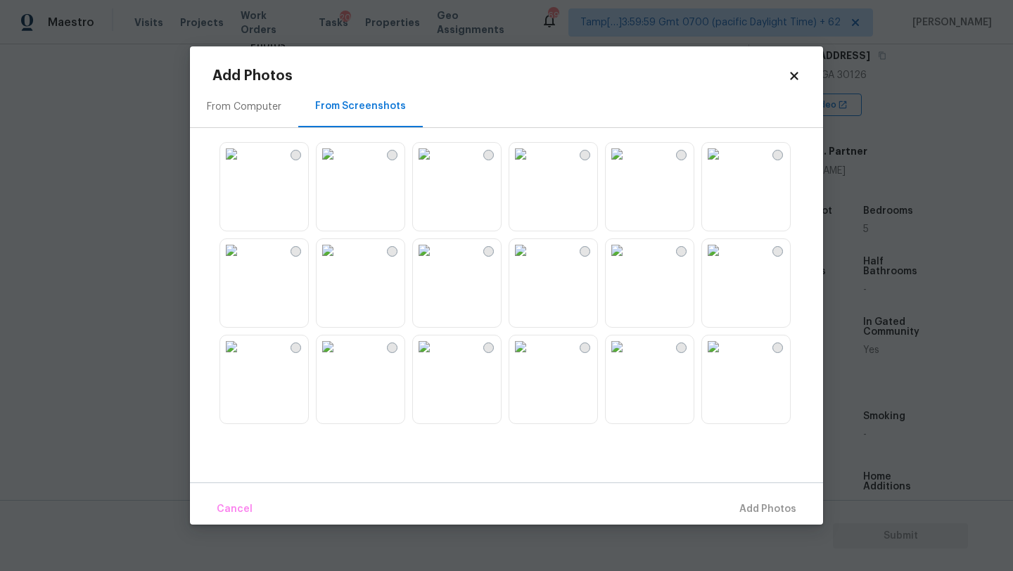
click at [628, 358] on img at bounding box center [617, 347] width 23 height 23
click at [770, 511] on span "Add 1 Photo(s)" at bounding box center [762, 510] width 70 height 18
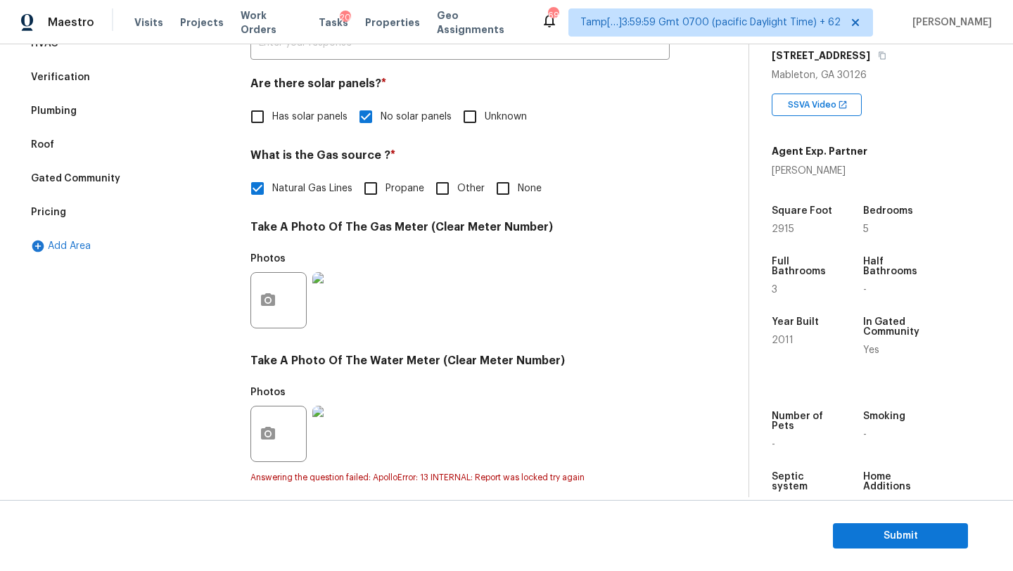
scroll to position [263, 0]
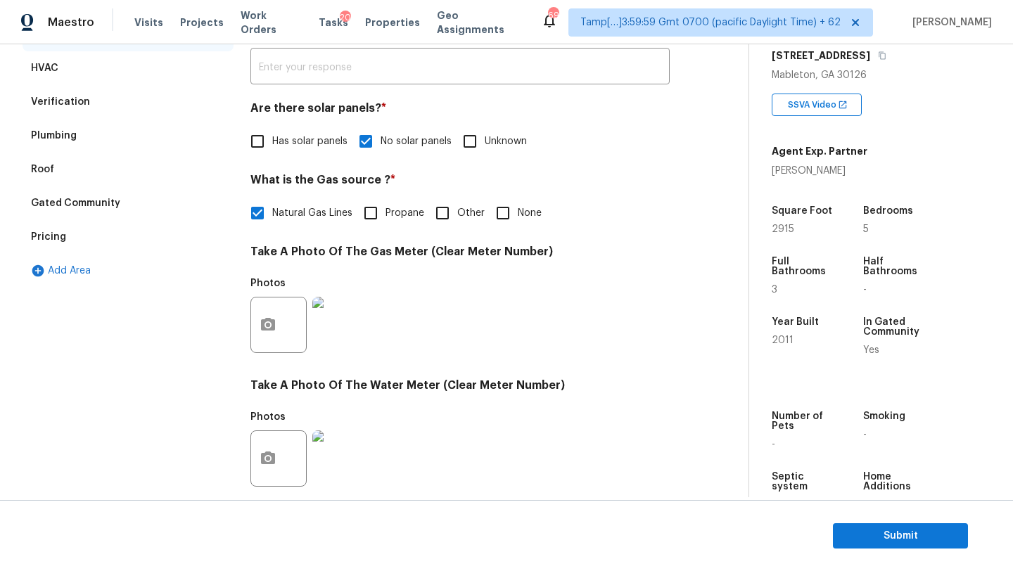
click at [79, 230] on div "Pricing" at bounding box center [128, 237] width 211 height 34
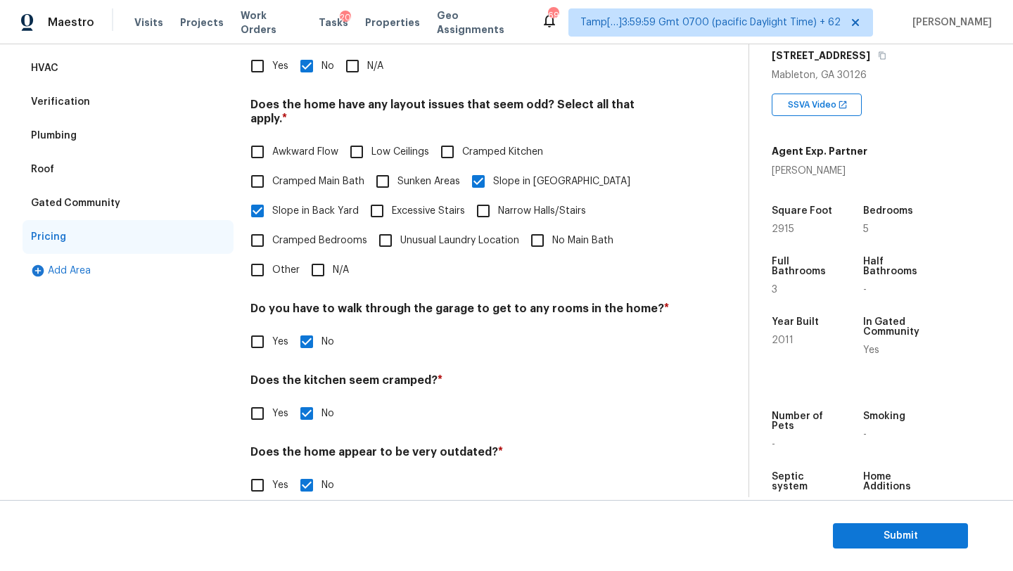
scroll to position [171, 0]
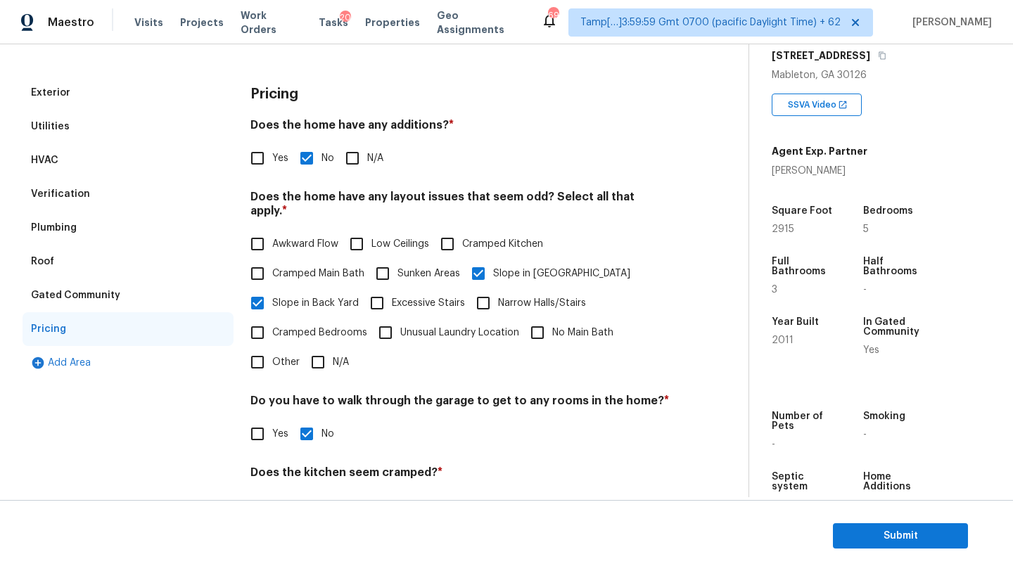
click at [265, 169] on input "Yes" at bounding box center [258, 158] width 30 height 30
checkbox input "true"
checkbox input "false"
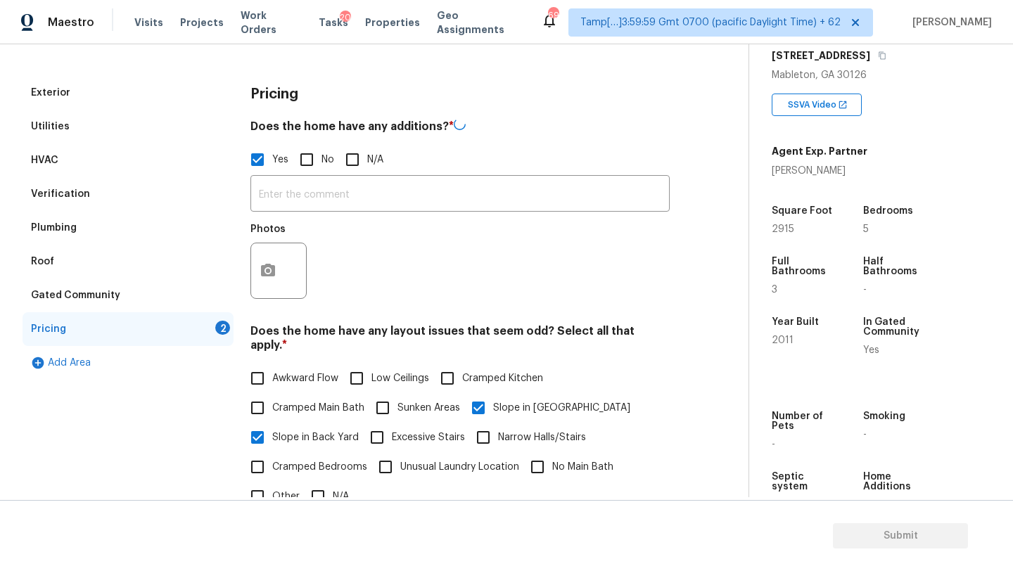
click at [287, 219] on div "Photos" at bounding box center [279, 261] width 59 height 91
click at [288, 203] on input "text" at bounding box center [459, 193] width 419 height 33
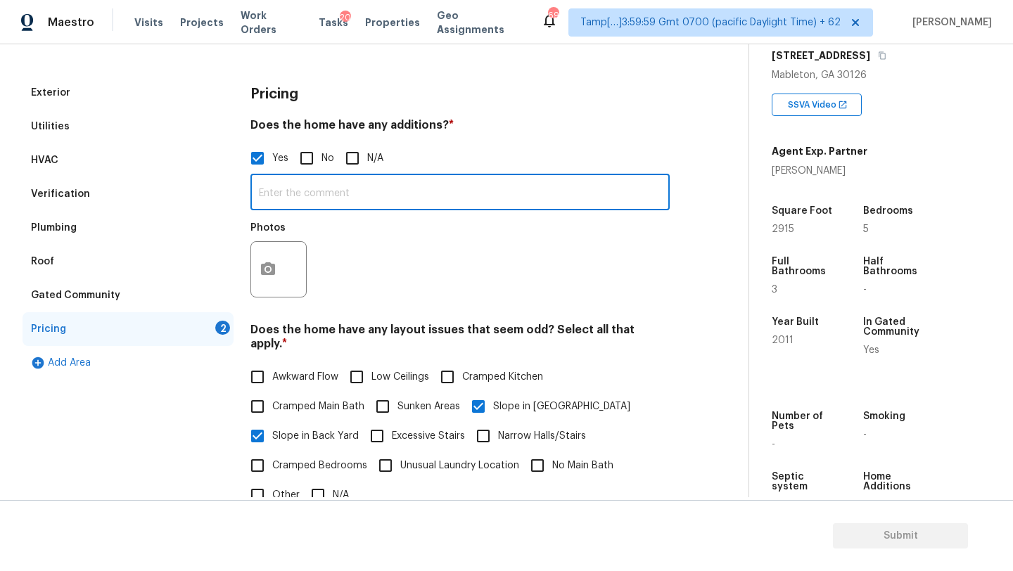
type input "n"
type input "bonus room"
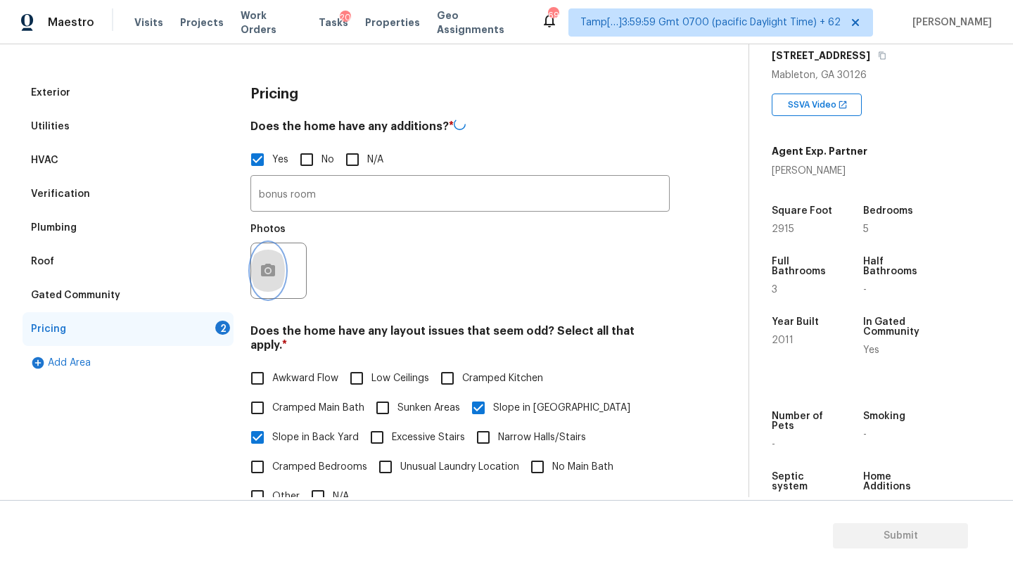
click at [264, 262] on button "button" at bounding box center [268, 270] width 34 height 55
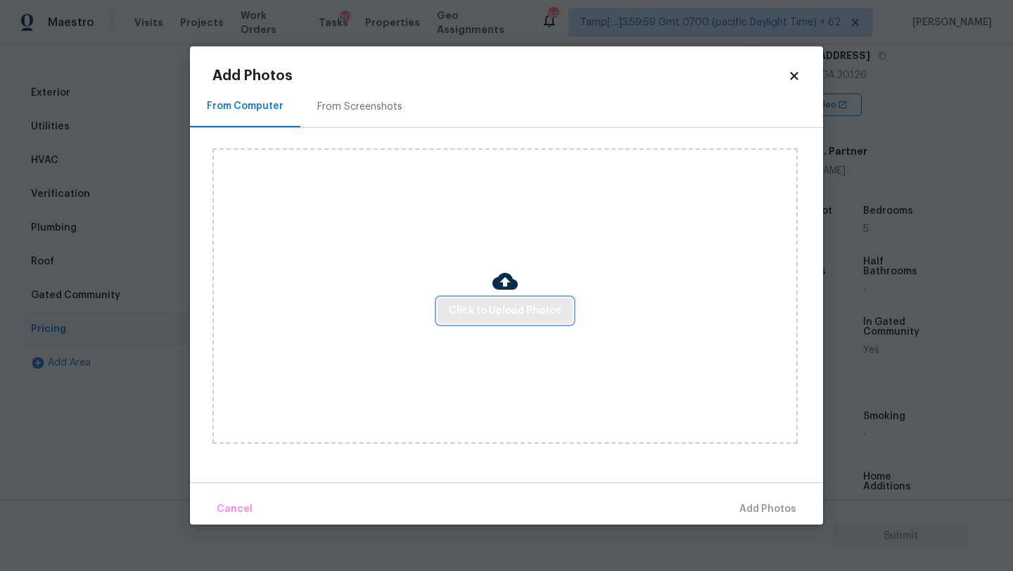
click at [489, 304] on span "Click to Upload Photos" at bounding box center [505, 311] width 113 height 18
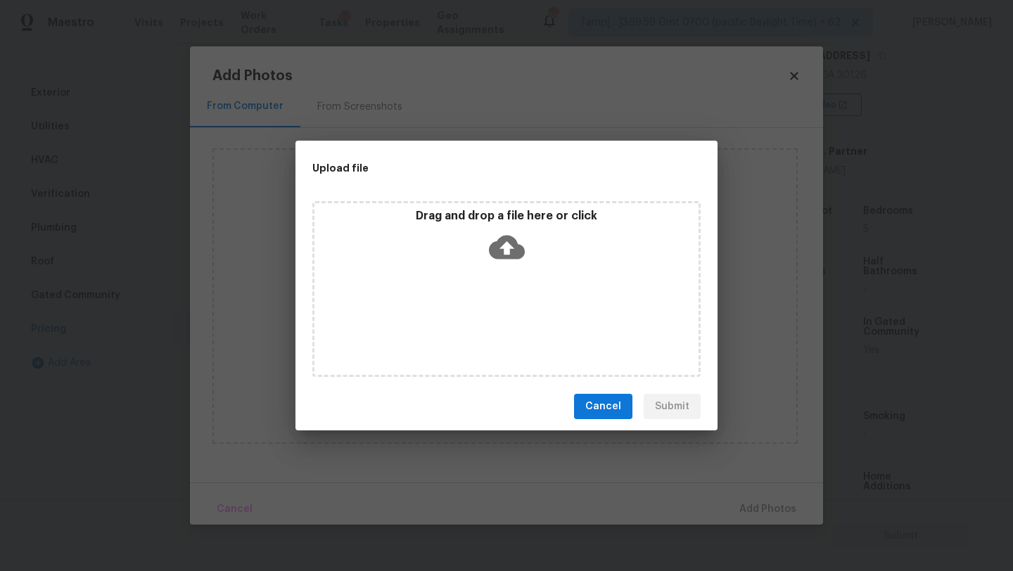
click at [506, 272] on div "Drag and drop a file here or click" at bounding box center [506, 289] width 388 height 176
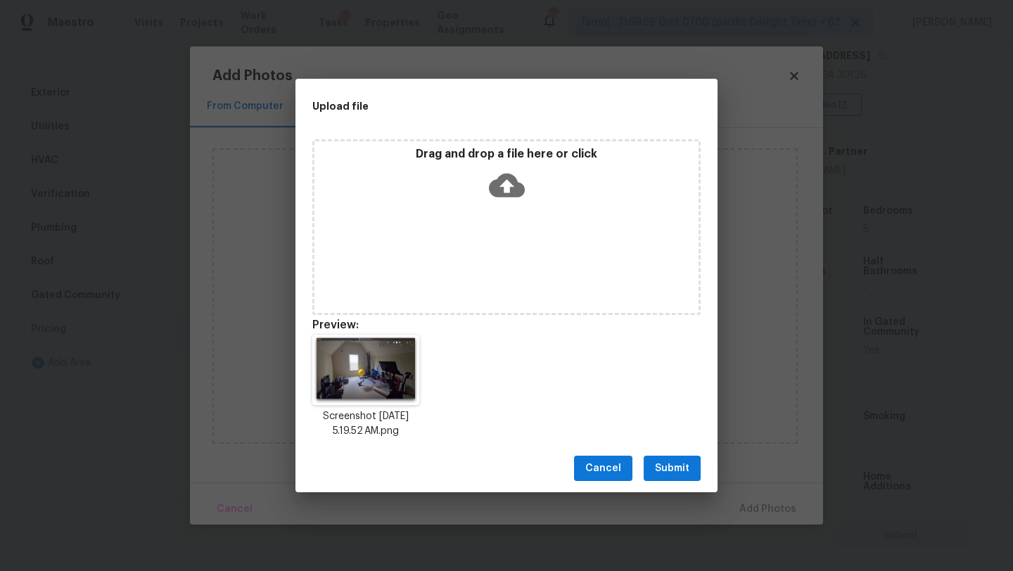
click at [677, 464] on span "Submit" at bounding box center [672, 469] width 34 height 18
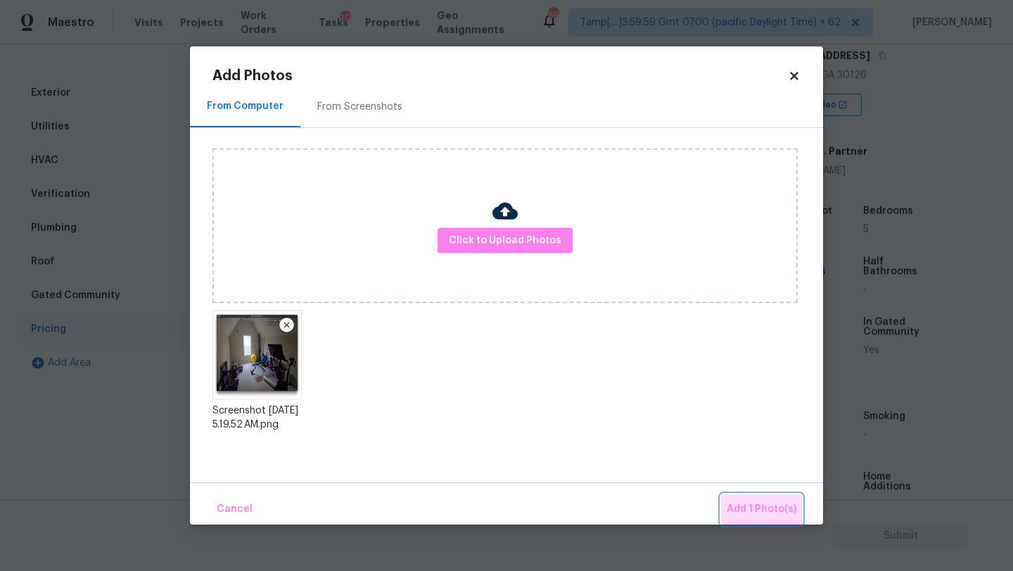
click at [758, 506] on span "Add 1 Photo(s)" at bounding box center [762, 510] width 70 height 18
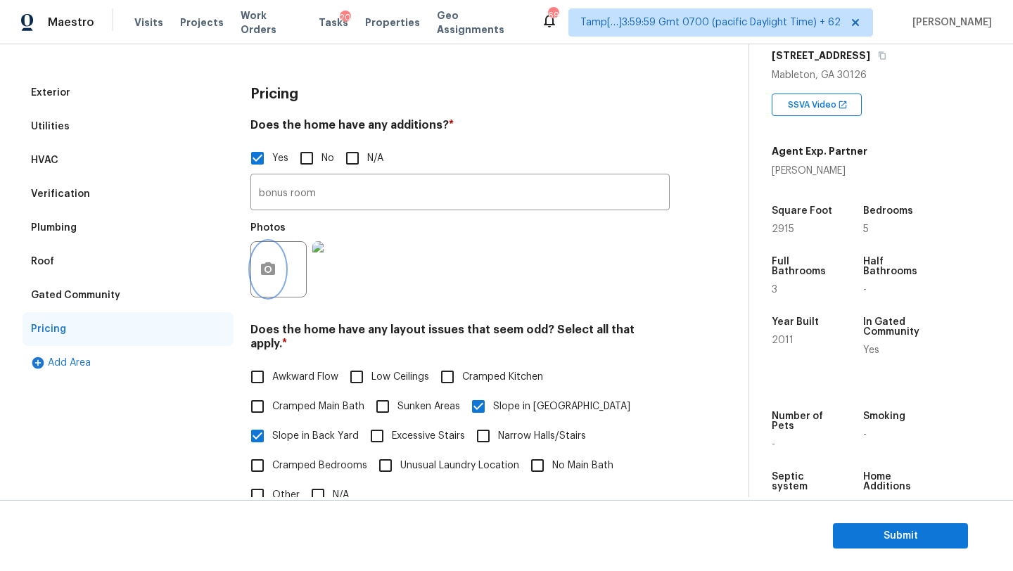
scroll to position [0, 0]
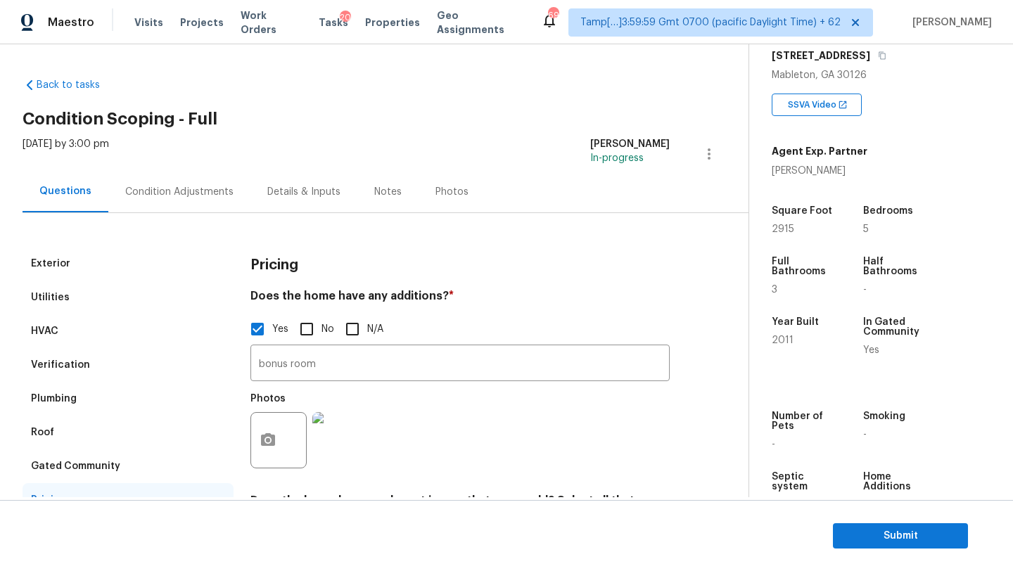
click at [160, 188] on div "Condition Adjustments" at bounding box center [179, 192] width 108 height 14
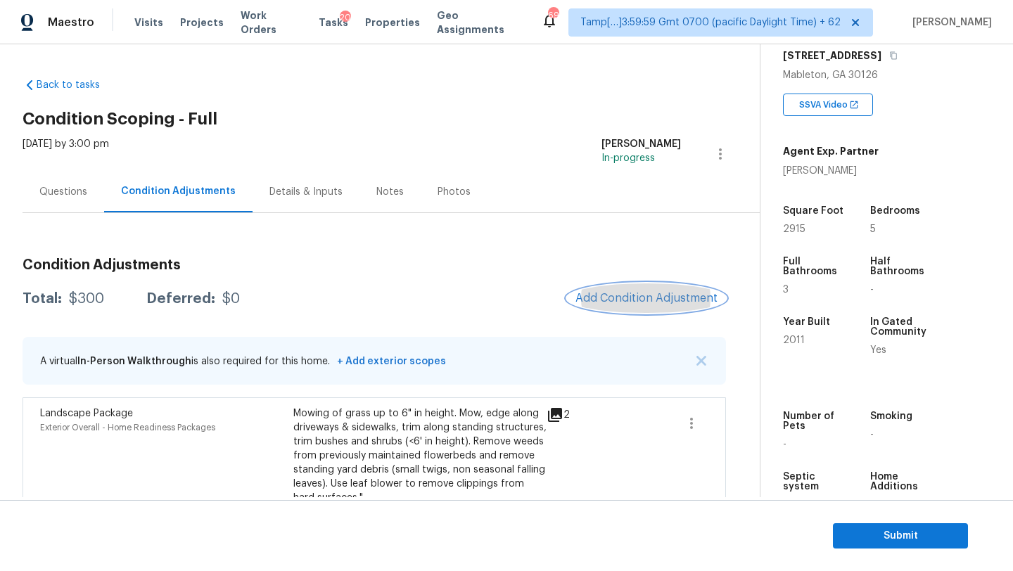
click at [657, 294] on span "Add Condition Adjustment" at bounding box center [646, 298] width 142 height 13
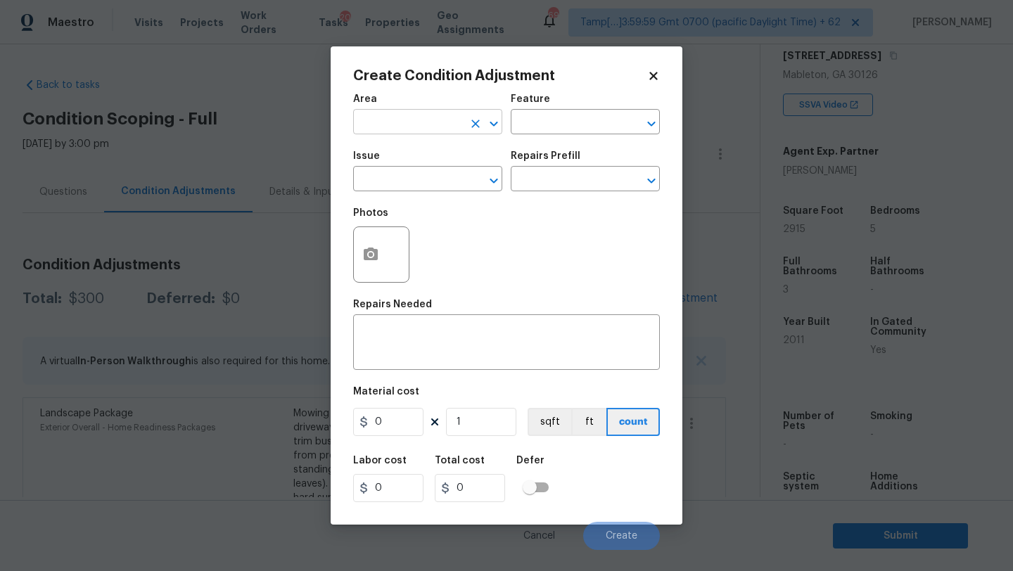
click at [397, 122] on input "text" at bounding box center [408, 124] width 110 height 22
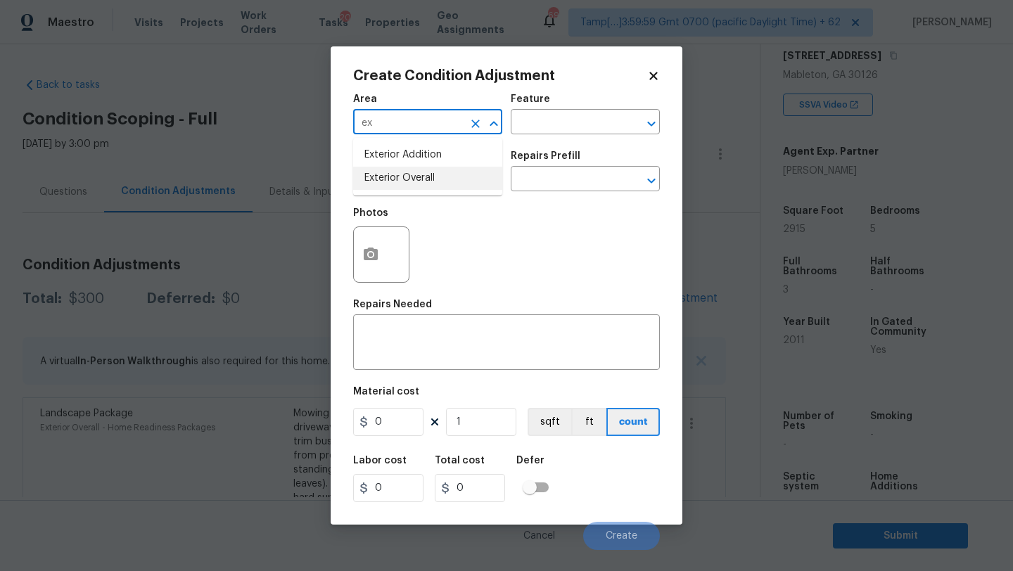
click at [404, 174] on li "Exterior Overall" at bounding box center [427, 178] width 149 height 23
type input "Exterior Overall"
click at [587, 130] on input "text" at bounding box center [566, 124] width 110 height 22
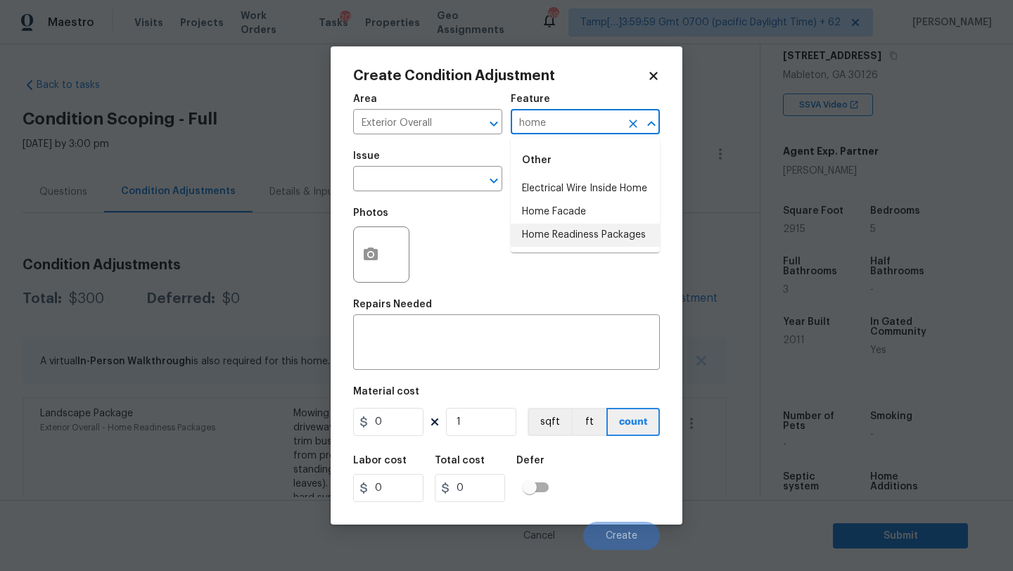
click at [592, 241] on li "Home Readiness Packages" at bounding box center [585, 235] width 149 height 23
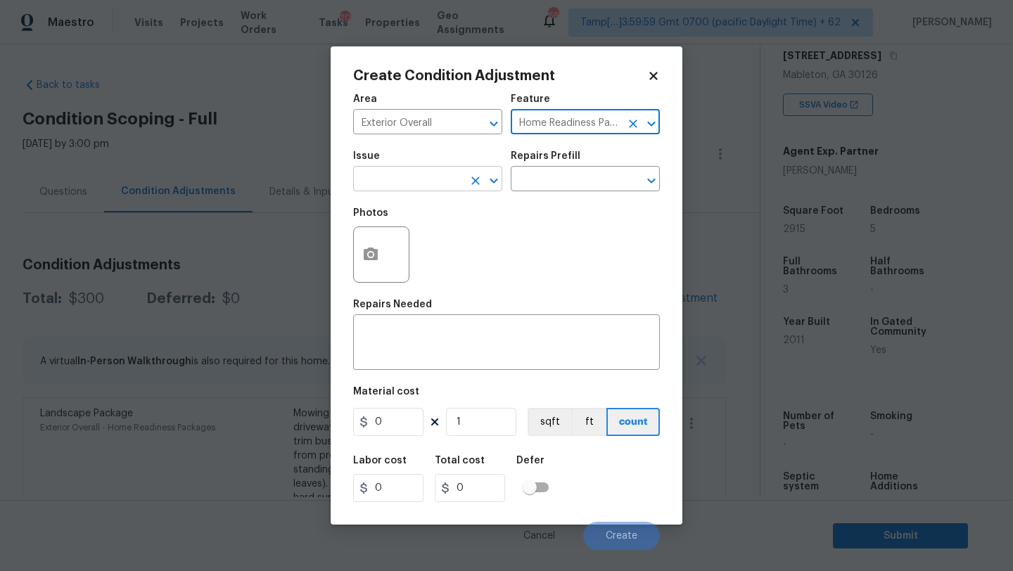
type input "Home Readiness Packages"
click at [400, 189] on input "text" at bounding box center [408, 181] width 110 height 22
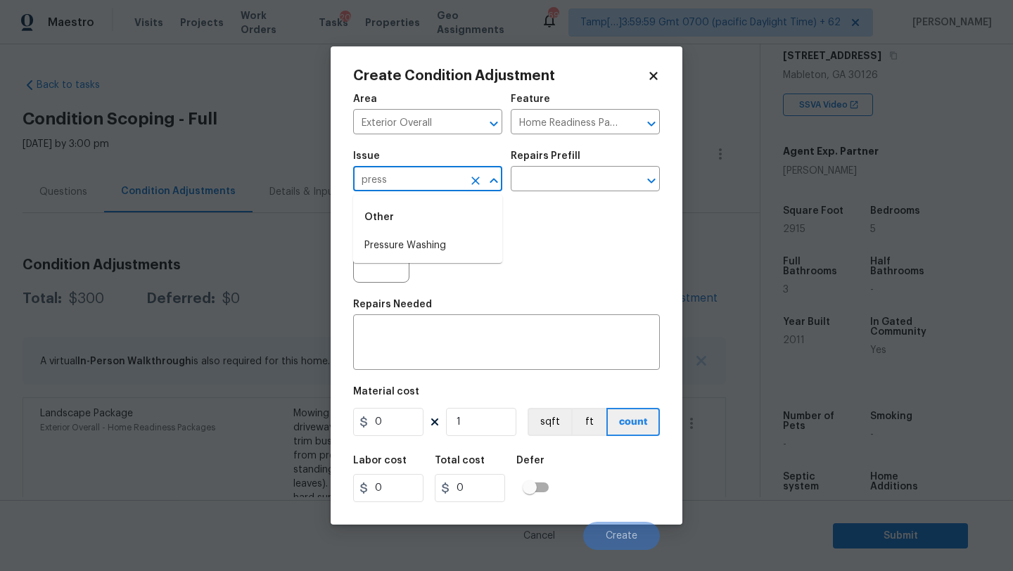
click at [400, 243] on li "Pressure Washing" at bounding box center [427, 245] width 149 height 23
type input "Pressure Washing"
click at [405, 320] on div "x ​" at bounding box center [506, 344] width 307 height 52
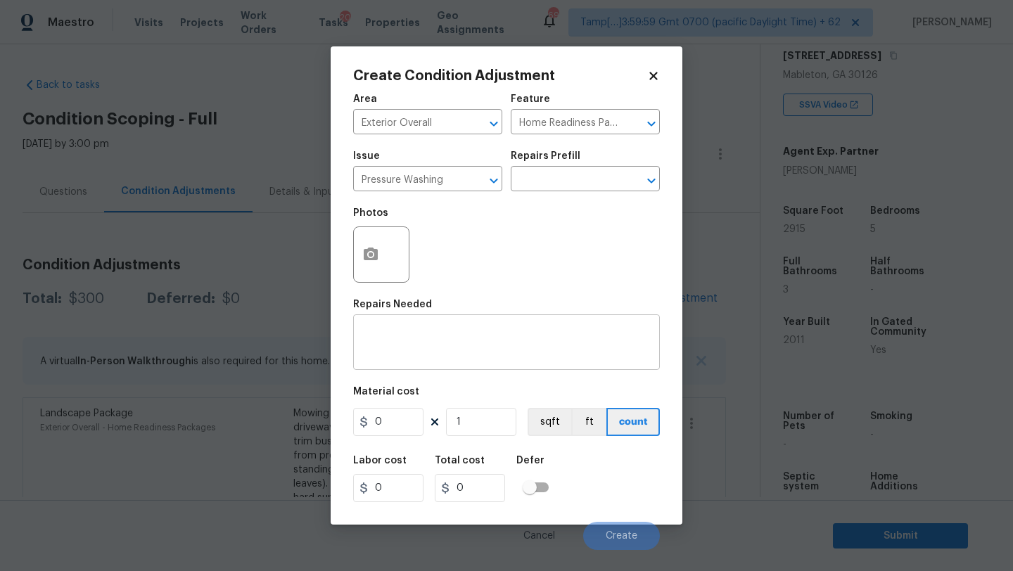
click at [436, 347] on textarea at bounding box center [507, 344] width 290 height 30
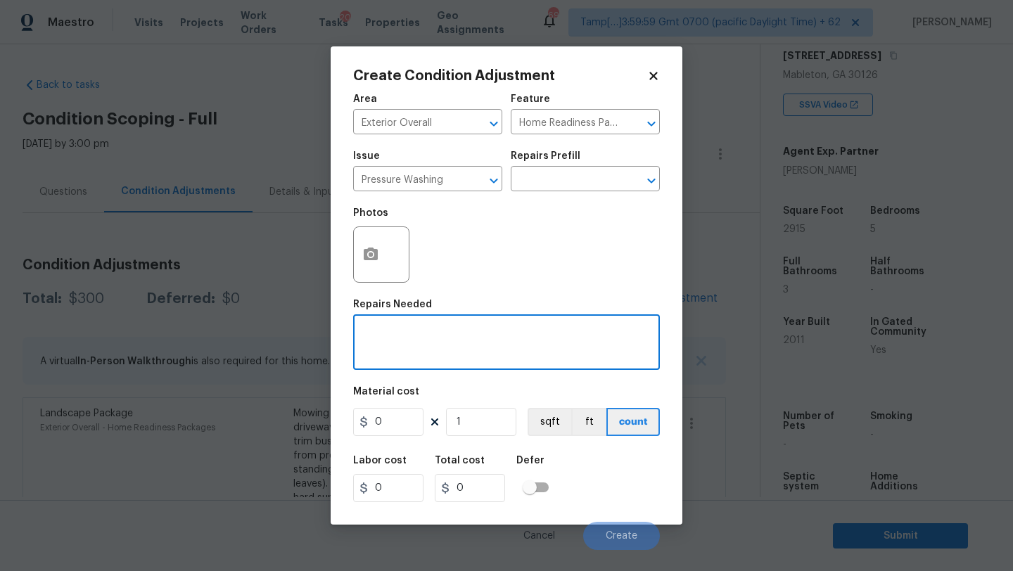
paste textarea "Pressure wash home, driveway, walkways/sidewalks and patio. Must use a surface …"
type textarea "Pressure wash home, driveway, walkways/sidewalks and patio. Must use a surface …"
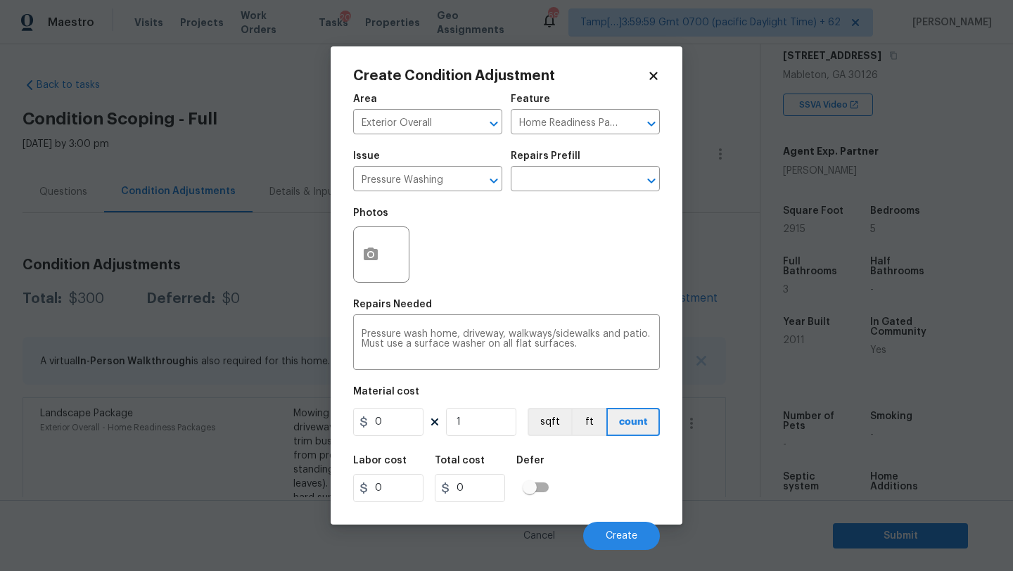
click at [385, 438] on figure "Material cost 0 1 sqft ft count" at bounding box center [506, 413] width 307 height 52
click at [396, 423] on input "0" at bounding box center [388, 422] width 70 height 28
type input "400"
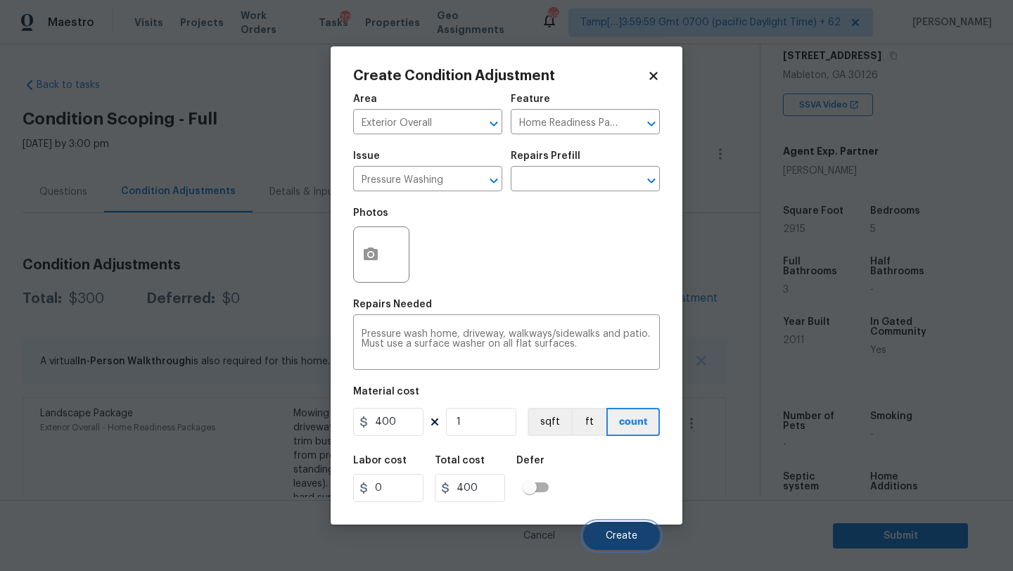
click at [620, 525] on button "Create" at bounding box center [621, 536] width 77 height 28
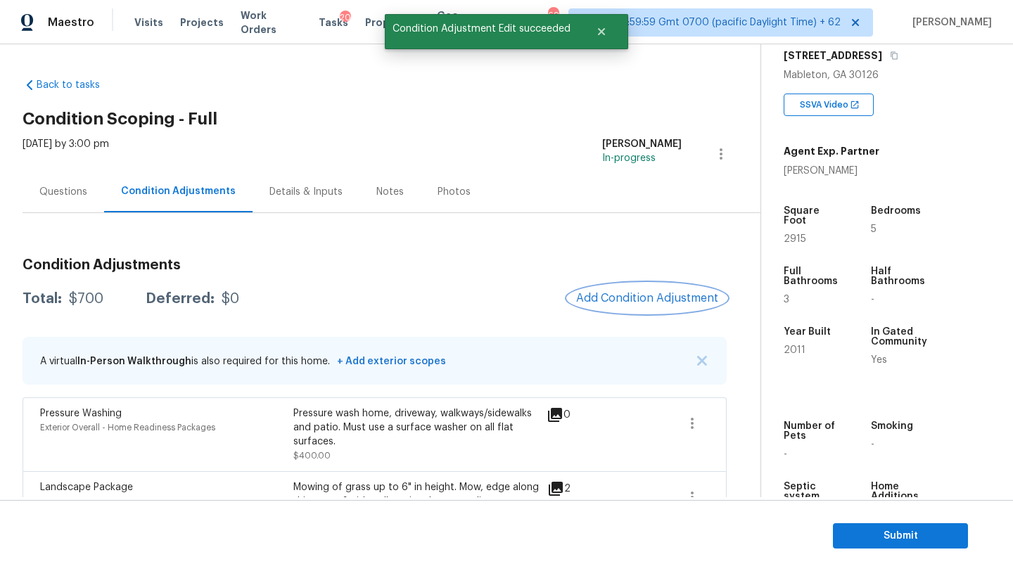
click at [618, 286] on button "Add Condition Adjustment" at bounding box center [647, 298] width 159 height 30
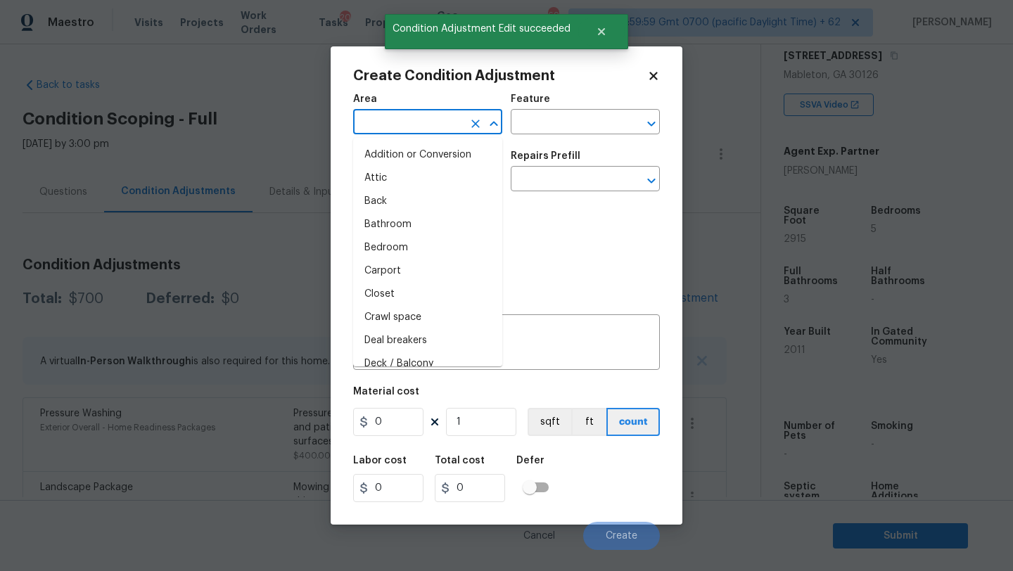
click at [381, 134] on input "text" at bounding box center [408, 124] width 110 height 22
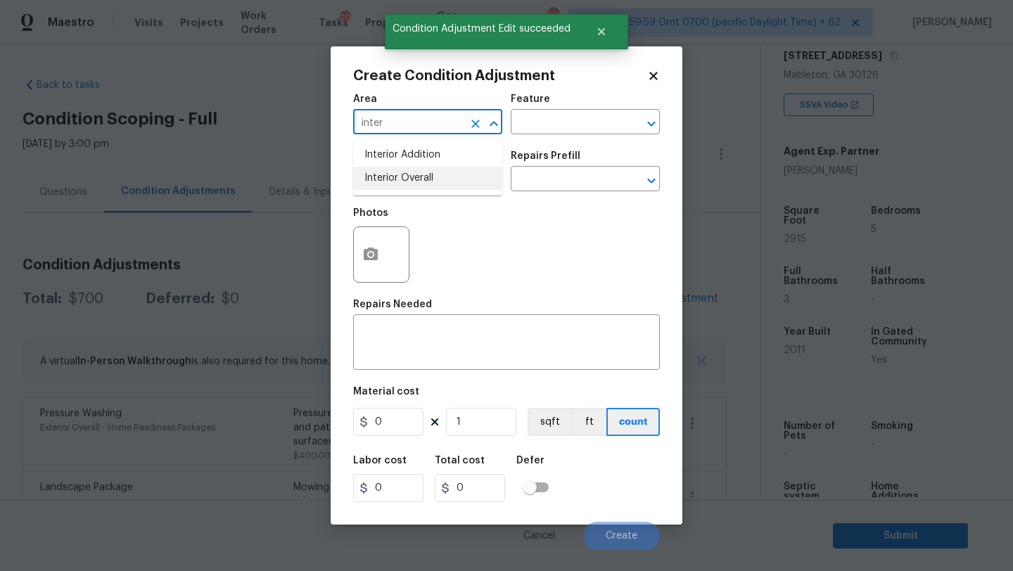
click at [385, 184] on li "Interior Overall" at bounding box center [427, 178] width 149 height 23
type input "Interior Overall"
click at [562, 113] on input "text" at bounding box center [566, 124] width 110 height 22
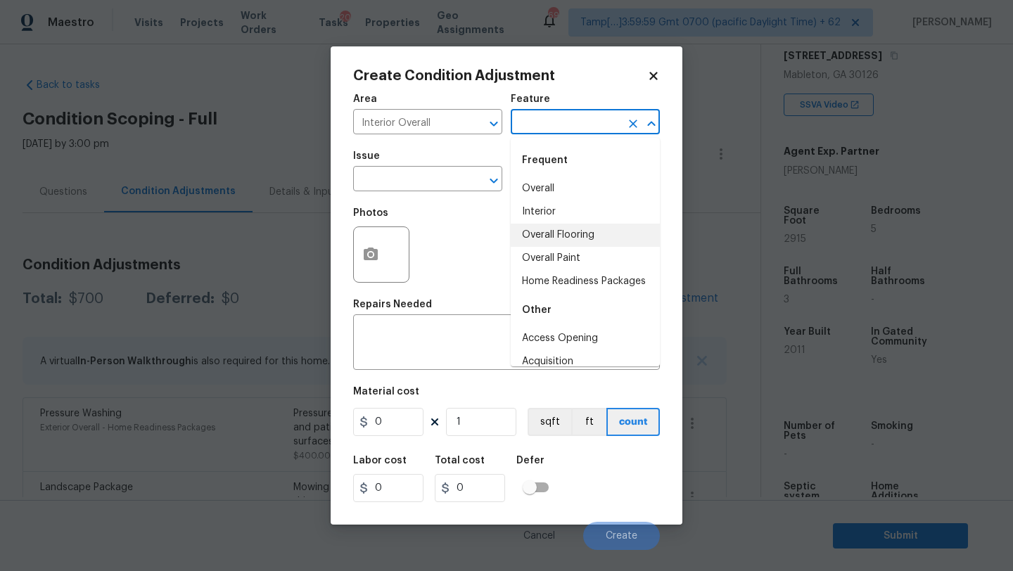
click at [554, 238] on li "Overall Flooring" at bounding box center [585, 235] width 149 height 23
type input "Overall Flooring"
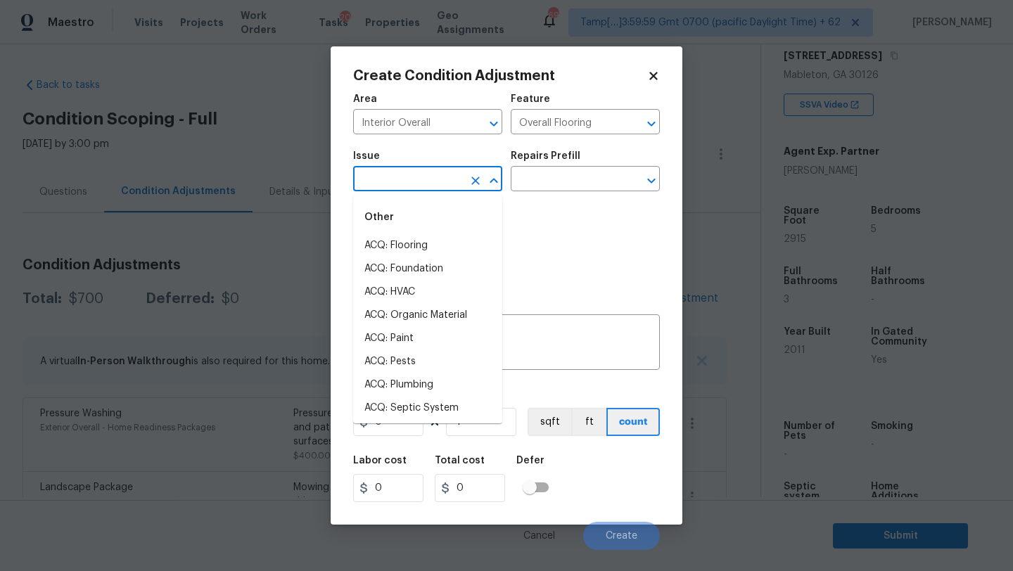
click at [397, 177] on input "text" at bounding box center [408, 181] width 110 height 22
click at [399, 251] on li "ACQ: Flooring" at bounding box center [427, 245] width 149 height 23
type input "ACQ: Flooring"
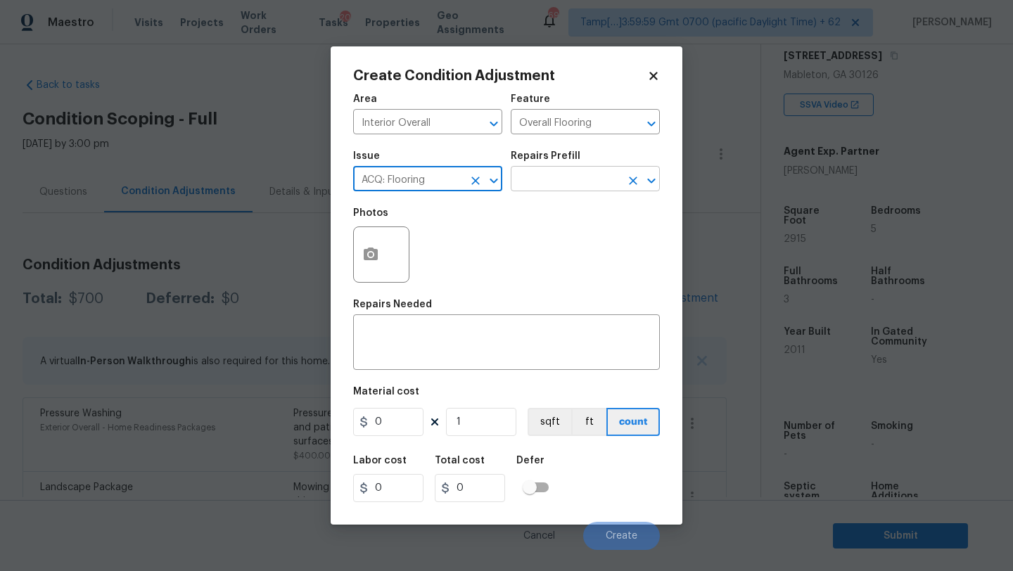
click at [570, 184] on input "text" at bounding box center [566, 181] width 110 height 22
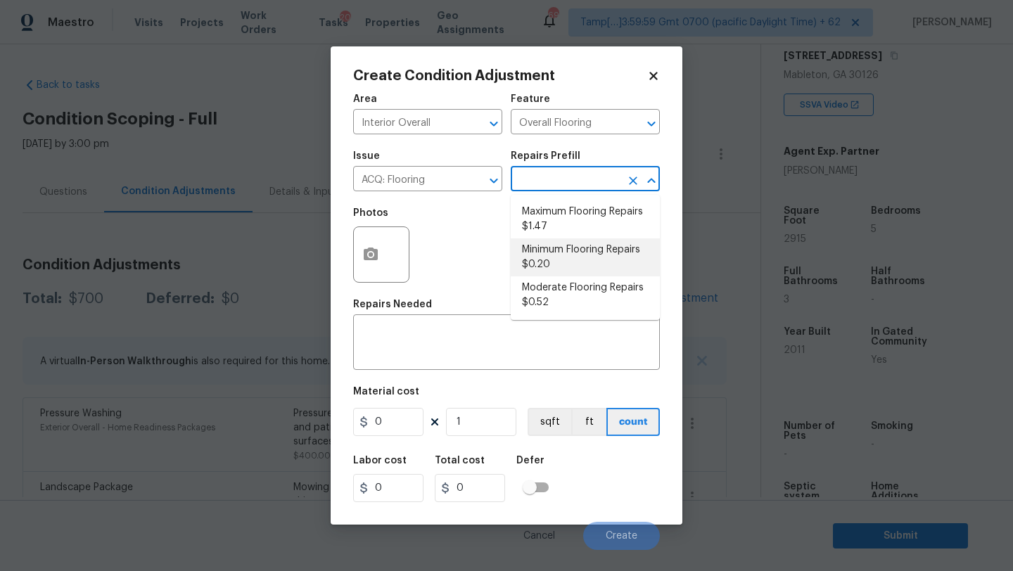
click at [557, 262] on li "Minimum Flooring Repairs $0.20" at bounding box center [585, 257] width 149 height 38
type input "Acquisition"
type textarea "Acquisition Scope: Minimum flooring repairs"
type input "0.2"
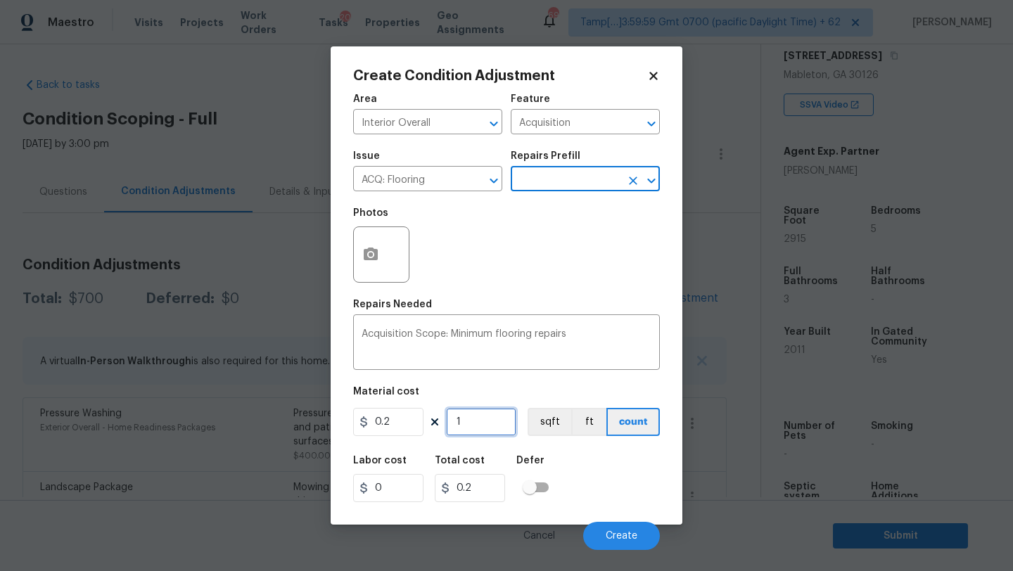
click at [484, 418] on input "1" at bounding box center [481, 422] width 70 height 28
type input "2"
type input "0.4"
type input "29"
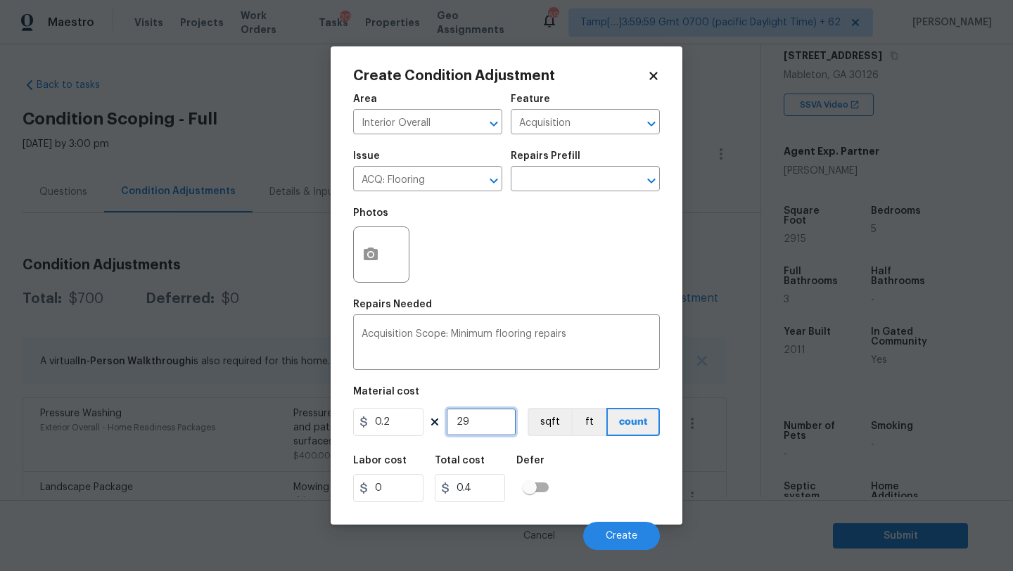
type input "5.8"
type input "291"
type input "58.2"
type input "2915"
type input "583"
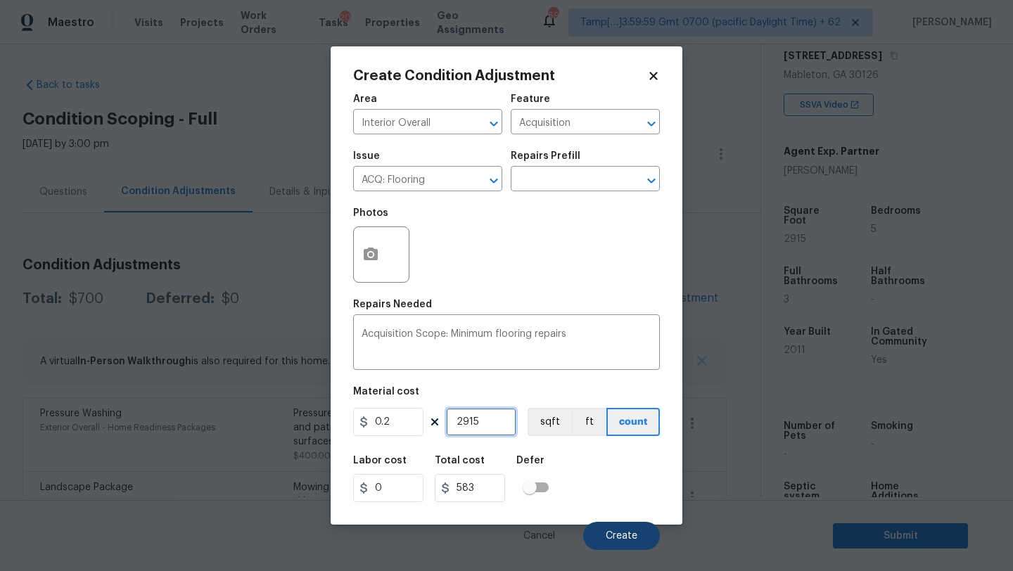
type input "2915"
click at [607, 536] on span "Create" at bounding box center [622, 536] width 32 height 11
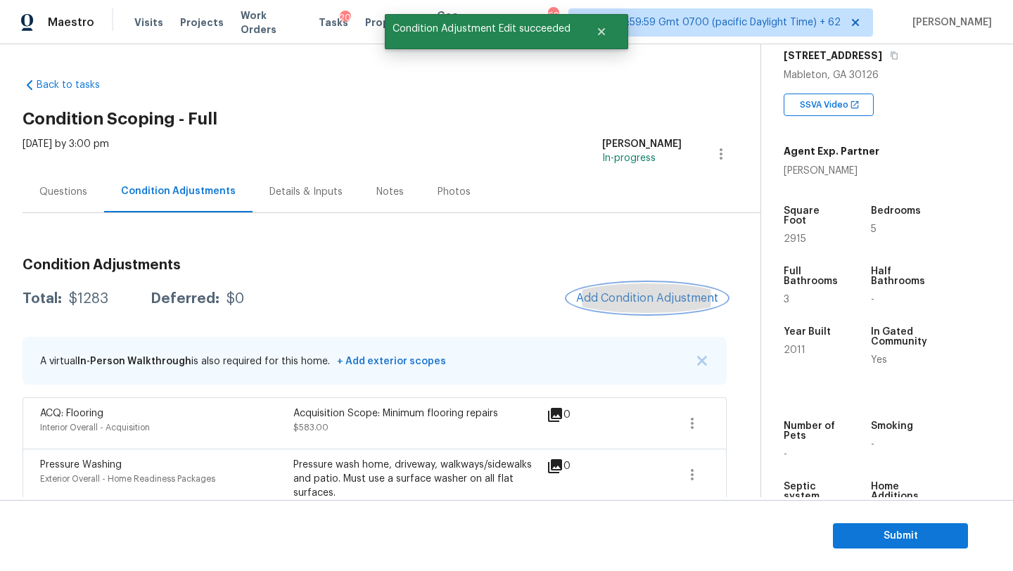
click at [629, 295] on span "Add Condition Adjustment" at bounding box center [647, 298] width 142 height 13
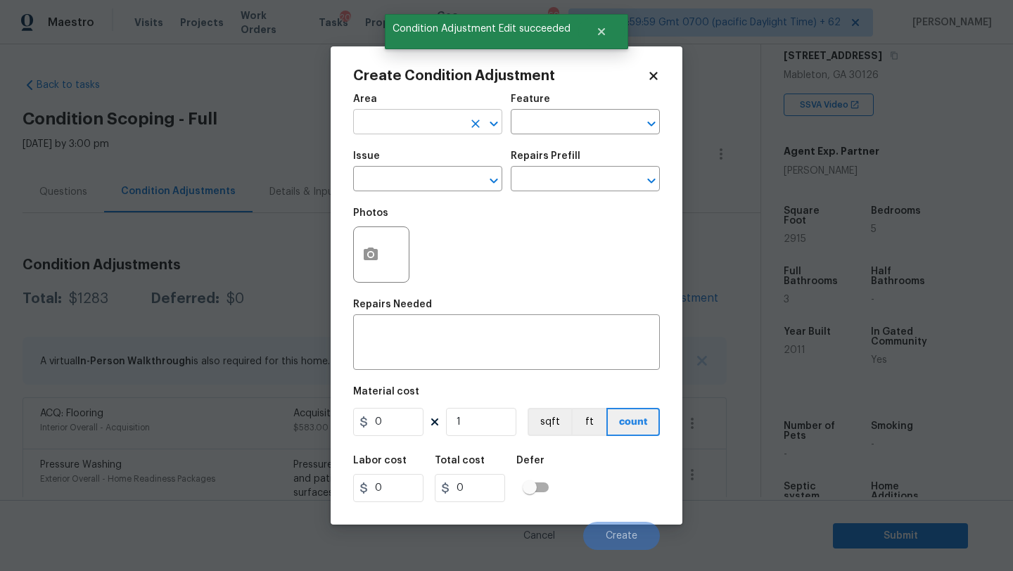
click at [374, 115] on input "text" at bounding box center [408, 124] width 110 height 22
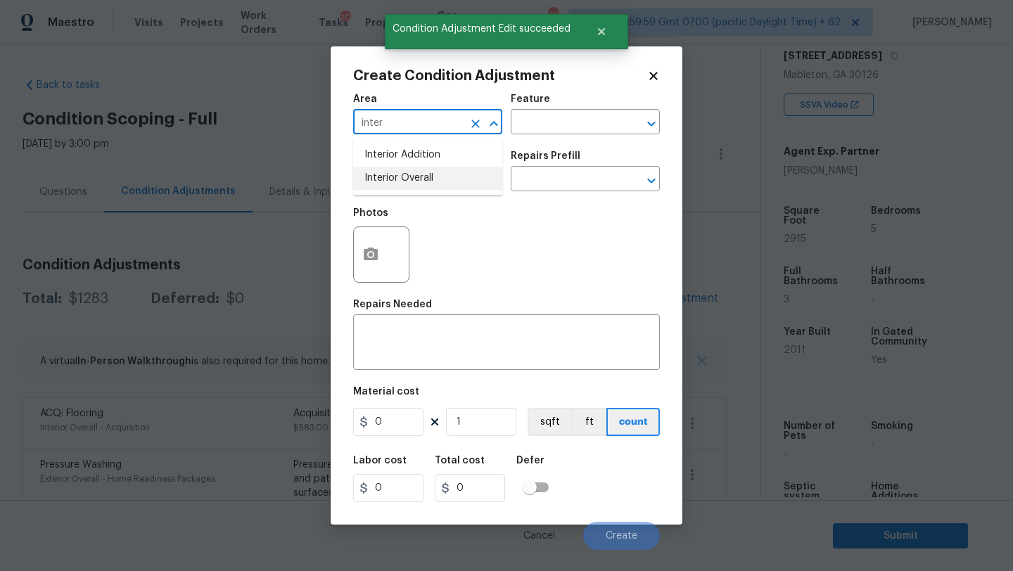
click at [384, 170] on li "Interior Overall" at bounding box center [427, 178] width 149 height 23
type input "Interior Overall"
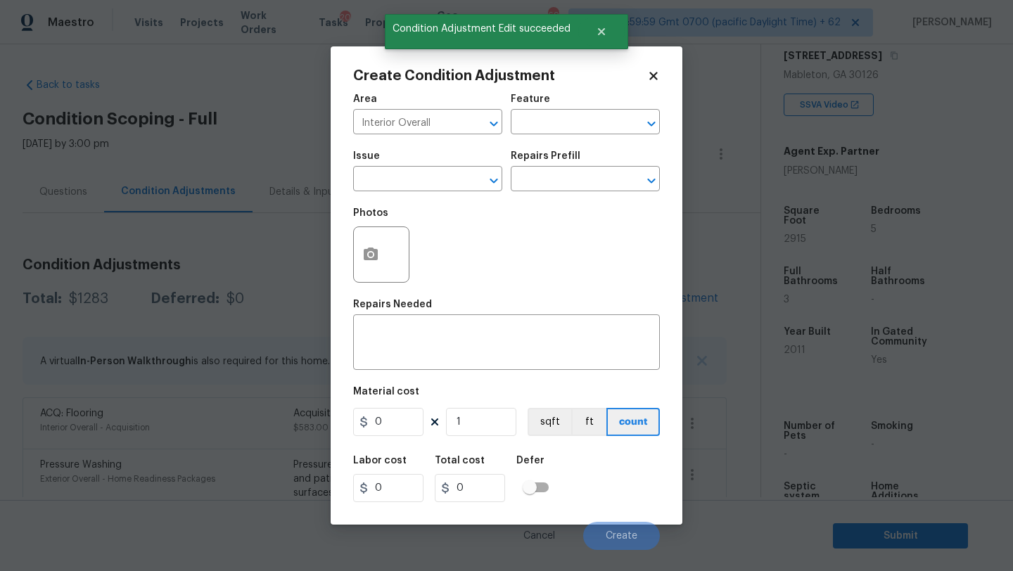
click at [528, 139] on div "Area Interior Overall ​ Feature ​" at bounding box center [506, 114] width 307 height 57
click at [539, 122] on input "text" at bounding box center [566, 124] width 110 height 22
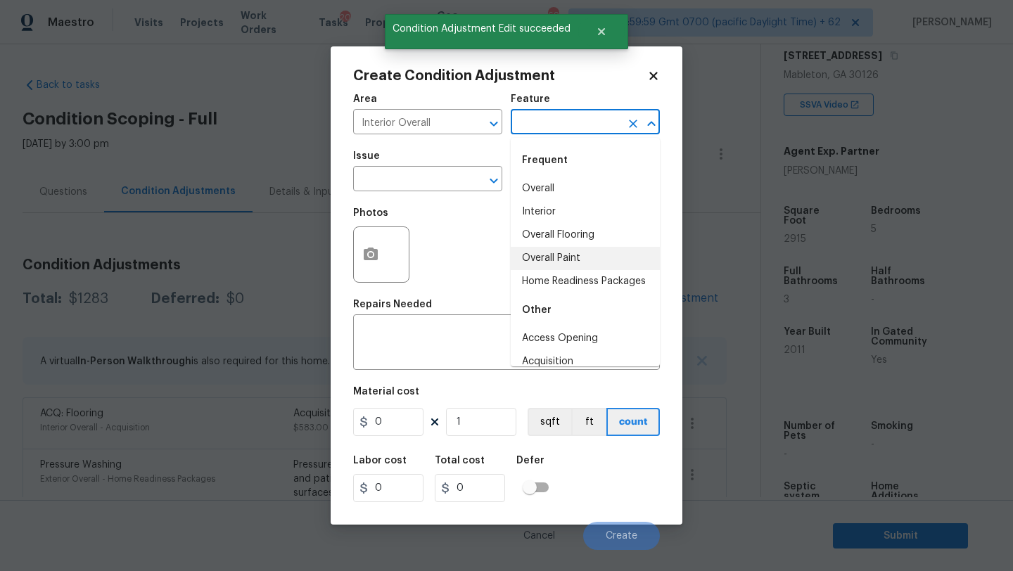
click at [542, 251] on li "Overall Paint" at bounding box center [585, 258] width 149 height 23
type input "Overall Paint"
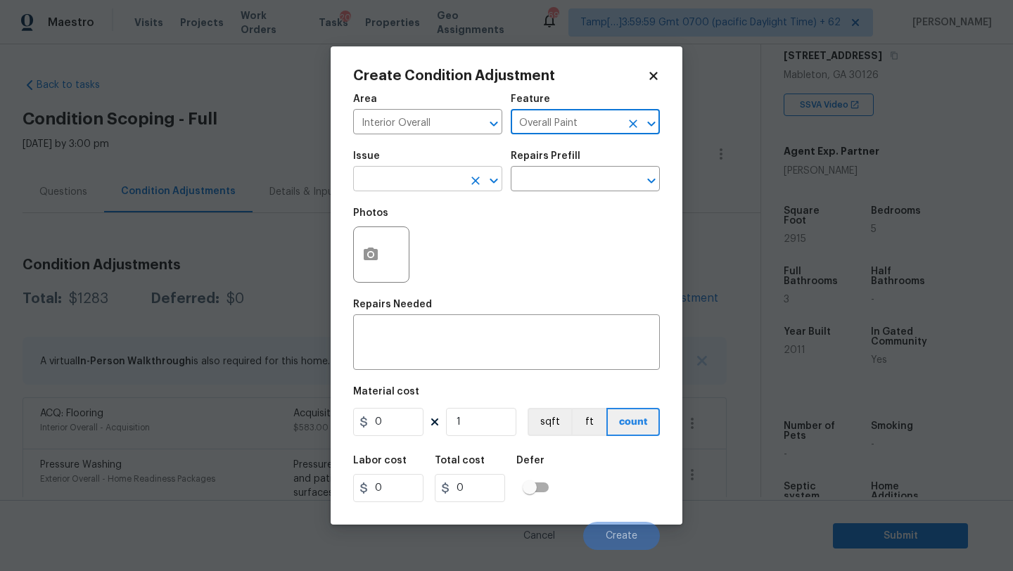
click at [403, 174] on input "text" at bounding box center [408, 181] width 110 height 22
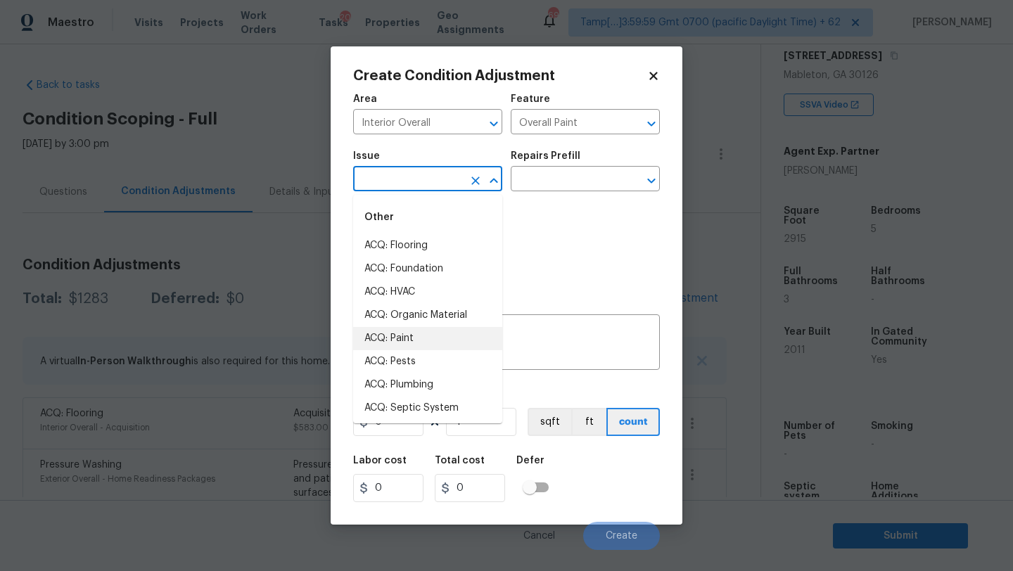
click at [397, 334] on li "ACQ: Paint" at bounding box center [427, 338] width 149 height 23
type input "ACQ: Paint"
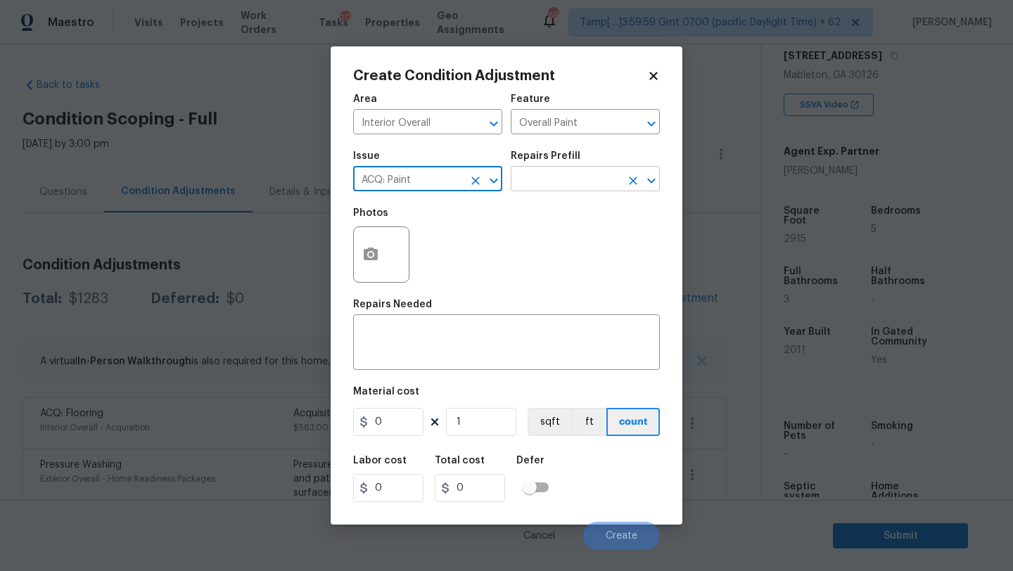
click at [551, 181] on input "text" at bounding box center [566, 181] width 110 height 22
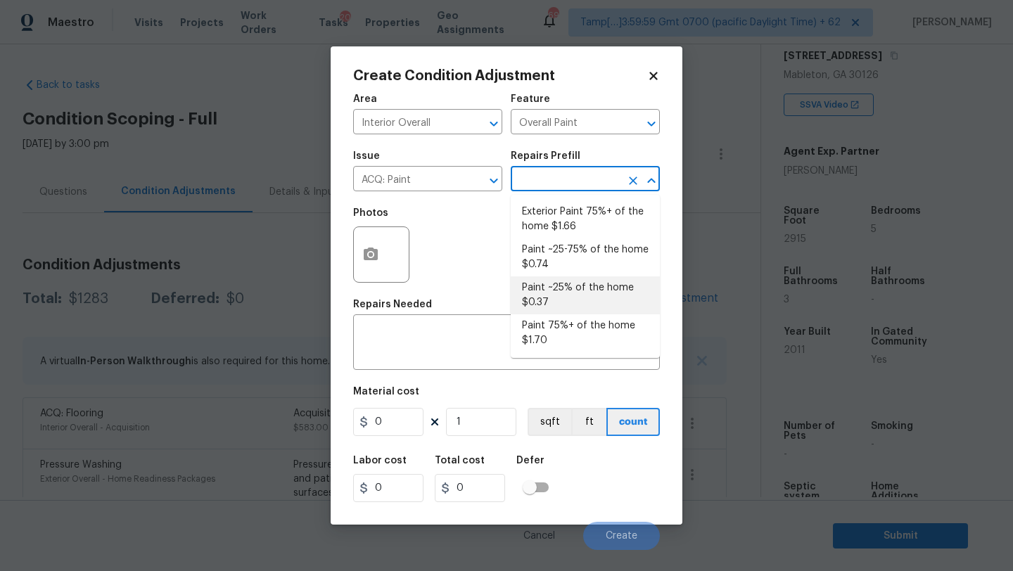
click at [551, 287] on li "Paint ~25% of the home $0.37" at bounding box center [585, 295] width 149 height 38
type input "Acquisition"
type textarea "Acquisition Scope: ~25% of the home needs interior paint"
type input "0.37"
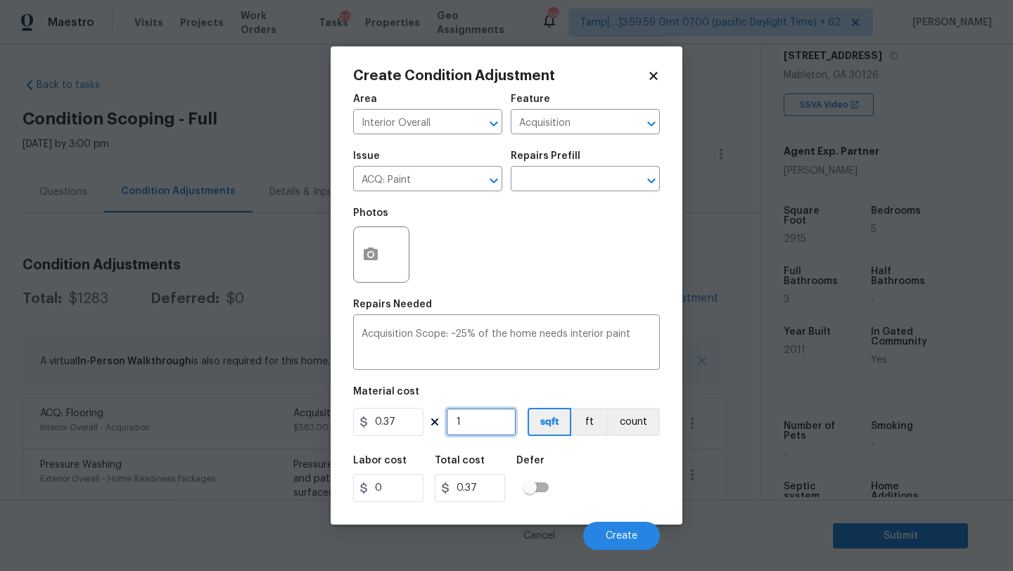
click at [467, 430] on input "1" at bounding box center [481, 422] width 70 height 28
type input "2"
type input "0.74"
type input "29"
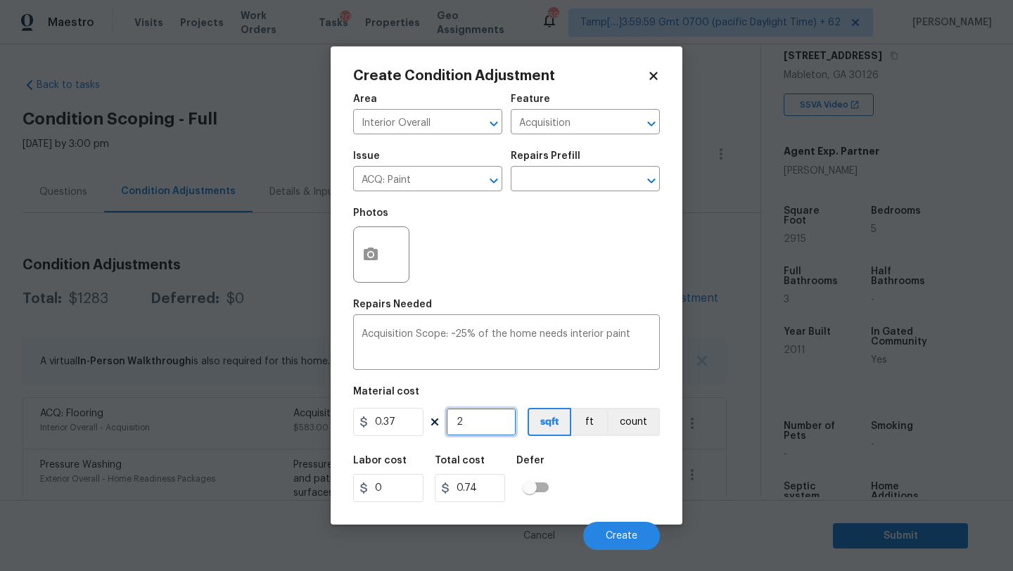
type input "10.73"
type input "291"
type input "107.67"
type input "2915"
type input "1078.55"
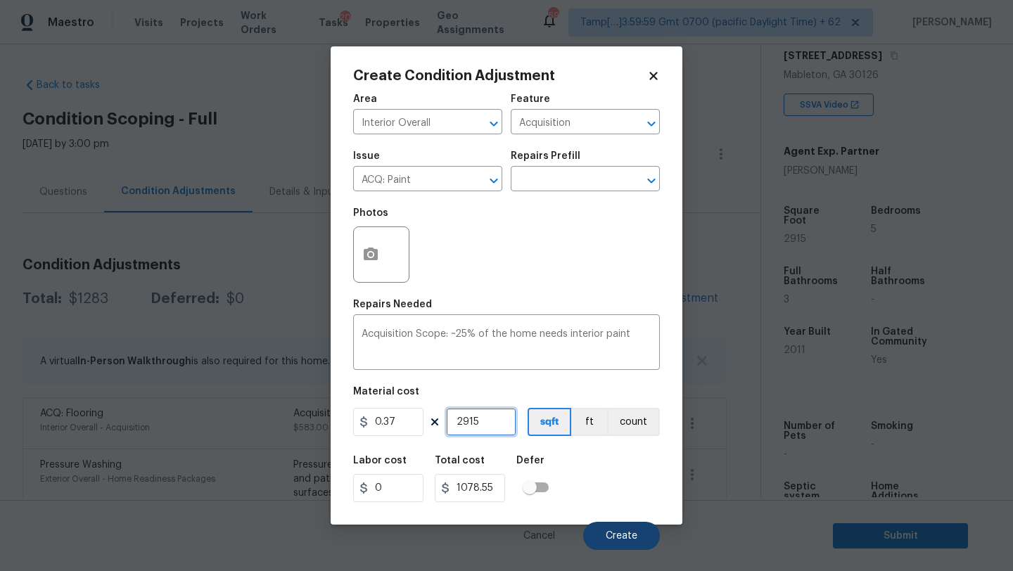
type input "2915"
click at [603, 535] on button "Create" at bounding box center [621, 536] width 77 height 28
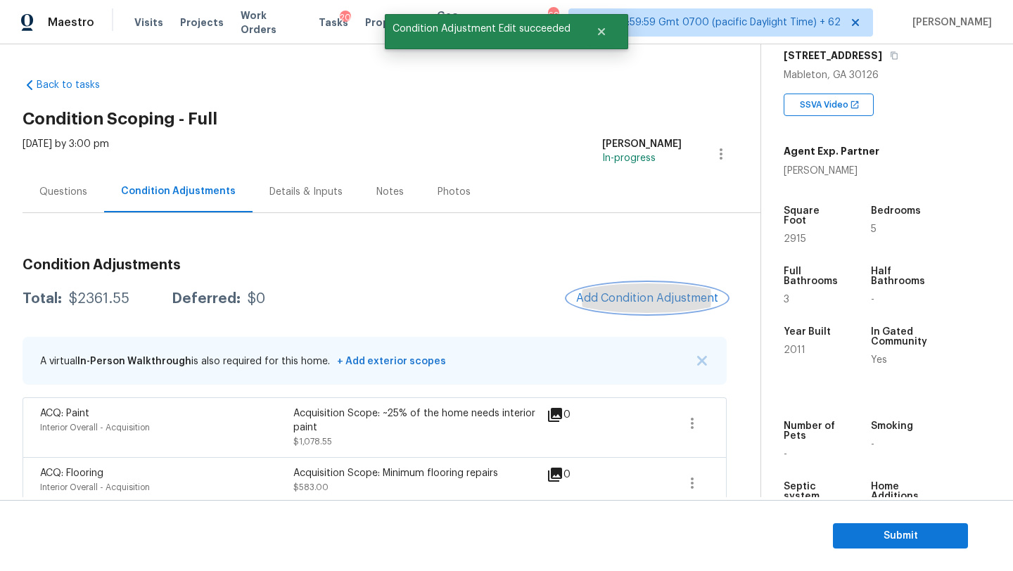
click at [646, 304] on span "Add Condition Adjustment" at bounding box center [647, 298] width 142 height 13
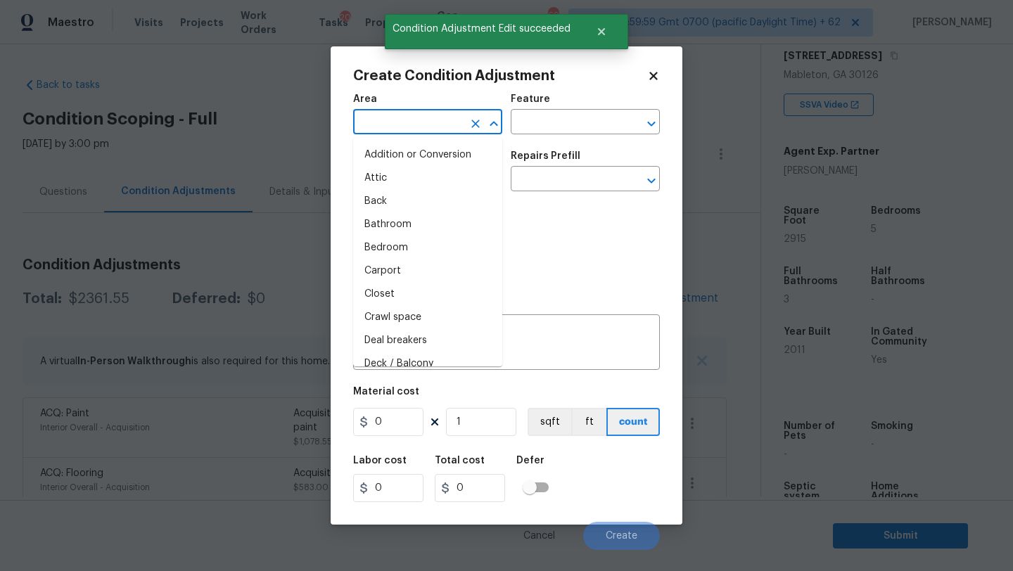
click at [414, 120] on input "text" at bounding box center [408, 124] width 110 height 22
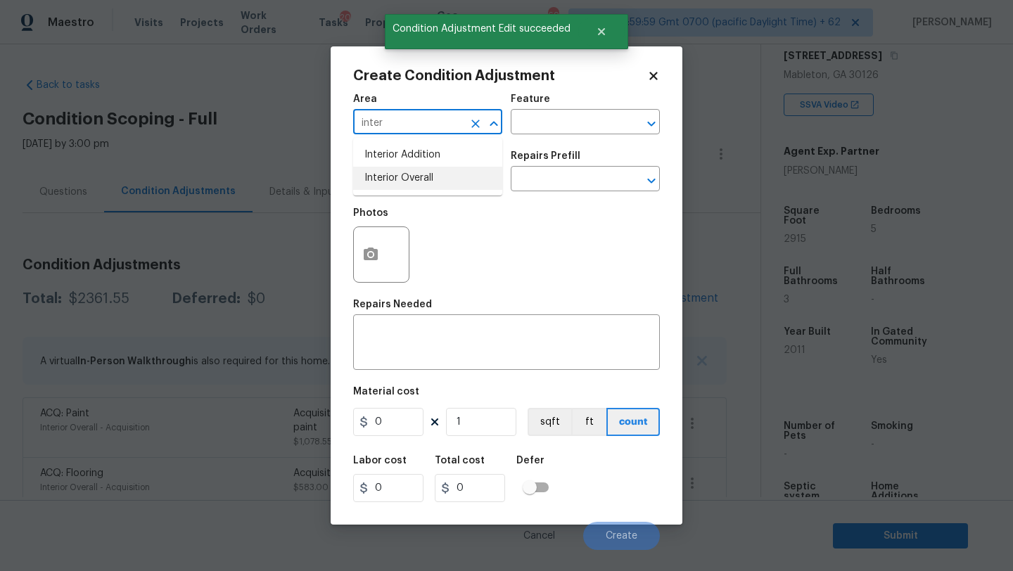
click at [426, 177] on li "Interior Overall" at bounding box center [427, 178] width 149 height 23
type input "Interior Overall"
click at [540, 142] on div "Area Interior Overall ​ Feature ​" at bounding box center [506, 114] width 307 height 57
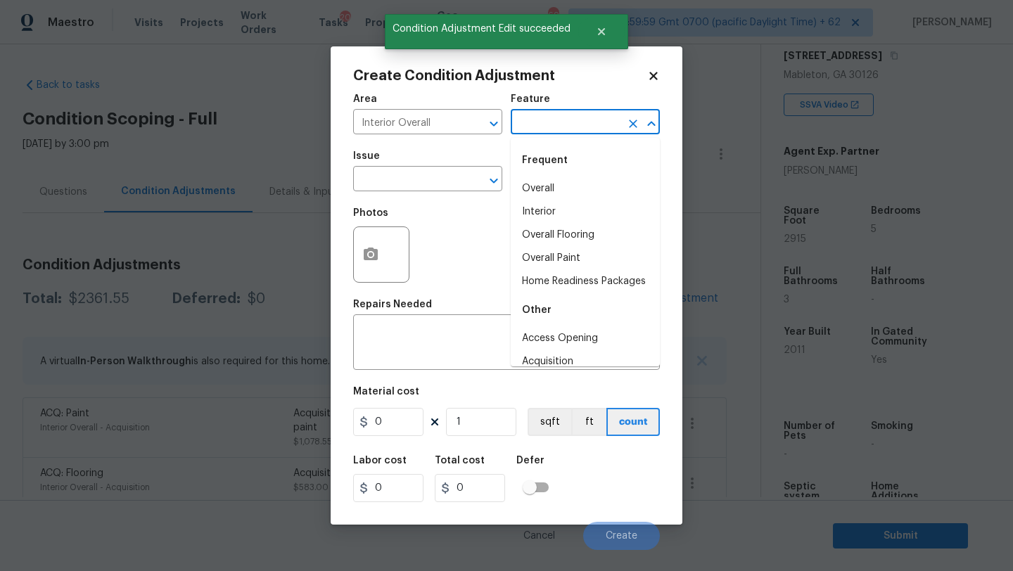
click at [560, 115] on input "text" at bounding box center [566, 124] width 110 height 22
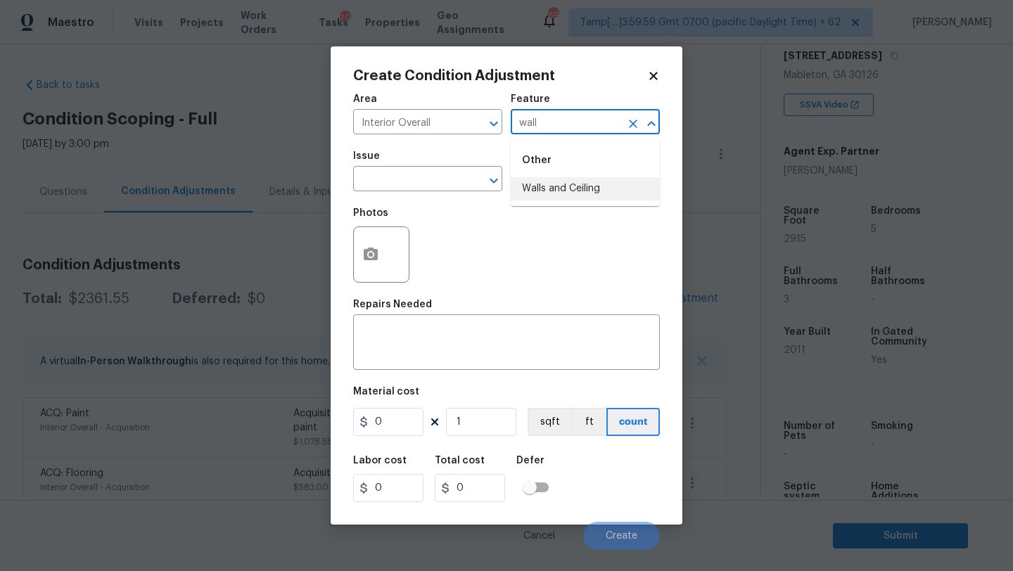
click at [556, 188] on li "Walls and Ceiling" at bounding box center [585, 188] width 149 height 23
type input "Walls and Ceiling"
click at [426, 179] on input "text" at bounding box center [408, 181] width 110 height 22
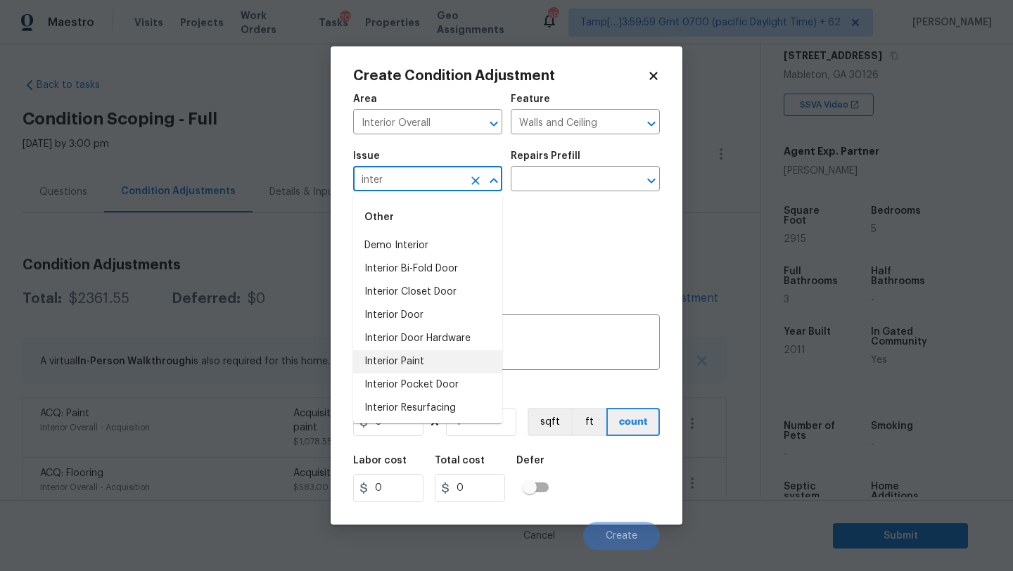
click at [414, 362] on li "Interior Paint" at bounding box center [427, 361] width 149 height 23
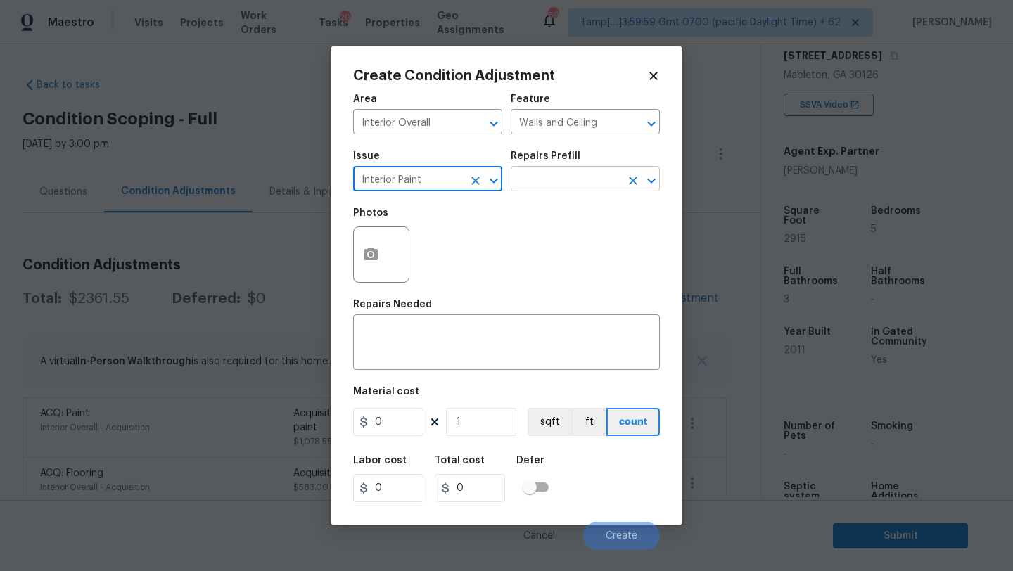
type input "Interior Paint"
click at [558, 181] on input "text" at bounding box center [566, 181] width 110 height 22
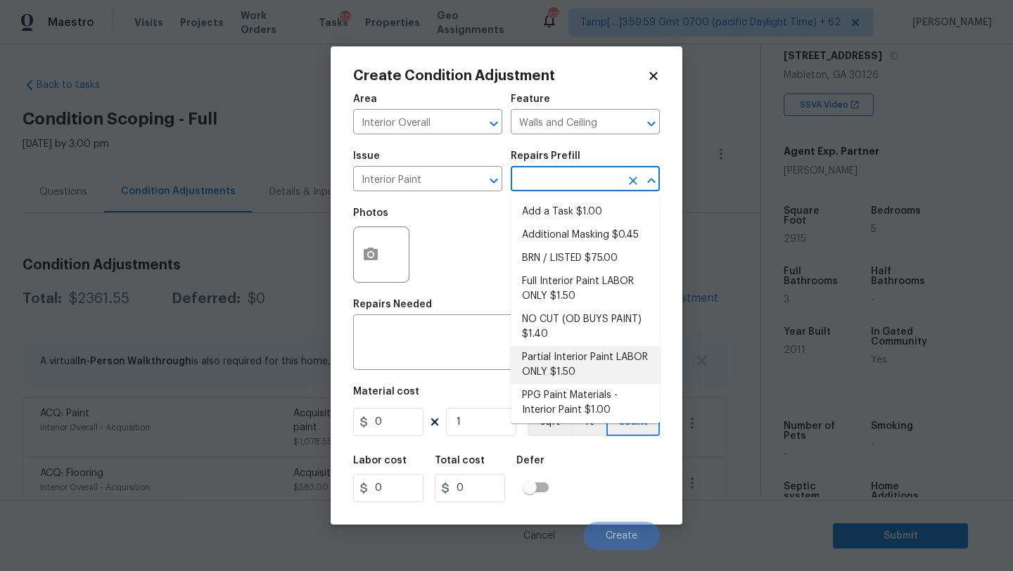
scroll to position [27, 0]
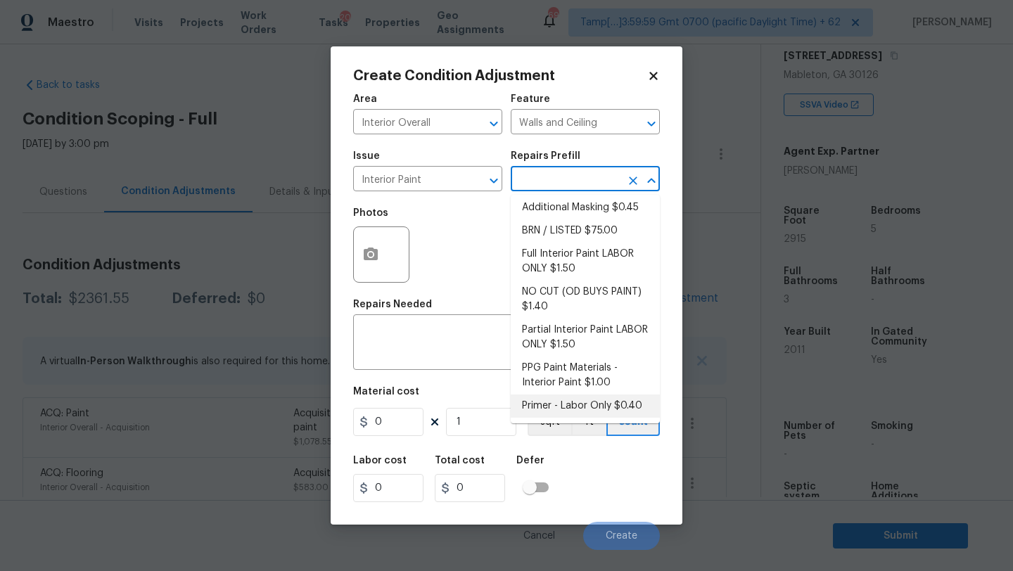
click at [561, 408] on li "Primer - Labor Only $0.40" at bounding box center [585, 406] width 149 height 23
type input "Overall Paint"
type textarea "Interior primer - PRIMER PROVIDED BY OPENDOOR - All nails, screws, drywall anch…"
type input "0.4"
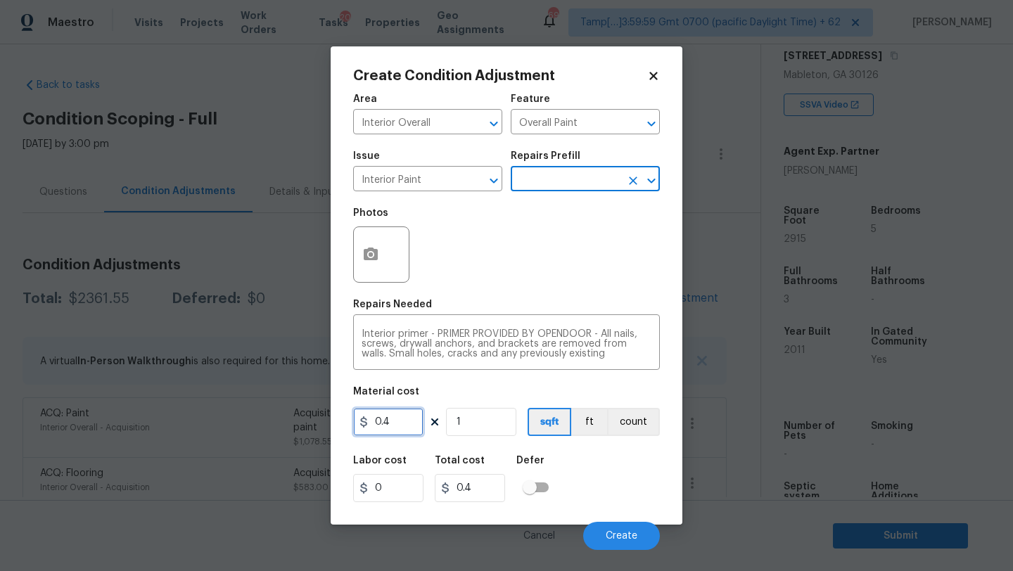
click at [408, 421] on input "0.4" at bounding box center [388, 422] width 70 height 28
type input "200"
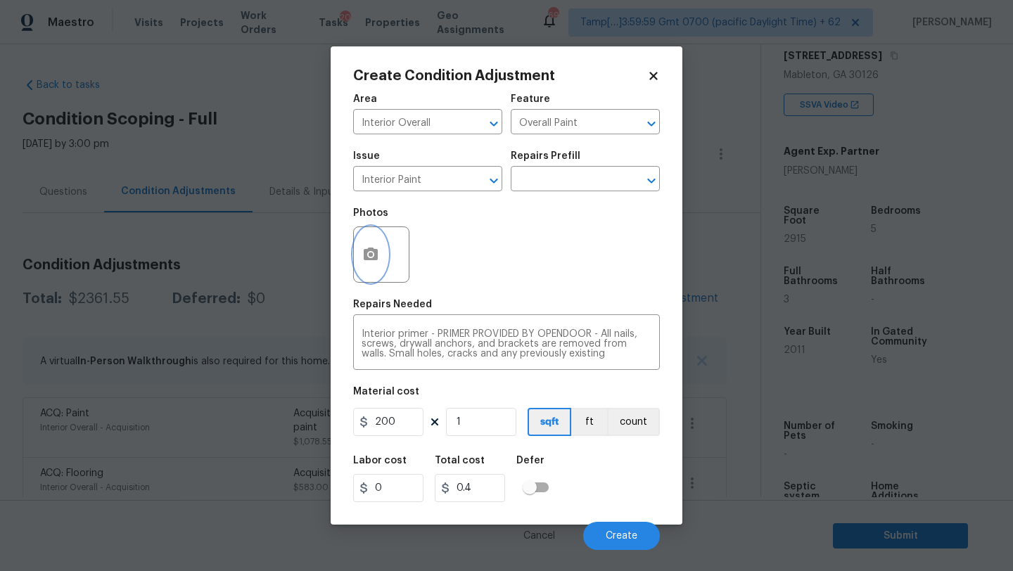
type input "200"
click at [377, 269] on button "button" at bounding box center [371, 254] width 34 height 55
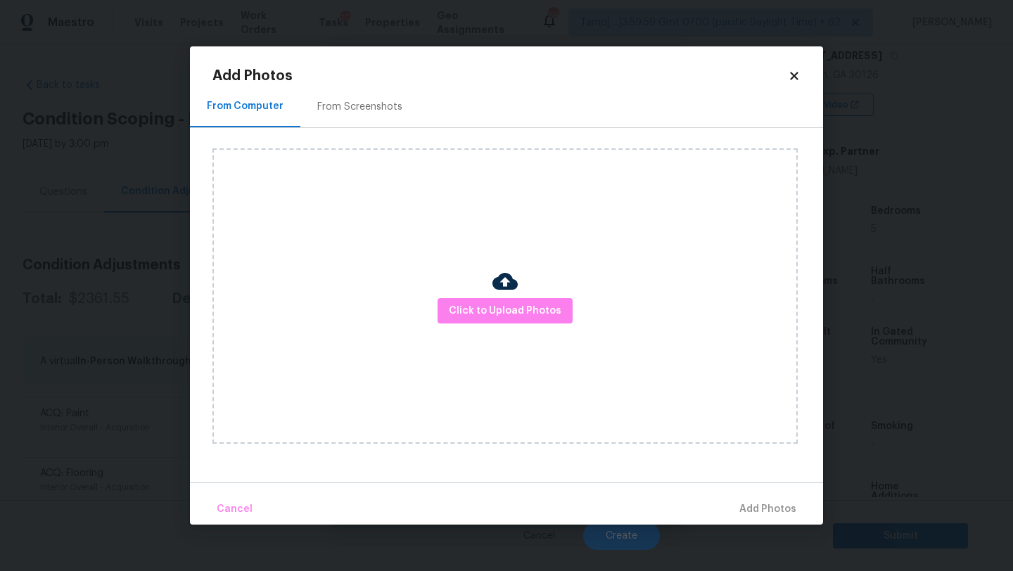
click at [498, 330] on div "Click to Upload Photos" at bounding box center [504, 295] width 585 height 295
click at [498, 323] on button "Click to Upload Photos" at bounding box center [504, 311] width 135 height 26
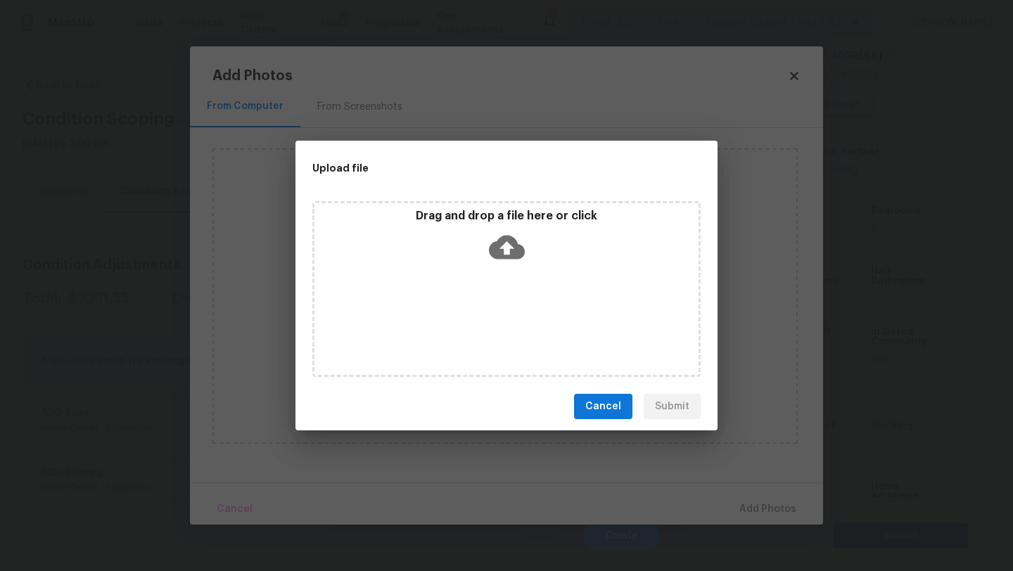
click at [498, 305] on div "Drag and drop a file here or click" at bounding box center [506, 289] width 388 height 176
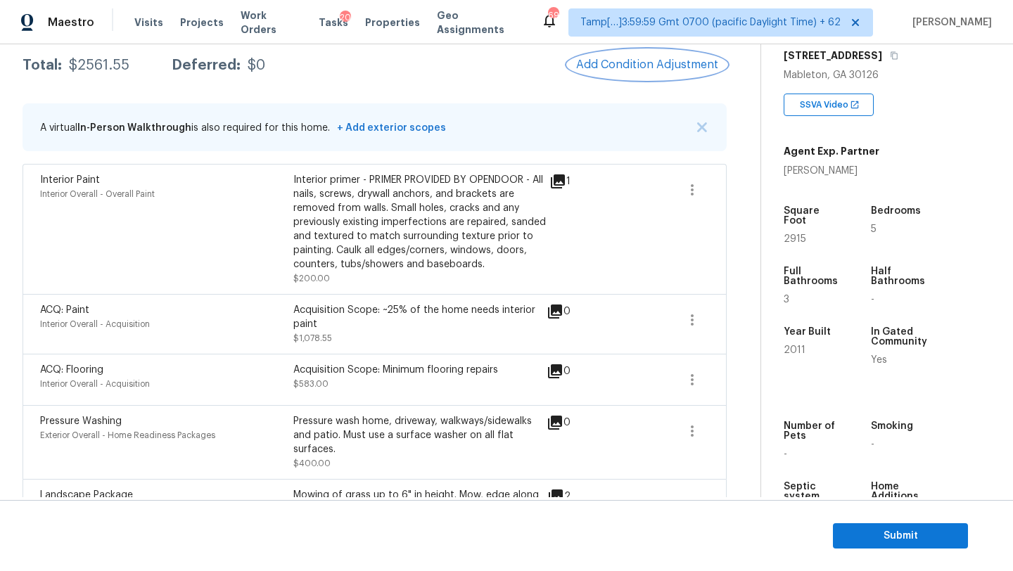
scroll to position [151, 0]
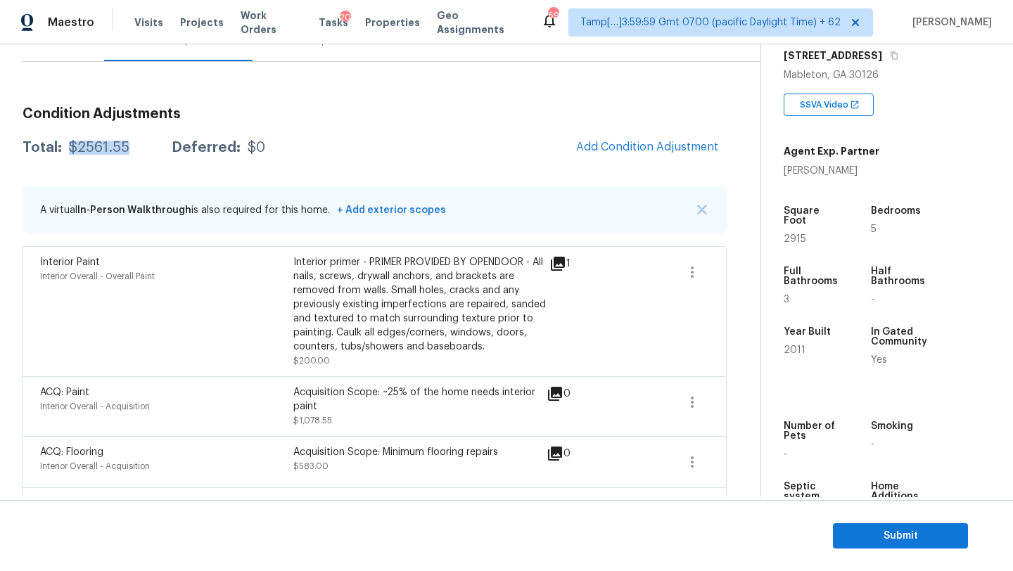
drag, startPoint x: 69, startPoint y: 144, endPoint x: 127, endPoint y: 148, distance: 58.5
click at [127, 148] on div "Total: $2561.55 Deferred: $0" at bounding box center [144, 148] width 243 height 14
copy div "$2561.55"
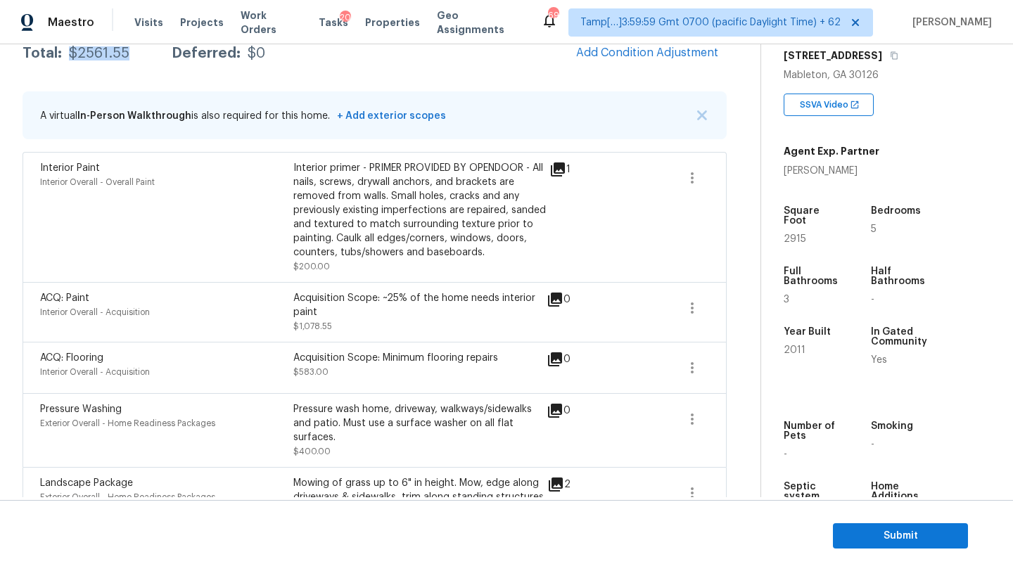
scroll to position [276, 0]
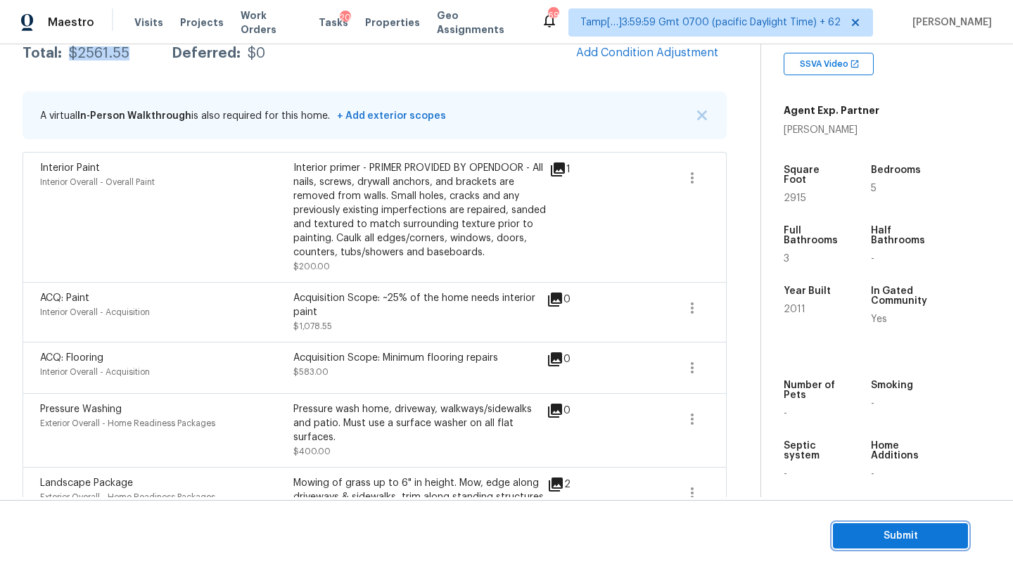
click at [881, 533] on span "Submit" at bounding box center [900, 537] width 113 height 18
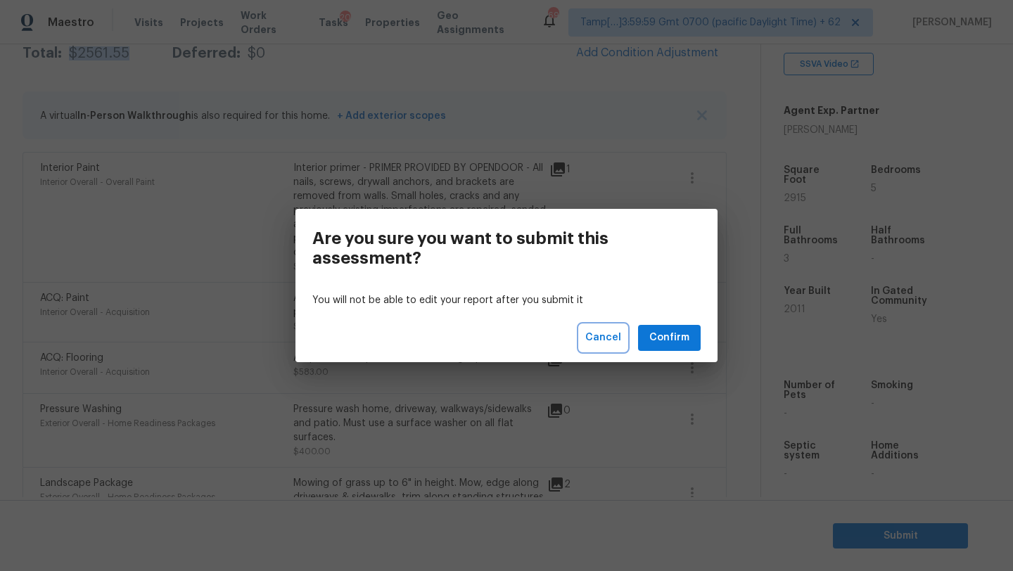
click at [613, 337] on span "Cancel" at bounding box center [603, 338] width 36 height 18
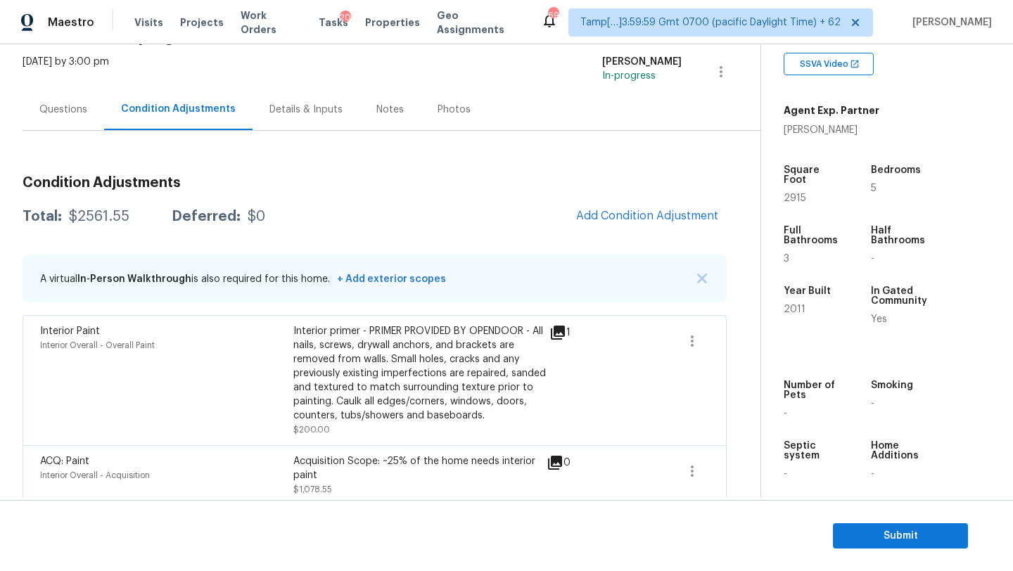
click at [67, 110] on div "Questions" at bounding box center [63, 110] width 48 height 14
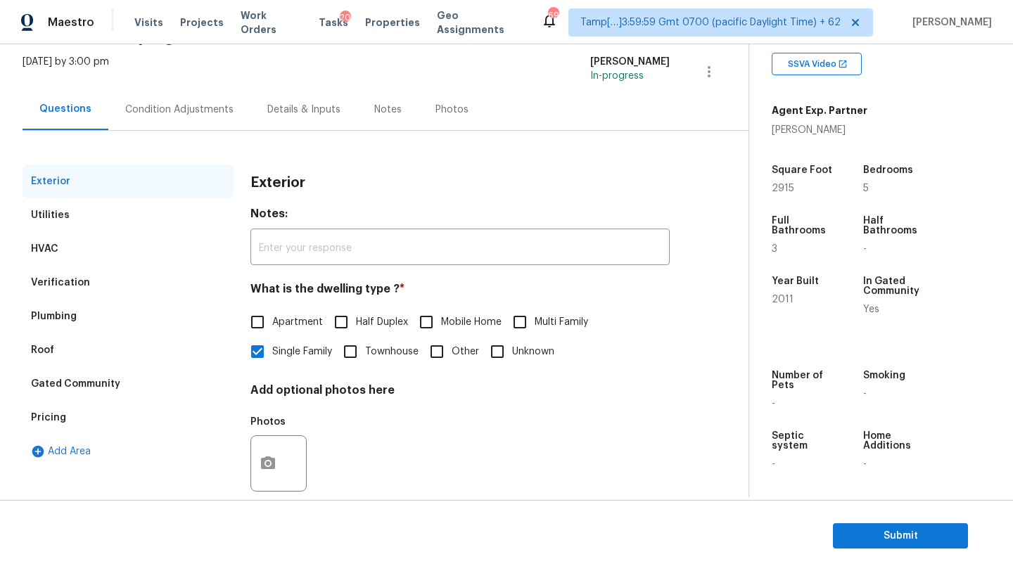
click at [80, 423] on div "Pricing" at bounding box center [128, 418] width 211 height 34
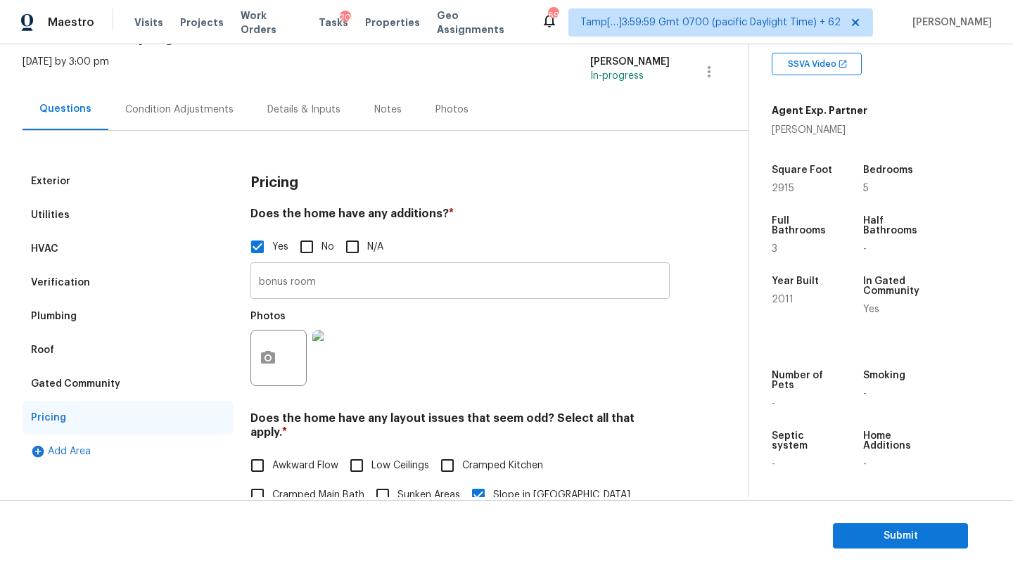
click at [357, 283] on input "bonus room" at bounding box center [459, 282] width 419 height 33
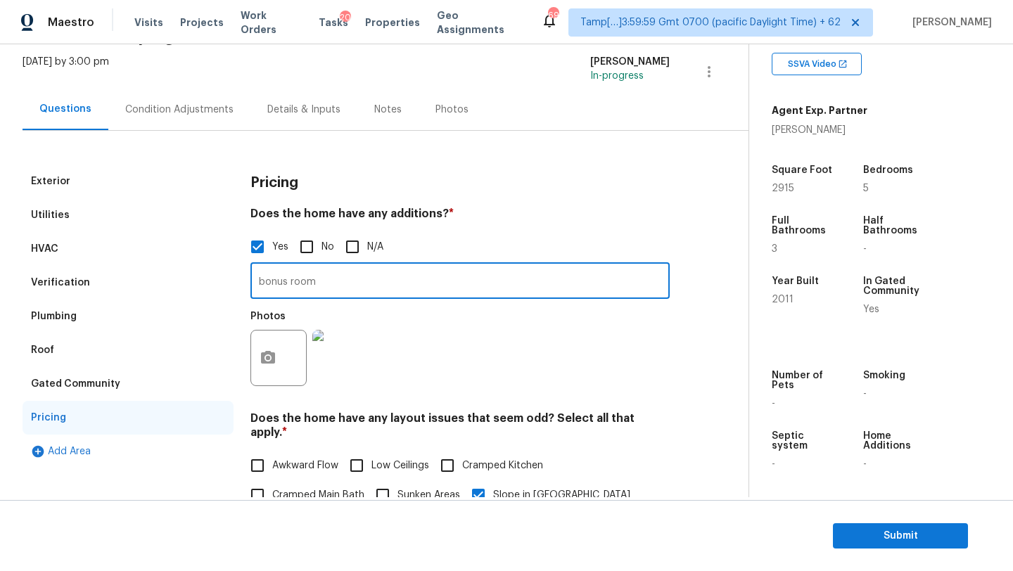
click at [357, 283] on input "bonus room" at bounding box center [459, 282] width 419 height 33
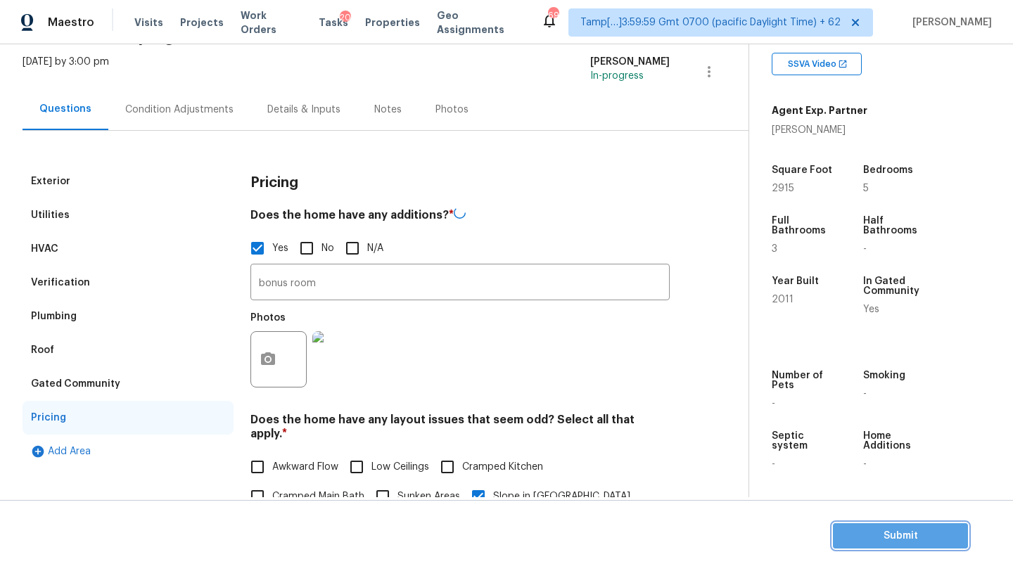
click at [897, 544] on button "Submit" at bounding box center [900, 536] width 135 height 26
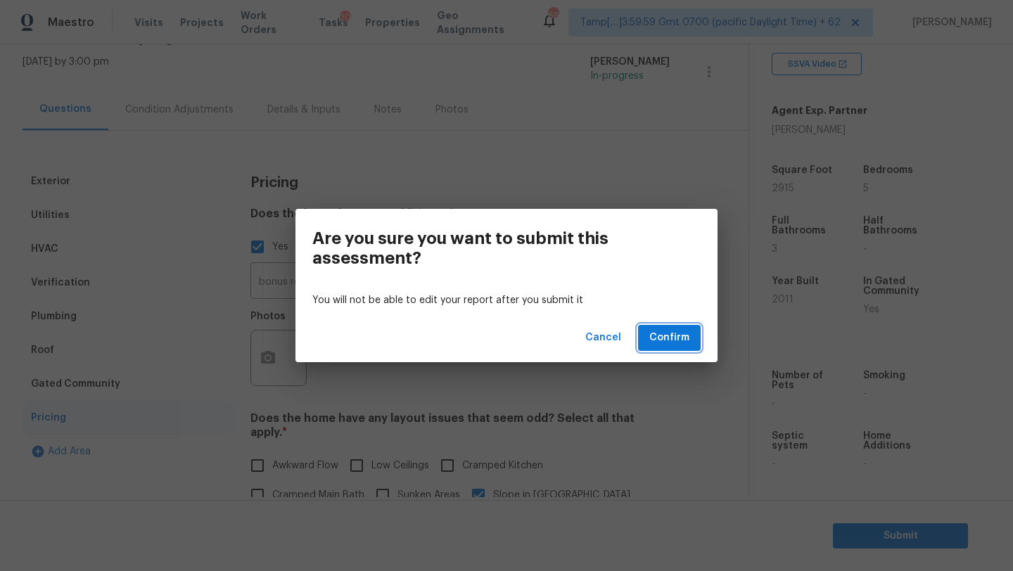
click at [673, 331] on span "Confirm" at bounding box center [669, 338] width 40 height 18
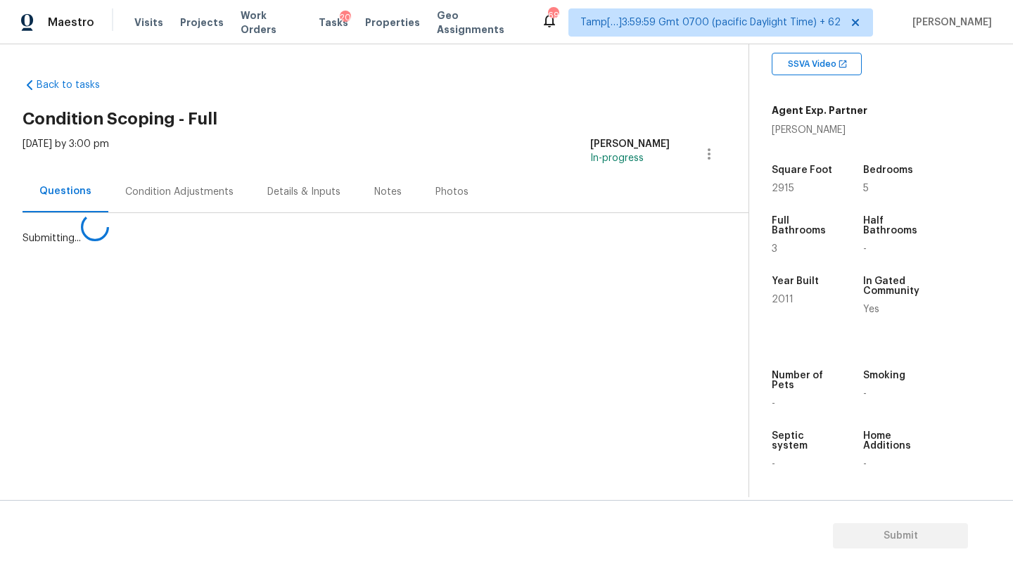
scroll to position [0, 0]
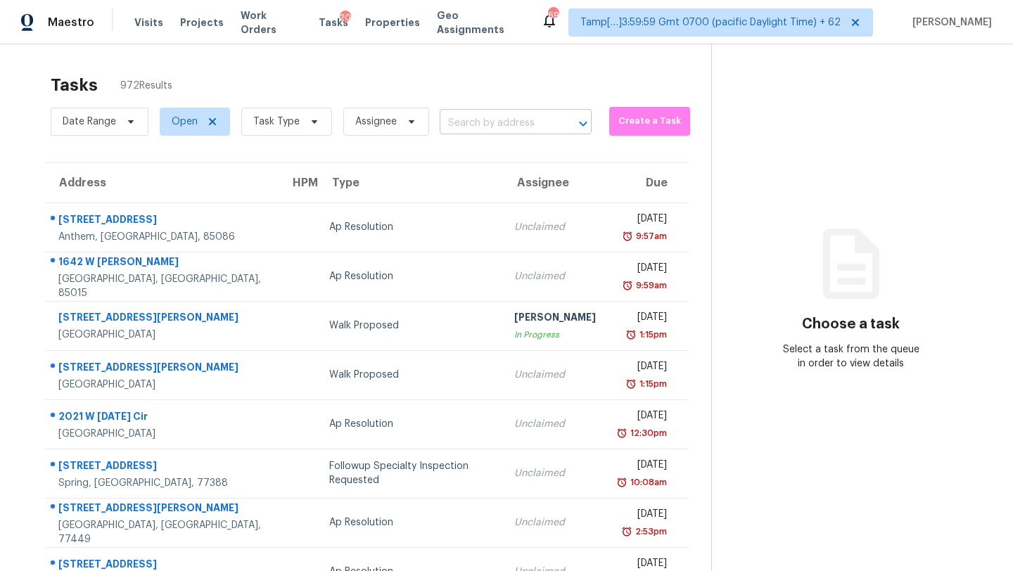
click at [509, 124] on input "text" at bounding box center [496, 124] width 113 height 22
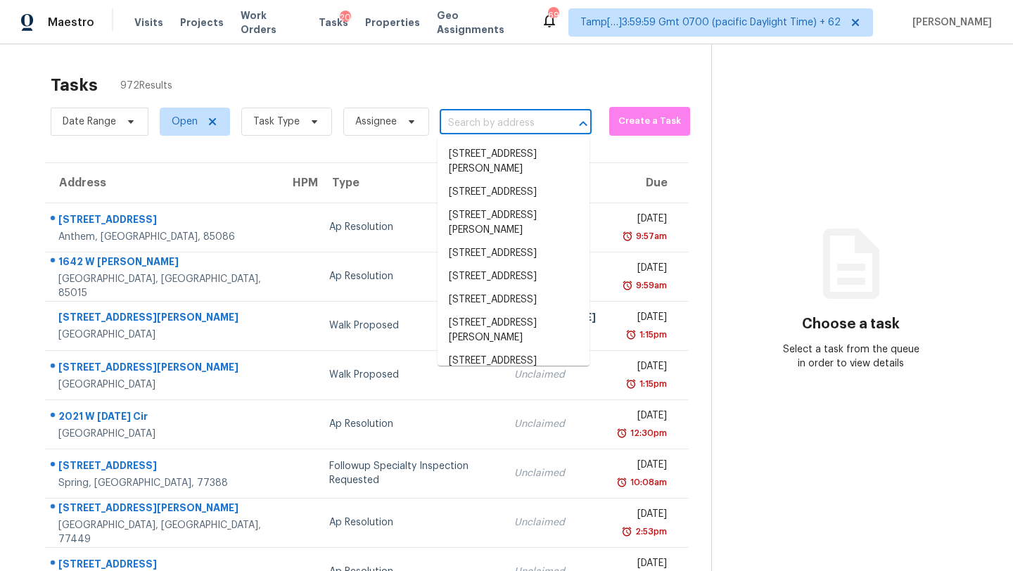
paste input "[STREET_ADDRESS]"
type input "[STREET_ADDRESS]"
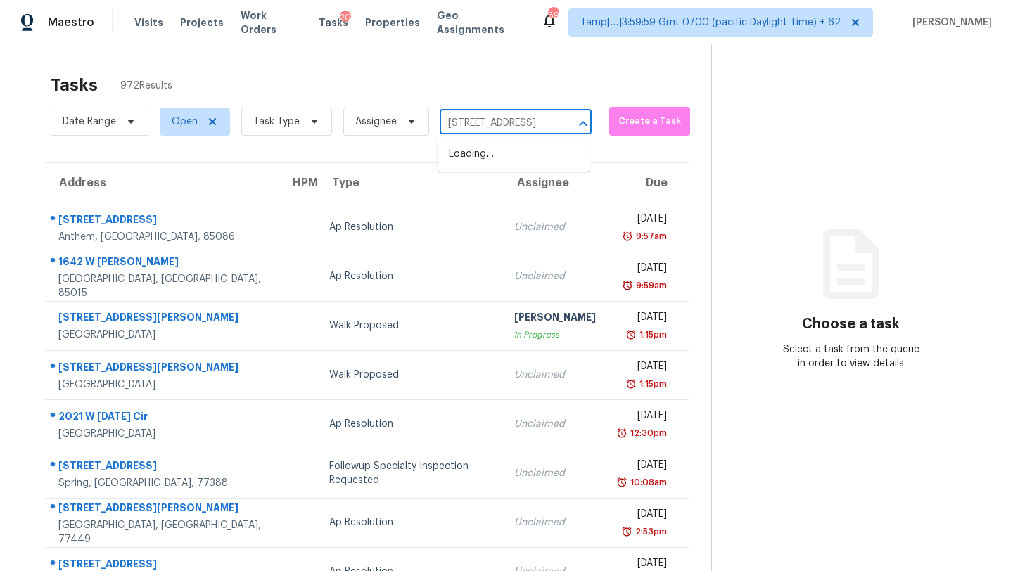
scroll to position [0, 94]
click at [504, 157] on li "[STREET_ADDRESS]" at bounding box center [513, 154] width 152 height 23
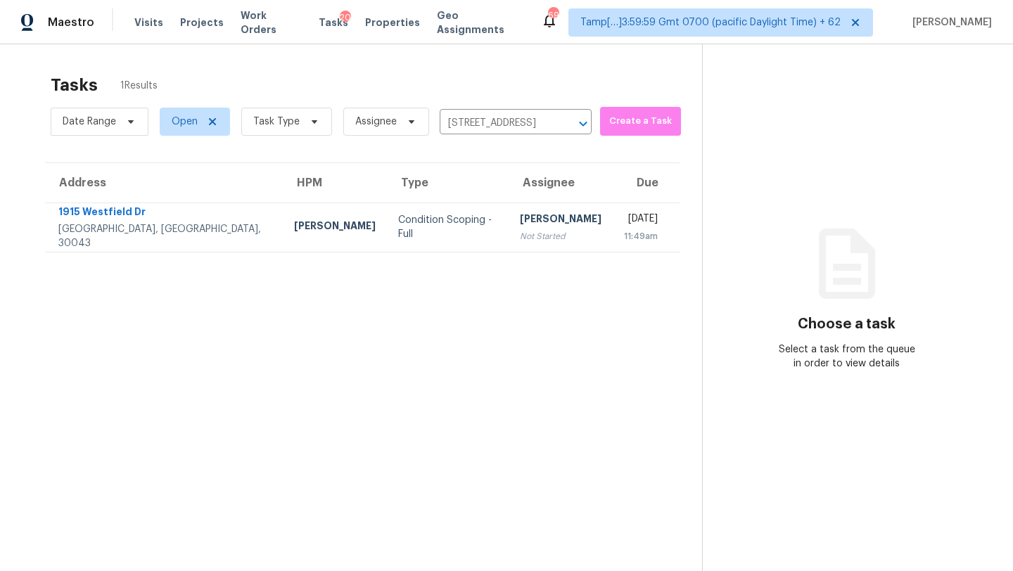
click at [624, 216] on div "[DATE]" at bounding box center [641, 221] width 34 height 18
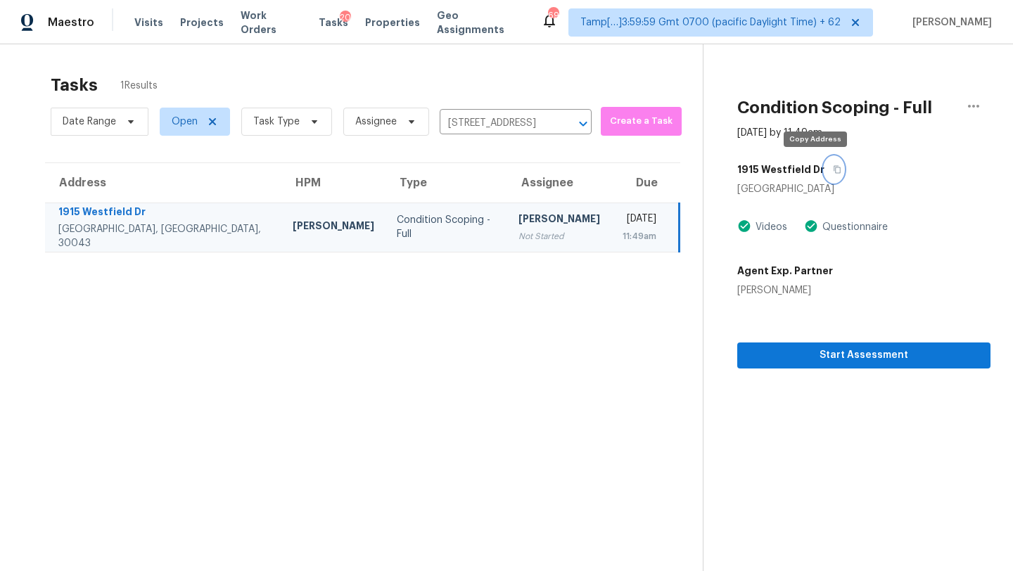
click at [833, 170] on icon "button" at bounding box center [837, 169] width 8 height 8
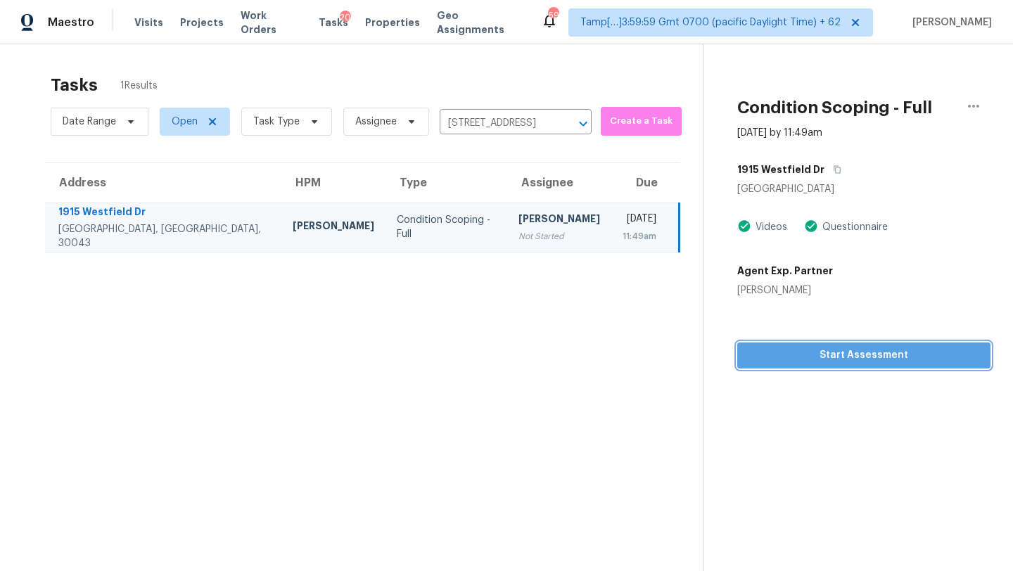
click at [831, 361] on span "Start Assessment" at bounding box center [863, 356] width 231 height 18
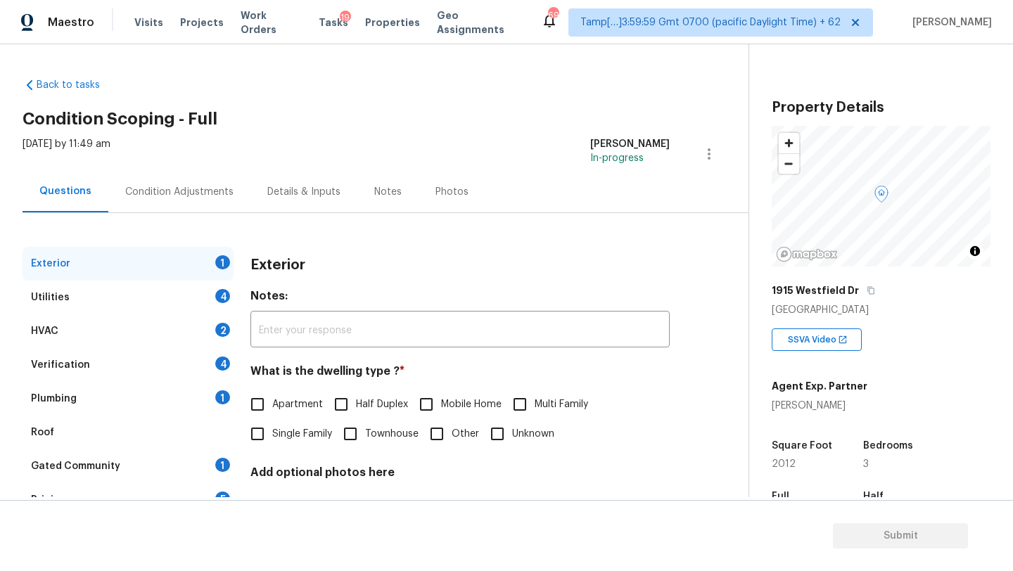
scroll to position [276, 0]
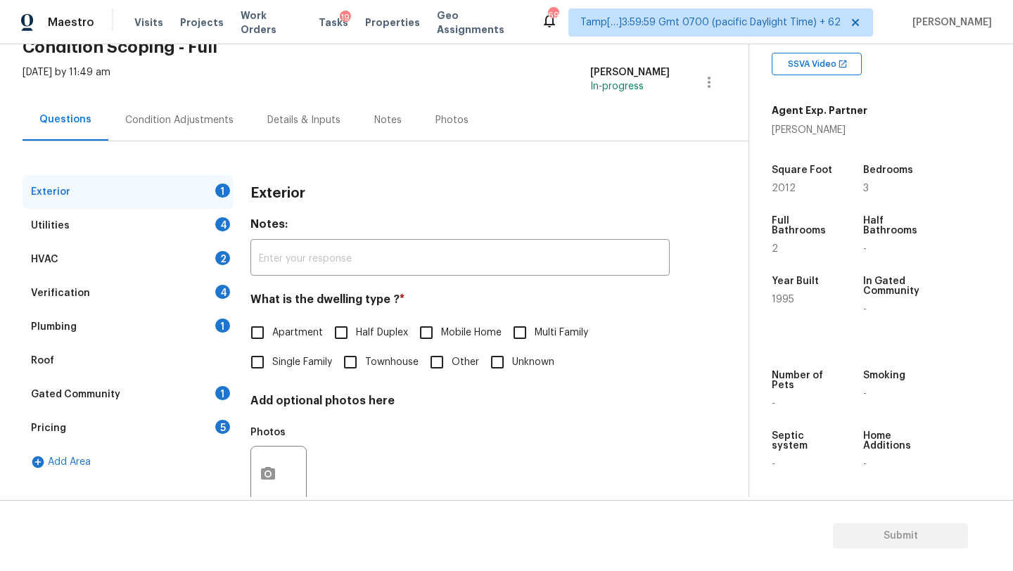
click at [100, 388] on div "Gated Community" at bounding box center [75, 395] width 89 height 14
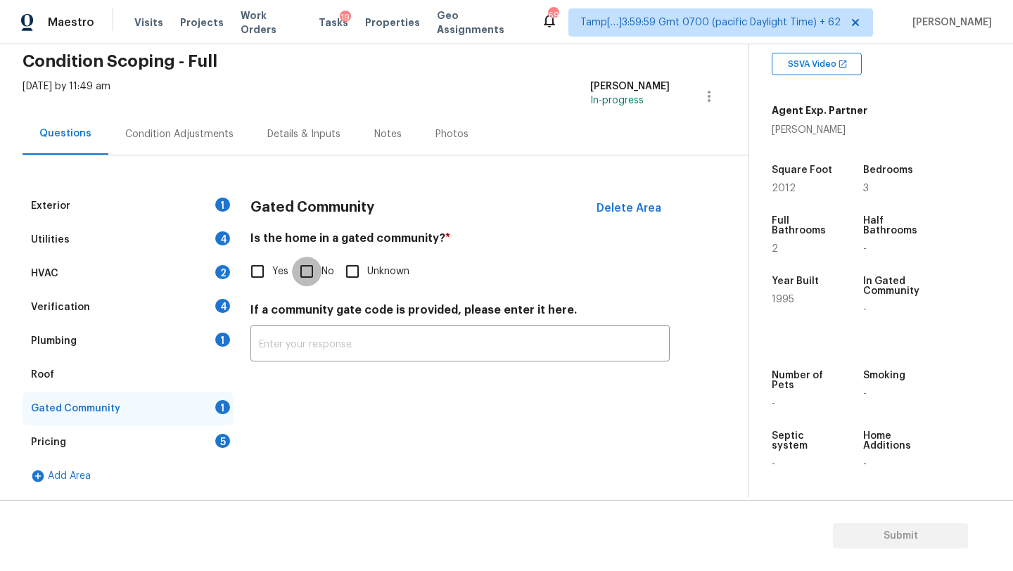
click at [301, 284] on input "No" at bounding box center [307, 272] width 30 height 30
checkbox input "true"
click at [103, 375] on div "Roof" at bounding box center [128, 375] width 211 height 34
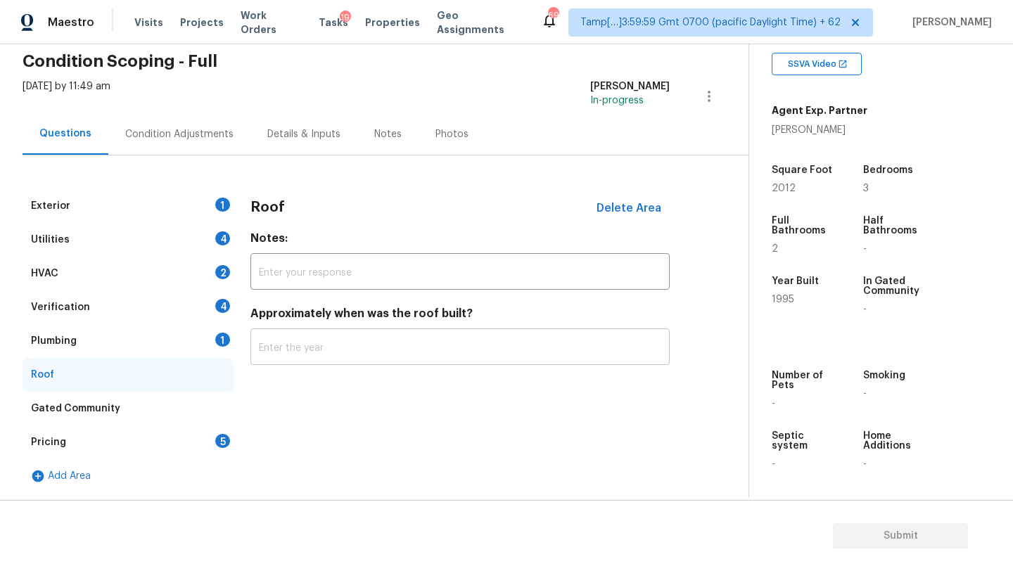
click at [338, 348] on input "text" at bounding box center [459, 348] width 419 height 33
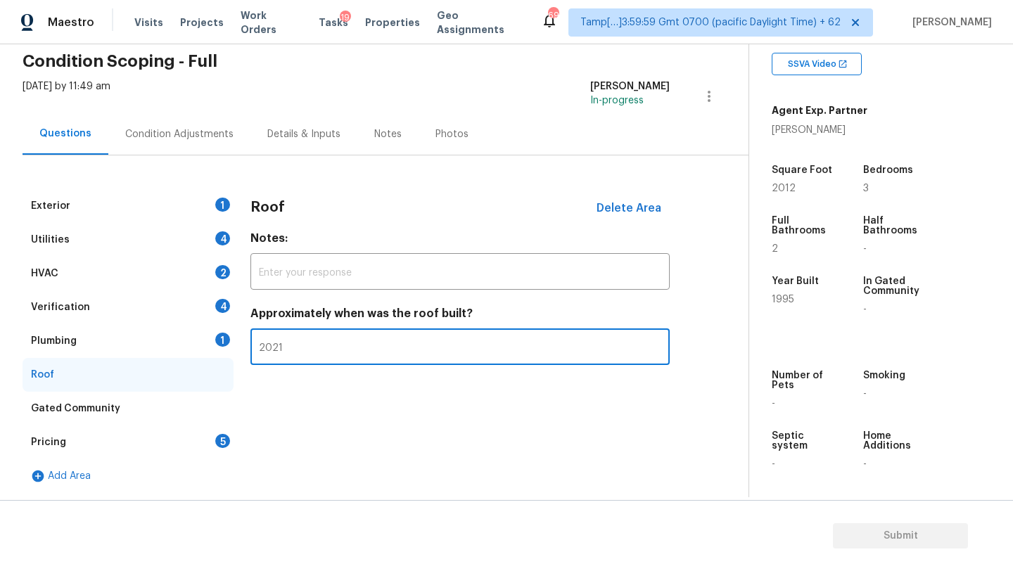
type input "2021"
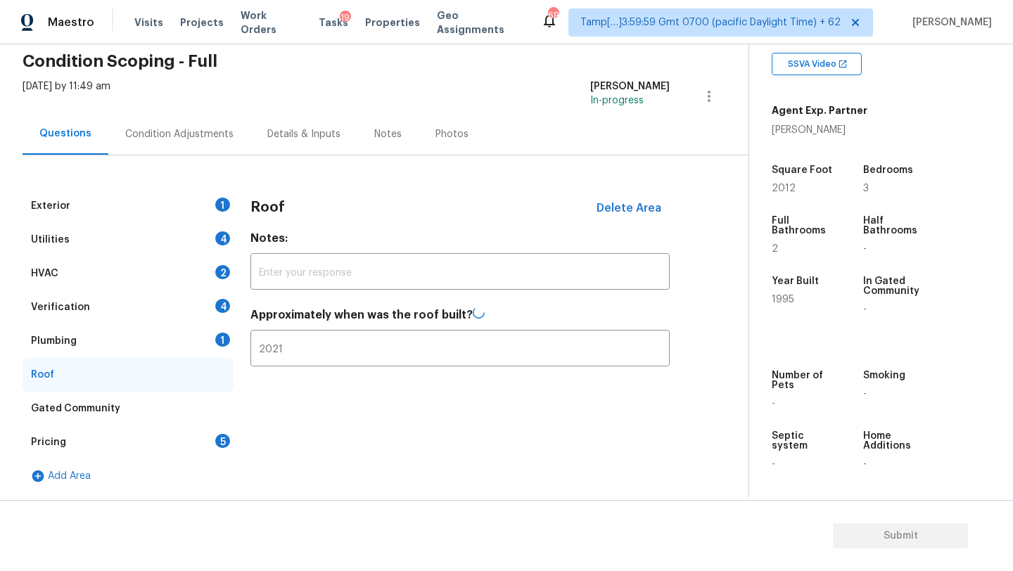
click at [170, 352] on div "Plumbing 1" at bounding box center [128, 341] width 211 height 34
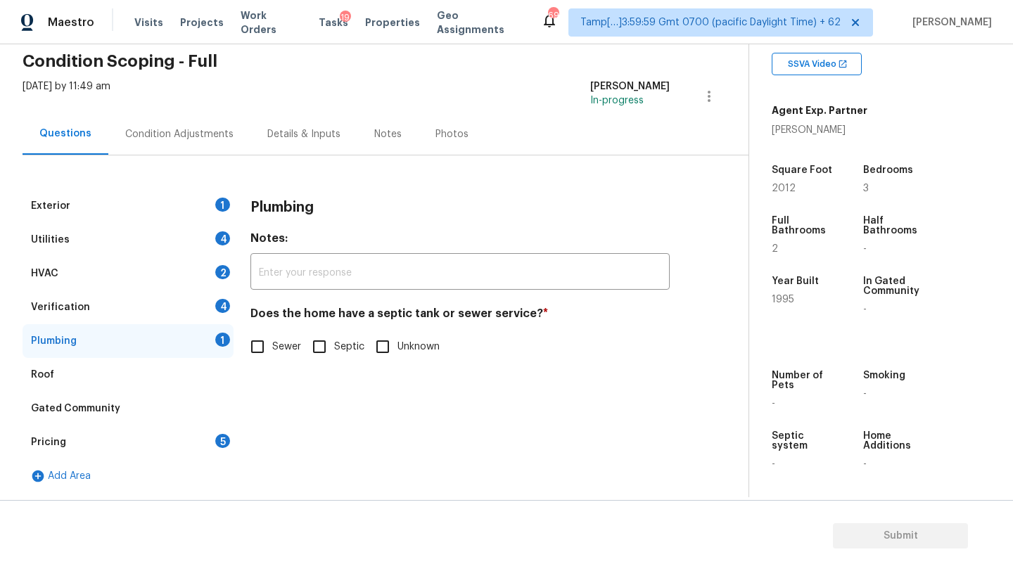
click at [264, 346] on input "Sewer" at bounding box center [258, 347] width 30 height 30
checkbox input "true"
click at [161, 312] on div "Verification 4" at bounding box center [128, 307] width 211 height 34
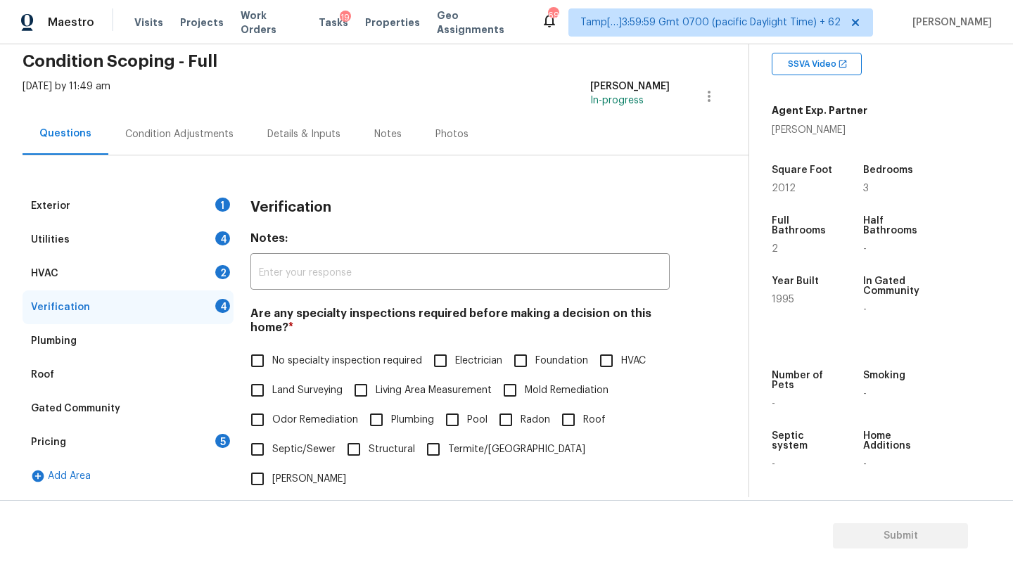
click at [246, 352] on input "No specialty inspection required" at bounding box center [258, 361] width 30 height 30
checkbox input "true"
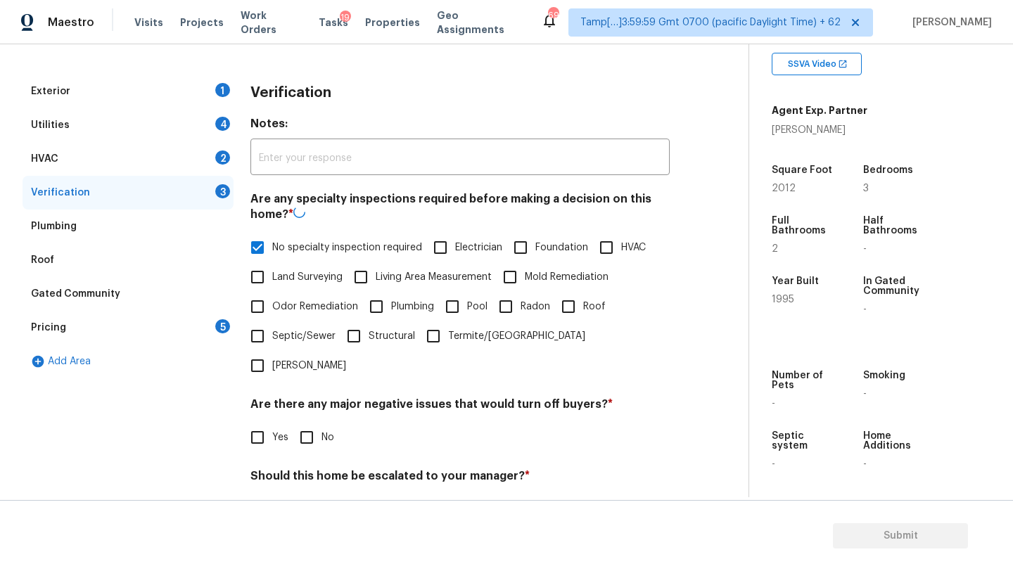
scroll to position [275, 0]
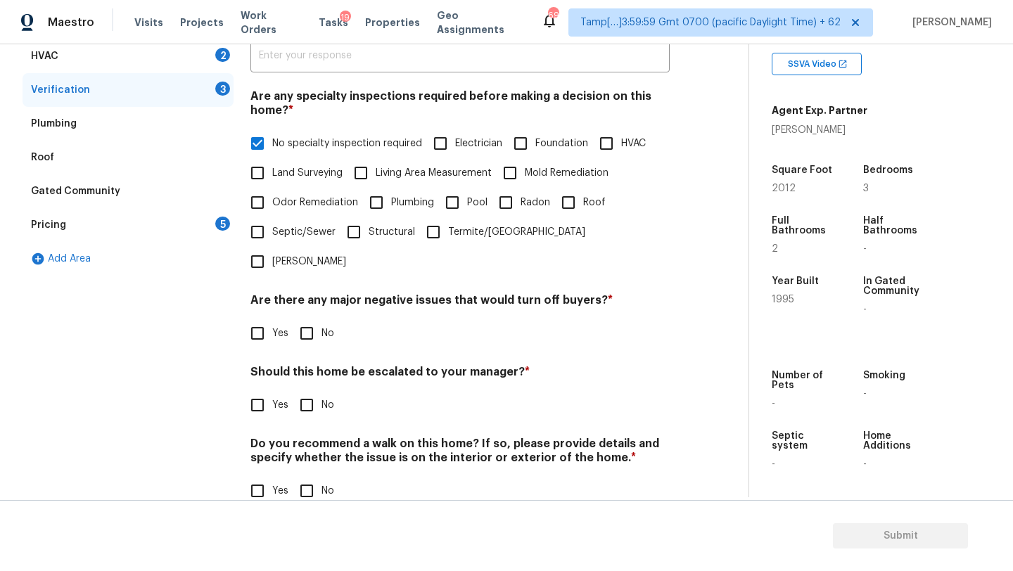
click at [307, 319] on input "No" at bounding box center [307, 334] width 30 height 30
checkbox input "true"
click at [307, 392] on input "No" at bounding box center [307, 407] width 30 height 30
checkbox input "true"
click at [307, 477] on div "Verification Notes: ​ Are any specialty inspections required before making a de…" at bounding box center [459, 248] width 419 height 552
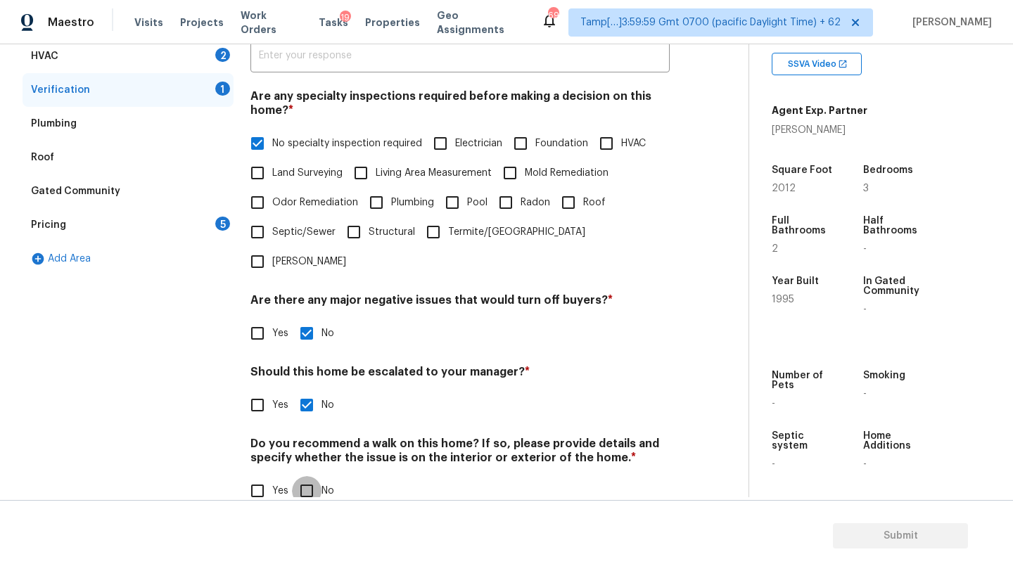
click at [307, 476] on input "No" at bounding box center [307, 491] width 30 height 30
checkbox input "true"
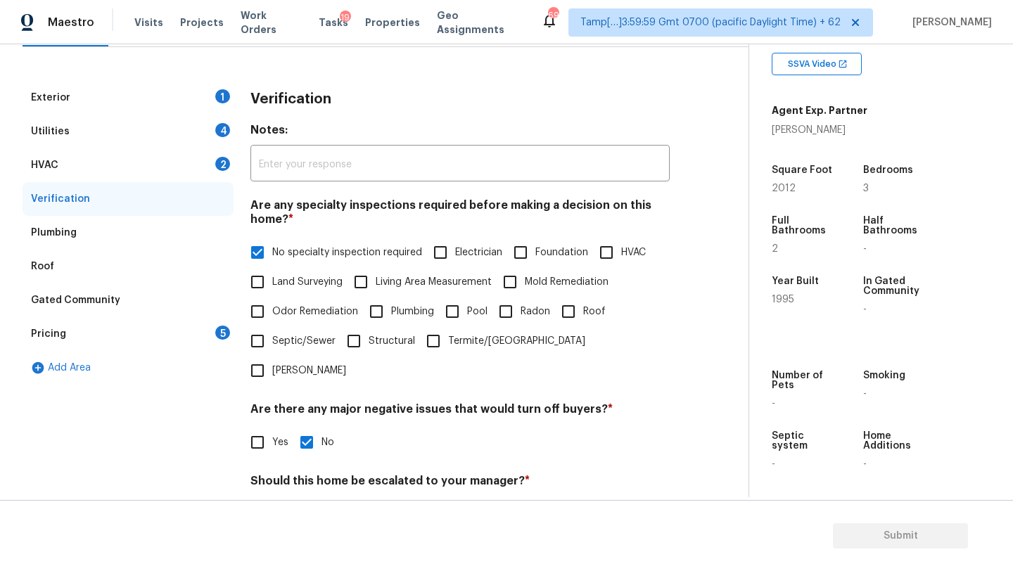
scroll to position [89, 0]
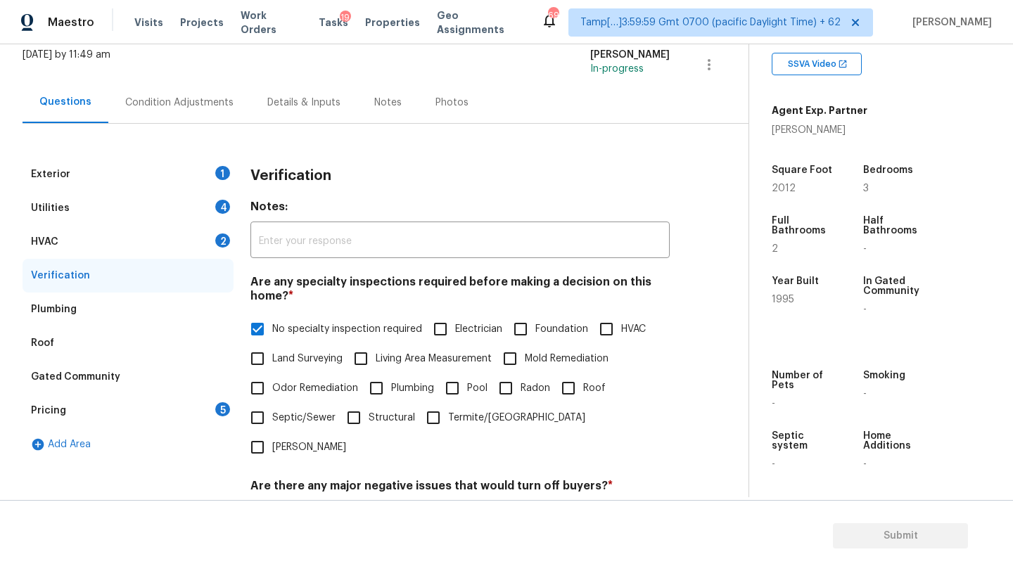
click at [82, 229] on div "HVAC 2" at bounding box center [128, 242] width 211 height 34
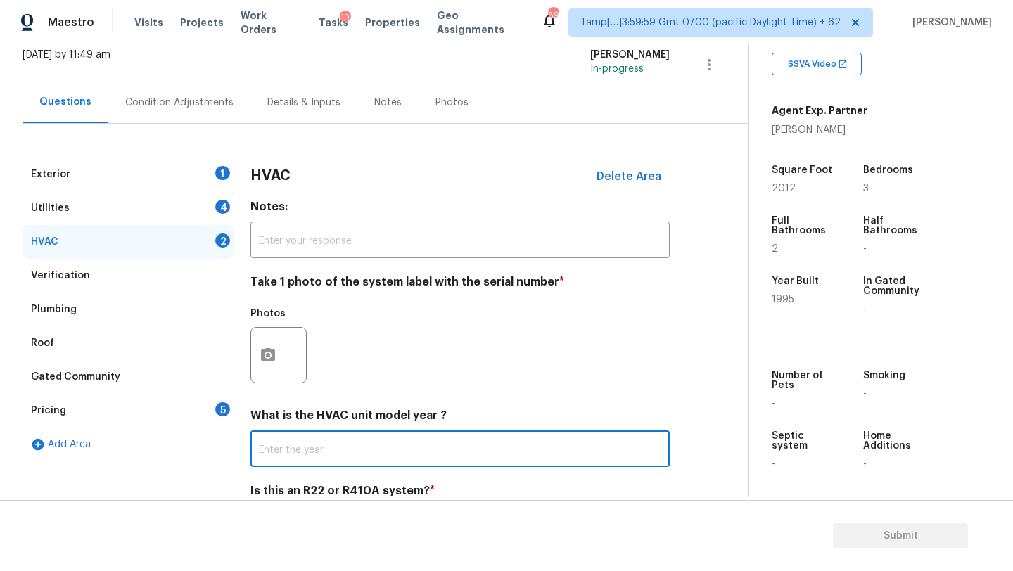
click at [276, 443] on input "text" at bounding box center [459, 450] width 419 height 33
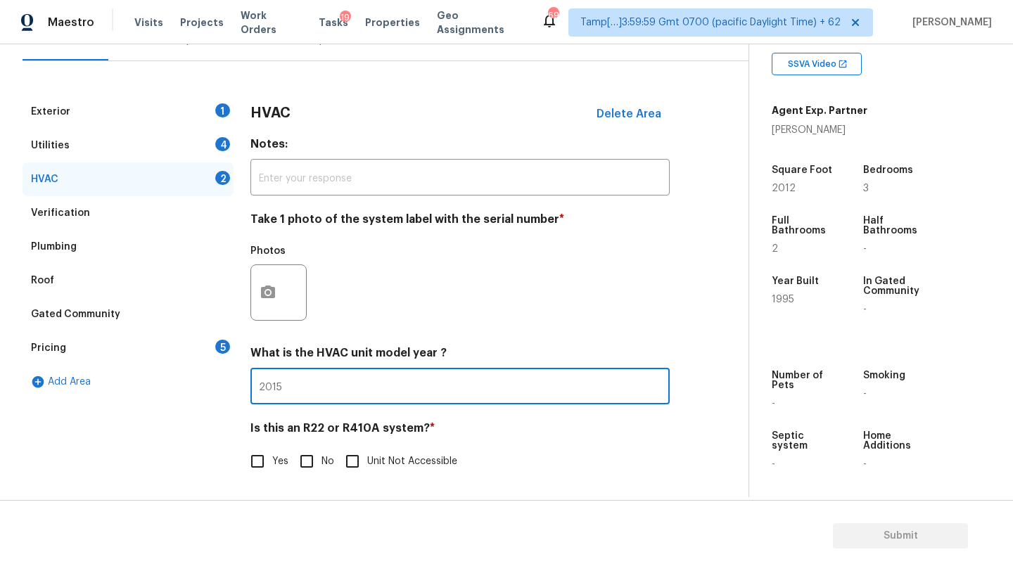
type input "2015"
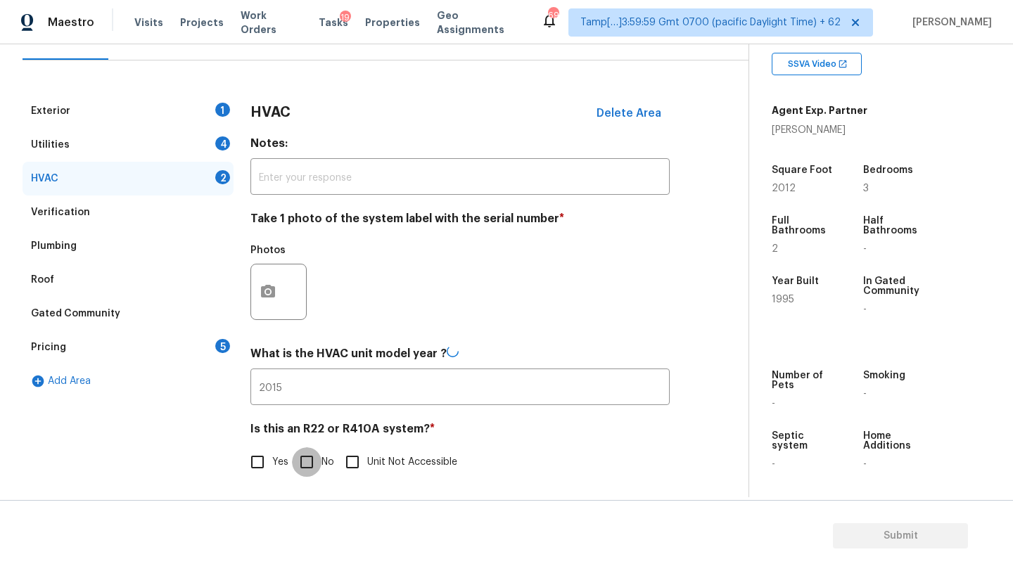
click at [297, 463] on input "No" at bounding box center [307, 462] width 30 height 30
checkbox input "true"
drag, startPoint x: 134, startPoint y: 146, endPoint x: 174, endPoint y: 149, distance: 39.5
click at [134, 146] on div "Utilities 4" at bounding box center [128, 146] width 211 height 34
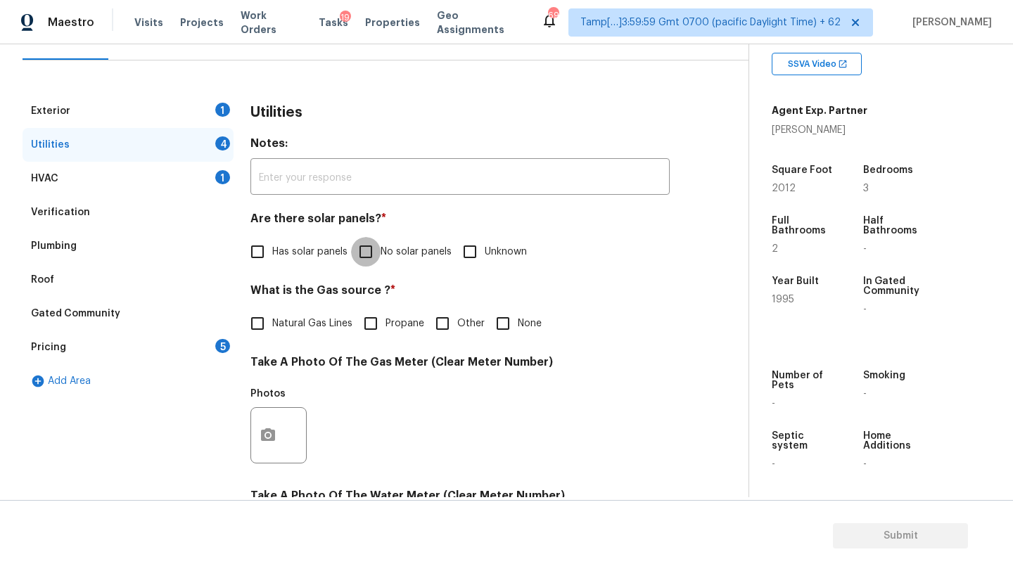
click at [362, 248] on input "No solar panels" at bounding box center [366, 252] width 30 height 30
checkbox input "true"
click at [317, 326] on span "Natural Gas Lines" at bounding box center [312, 325] width 80 height 15
click at [272, 326] on input "Natural Gas Lines" at bounding box center [258, 325] width 30 height 30
checkbox input "true"
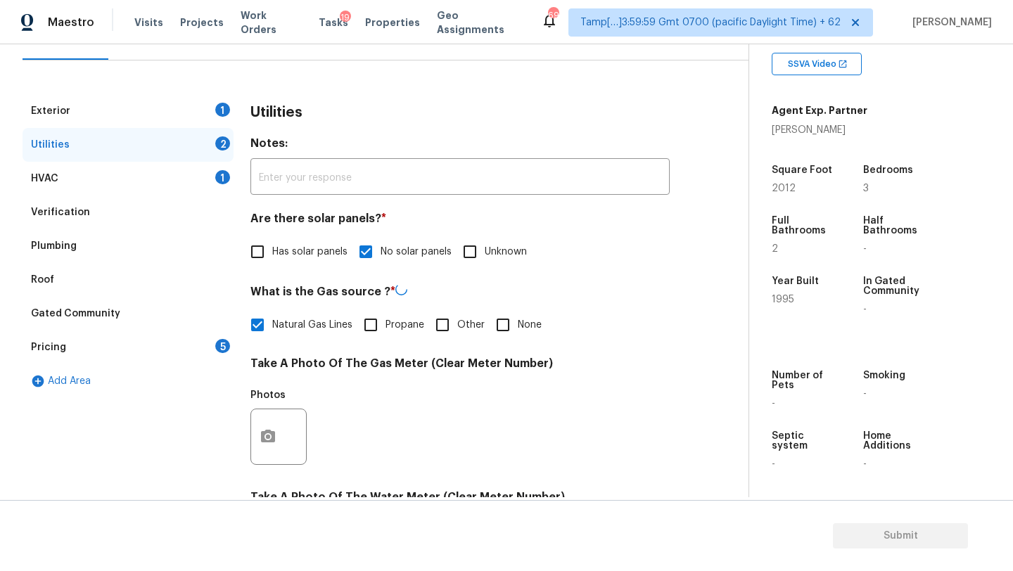
scroll to position [487, 0]
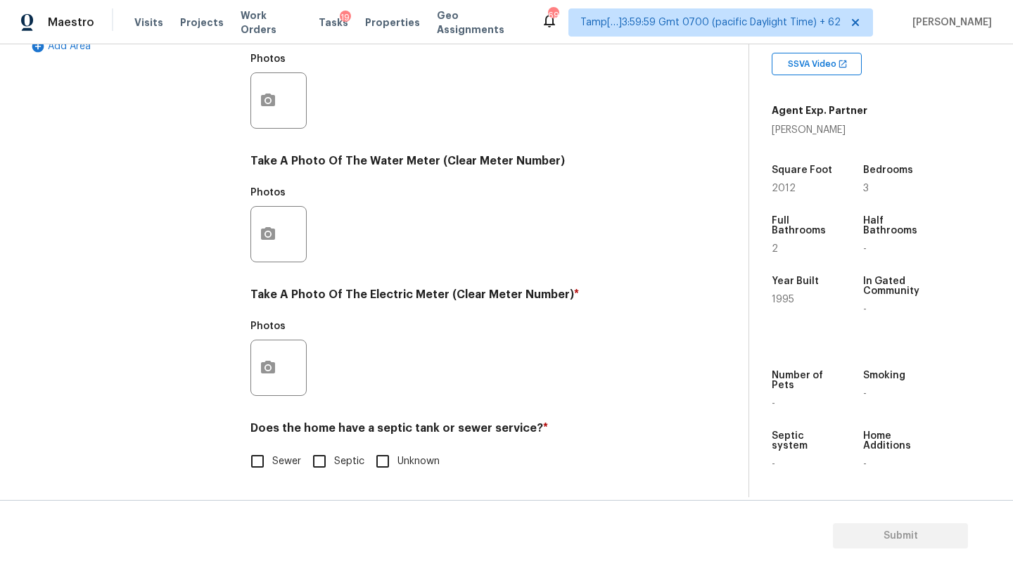
click at [281, 447] on label "Sewer" at bounding box center [272, 462] width 58 height 30
click at [272, 447] on input "Sewer" at bounding box center [258, 462] width 30 height 30
checkbox input "true"
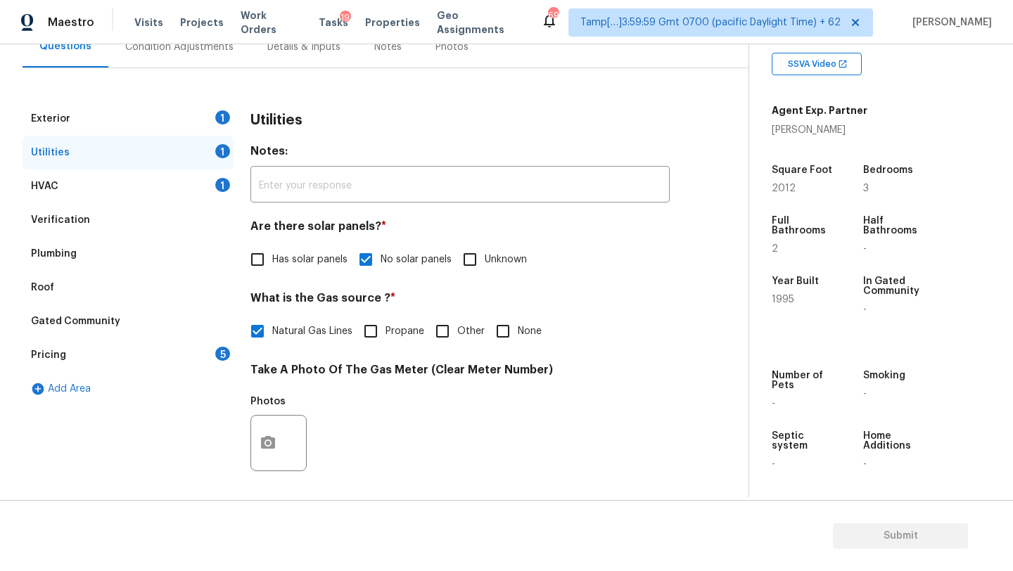
click at [89, 103] on div "Exterior 1" at bounding box center [128, 119] width 211 height 34
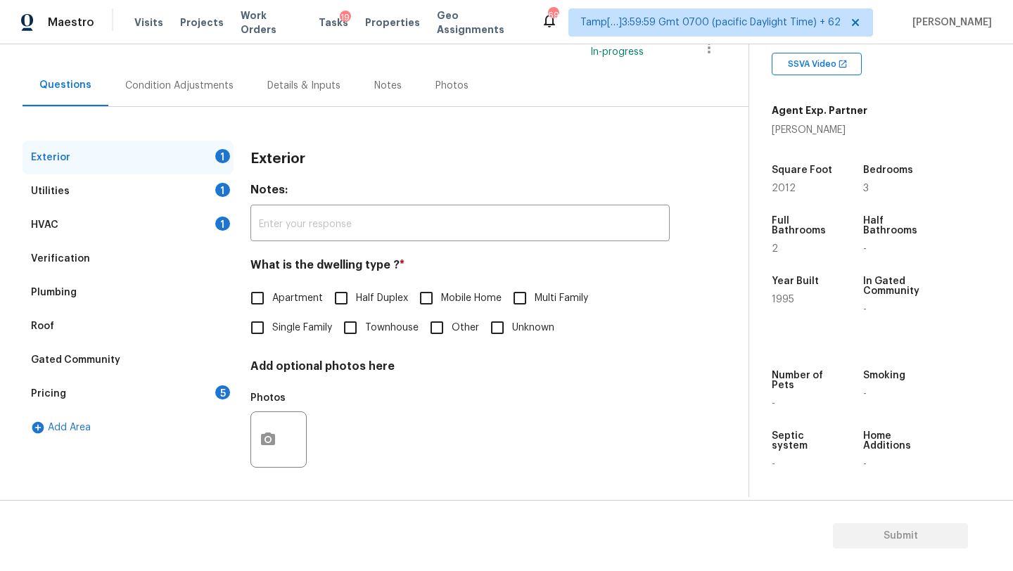
click at [295, 325] on span "Single Family" at bounding box center [302, 328] width 60 height 15
click at [272, 325] on input "Single Family" at bounding box center [258, 328] width 30 height 30
checkbox input "true"
click at [203, 393] on div "Pricing 5" at bounding box center [128, 394] width 211 height 34
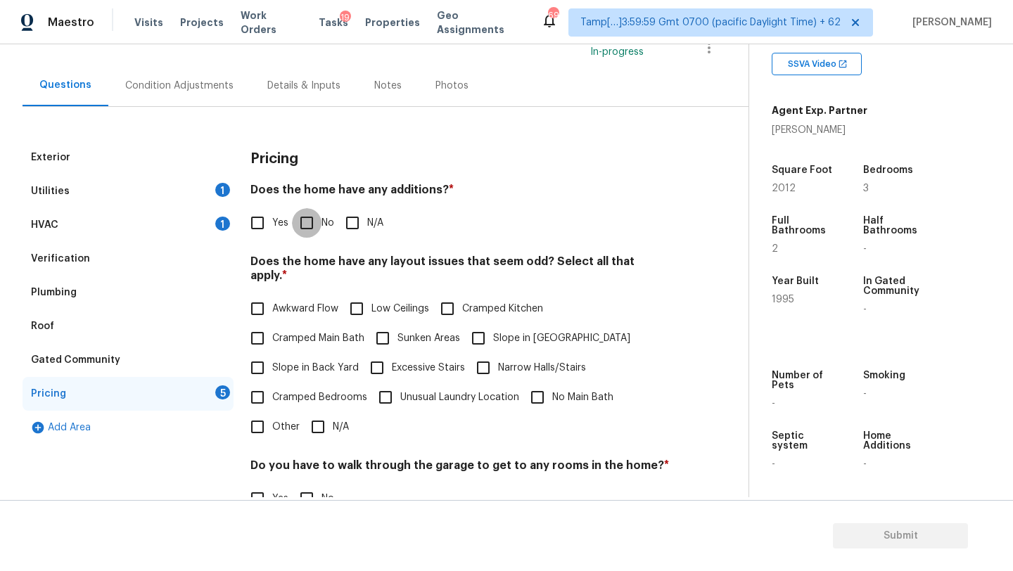
click at [313, 228] on input "No" at bounding box center [307, 223] width 30 height 30
checkbox input "true"
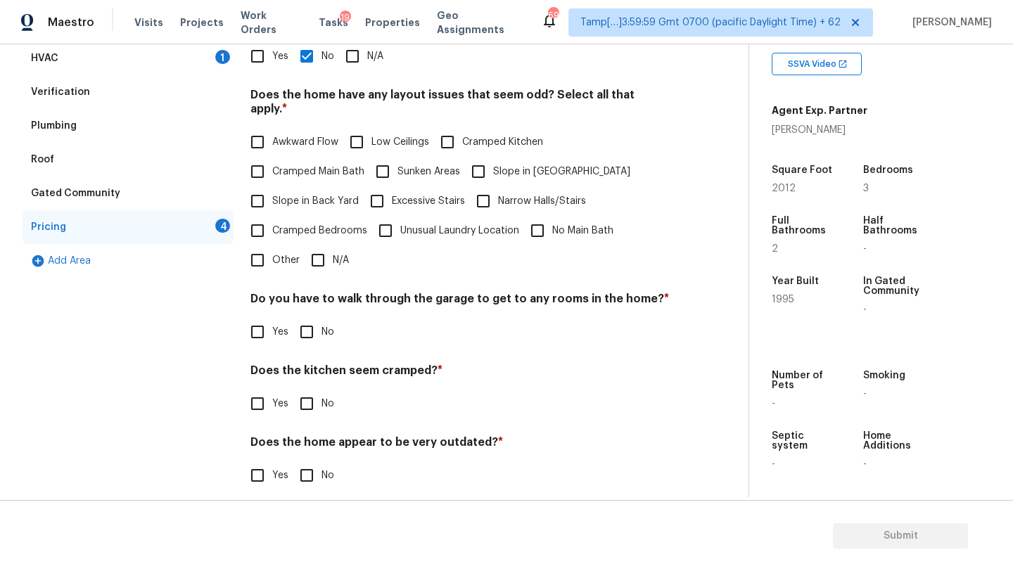
click at [321, 245] on input "N/A" at bounding box center [318, 260] width 30 height 30
checkbox input "true"
click at [321, 337] on span "No" at bounding box center [327, 333] width 13 height 15
click at [321, 337] on input "No" at bounding box center [307, 334] width 30 height 30
checkbox input "true"
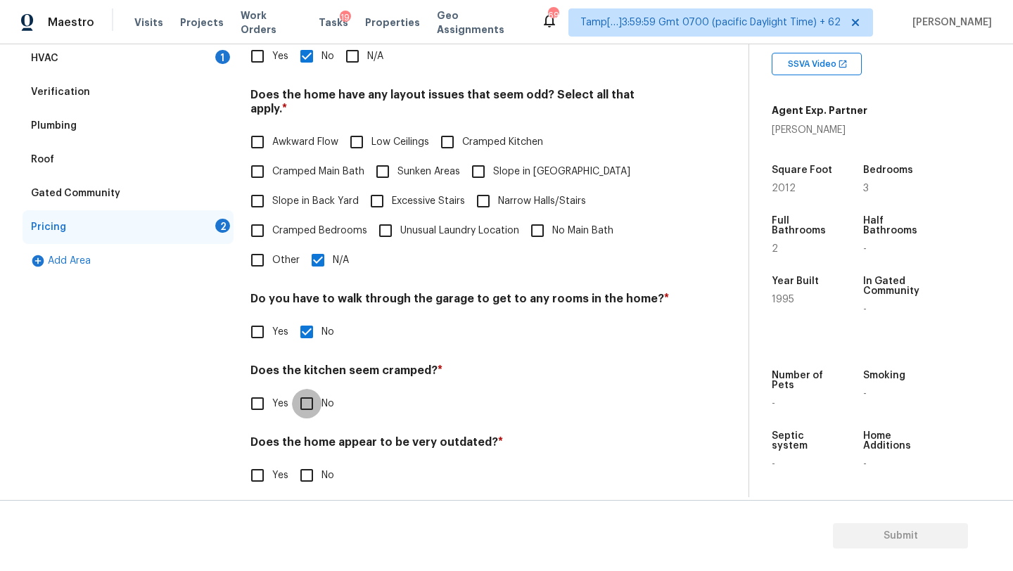
click at [314, 389] on input "No" at bounding box center [307, 404] width 30 height 30
checkbox input "true"
click at [314, 473] on input "No" at bounding box center [307, 476] width 30 height 30
checkbox input "true"
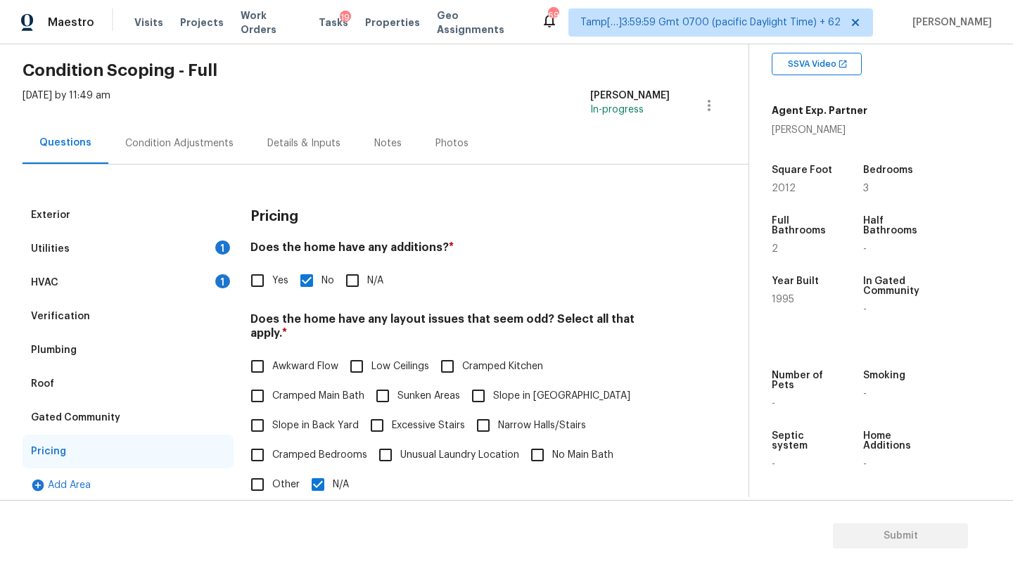
scroll to position [26, 0]
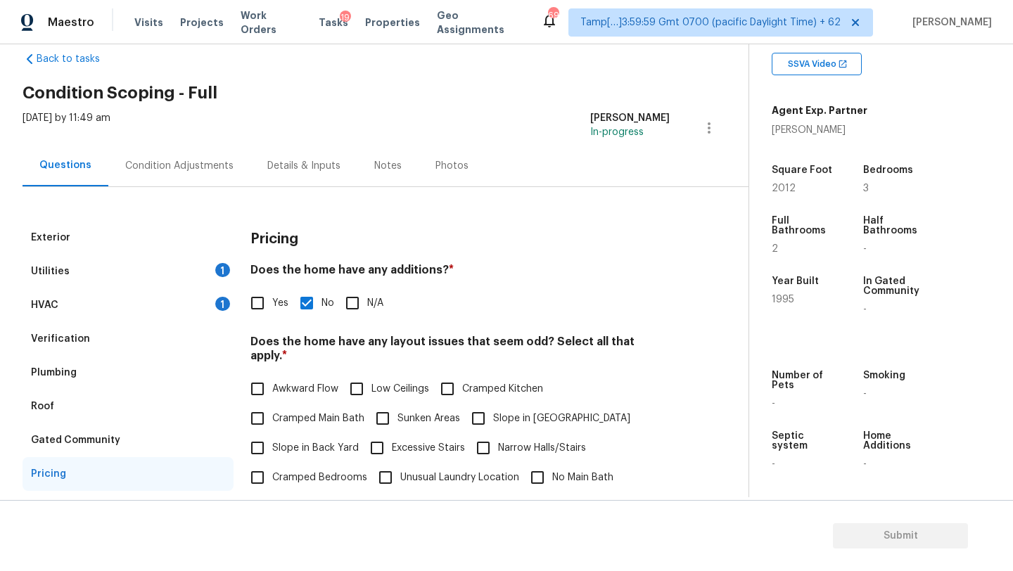
click at [199, 182] on div "Condition Adjustments" at bounding box center [179, 165] width 142 height 41
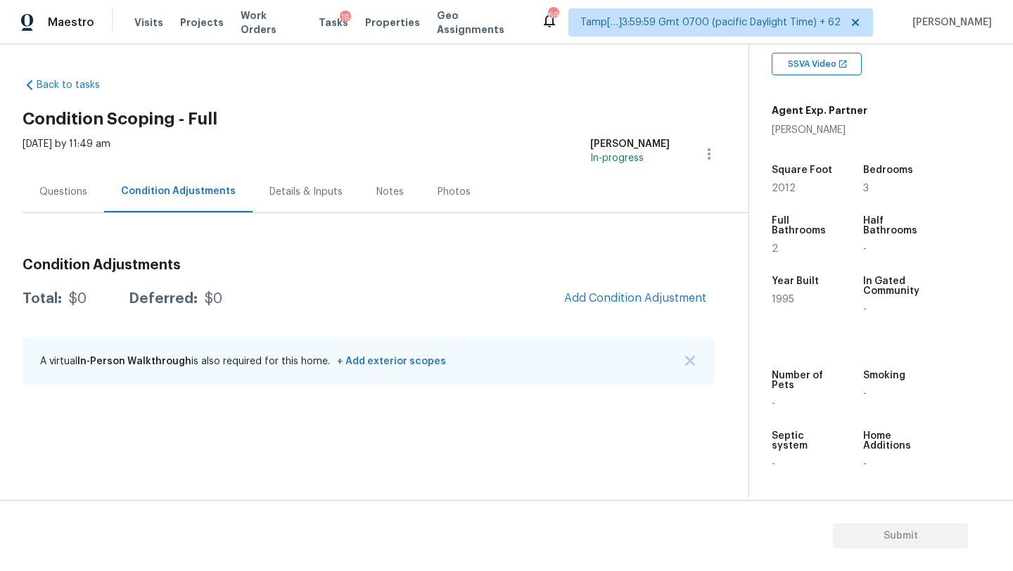
click at [79, 196] on div "Questions" at bounding box center [63, 192] width 48 height 14
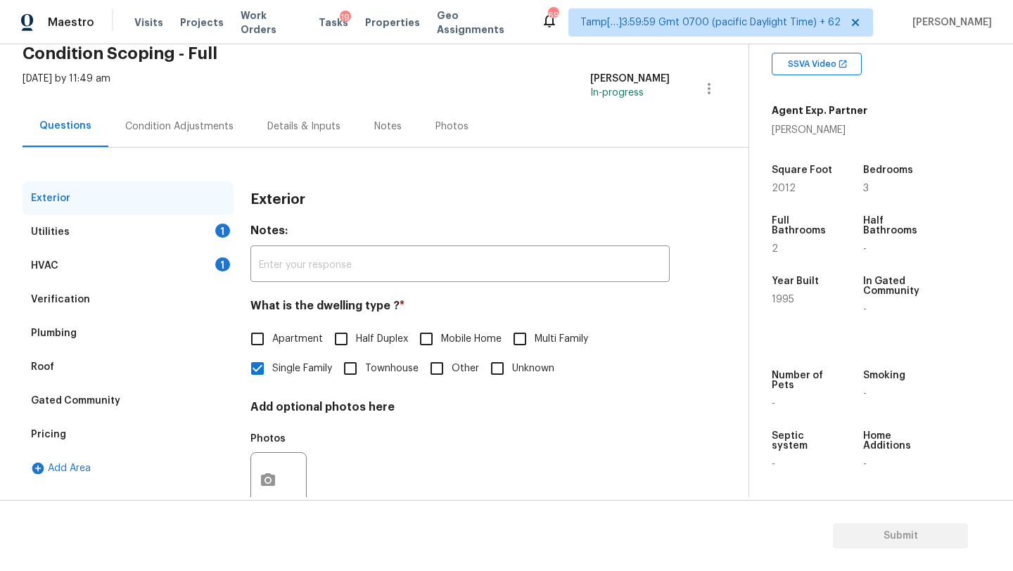
scroll to position [106, 0]
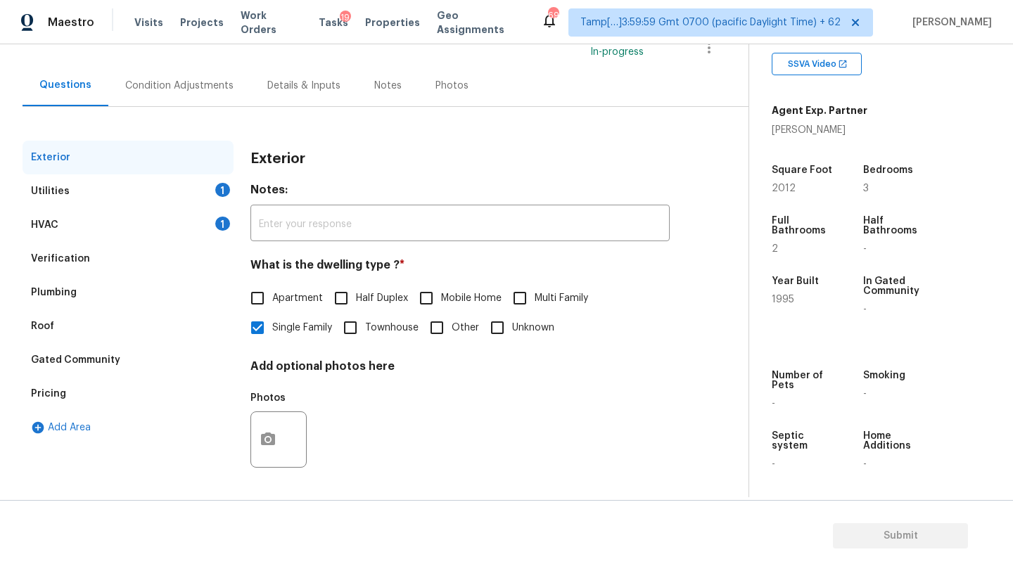
click at [70, 383] on div "Pricing" at bounding box center [128, 394] width 211 height 34
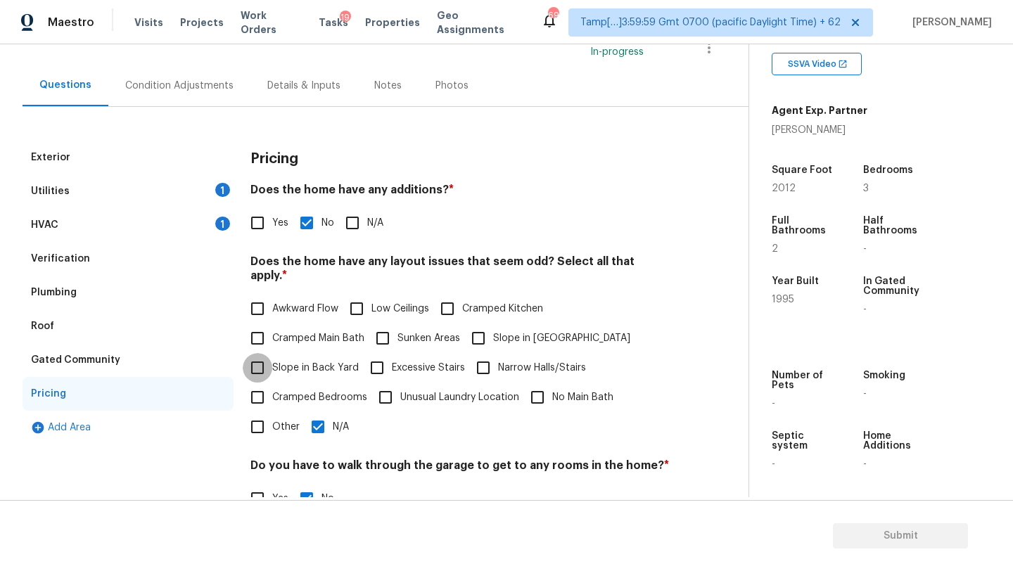
click at [264, 353] on input "Slope in Back Yard" at bounding box center [258, 368] width 30 height 30
checkbox input "true"
click at [318, 412] on input "N/A" at bounding box center [318, 427] width 30 height 30
checkbox input "false"
click at [57, 233] on div "HVAC 1" at bounding box center [128, 225] width 211 height 34
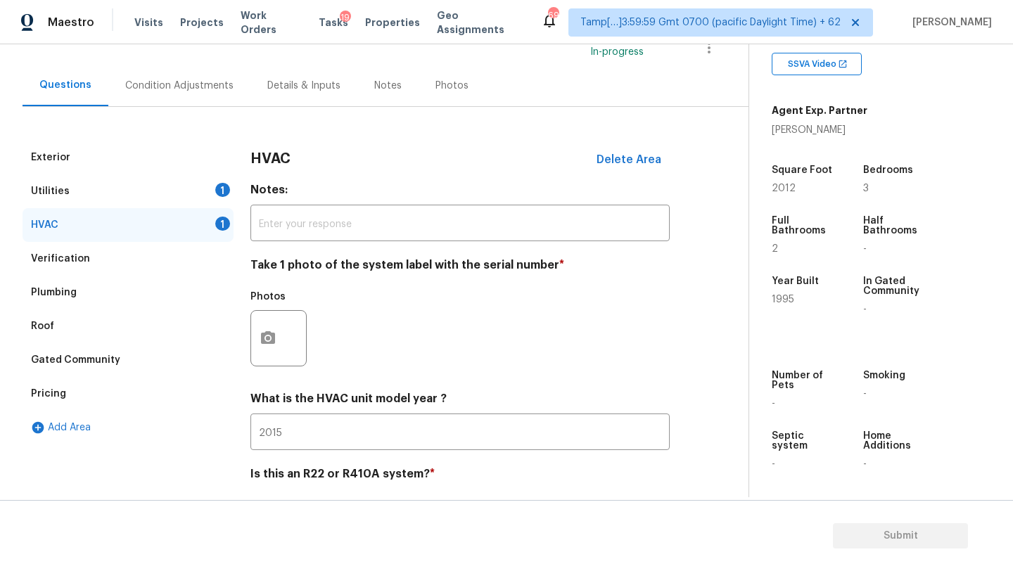
scroll to position [153, 0]
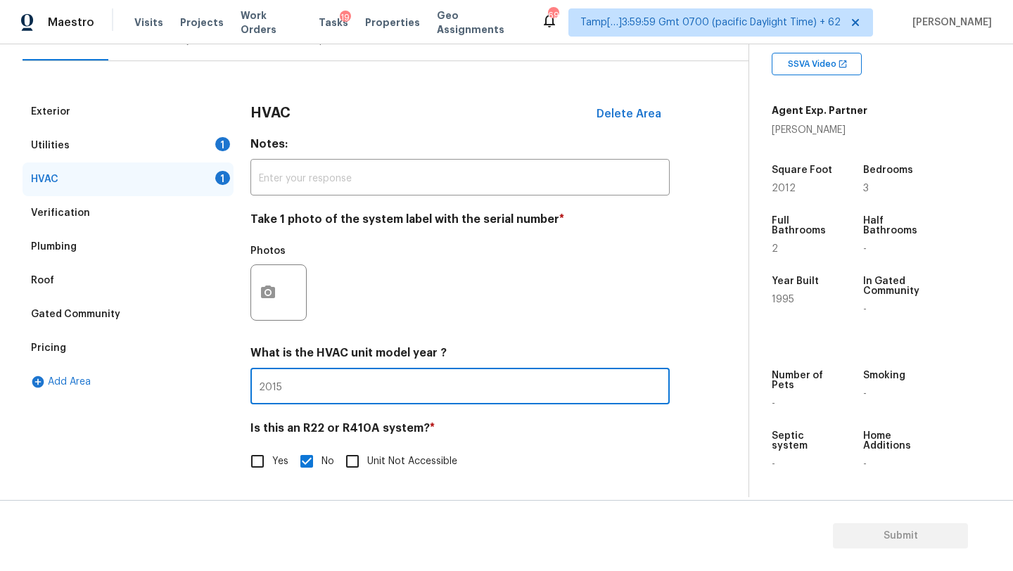
click at [302, 375] on input "2015" at bounding box center [459, 387] width 419 height 33
click at [302, 388] on input "2015" at bounding box center [459, 387] width 419 height 33
type input "2"
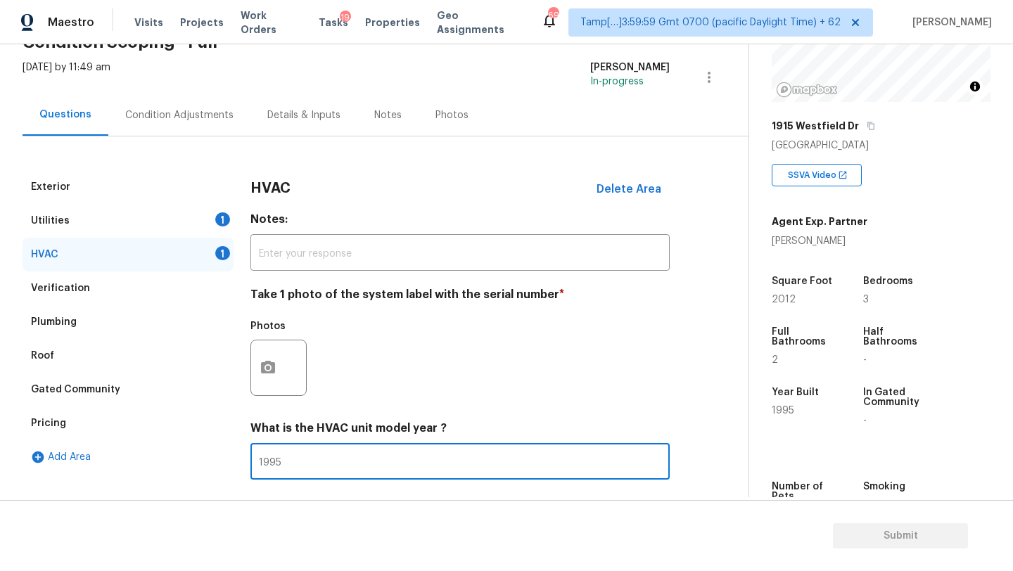
scroll to position [0, 0]
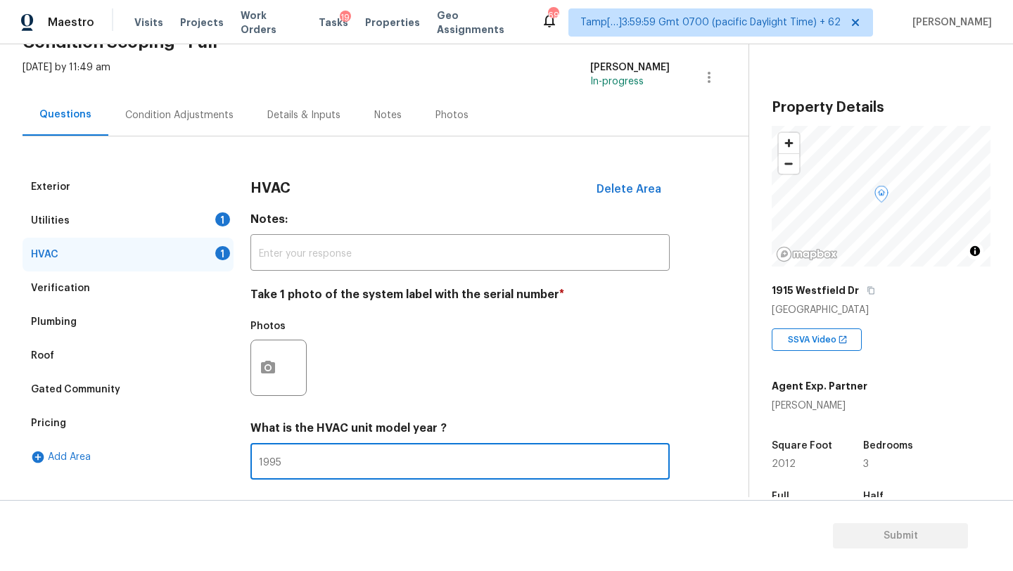
type input "1995"
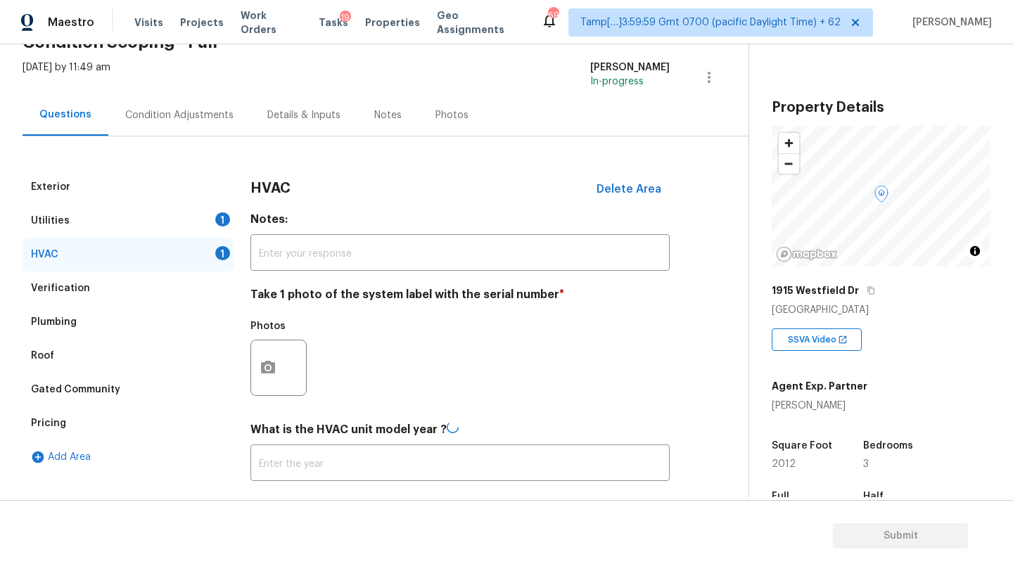
type input "1995"
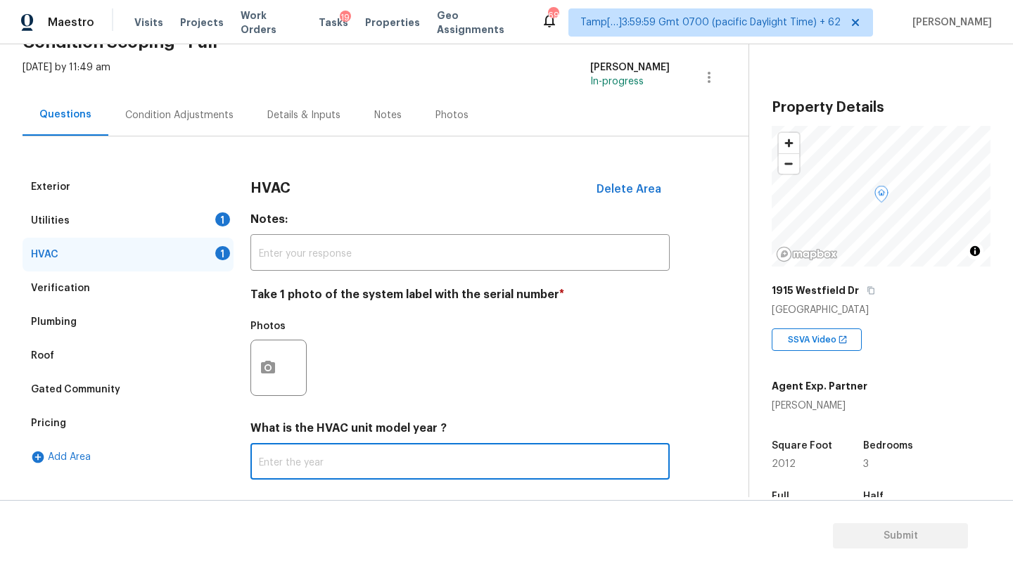
click at [171, 108] on div "Condition Adjustments" at bounding box center [179, 115] width 108 height 14
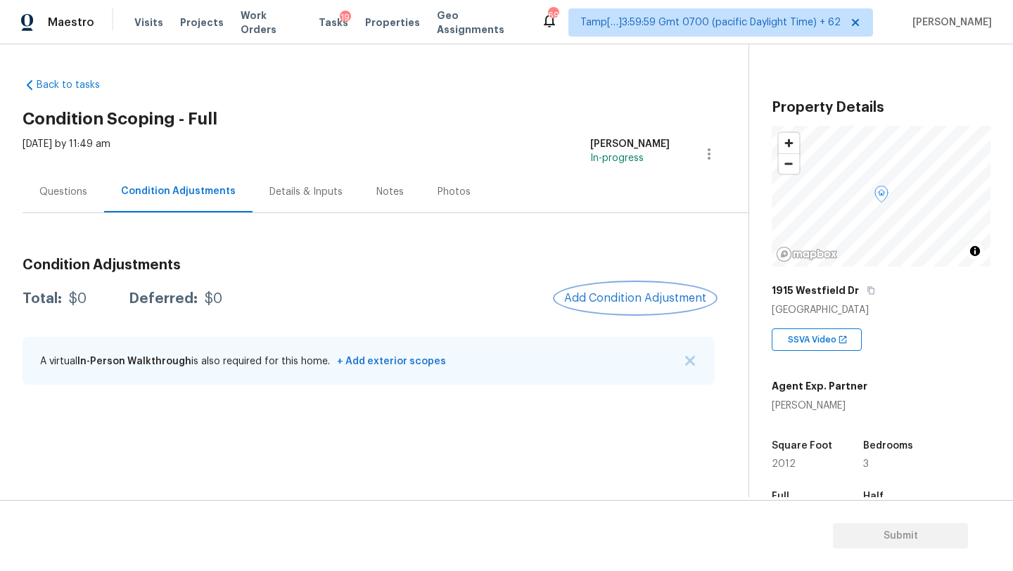
click at [653, 285] on button "Add Condition Adjustment" at bounding box center [635, 298] width 159 height 30
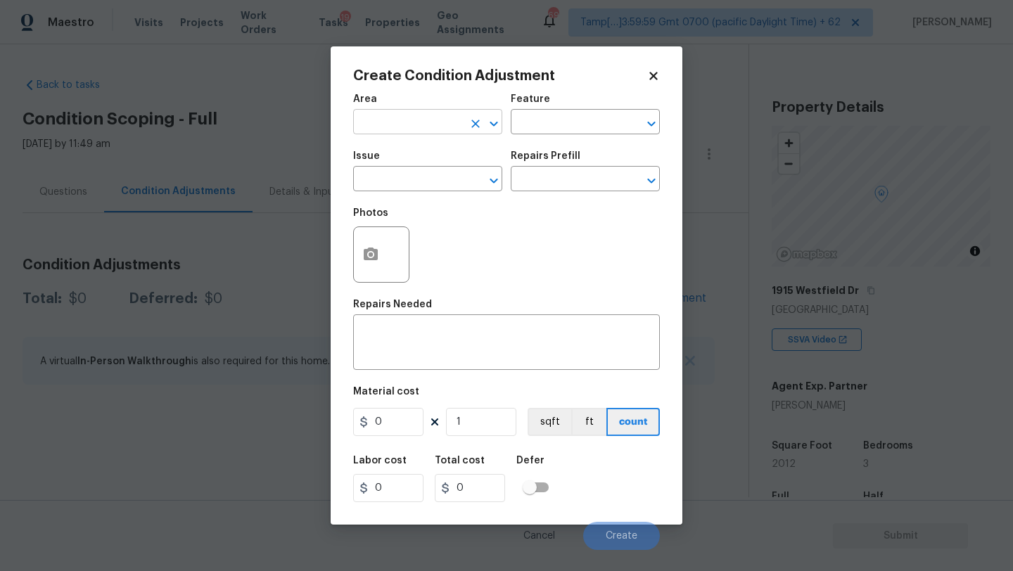
click at [404, 121] on input "text" at bounding box center [408, 124] width 110 height 22
type input "e"
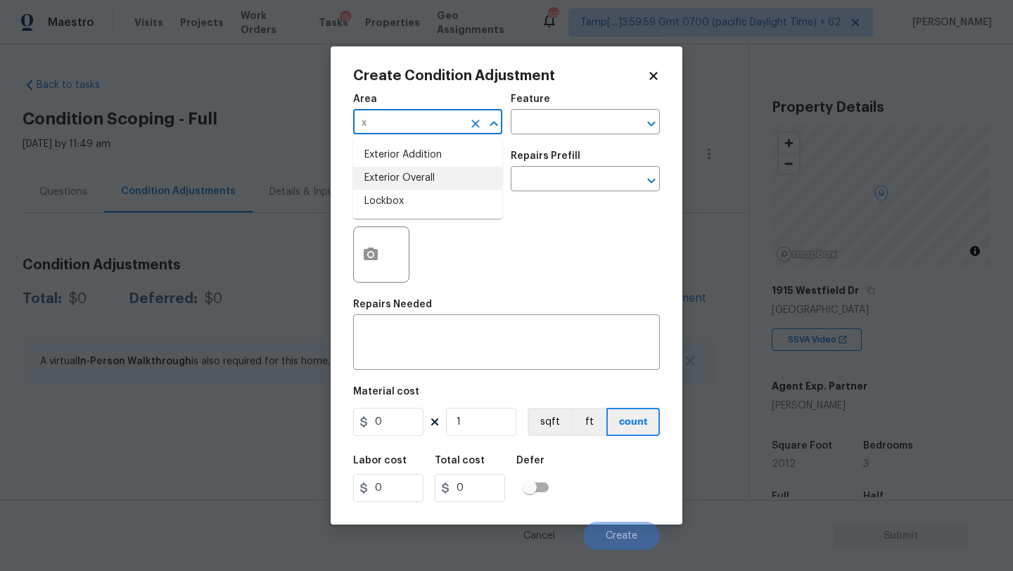
click at [423, 181] on li "Exterior Overall" at bounding box center [427, 178] width 149 height 23
type input "Exterior Overall"
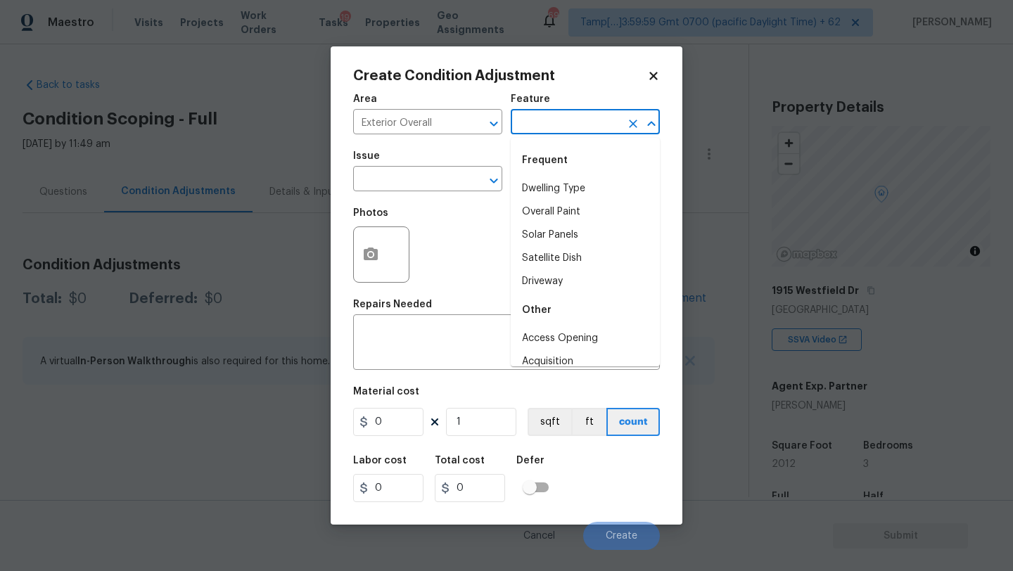
click at [565, 132] on input "text" at bounding box center [566, 124] width 110 height 22
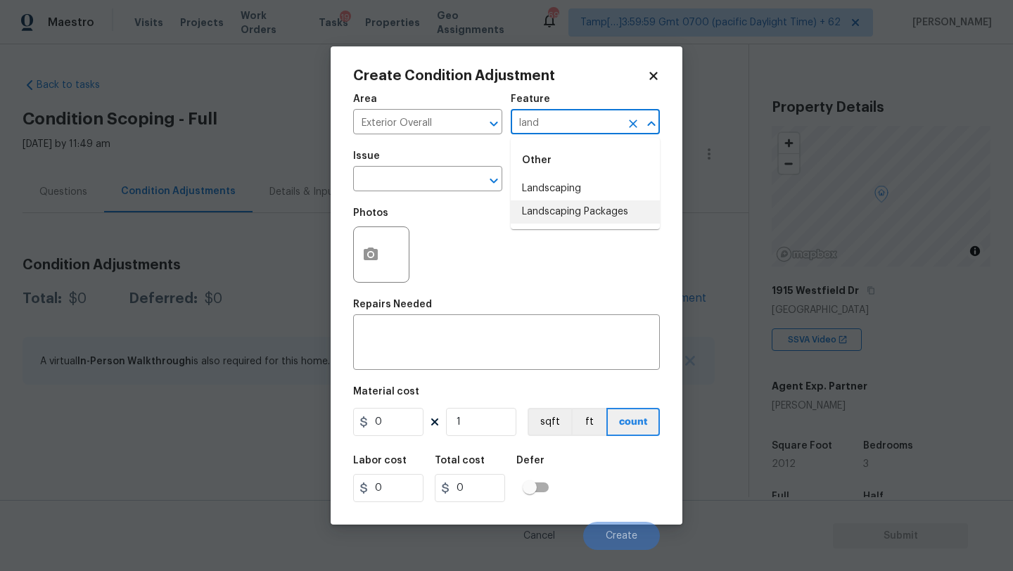
click at [567, 209] on li "Landscaping Packages" at bounding box center [585, 211] width 149 height 23
type input "Landscaping Packages"
click at [430, 188] on input "text" at bounding box center [408, 181] width 110 height 22
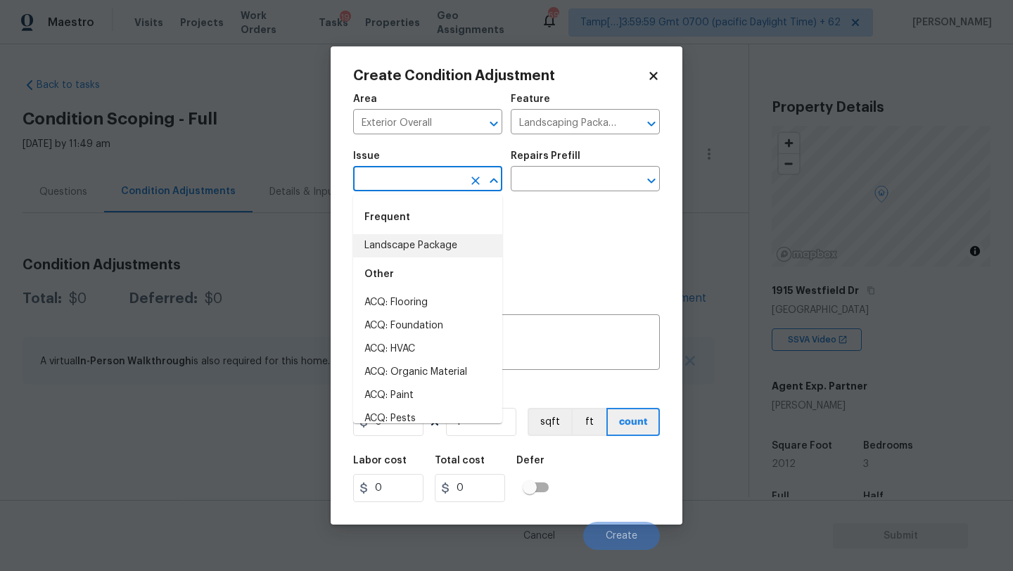
click at [415, 240] on li "Landscape Package" at bounding box center [427, 245] width 149 height 23
type input "Landscape Package"
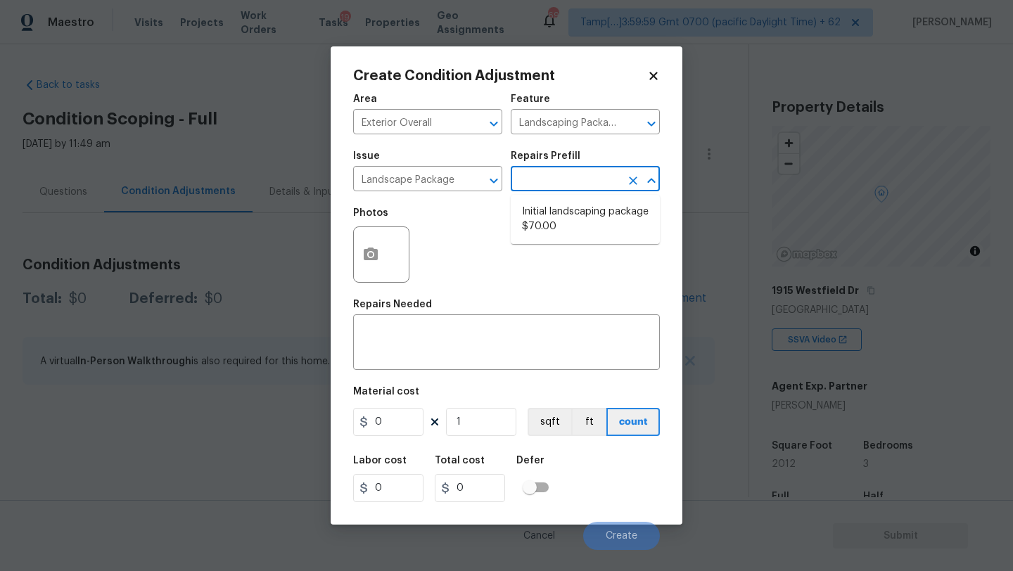
click at [576, 178] on input "text" at bounding box center [566, 181] width 110 height 22
drag, startPoint x: 576, startPoint y: 226, endPoint x: 557, endPoint y: 240, distance: 23.6
click at [576, 226] on li "Initial landscaping package $70.00" at bounding box center [585, 219] width 149 height 38
type input "Home Readiness Packages"
type textarea "Mowing of grass up to 6" in height. Mow, edge along driveways & sidewalks, trim…"
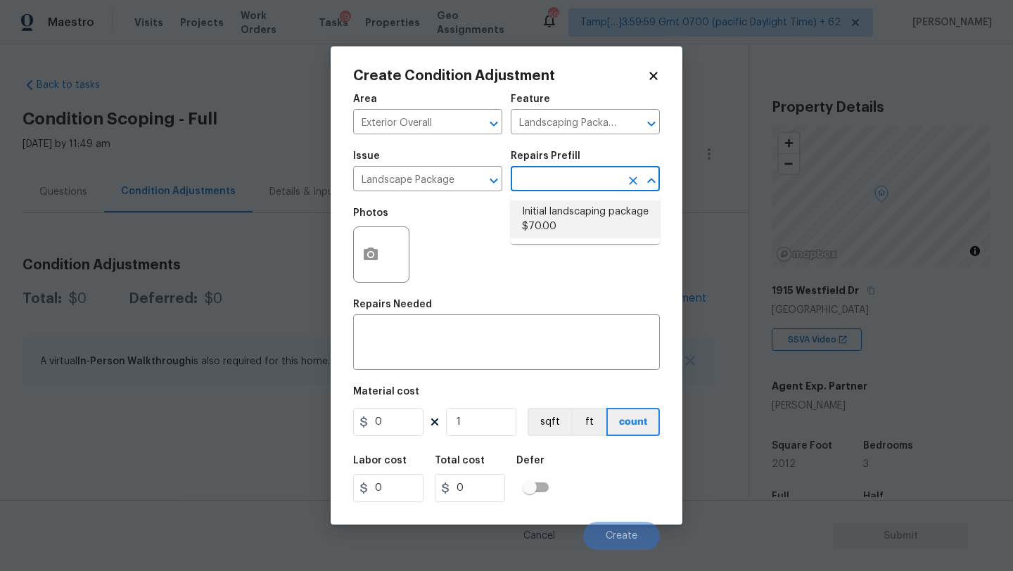
type input "70"
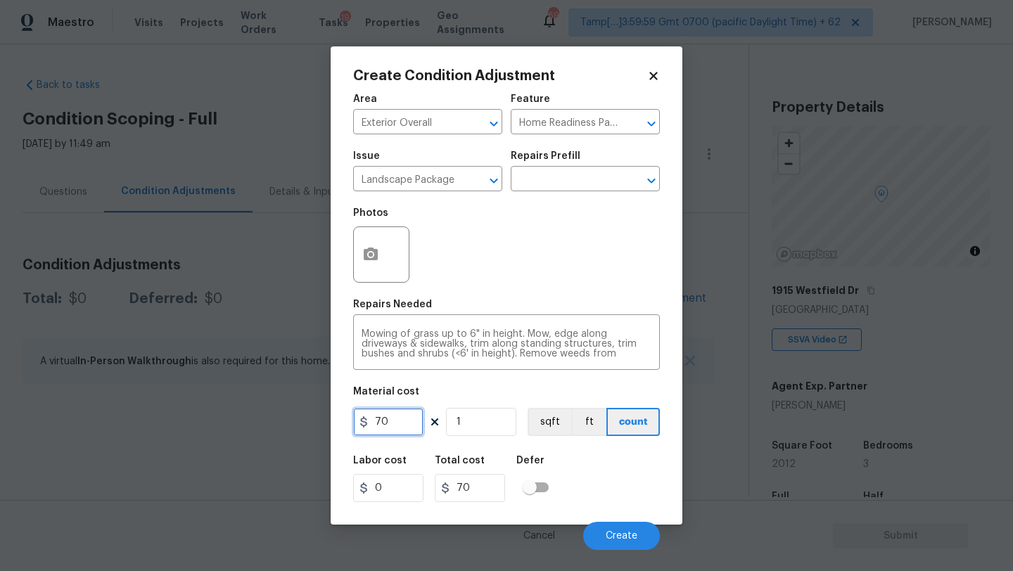
click at [412, 414] on input "70" at bounding box center [388, 422] width 70 height 28
type input "300"
click at [369, 262] on icon "button" at bounding box center [370, 254] width 17 height 17
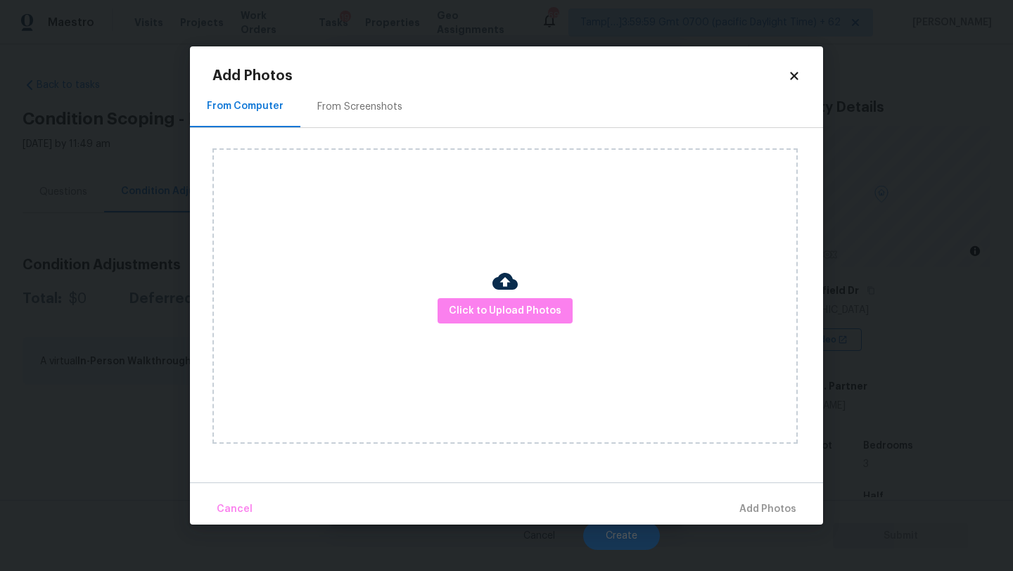
click at [350, 117] on div "From Screenshots" at bounding box center [359, 106] width 119 height 41
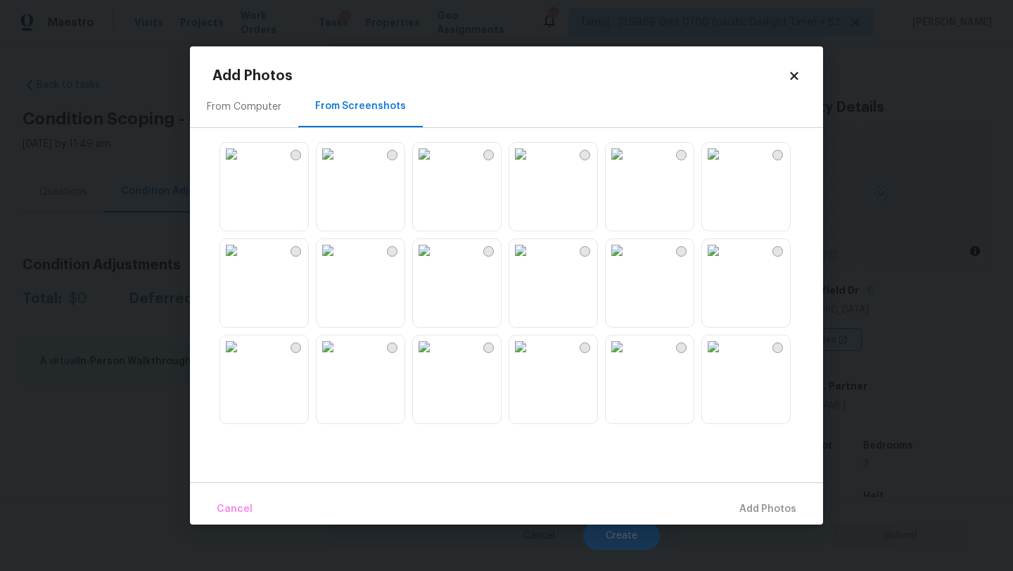
click at [339, 165] on img at bounding box center [328, 154] width 23 height 23
click at [210, 196] on div "From Computer From Screenshots" at bounding box center [506, 284] width 633 height 397
click at [243, 165] on img at bounding box center [231, 154] width 23 height 23
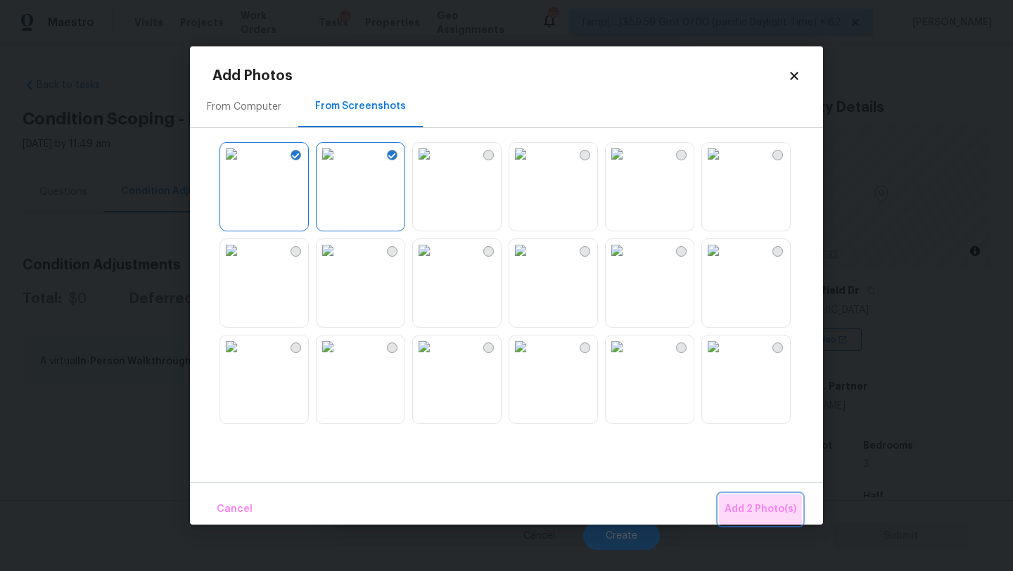
click at [775, 500] on button "Add 2 Photo(s)" at bounding box center [760, 509] width 83 height 30
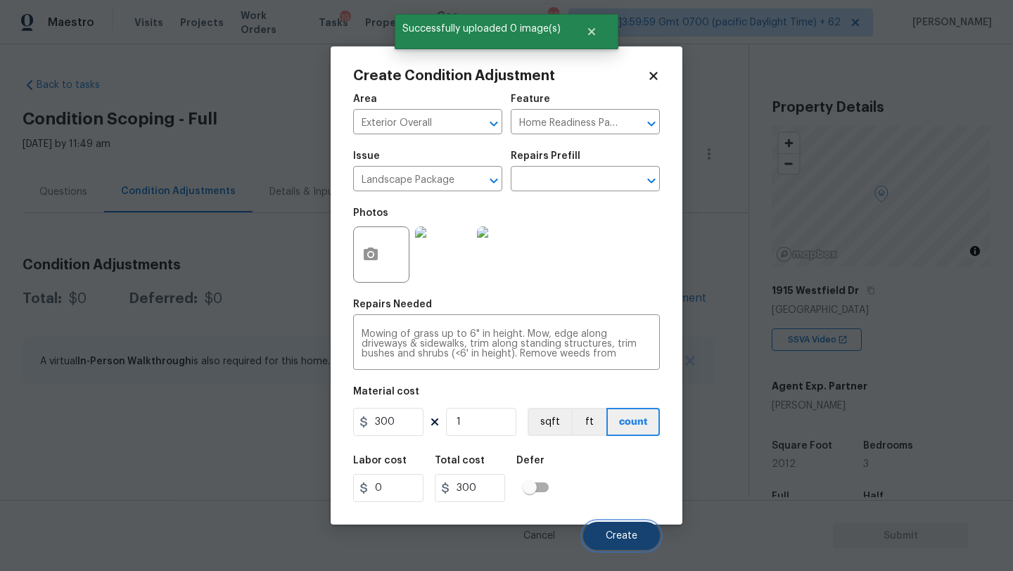
click at [640, 532] on button "Create" at bounding box center [621, 536] width 77 height 28
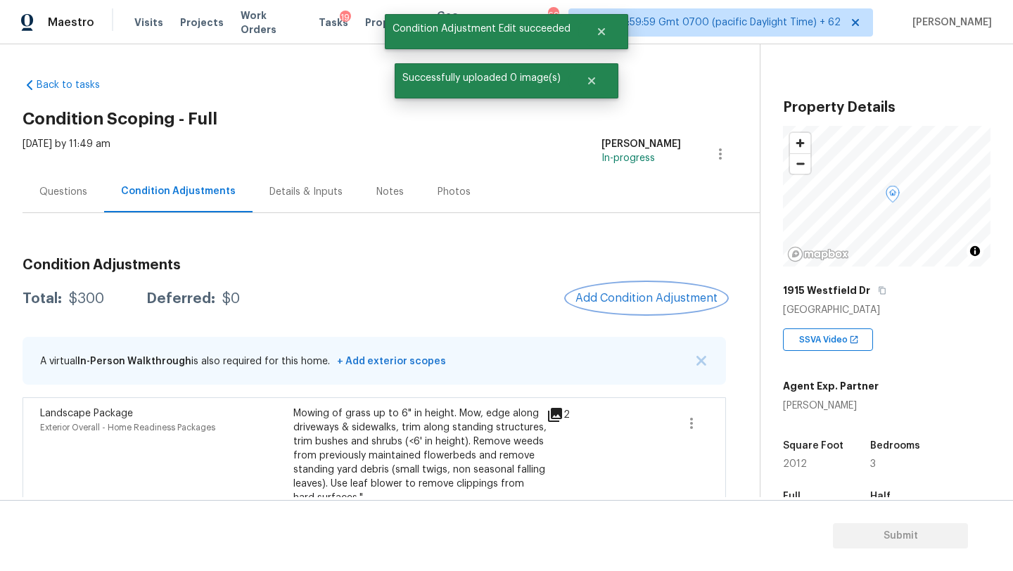
click at [632, 303] on span "Add Condition Adjustment" at bounding box center [646, 298] width 142 height 13
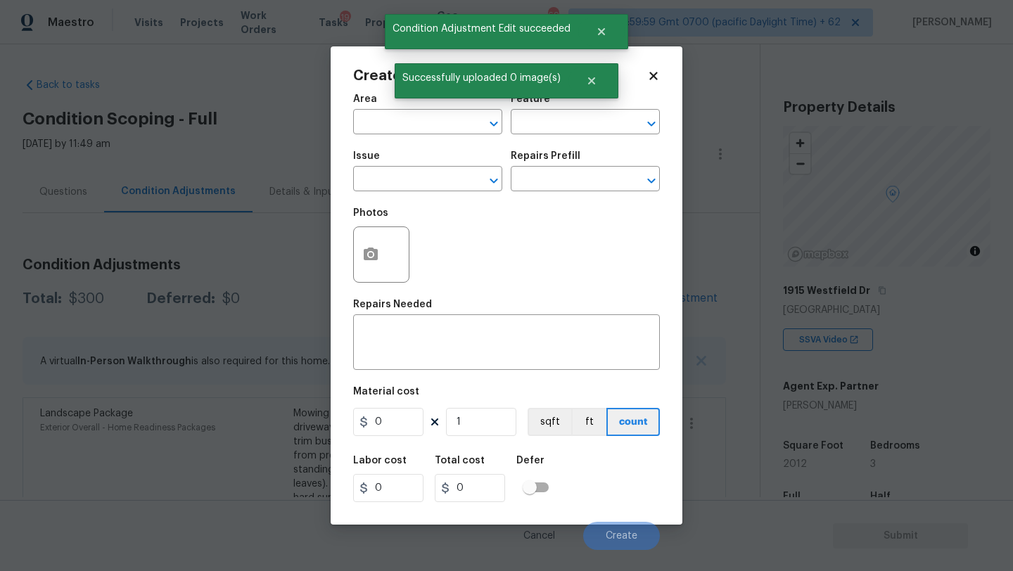
click at [400, 101] on div "Area" at bounding box center [427, 103] width 149 height 18
click at [402, 123] on input "text" at bounding box center [408, 124] width 110 height 22
click at [409, 177] on li "Exterior Overall" at bounding box center [427, 178] width 149 height 23
type input "Exterior Overall"
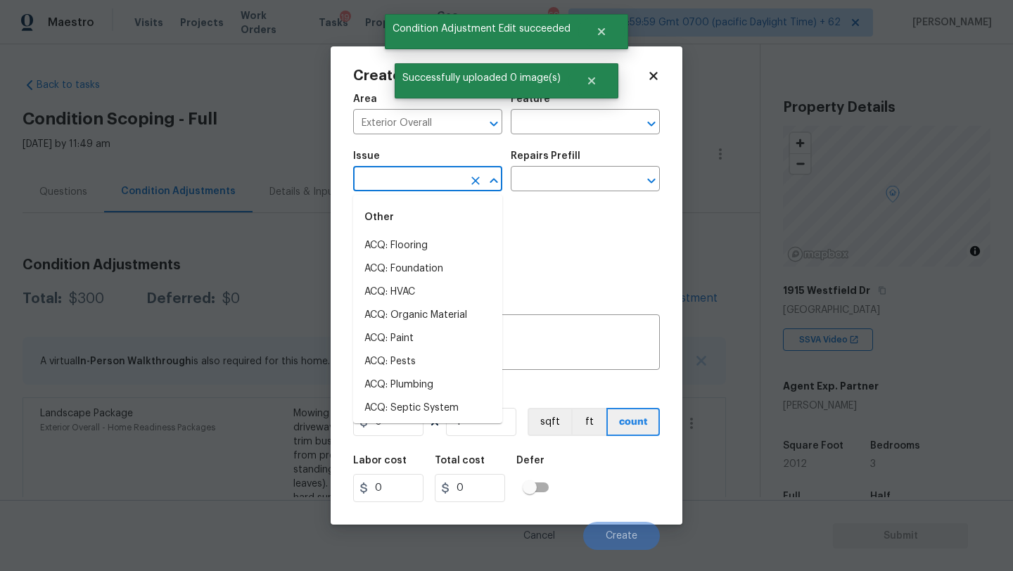
click at [447, 182] on input "text" at bounding box center [408, 181] width 110 height 22
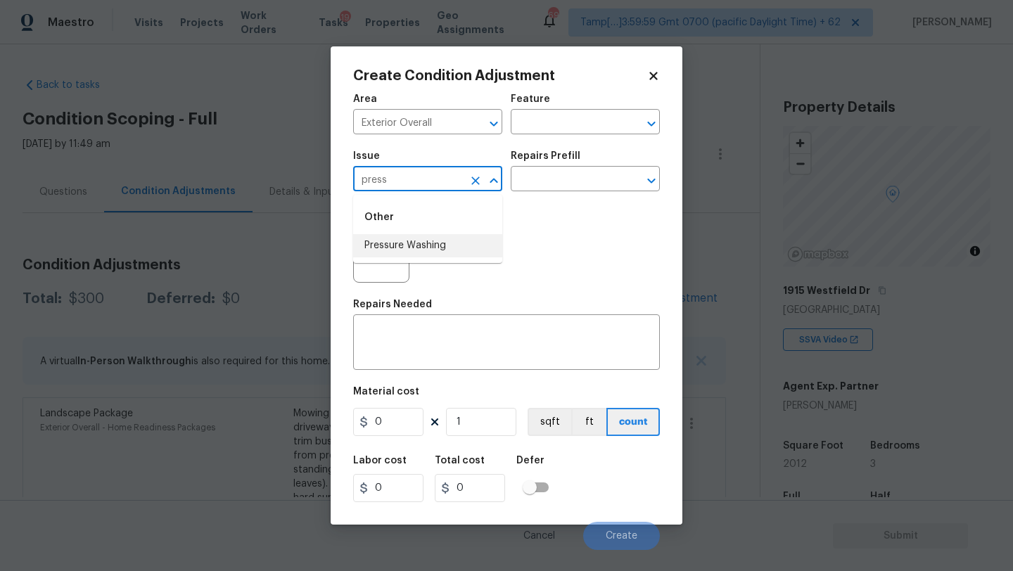
click at [435, 248] on li "Pressure Washing" at bounding box center [427, 245] width 149 height 23
type input "Pressure Washing"
click at [432, 346] on textarea at bounding box center [507, 344] width 290 height 30
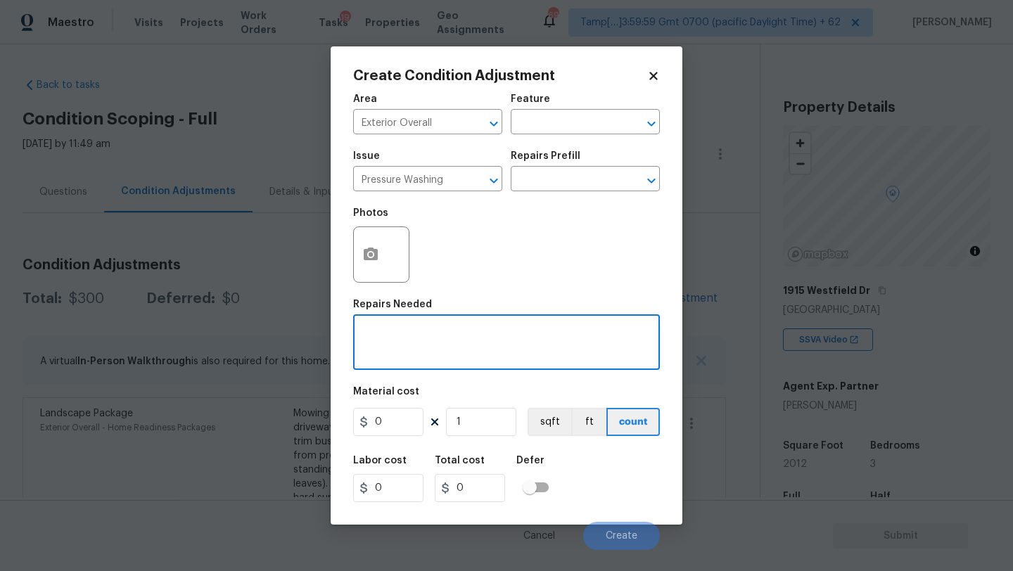
click at [473, 371] on div "Area Exterior Overall ​ Feature ​ Issue Pressure Washing ​ Repairs Prefill ​ Ph…" at bounding box center [506, 318] width 307 height 464
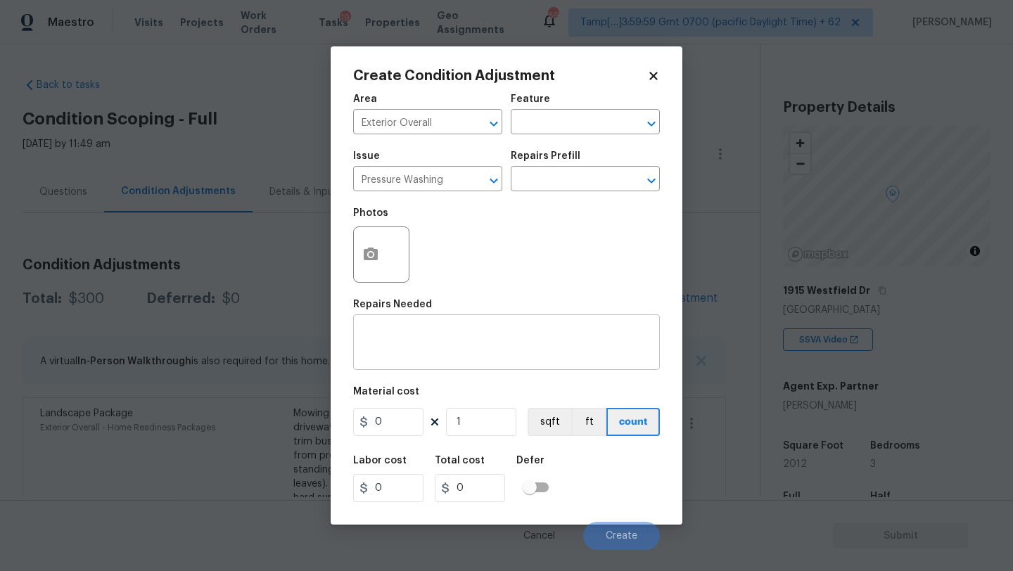
click at [481, 357] on textarea at bounding box center [507, 344] width 290 height 30
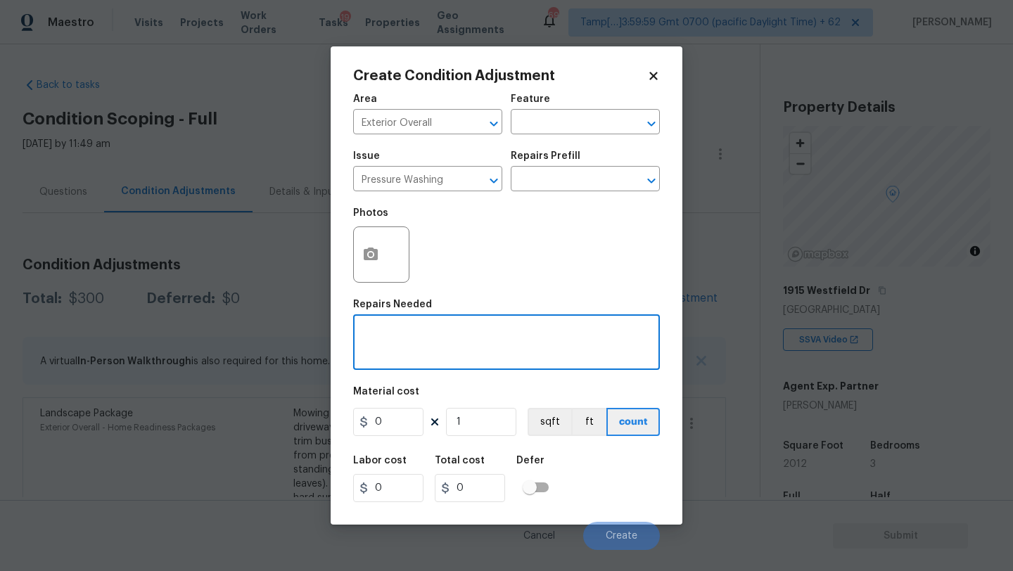
paste textarea "Pressure wash home, driveway, walkways/sidewalks and patio. Must use a surface …"
type textarea "Pressure wash home, driveway, walkways/sidewalks and patio. Must use a surface …"
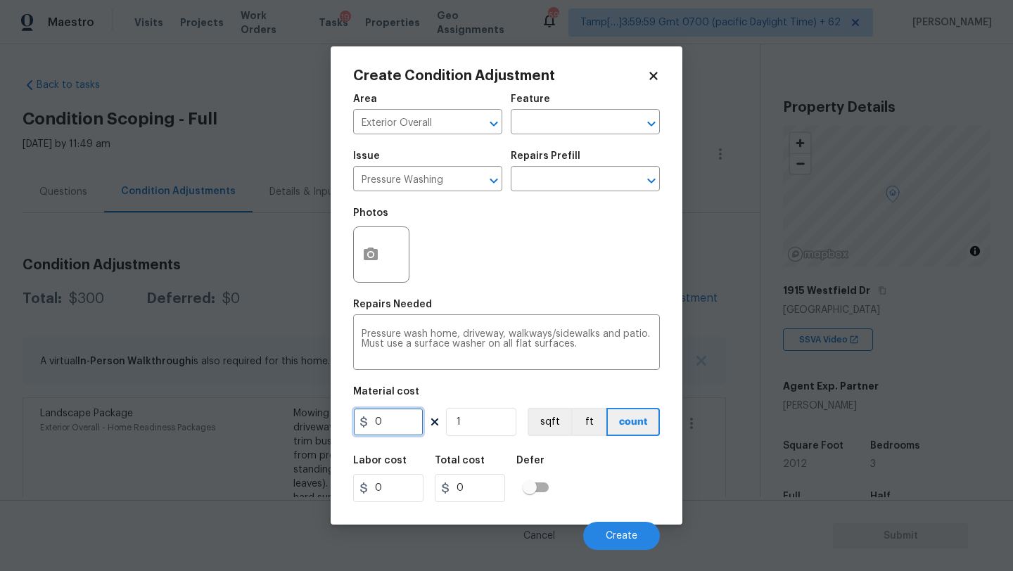
click at [405, 428] on input "0" at bounding box center [388, 422] width 70 height 28
click at [405, 428] on input "4" at bounding box center [388, 422] width 70 height 28
type input "400"
click at [609, 542] on button "Create" at bounding box center [621, 536] width 77 height 28
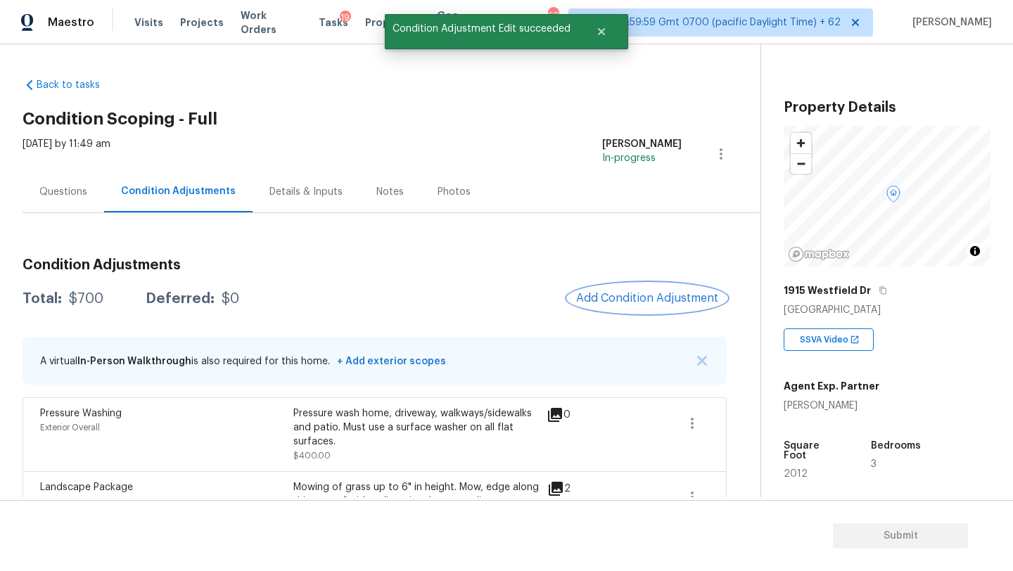
click at [628, 298] on span "Add Condition Adjustment" at bounding box center [647, 298] width 142 height 13
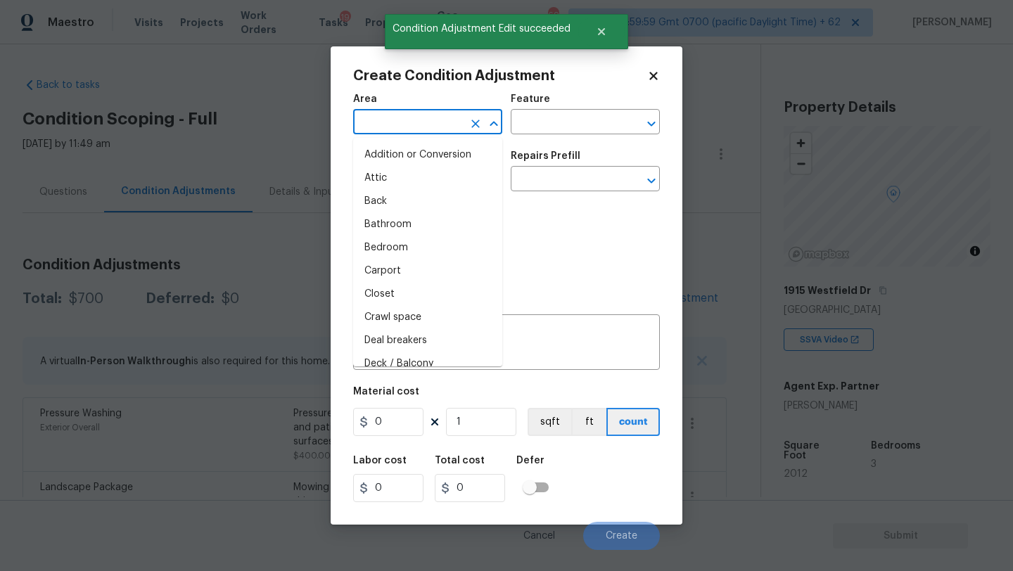
click at [406, 127] on input "text" at bounding box center [408, 124] width 110 height 22
type input "i"
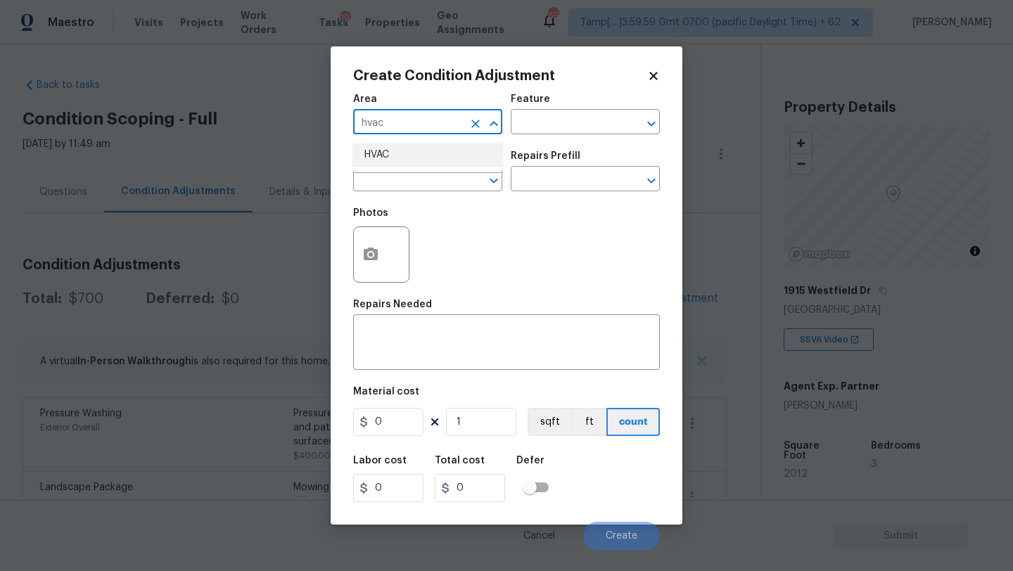
click at [416, 155] on li "HVAC" at bounding box center [427, 154] width 149 height 23
type input "HVAC"
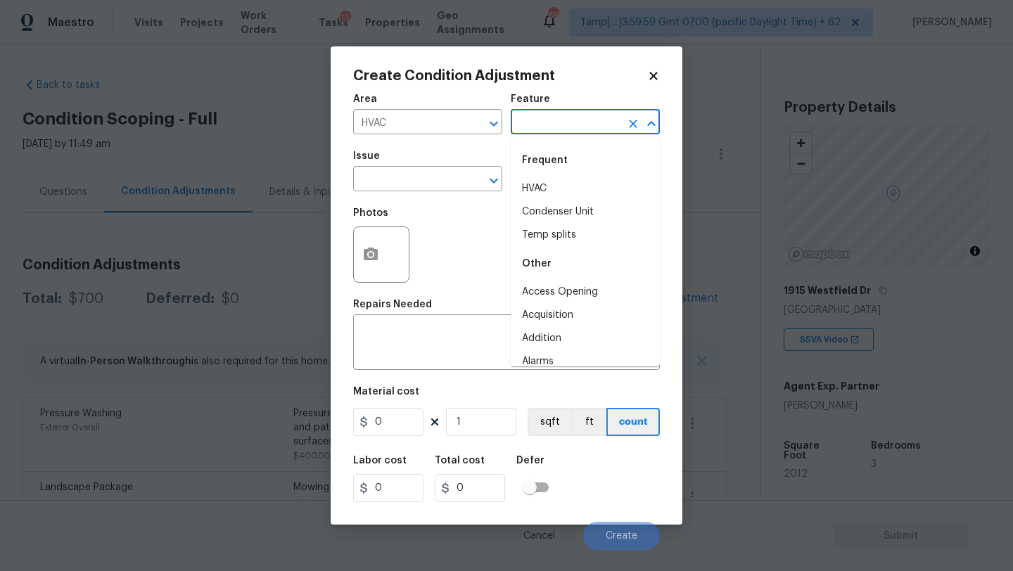
click at [531, 117] on input "text" at bounding box center [566, 124] width 110 height 22
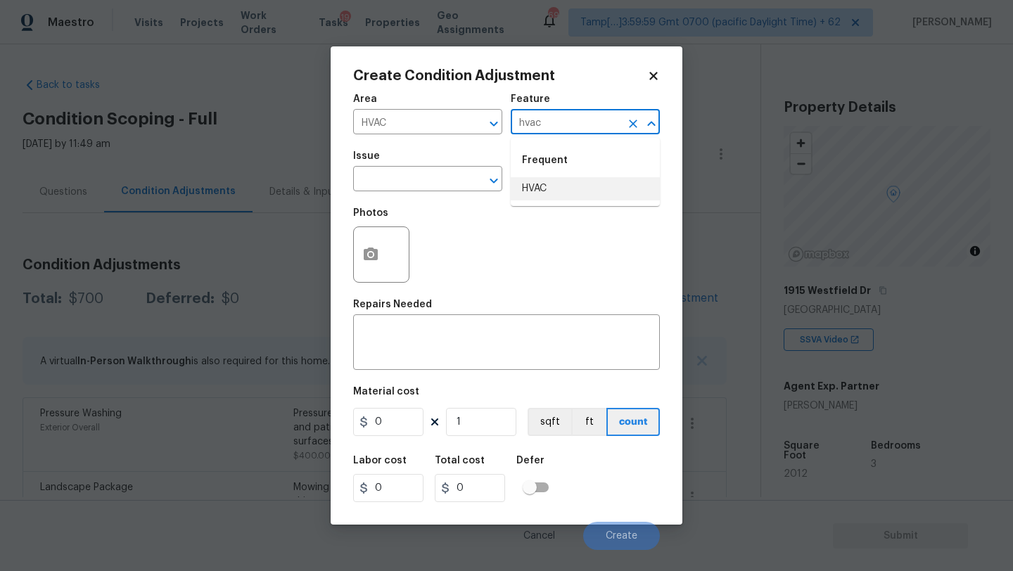
click at [539, 191] on li "HVAC" at bounding box center [585, 188] width 149 height 23
type input "HVAC"
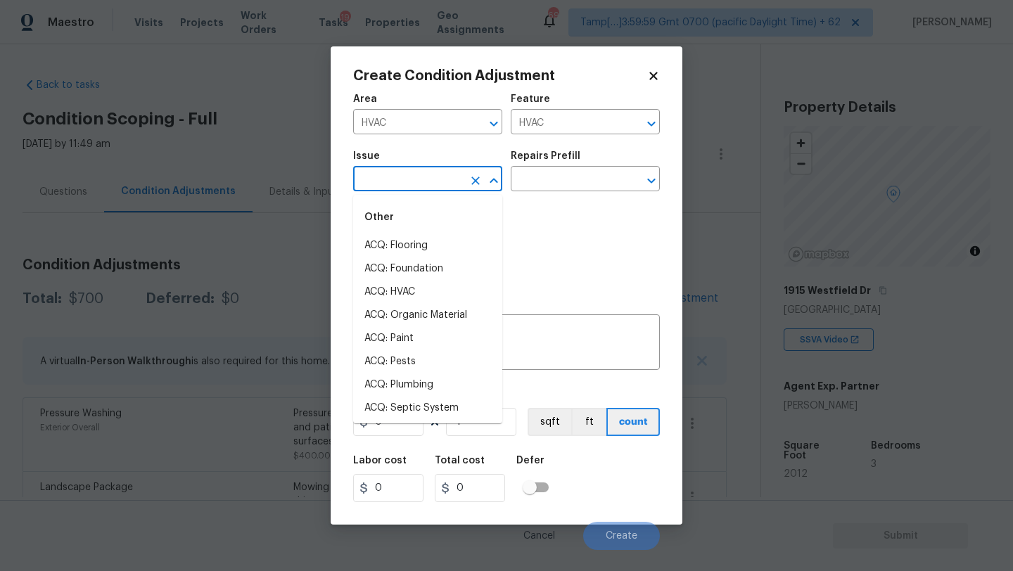
click at [433, 171] on input "text" at bounding box center [408, 181] width 110 height 22
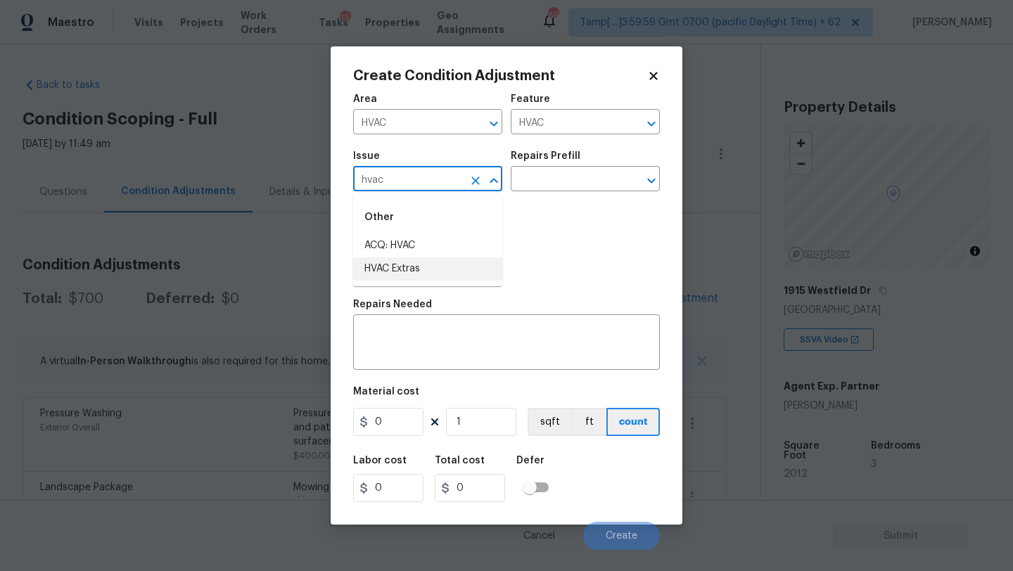
click at [421, 276] on li "HVAC Extras" at bounding box center [427, 268] width 149 height 23
type input "HVAC Extras"
click at [555, 184] on input "text" at bounding box center [566, 181] width 110 height 22
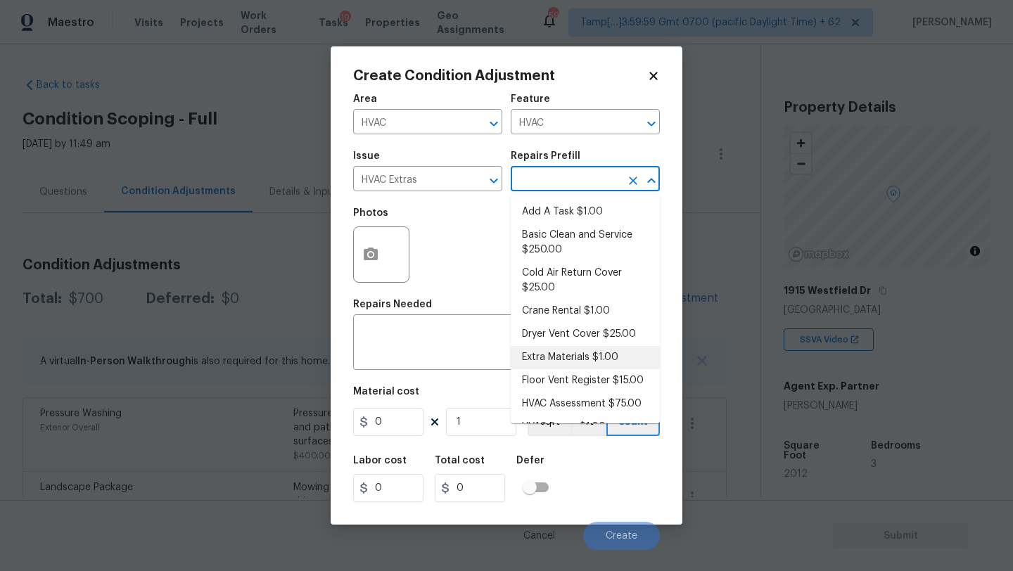
scroll to position [68, 0]
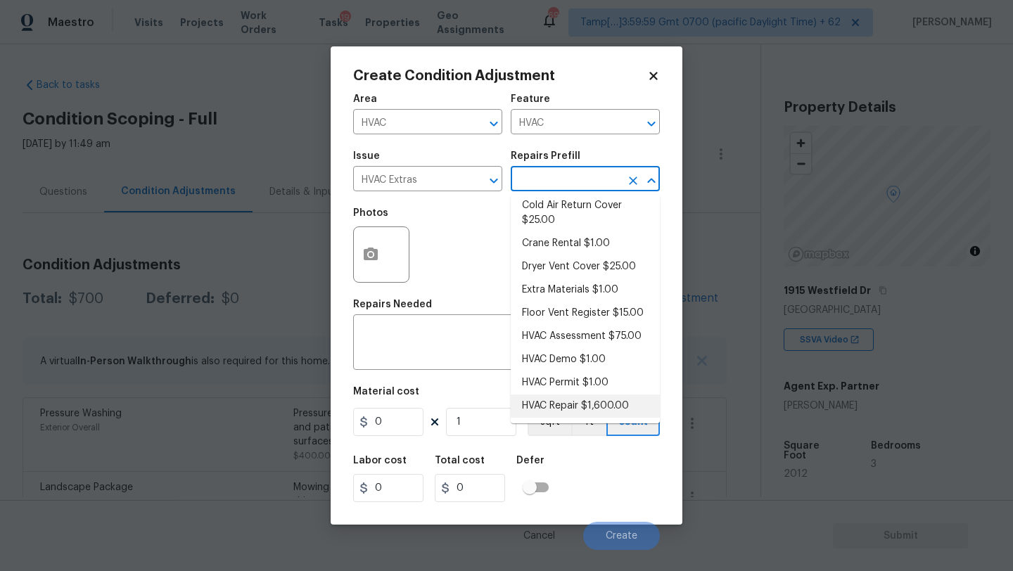
click at [559, 409] on li "HVAC Repair $1,600.00" at bounding box center [585, 406] width 149 height 23
type textarea "HVAC Repair"
type input "1600"
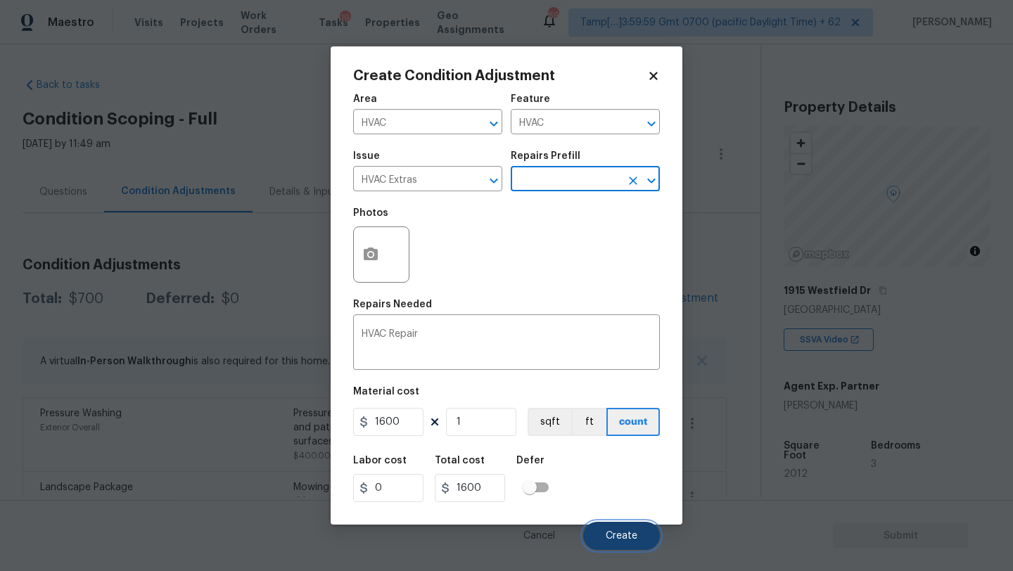
click at [615, 525] on button "Create" at bounding box center [621, 536] width 77 height 28
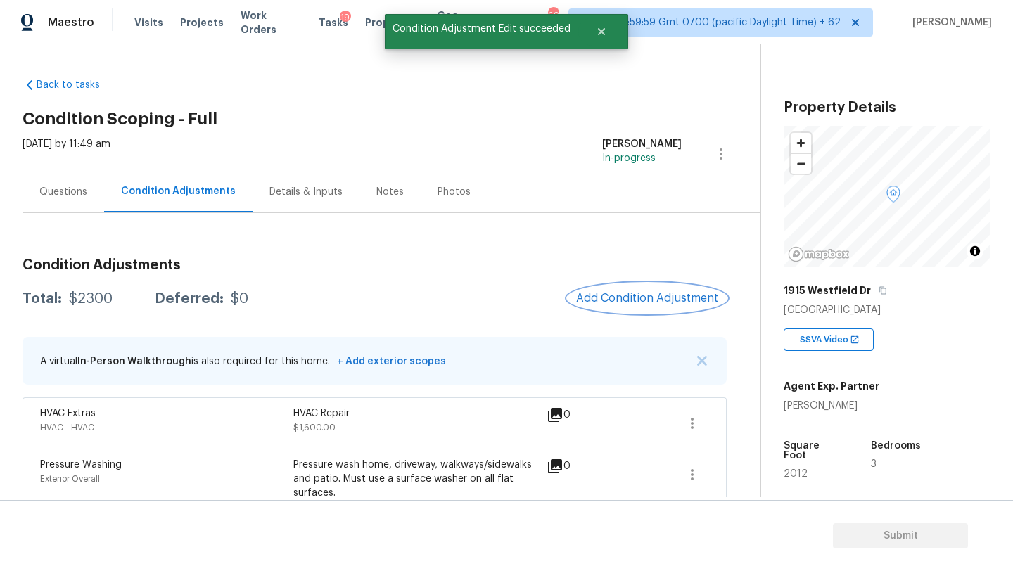
click at [673, 298] on span "Add Condition Adjustment" at bounding box center [647, 298] width 142 height 13
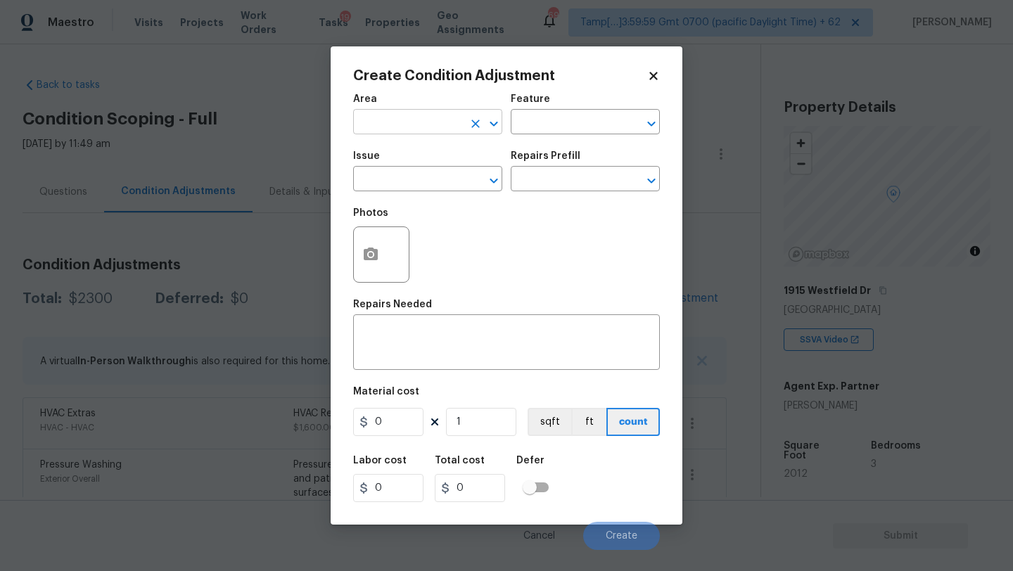
click at [392, 124] on input "text" at bounding box center [408, 124] width 110 height 22
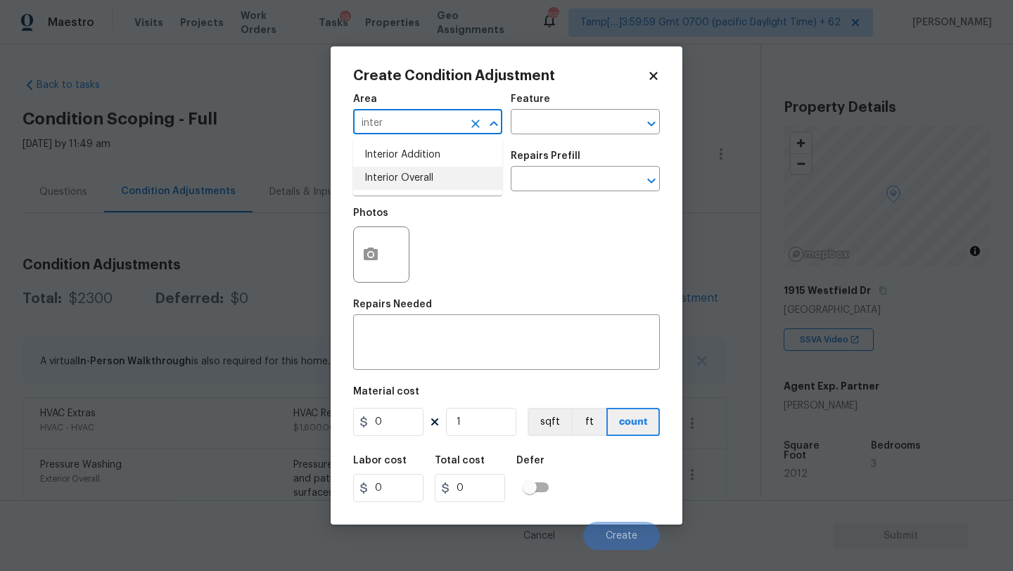
click at [395, 174] on li "Interior Overall" at bounding box center [427, 178] width 149 height 23
type input "Interior Overall"
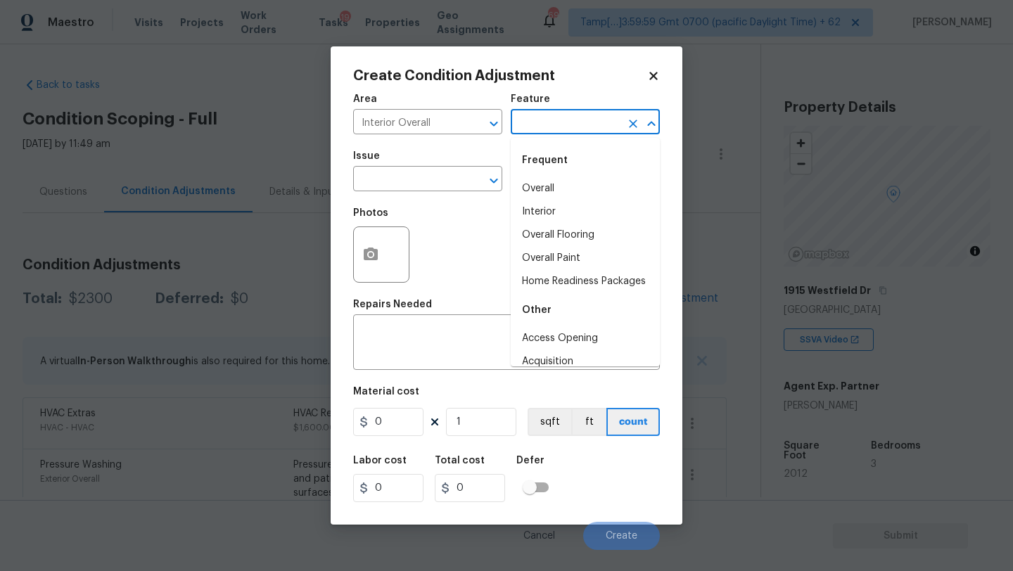
click at [513, 124] on input "text" at bounding box center [566, 124] width 110 height 22
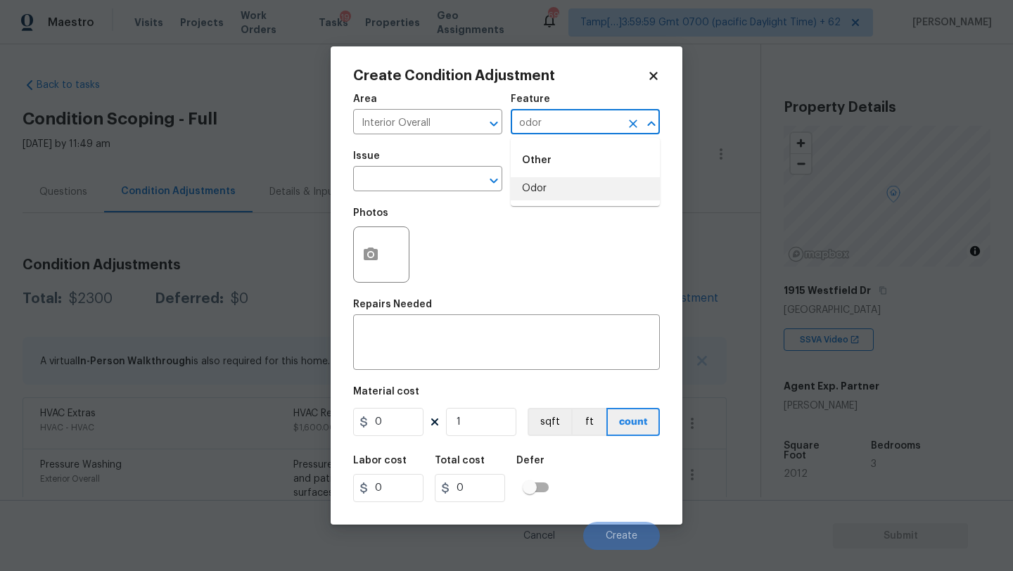
click at [527, 187] on li "Odor" at bounding box center [585, 188] width 149 height 23
type input "Odor"
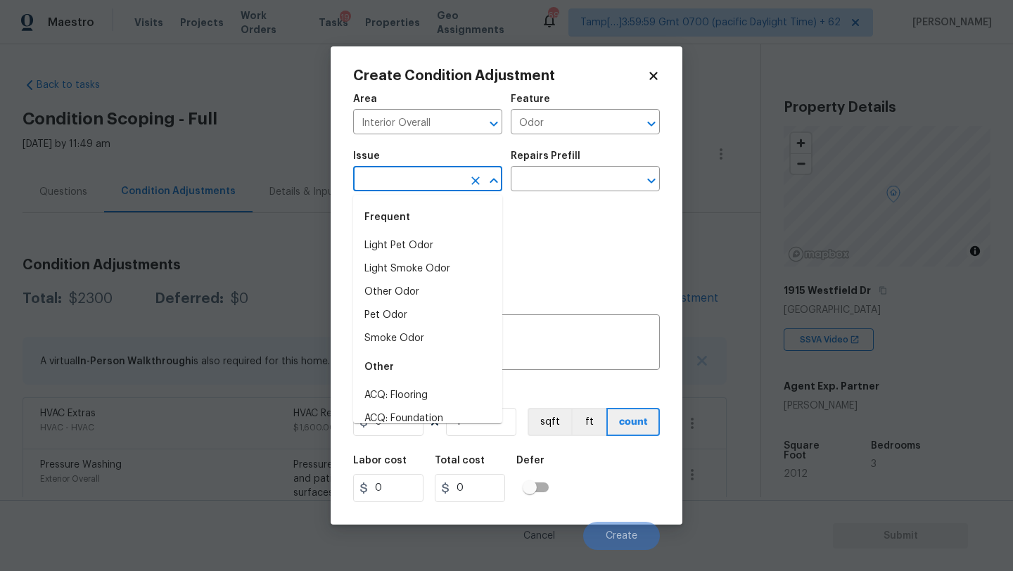
click at [383, 180] on input "text" at bounding box center [408, 181] width 110 height 22
click at [388, 241] on li "Light Pet Odor" at bounding box center [427, 245] width 149 height 23
type input "Light Pet Odor"
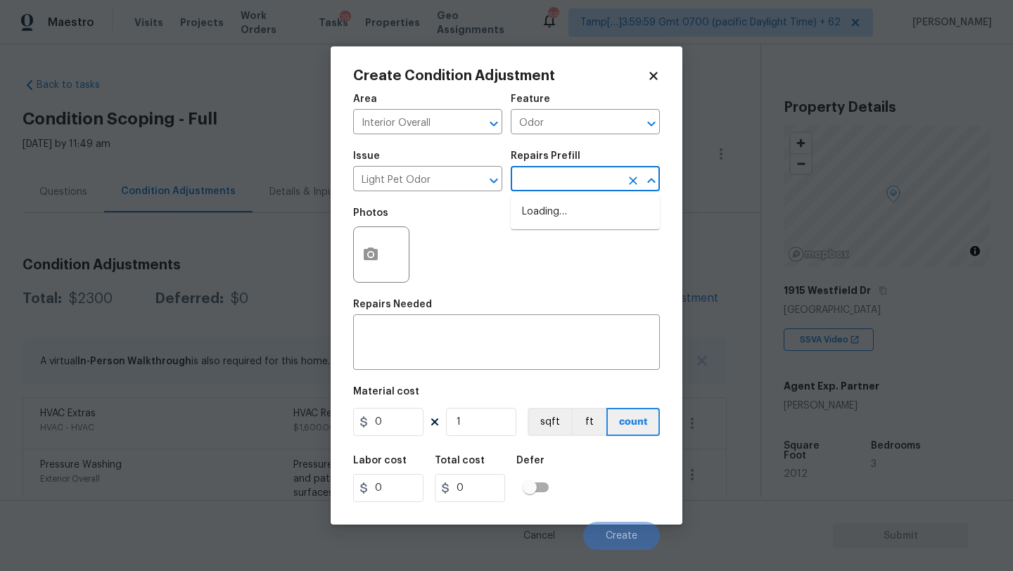
click at [525, 184] on input "text" at bounding box center [566, 181] width 110 height 22
click at [525, 211] on li "Acquisition Scope: 1-2 pets present $575.00" at bounding box center [585, 219] width 149 height 38
type textarea "Acquisition Scope: 1-2 pets present"
type input "575"
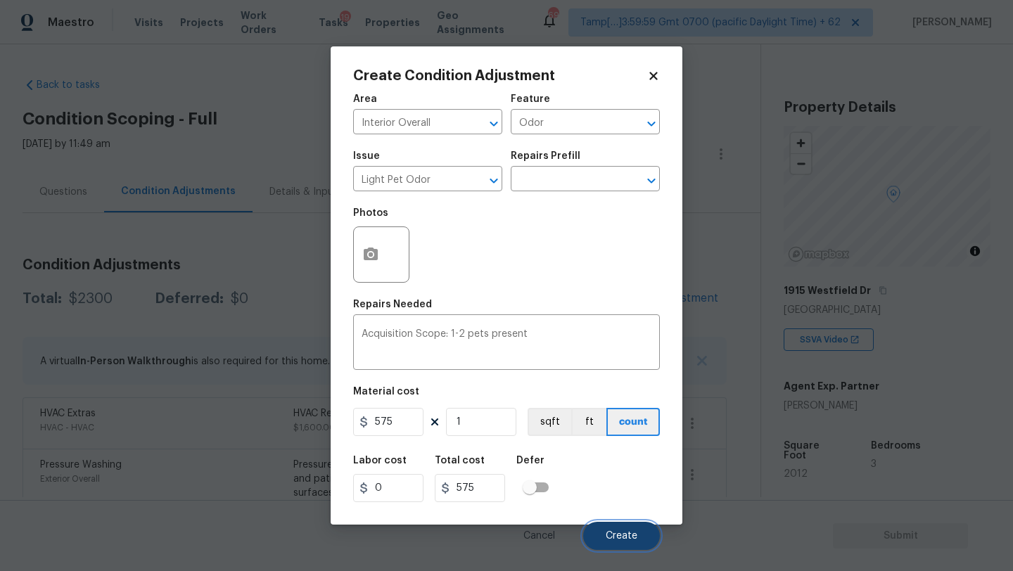
click at [607, 539] on span "Create" at bounding box center [622, 536] width 32 height 11
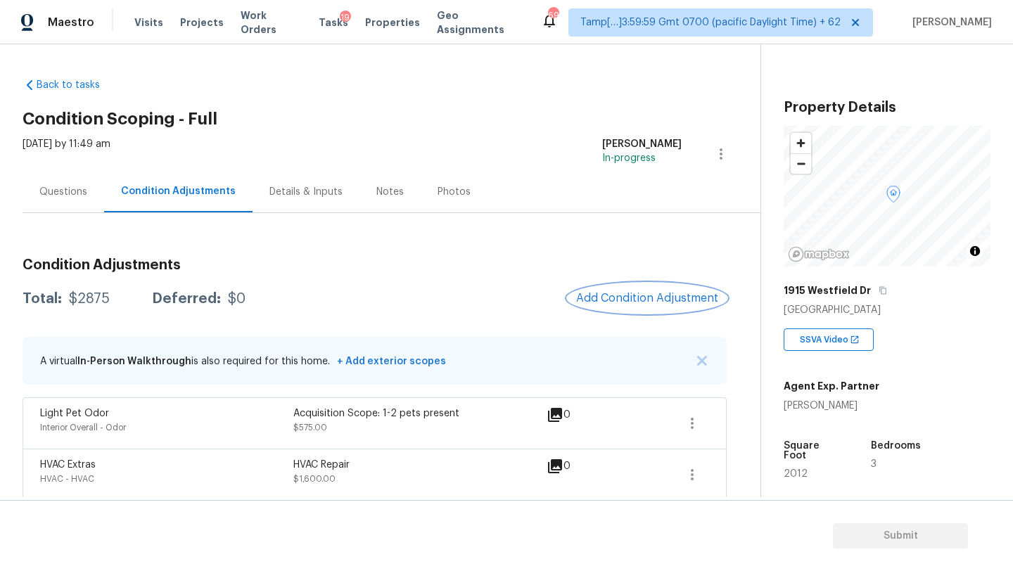
scroll to position [112, 0]
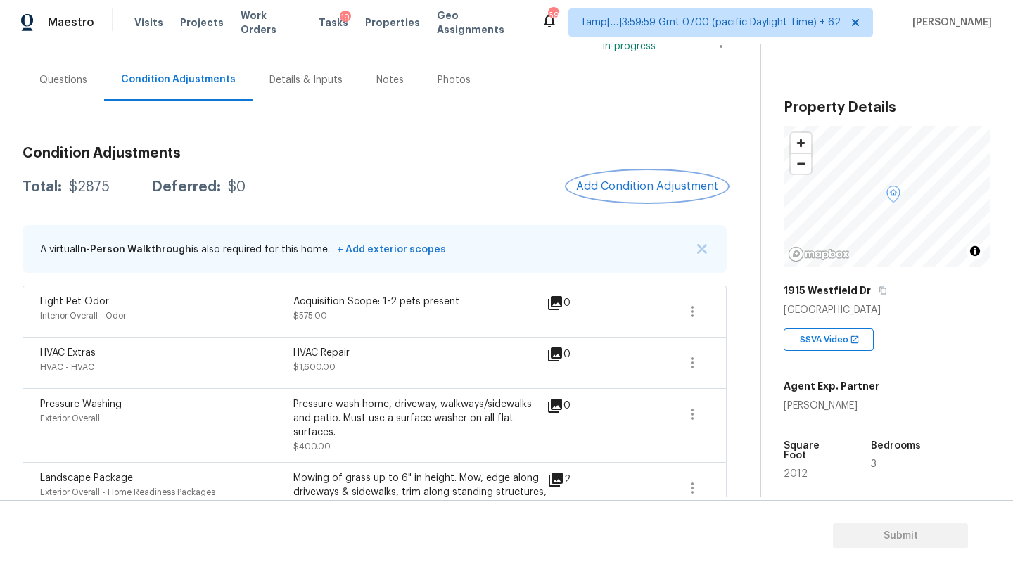
click at [643, 172] on button "Add Condition Adjustment" at bounding box center [647, 187] width 159 height 30
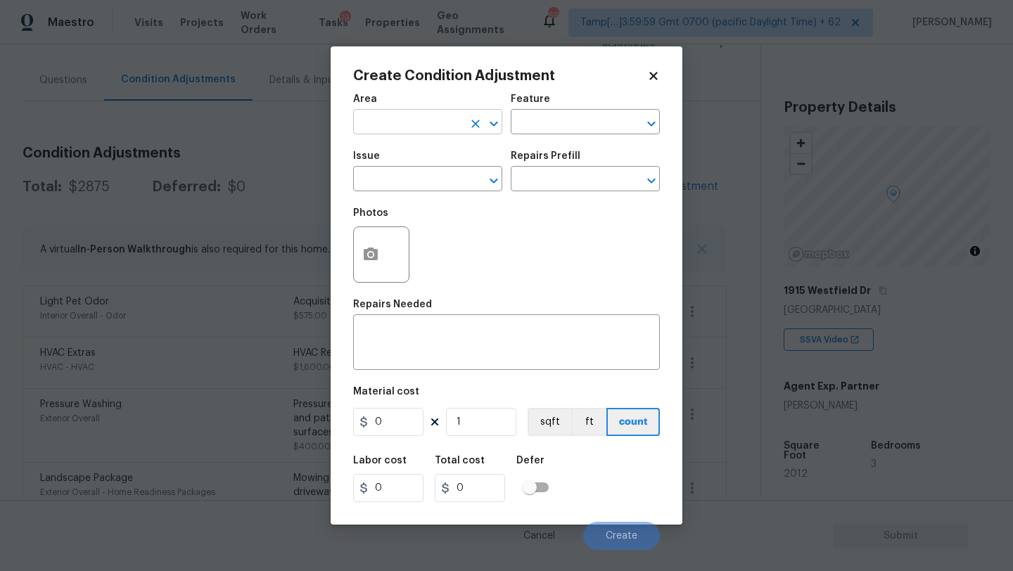
click at [378, 131] on input "text" at bounding box center [408, 124] width 110 height 22
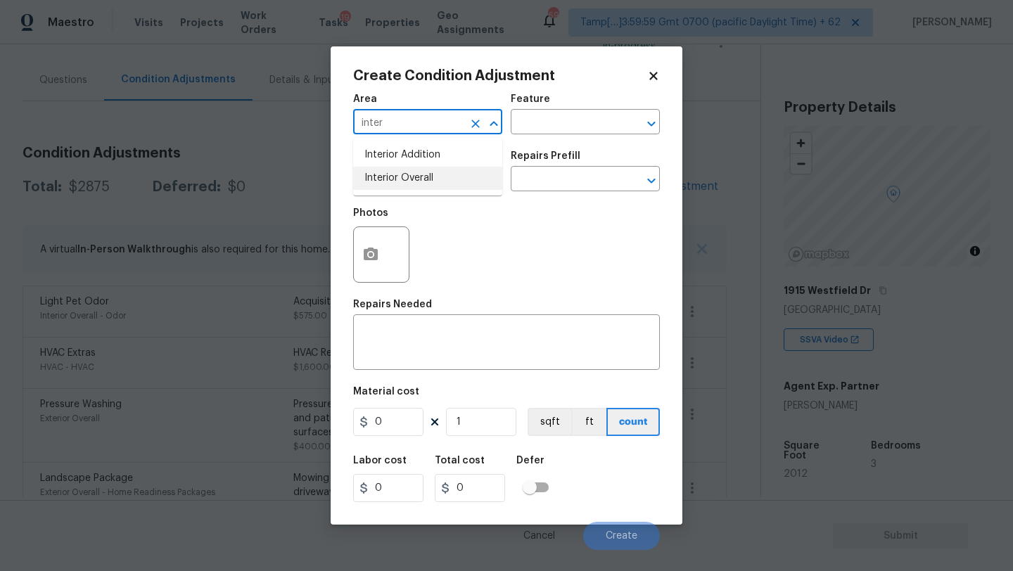
click at [386, 176] on li "Interior Overall" at bounding box center [427, 178] width 149 height 23
type input "Interior Overall"
click at [570, 103] on div "Feature" at bounding box center [585, 103] width 149 height 18
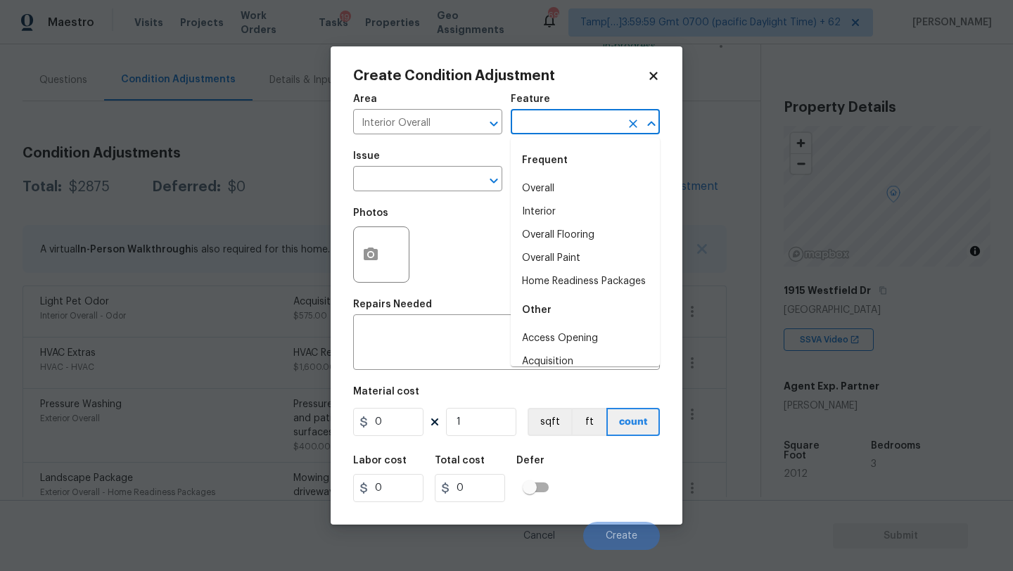
click at [570, 122] on input "text" at bounding box center [566, 124] width 110 height 22
click at [545, 241] on li "Overall Flooring" at bounding box center [585, 235] width 149 height 23
type input "Overall Flooring"
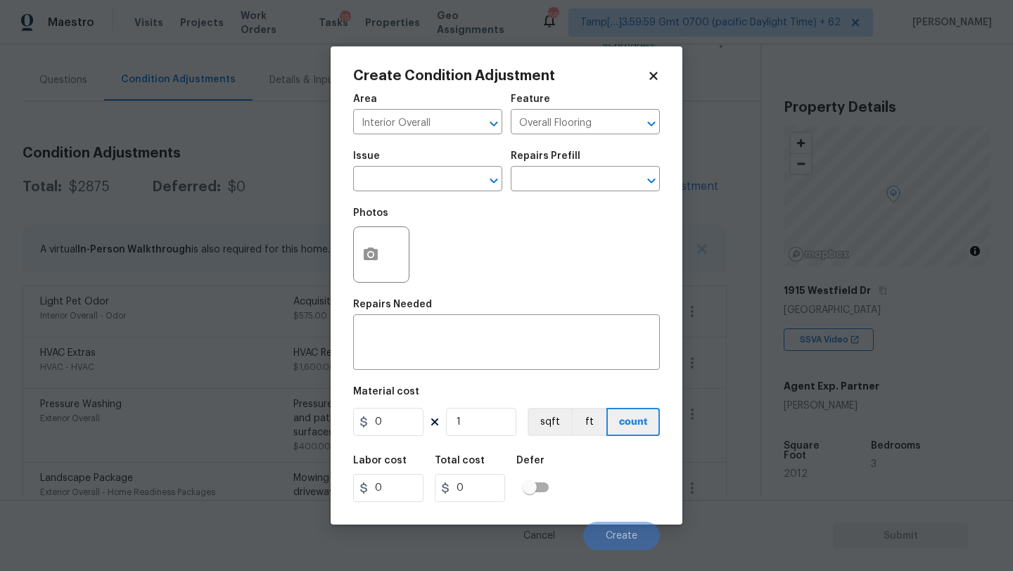
click at [363, 165] on div "Issue" at bounding box center [427, 160] width 149 height 18
click at [373, 181] on input "text" at bounding box center [408, 181] width 110 height 22
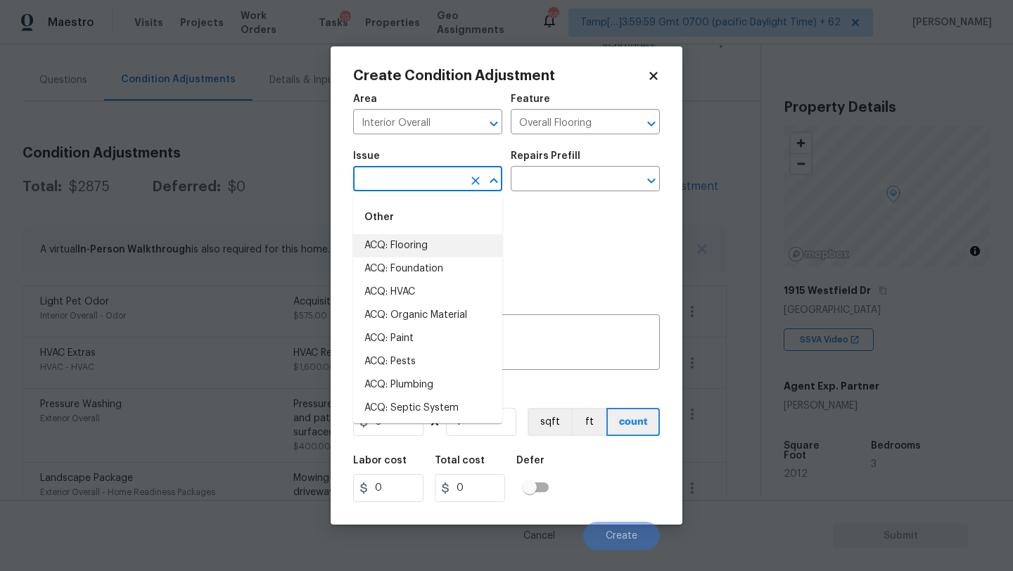
click at [383, 249] on li "ACQ: Flooring" at bounding box center [427, 245] width 149 height 23
type input "ACQ: Flooring"
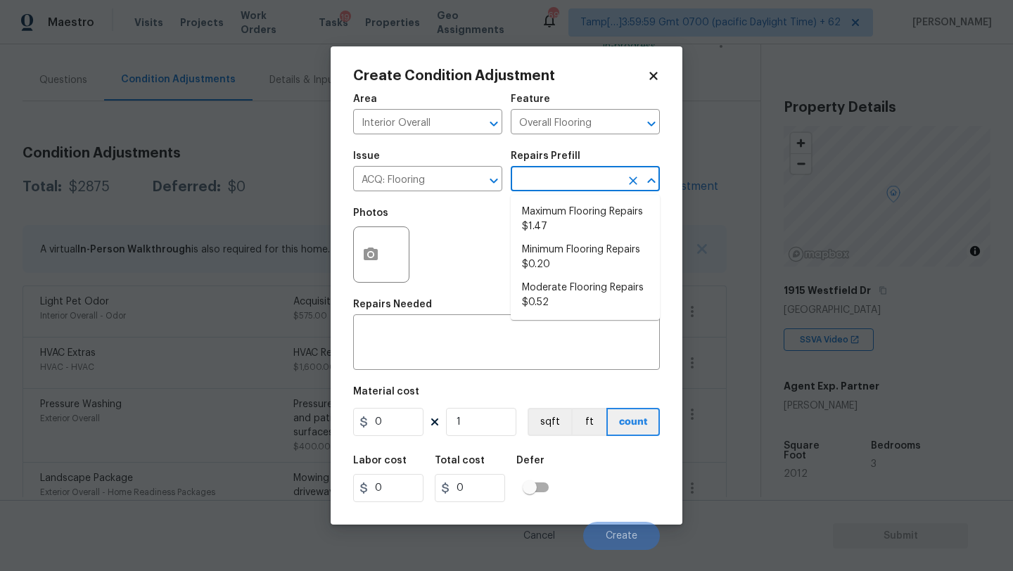
click at [566, 176] on input "text" at bounding box center [566, 181] width 110 height 22
click at [558, 290] on li "Moderate Flooring Repairs $0.52" at bounding box center [585, 295] width 149 height 38
type input "Acquisition"
type textarea "Acquisition Scope: Moderate flooring repairs"
type input "0.52"
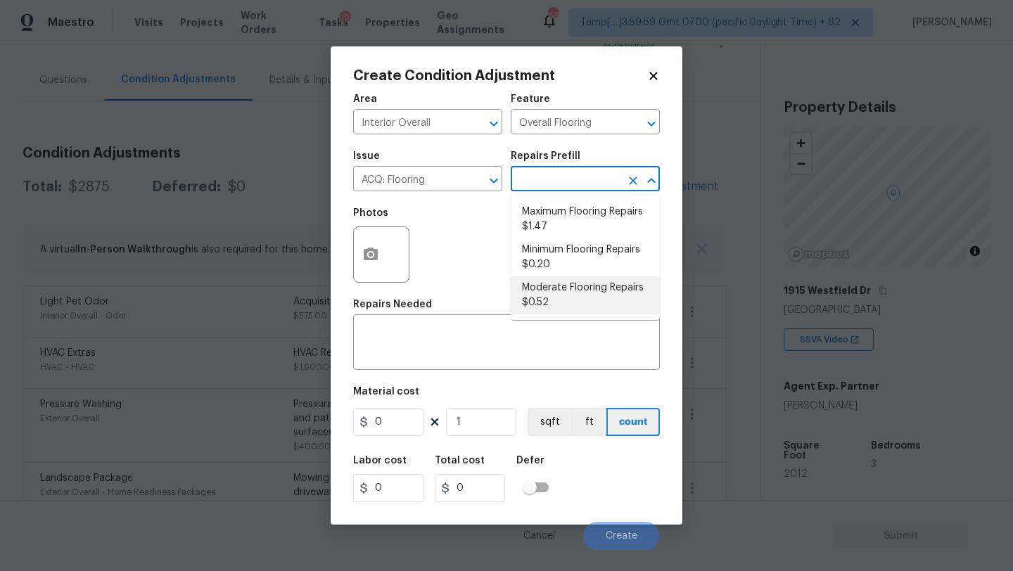
type input "0.52"
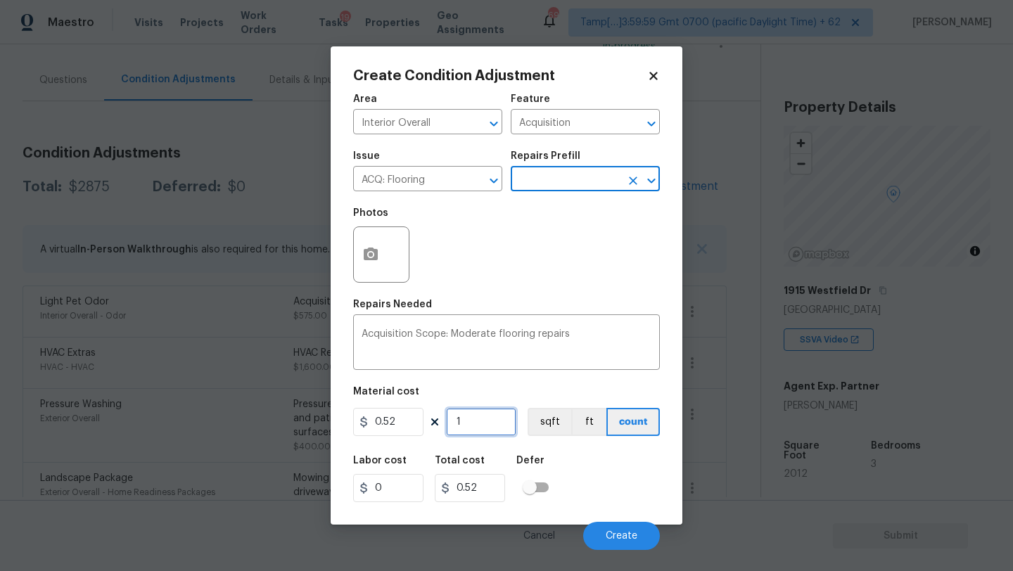
click at [486, 432] on input "1" at bounding box center [481, 422] width 70 height 28
type input "2"
type input "1.04"
type input "21"
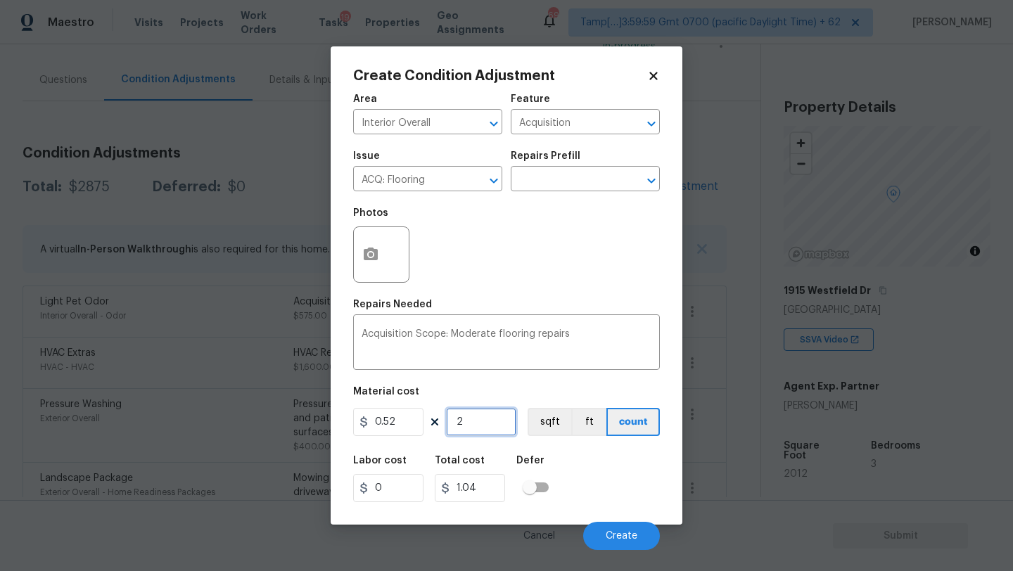
type input "10.92"
type input "212"
type input "110.24"
type input "212"
click at [379, 259] on button "button" at bounding box center [371, 254] width 34 height 55
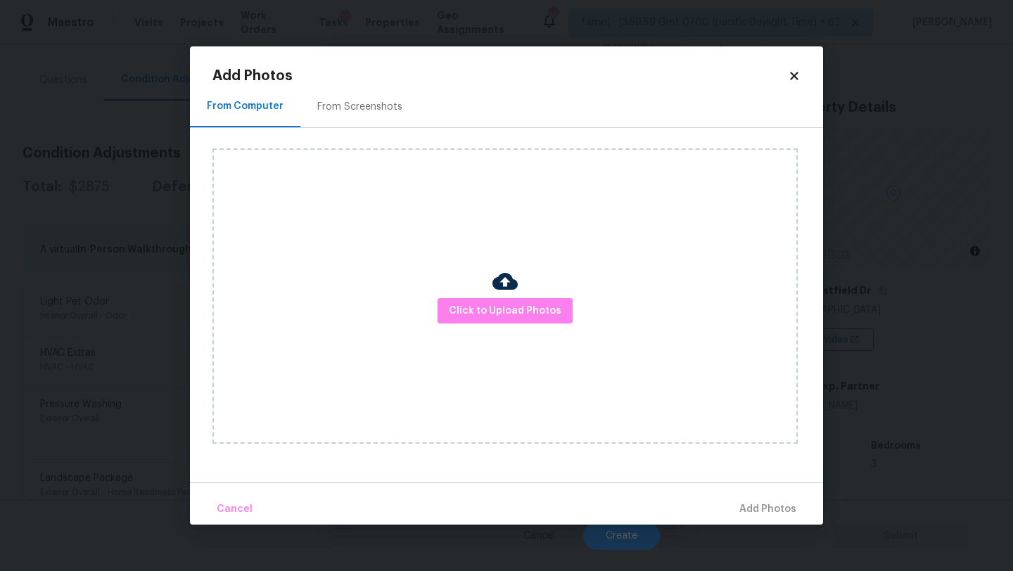
click at [487, 280] on div "Click to Upload Photos" at bounding box center [504, 295] width 585 height 295
click at [487, 302] on span "Click to Upload Photos" at bounding box center [505, 311] width 113 height 18
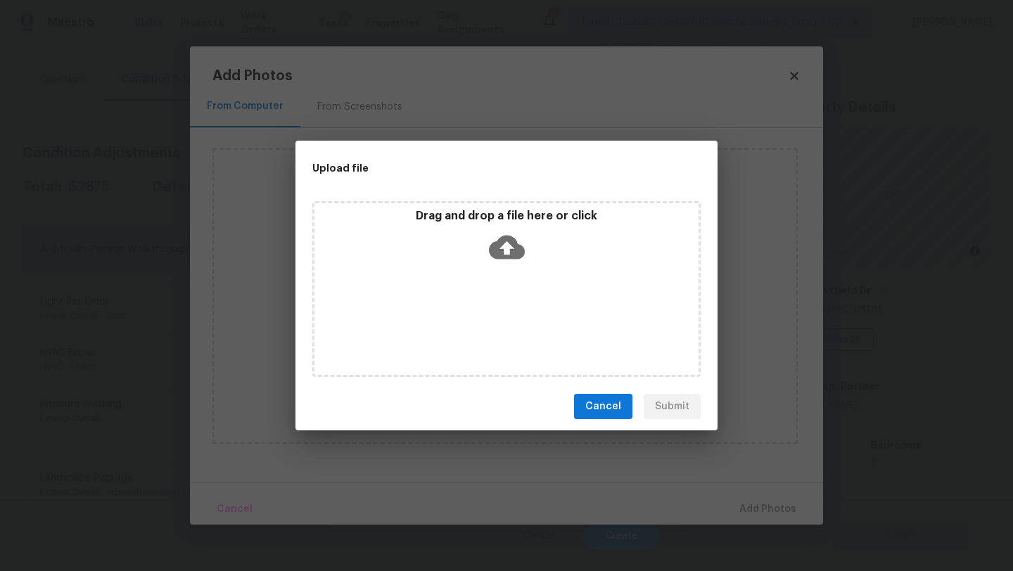
click at [513, 262] on icon at bounding box center [507, 247] width 36 height 36
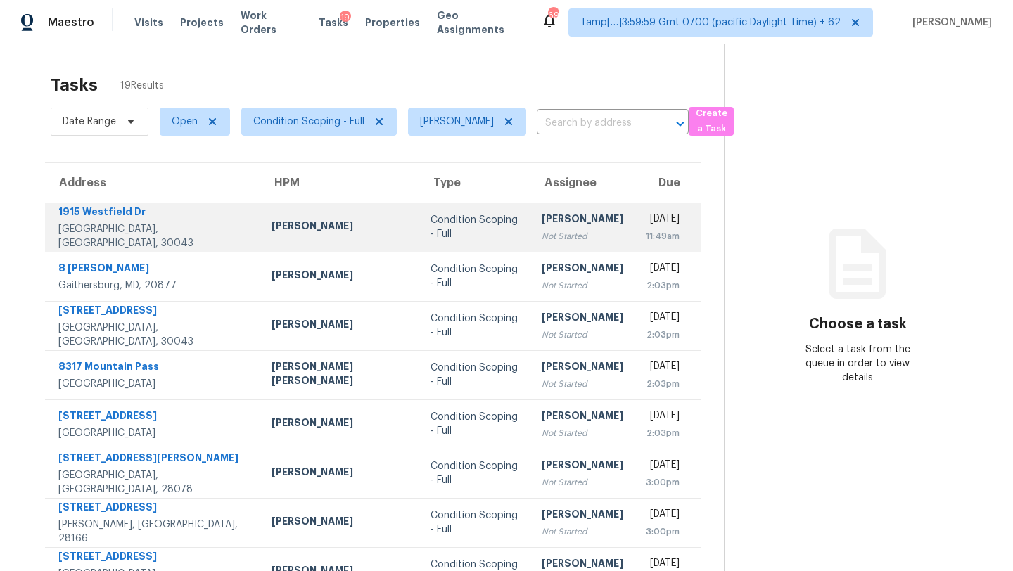
click at [542, 229] on div "Not Started" at bounding box center [583, 236] width 82 height 14
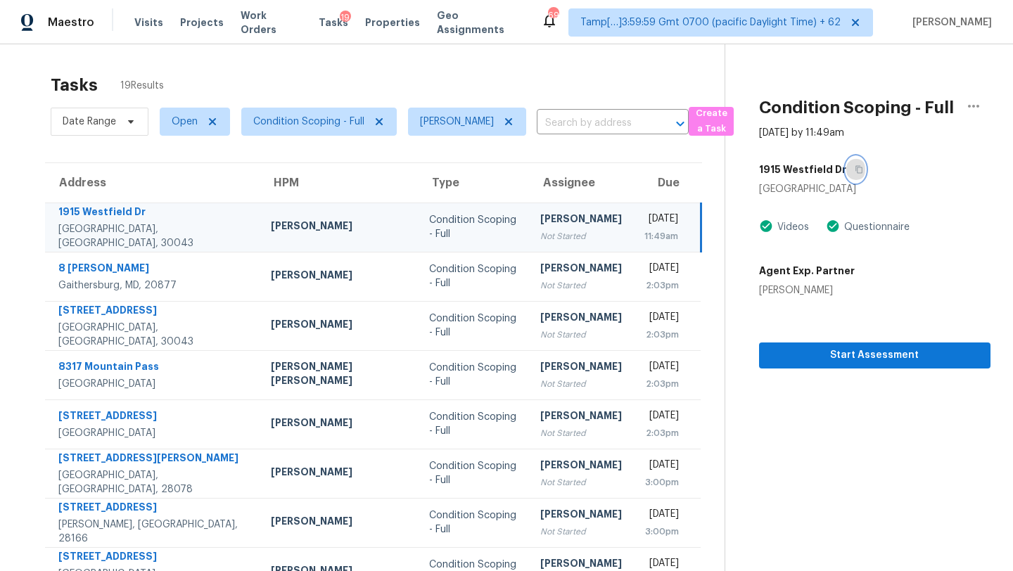
click at [855, 172] on icon "button" at bounding box center [859, 169] width 8 height 8
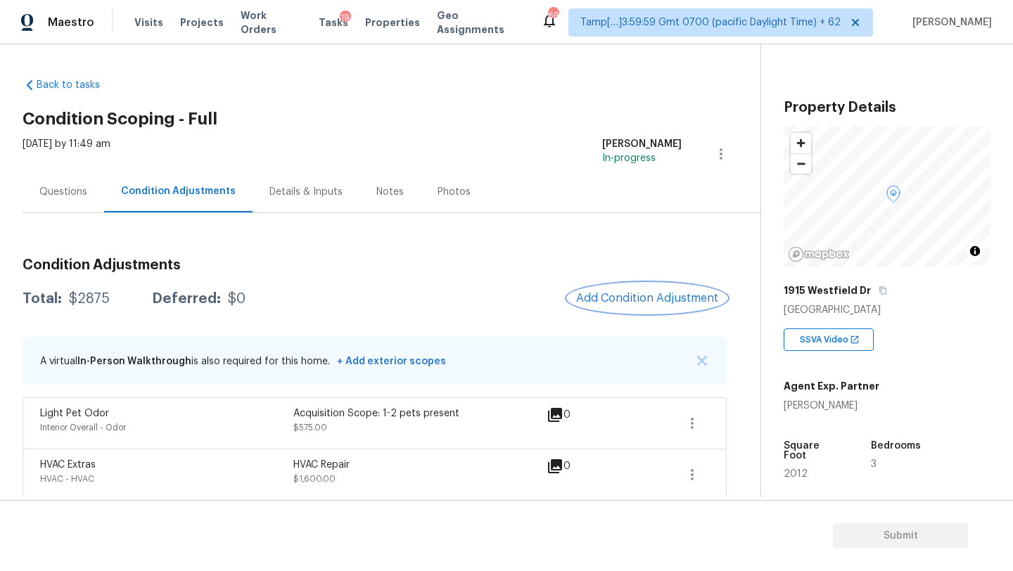
click at [624, 290] on button "Add Condition Adjustment" at bounding box center [647, 298] width 159 height 30
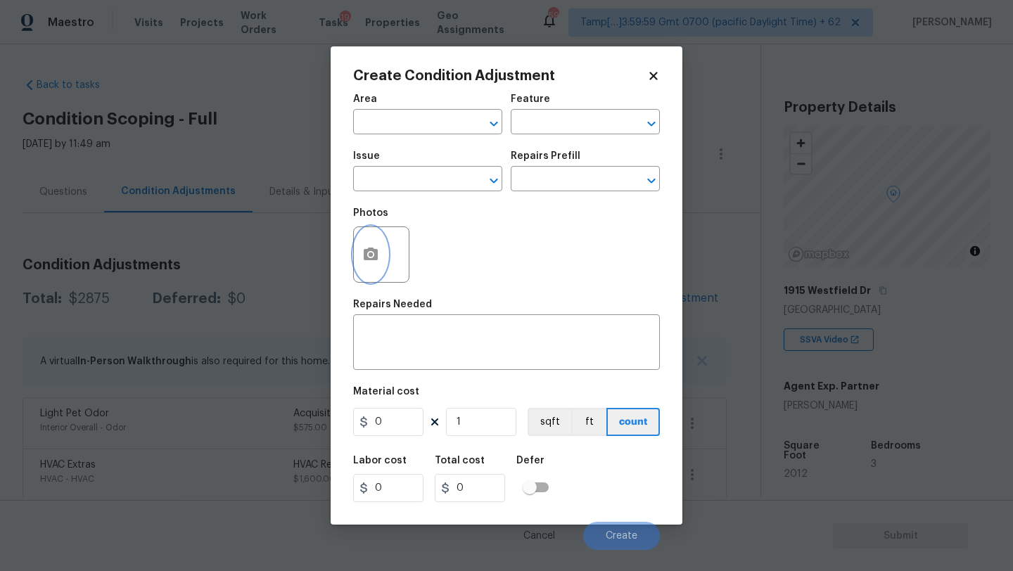
click at [371, 266] on button "button" at bounding box center [371, 254] width 34 height 55
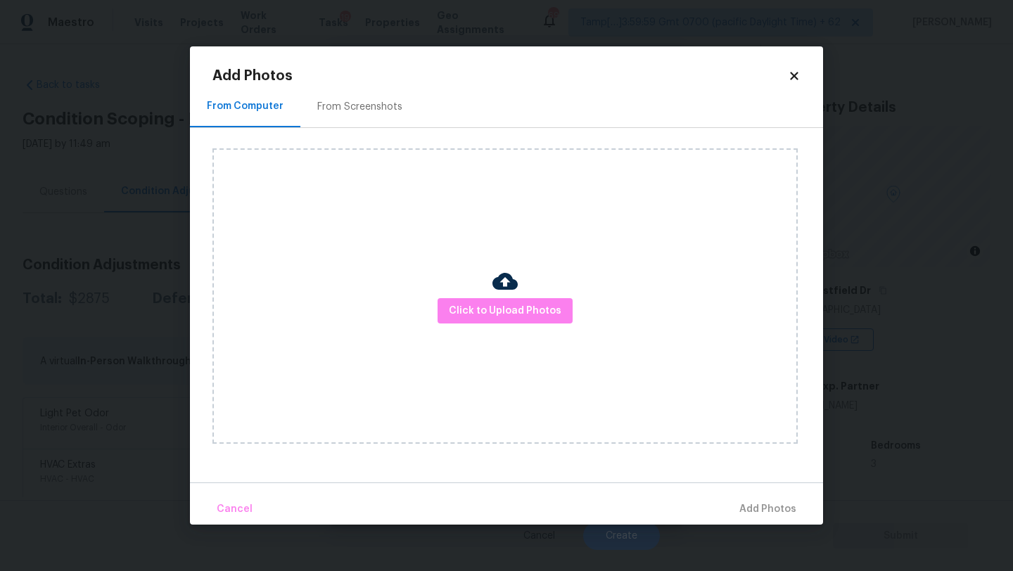
click at [380, 115] on div "From Screenshots" at bounding box center [359, 106] width 119 height 41
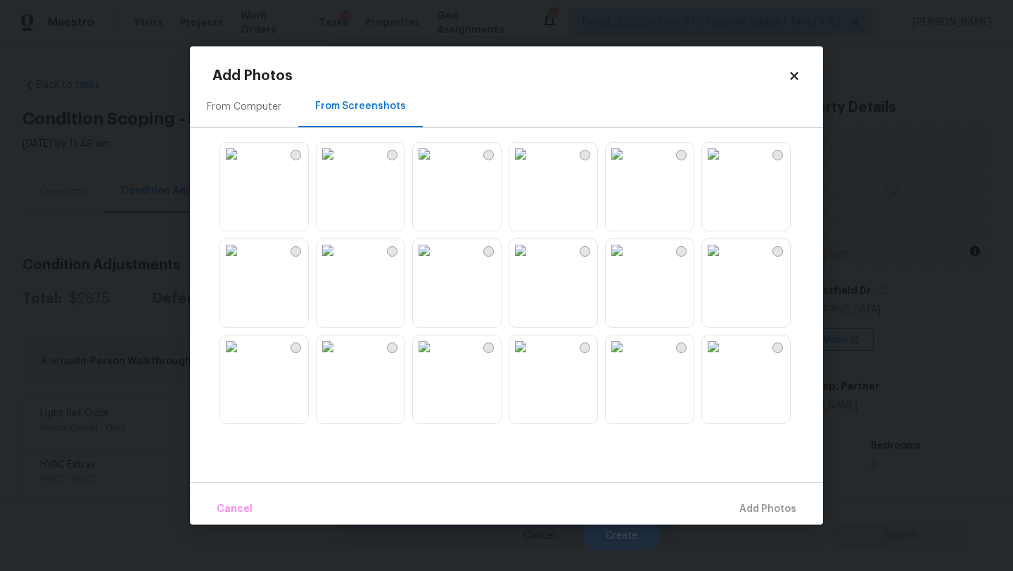
click at [532, 165] on img at bounding box center [520, 154] width 23 height 23
click at [628, 262] on img at bounding box center [617, 250] width 23 height 23
click at [724, 165] on img at bounding box center [713, 154] width 23 height 23
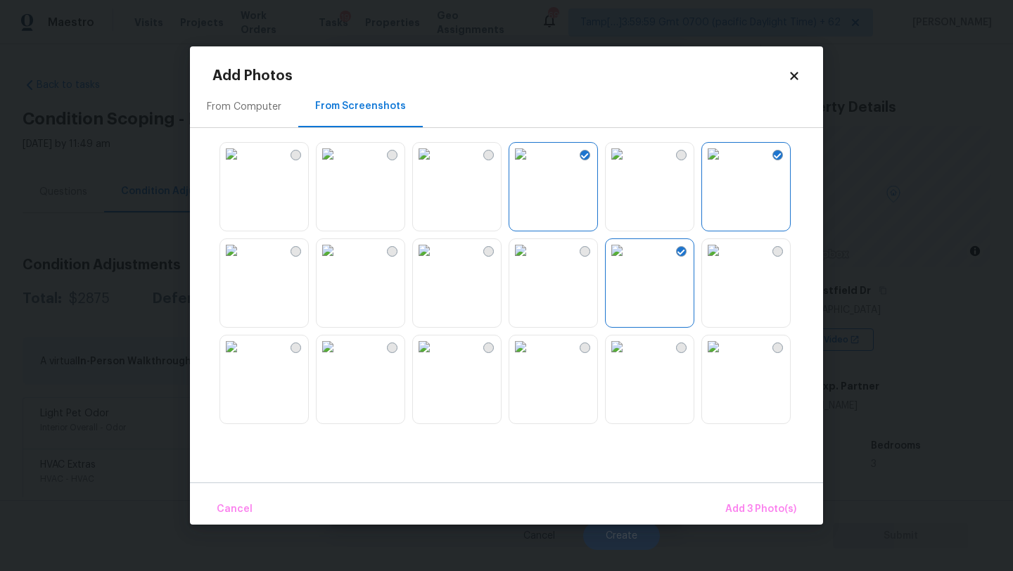
click at [628, 165] on img at bounding box center [617, 154] width 23 height 23
click at [243, 262] on img at bounding box center [231, 250] width 23 height 23
click at [339, 262] on img at bounding box center [328, 250] width 23 height 23
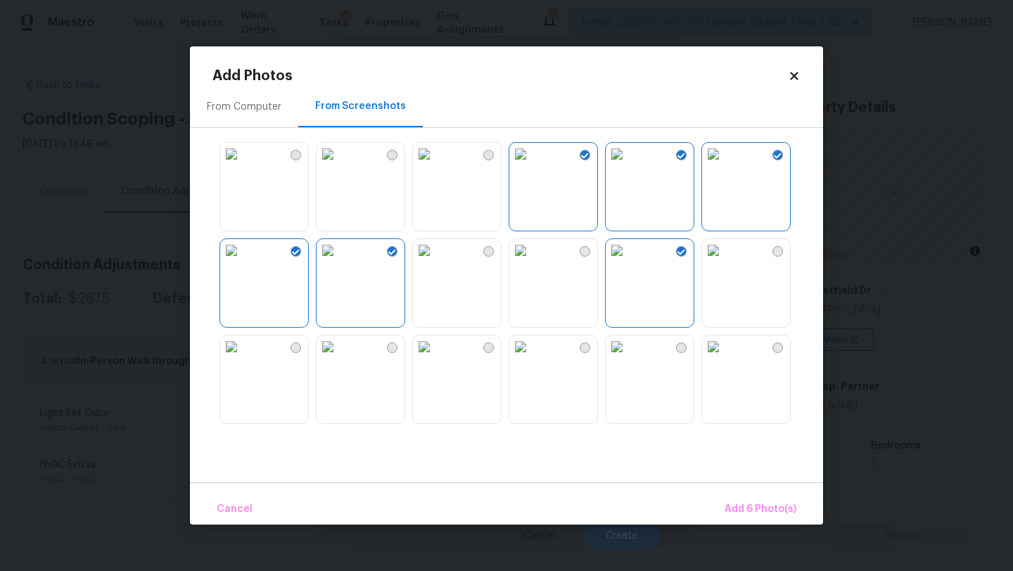
click at [628, 358] on img at bounding box center [617, 347] width 23 height 23
click at [532, 358] on img at bounding box center [520, 347] width 23 height 23
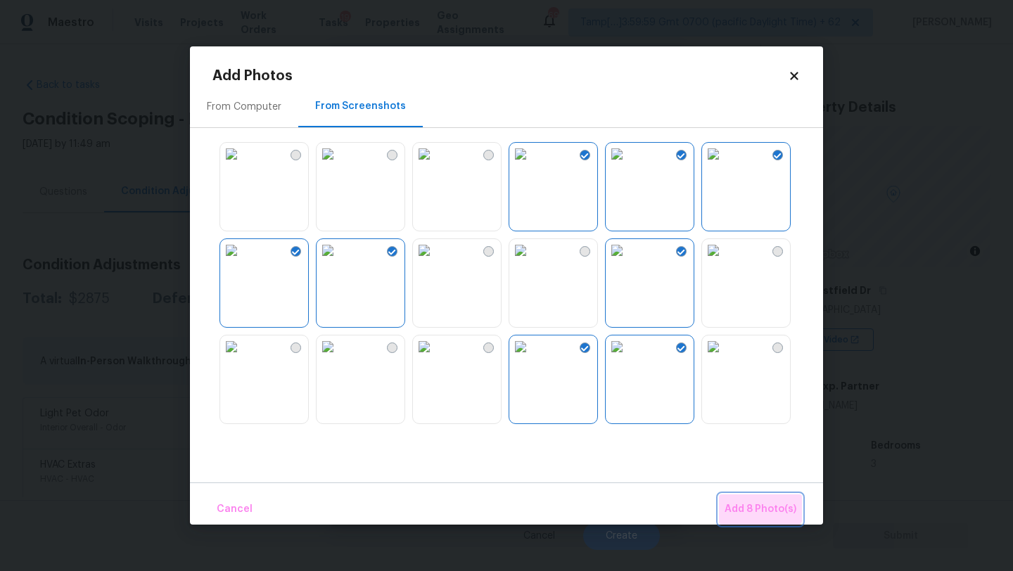
click at [762, 499] on button "Add 8 Photo(s)" at bounding box center [760, 509] width 83 height 30
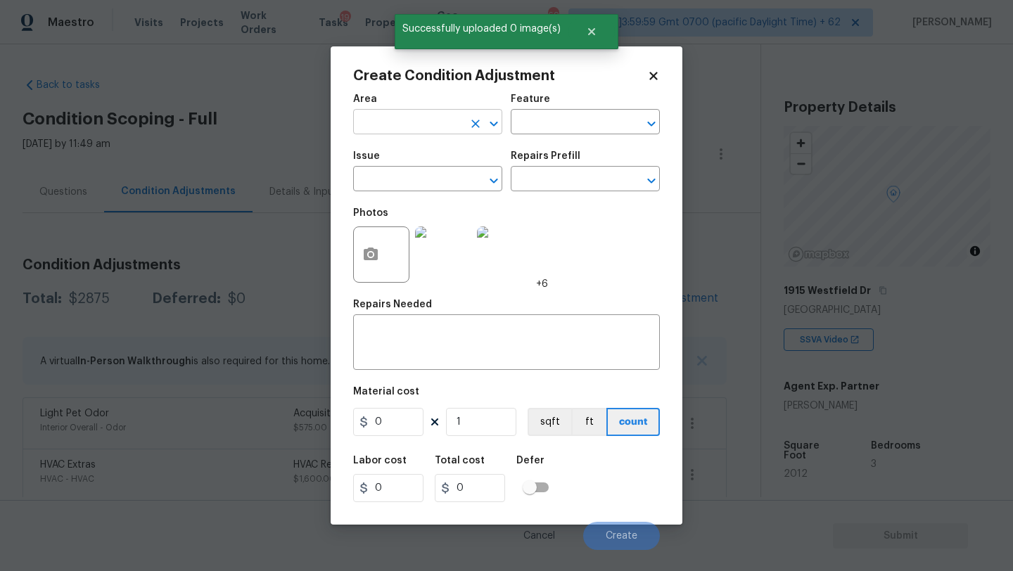
click at [411, 124] on input "text" at bounding box center [408, 124] width 110 height 22
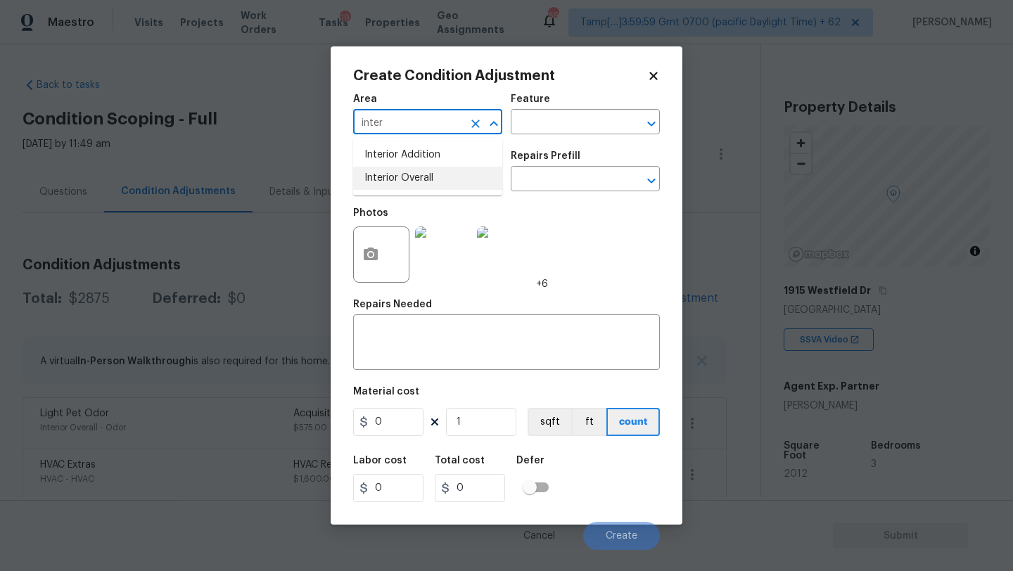
click at [435, 180] on li "Interior Overall" at bounding box center [427, 178] width 149 height 23
type input "Interior Overall"
click at [580, 120] on input "text" at bounding box center [566, 124] width 110 height 22
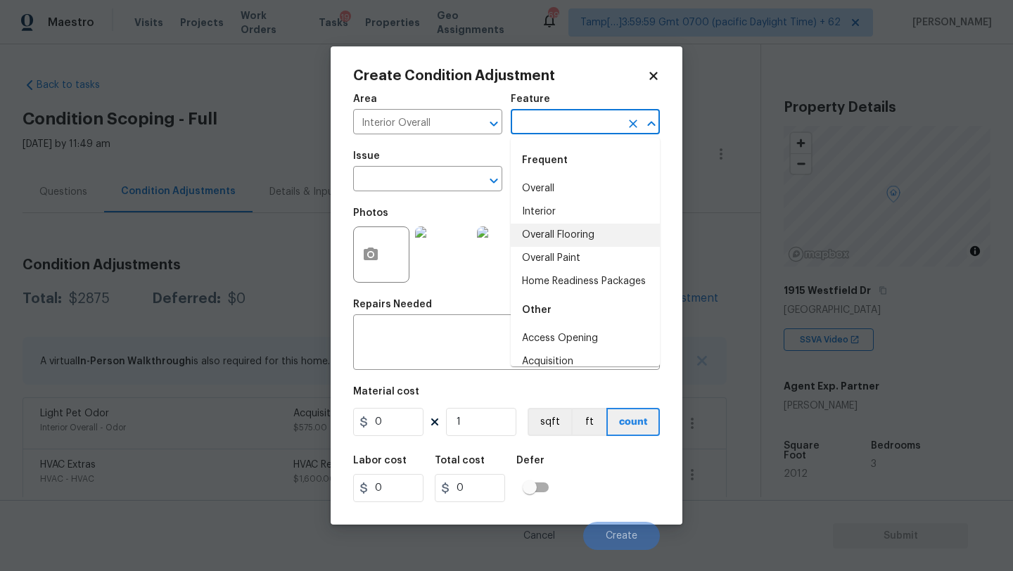
click at [553, 224] on li "Overall Flooring" at bounding box center [585, 235] width 149 height 23
type input "Overall Flooring"
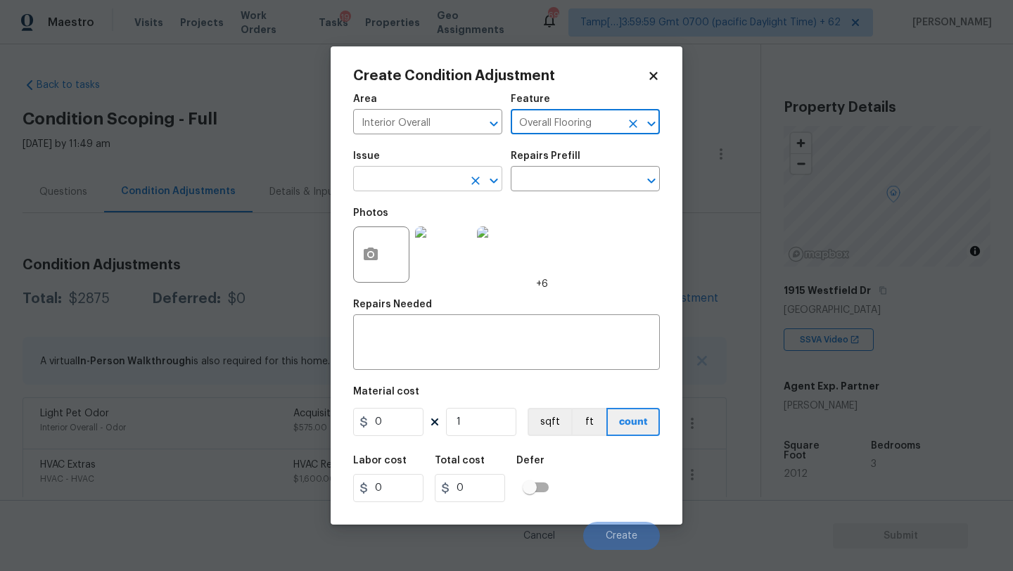
click at [421, 179] on input "text" at bounding box center [408, 181] width 110 height 22
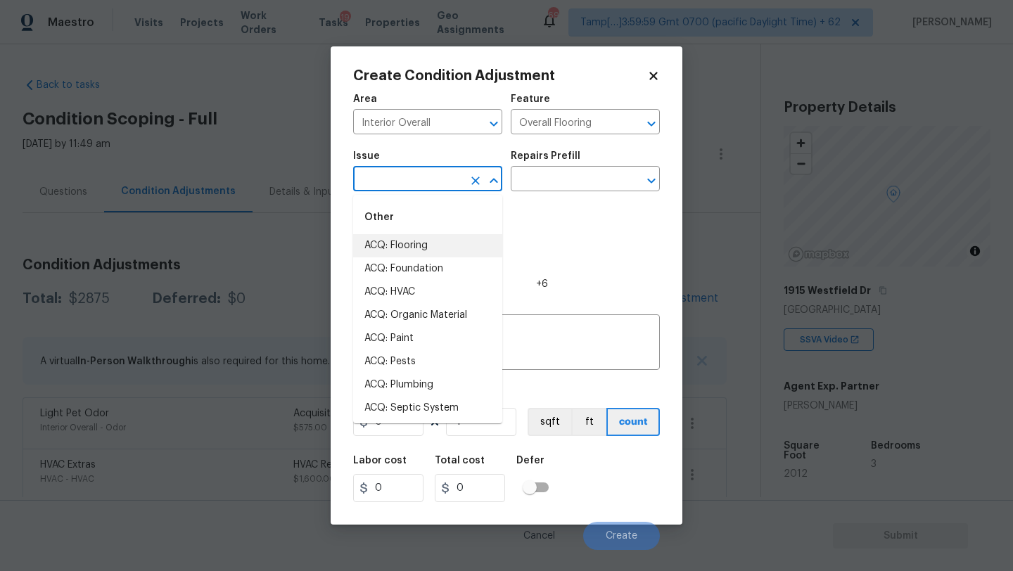
click at [415, 248] on li "ACQ: Flooring" at bounding box center [427, 245] width 149 height 23
type input "ACQ: Flooring"
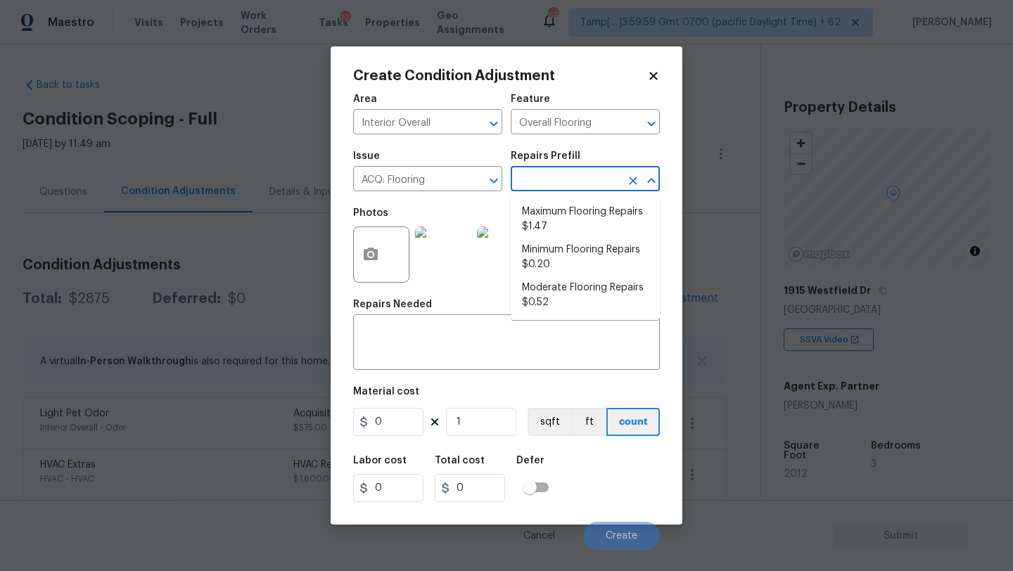
click at [532, 186] on input "text" at bounding box center [566, 181] width 110 height 22
click at [561, 286] on li "Moderate Flooring Repairs $0.52" at bounding box center [585, 295] width 149 height 38
type input "Acquisition"
type textarea "Acquisition Scope: Moderate flooring repairs"
type input "0.52"
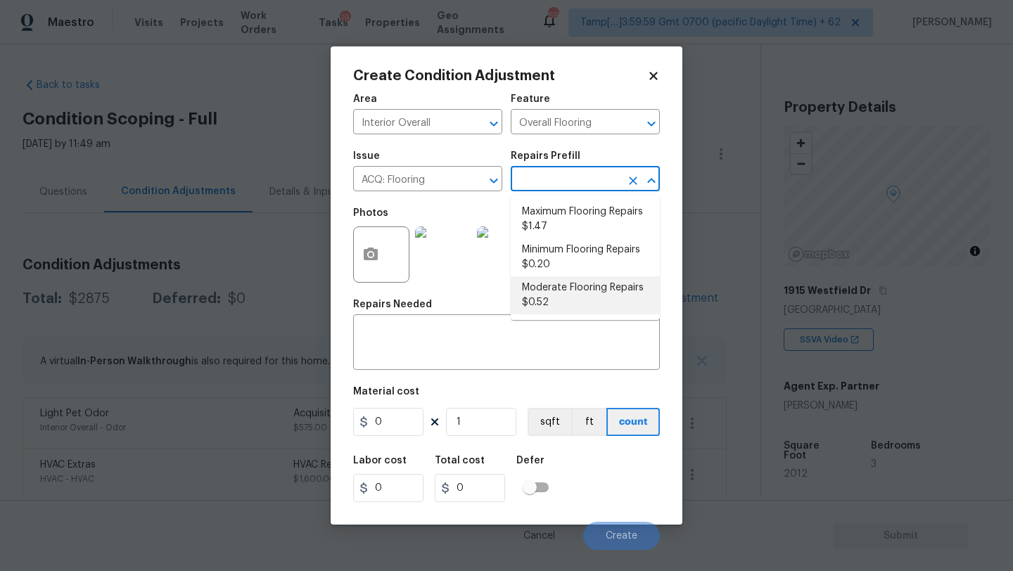
type input "0.52"
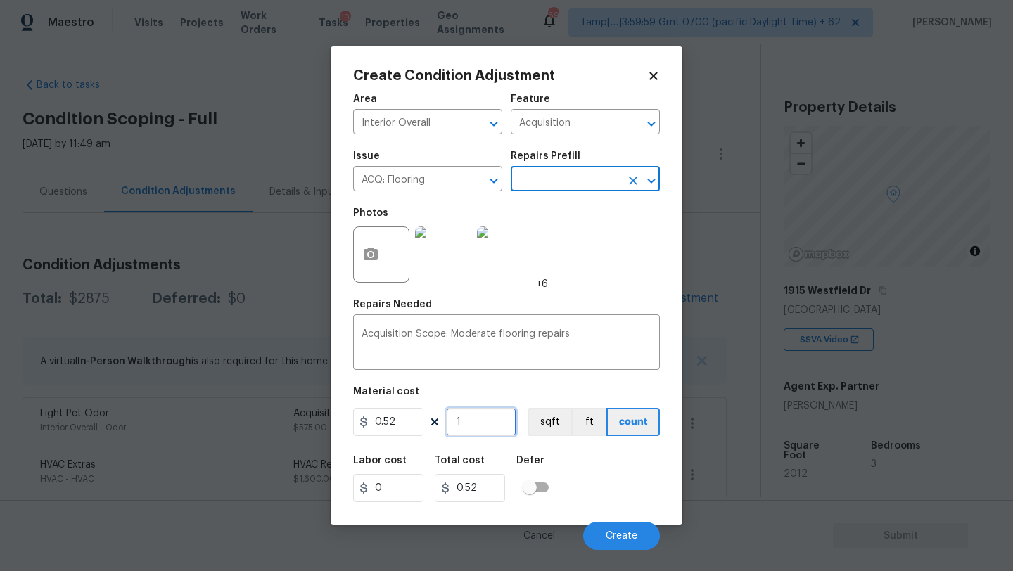
click at [483, 419] on input "1" at bounding box center [481, 422] width 70 height 28
type input "2"
type input "1.04"
type input "21"
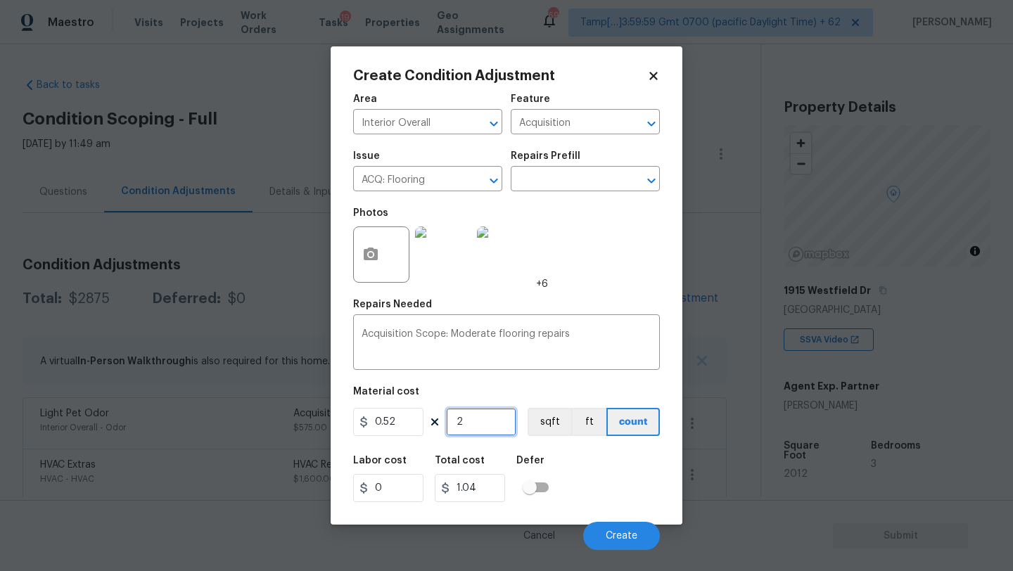
type input "10.92"
type input "212"
type input "110.24"
click at [464, 421] on input "212" at bounding box center [481, 422] width 70 height 28
type input "2012"
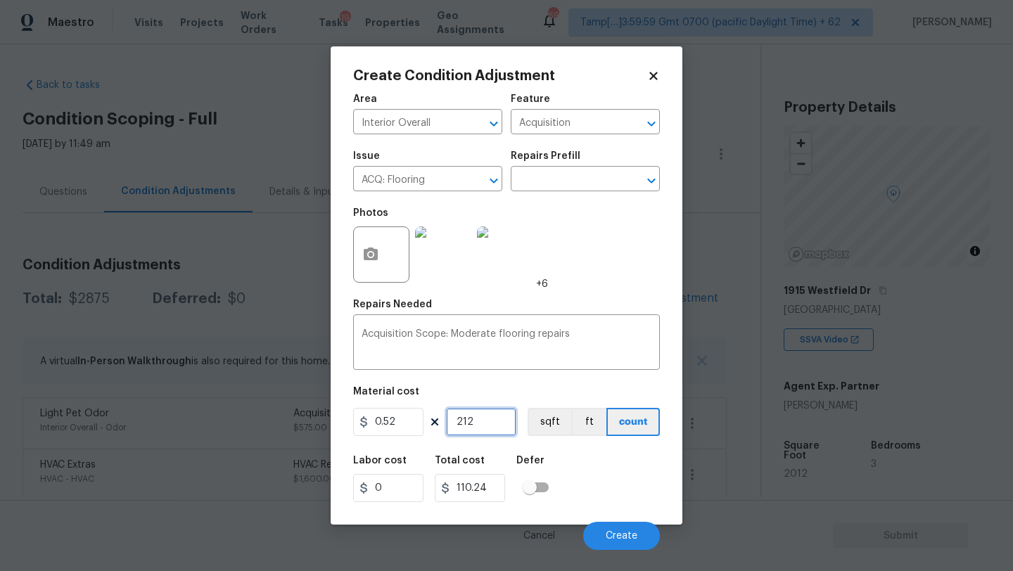
type input "1046.24"
type input "2012"
click at [601, 522] on div "Cancel Create" at bounding box center [506, 530] width 307 height 39
click at [602, 525] on button "Create" at bounding box center [621, 536] width 77 height 28
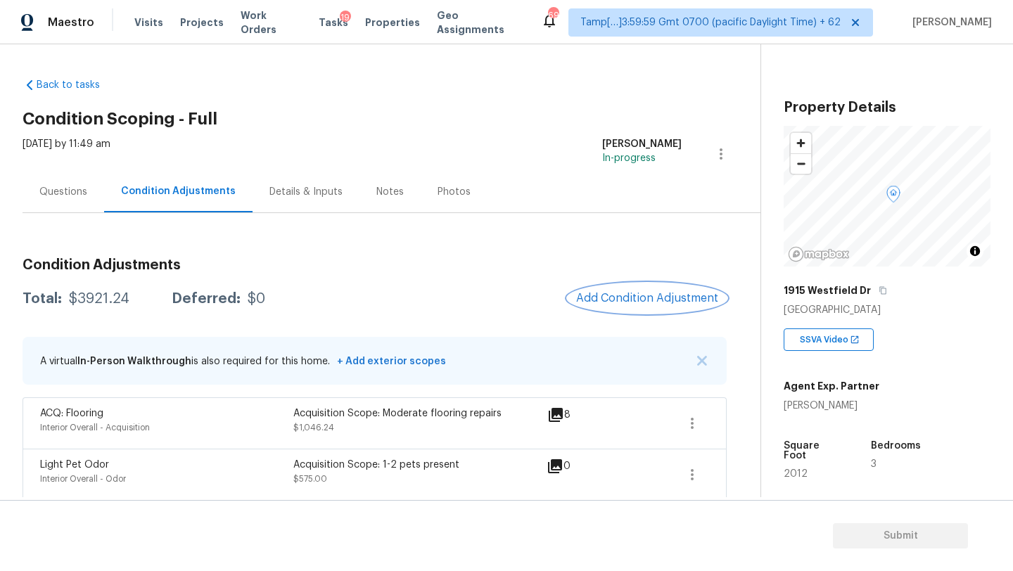
click at [632, 287] on button "Add Condition Adjustment" at bounding box center [647, 298] width 159 height 30
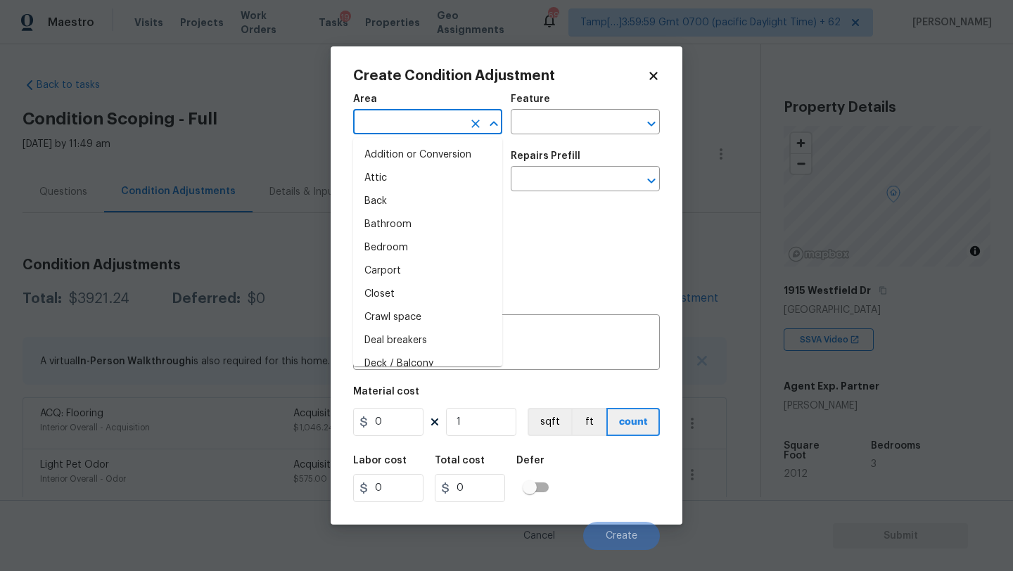
click at [385, 113] on input "text" at bounding box center [408, 124] width 110 height 22
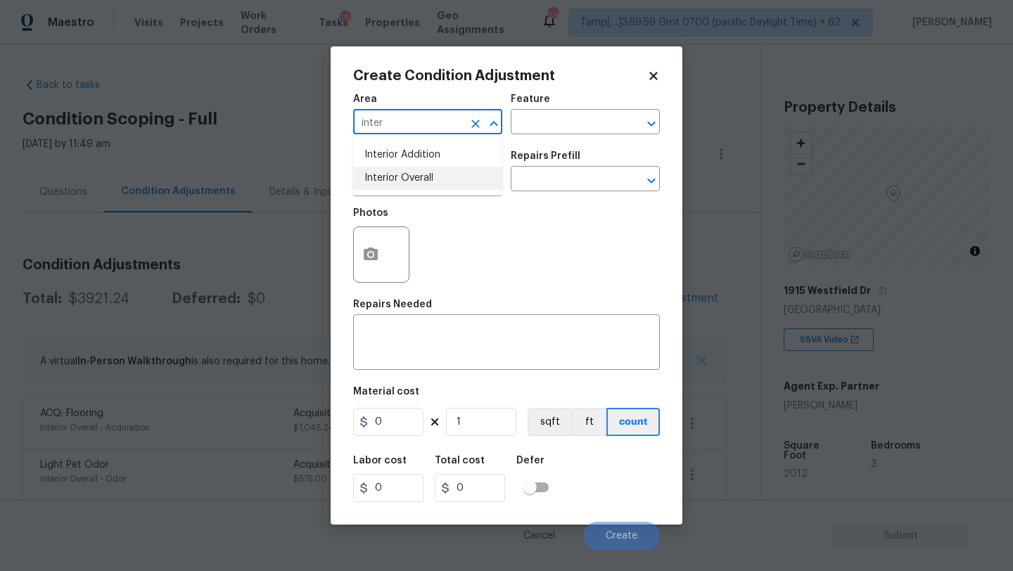
click at [393, 184] on li "Interior Overall" at bounding box center [427, 178] width 149 height 23
type input "Interior Overall"
click at [381, 263] on button "button" at bounding box center [371, 254] width 34 height 55
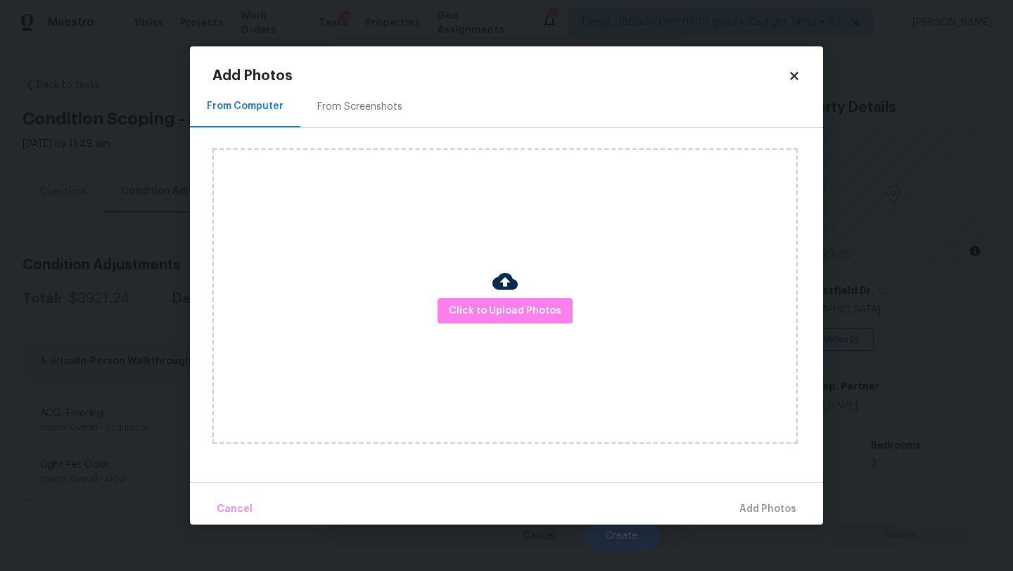
click at [504, 324] on div "Click to Upload Photos" at bounding box center [504, 295] width 585 height 295
click at [507, 283] on img at bounding box center [504, 281] width 25 height 25
click at [502, 308] on span "Click to Upload Photos" at bounding box center [505, 311] width 113 height 18
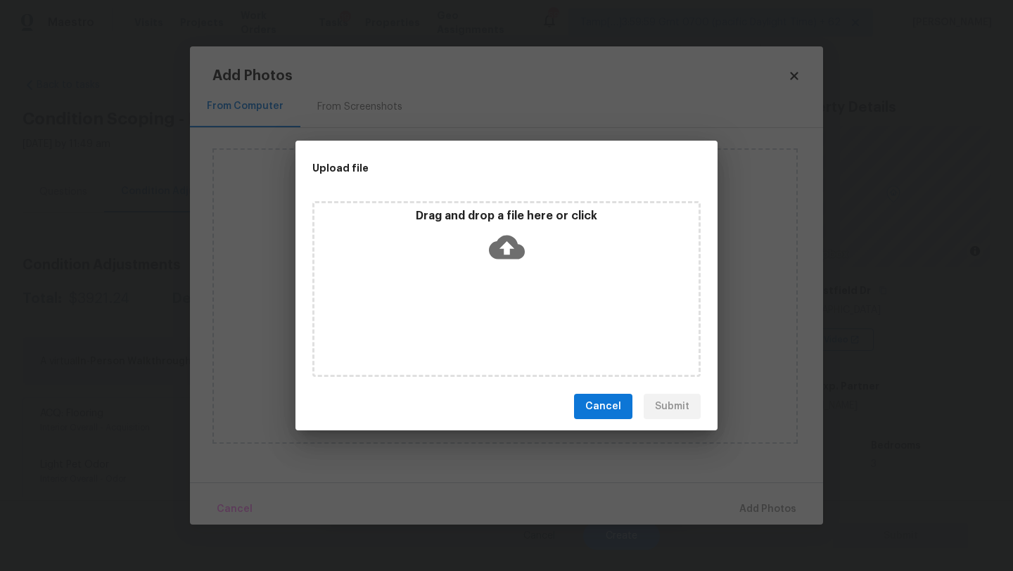
click at [502, 272] on div "Drag and drop a file here or click" at bounding box center [506, 289] width 388 height 176
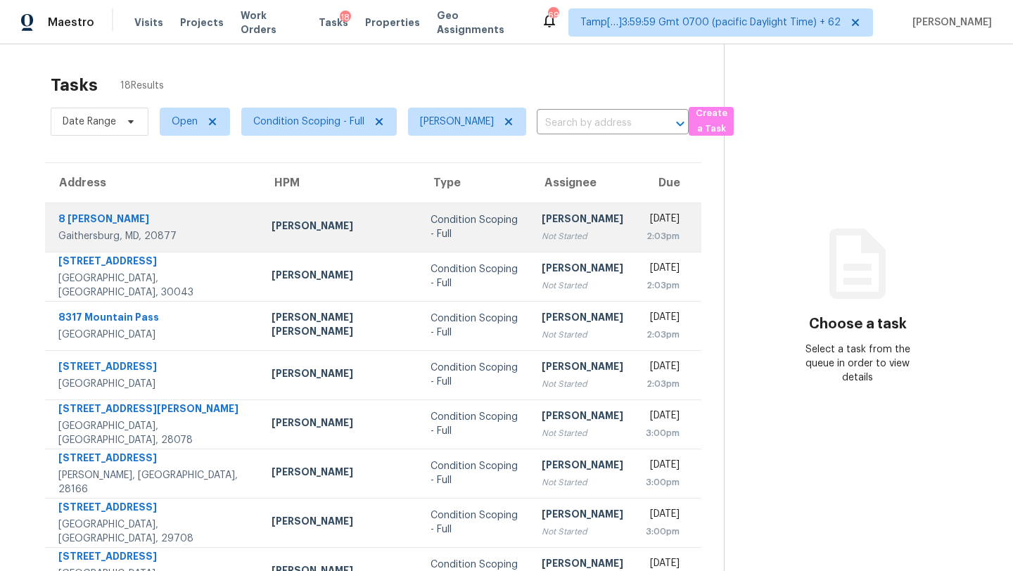
click at [542, 223] on div "[PERSON_NAME]" at bounding box center [583, 221] width 82 height 18
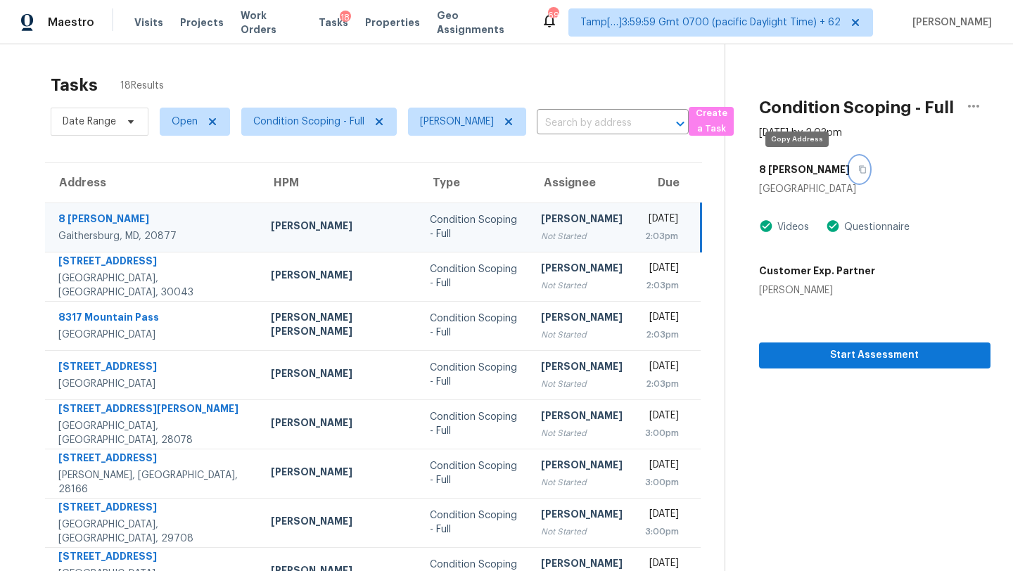
click at [859, 167] on icon "button" at bounding box center [862, 170] width 7 height 8
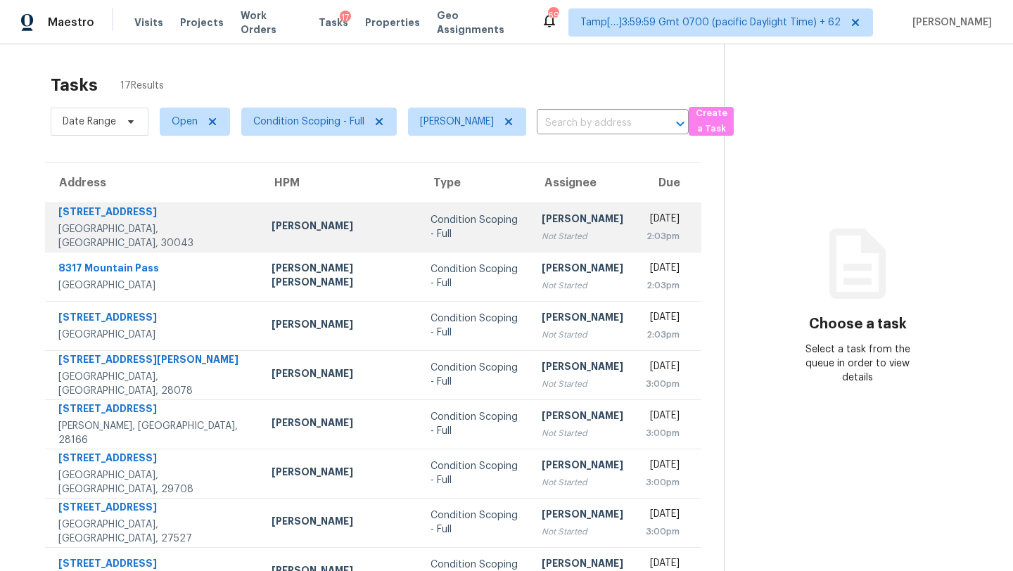
click at [478, 231] on td "Condition Scoping - Full" at bounding box center [474, 227] width 111 height 49
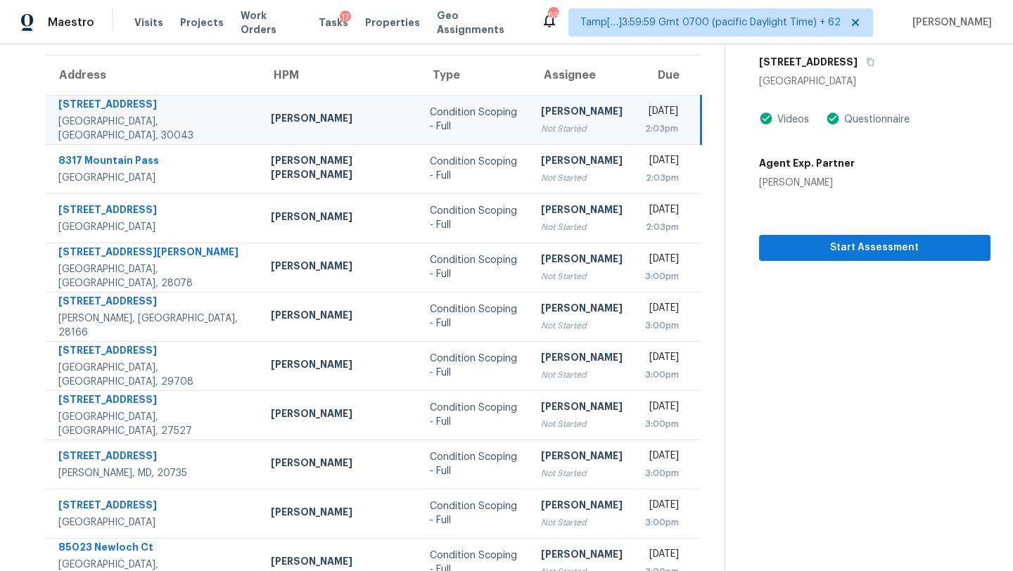
scroll to position [66, 0]
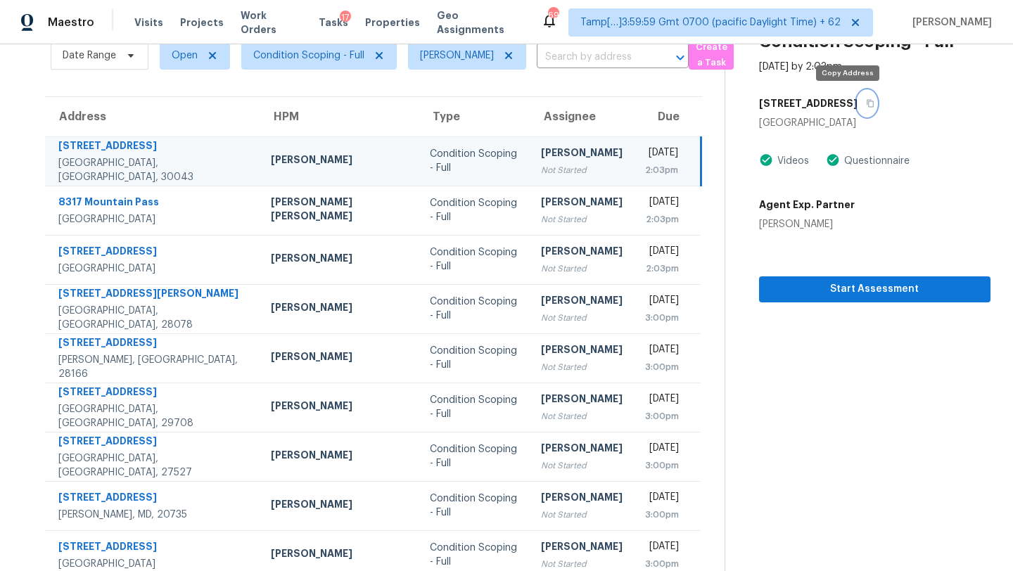
click at [857, 99] on button "button" at bounding box center [866, 103] width 19 height 25
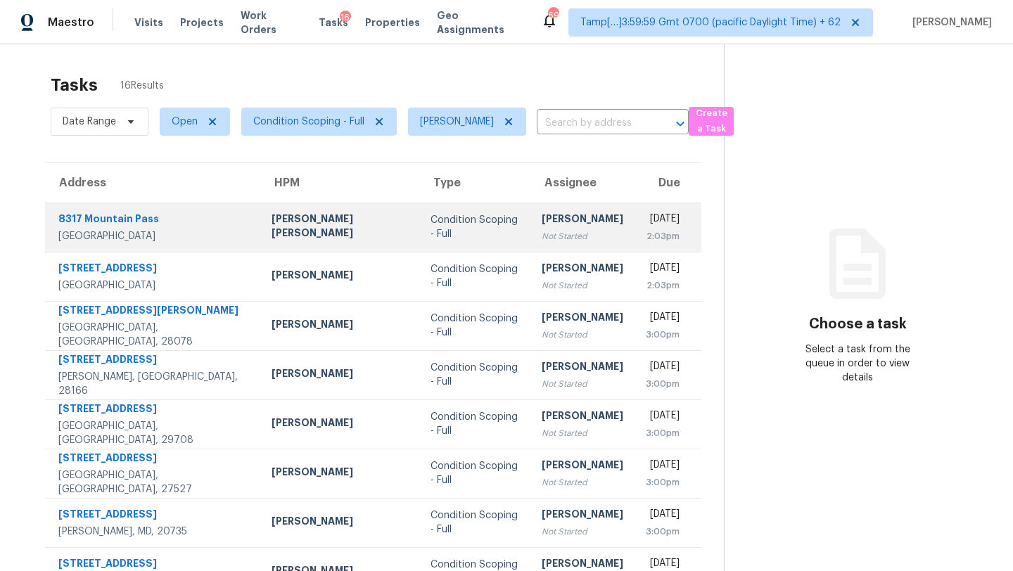
click at [468, 224] on div "Condition Scoping - Full" at bounding box center [474, 227] width 89 height 28
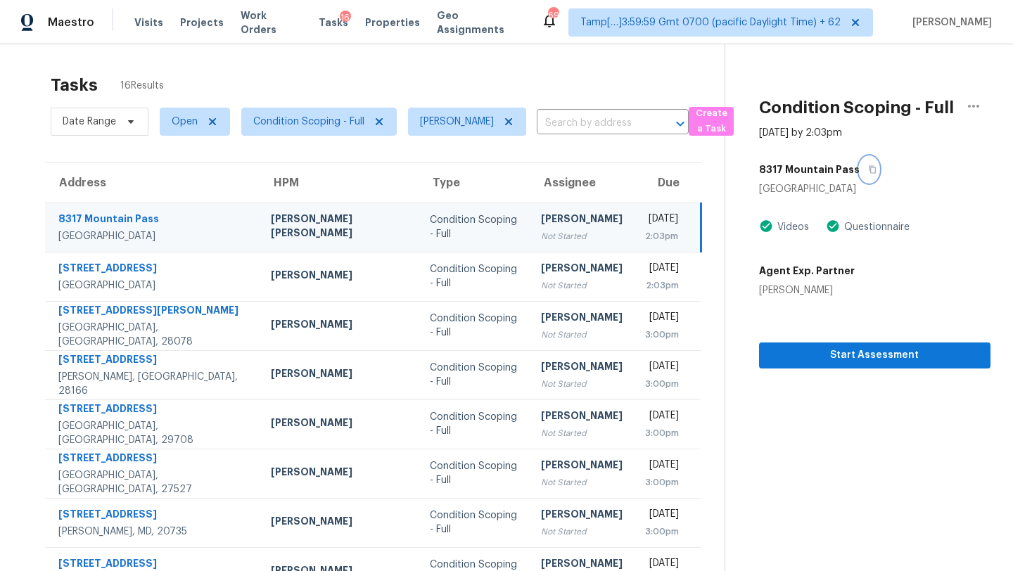
click at [868, 171] on icon "button" at bounding box center [872, 169] width 8 height 8
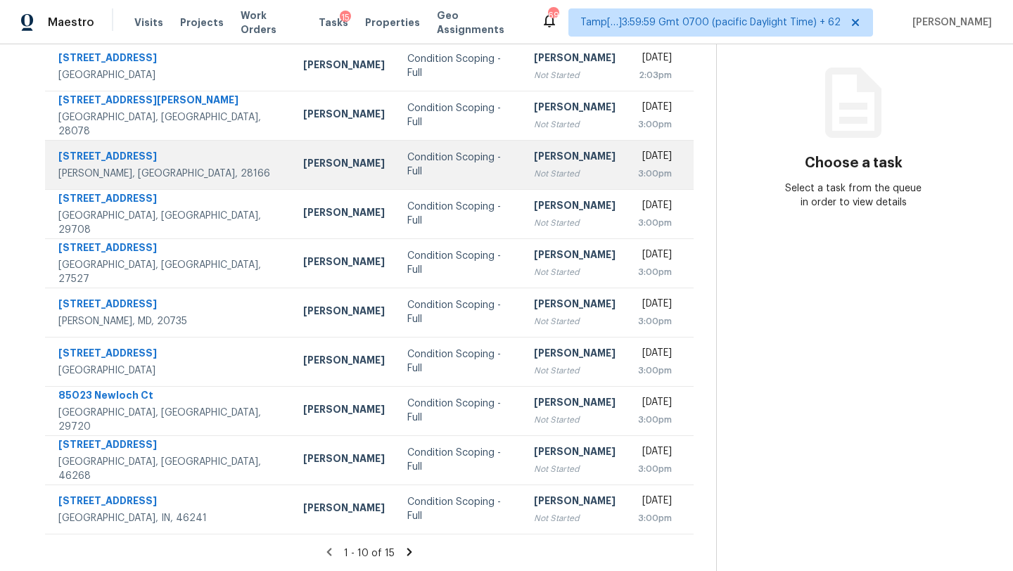
scroll to position [118, 0]
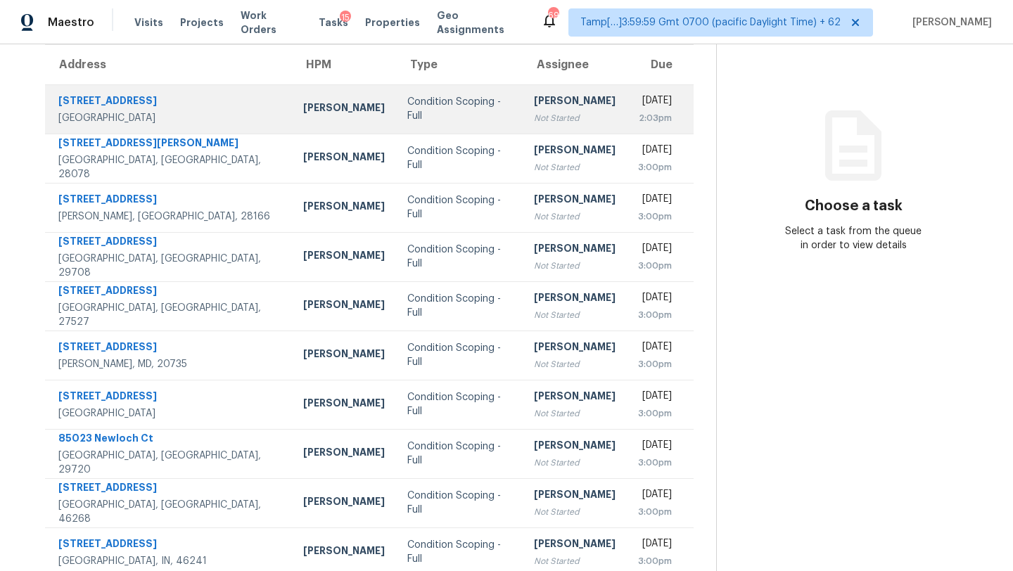
click at [523, 116] on td "[PERSON_NAME] Not Started" at bounding box center [575, 108] width 104 height 49
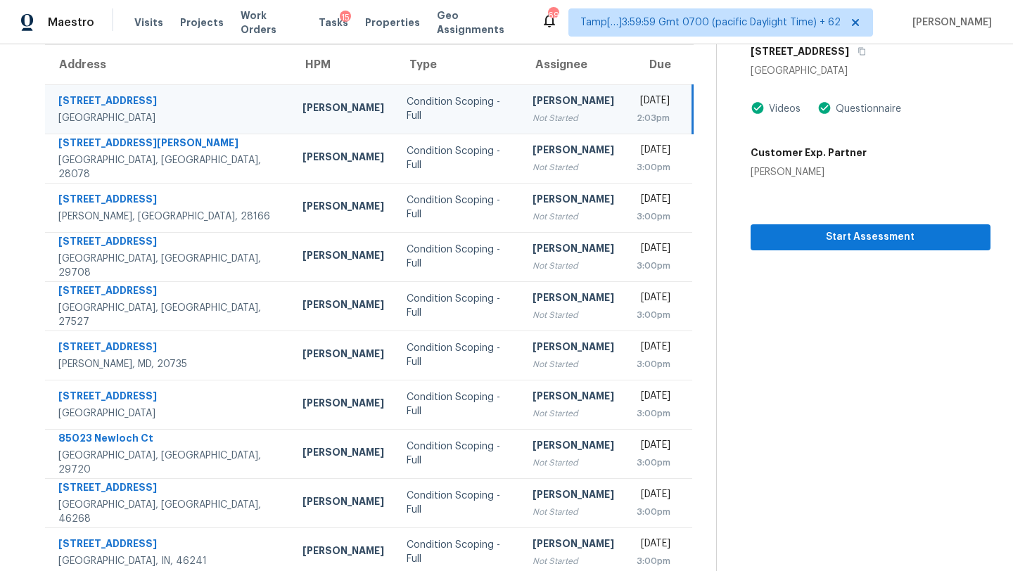
scroll to position [0, 0]
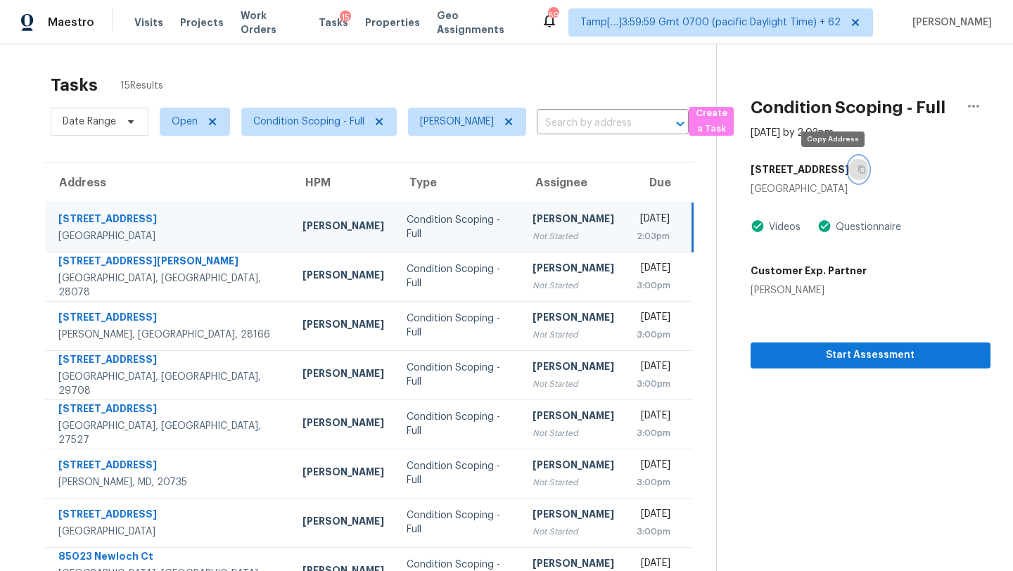
click at [849, 167] on button "button" at bounding box center [858, 169] width 19 height 25
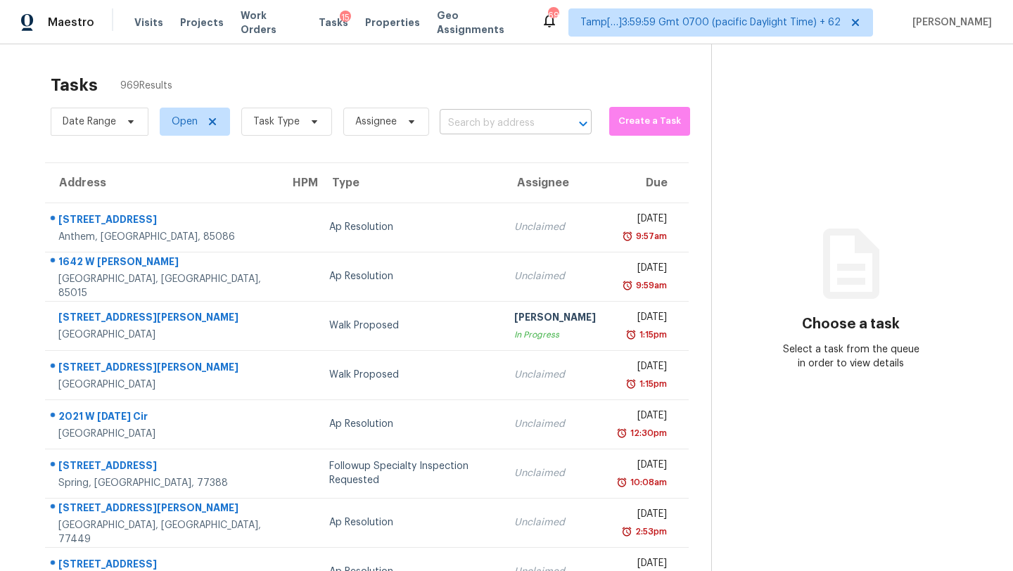
click at [496, 126] on input "text" at bounding box center [496, 124] width 113 height 22
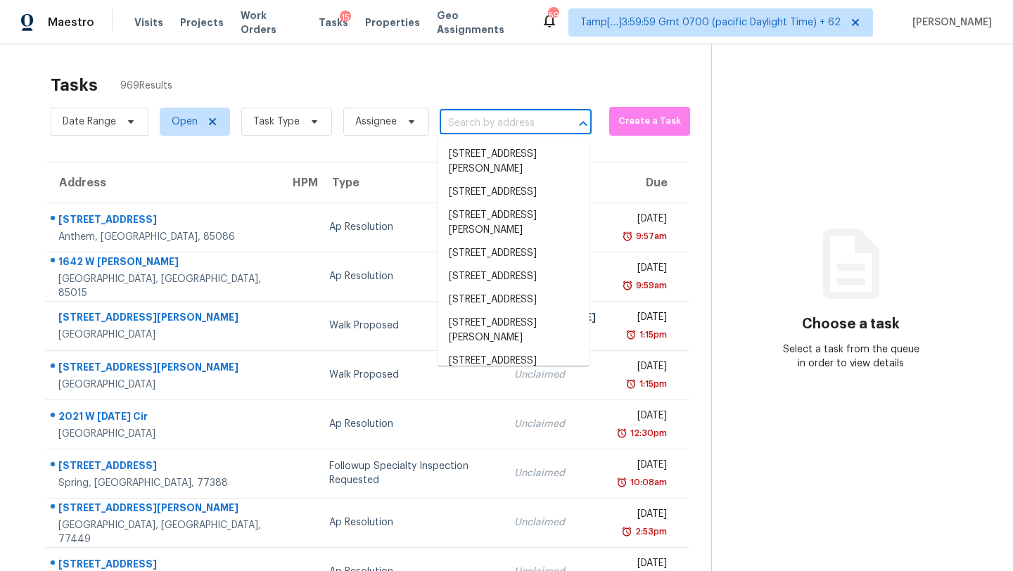
paste input "[STREET_ADDRESS]"
type input "[STREET_ADDRESS]"
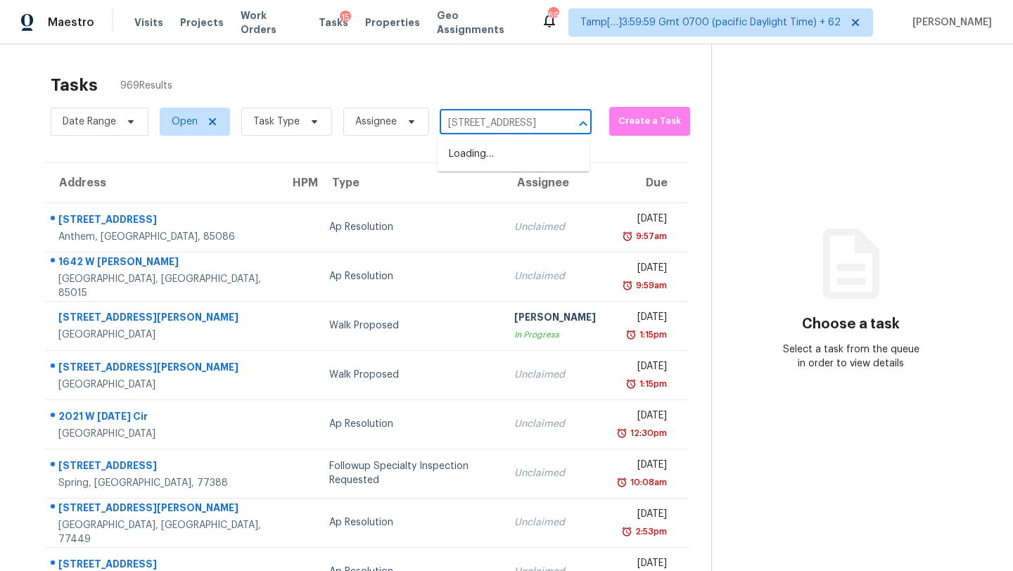
scroll to position [0, 93]
click at [500, 158] on li "[STREET_ADDRESS]" at bounding box center [513, 154] width 152 height 23
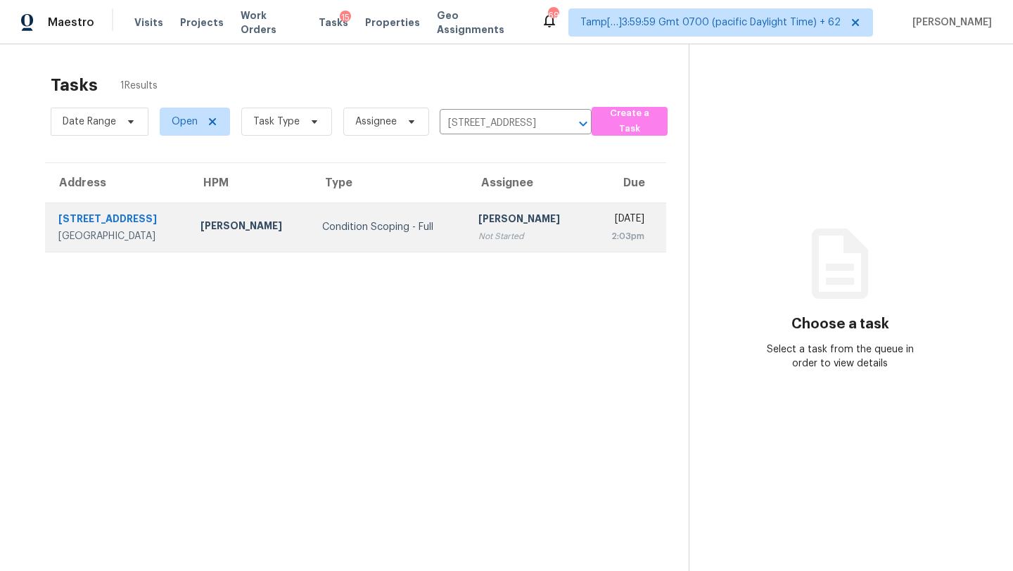
click at [501, 230] on div "Not Started" at bounding box center [527, 236] width 99 height 14
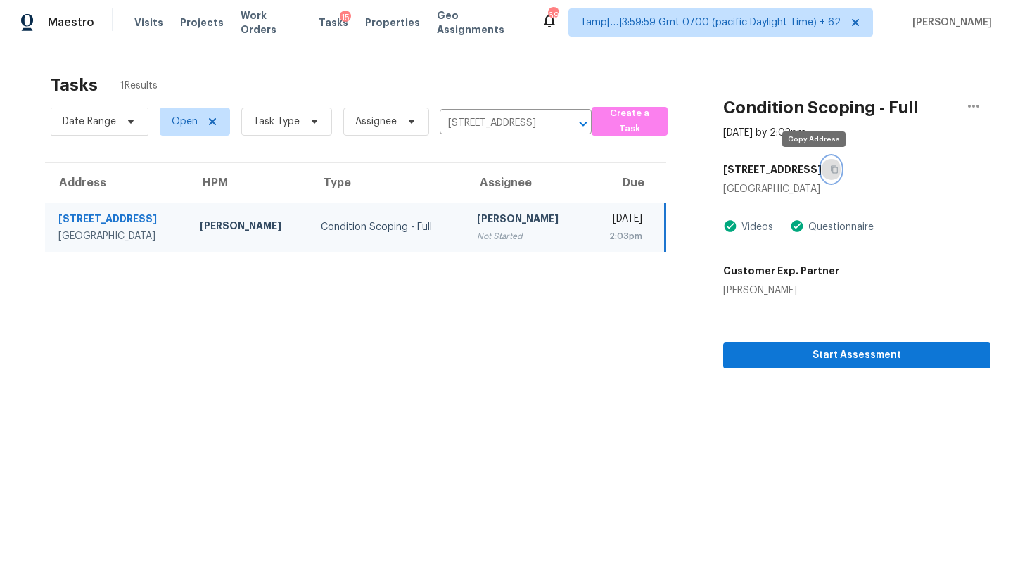
click at [822, 169] on button "button" at bounding box center [831, 169] width 19 height 25
click at [831, 170] on icon "button" at bounding box center [834, 170] width 7 height 8
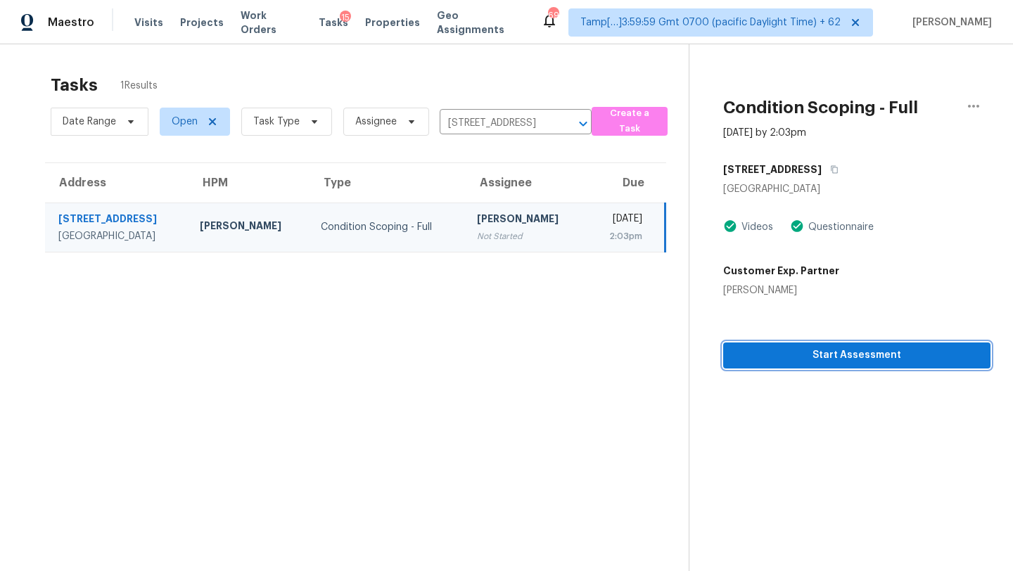
click at [803, 347] on span "Start Assessment" at bounding box center [856, 356] width 245 height 18
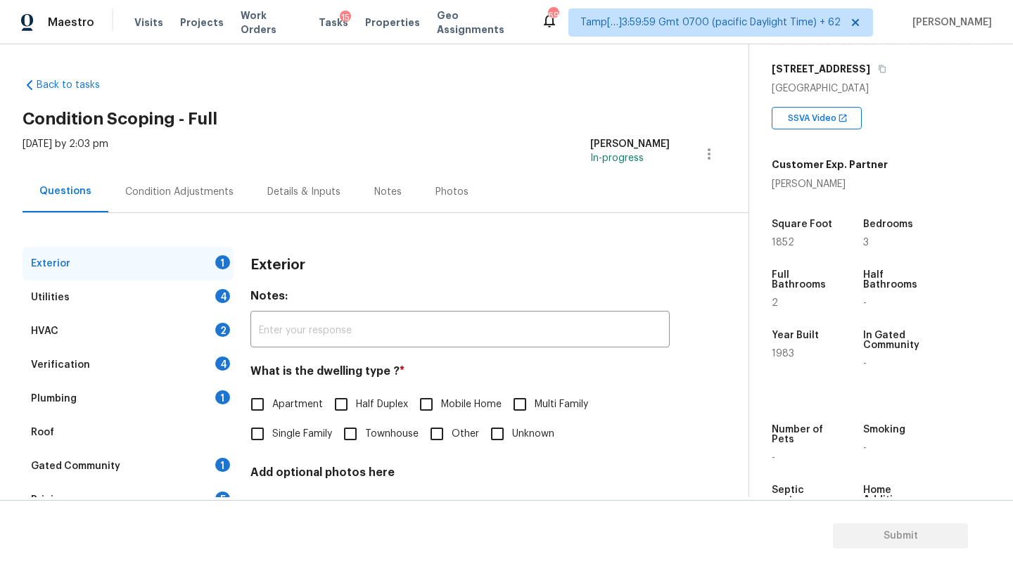
scroll to position [243, 0]
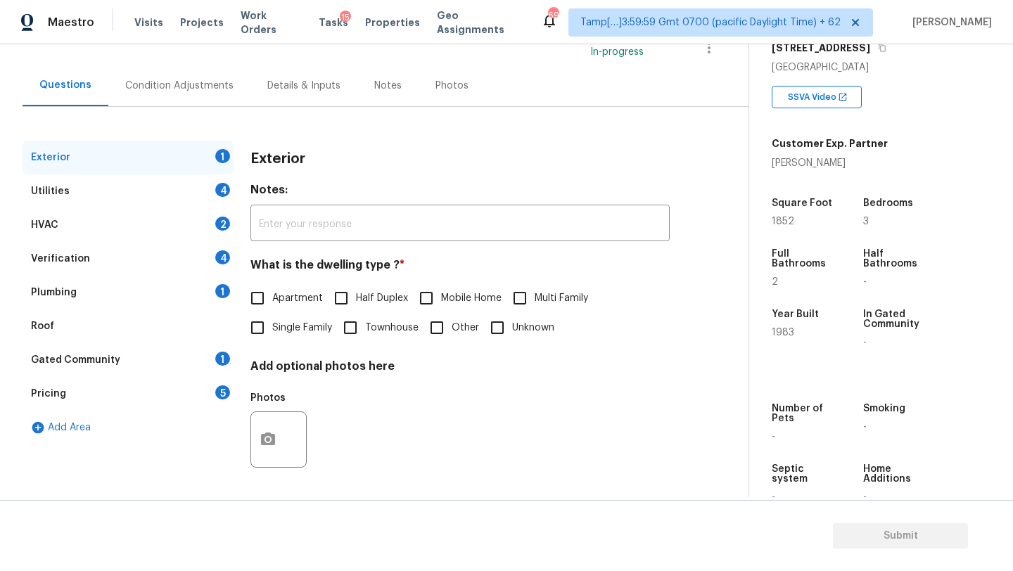
click at [86, 356] on div "Gated Community" at bounding box center [75, 360] width 89 height 14
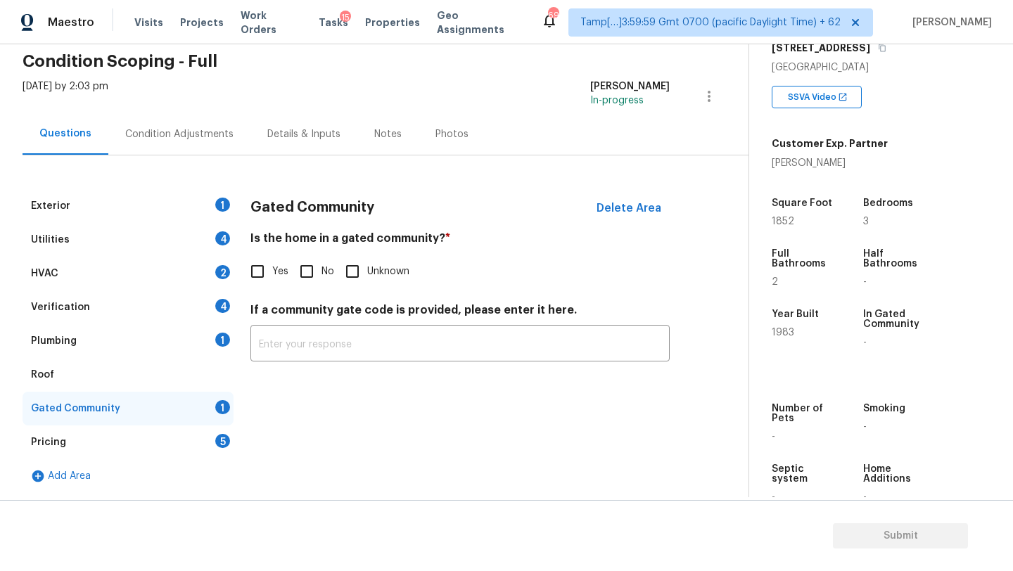
scroll to position [58, 0]
click at [321, 268] on span "No" at bounding box center [327, 271] width 13 height 15
click at [321, 268] on input "No" at bounding box center [307, 272] width 30 height 30
checkbox input "true"
click at [70, 372] on div "Roof" at bounding box center [128, 375] width 211 height 34
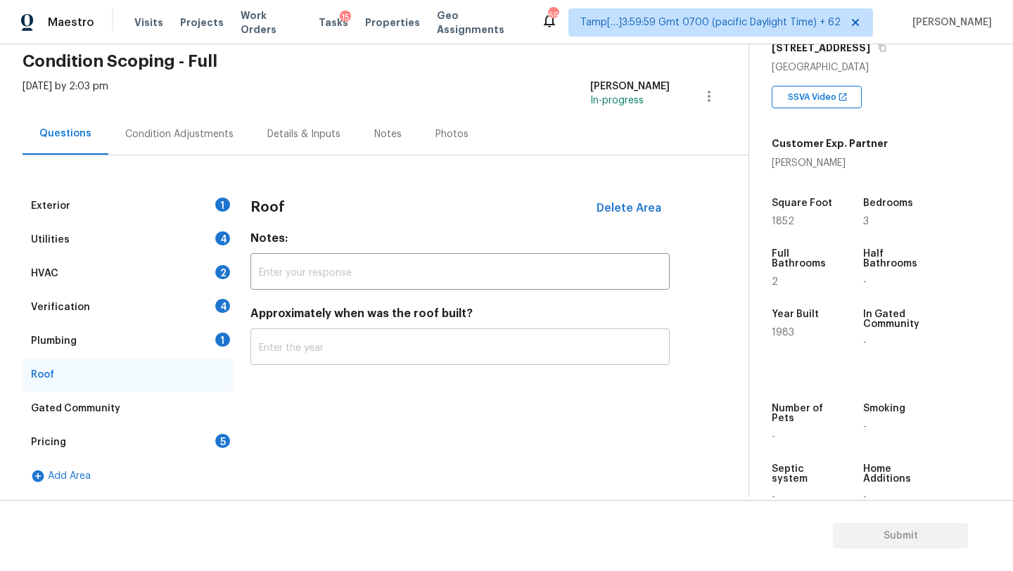
click at [268, 354] on input "text" at bounding box center [459, 348] width 419 height 33
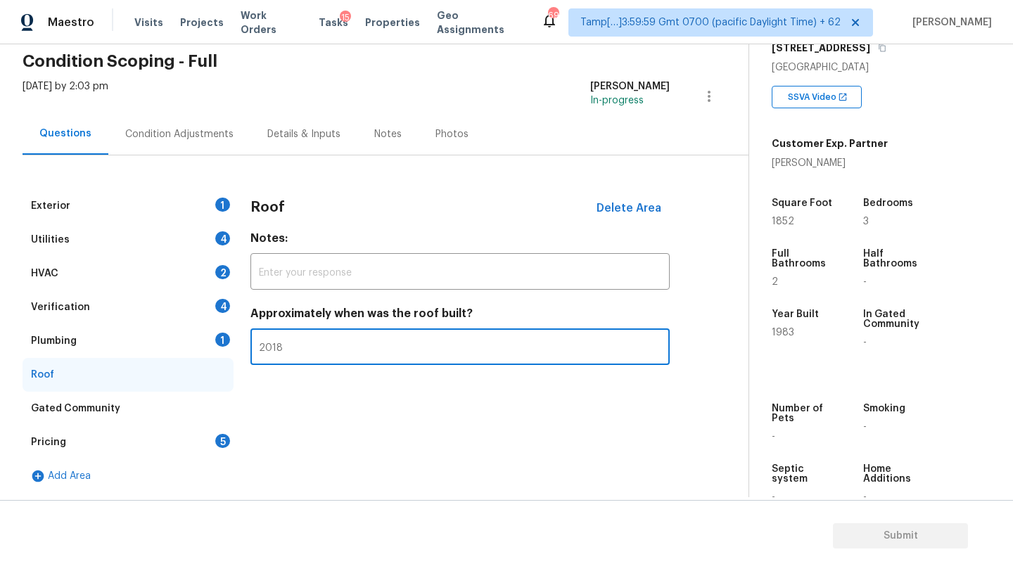
type input "2018"
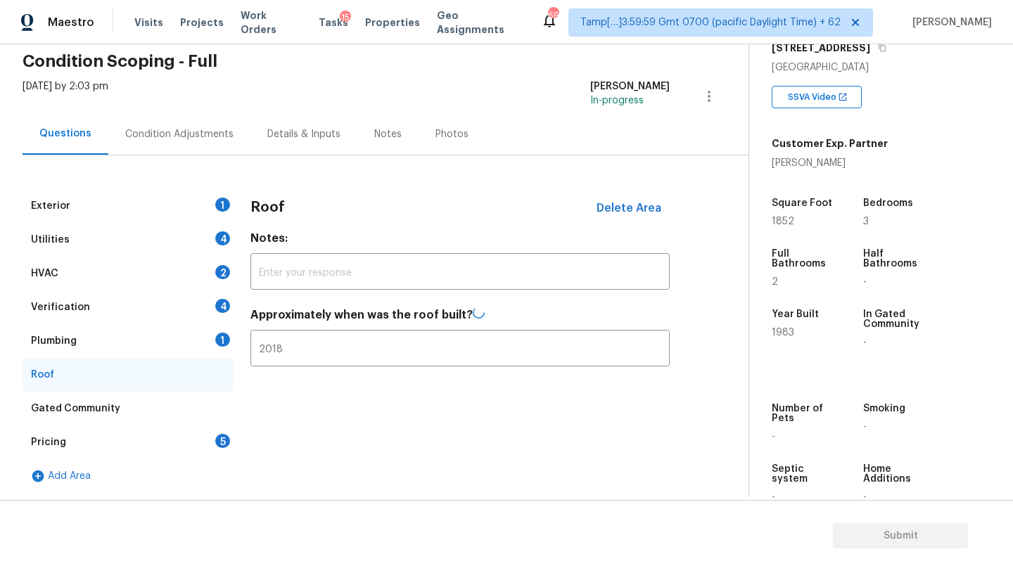
click at [122, 338] on div "Plumbing 1" at bounding box center [128, 341] width 211 height 34
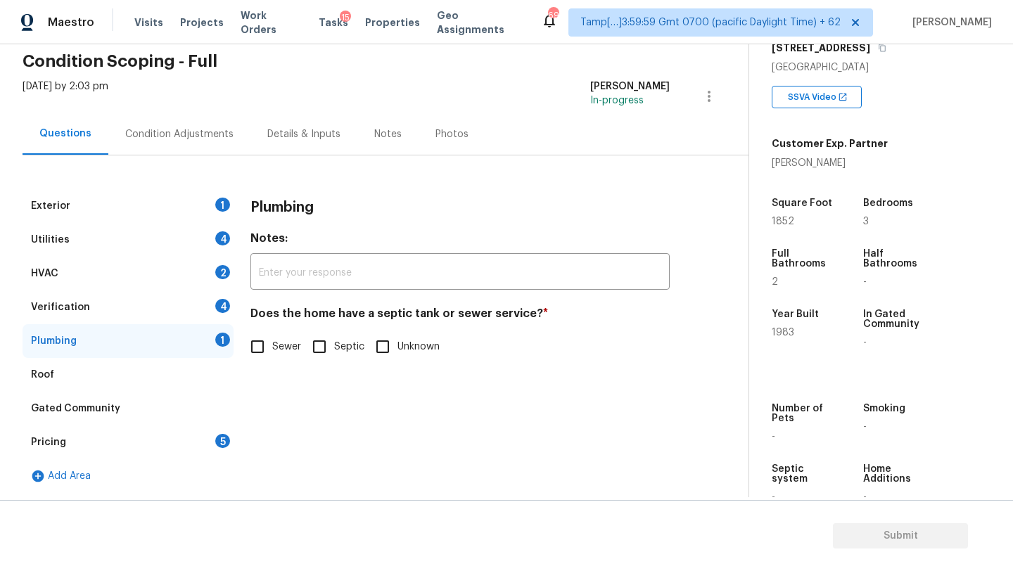
click at [236, 340] on div "Exterior 1 Utilities 4 HVAC 2 Verification 4 Plumbing 1 Roof Gated Community Pr…" at bounding box center [369, 341] width 692 height 304
click at [253, 340] on input "Sewer" at bounding box center [258, 347] width 30 height 30
checkbox input "true"
click at [170, 317] on div "Verification 4" at bounding box center [128, 307] width 211 height 34
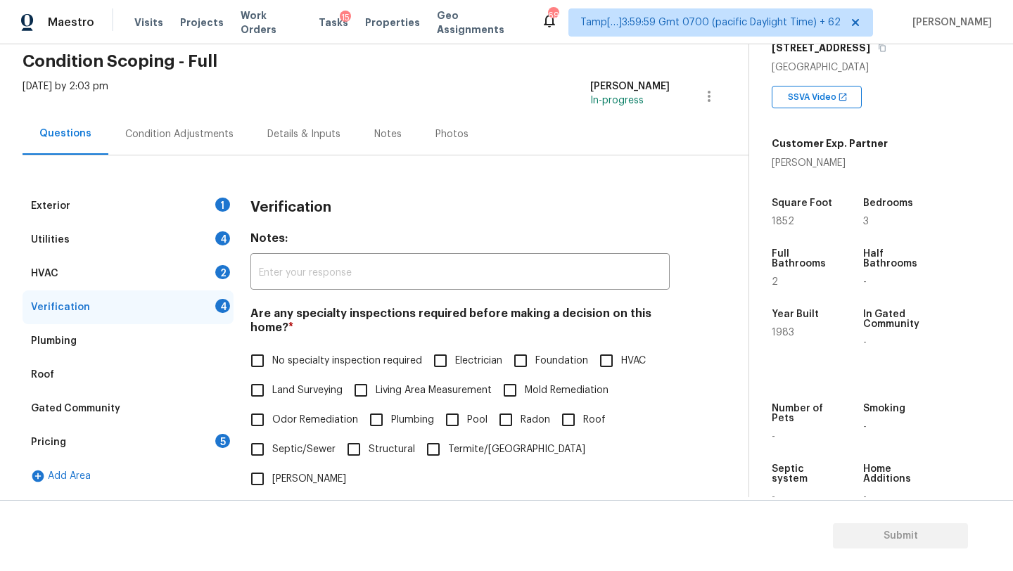
click at [283, 369] on label "No specialty inspection required" at bounding box center [332, 361] width 179 height 30
click at [272, 369] on input "No specialty inspection required" at bounding box center [258, 361] width 30 height 30
checkbox input "true"
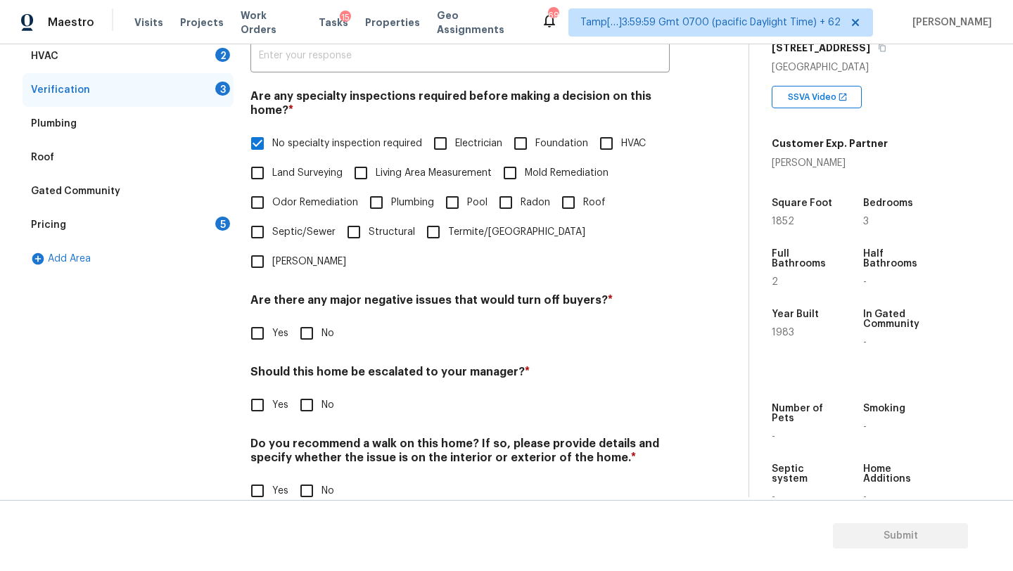
click at [309, 319] on input "No" at bounding box center [307, 334] width 30 height 30
checkbox input "true"
click at [309, 392] on input "No" at bounding box center [307, 407] width 30 height 30
checkbox input "true"
click at [309, 478] on input "No" at bounding box center [307, 493] width 30 height 30
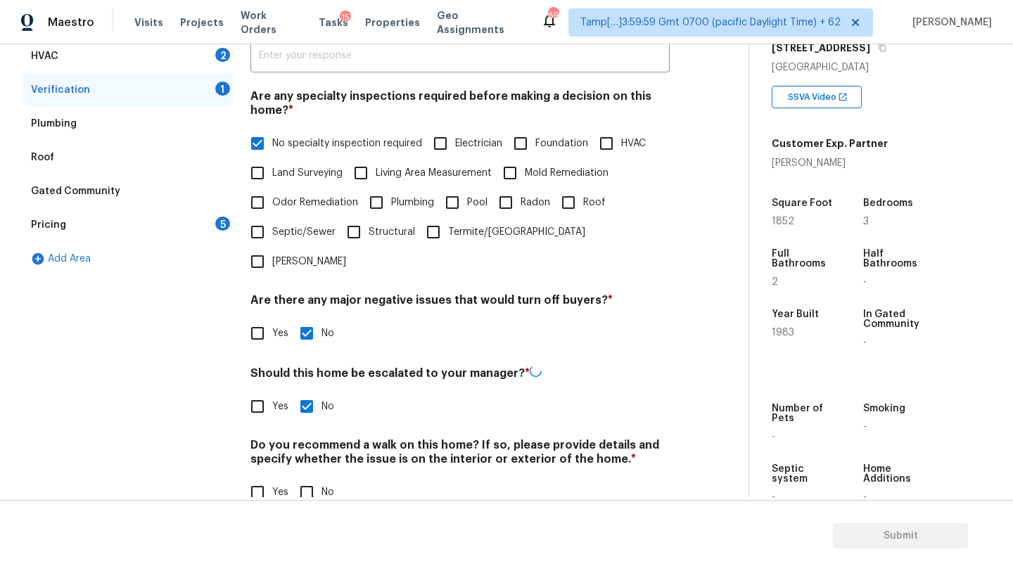
checkbox input "true"
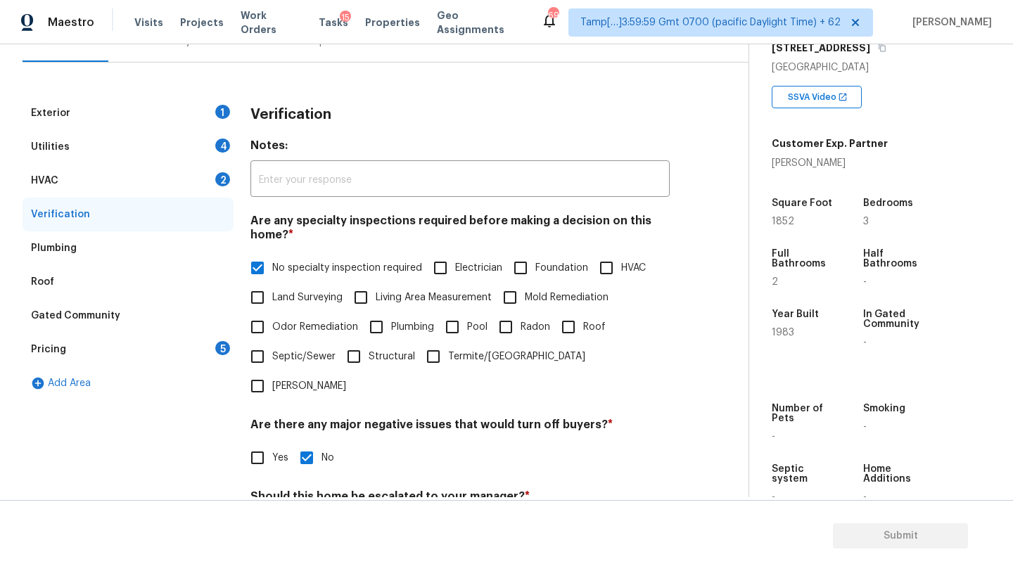
scroll to position [97, 0]
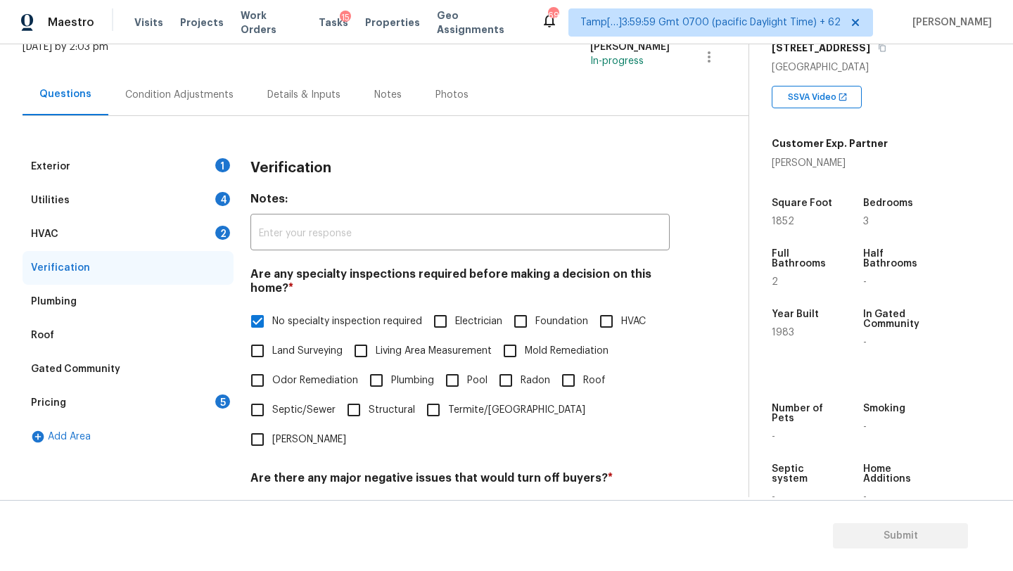
click at [67, 224] on div "HVAC 2" at bounding box center [128, 234] width 211 height 34
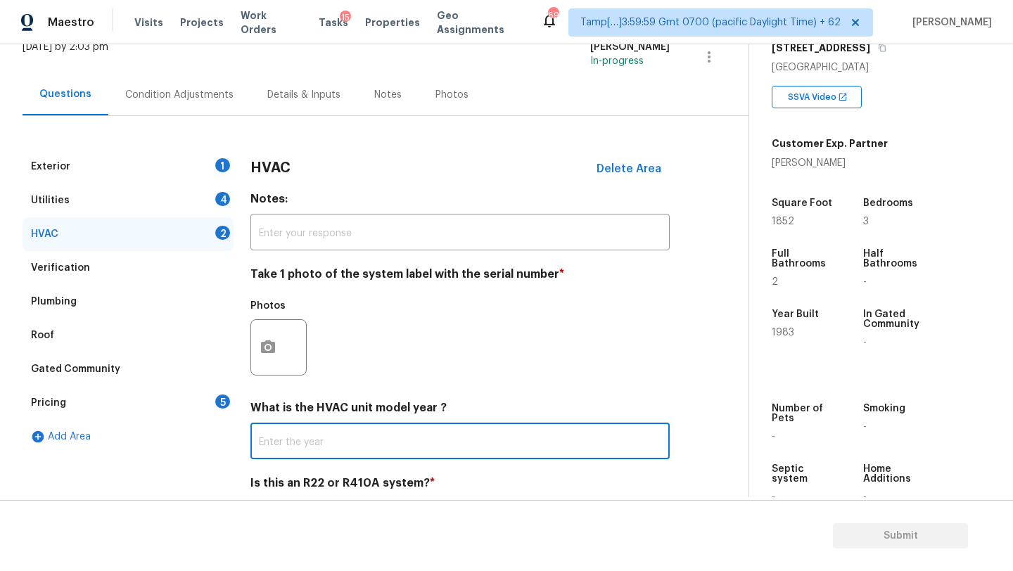
click at [309, 442] on input "text" at bounding box center [459, 442] width 419 height 33
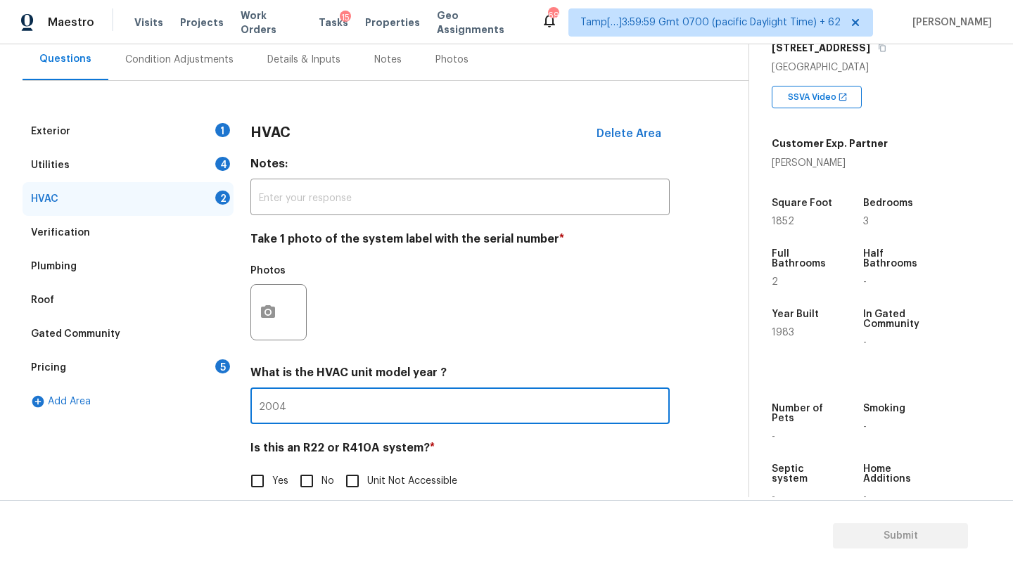
scroll to position [153, 0]
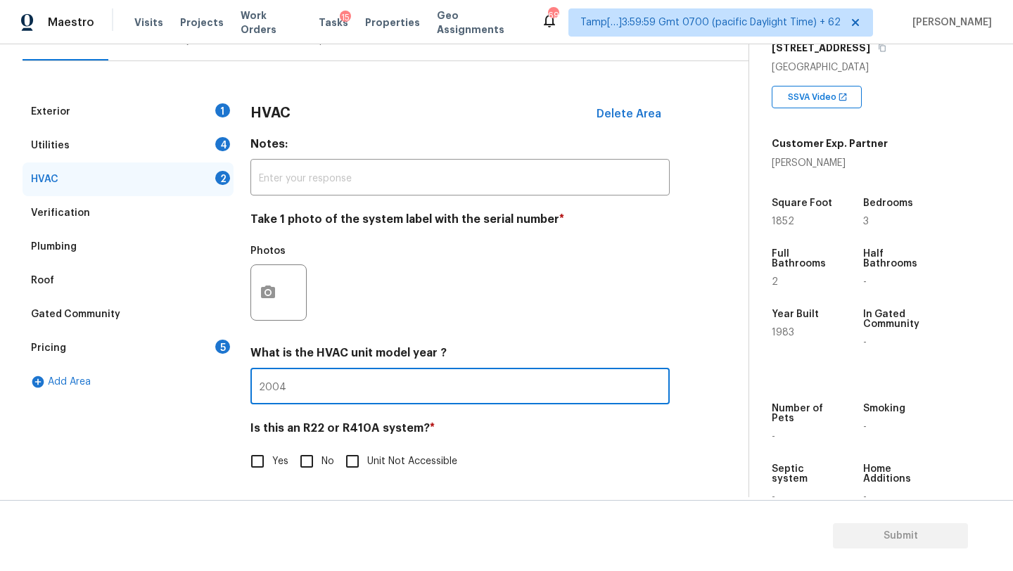
type input "2004"
click at [308, 468] on input "No" at bounding box center [307, 462] width 30 height 30
checkbox input "true"
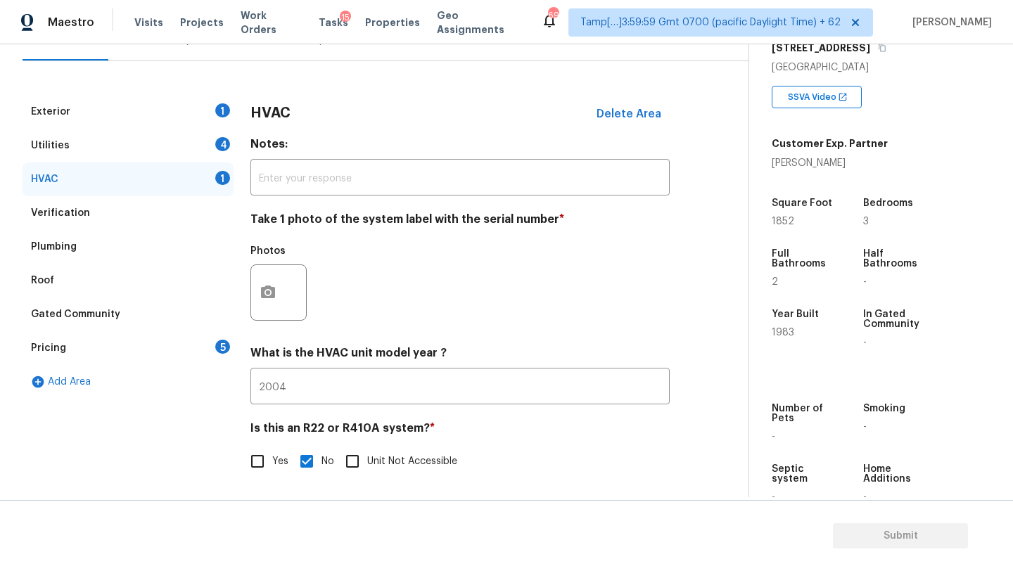
click at [87, 142] on div "Utilities 4" at bounding box center [128, 146] width 211 height 34
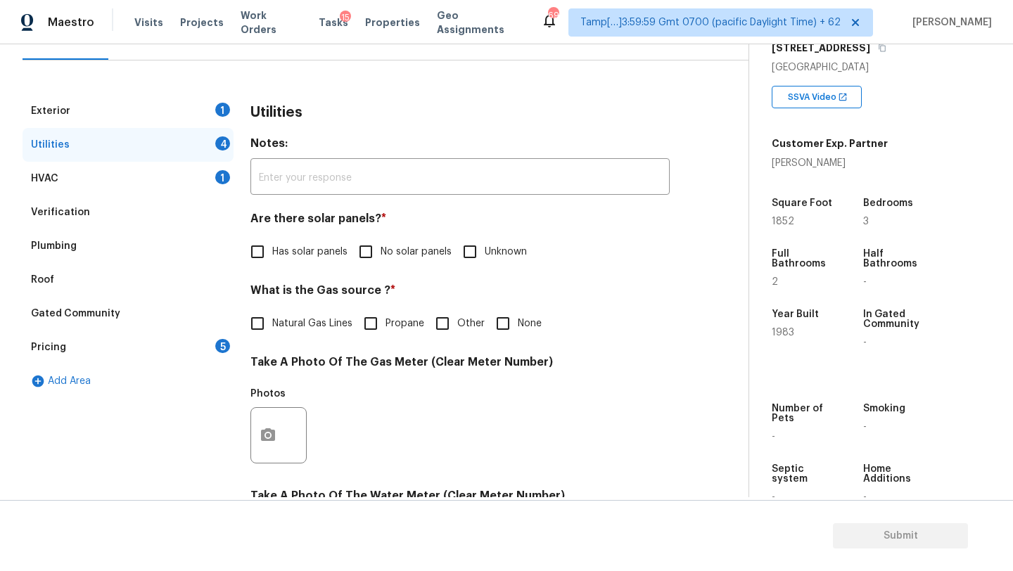
click at [370, 247] on input "No solar panels" at bounding box center [366, 252] width 30 height 30
checkbox input "true"
click at [312, 314] on label "Natural Gas Lines" at bounding box center [298, 325] width 110 height 30
click at [272, 314] on input "Natural Gas Lines" at bounding box center [258, 325] width 30 height 30
checkbox input "true"
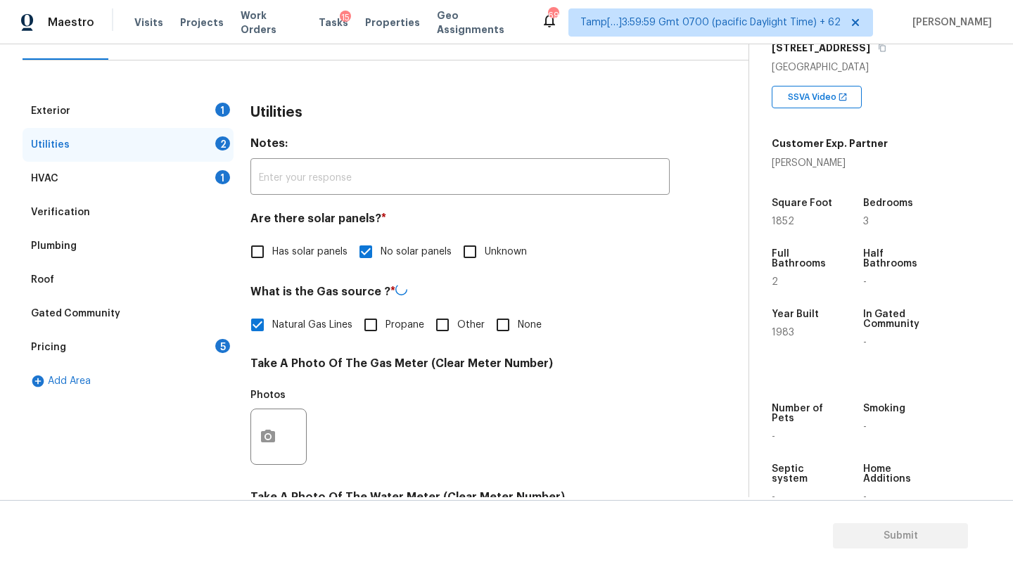
scroll to position [487, 0]
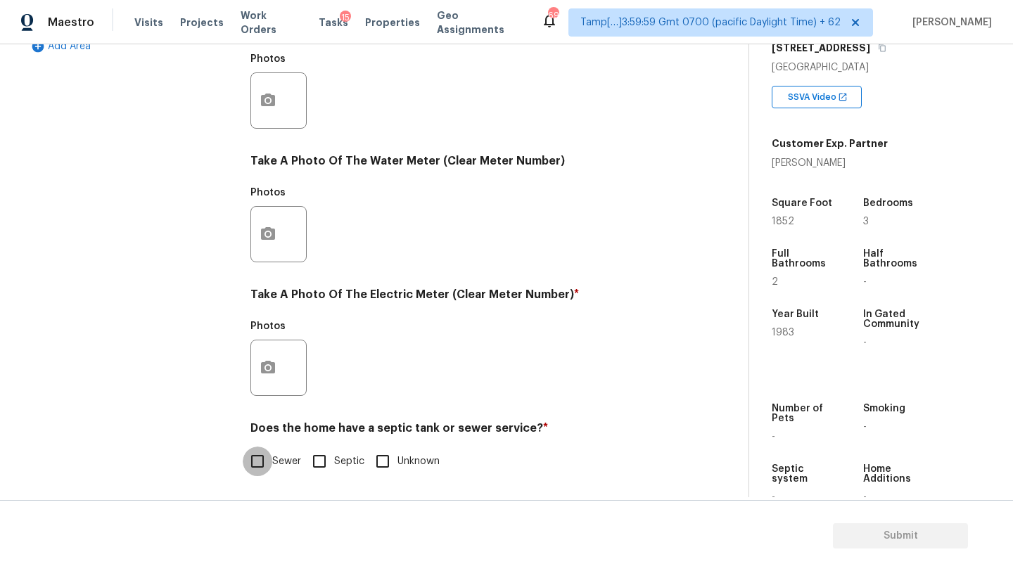
click at [255, 453] on input "Sewer" at bounding box center [258, 462] width 30 height 30
checkbox input "true"
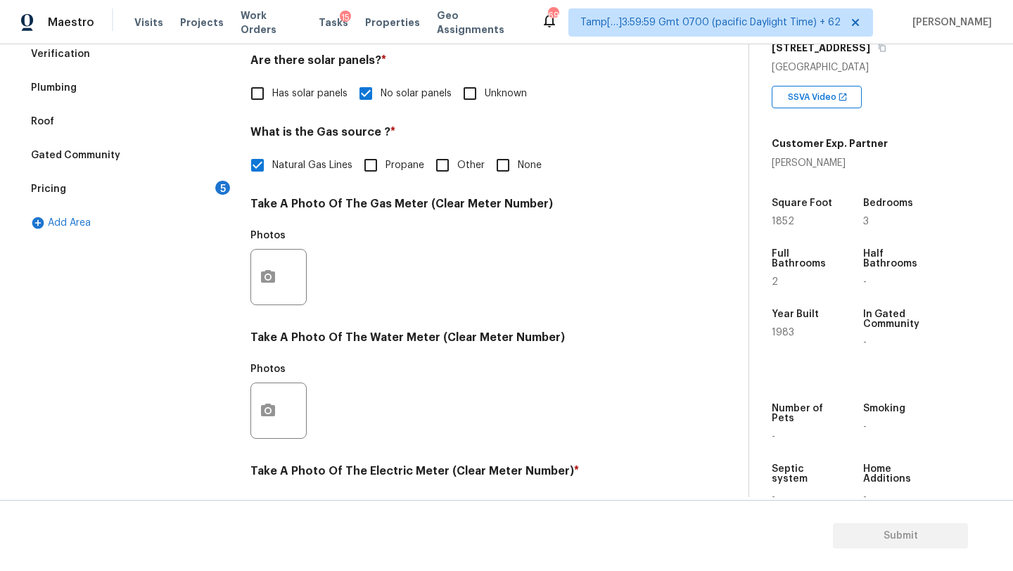
scroll to position [74, 0]
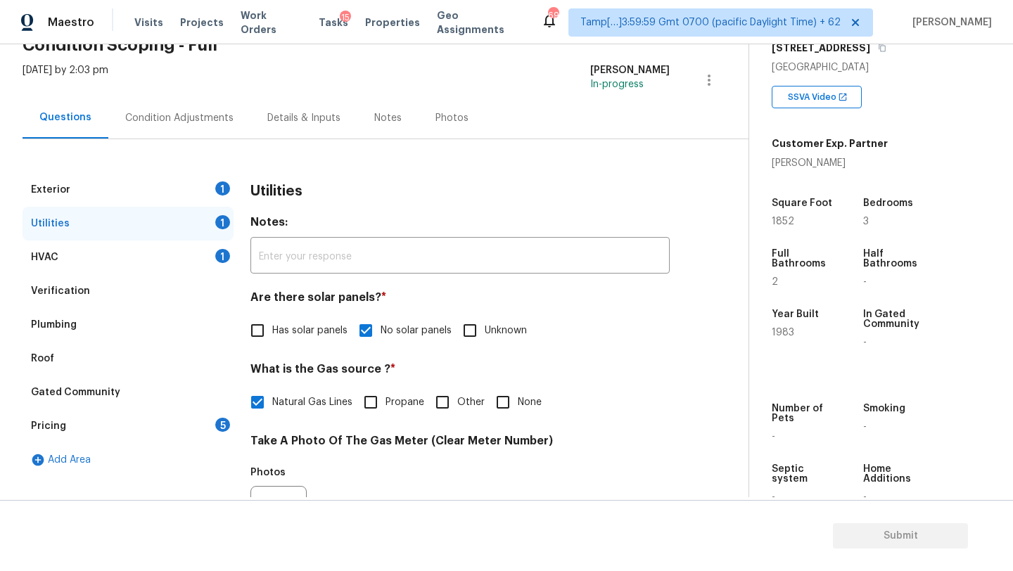
click at [99, 182] on div "Exterior 1" at bounding box center [128, 190] width 211 height 34
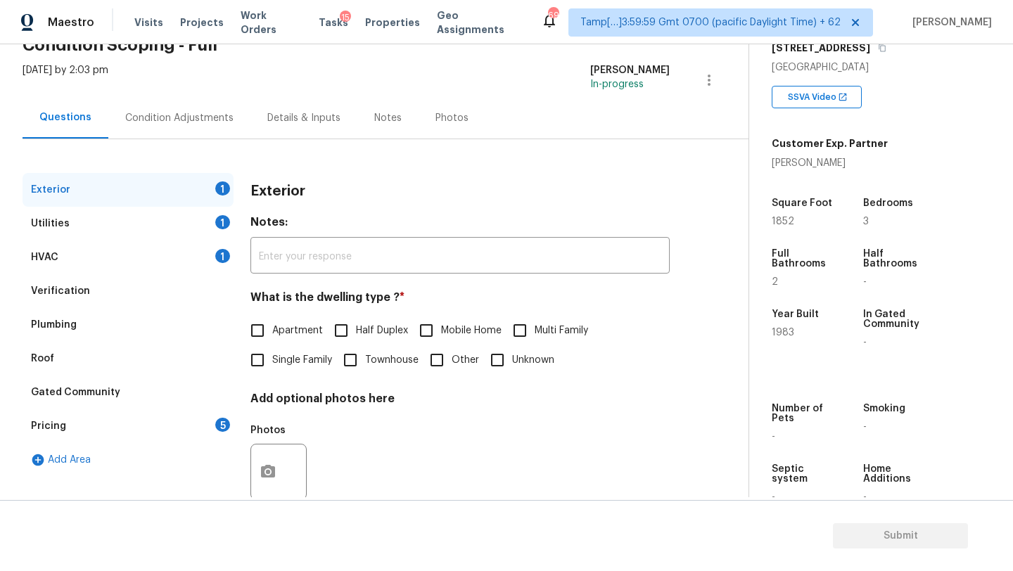
click at [276, 364] on span "Single Family" at bounding box center [302, 360] width 60 height 15
click at [272, 364] on input "Single Family" at bounding box center [258, 360] width 30 height 30
checkbox input "true"
click at [212, 423] on div "Pricing 5" at bounding box center [128, 426] width 211 height 34
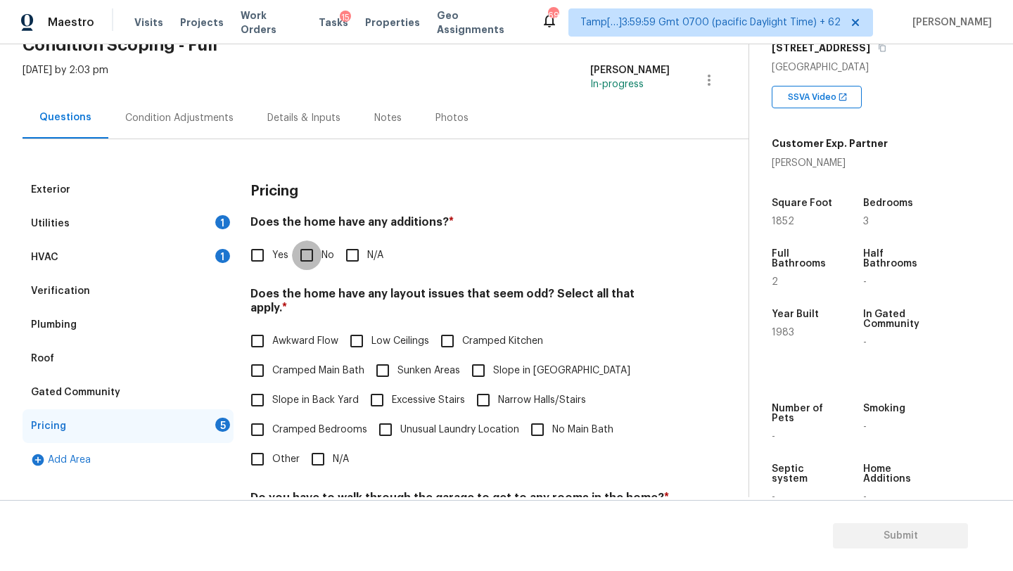
click at [311, 257] on input "No" at bounding box center [307, 256] width 30 height 30
checkbox input "true"
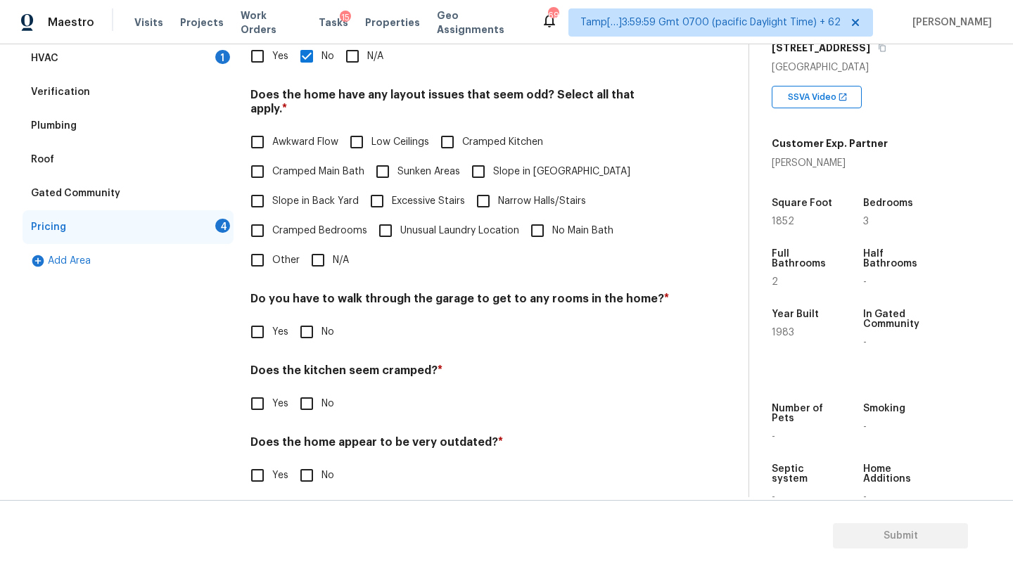
click at [323, 253] on input "N/A" at bounding box center [318, 260] width 30 height 30
checkbox input "true"
click at [313, 324] on input "No" at bounding box center [307, 334] width 30 height 30
checkbox input "true"
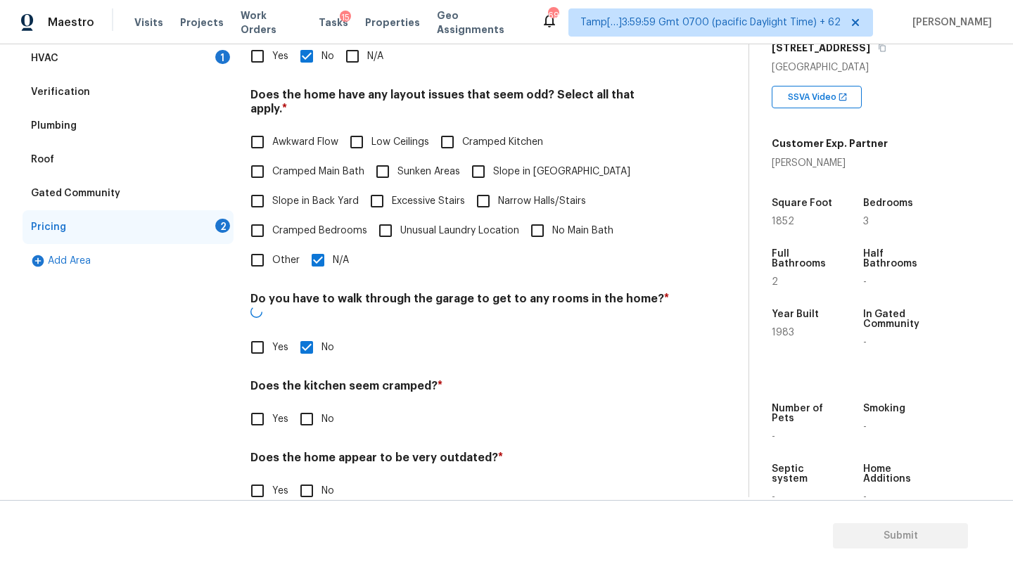
click at [313, 409] on div "Pricing Does the home have any additions? * Yes No N/A Does the home have any l…" at bounding box center [459, 248] width 419 height 549
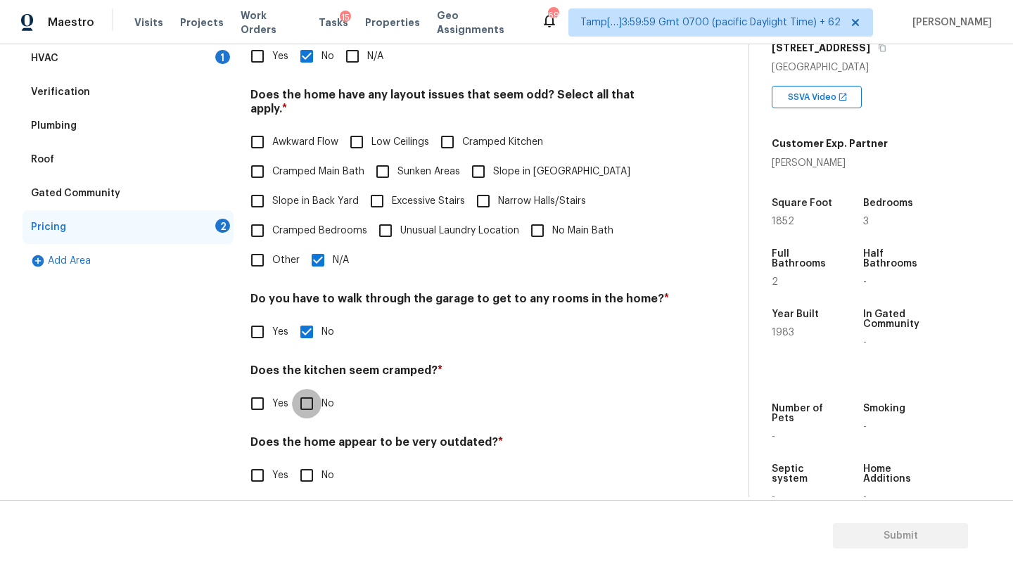
click at [313, 393] on input "No" at bounding box center [307, 404] width 30 height 30
checkbox input "true"
click at [313, 461] on input "No" at bounding box center [307, 476] width 30 height 30
checkbox input "true"
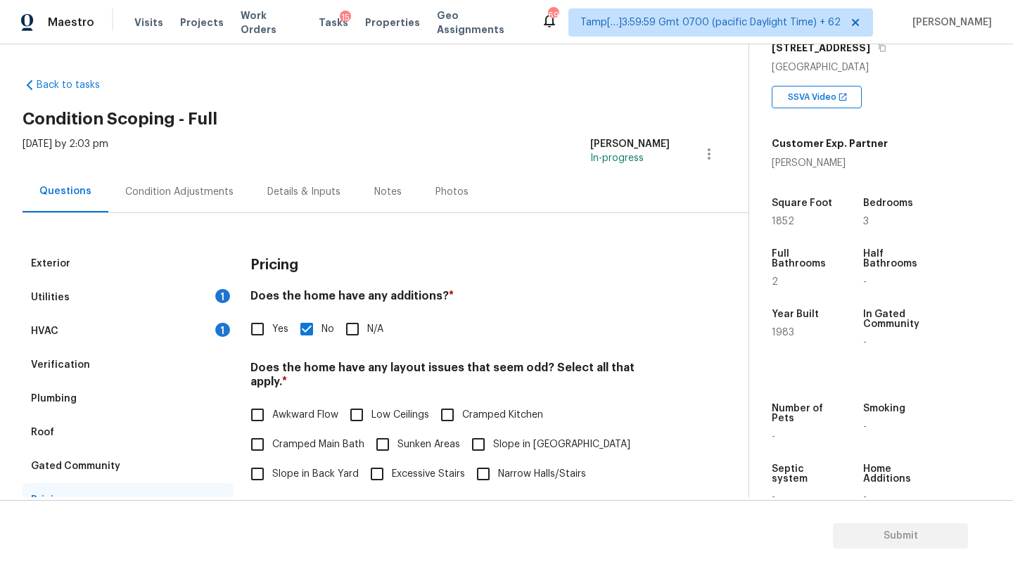
click at [164, 181] on div "Condition Adjustments" at bounding box center [179, 191] width 142 height 41
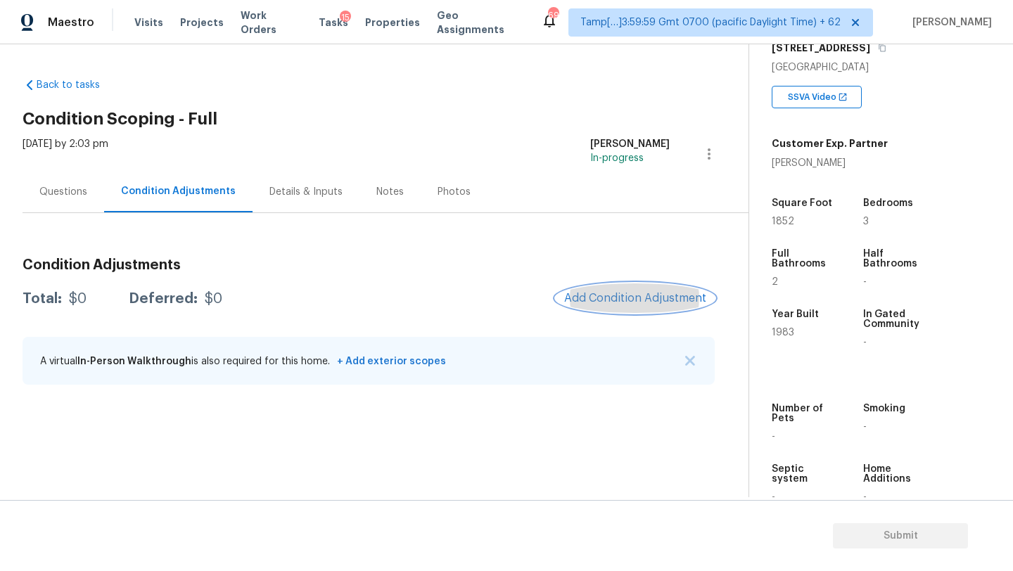
click at [636, 285] on button "Add Condition Adjustment" at bounding box center [635, 298] width 159 height 30
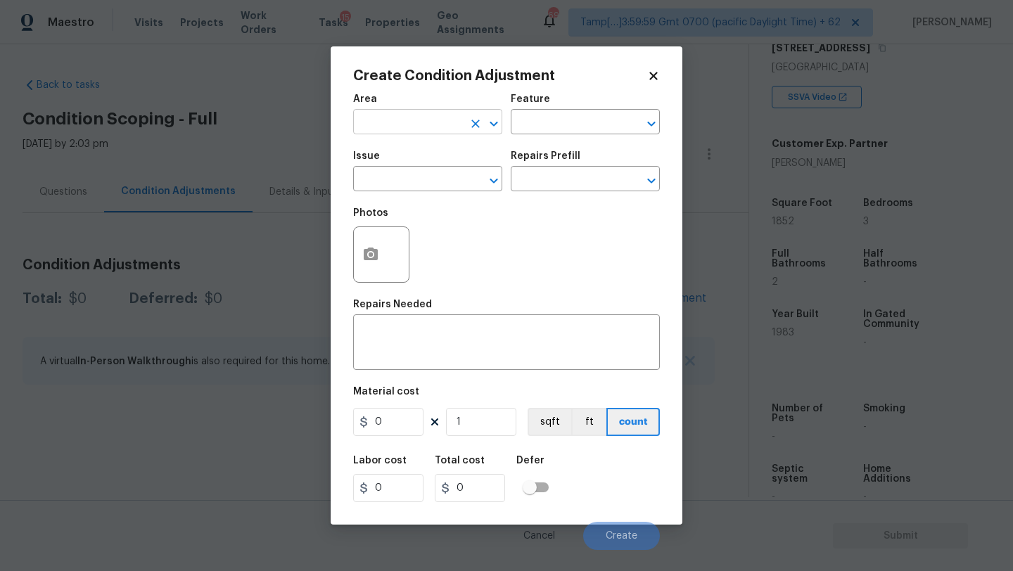
click at [402, 131] on input "text" at bounding box center [408, 124] width 110 height 22
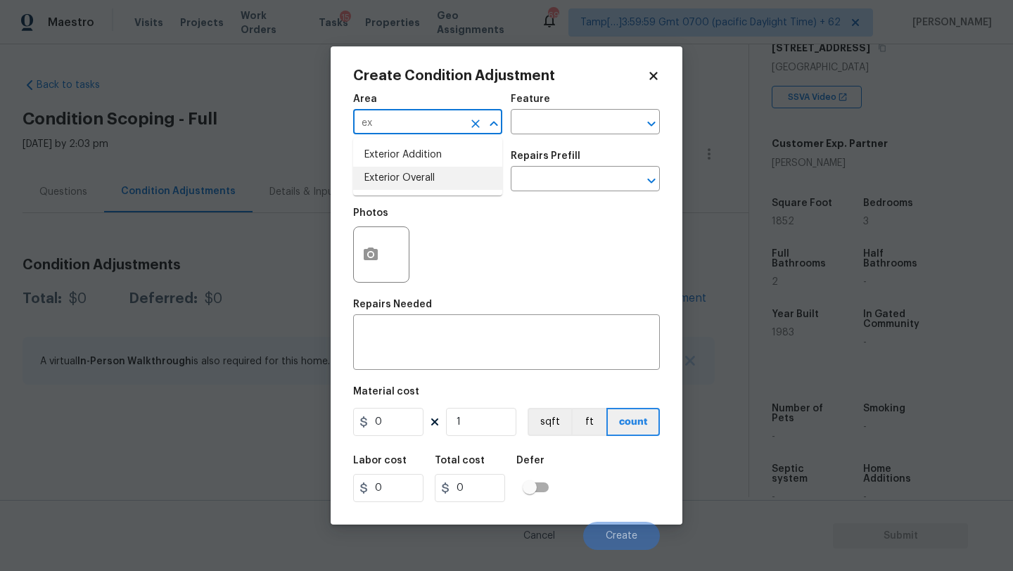
click at [414, 170] on ul "Exterior Addition Exterior Overall" at bounding box center [427, 167] width 149 height 58
click at [414, 168] on li "Exterior Overall" at bounding box center [427, 178] width 149 height 23
type input "Exterior Overall"
click at [530, 130] on input "text" at bounding box center [566, 124] width 110 height 22
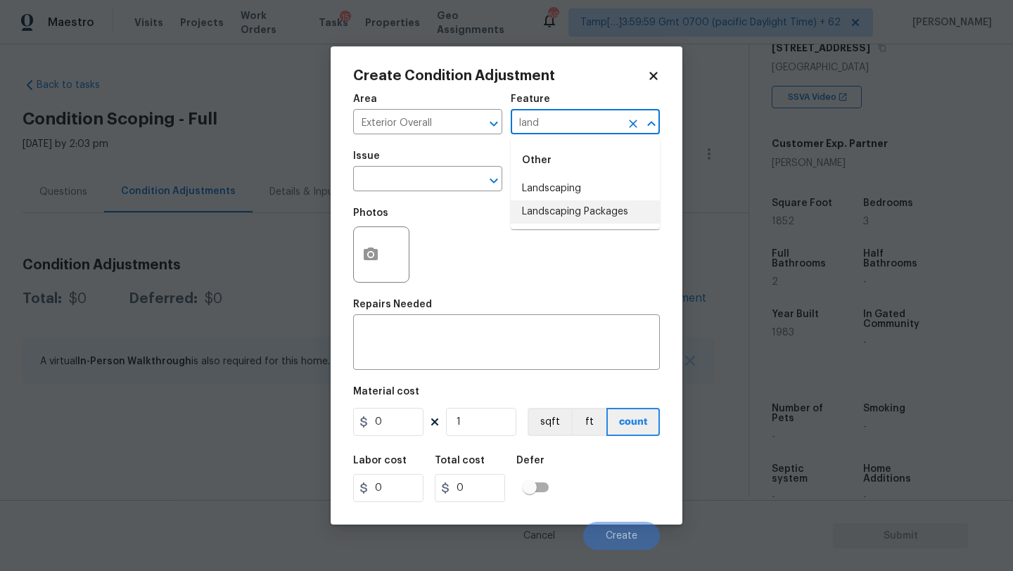
click at [536, 212] on li "Landscaping Packages" at bounding box center [585, 211] width 149 height 23
type input "Landscaping Packages"
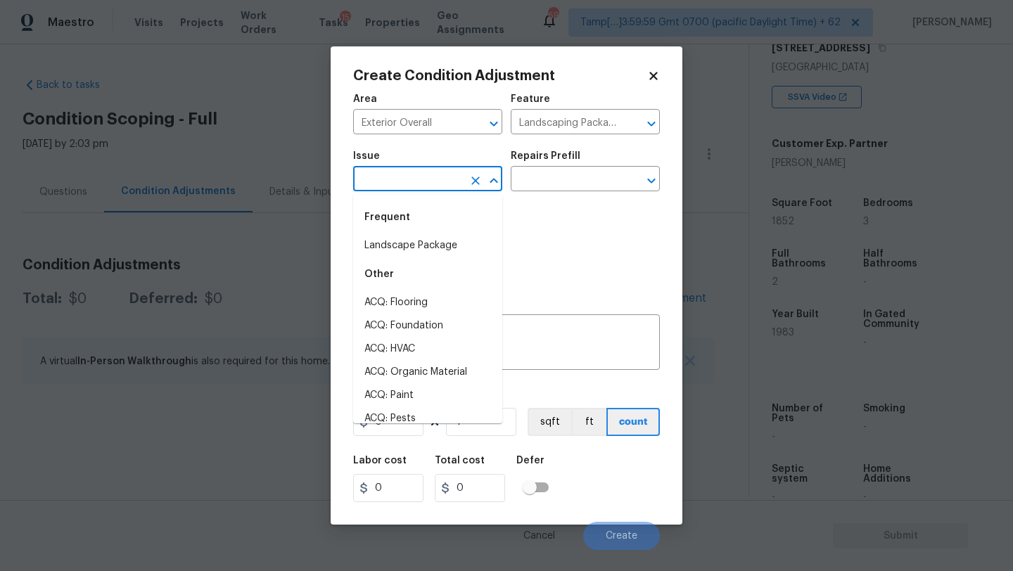
click at [449, 191] on input "text" at bounding box center [408, 181] width 110 height 22
click at [435, 220] on div "Frequent" at bounding box center [427, 217] width 149 height 34
click at [435, 237] on li "Landscape Package" at bounding box center [427, 245] width 149 height 23
type input "Landscape Package"
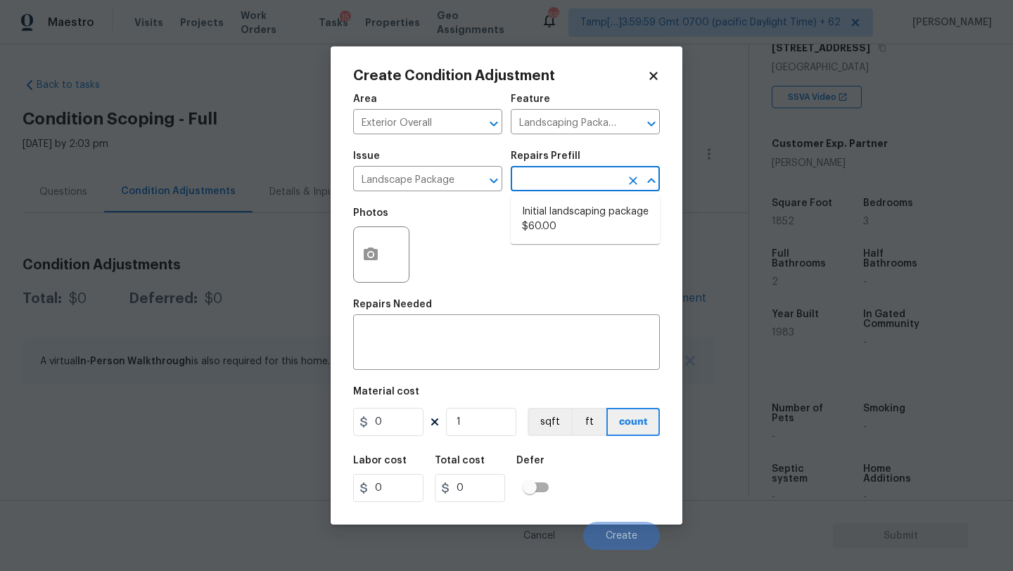
click at [548, 173] on input "text" at bounding box center [566, 181] width 110 height 22
click at [549, 224] on li "Initial landscaping package $60.00" at bounding box center [585, 219] width 149 height 38
type input "Home Readiness Packages"
type textarea "Mowing of grass up to 6" in height. Mow, edge along driveways & sidewalks, trim…"
type input "60"
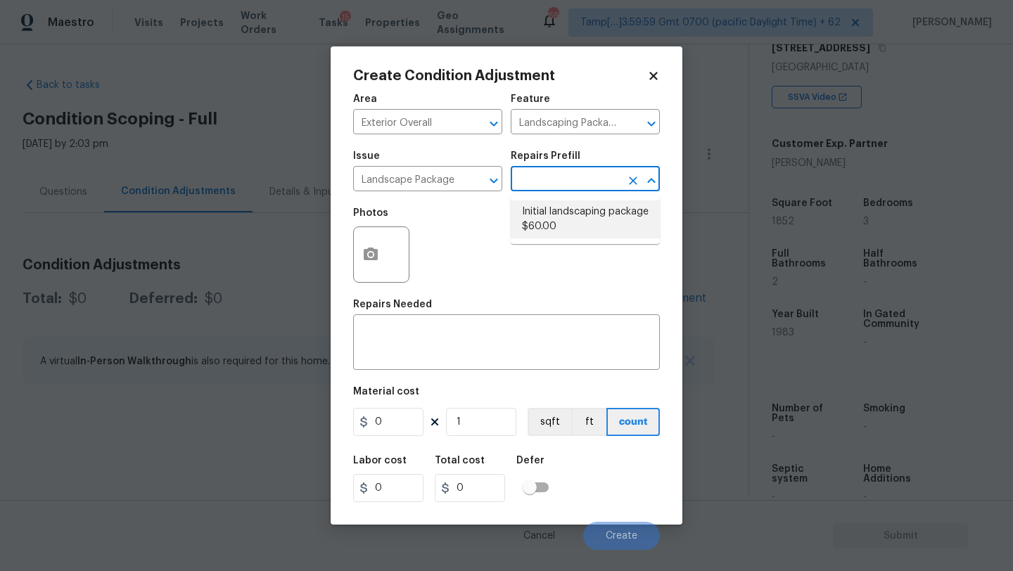
type input "60"
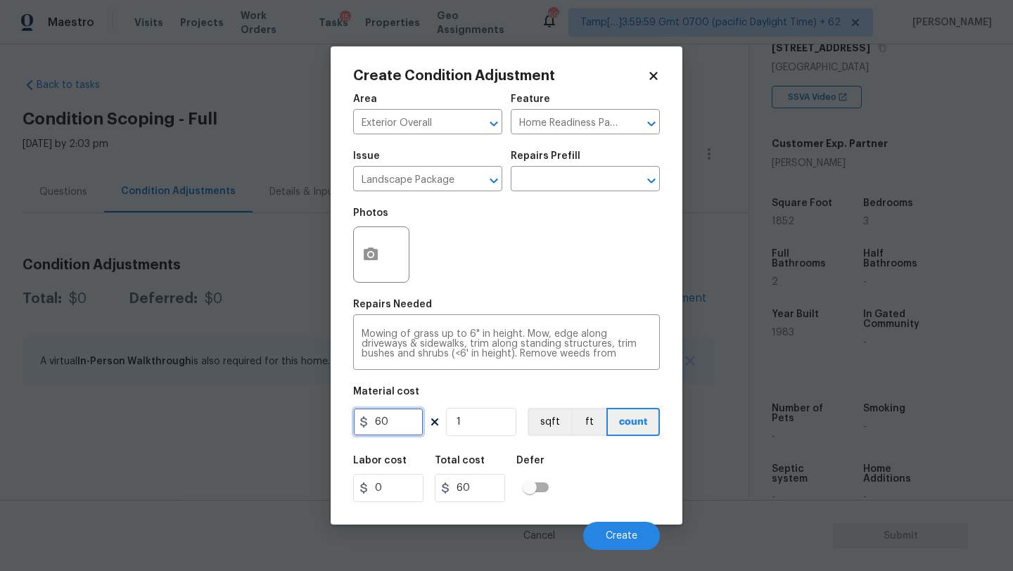
click at [392, 421] on input "60" at bounding box center [388, 422] width 70 height 28
type input "300"
click at [357, 253] on button "button" at bounding box center [371, 254] width 34 height 55
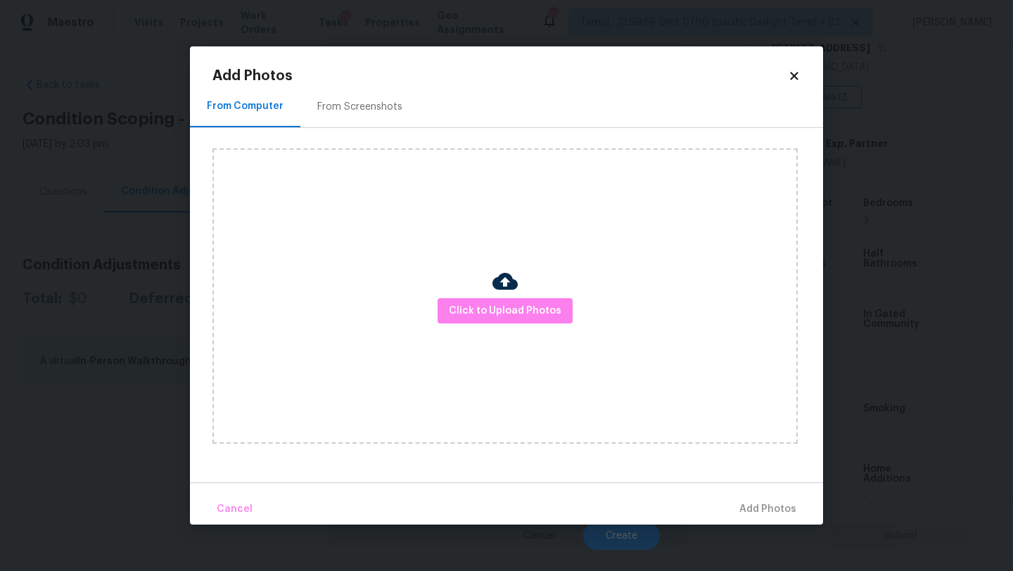
click at [371, 58] on div "Add Photos From Computer From Screenshots Click to Upload Photos Cancel Add Pho…" at bounding box center [506, 285] width 633 height 478
click at [371, 102] on div "From Screenshots" at bounding box center [359, 107] width 85 height 14
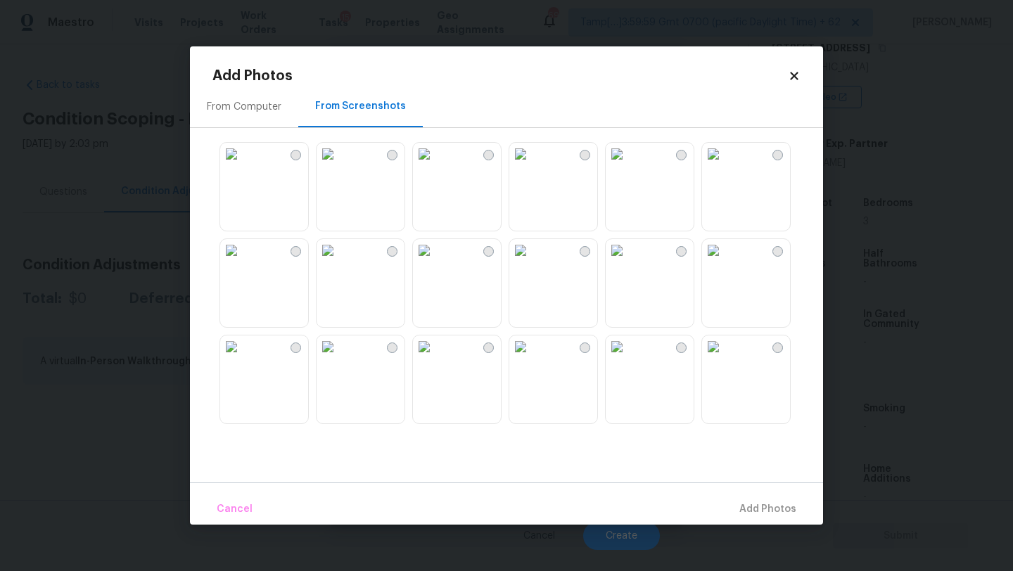
click at [628, 358] on img at bounding box center [617, 347] width 23 height 23
click at [532, 262] on img at bounding box center [520, 250] width 23 height 23
click at [715, 358] on img at bounding box center [713, 347] width 23 height 23
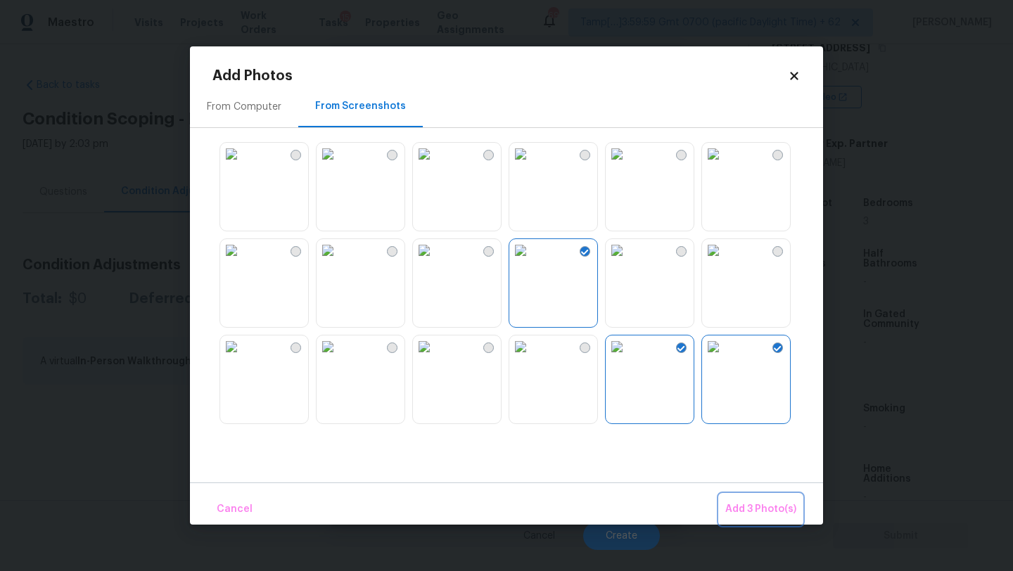
click at [762, 509] on span "Add 3 Photo(s)" at bounding box center [760, 510] width 71 height 18
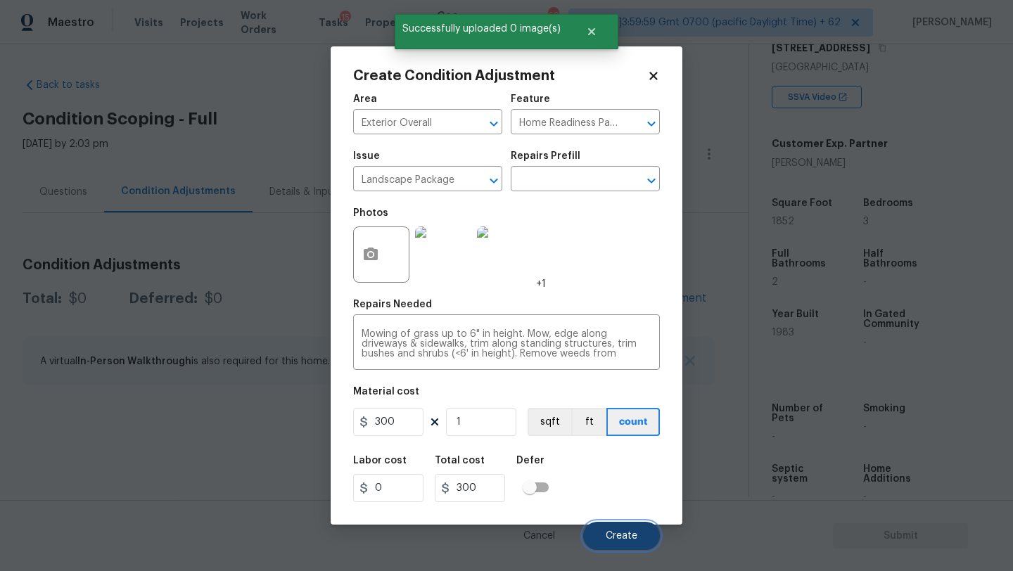
click at [644, 524] on button "Create" at bounding box center [621, 536] width 77 height 28
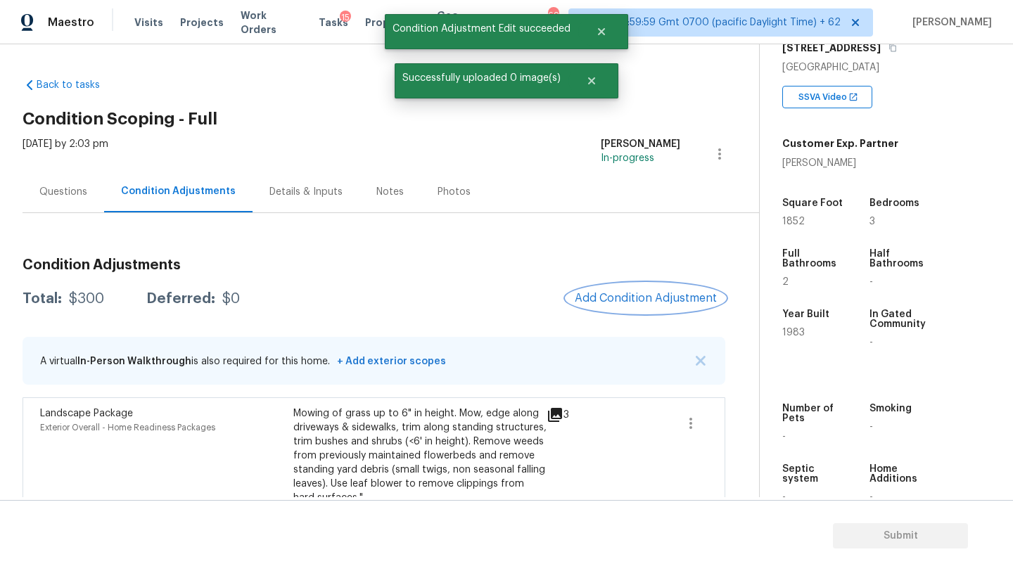
click at [622, 302] on span "Add Condition Adjustment" at bounding box center [646, 298] width 142 height 13
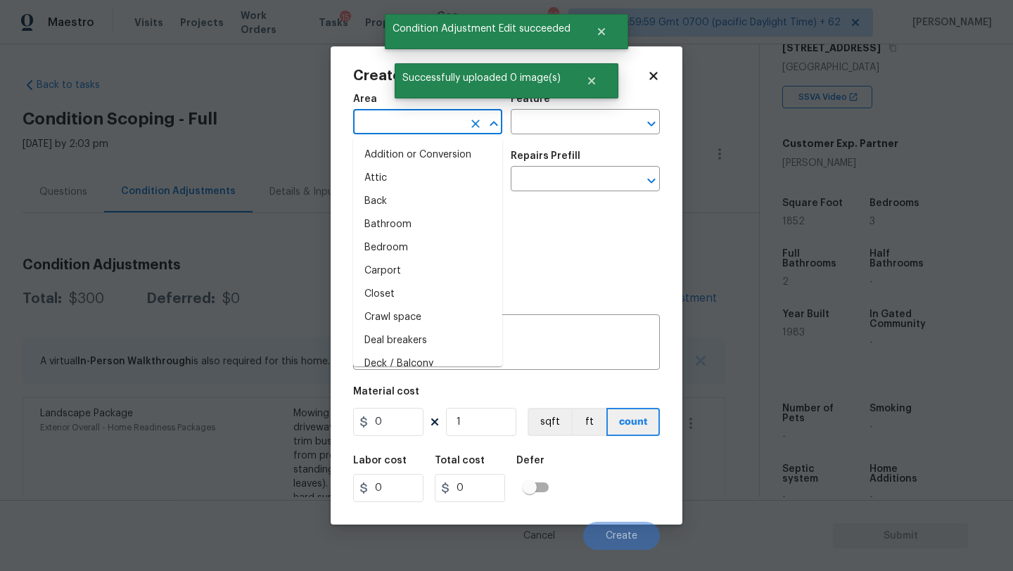
click at [381, 123] on input "text" at bounding box center [408, 124] width 110 height 22
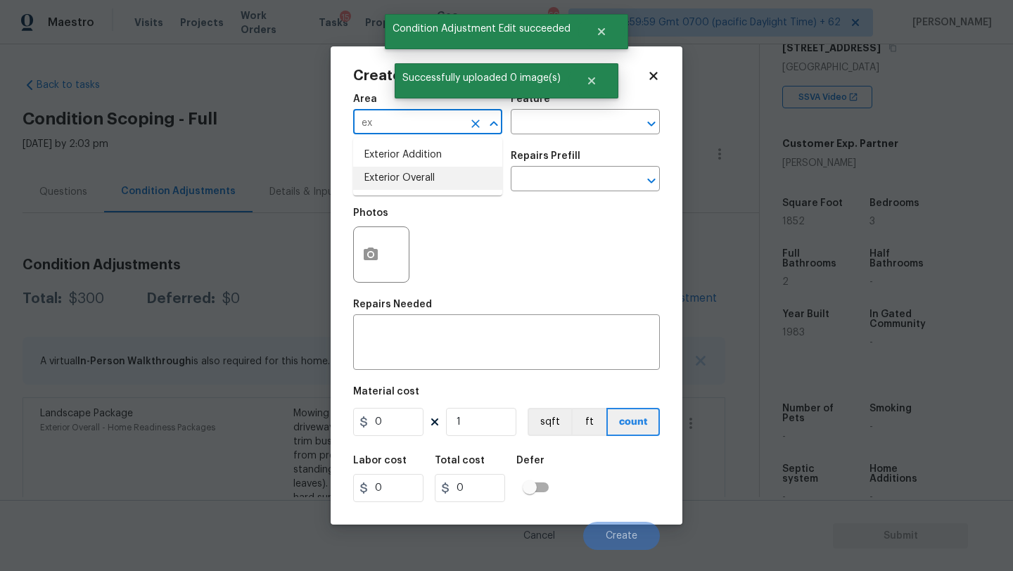
click at [401, 170] on li "Exterior Overall" at bounding box center [427, 178] width 149 height 23
type input "Exterior Overall"
click at [536, 124] on input "text" at bounding box center [566, 124] width 110 height 22
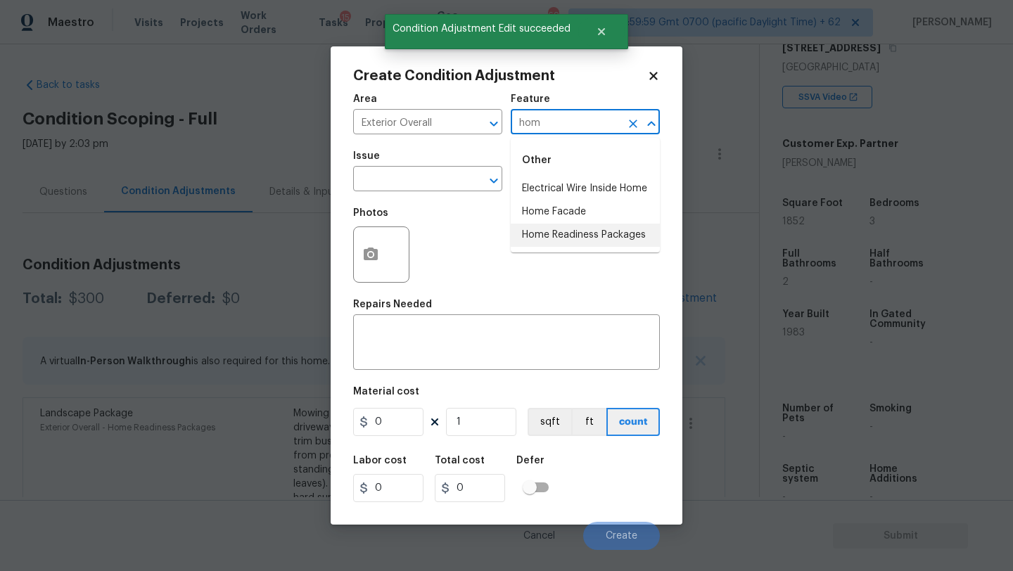
click at [530, 235] on li "Home Readiness Packages" at bounding box center [585, 235] width 149 height 23
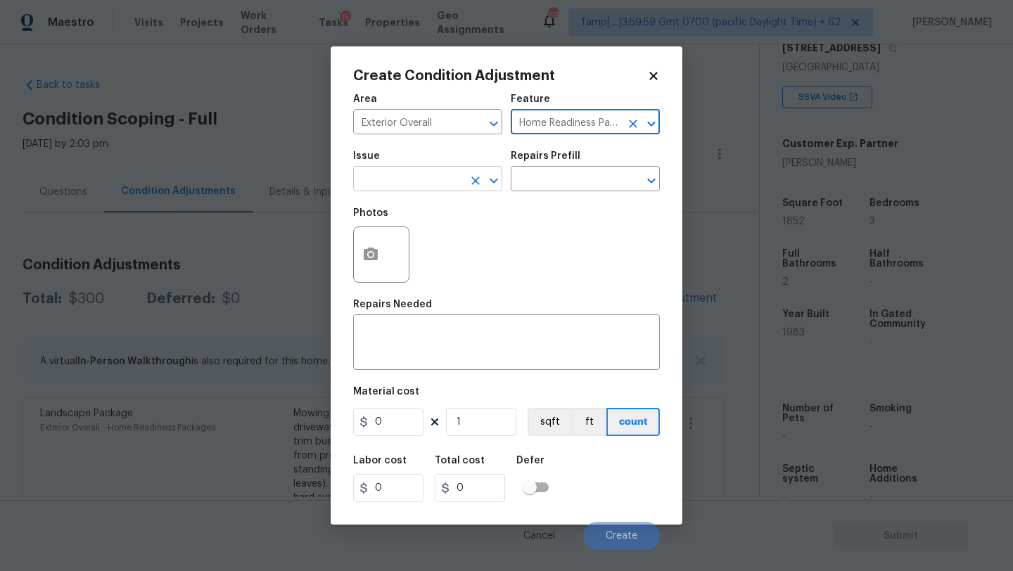
type input "Home Readiness Packages"
click at [411, 186] on input "text" at bounding box center [408, 181] width 110 height 22
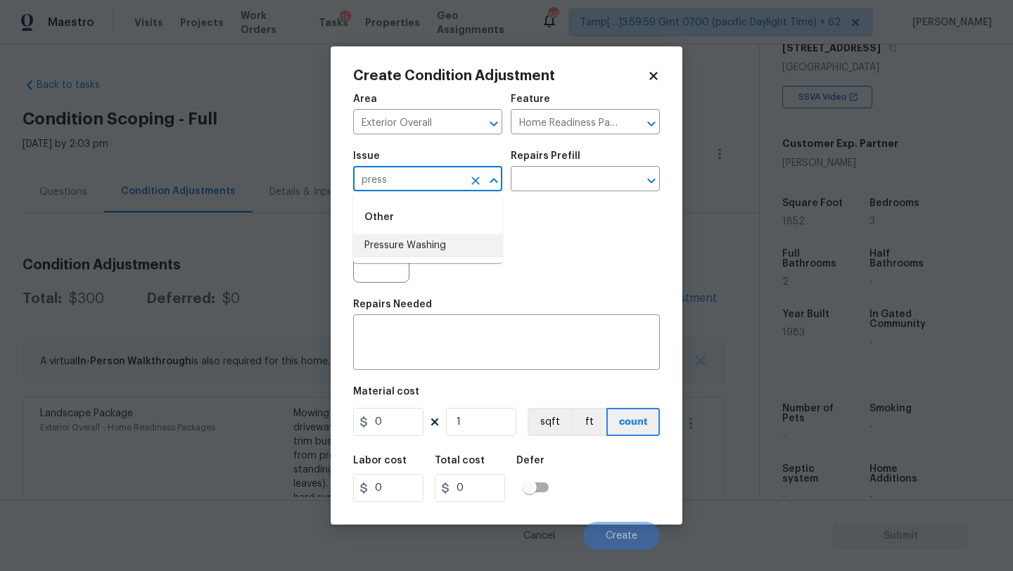
click at [405, 255] on li "Pressure Washing" at bounding box center [427, 245] width 149 height 23
type input "Pressure Washing"
click at [568, 184] on input "text" at bounding box center [566, 181] width 110 height 22
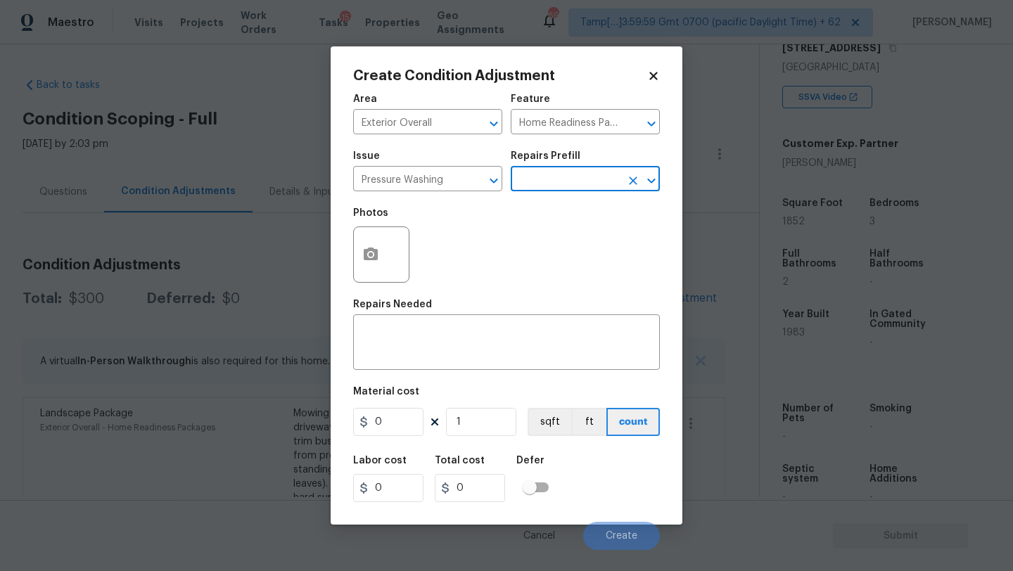
click at [568, 184] on input "text" at bounding box center [566, 181] width 110 height 22
click at [547, 179] on input "text" at bounding box center [566, 181] width 110 height 22
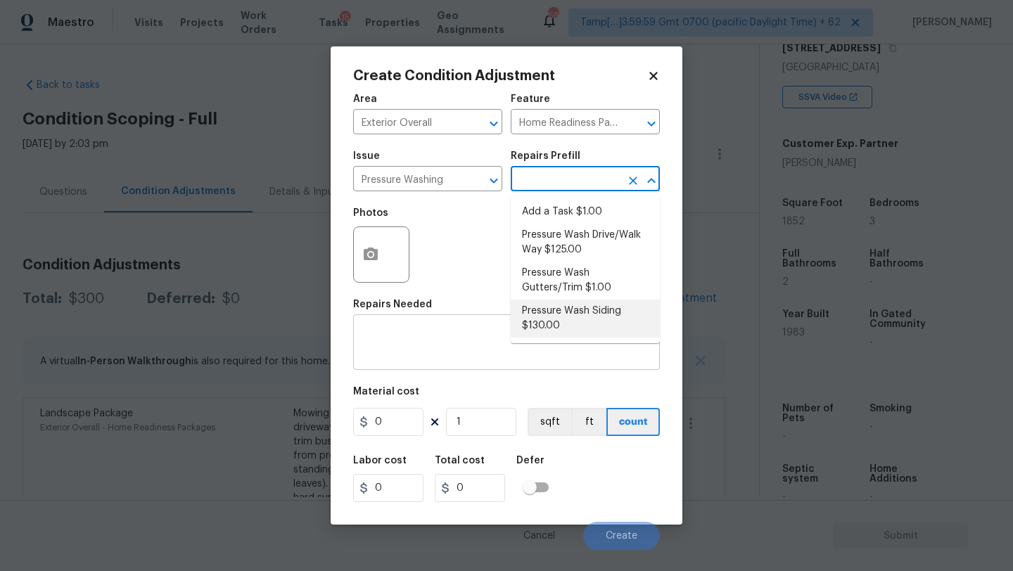
click at [396, 349] on textarea at bounding box center [507, 344] width 290 height 30
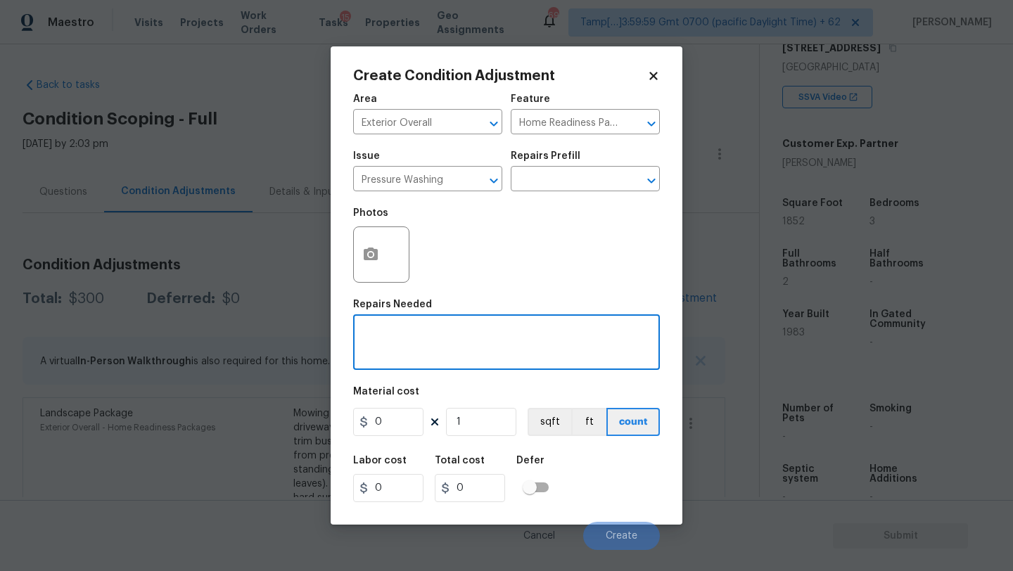
click at [487, 341] on textarea at bounding box center [507, 344] width 290 height 30
paste textarea "Pressure wash home, driveway, walkways/sidewalks and patio. Must use a surface …"
type textarea "Pressure wash home, driveway, walkways/sidewalks and patio. Must use a surface …"
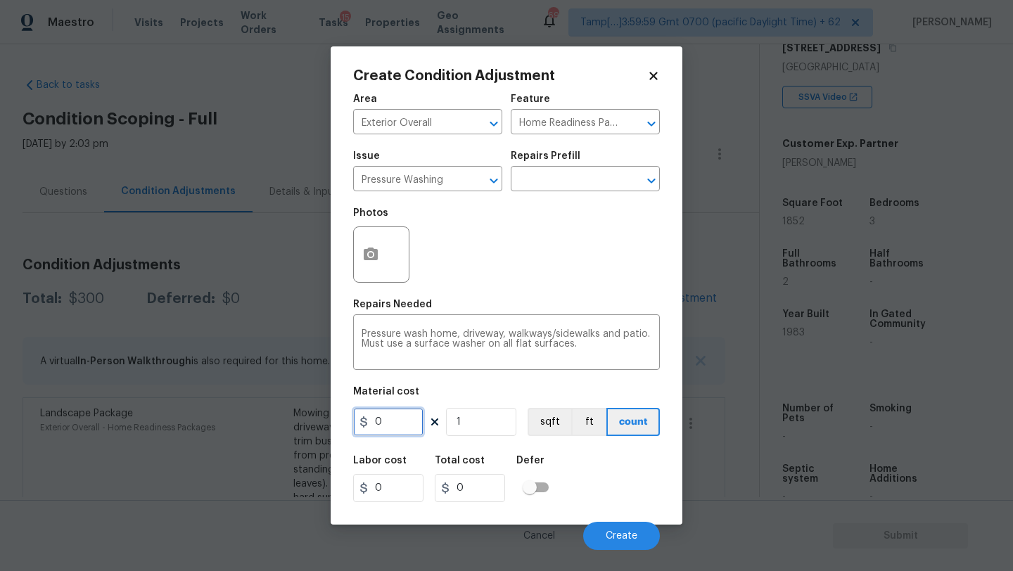
click at [409, 419] on input "0" at bounding box center [388, 422] width 70 height 28
type input "400"
click at [612, 530] on button "Create" at bounding box center [621, 536] width 77 height 28
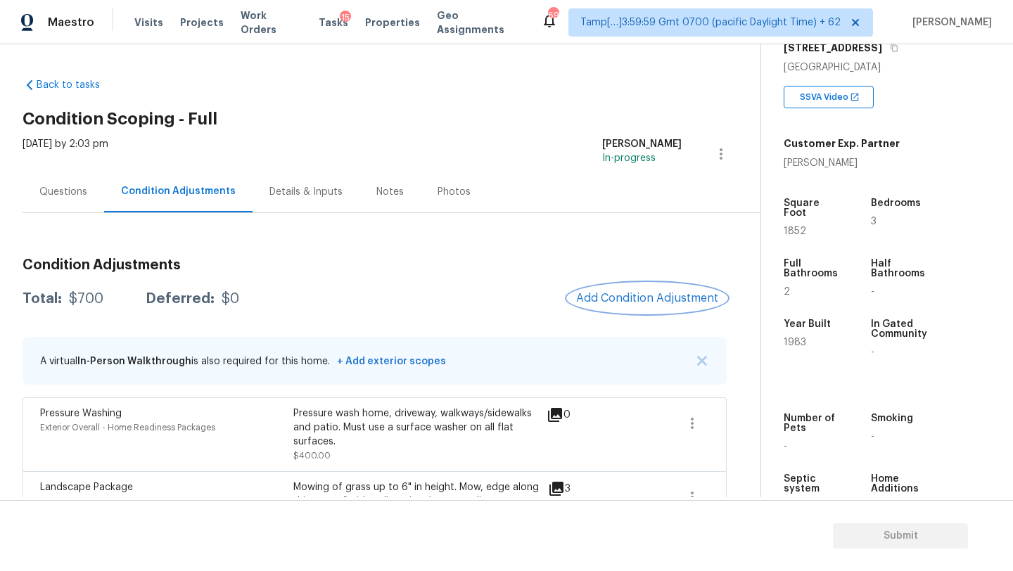
scroll to position [56, 0]
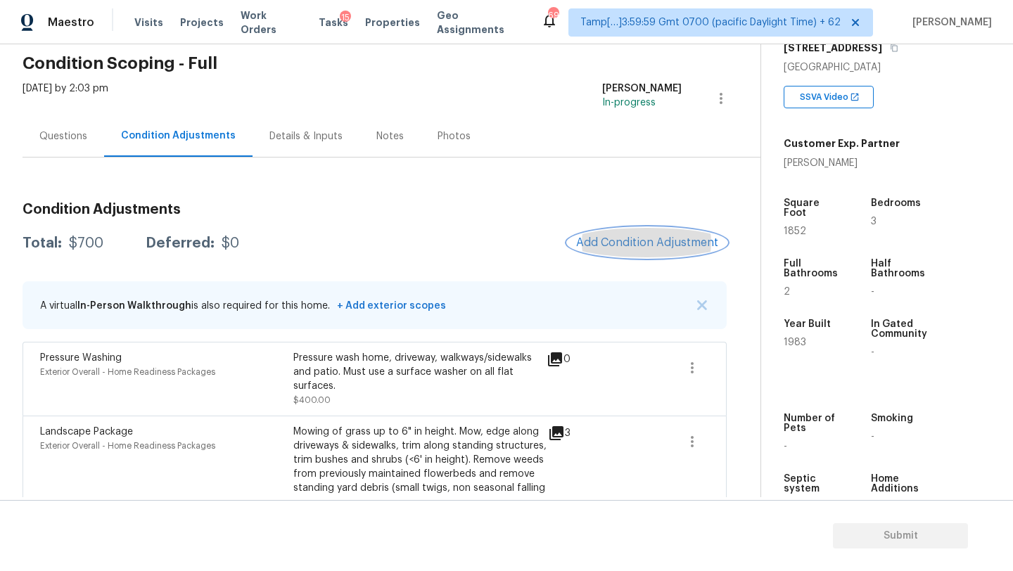
click at [655, 247] on span "Add Condition Adjustment" at bounding box center [647, 242] width 142 height 13
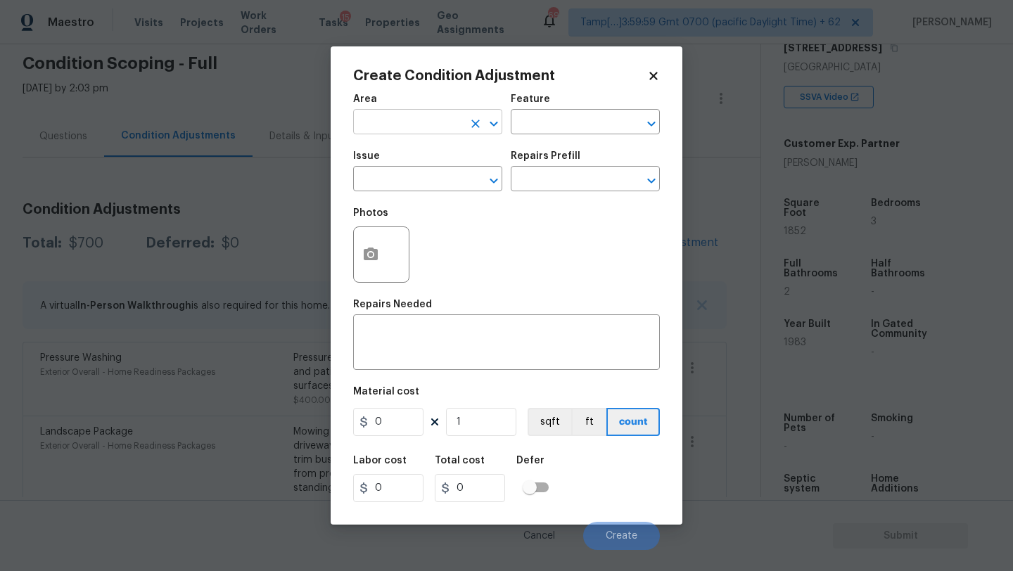
click at [407, 129] on input "text" at bounding box center [408, 124] width 110 height 22
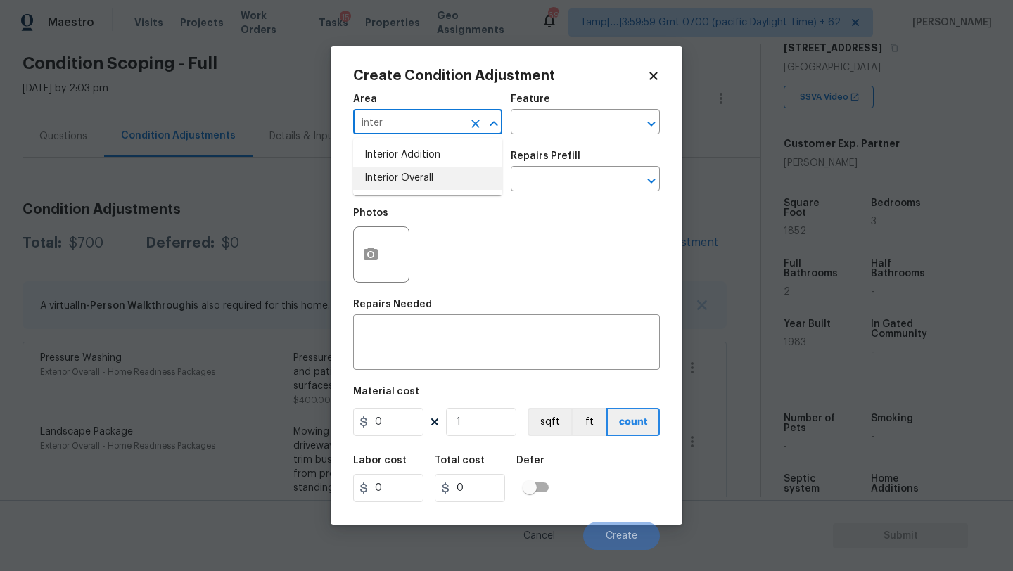
click at [409, 168] on li "Interior Overall" at bounding box center [427, 178] width 149 height 23
type input "Interior Overall"
click at [475, 122] on icon "Clear" at bounding box center [475, 124] width 14 height 14
click at [414, 122] on input "text" at bounding box center [408, 124] width 110 height 22
click at [416, 174] on li "Exterior Overall" at bounding box center [427, 178] width 149 height 23
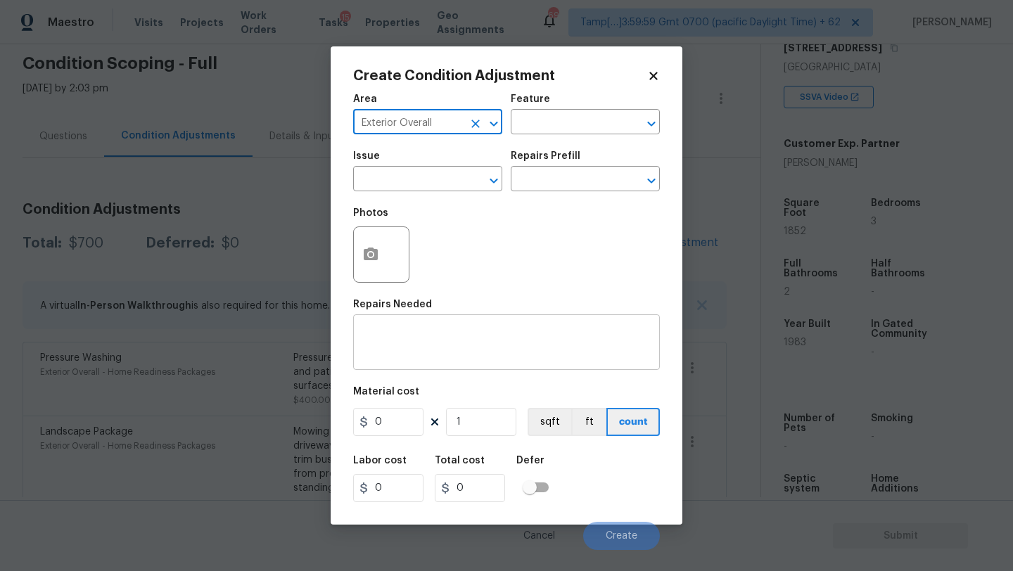
type input "Exterior Overall"
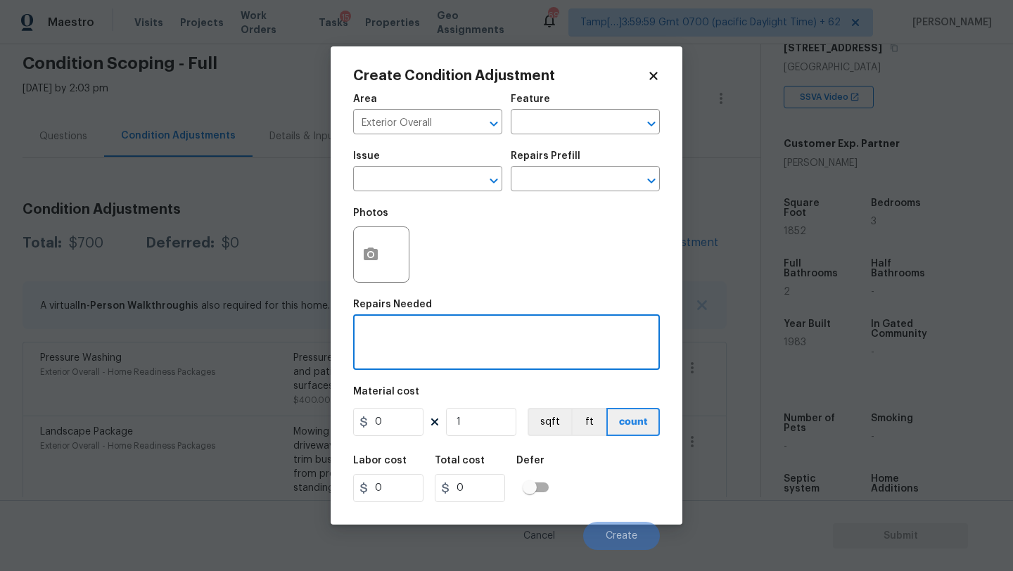
click at [416, 350] on textarea at bounding box center [507, 344] width 290 height 30
click at [447, 334] on textarea "remove above gorund pool" at bounding box center [507, 344] width 290 height 30
type textarea "remove above ground pool"
click at [390, 425] on input "0" at bounding box center [388, 422] width 70 height 28
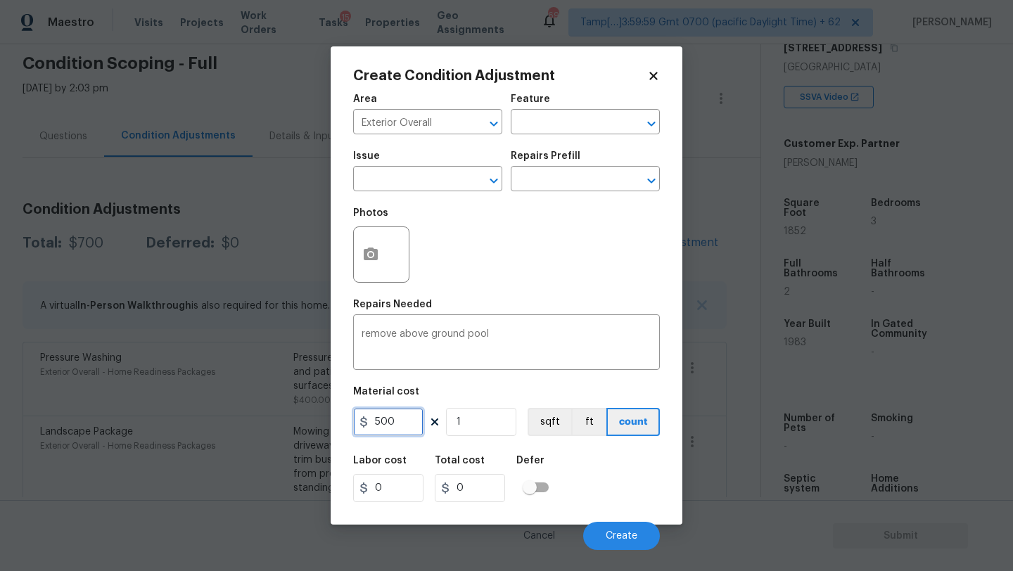
type input "500"
click at [370, 262] on icon "button" at bounding box center [370, 254] width 17 height 17
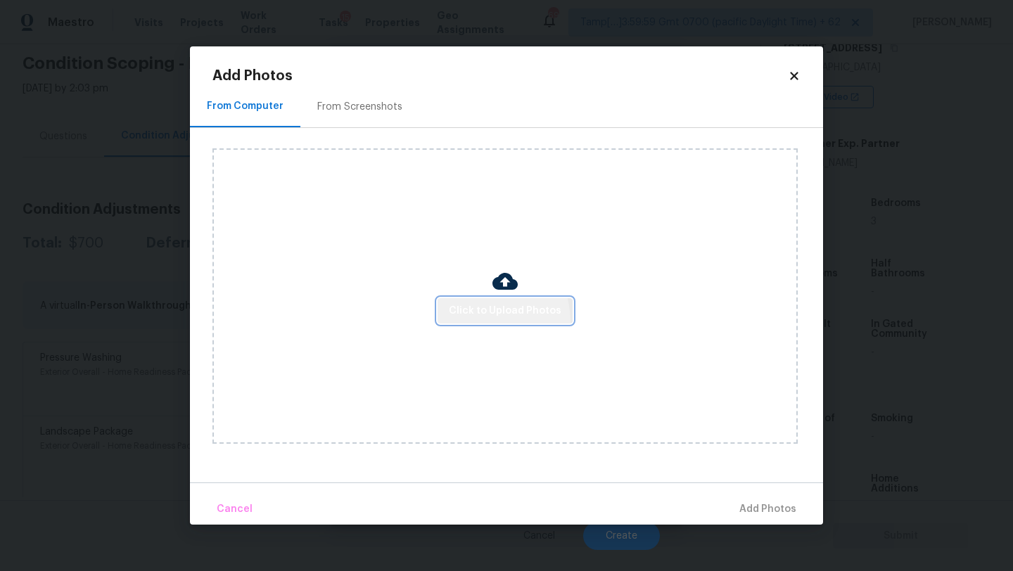
click at [480, 321] on button "Click to Upload Photos" at bounding box center [504, 311] width 135 height 26
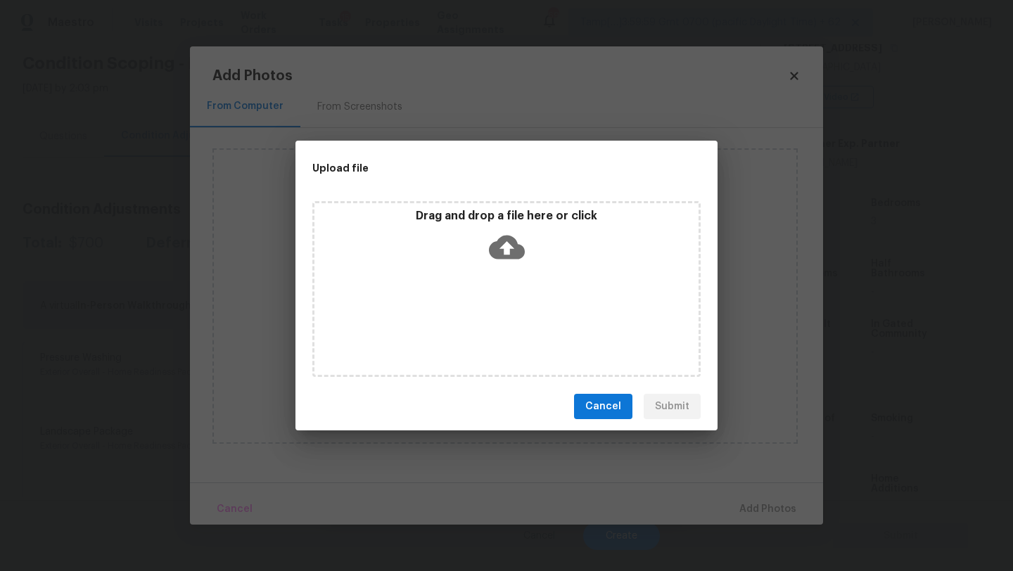
click at [504, 267] on div "Drag and drop a file here or click" at bounding box center [506, 239] width 384 height 60
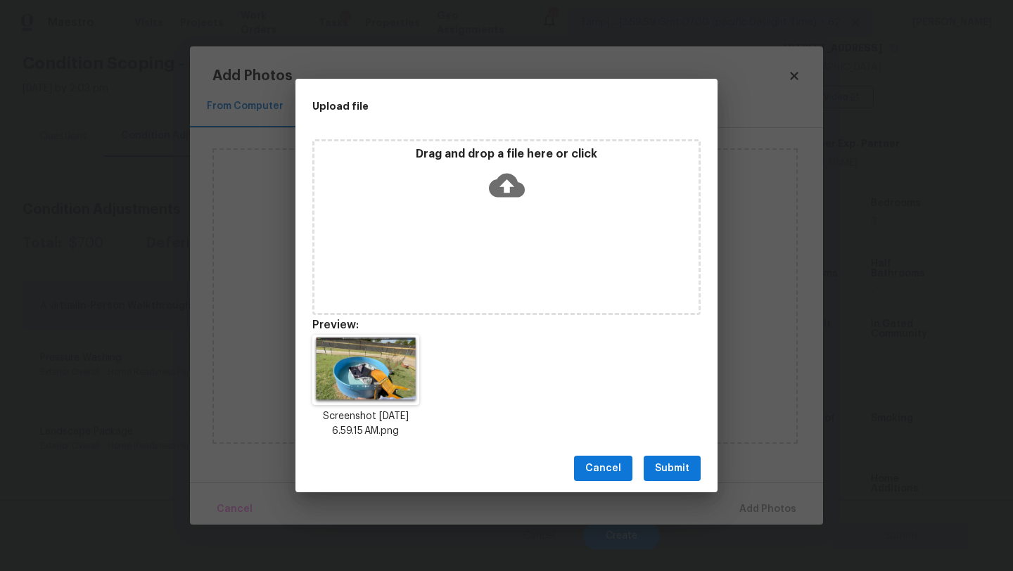
click at [677, 473] on span "Submit" at bounding box center [672, 469] width 34 height 18
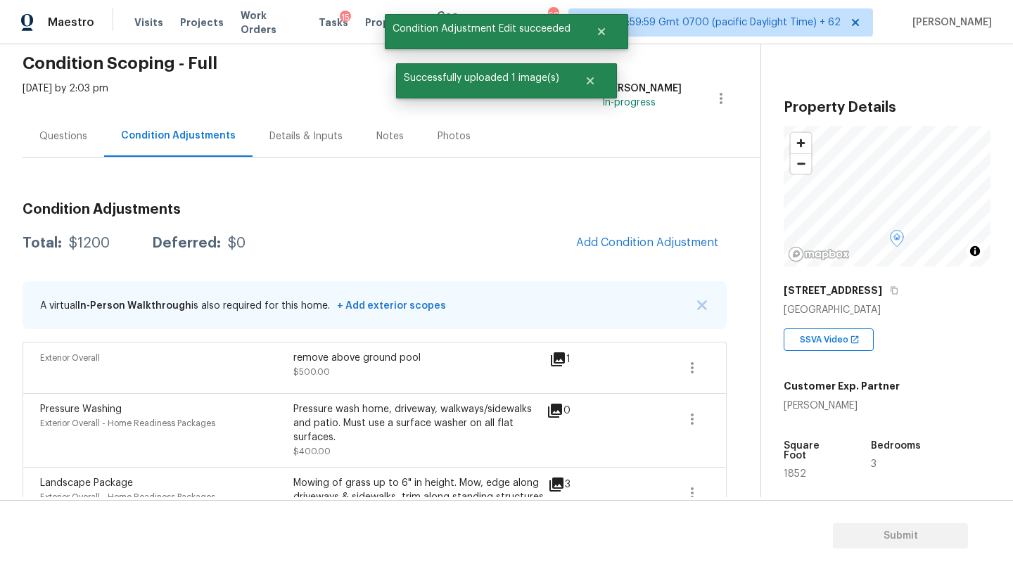
scroll to position [243, 0]
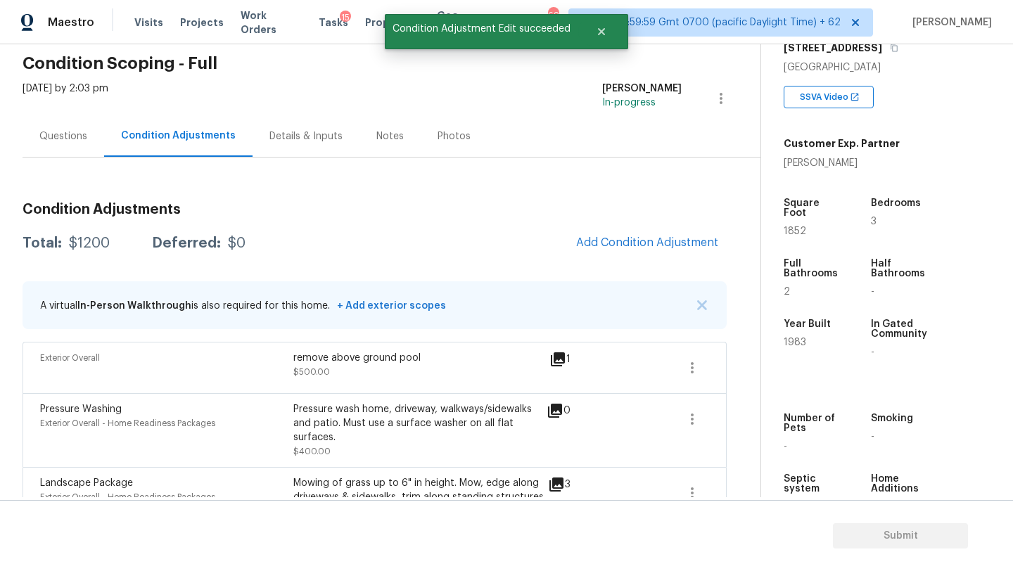
click at [617, 241] on span "Add Condition Adjustment" at bounding box center [647, 242] width 142 height 13
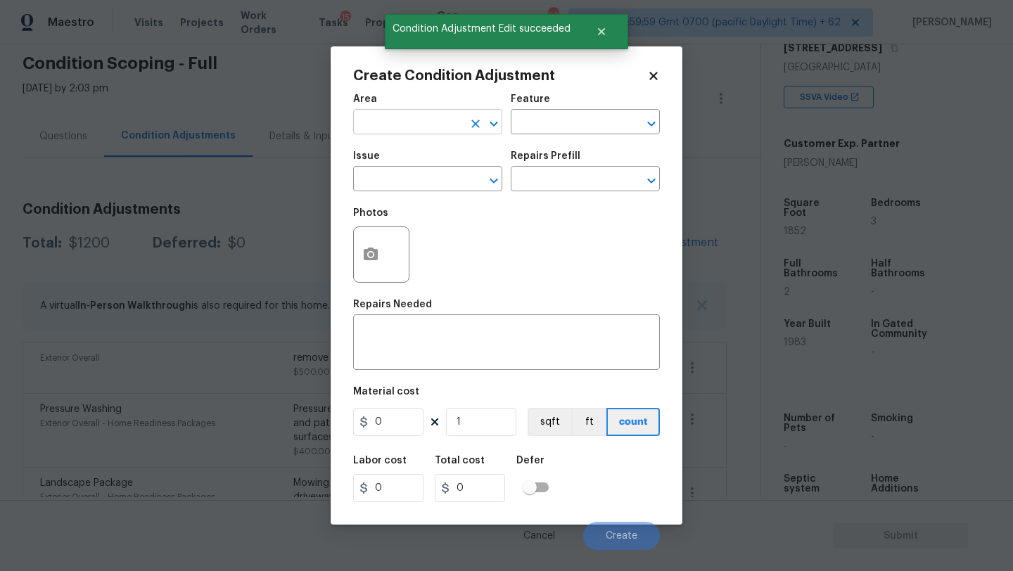
click at [397, 120] on input "text" at bounding box center [408, 124] width 110 height 22
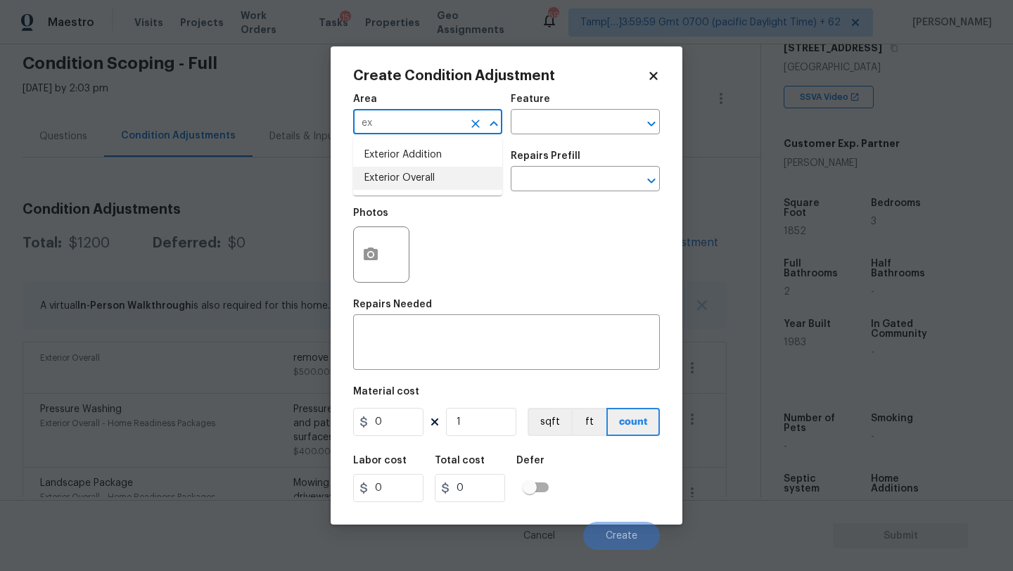
click at [407, 177] on li "Exterior Overall" at bounding box center [427, 178] width 149 height 23
type input "Exterior Overall"
click at [407, 177] on input "text" at bounding box center [408, 181] width 110 height 22
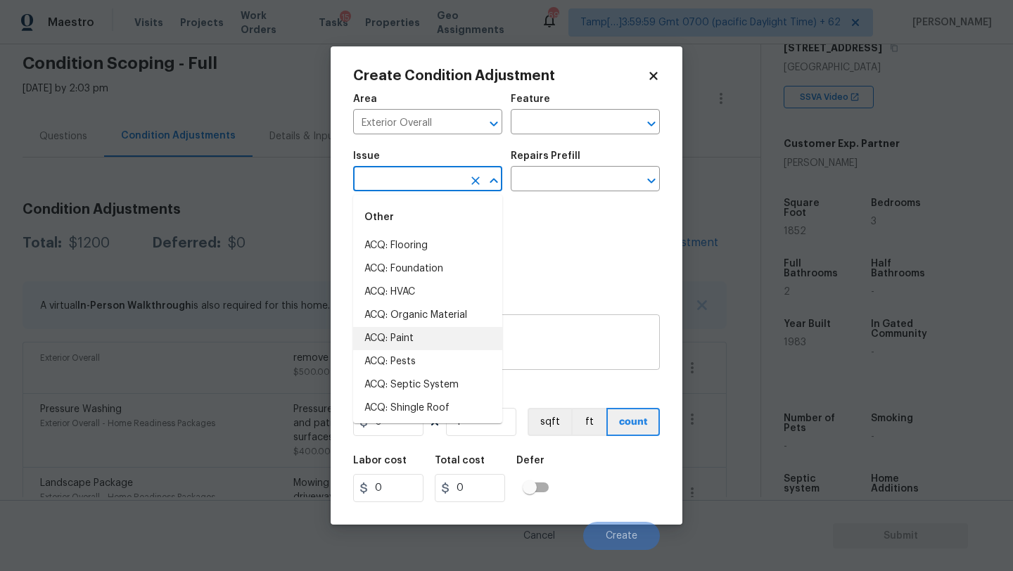
click at [509, 351] on textarea at bounding box center [507, 344] width 290 height 30
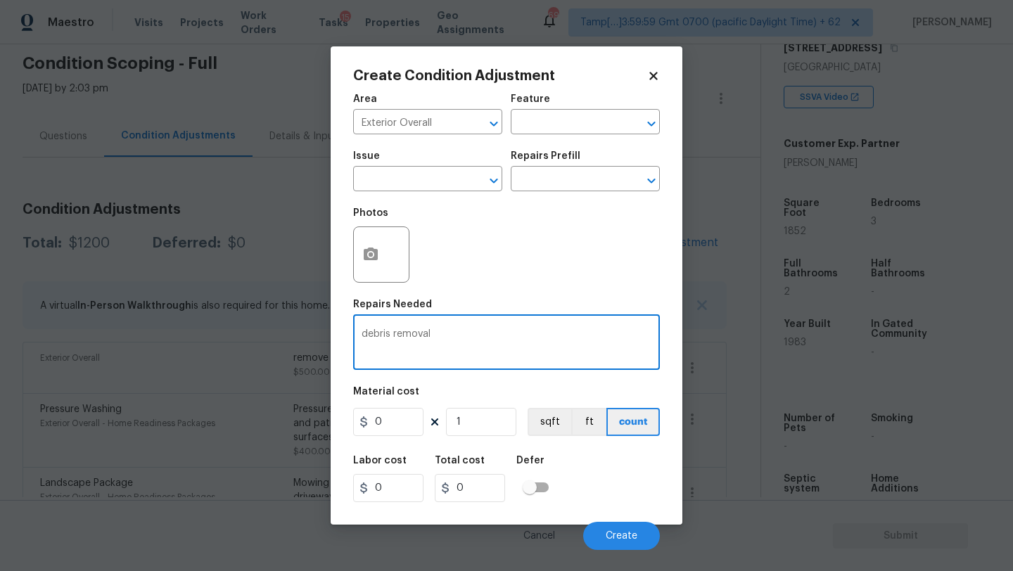
type textarea "debris removal"
click at [407, 421] on input "0" at bounding box center [388, 422] width 70 height 28
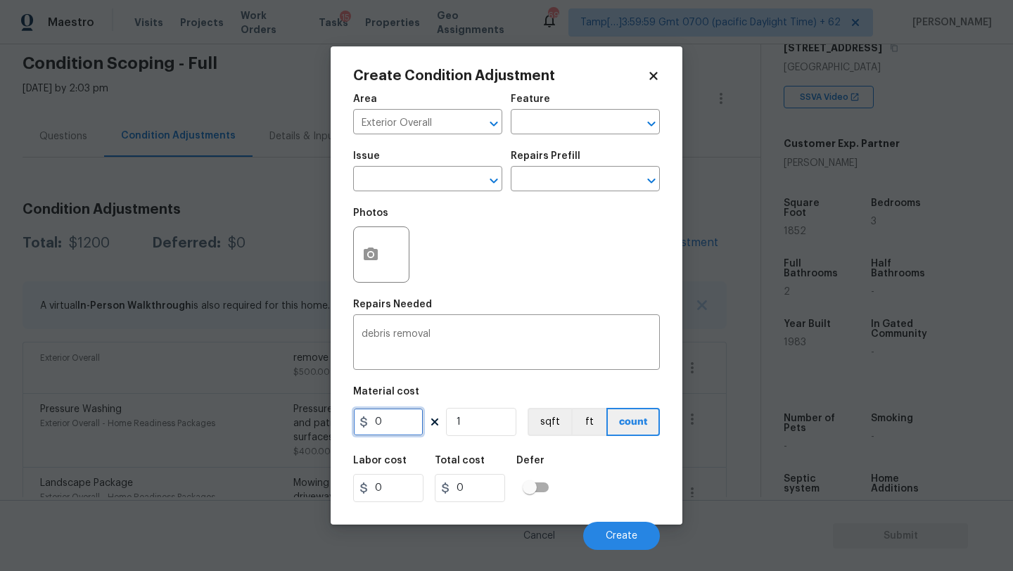
click at [407, 421] on input "0" at bounding box center [388, 422] width 70 height 28
type input "200"
click at [362, 281] on div at bounding box center [381, 254] width 56 height 56
click at [372, 271] on button "button" at bounding box center [371, 254] width 34 height 55
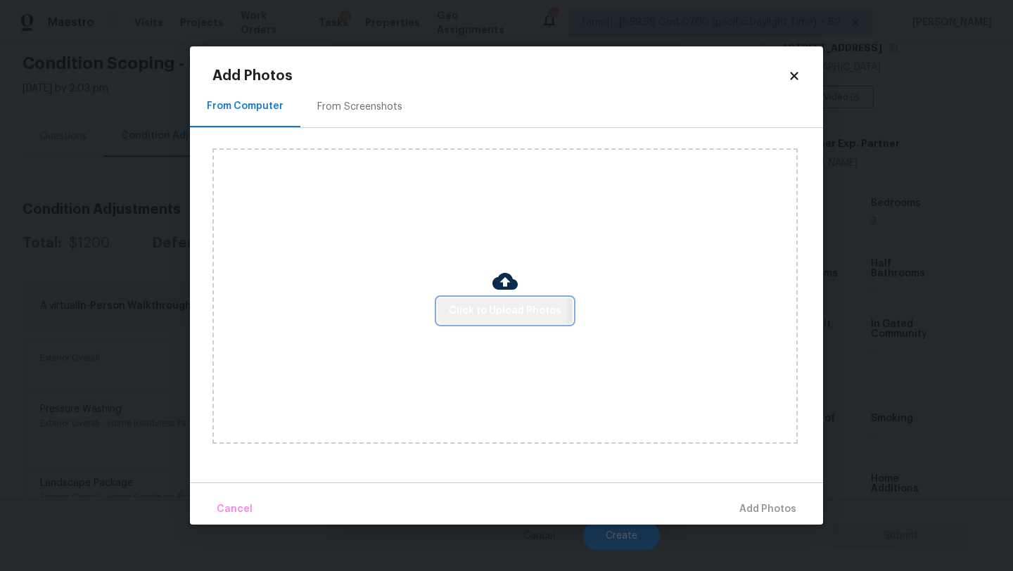
click at [464, 310] on span "Click to Upload Photos" at bounding box center [505, 311] width 113 height 18
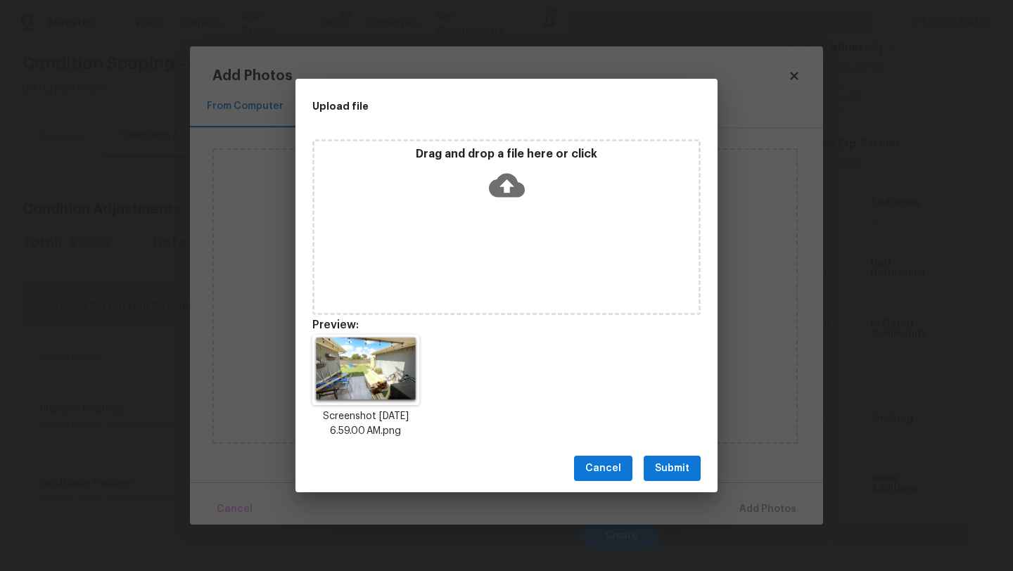
click at [672, 456] on button "Submit" at bounding box center [672, 469] width 57 height 26
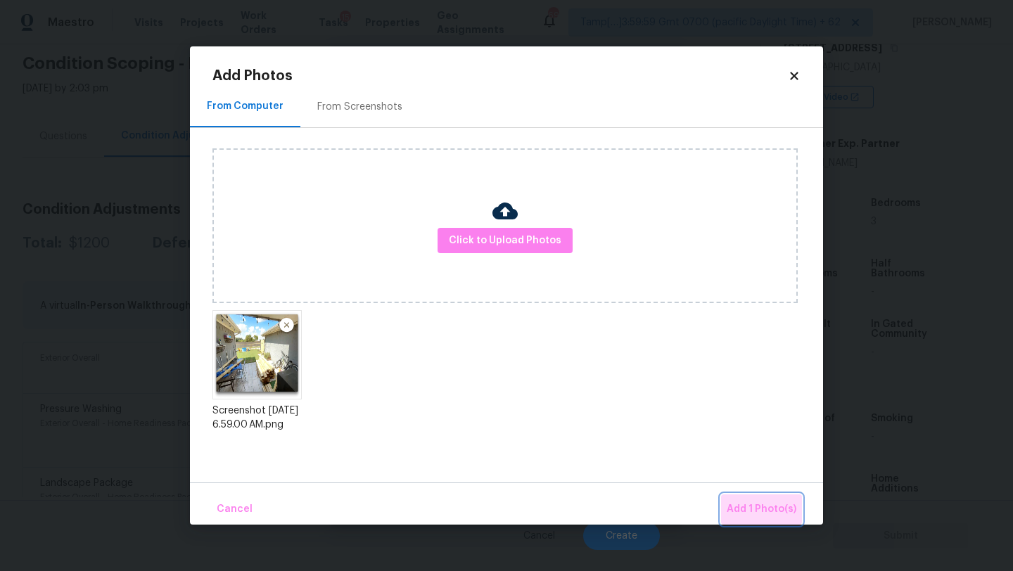
click at [777, 509] on span "Add 1 Photo(s)" at bounding box center [762, 510] width 70 height 18
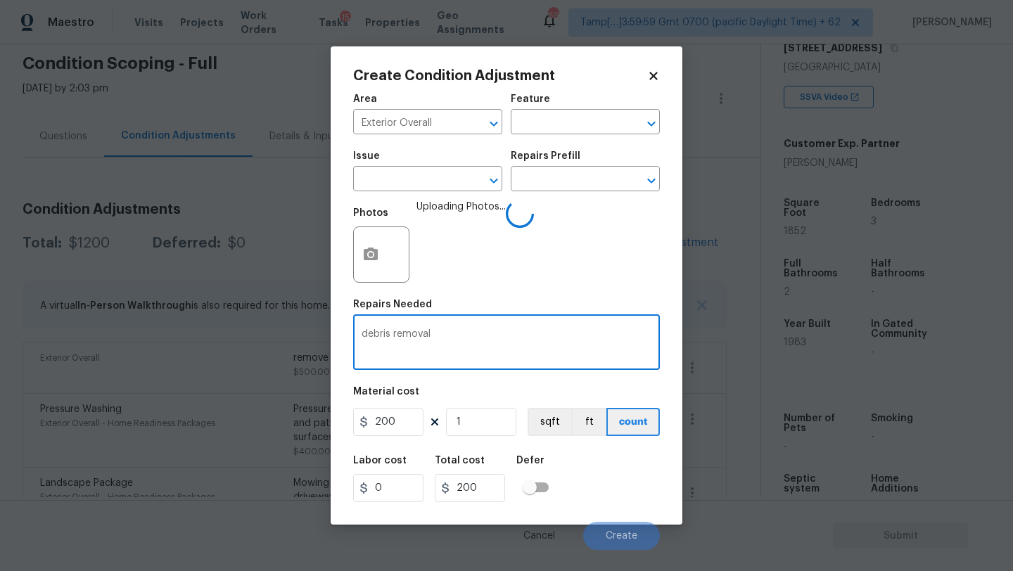
click at [540, 350] on textarea "debris removal" at bounding box center [507, 344] width 290 height 30
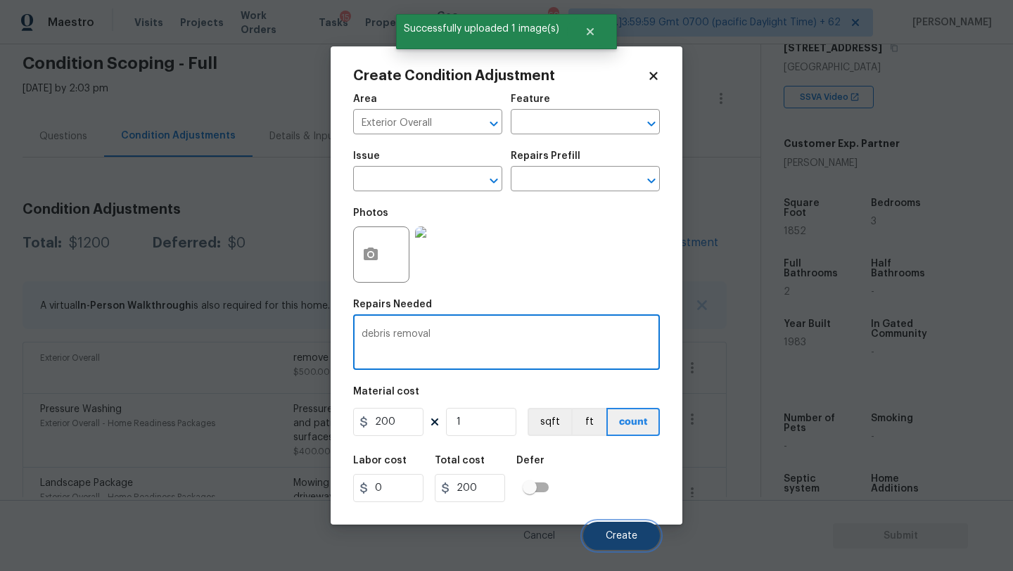
click at [611, 528] on button "Create" at bounding box center [621, 536] width 77 height 28
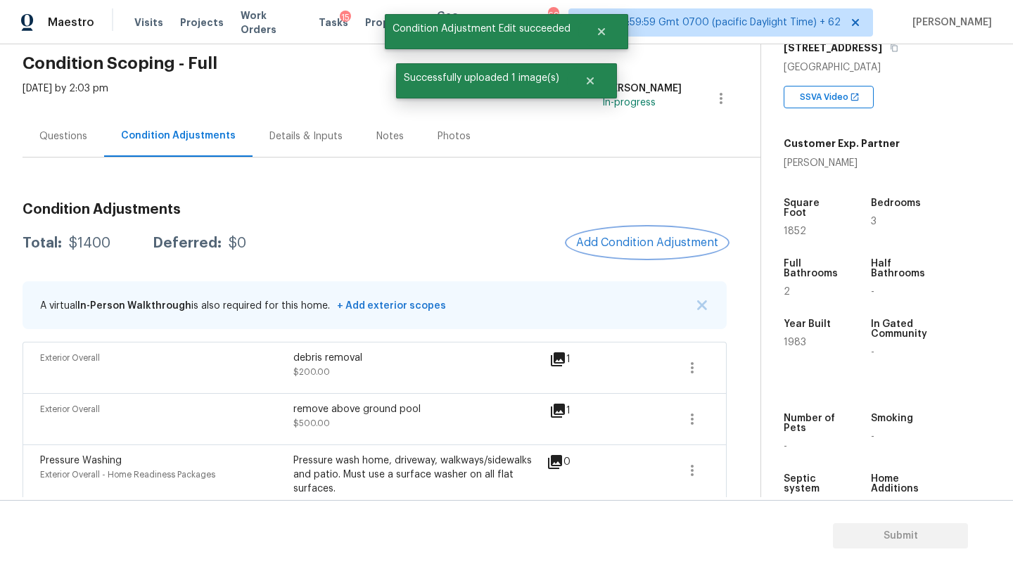
click at [644, 243] on span "Add Condition Adjustment" at bounding box center [647, 242] width 142 height 13
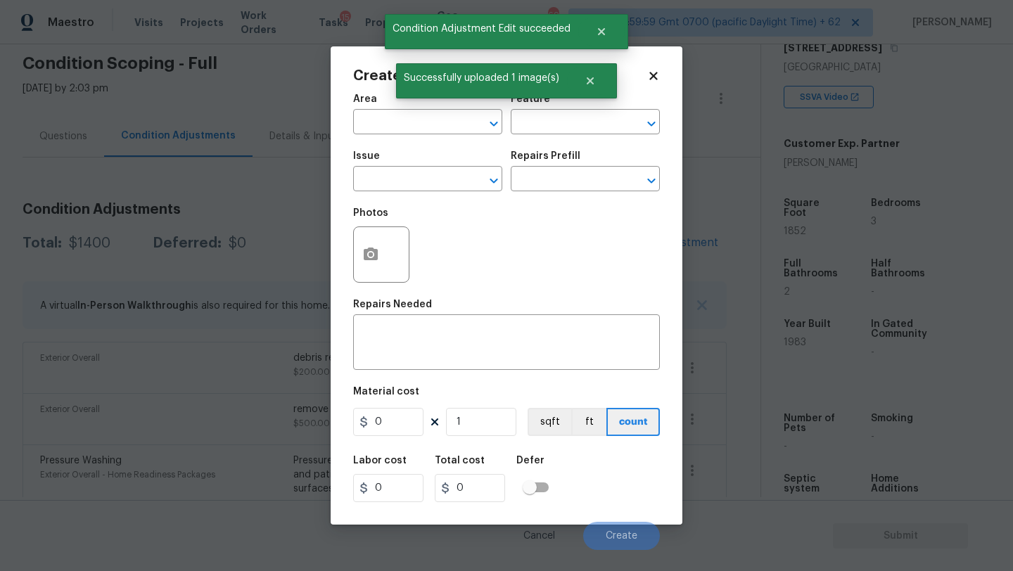
click at [386, 243] on div at bounding box center [381, 254] width 56 height 56
click at [366, 266] on button "button" at bounding box center [371, 254] width 34 height 55
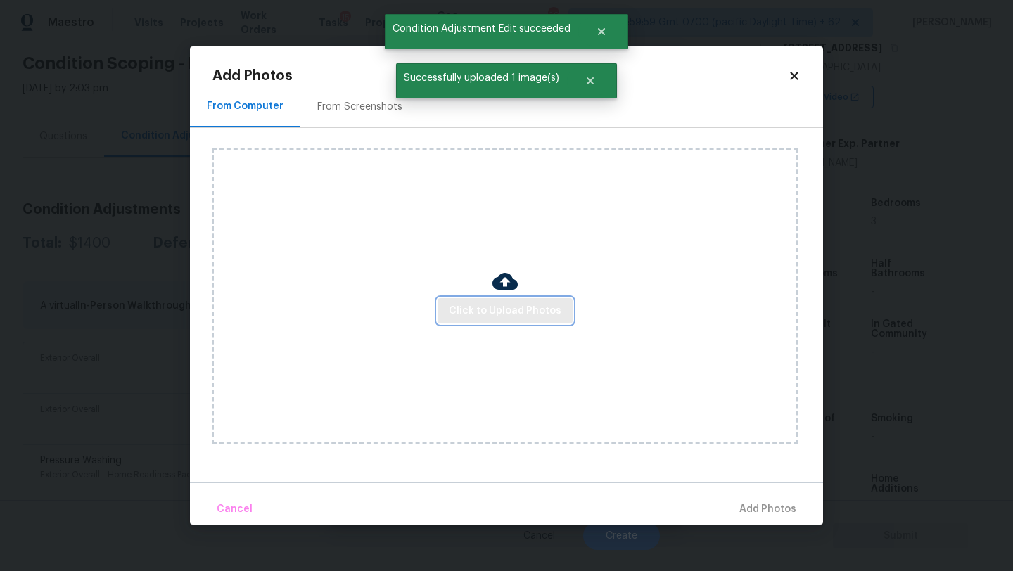
click at [504, 323] on button "Click to Upload Photos" at bounding box center [504, 311] width 135 height 26
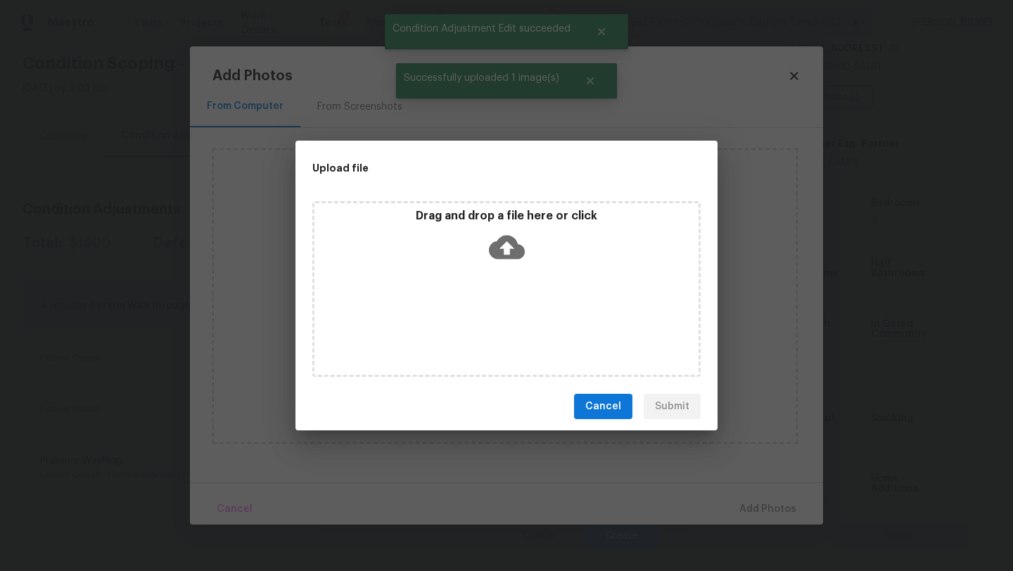
click at [504, 288] on div "Drag and drop a file here or click" at bounding box center [506, 289] width 388 height 176
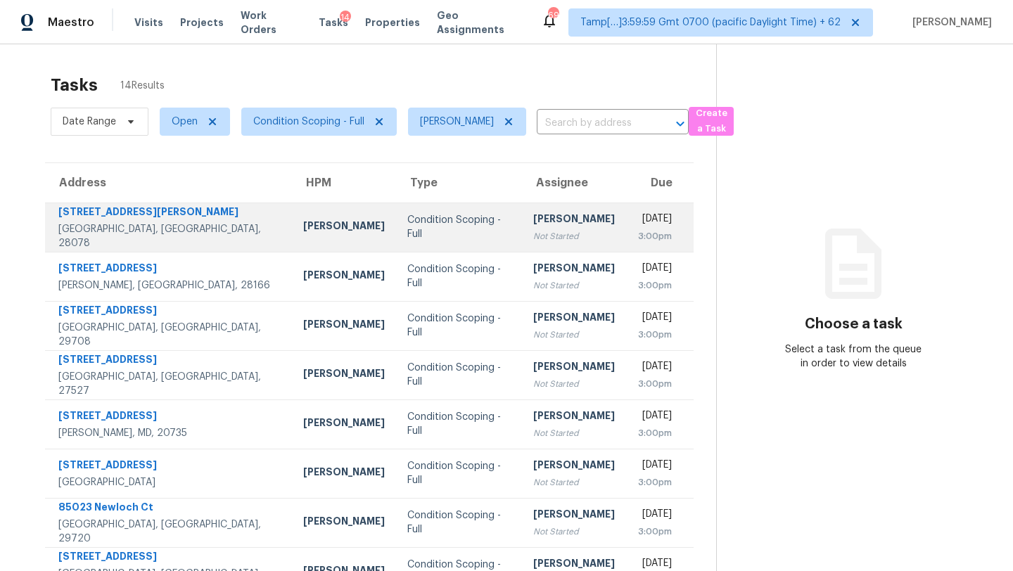
click at [533, 228] on div "[PERSON_NAME]" at bounding box center [574, 221] width 82 height 18
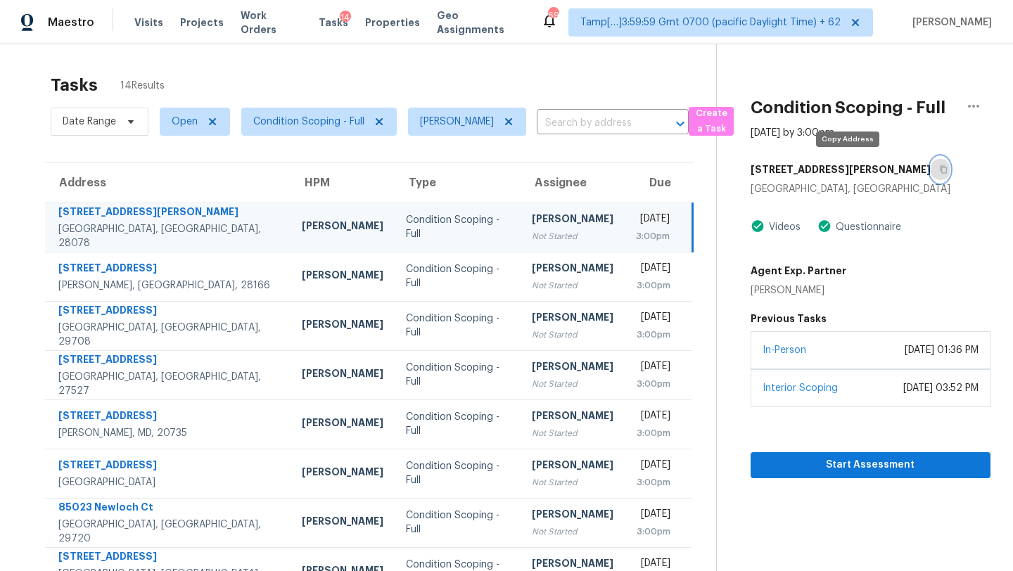
click at [939, 166] on icon "button" at bounding box center [943, 169] width 8 height 8
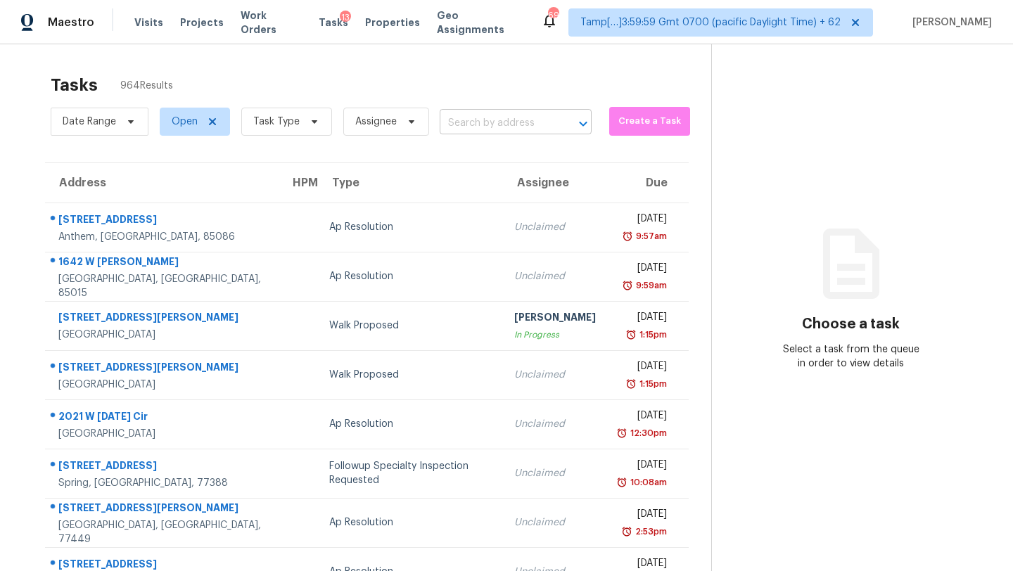
click at [520, 120] on input "text" at bounding box center [496, 124] width 113 height 22
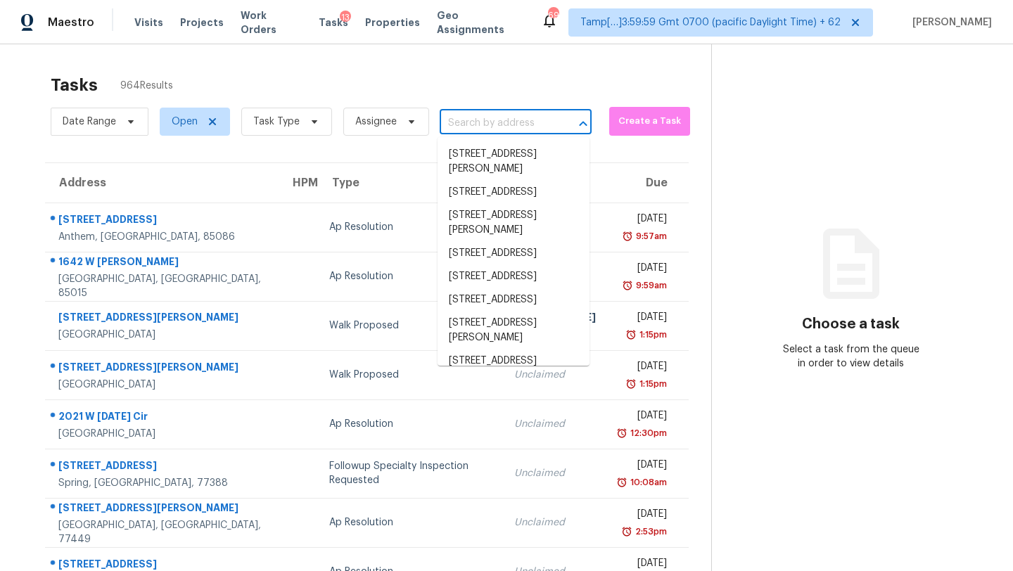
paste input "[STREET_ADDRESS][PERSON_NAME]"
type input "[STREET_ADDRESS][PERSON_NAME]"
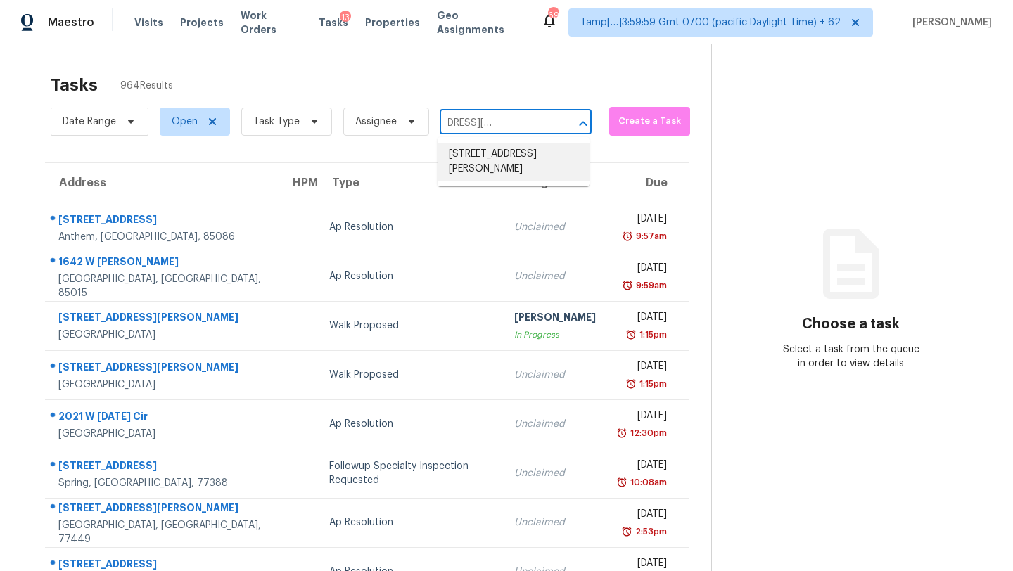
click at [506, 165] on li "[STREET_ADDRESS][PERSON_NAME]" at bounding box center [513, 162] width 152 height 38
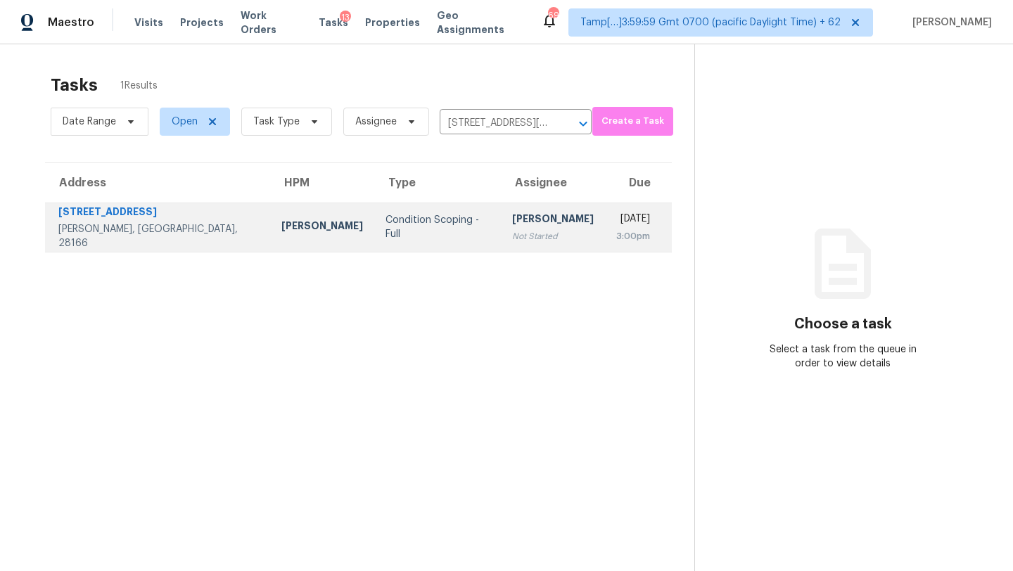
click at [510, 235] on td "[PERSON_NAME] Not Started" at bounding box center [553, 227] width 104 height 49
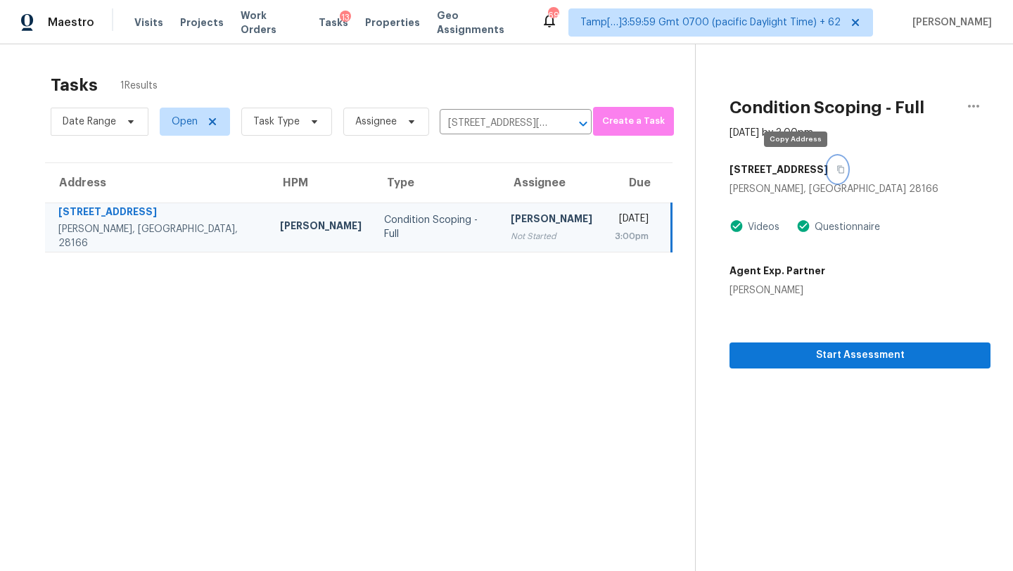
click at [828, 163] on button "button" at bounding box center [837, 169] width 19 height 25
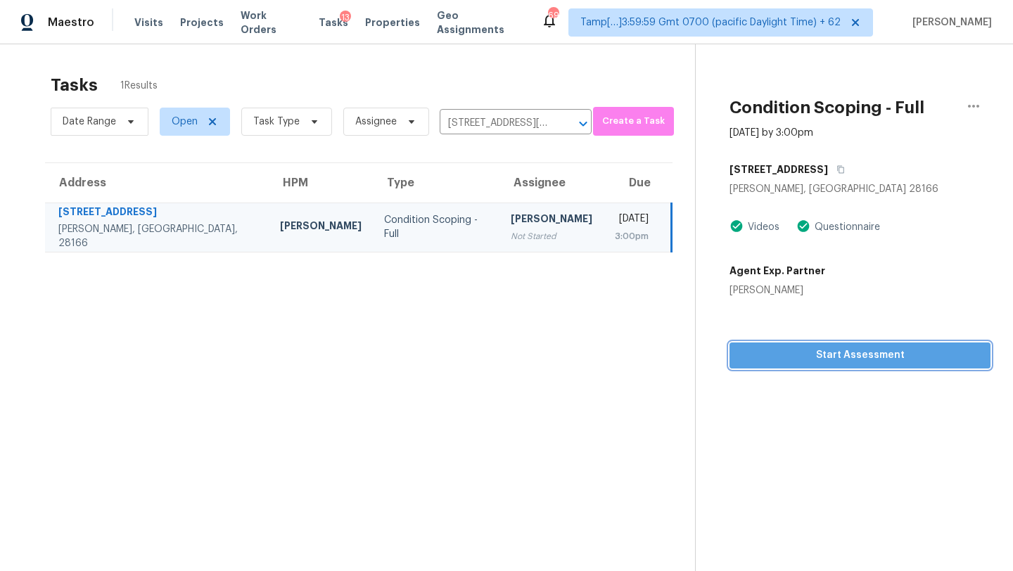
click at [795, 358] on span "Start Assessment" at bounding box center [860, 356] width 238 height 18
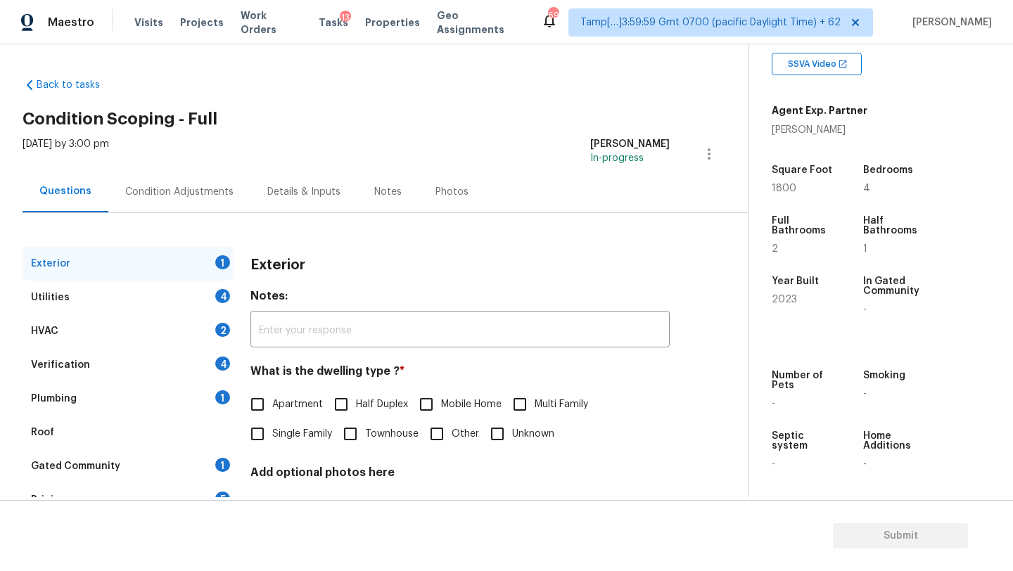
scroll to position [52, 0]
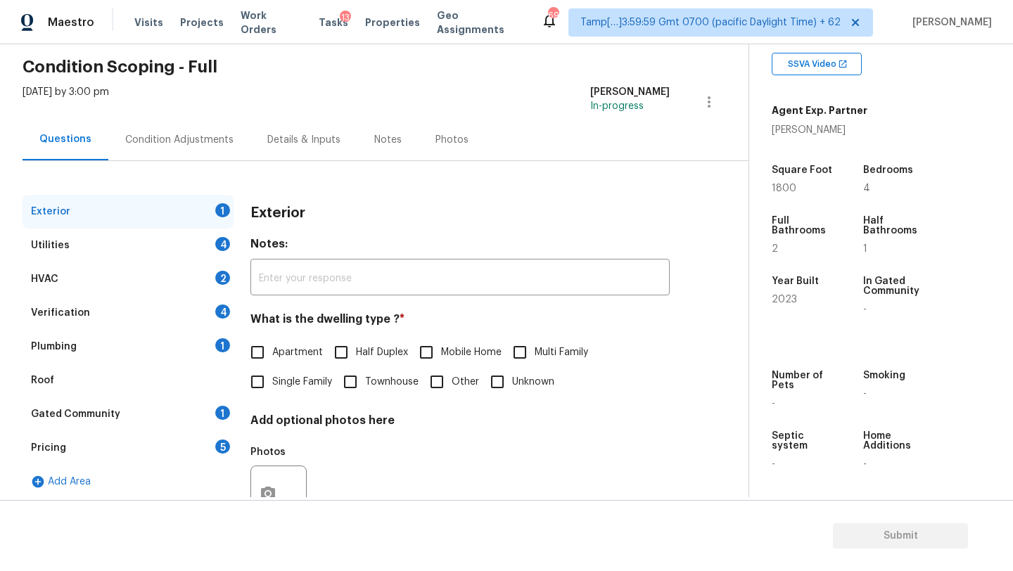
click at [132, 413] on div "Gated Community 1" at bounding box center [128, 414] width 211 height 34
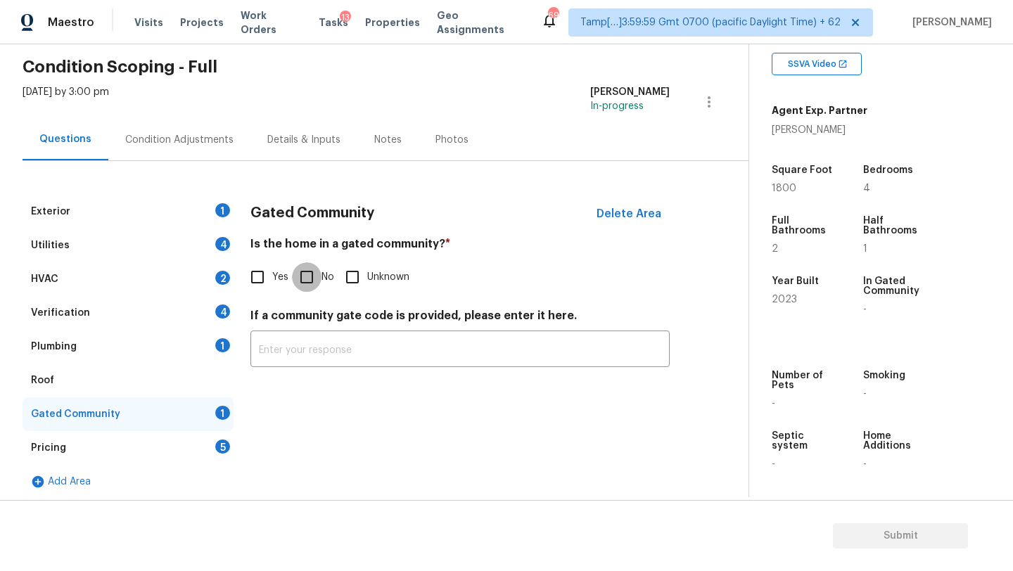
click at [318, 279] on input "No" at bounding box center [307, 277] width 30 height 30
checkbox input "true"
click at [161, 369] on div "Roof" at bounding box center [128, 381] width 211 height 34
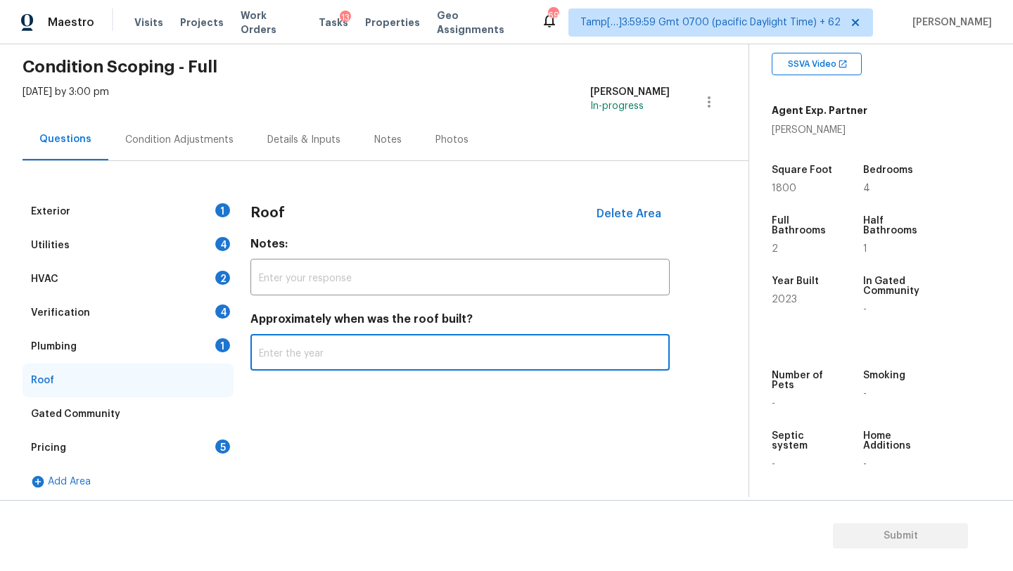
click at [296, 350] on input "text" at bounding box center [459, 354] width 419 height 33
type input "2023"
click at [161, 354] on div "Plumbing 1" at bounding box center [128, 347] width 211 height 34
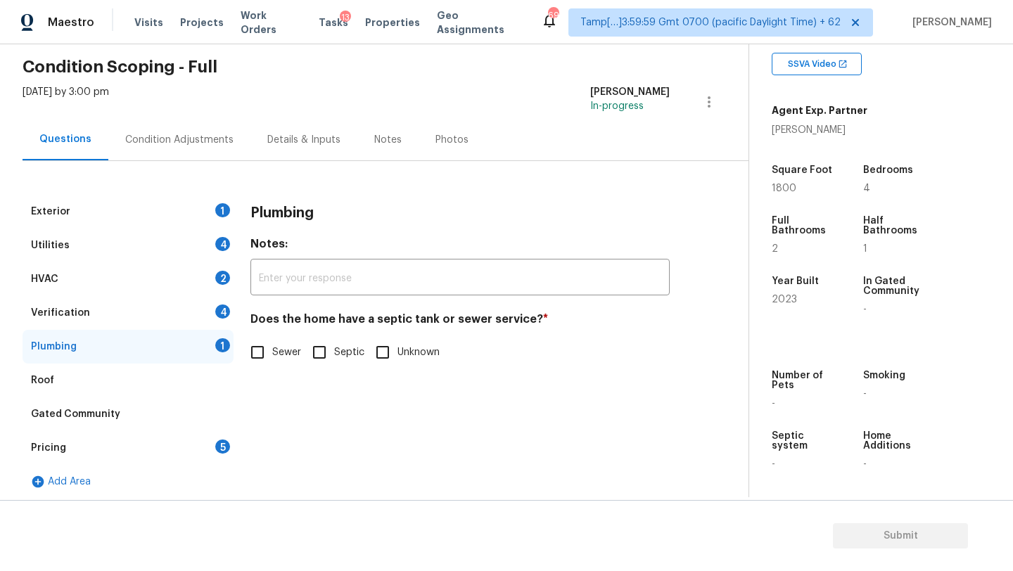
click at [250, 354] on input "Sewer" at bounding box center [258, 353] width 30 height 30
checkbox input "true"
click at [165, 320] on div "Verification 4" at bounding box center [128, 313] width 211 height 34
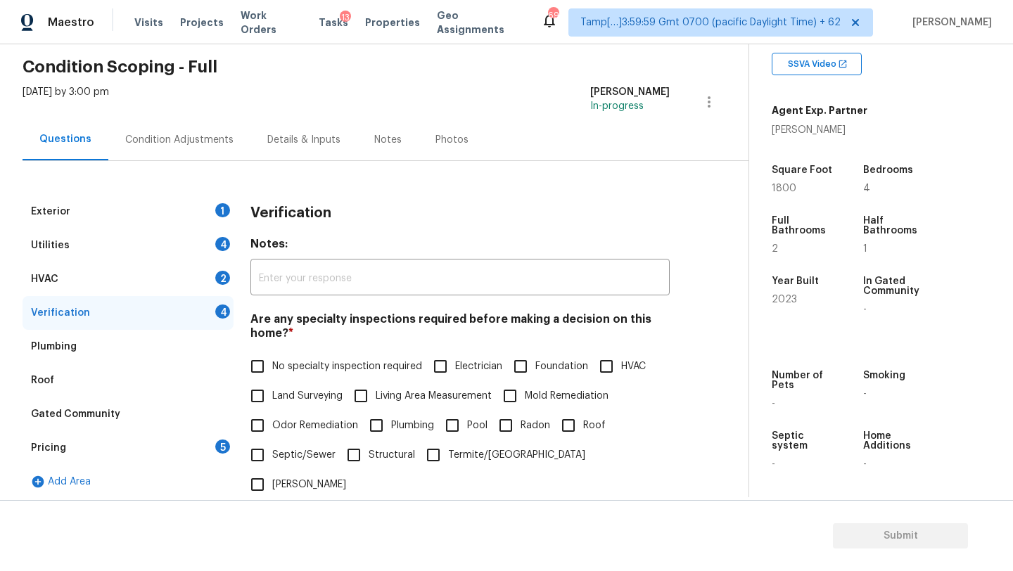
click at [281, 378] on label "No specialty inspection required" at bounding box center [332, 367] width 179 height 30
click at [272, 378] on input "No specialty inspection required" at bounding box center [258, 367] width 30 height 30
checkbox input "true"
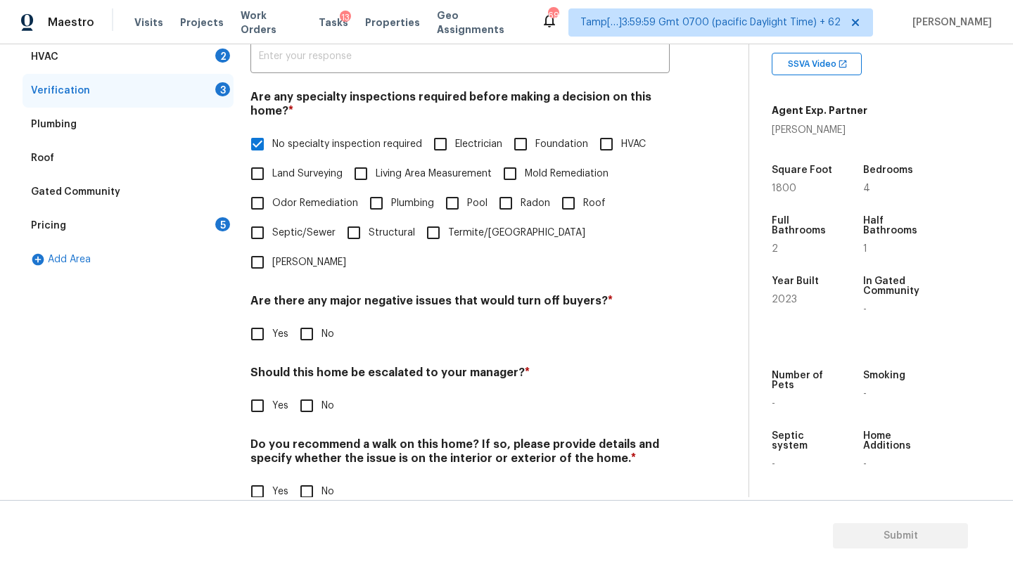
scroll to position [275, 0]
click at [307, 319] on input "No" at bounding box center [307, 334] width 30 height 30
checkbox input "true"
click at [309, 390] on input "No" at bounding box center [307, 405] width 30 height 30
checkbox input "true"
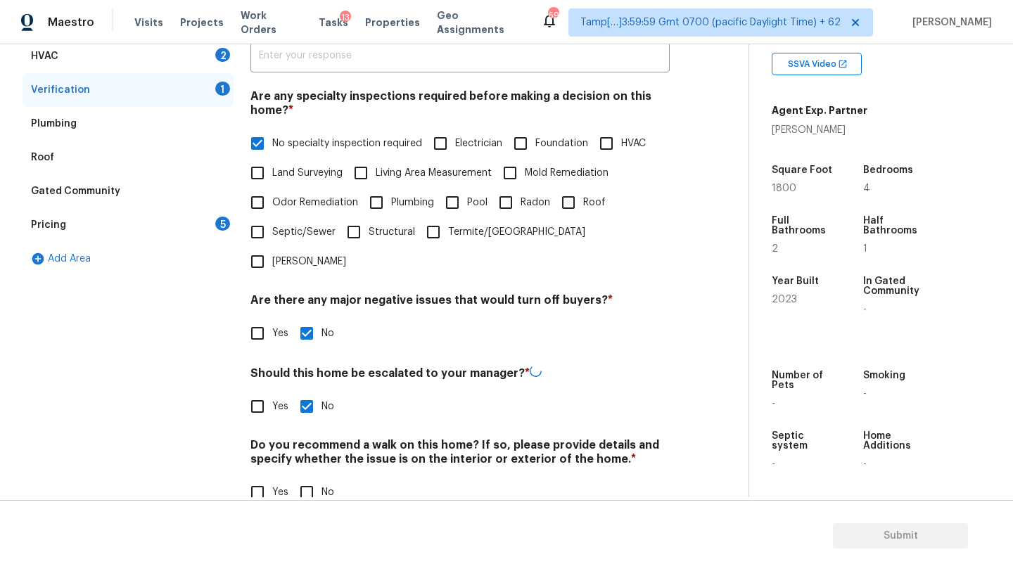
click at [309, 478] on input "No" at bounding box center [307, 493] width 30 height 30
checkbox input "true"
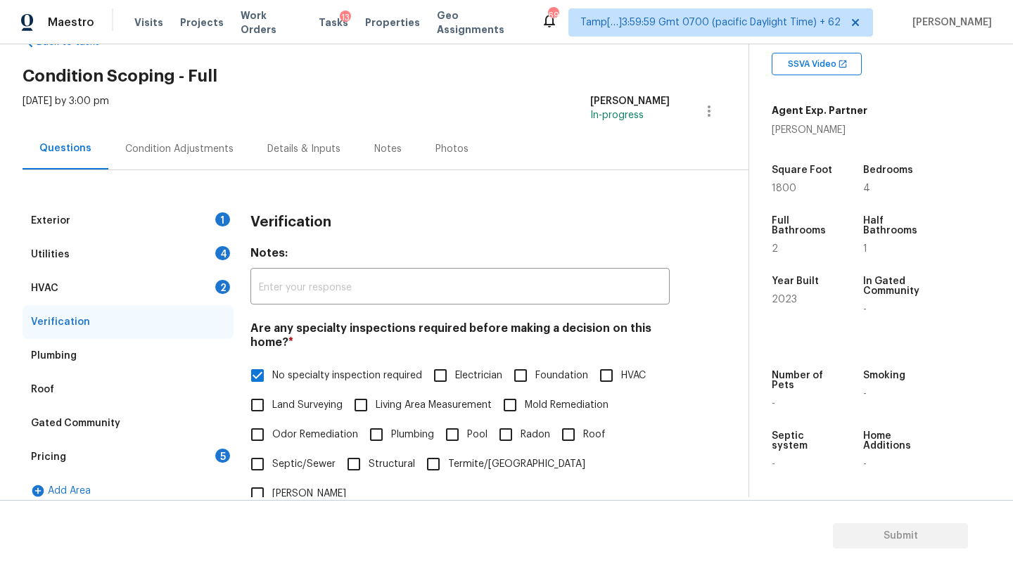
scroll to position [15, 0]
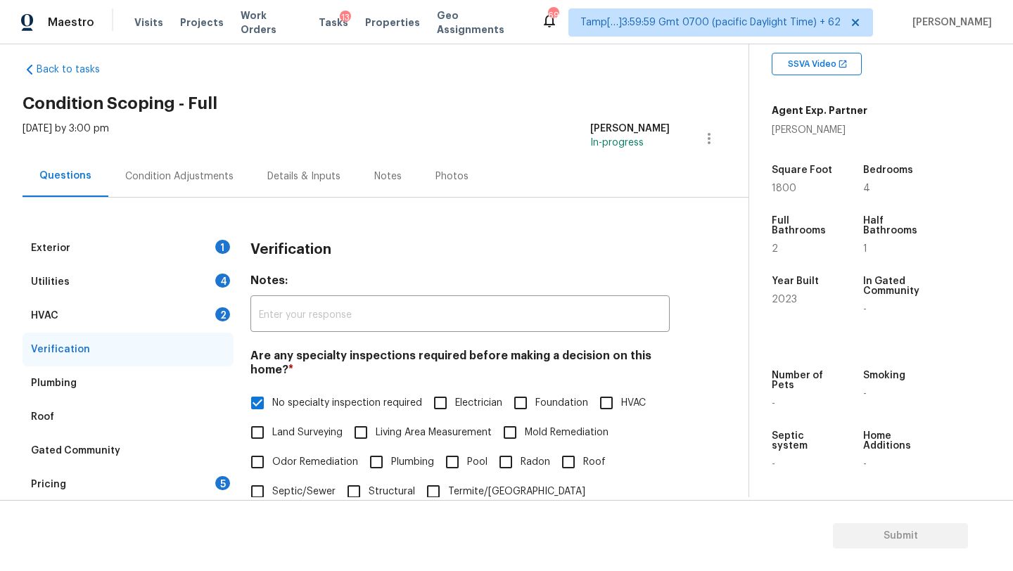
click at [90, 317] on div "HVAC 2" at bounding box center [128, 316] width 211 height 34
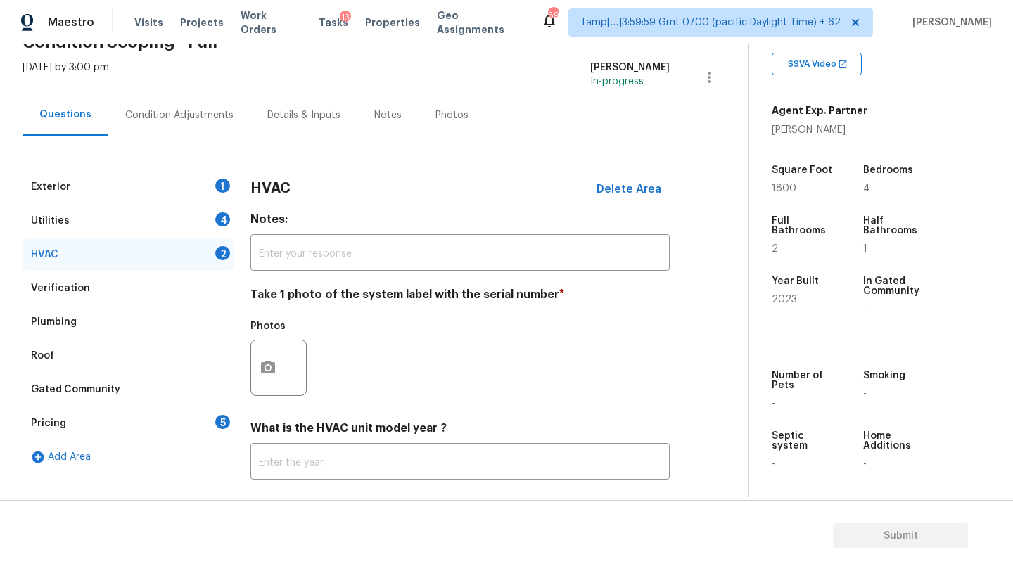
scroll to position [136, 0]
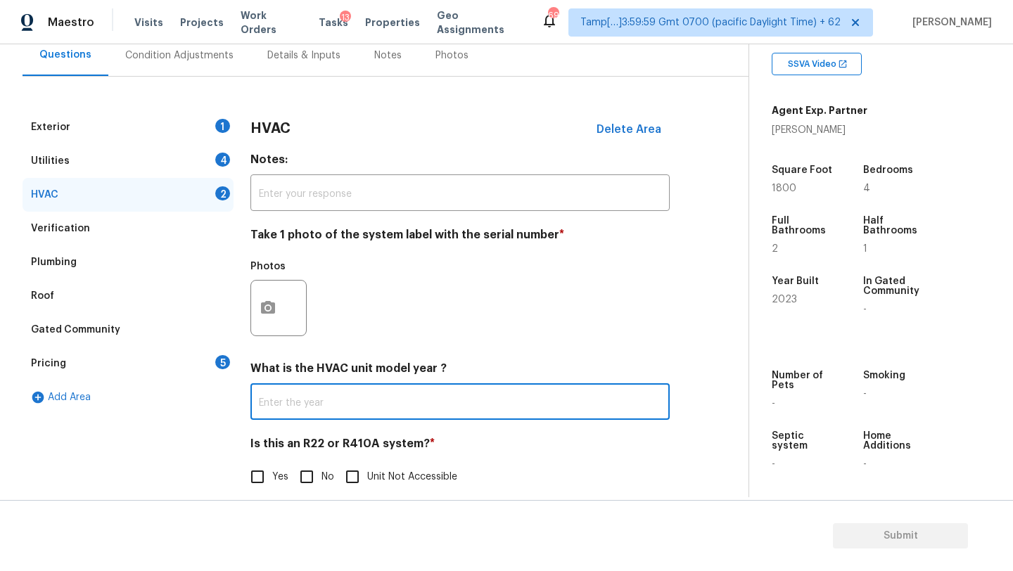
click at [289, 416] on input "text" at bounding box center [459, 403] width 419 height 33
type input "2023"
click at [309, 480] on input "No" at bounding box center [307, 477] width 30 height 30
checkbox input "true"
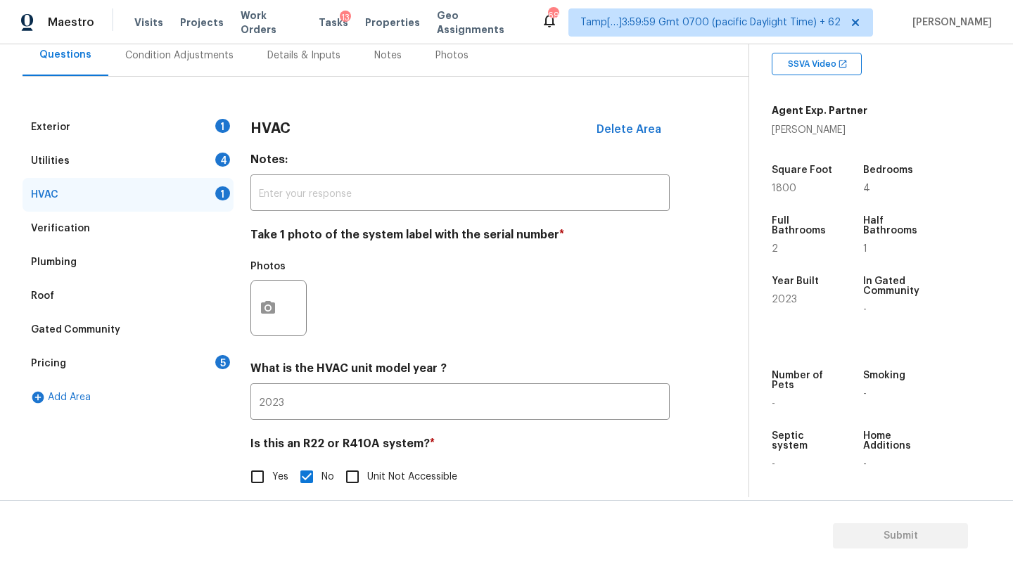
click at [92, 143] on div "Exterior 1" at bounding box center [128, 127] width 211 height 34
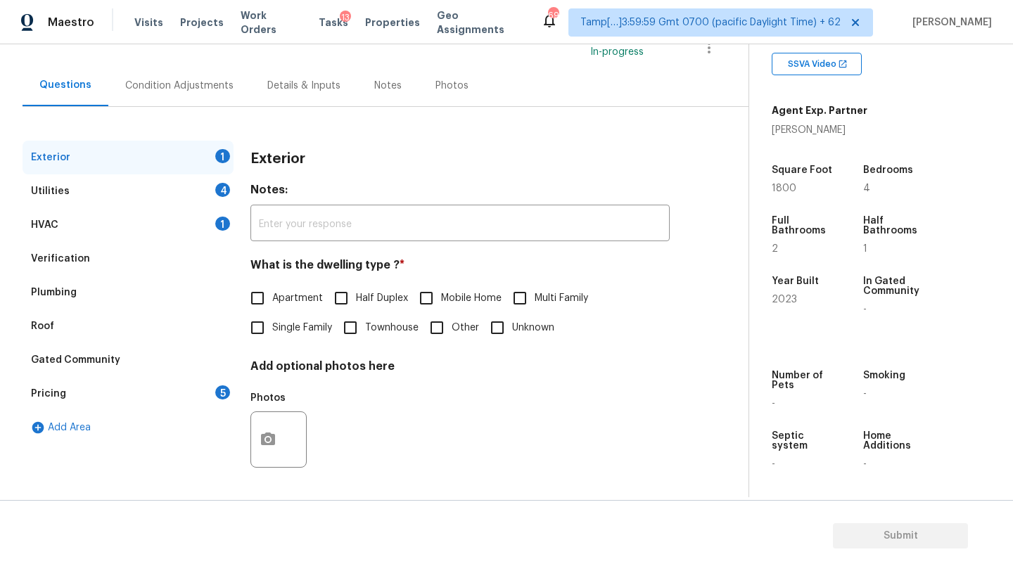
scroll to position [106, 0]
click at [252, 324] on input "Single Family" at bounding box center [258, 328] width 30 height 30
checkbox input "true"
click at [184, 185] on div "Utilities 4" at bounding box center [128, 191] width 211 height 34
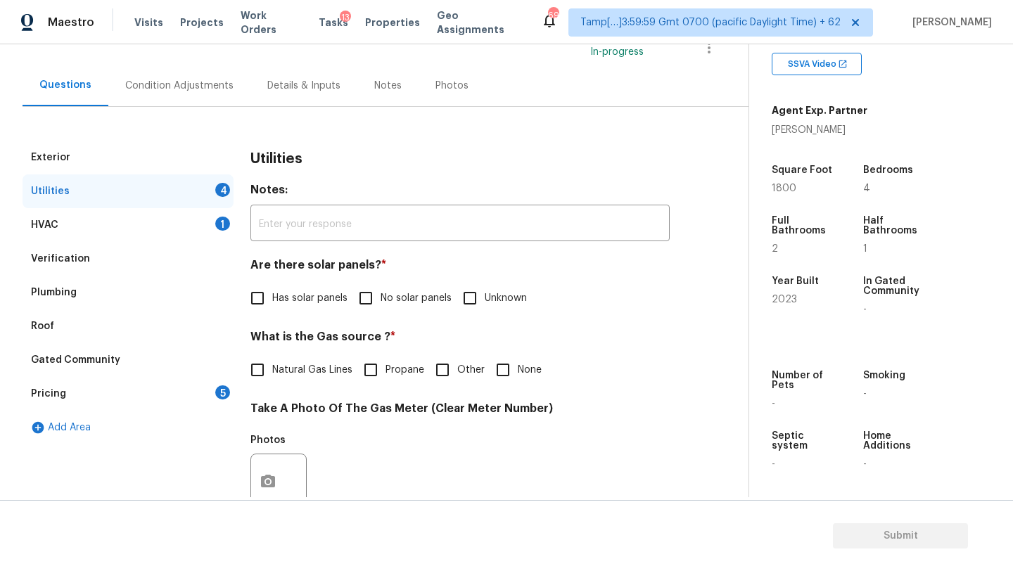
click at [371, 301] on input "No solar panels" at bounding box center [366, 298] width 30 height 30
checkbox input "true"
click at [277, 376] on span "Natural Gas Lines" at bounding box center [312, 370] width 80 height 15
click at [272, 376] on input "Natural Gas Lines" at bounding box center [258, 370] width 30 height 30
checkbox input "true"
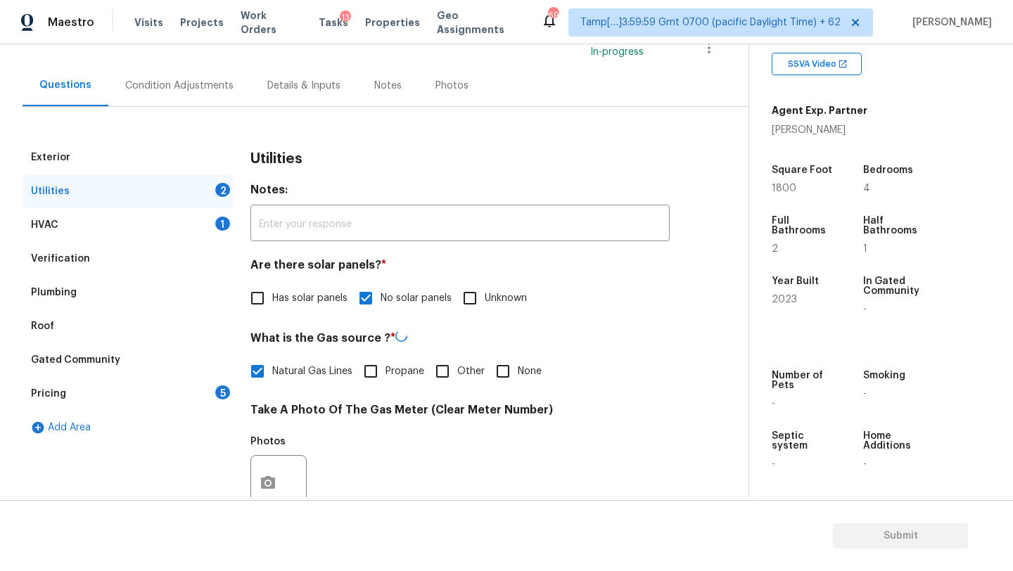
scroll to position [487, 0]
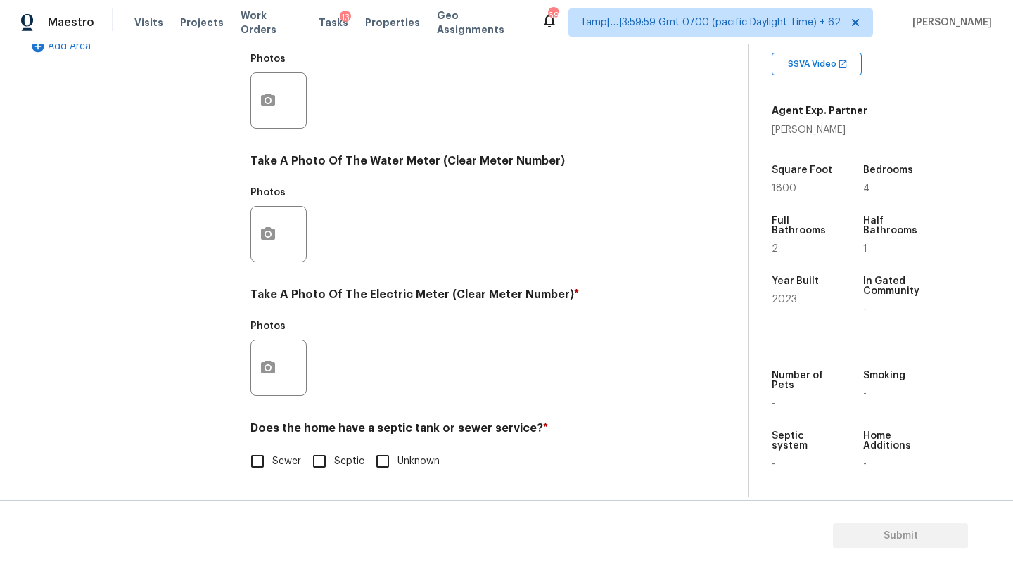
click at [281, 456] on span "Sewer" at bounding box center [286, 461] width 29 height 15
click at [272, 456] on input "Sewer" at bounding box center [258, 462] width 30 height 30
checkbox input "true"
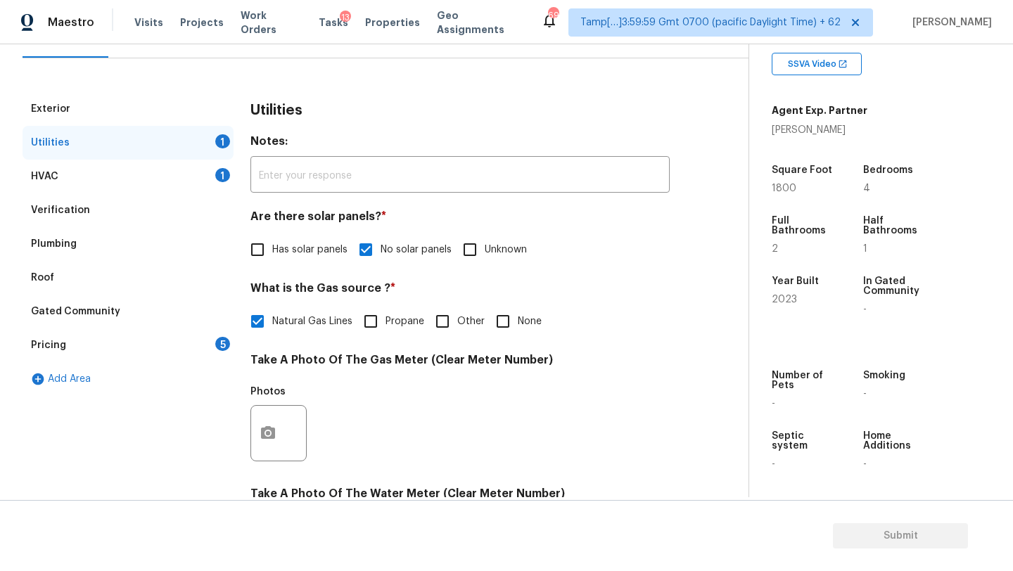
scroll to position [86, 0]
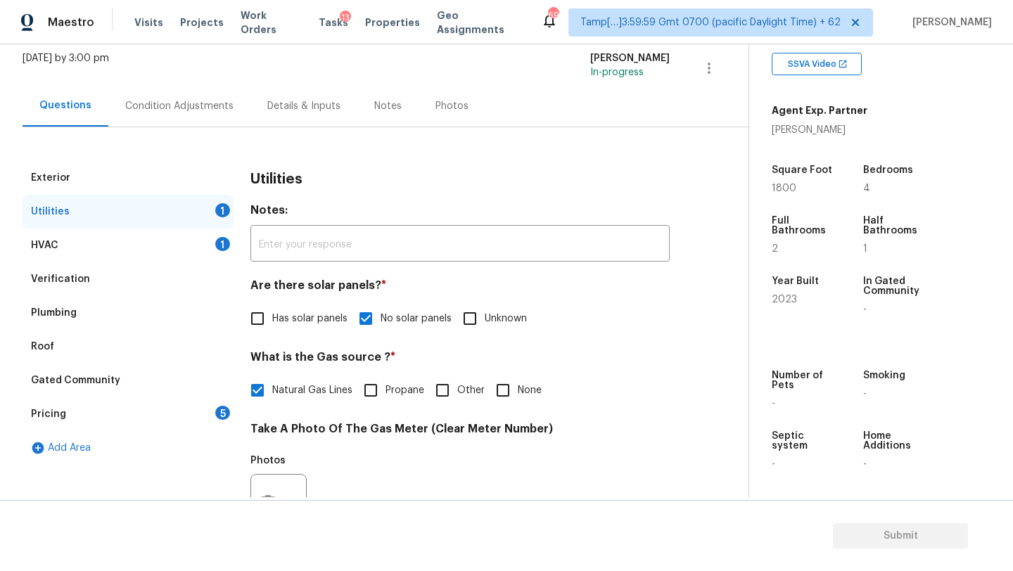
click at [217, 415] on div "5" at bounding box center [222, 413] width 15 height 14
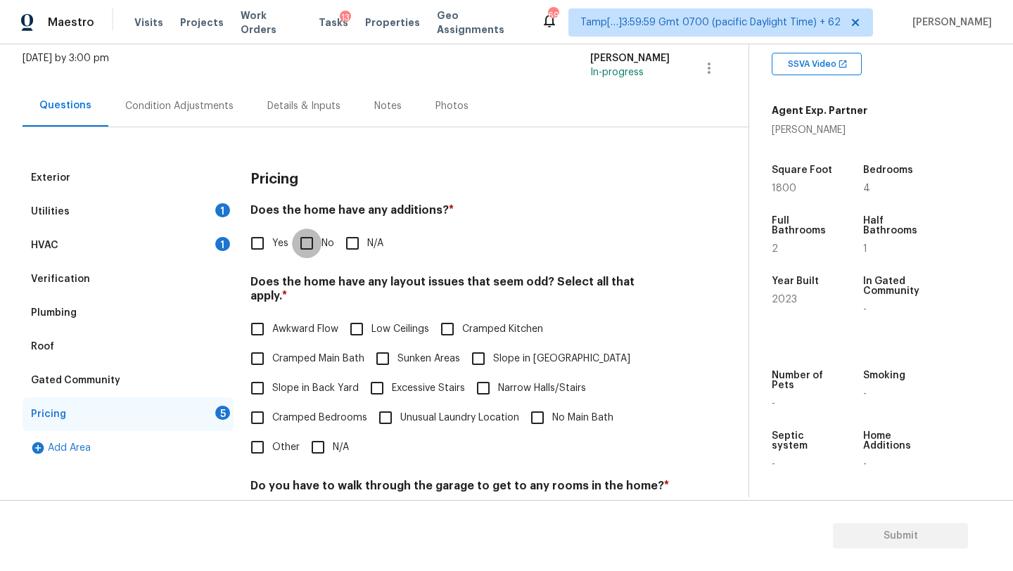
click at [314, 234] on input "No" at bounding box center [307, 244] width 30 height 30
checkbox input "true"
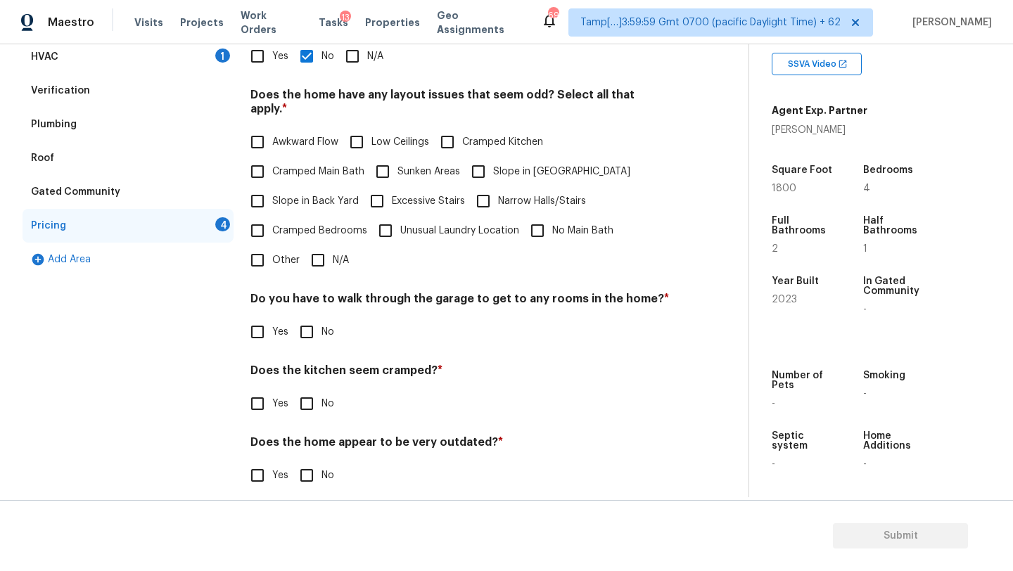
scroll to position [273, 0]
click at [314, 255] on input "N/A" at bounding box center [318, 260] width 30 height 30
checkbox input "true"
click at [314, 336] on div "Pricing Does the home have any additions? * Yes No N/A Does the home have any l…" at bounding box center [459, 240] width 419 height 533
click at [312, 393] on input "No" at bounding box center [307, 404] width 30 height 30
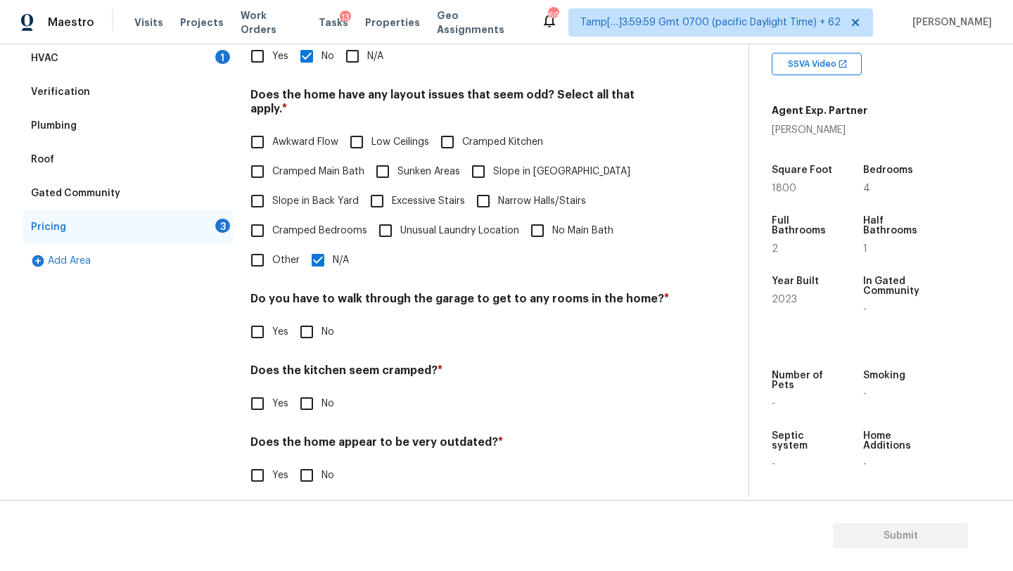
checkbox input "true"
click at [309, 461] on input "No" at bounding box center [307, 476] width 30 height 30
checkbox input "true"
click at [299, 319] on input "No" at bounding box center [307, 332] width 30 height 30
checkbox input "true"
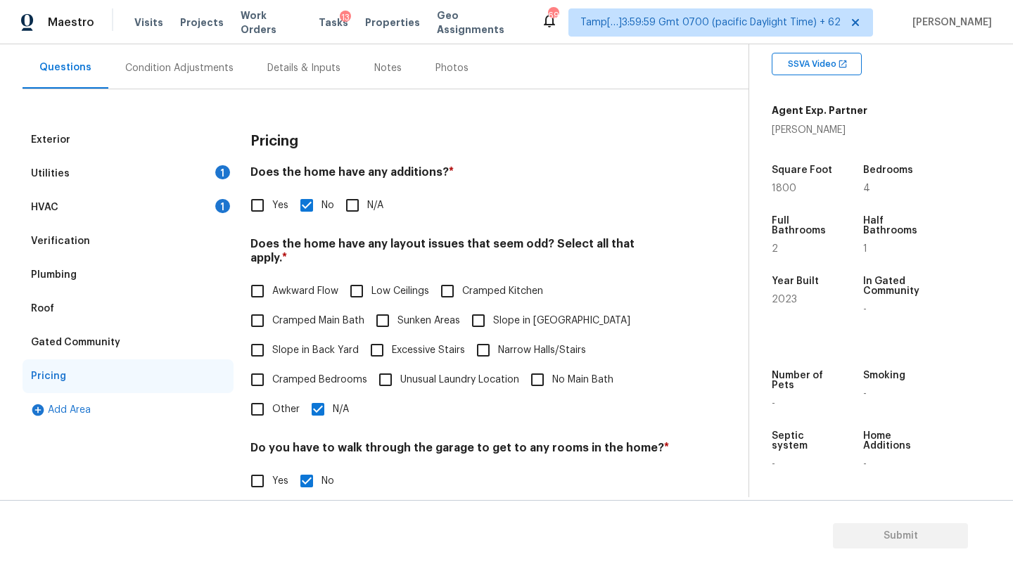
scroll to position [0, 0]
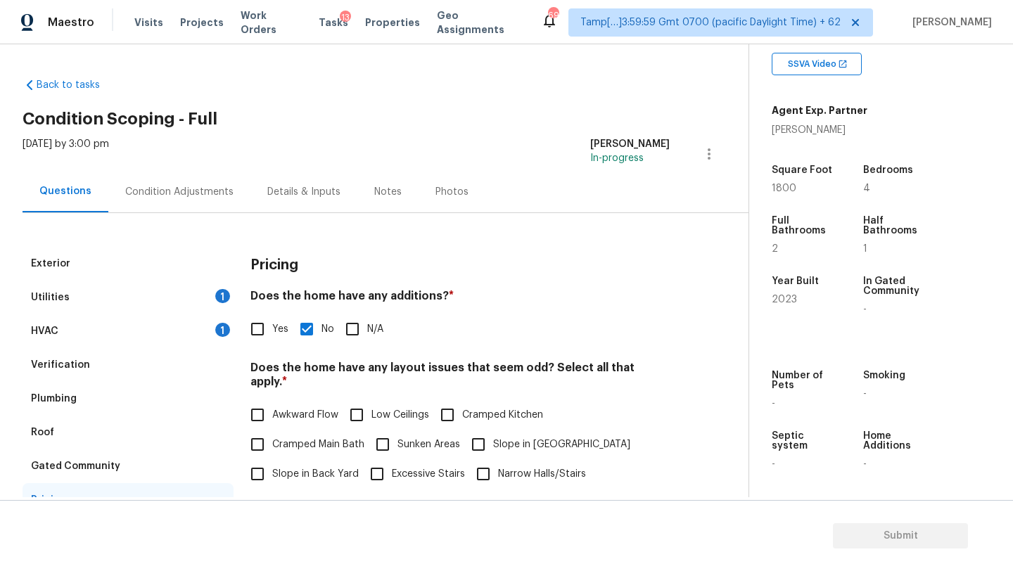
click at [151, 183] on div "Condition Adjustments" at bounding box center [179, 191] width 142 height 41
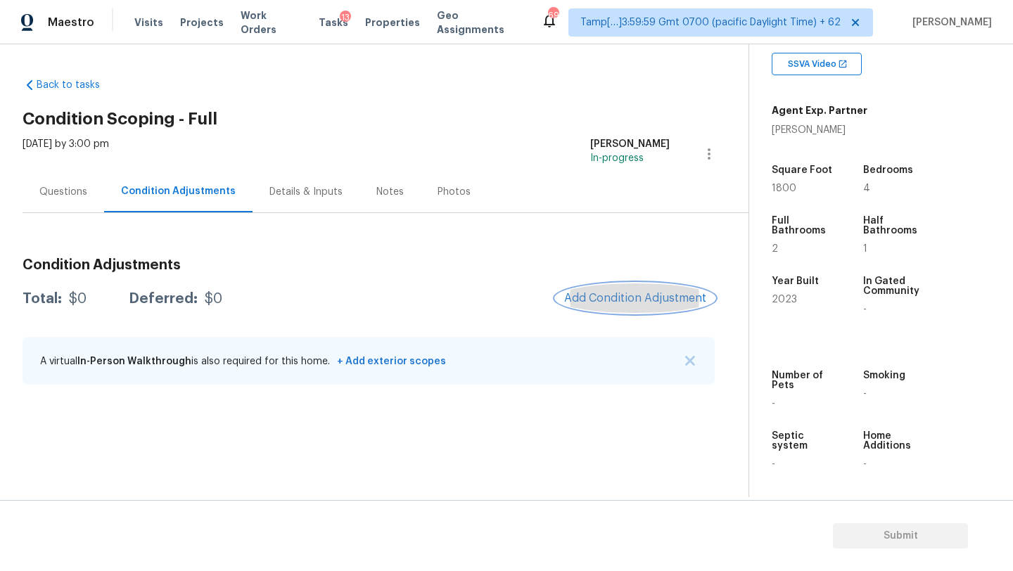
click at [638, 299] on span "Add Condition Adjustment" at bounding box center [635, 298] width 142 height 13
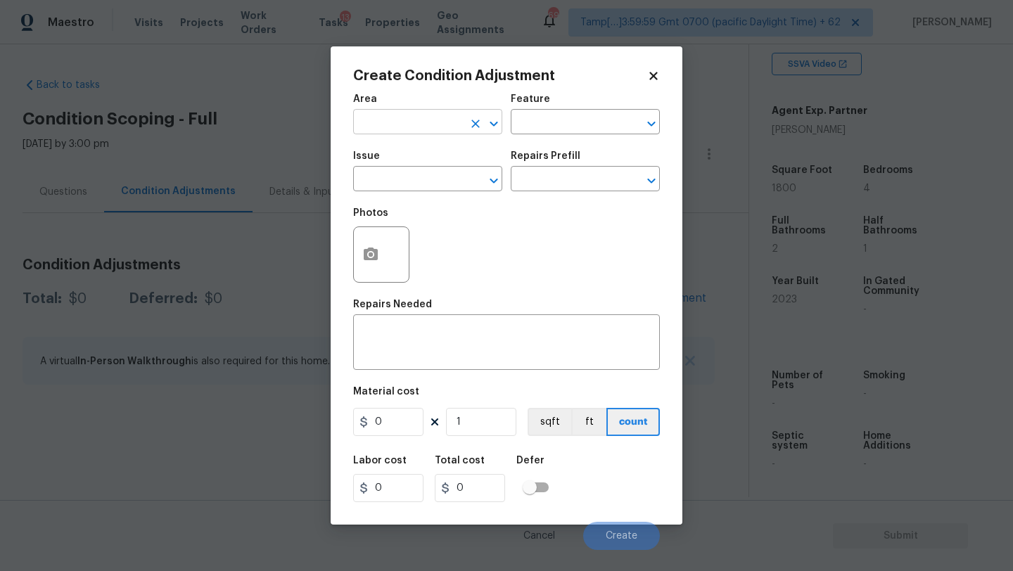
click at [389, 122] on input "text" at bounding box center [408, 124] width 110 height 22
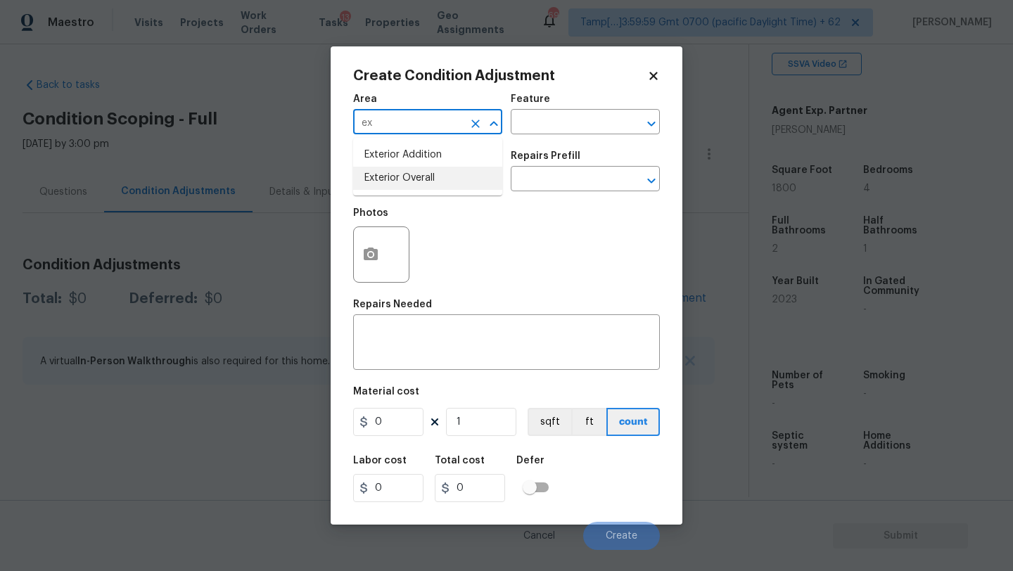
click at [416, 178] on li "Exterior Overall" at bounding box center [427, 178] width 149 height 23
type input "Exterior Overall"
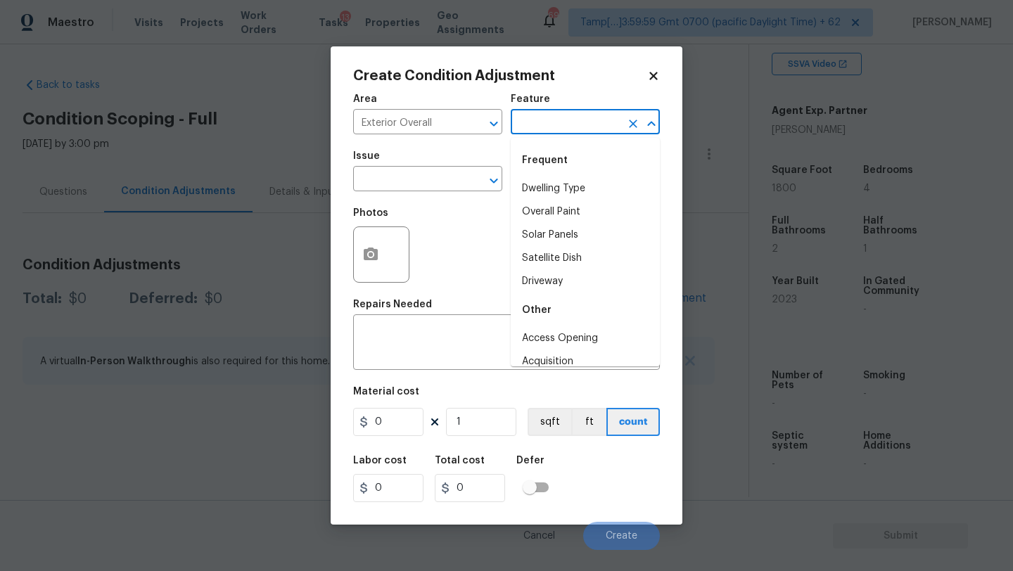
click at [528, 128] on input "text" at bounding box center [566, 124] width 110 height 22
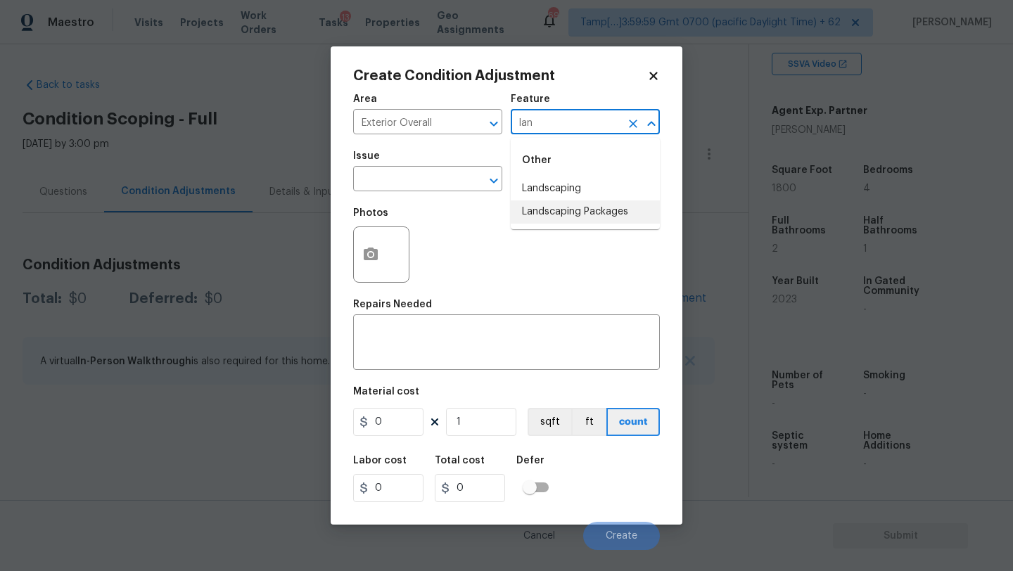
click at [546, 211] on li "Landscaping Packages" at bounding box center [585, 211] width 149 height 23
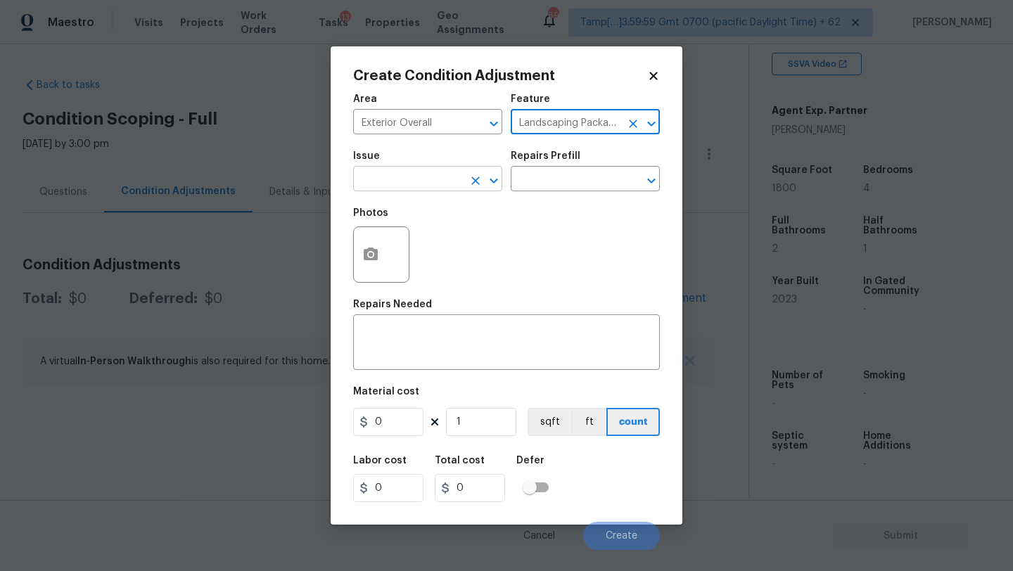
type input "Landscaping Packages"
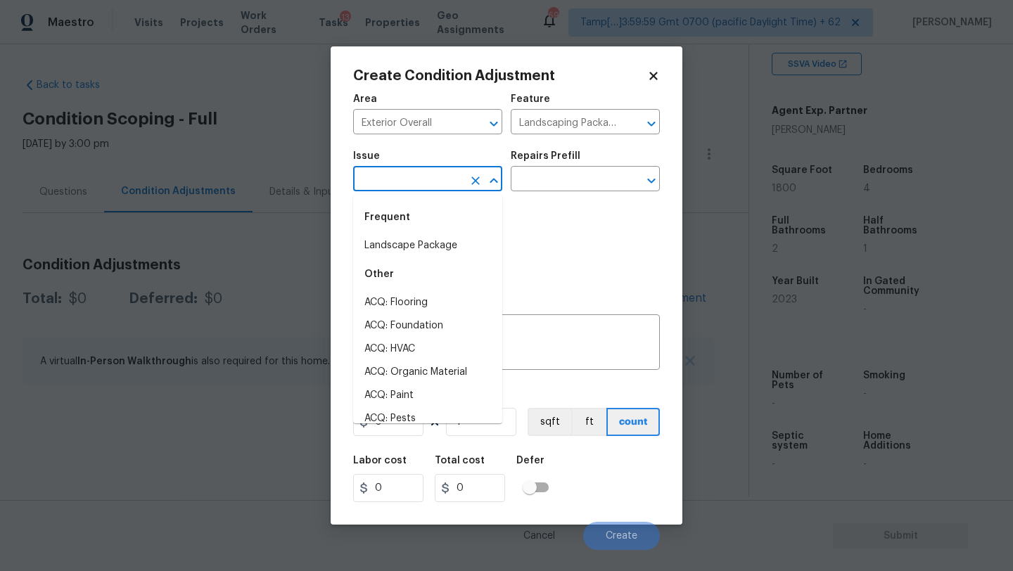
click at [423, 191] on body "Maestro Visits Projects Work Orders Tasks 13 Properties Geo Assignments 695 Tam…" at bounding box center [506, 285] width 1013 height 571
click at [416, 253] on li "Landscape Package" at bounding box center [427, 245] width 149 height 23
type input "Landscape Package"
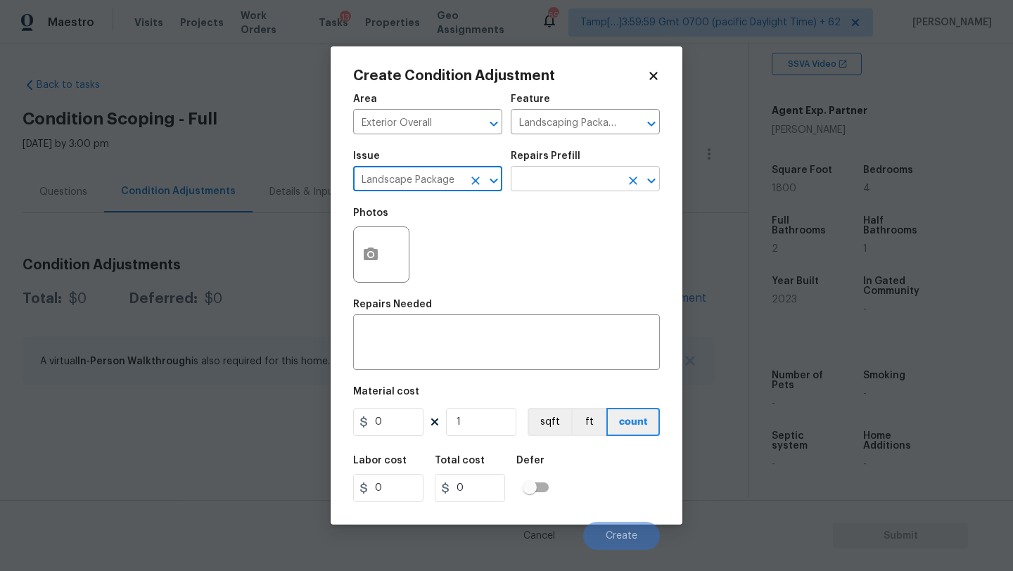
click at [564, 189] on input "text" at bounding box center [566, 181] width 110 height 22
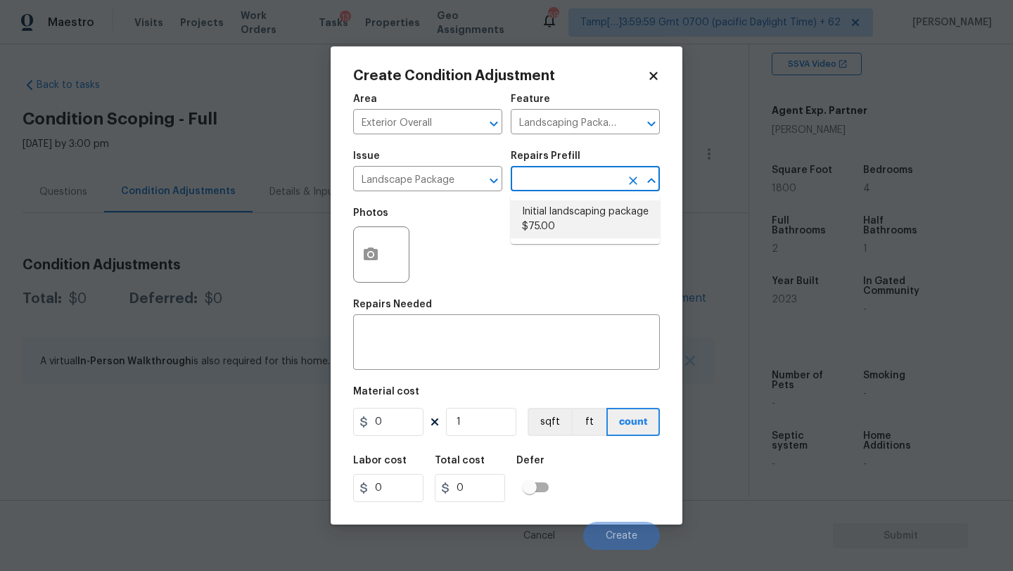
click at [564, 205] on li "Initial landscaping package $75.00" at bounding box center [585, 219] width 149 height 38
type input "Home Readiness Packages"
type textarea "Mowing of grass up to 6" in height. Mow, edge along driveways & sidewalks, trim…"
type input "75"
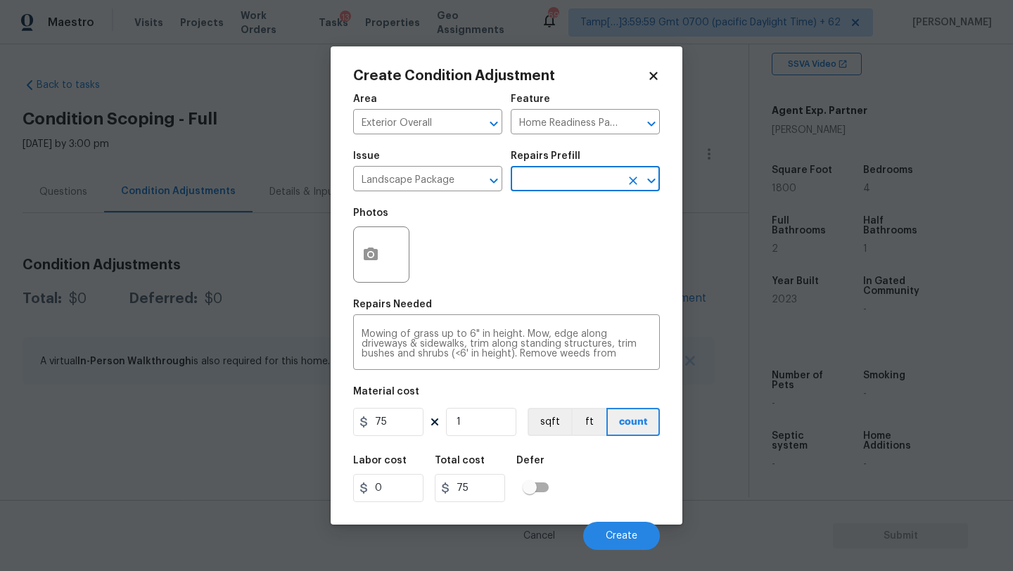
click at [402, 436] on figure "Material cost 75 1 sqft ft count" at bounding box center [506, 413] width 307 height 52
click at [402, 436] on input "75" at bounding box center [388, 422] width 70 height 28
click at [402, 435] on input "75" at bounding box center [388, 422] width 70 height 28
type input "300"
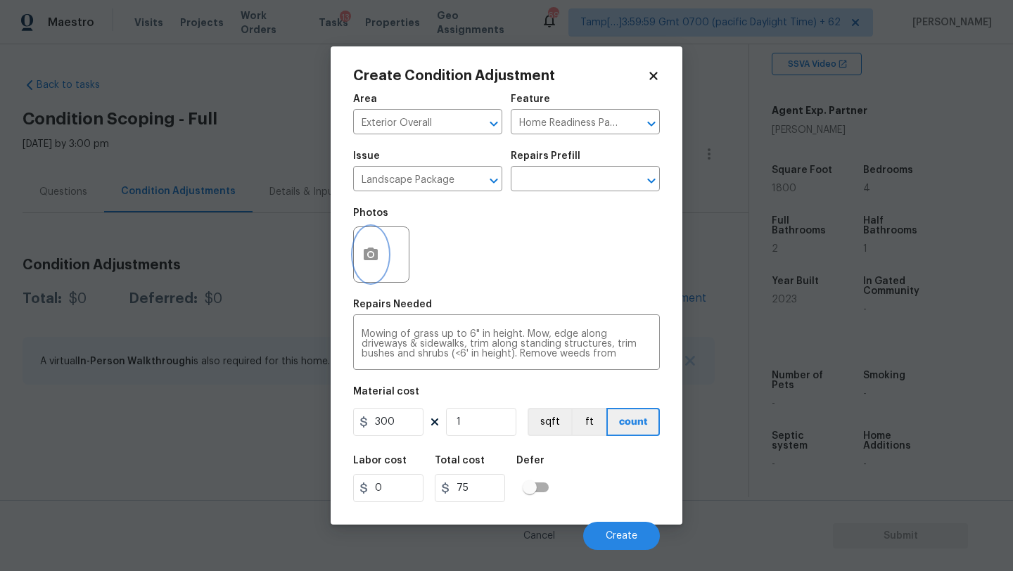
type input "300"
click at [376, 260] on icon "button" at bounding box center [371, 254] width 14 height 13
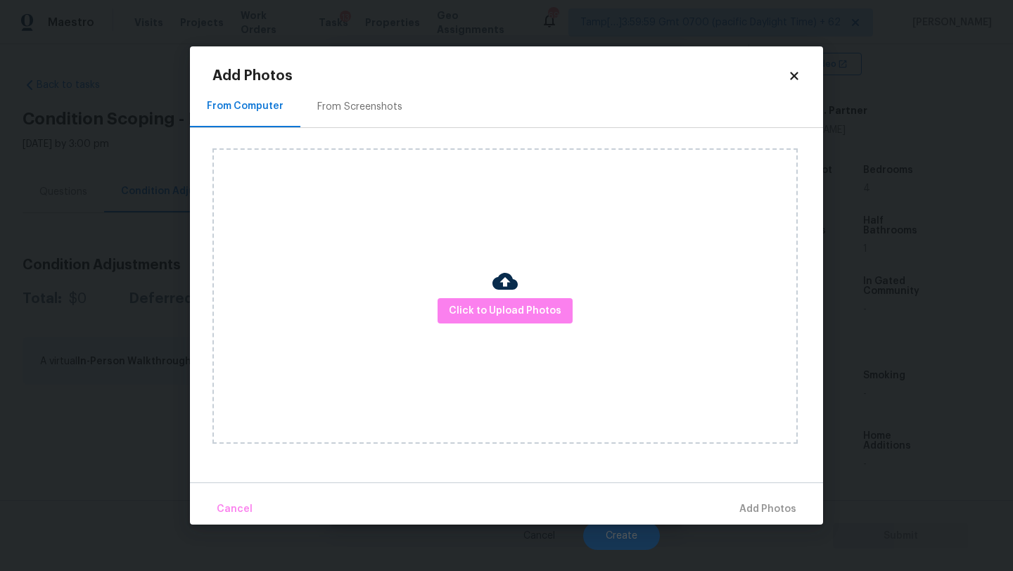
click at [352, 103] on div "From Screenshots" at bounding box center [359, 107] width 85 height 14
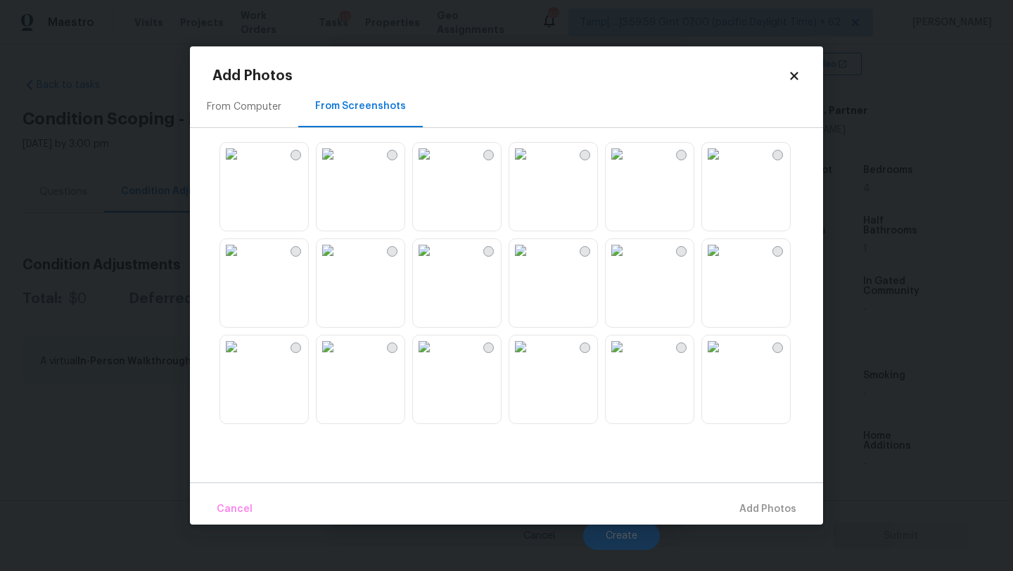
click at [532, 262] on img at bounding box center [520, 250] width 23 height 23
click at [243, 262] on img at bounding box center [231, 250] width 23 height 23
click at [532, 358] on img at bounding box center [520, 347] width 23 height 23
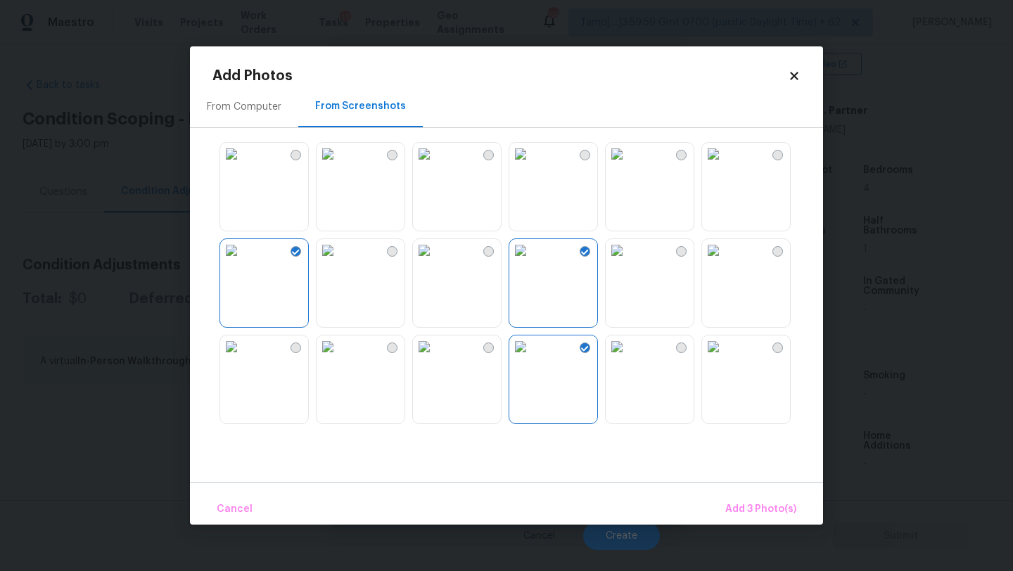
click at [724, 358] on img at bounding box center [713, 347] width 23 height 23
click at [339, 358] on img at bounding box center [328, 347] width 23 height 23
click at [756, 511] on span "Add 5 Photo(s)" at bounding box center [760, 510] width 71 height 18
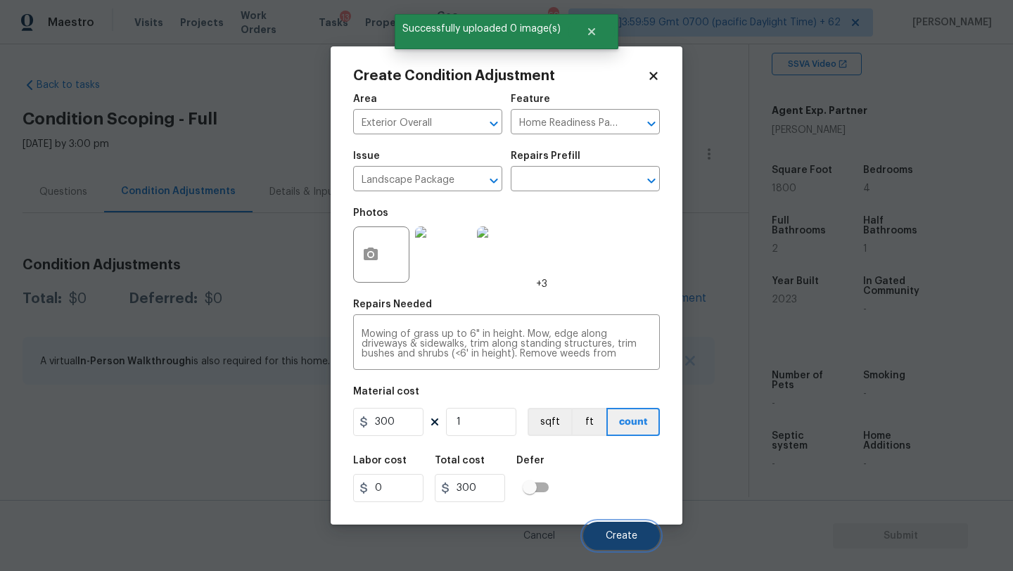
click at [637, 530] on button "Create" at bounding box center [621, 536] width 77 height 28
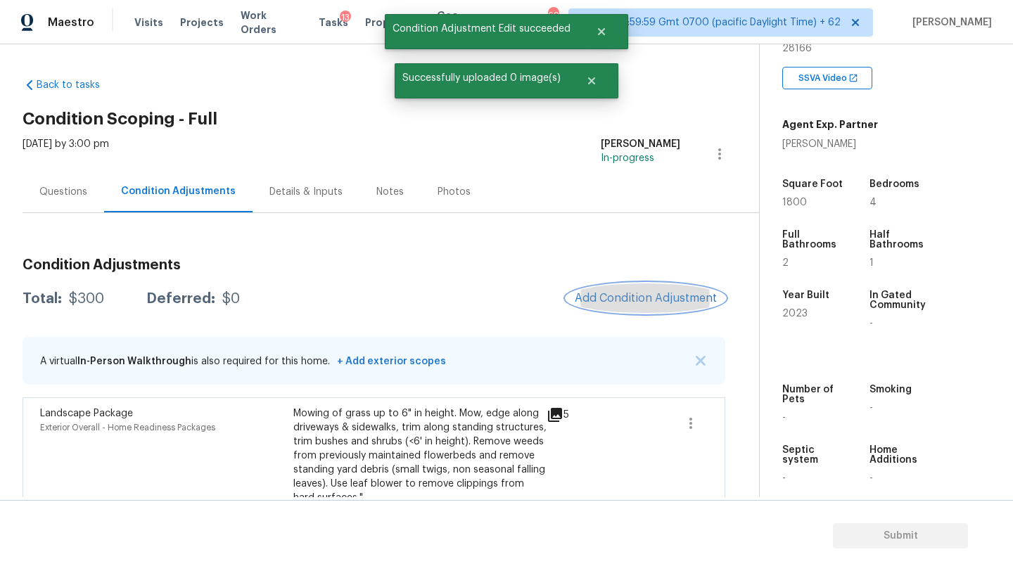
click at [656, 305] on span "Add Condition Adjustment" at bounding box center [646, 298] width 142 height 13
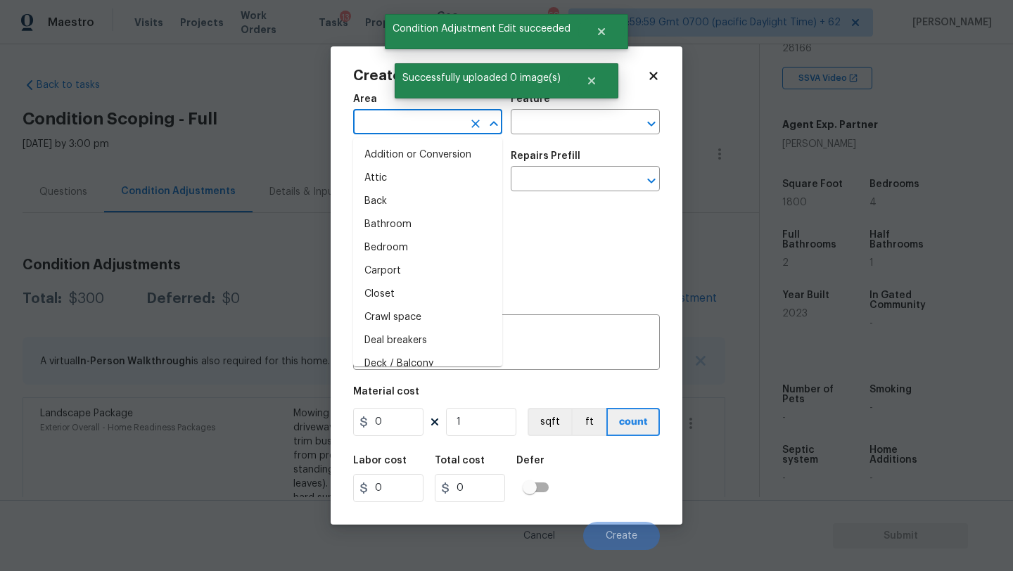
click at [410, 120] on input "text" at bounding box center [408, 124] width 110 height 22
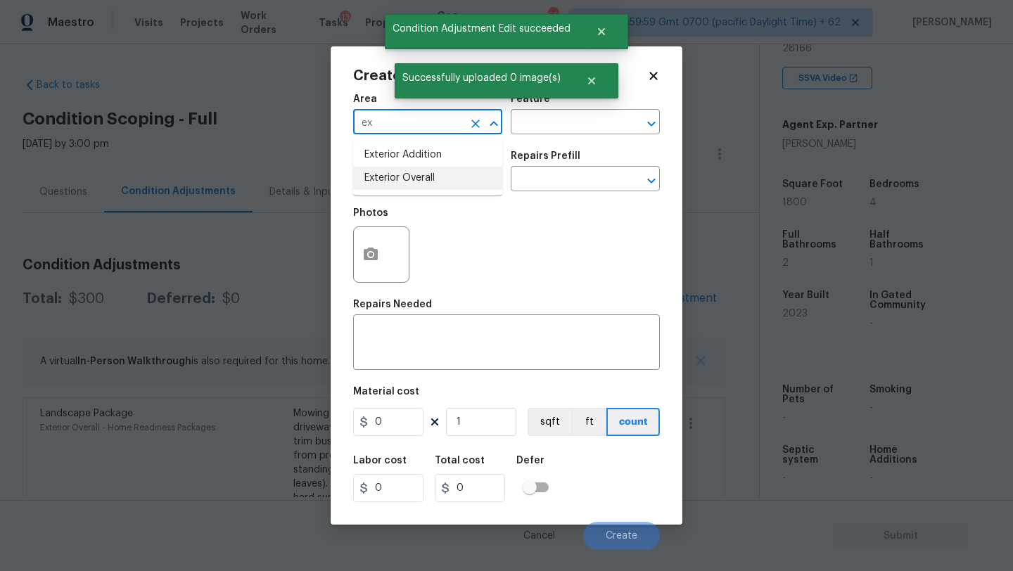
click at [419, 170] on li "Exterior Overall" at bounding box center [427, 178] width 149 height 23
type input "Exterior Overall"
click at [419, 180] on input "text" at bounding box center [408, 181] width 110 height 22
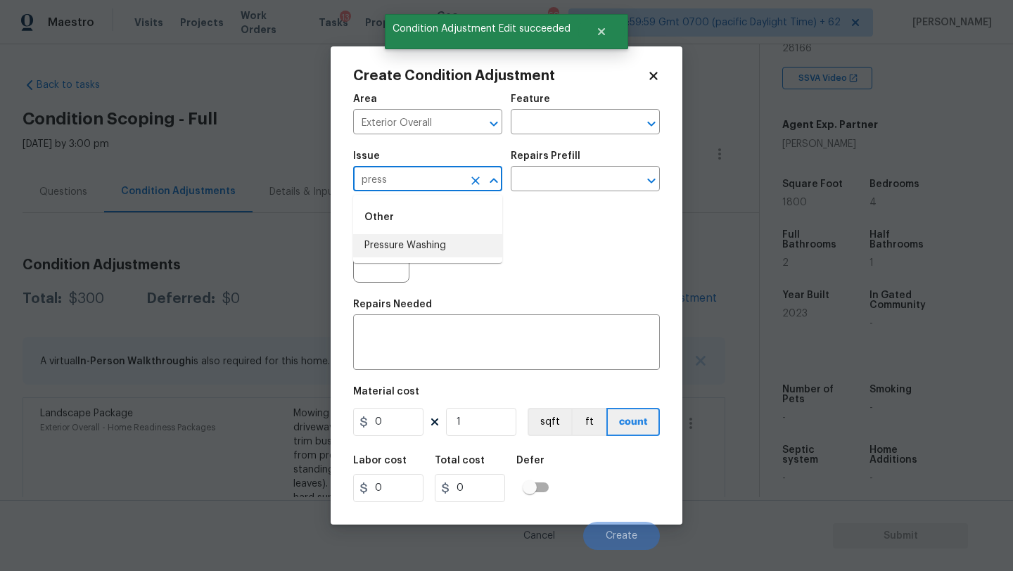
click at [417, 250] on li "Pressure Washing" at bounding box center [427, 245] width 149 height 23
type input "Pressure Washing"
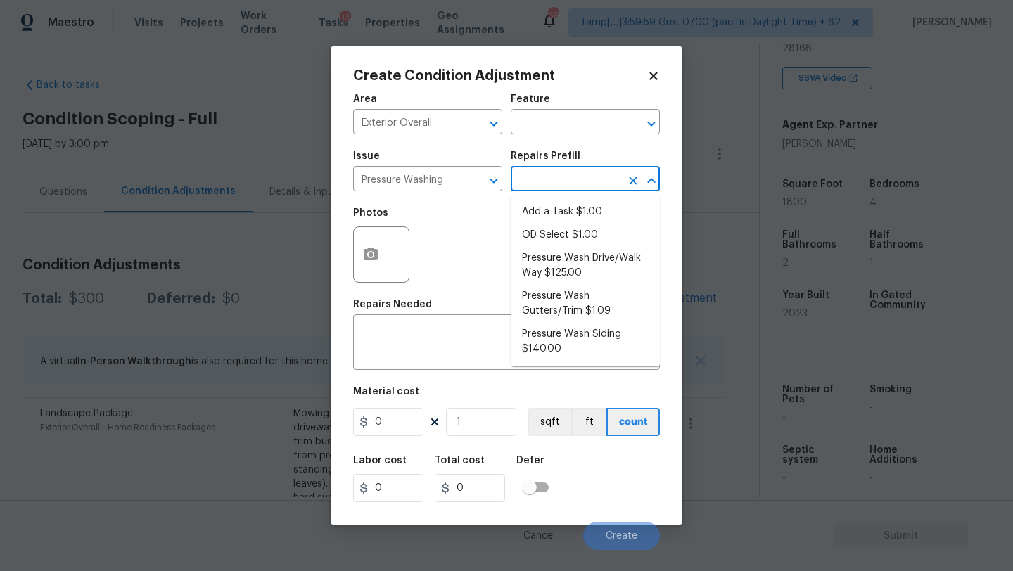
click at [563, 179] on input "text" at bounding box center [566, 181] width 110 height 22
click at [425, 361] on div "x ​" at bounding box center [506, 344] width 307 height 52
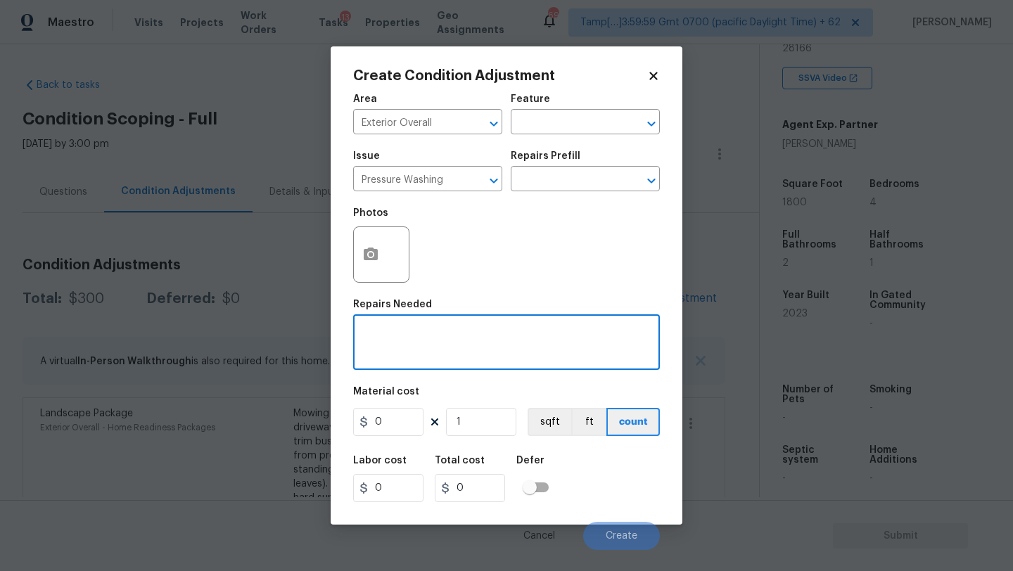
click at [393, 338] on textarea at bounding box center [507, 344] width 290 height 30
paste textarea "Pressure wash home, driveway, walkways/sidewalks and patio. Must use a surface …"
type textarea "Pressure wash home, driveway, walkways/sidewalks and patio. Must use a surface …"
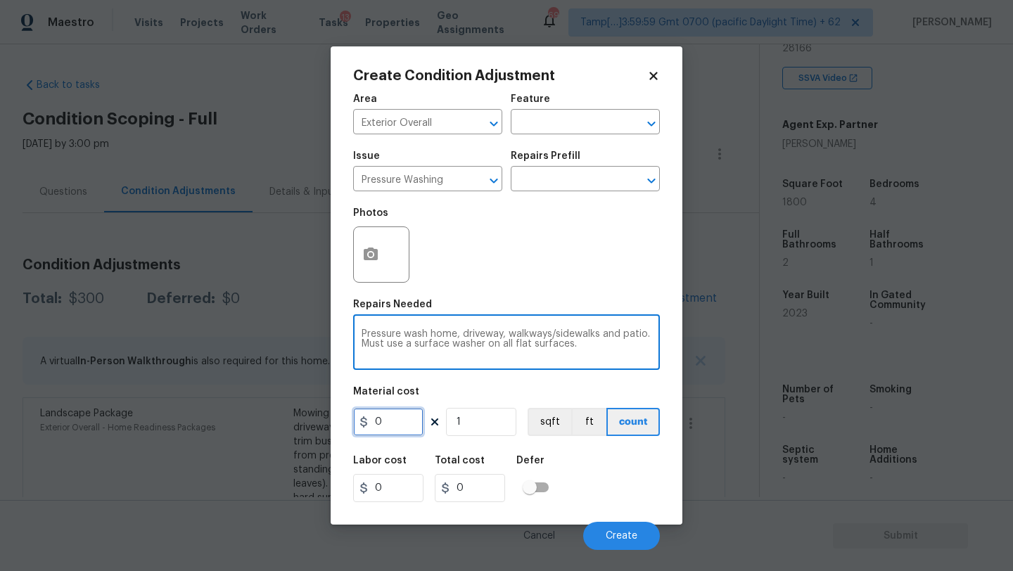
click at [400, 417] on input "0" at bounding box center [388, 422] width 70 height 28
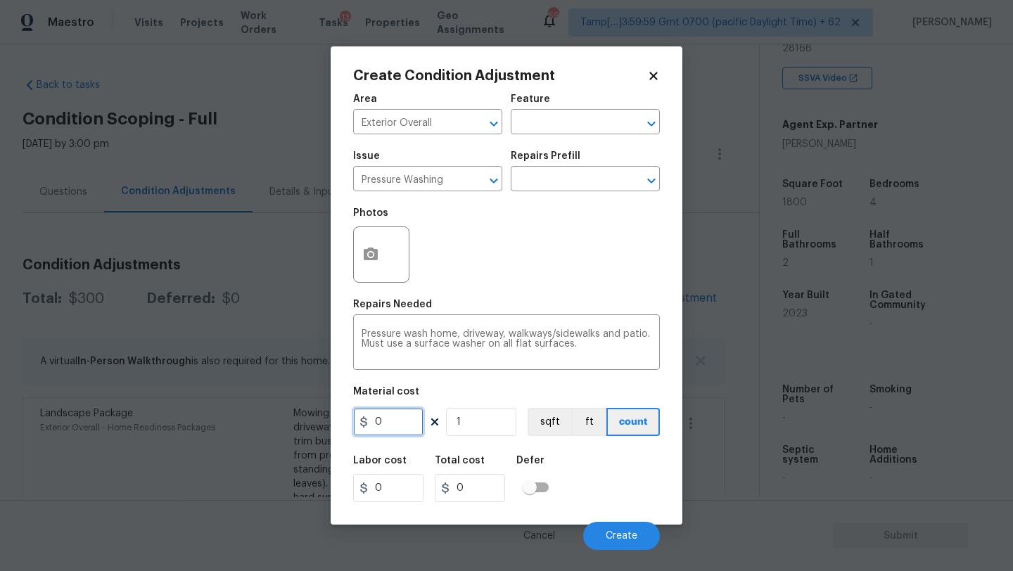
click at [400, 417] on input "0" at bounding box center [388, 422] width 70 height 28
type input "400"
click at [603, 523] on button "Create" at bounding box center [621, 536] width 77 height 28
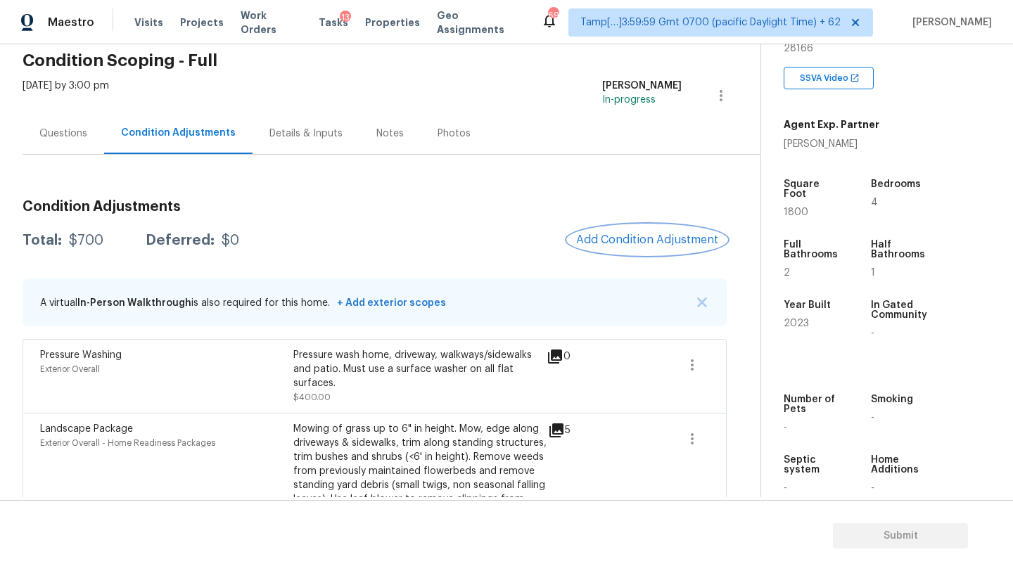
scroll to position [33, 0]
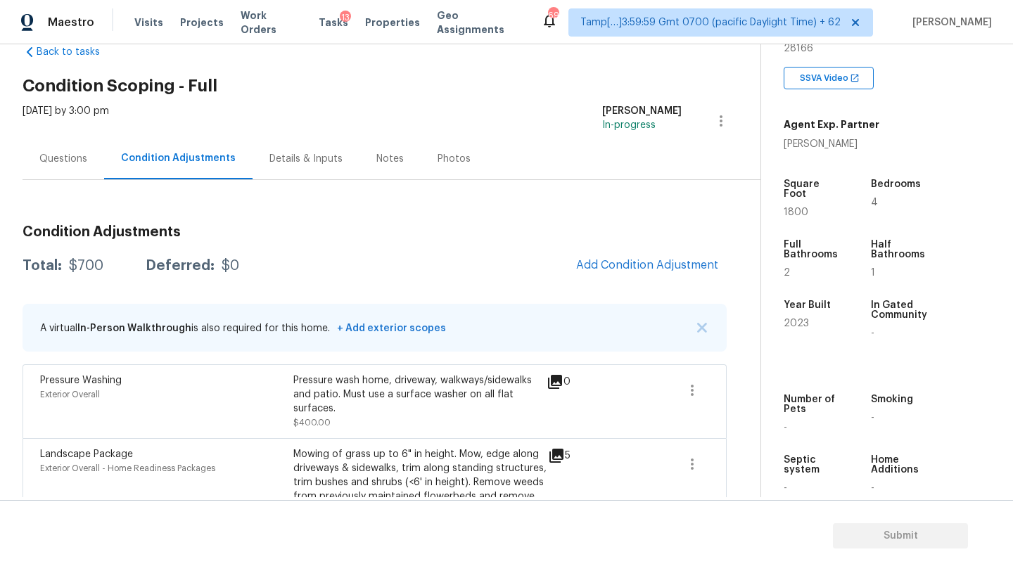
click at [69, 166] on div "Questions" at bounding box center [64, 158] width 82 height 41
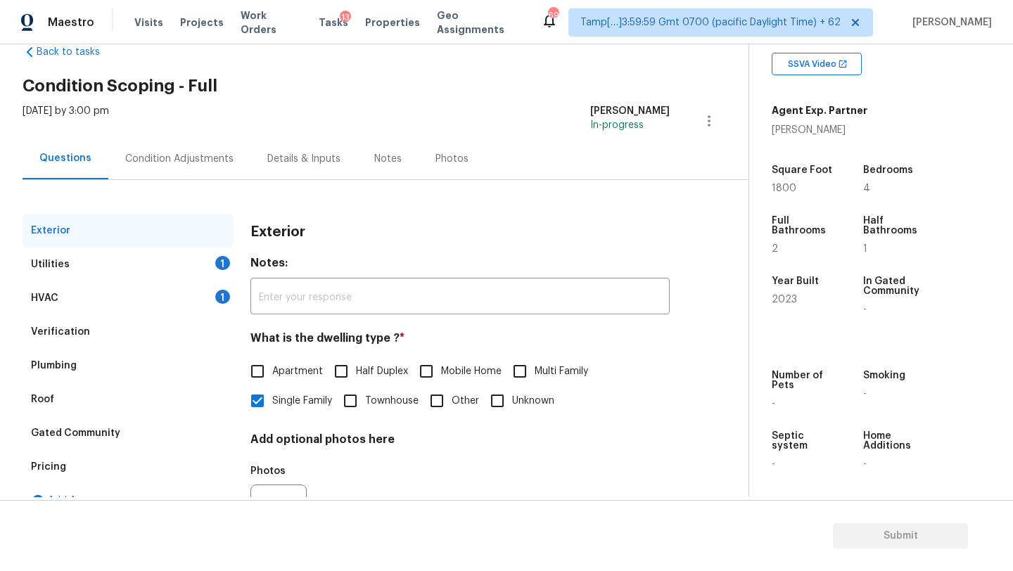
scroll to position [97, 0]
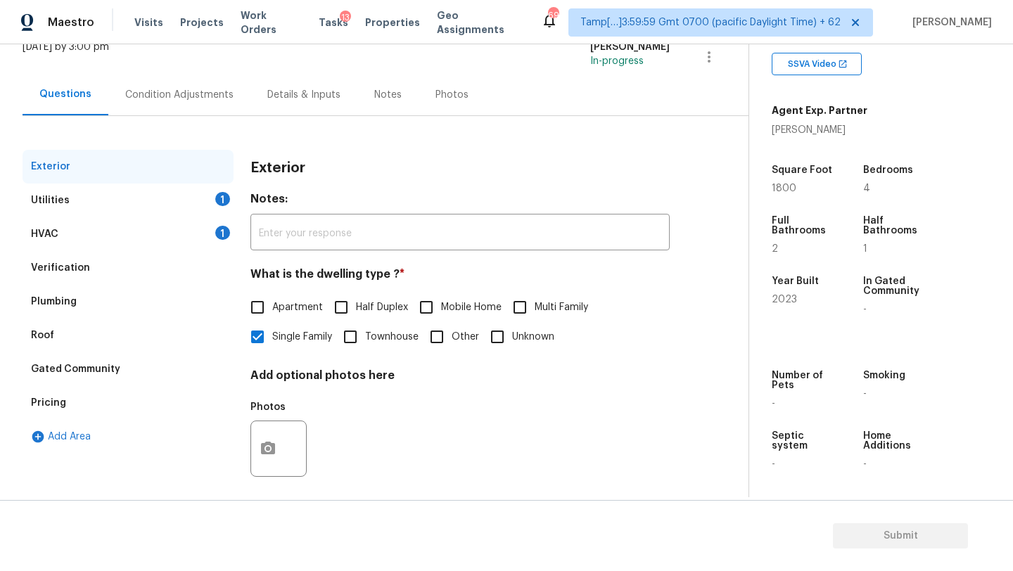
click at [78, 400] on div "Pricing" at bounding box center [128, 403] width 211 height 34
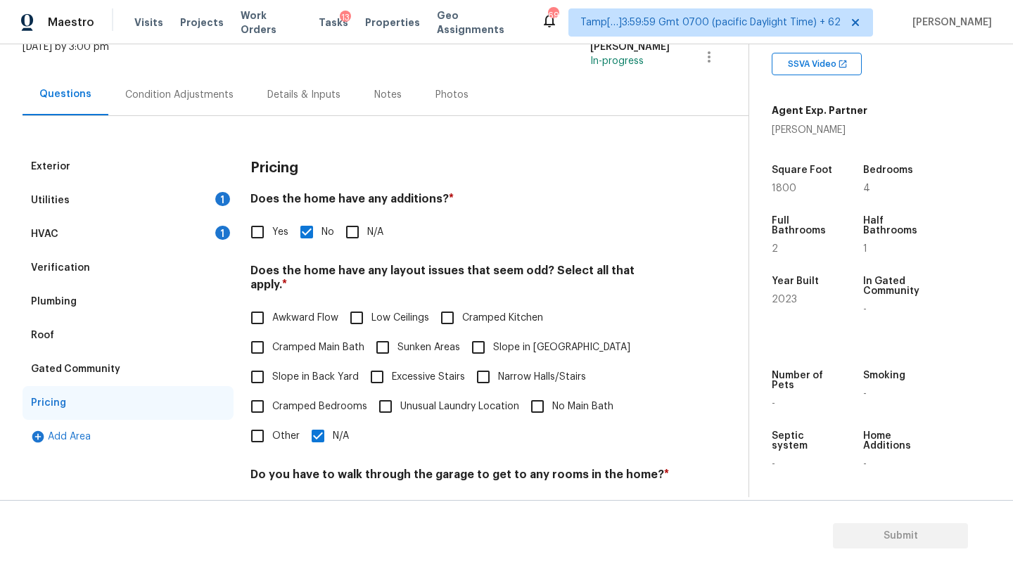
click at [271, 367] on input "Slope in Back Yard" at bounding box center [258, 377] width 30 height 30
checkbox input "true"
click at [492, 341] on label "Slope in Front Yard" at bounding box center [547, 348] width 167 height 30
click at [492, 341] on input "Slope in Front Yard" at bounding box center [479, 348] width 30 height 30
checkbox input "true"
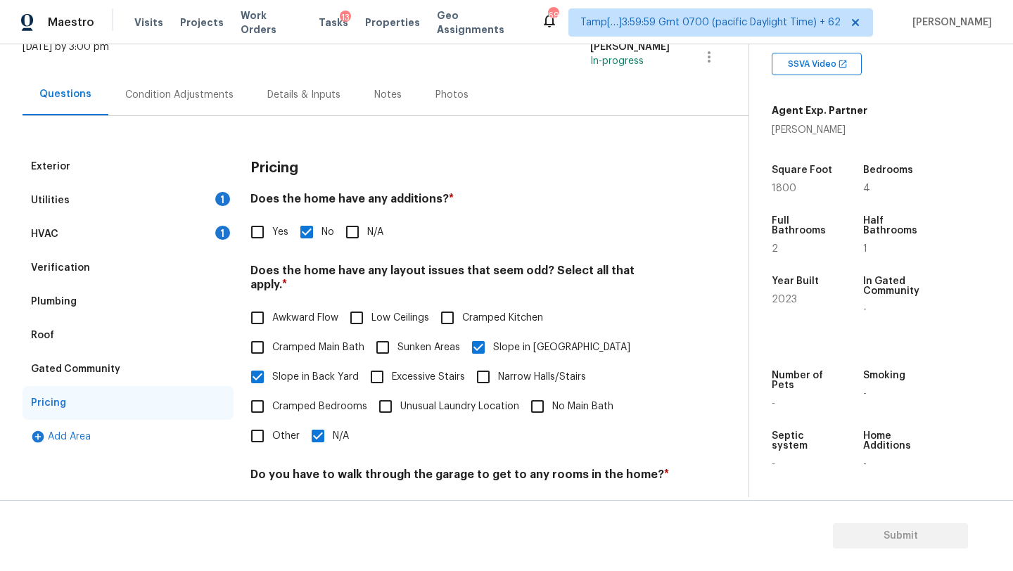
click at [318, 432] on input "N/A" at bounding box center [318, 436] width 30 height 30
checkbox input "false"
click at [62, 226] on div "HVAC 1" at bounding box center [128, 234] width 211 height 34
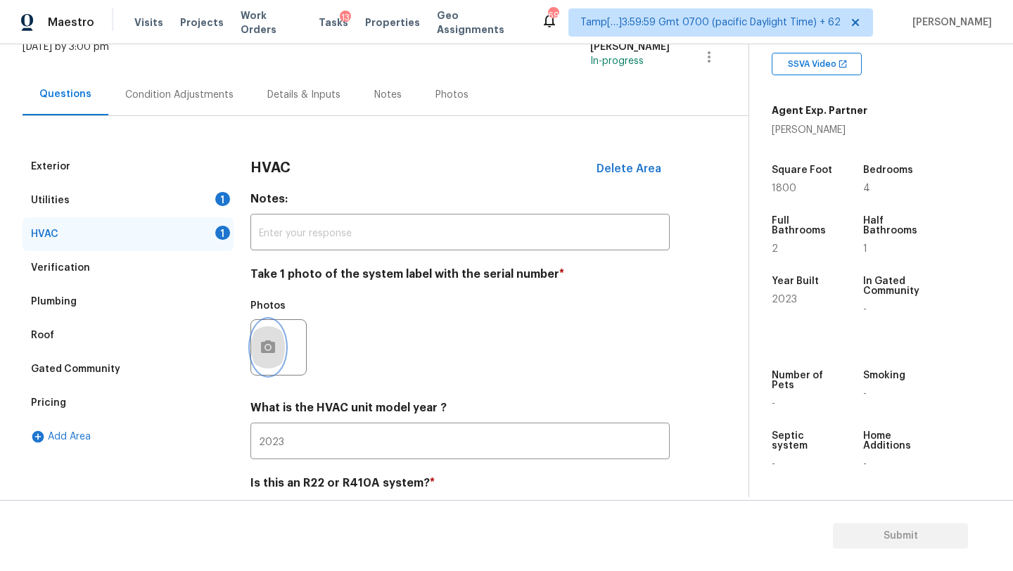
click at [262, 367] on button "button" at bounding box center [268, 347] width 34 height 55
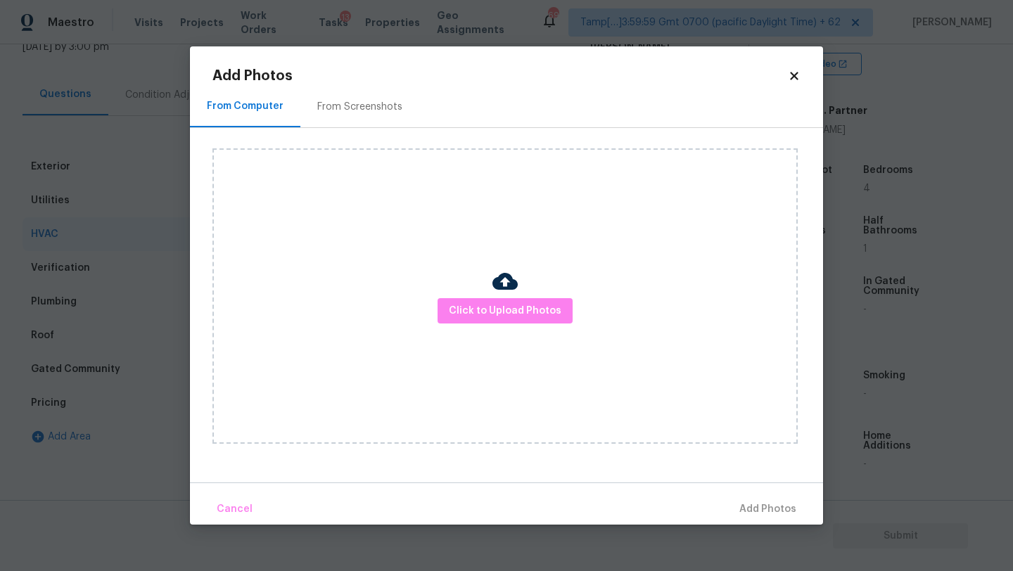
click at [340, 89] on div "From Screenshots" at bounding box center [359, 106] width 119 height 41
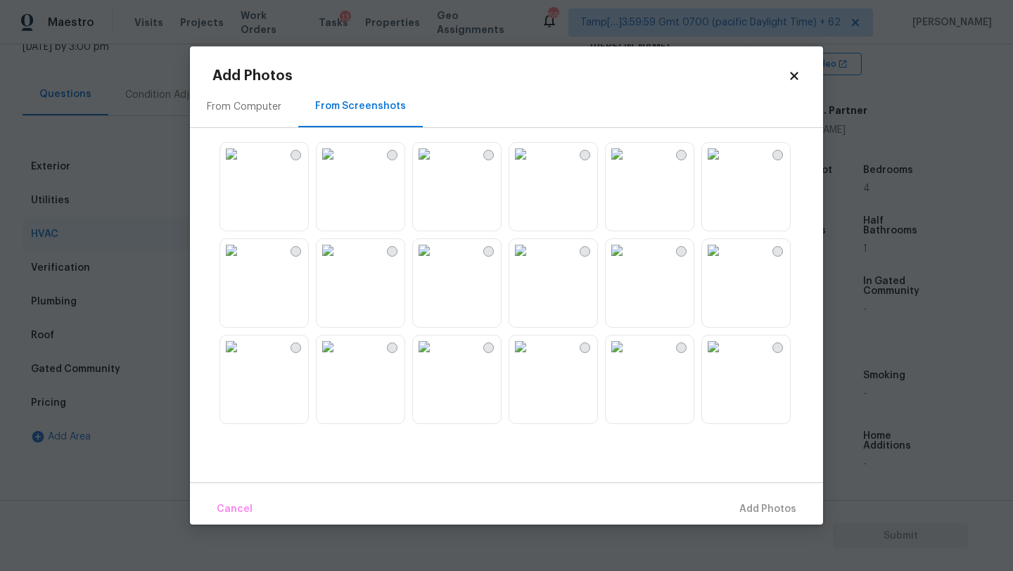
click at [243, 358] on img at bounding box center [231, 347] width 23 height 23
drag, startPoint x: 755, startPoint y: 504, endPoint x: 748, endPoint y: 502, distance: 7.3
click at [755, 504] on span "Add 1 Photo(s)" at bounding box center [762, 510] width 70 height 18
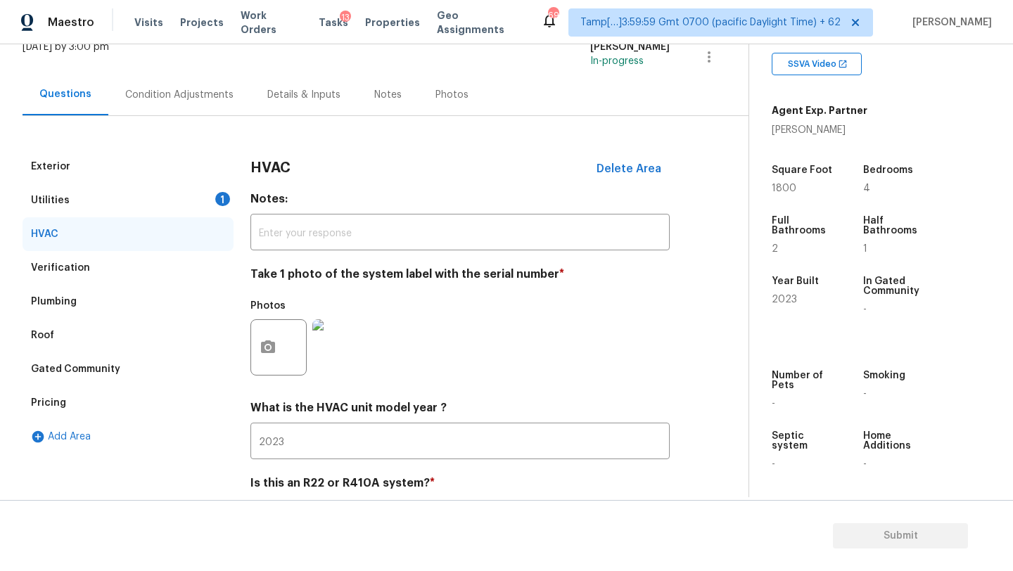
click at [193, 116] on div "Exterior Utilities 1 HVAC Verification Plumbing Roof Gated Community Pricing Ad…" at bounding box center [369, 332] width 692 height 432
click at [192, 112] on div "Condition Adjustments" at bounding box center [179, 94] width 142 height 41
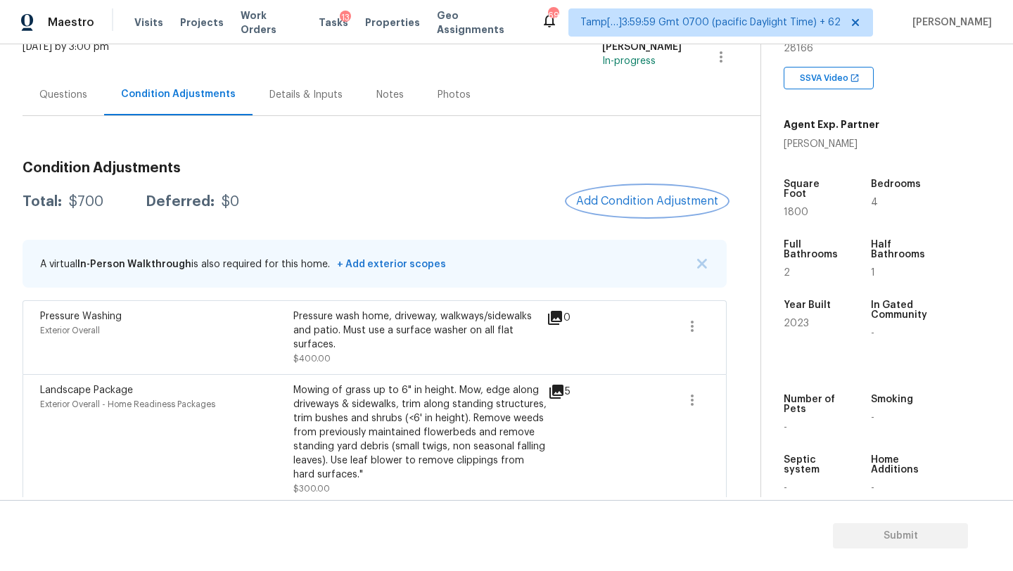
click at [634, 199] on span "Add Condition Adjustment" at bounding box center [647, 201] width 142 height 13
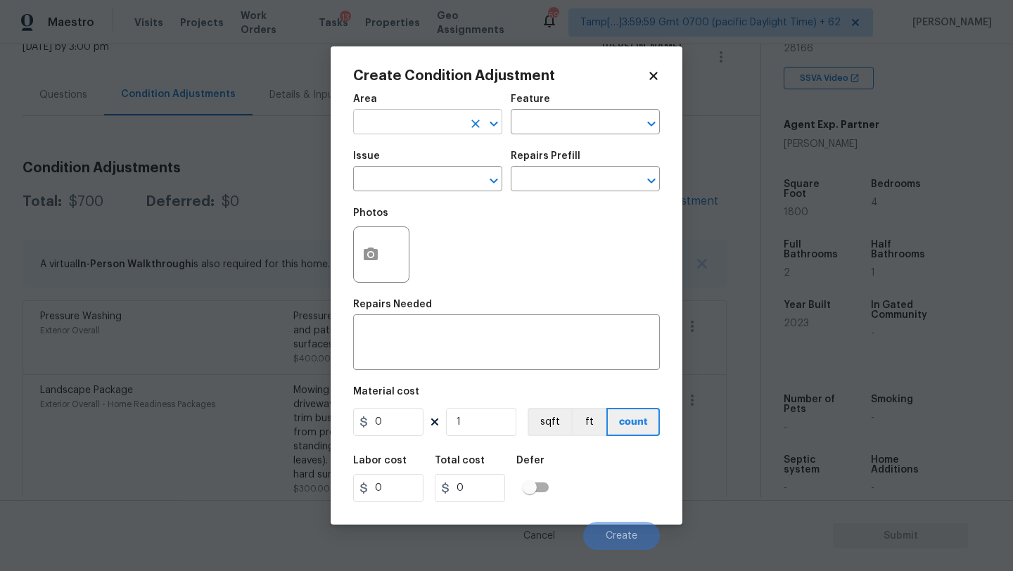
click at [370, 118] on input "text" at bounding box center [408, 124] width 110 height 22
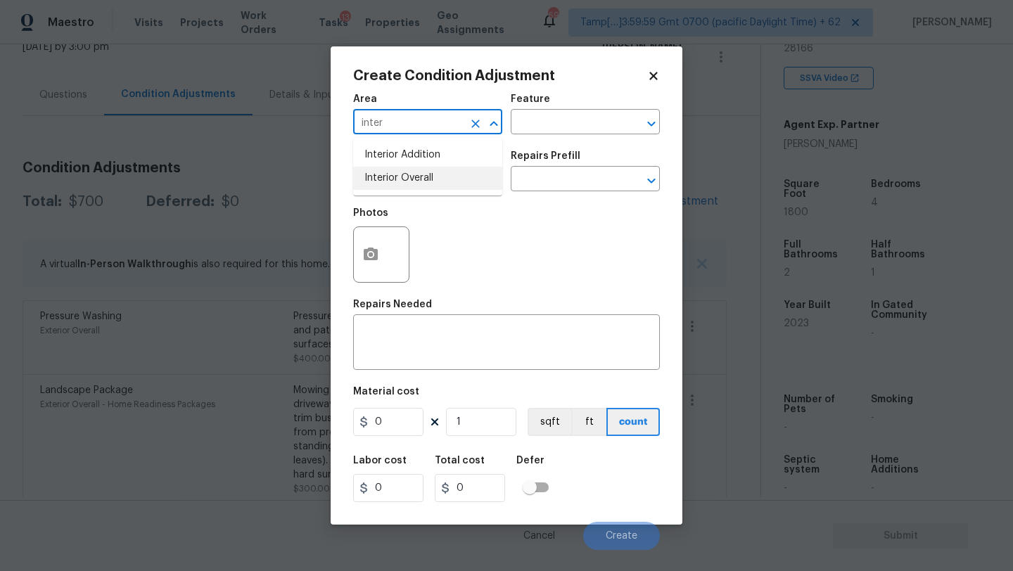
click at [390, 179] on li "Interior Overall" at bounding box center [427, 178] width 149 height 23
type input "Interior Overall"
click at [558, 122] on input "text" at bounding box center [566, 124] width 110 height 22
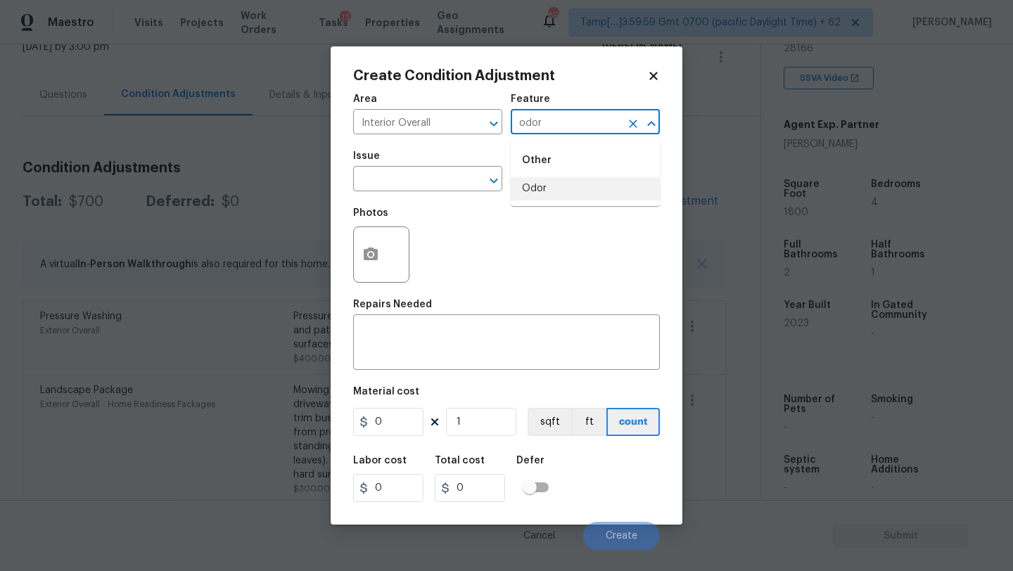
drag, startPoint x: 553, startPoint y: 192, endPoint x: 511, endPoint y: 192, distance: 42.2
click at [553, 192] on li "Odor" at bounding box center [585, 188] width 149 height 23
type input "Odor"
click at [453, 192] on span "Issue ​" at bounding box center [427, 171] width 149 height 57
click at [442, 179] on input "text" at bounding box center [408, 181] width 110 height 22
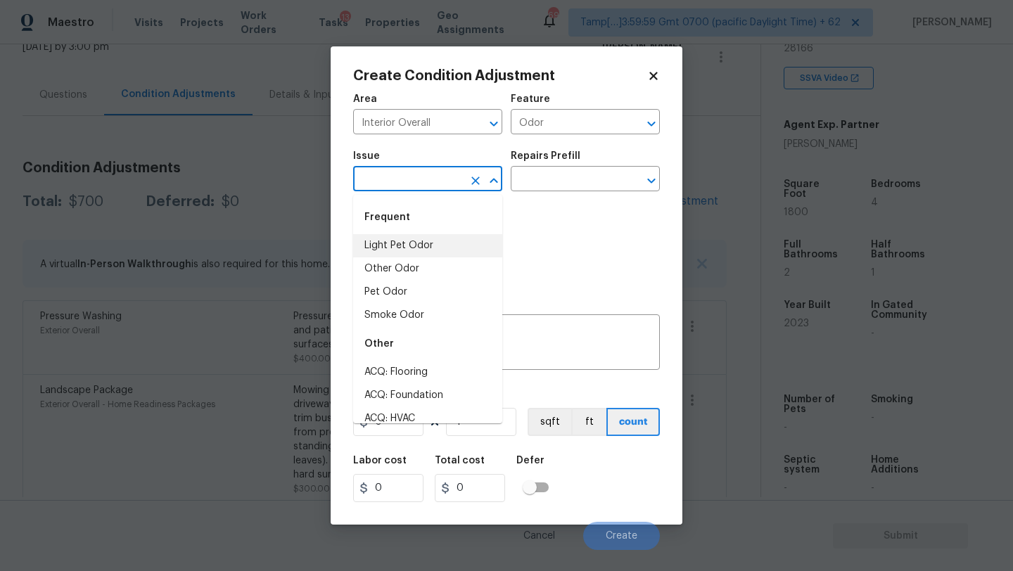
click at [433, 241] on li "Light Pet Odor" at bounding box center [427, 245] width 149 height 23
type input "Light Pet Odor"
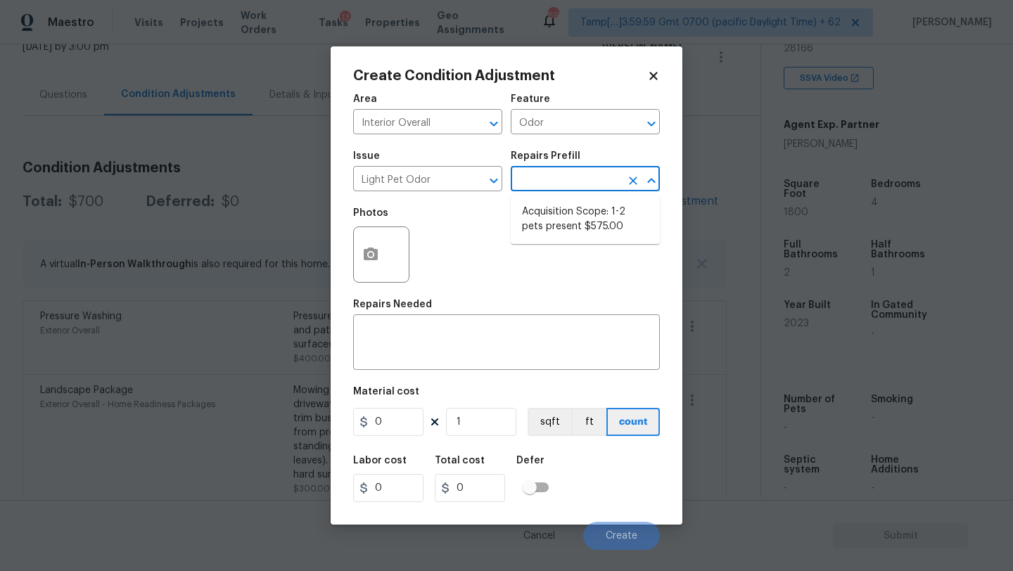
click at [562, 185] on input "text" at bounding box center [566, 181] width 110 height 22
click at [563, 212] on li "Acquisition Scope: 1-2 pets present $575.00" at bounding box center [585, 219] width 149 height 38
type textarea "Acquisition Scope: 1-2 pets present"
type input "575"
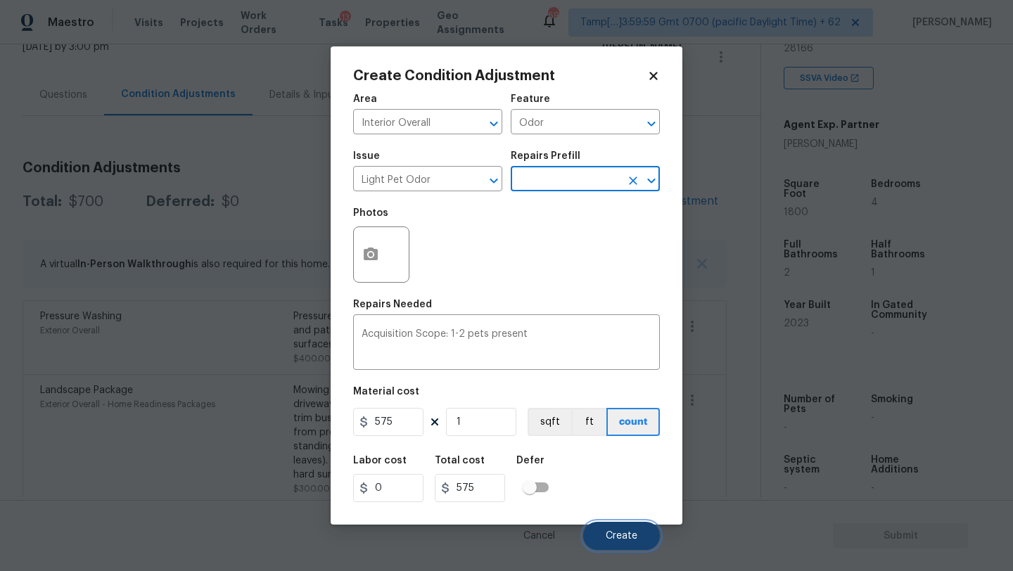
click at [611, 534] on span "Create" at bounding box center [622, 536] width 32 height 11
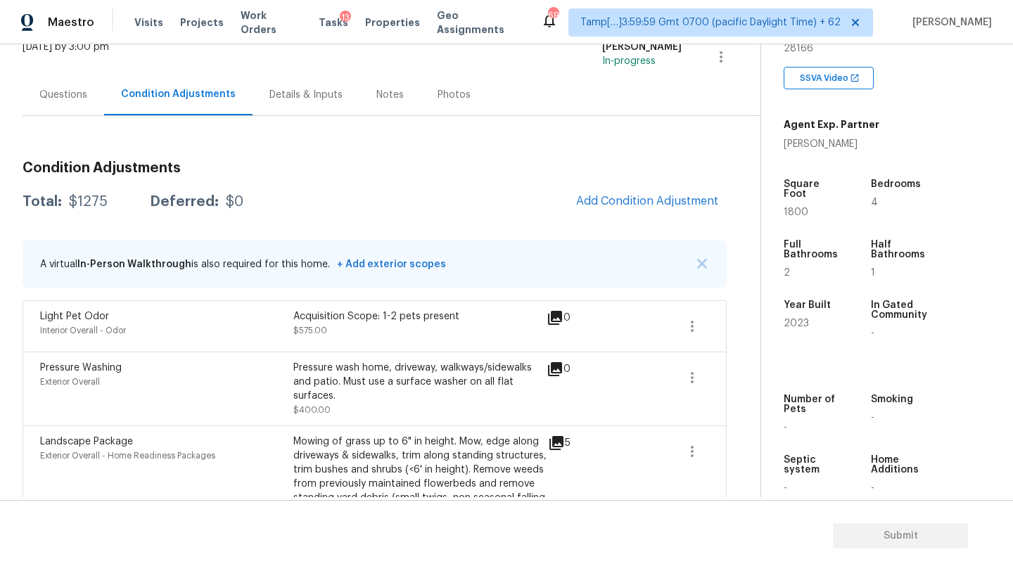
click at [67, 88] on div "Questions" at bounding box center [63, 95] width 48 height 14
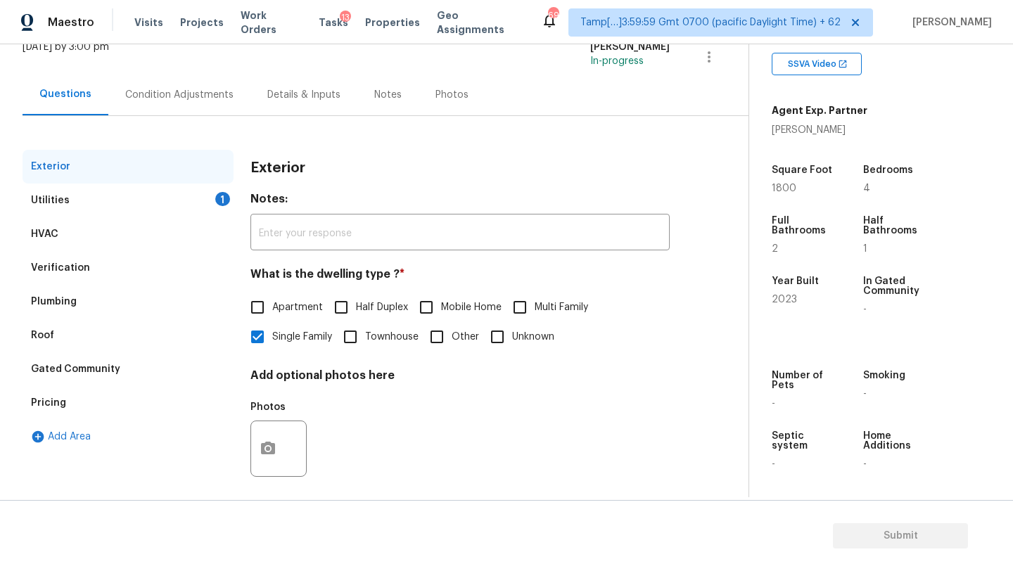
scroll to position [97, 0]
click at [48, 392] on div "Pricing" at bounding box center [128, 403] width 211 height 34
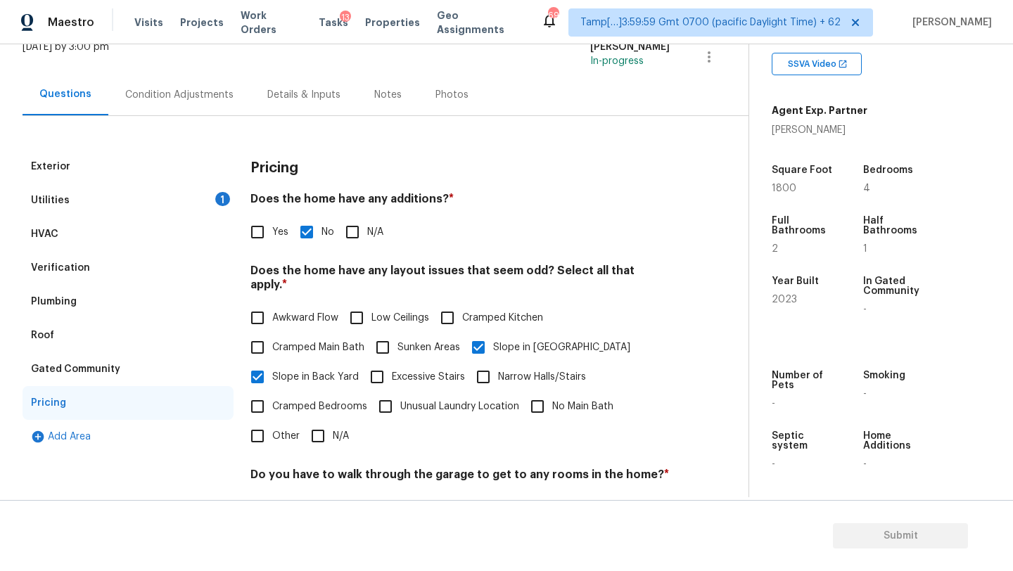
click at [83, 203] on div "Utilities 1" at bounding box center [128, 201] width 211 height 34
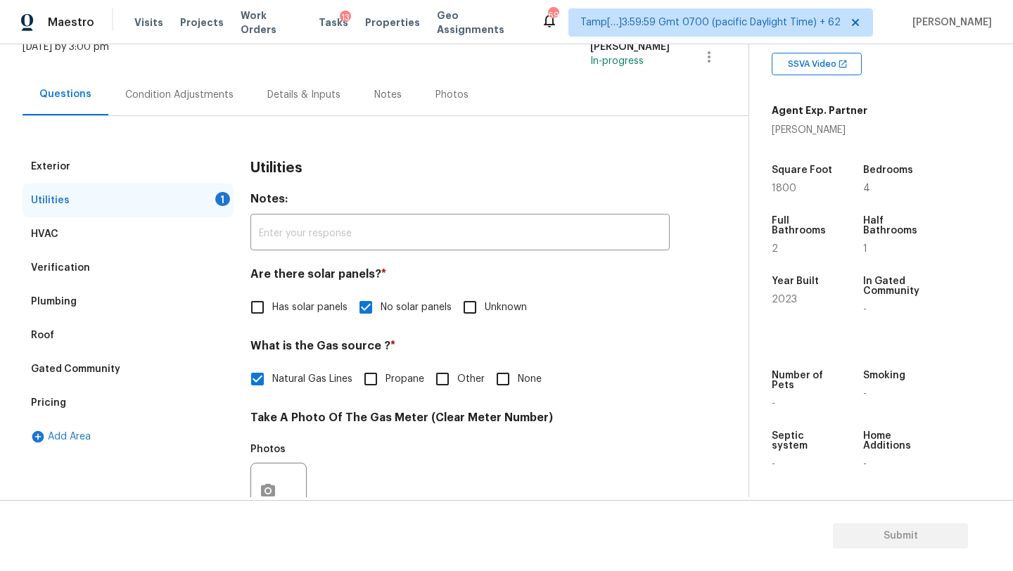
click at [519, 371] on label "None" at bounding box center [514, 379] width 53 height 30
click at [518, 371] on input "None" at bounding box center [503, 379] width 30 height 30
checkbox input "true"
checkbox input "false"
click at [109, 69] on div "Mon, Sep 29 2025 by 3:00 pm" at bounding box center [66, 57] width 87 height 34
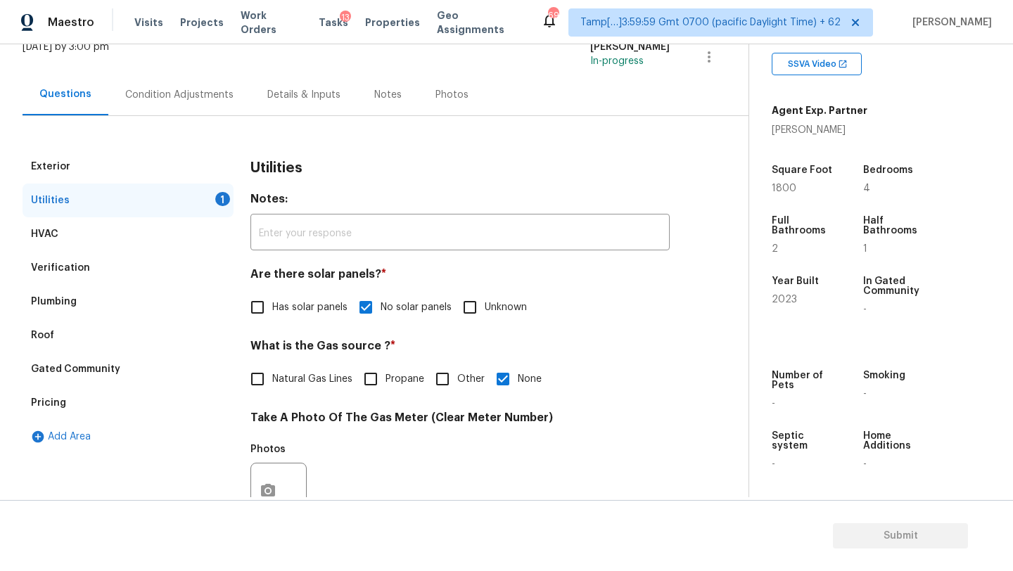
click at [162, 90] on div "Condition Adjustments" at bounding box center [179, 95] width 108 height 14
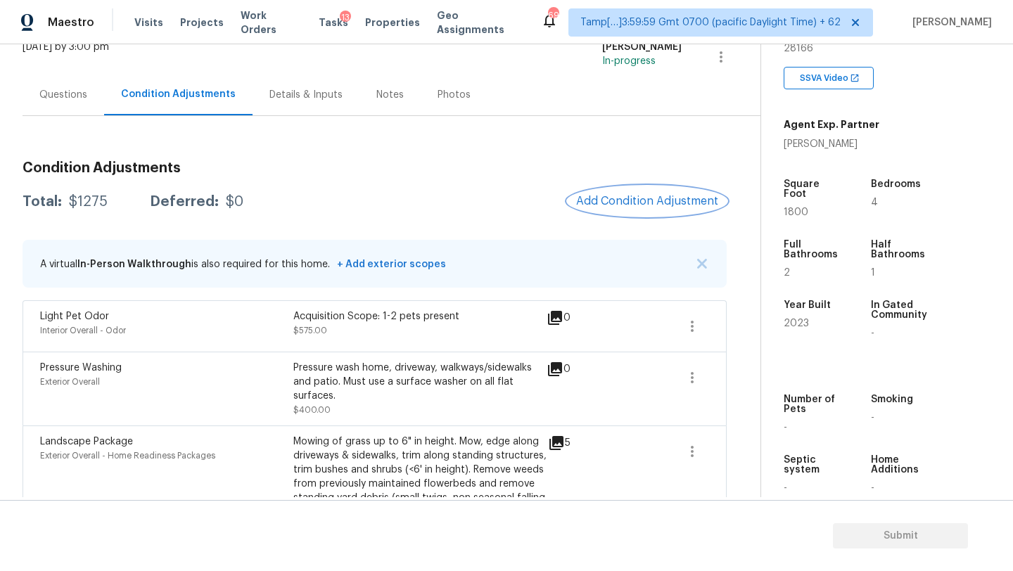
click at [653, 211] on button "Add Condition Adjustment" at bounding box center [647, 201] width 159 height 30
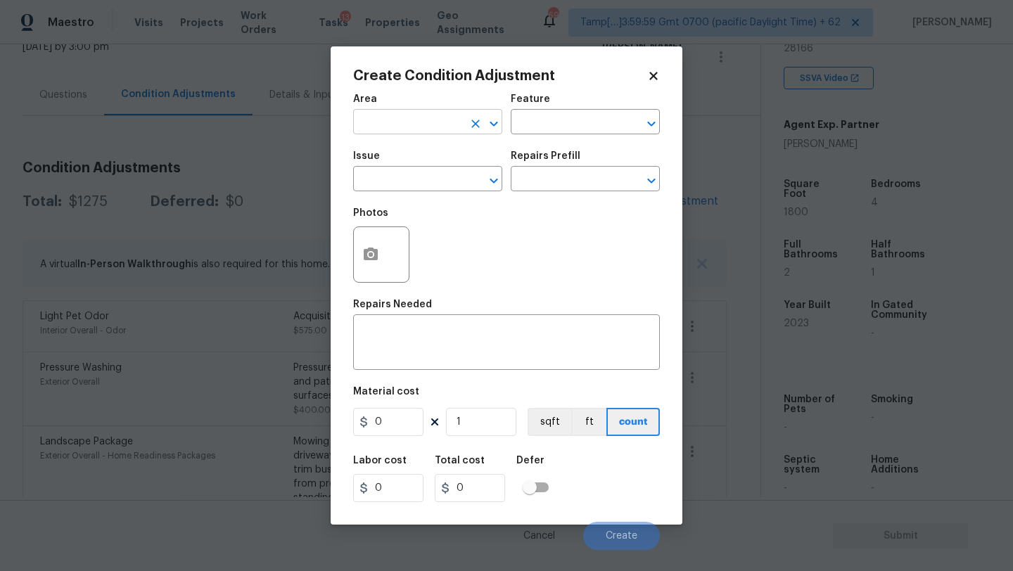
click at [406, 120] on input "text" at bounding box center [408, 124] width 110 height 22
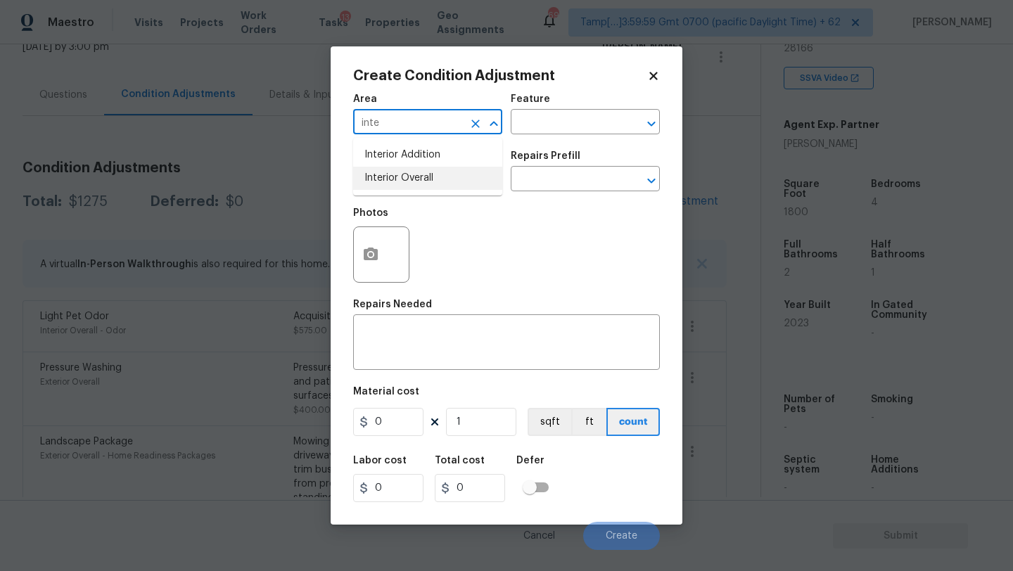
click at [431, 181] on li "Interior Overall" at bounding box center [427, 178] width 149 height 23
type input "Interior Overall"
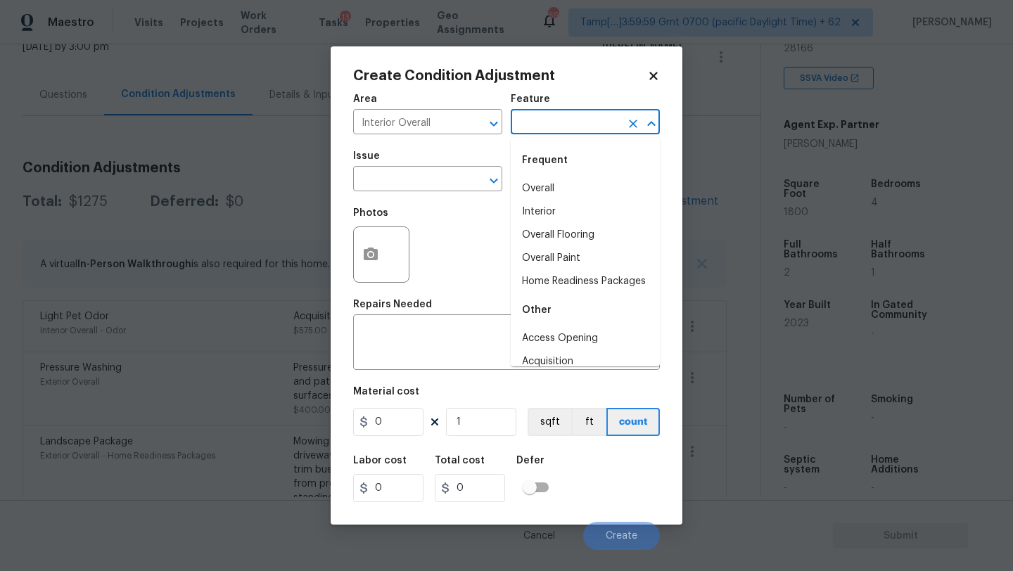
click at [563, 132] on input "text" at bounding box center [566, 124] width 110 height 22
click at [568, 239] on li "Overall Flooring" at bounding box center [585, 235] width 149 height 23
type input "Overall Flooring"
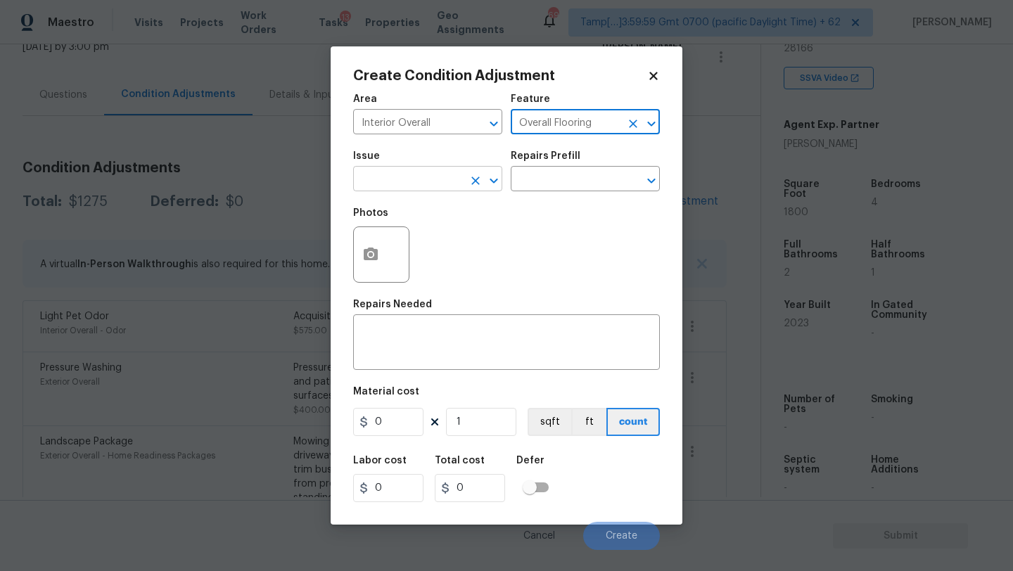
click at [427, 177] on input "text" at bounding box center [408, 181] width 110 height 22
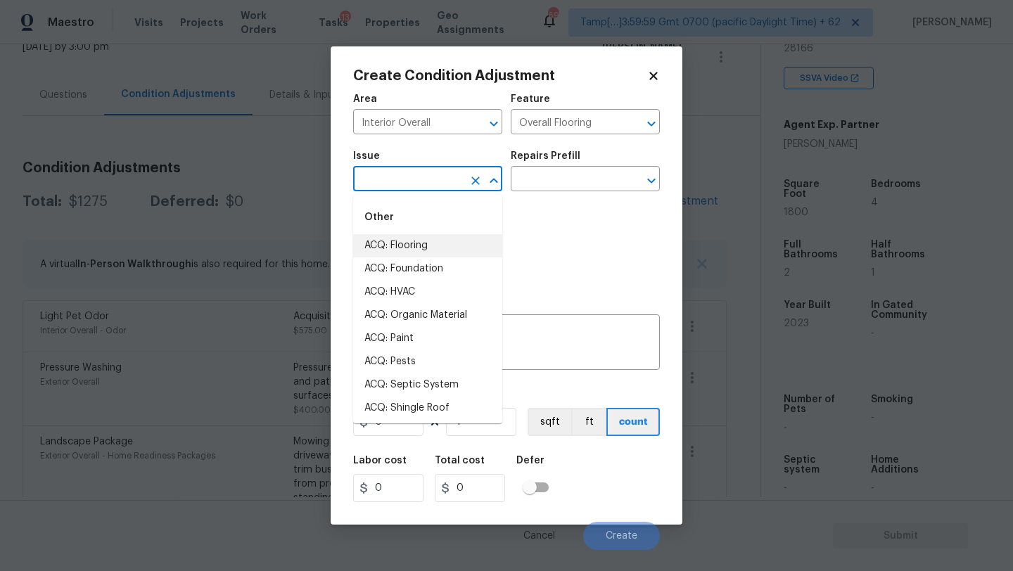
drag, startPoint x: 423, startPoint y: 243, endPoint x: 485, endPoint y: 214, distance: 68.0
click at [424, 243] on li "ACQ: Flooring" at bounding box center [427, 245] width 149 height 23
type input "ACQ: Flooring"
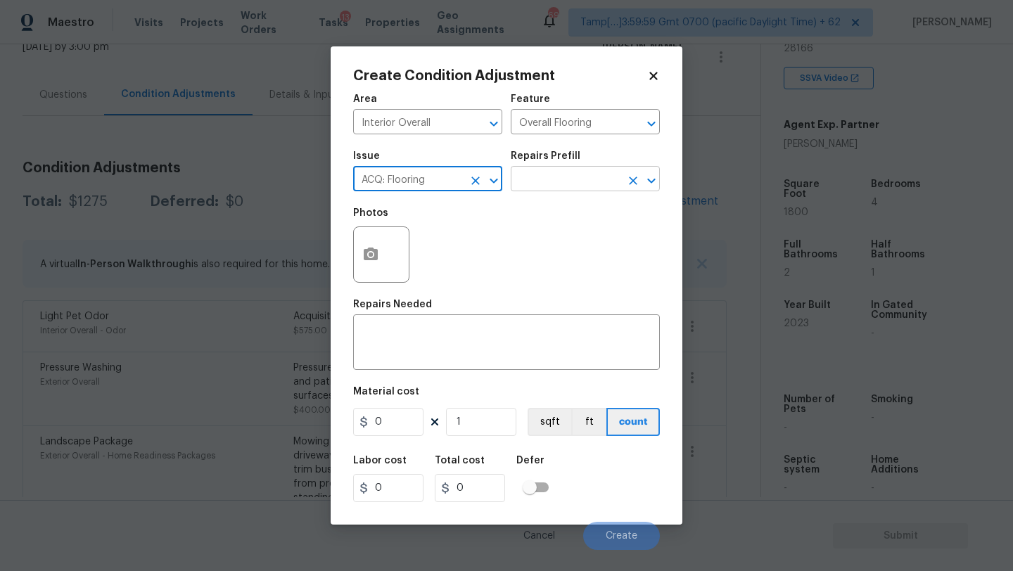
click at [547, 185] on input "text" at bounding box center [566, 181] width 110 height 22
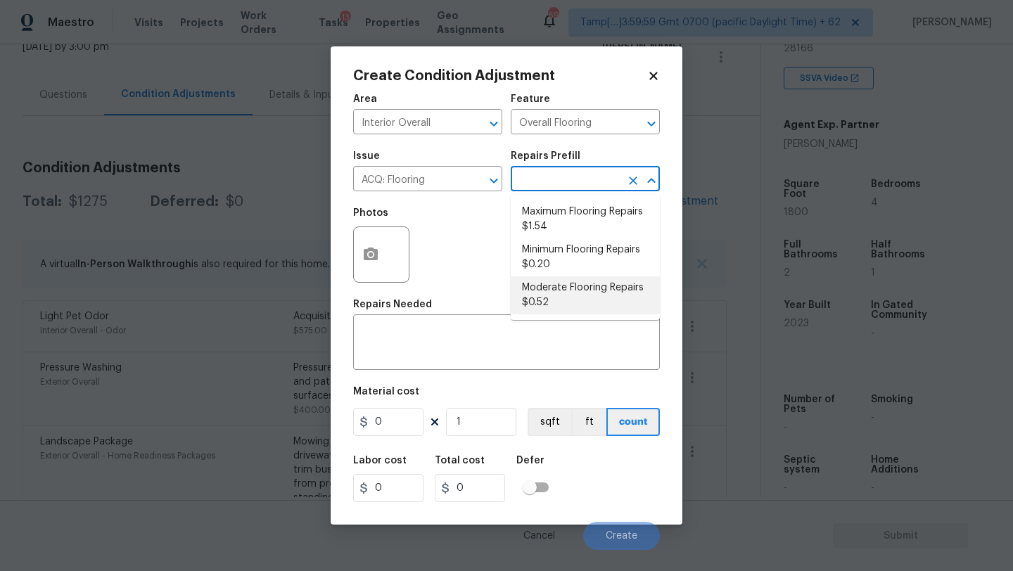
click at [550, 300] on li "Moderate Flooring Repairs $0.52" at bounding box center [585, 295] width 149 height 38
type input "Acquisition"
type textarea "Acquisition Scope: Moderate flooring repairs"
type input "0.52"
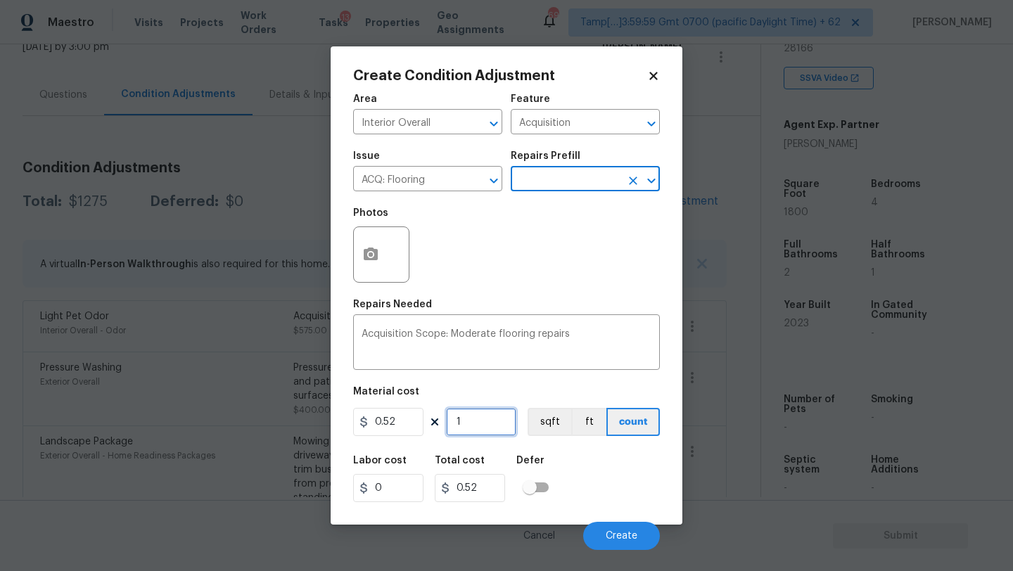
click at [486, 429] on input "1" at bounding box center [481, 422] width 70 height 28
type input "18"
type input "9.36"
type input "180"
type input "93.6"
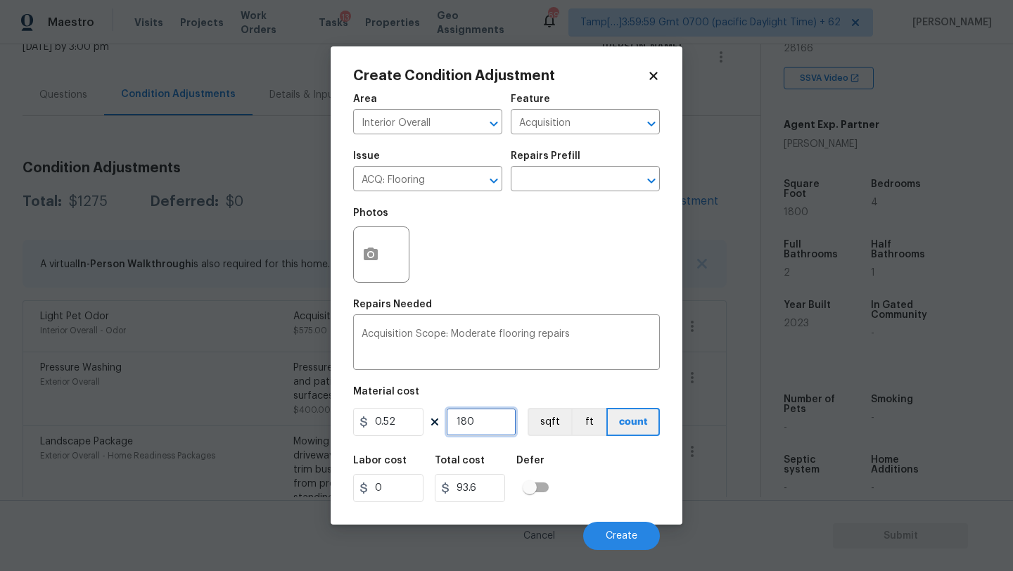
type input "1800"
type input "936"
type input "1800"
click at [381, 266] on button "button" at bounding box center [371, 254] width 34 height 55
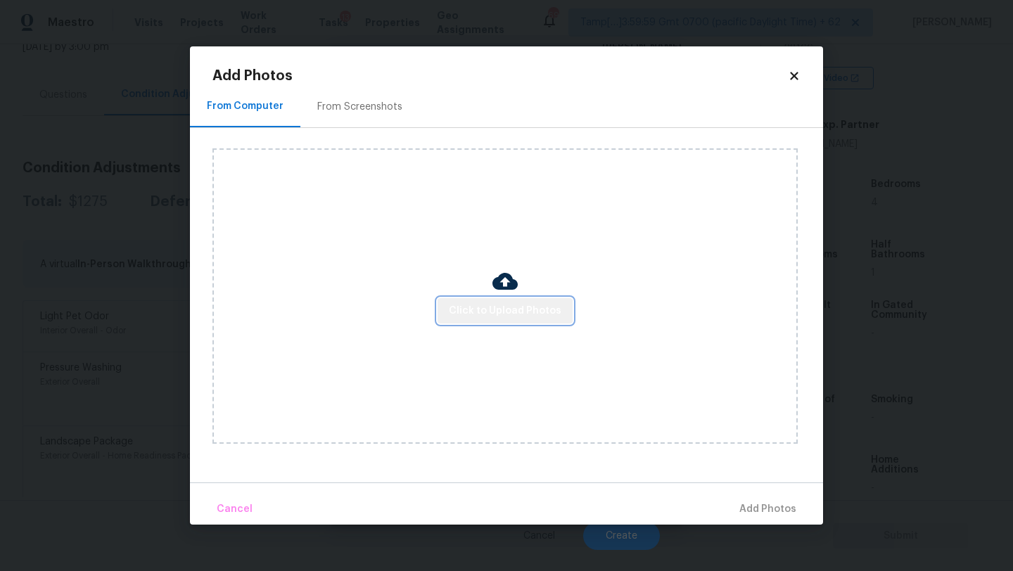
click at [509, 312] on span "Click to Upload Photos" at bounding box center [505, 311] width 113 height 18
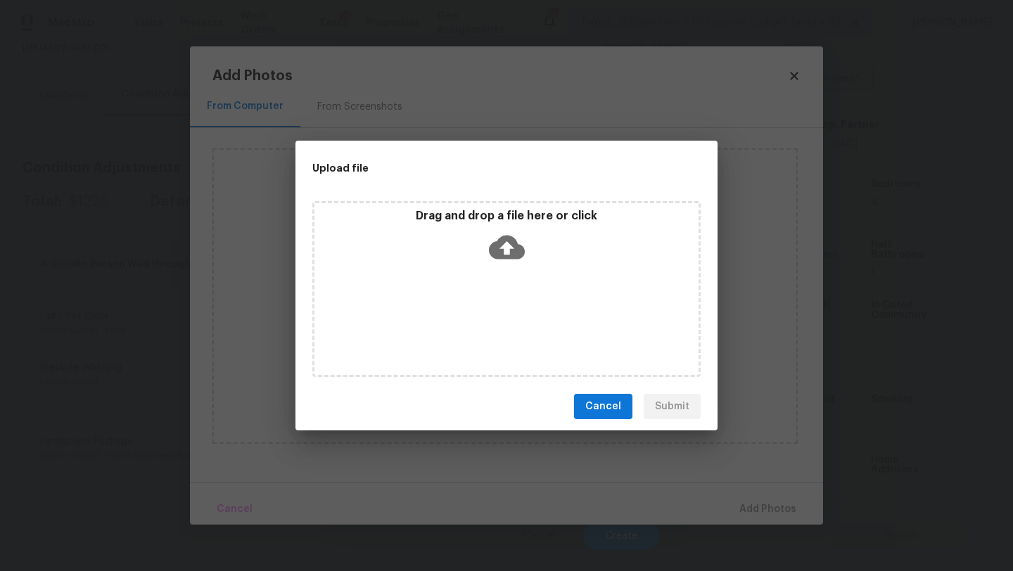
click at [509, 301] on div "Drag and drop a file here or click" at bounding box center [506, 289] width 388 height 176
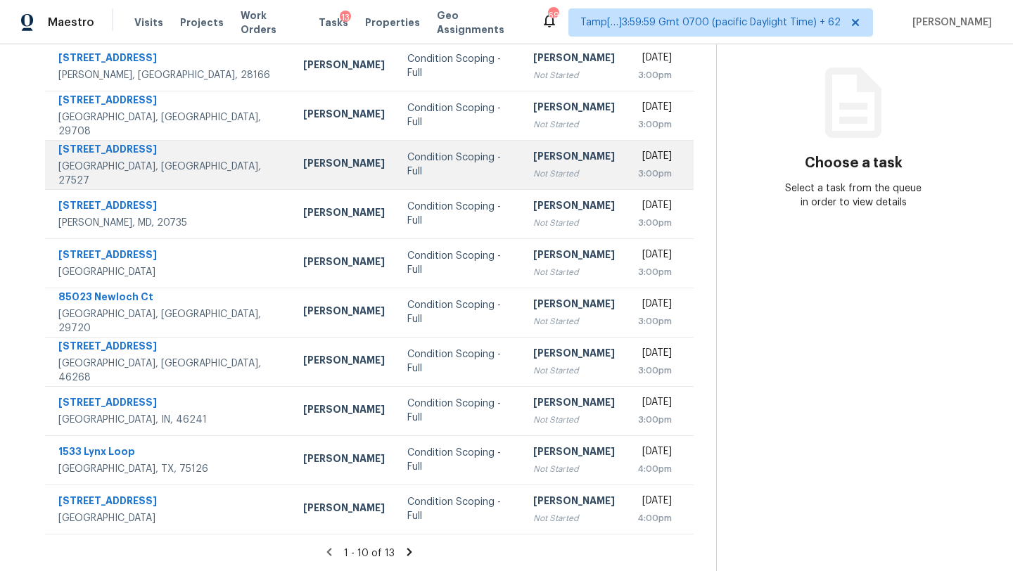
scroll to position [68, 0]
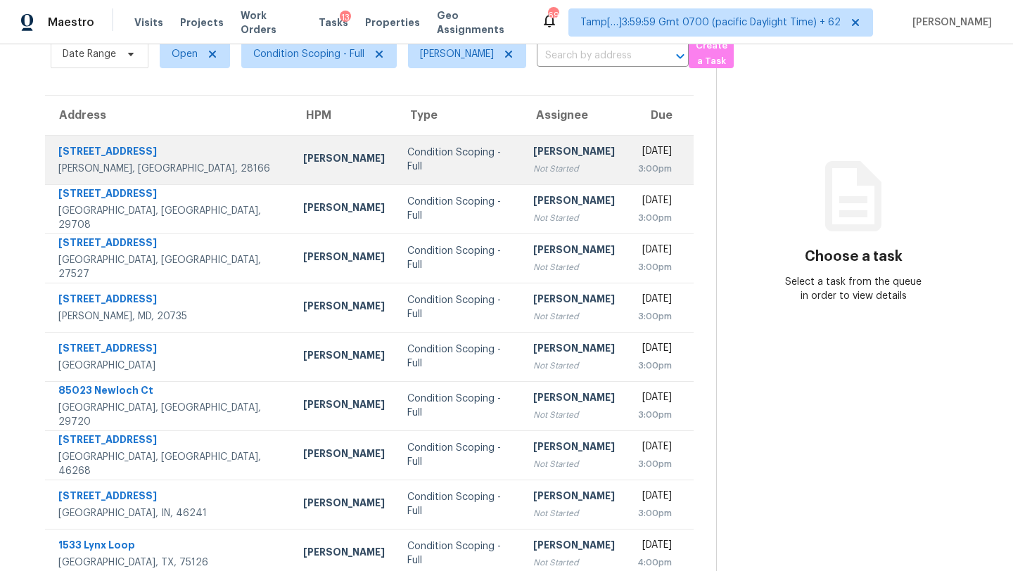
click at [533, 148] on div "[PERSON_NAME]" at bounding box center [574, 153] width 82 height 18
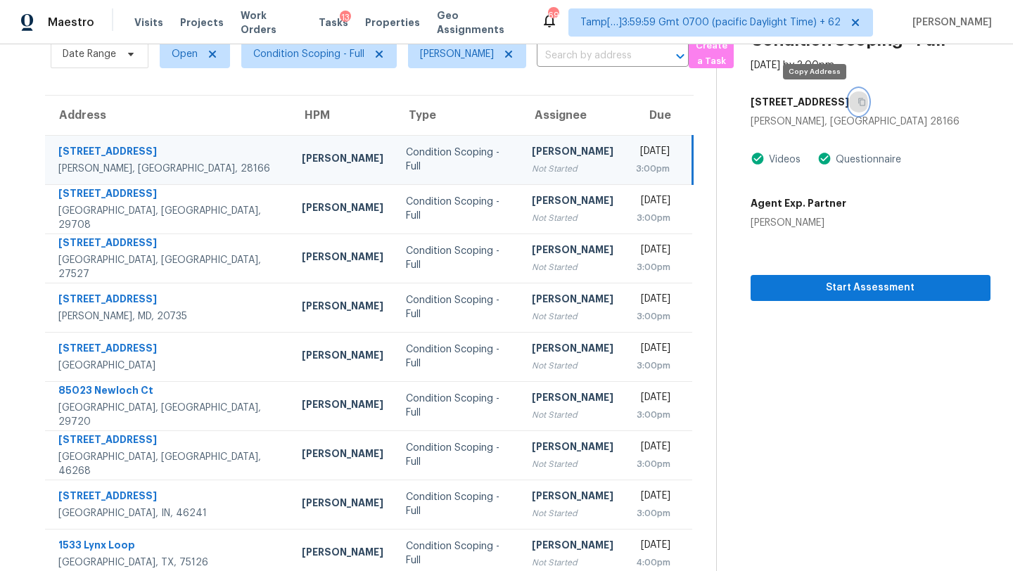
click at [857, 101] on icon "button" at bounding box center [861, 102] width 8 height 8
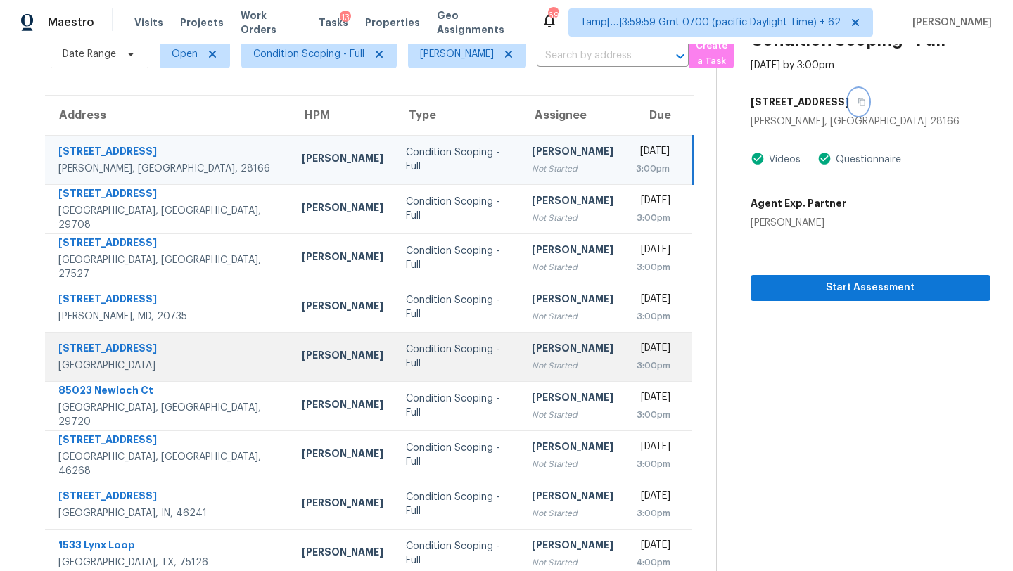
scroll to position [0, 0]
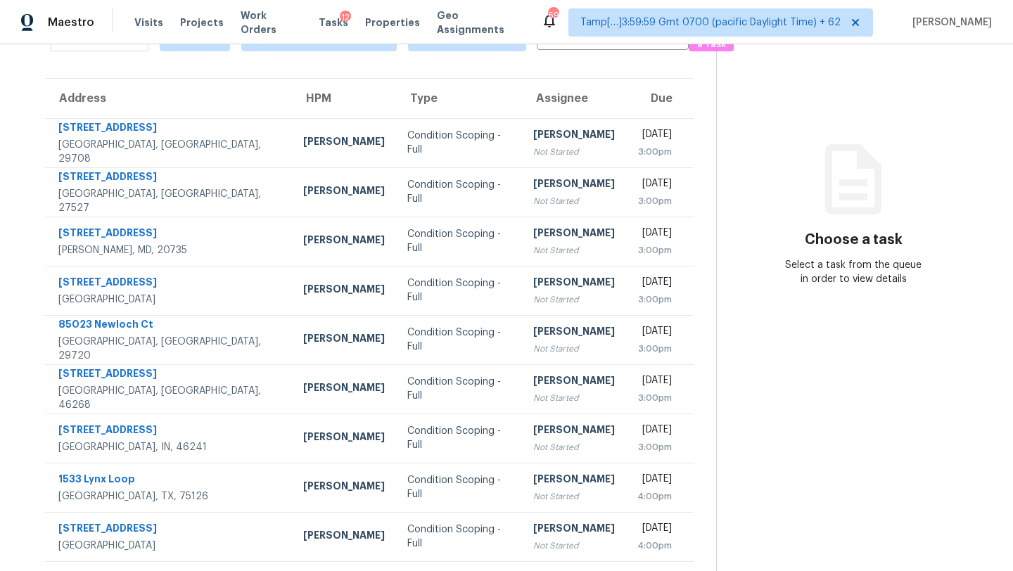
scroll to position [1, 0]
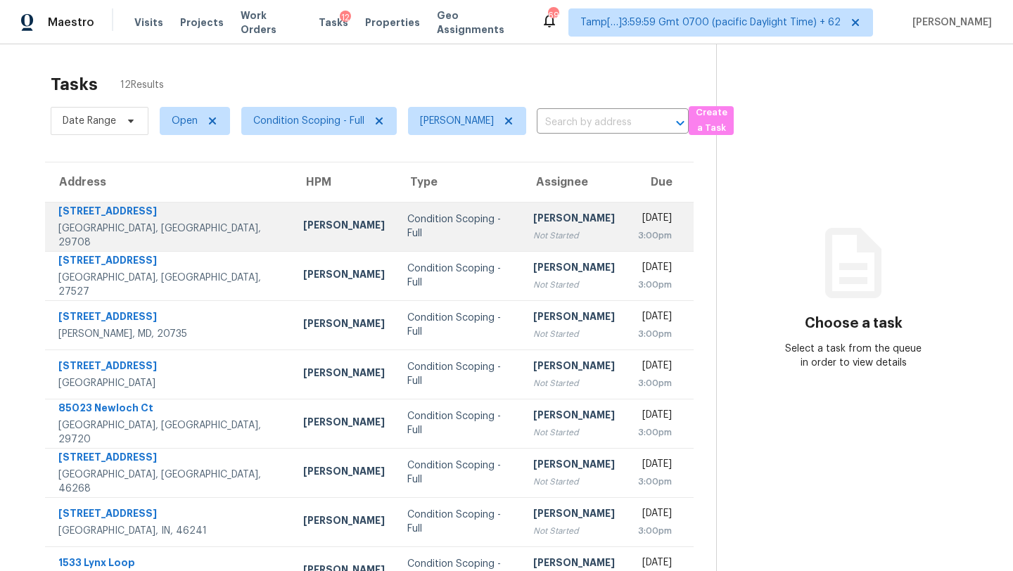
click at [533, 222] on div "[PERSON_NAME]" at bounding box center [574, 220] width 82 height 18
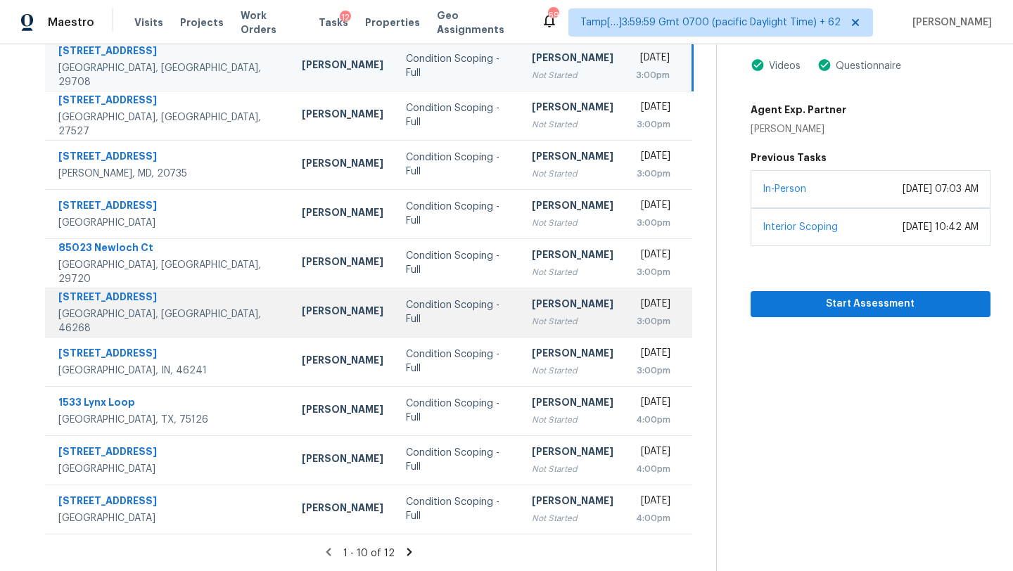
scroll to position [0, 0]
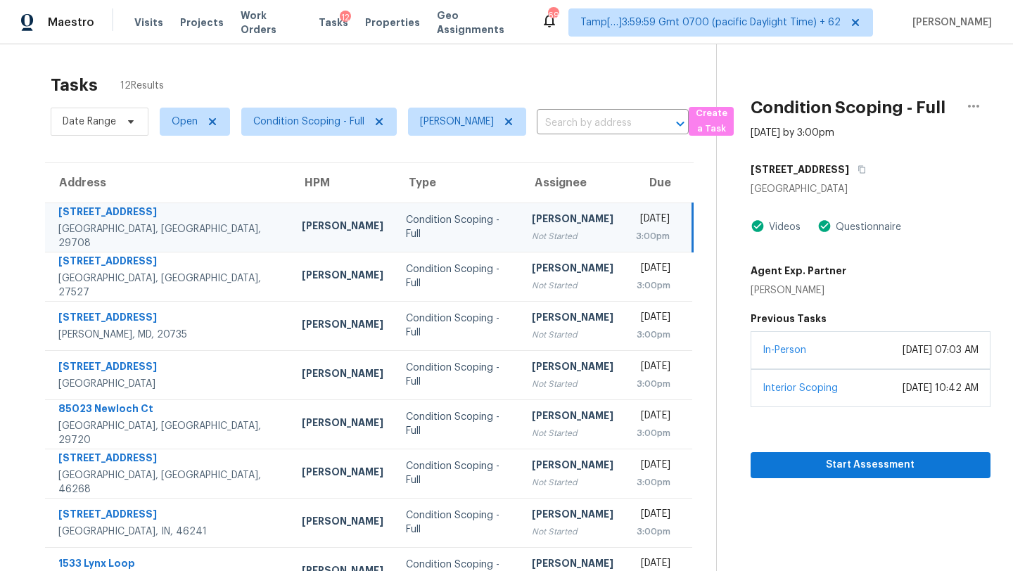
click at [463, 236] on td "Condition Scoping - Full" at bounding box center [458, 227] width 126 height 49
click at [857, 171] on icon "button" at bounding box center [861, 169] width 8 height 8
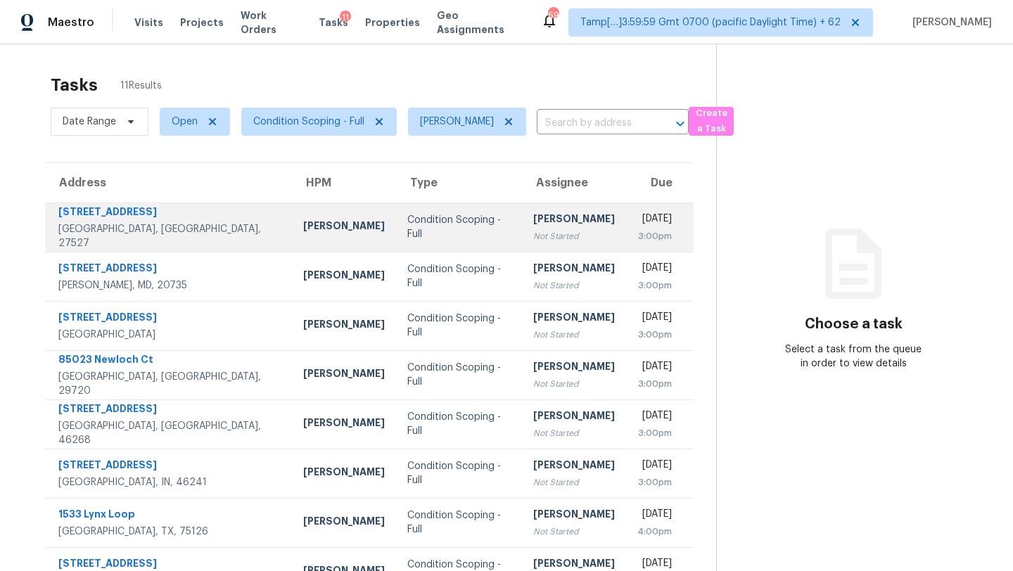
click at [533, 233] on div "Not Started" at bounding box center [574, 236] width 82 height 14
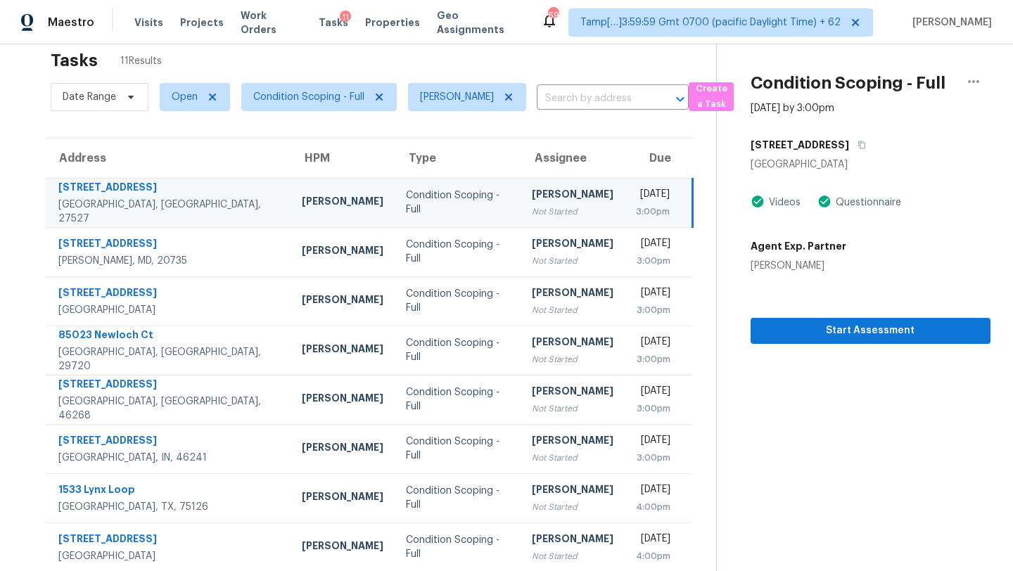
scroll to position [10, 0]
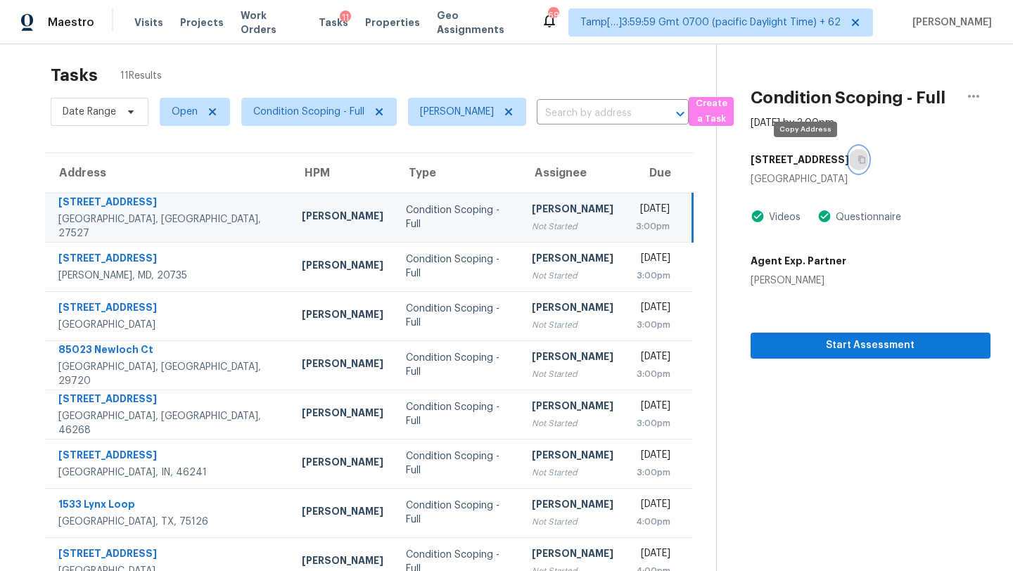
click at [858, 162] on icon "button" at bounding box center [861, 160] width 7 height 8
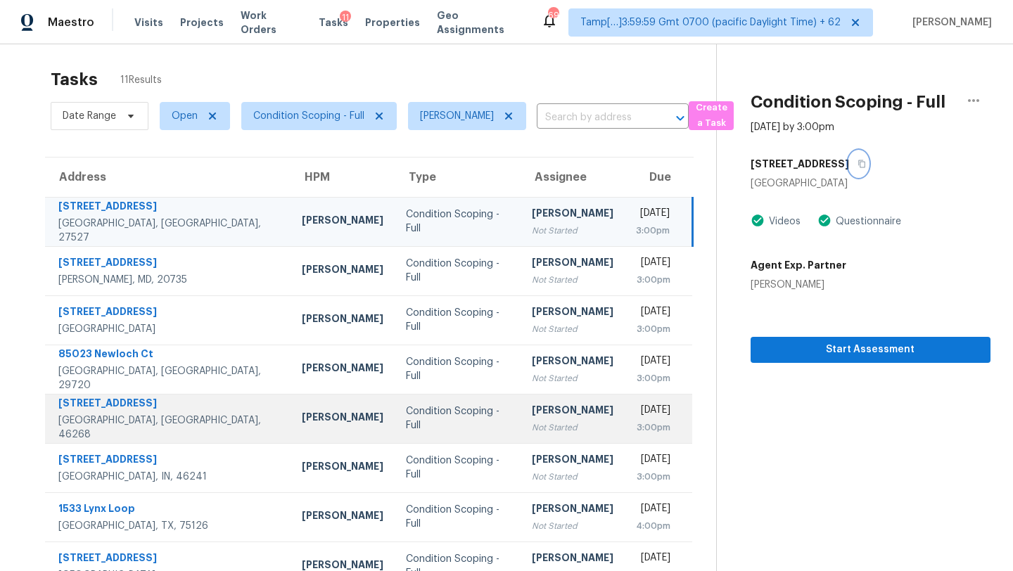
scroll to position [0, 0]
